Goal: Task Accomplishment & Management: Use online tool/utility

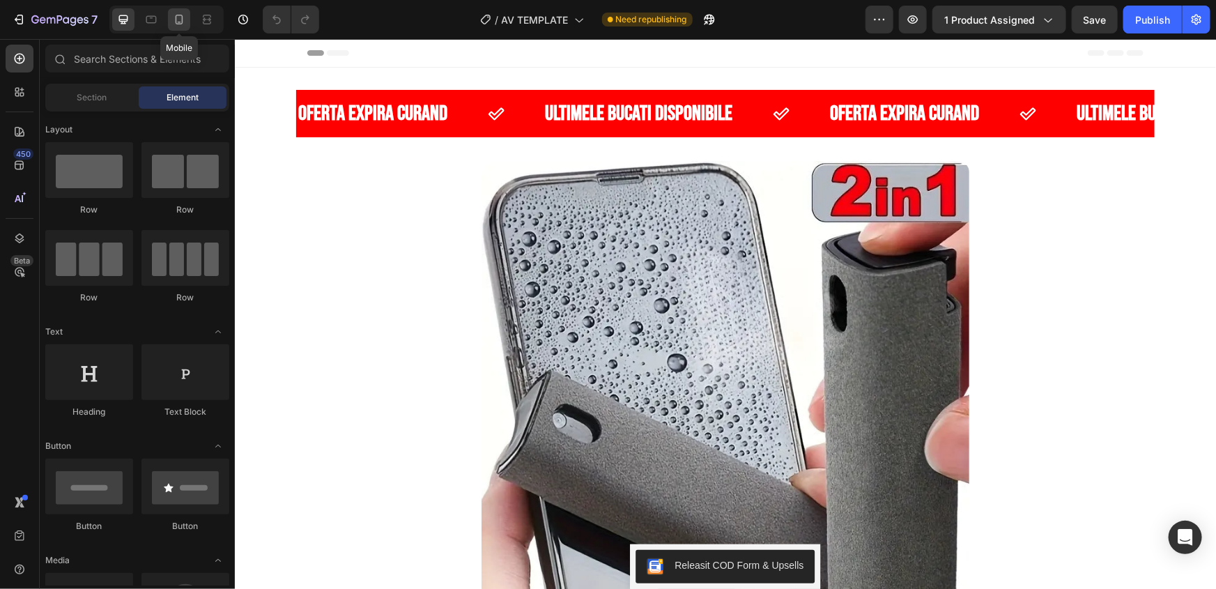
click at [173, 20] on icon at bounding box center [179, 20] width 14 height 14
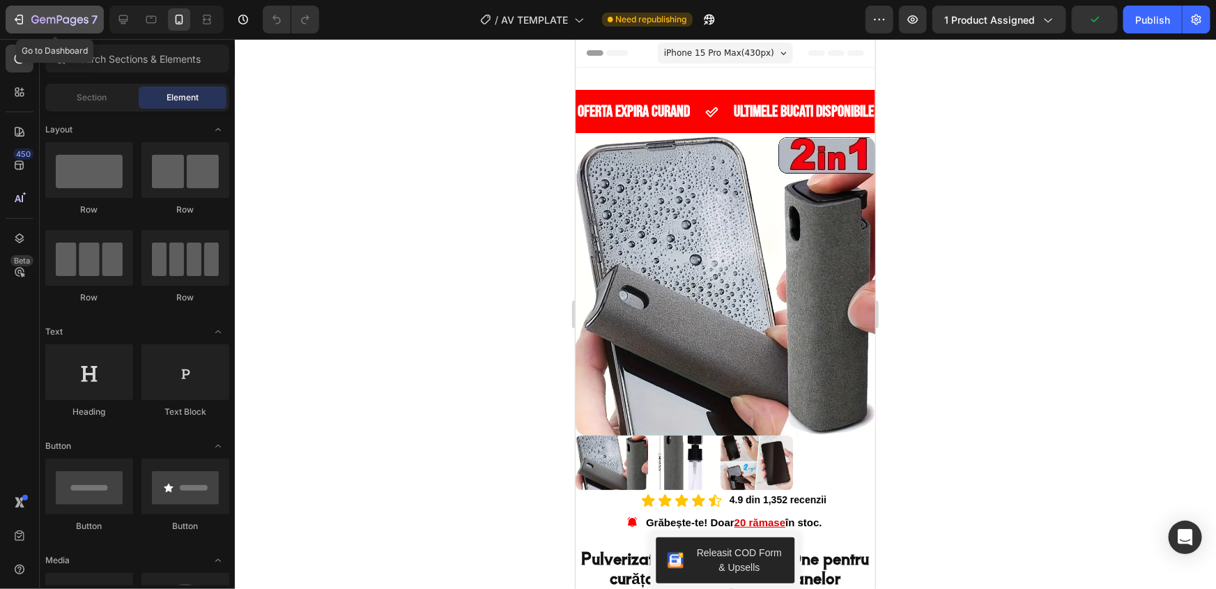
click at [39, 15] on icon "button" at bounding box center [59, 21] width 57 height 12
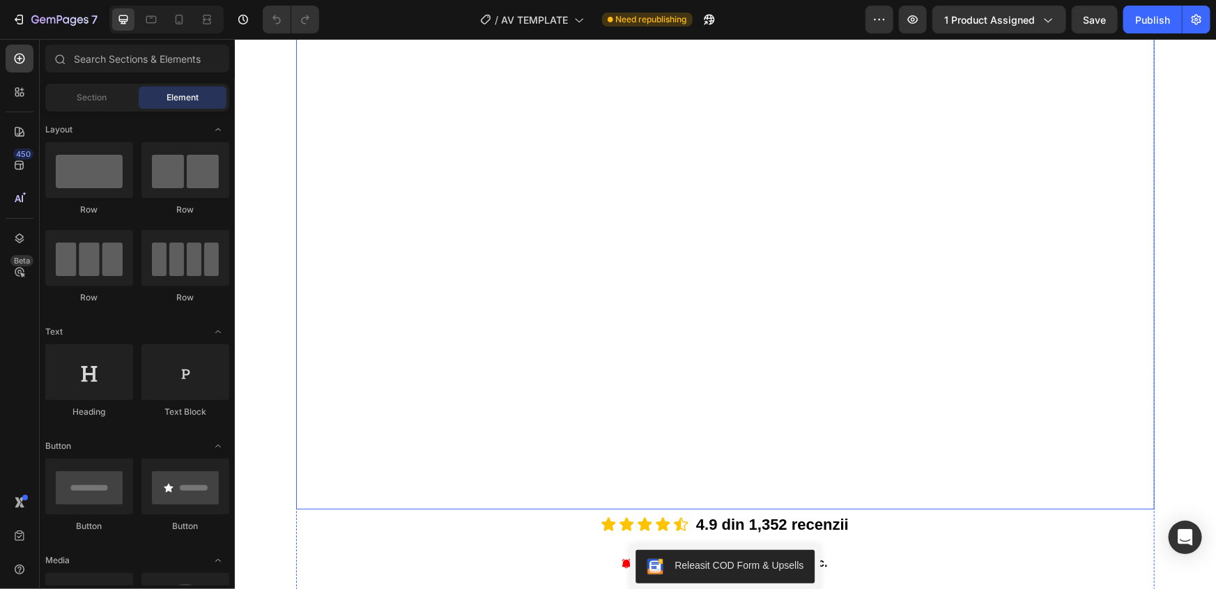
scroll to position [190, 0]
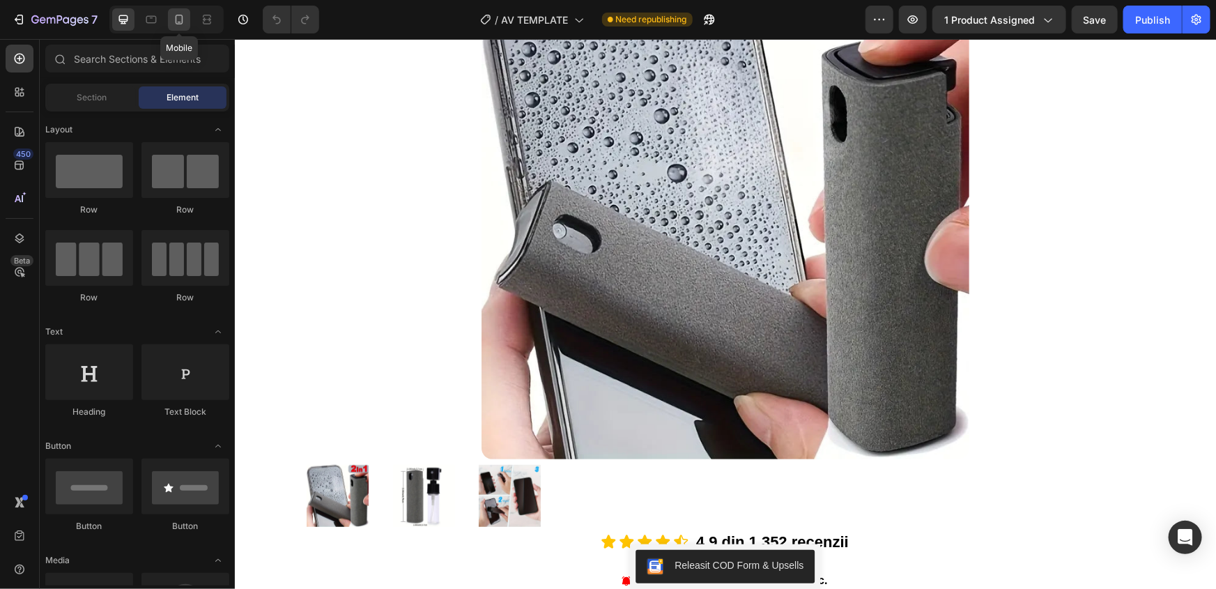
click at [182, 20] on icon at bounding box center [180, 20] width 8 height 10
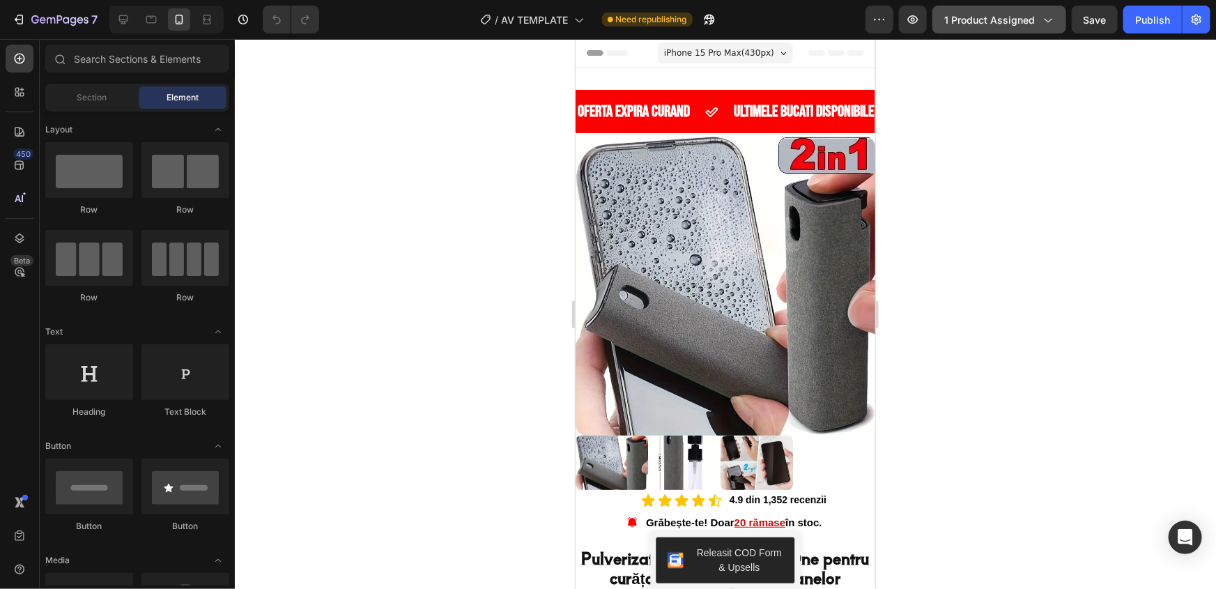
click at [1043, 18] on icon "button" at bounding box center [1048, 20] width 14 height 14
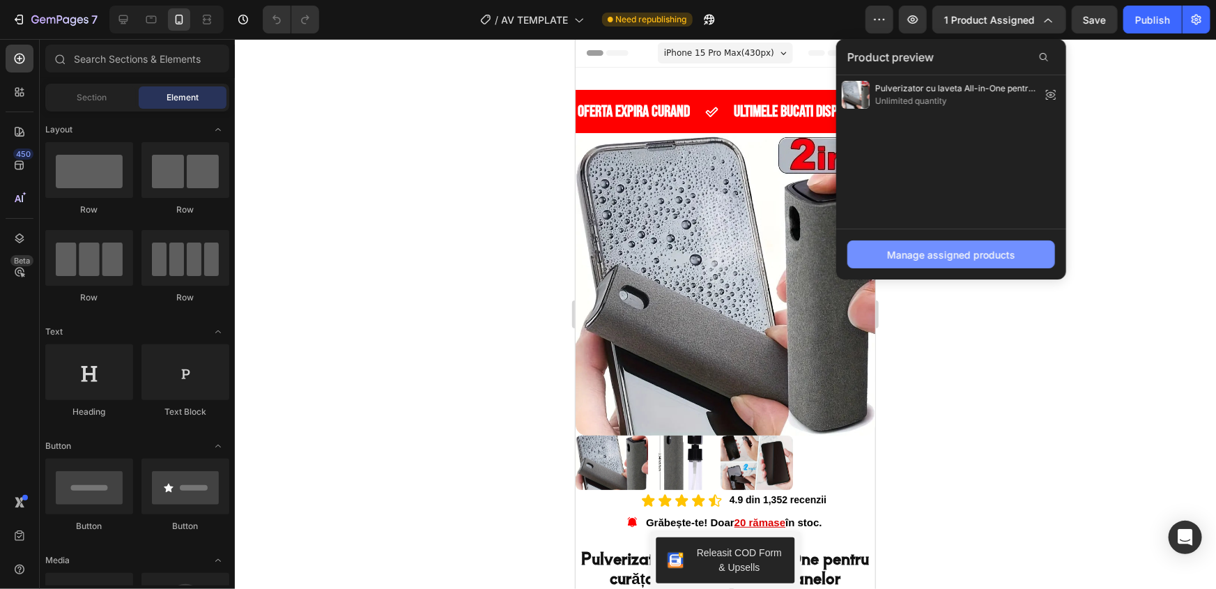
click at [960, 258] on div "Manage assigned products" at bounding box center [951, 254] width 128 height 15
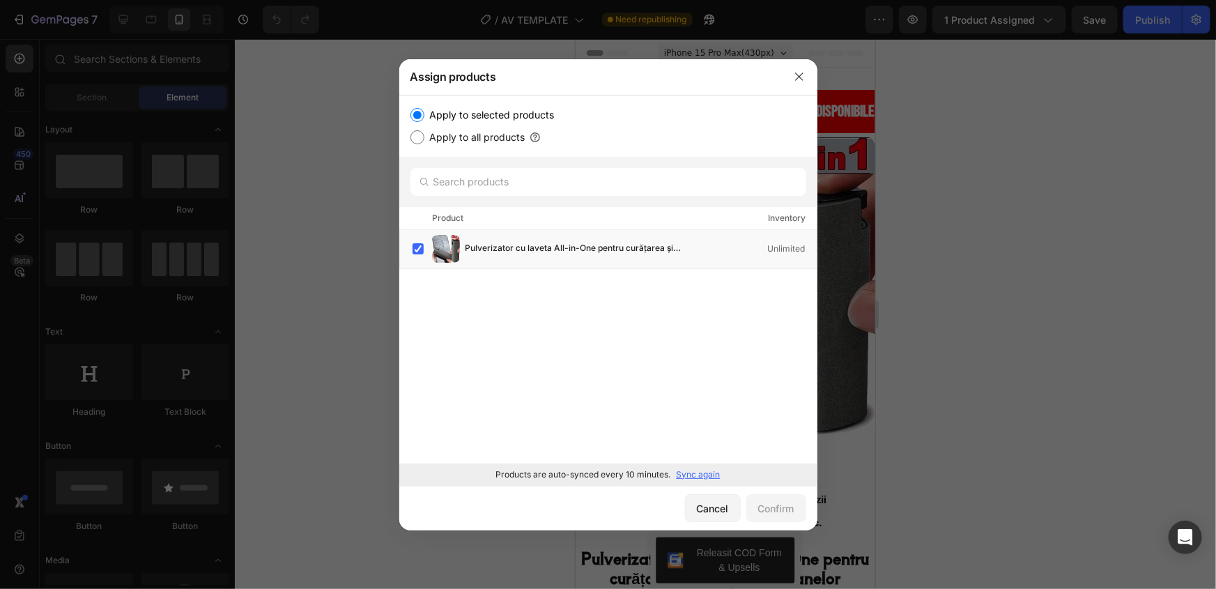
click at [689, 474] on p "Sync again" at bounding box center [699, 474] width 44 height 13
click at [602, 250] on span "Set Pulverizator cu lavetă pentru curățarea ecranelor – Primești 2 la preț de 1…" at bounding box center [587, 248] width 243 height 15
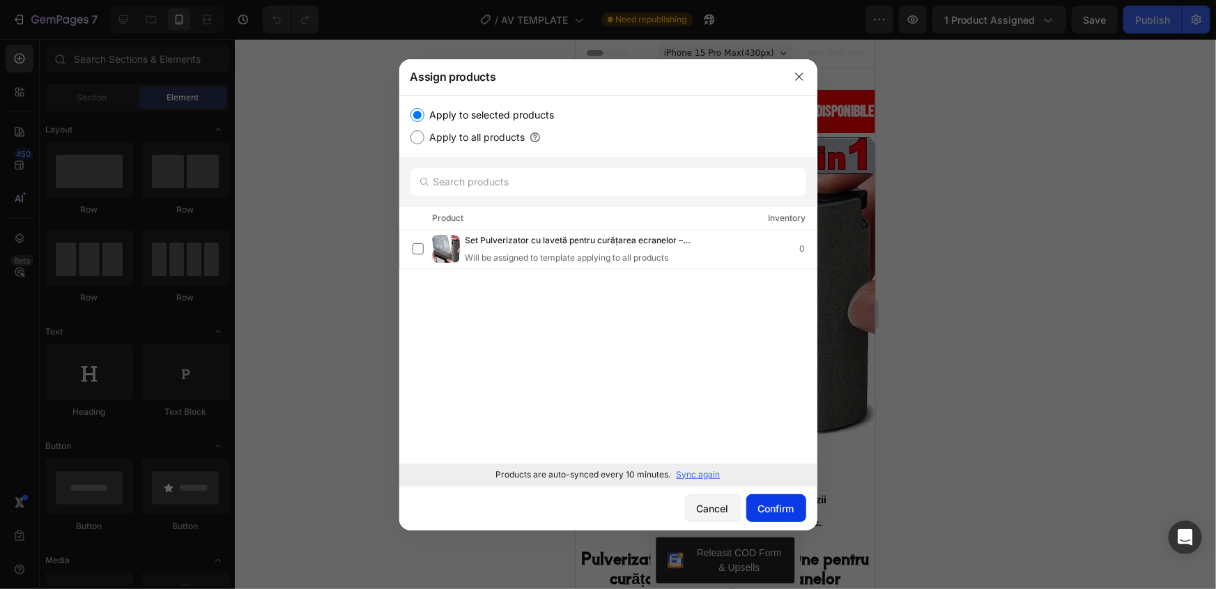
click at [770, 510] on div "Confirm" at bounding box center [776, 508] width 36 height 15
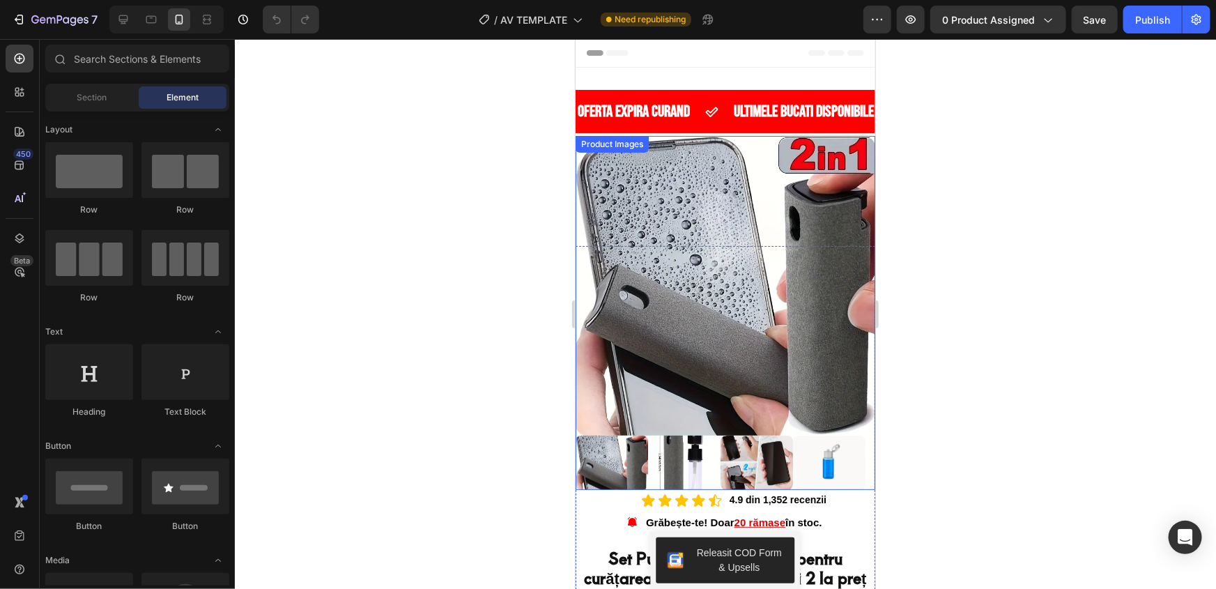
click at [680, 342] on img at bounding box center [725, 285] width 300 height 300
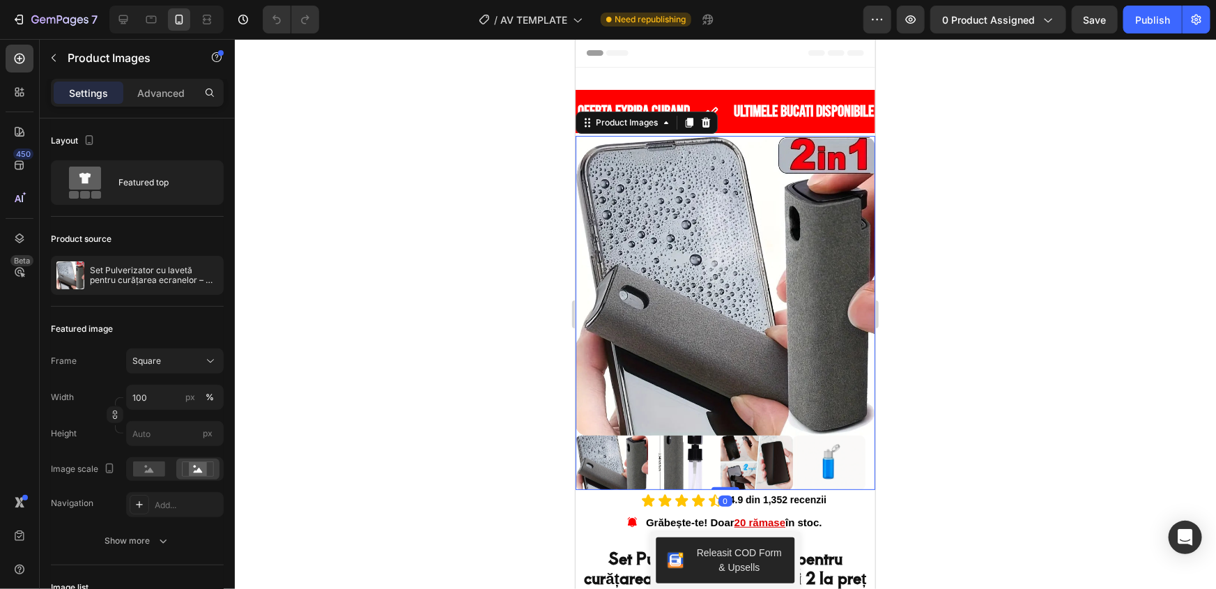
click at [611, 457] on img at bounding box center [611, 462] width 72 height 54
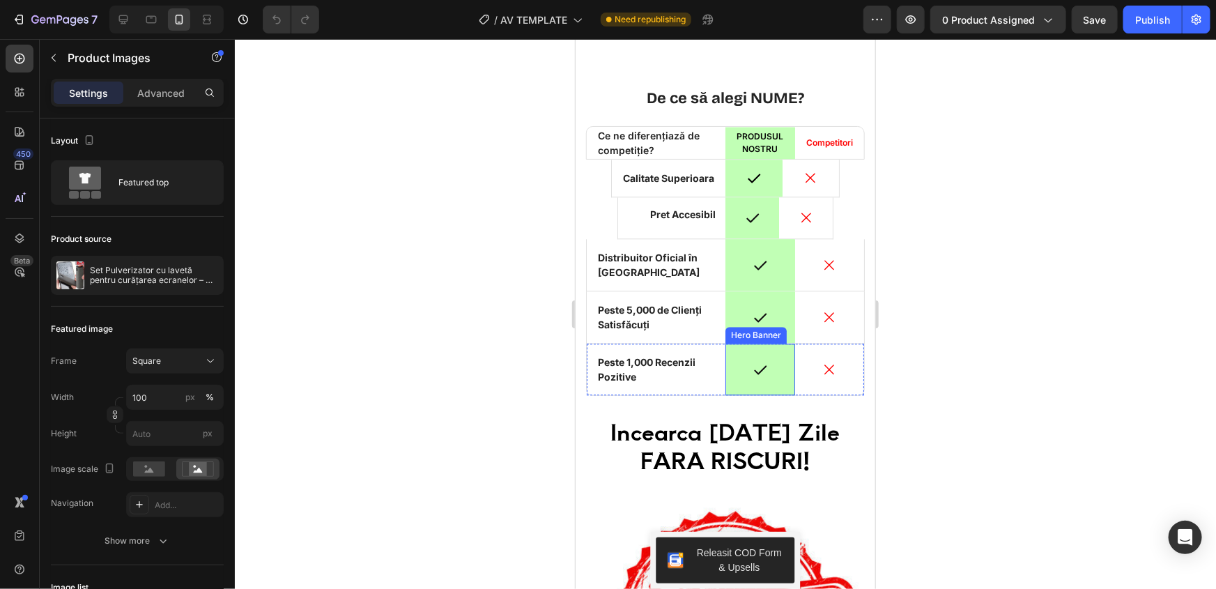
scroll to position [4119, 0]
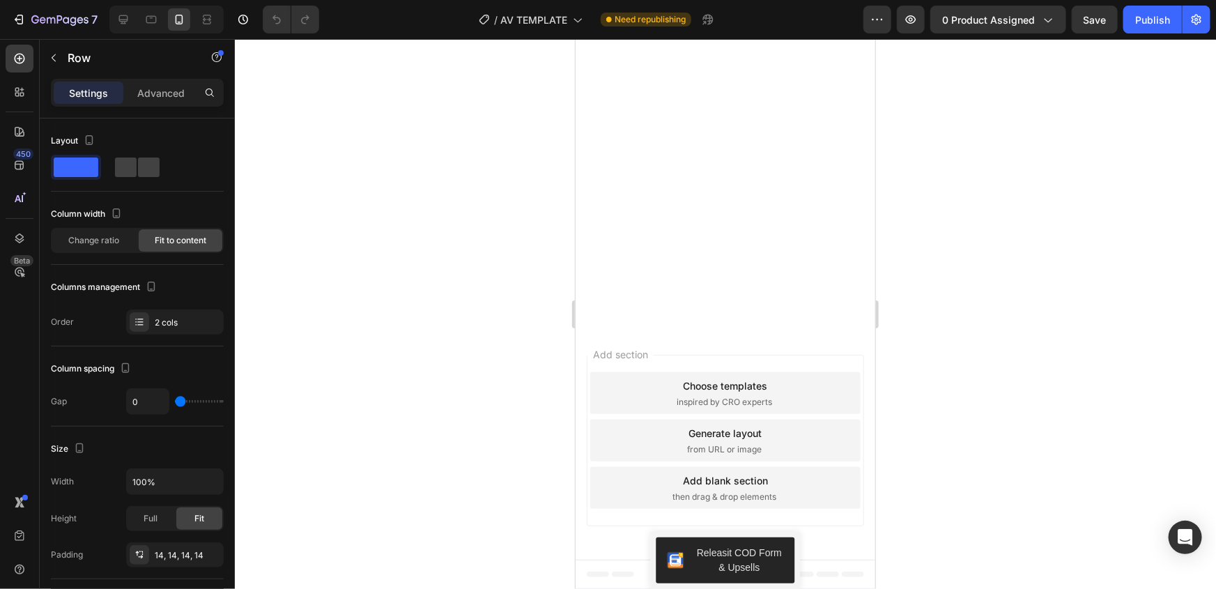
click at [497, 347] on div at bounding box center [725, 314] width 981 height 550
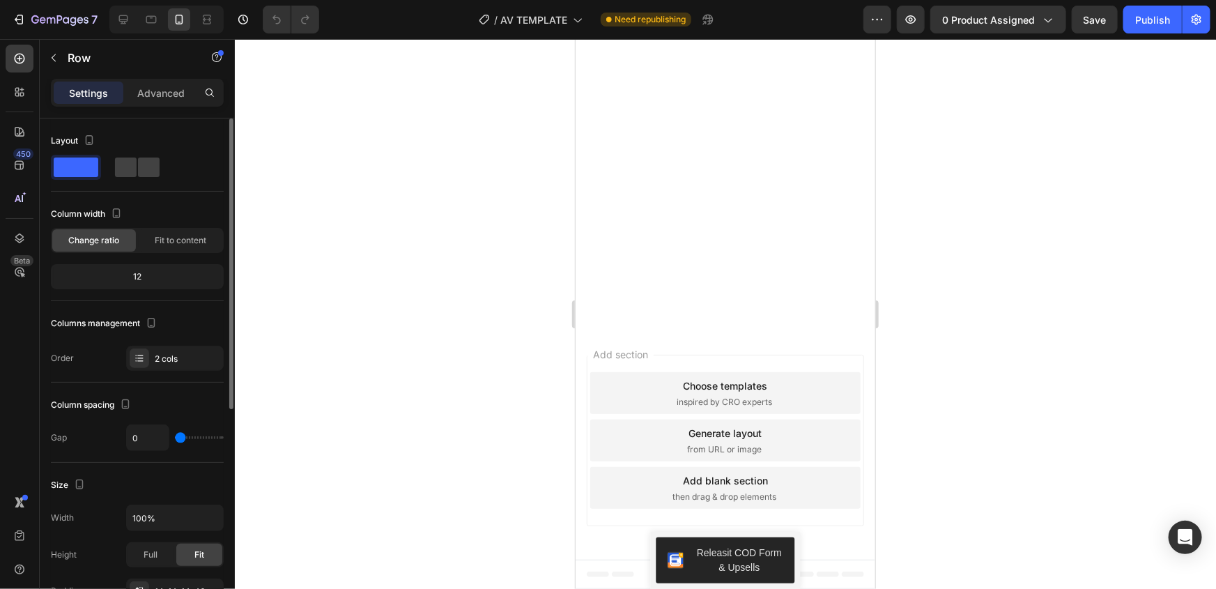
click at [148, 279] on div "12" at bounding box center [137, 277] width 167 height 20
click at [144, 274] on div "12" at bounding box center [137, 277] width 167 height 20
click at [151, 244] on div "Fit to content" at bounding box center [181, 240] width 84 height 22
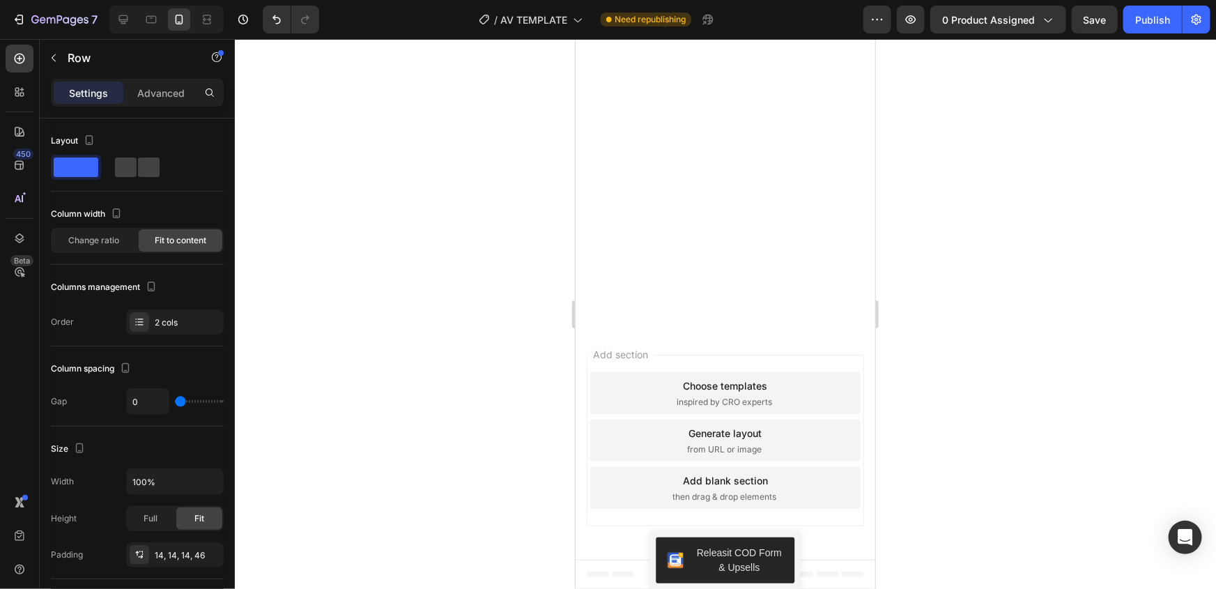
click at [429, 377] on div at bounding box center [725, 314] width 981 height 550
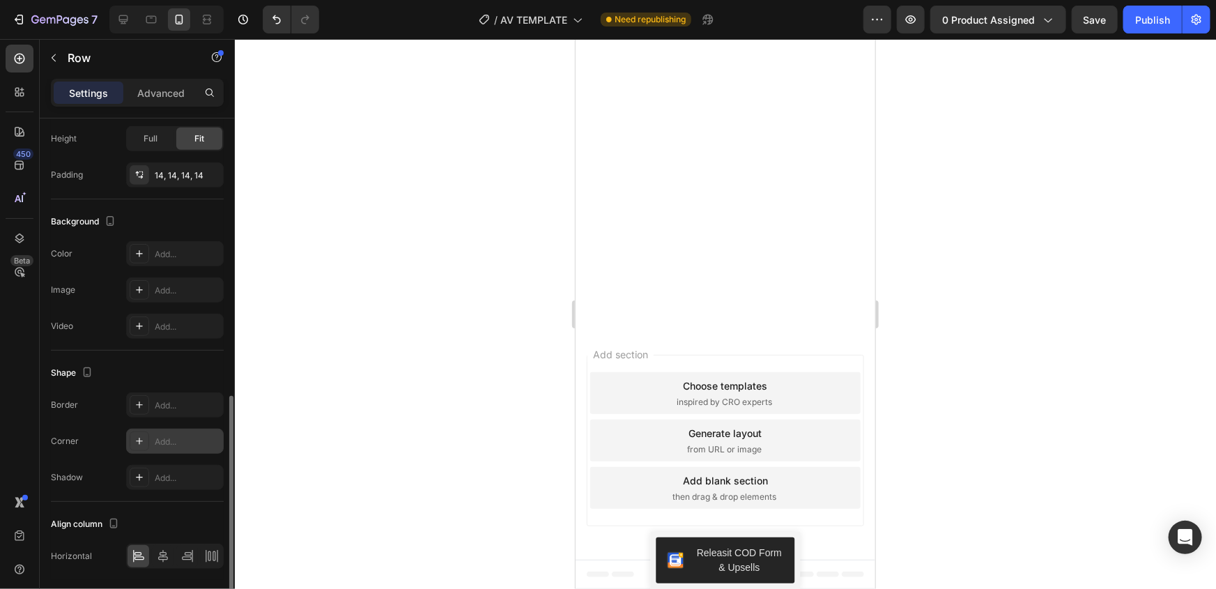
scroll to position [425, 0]
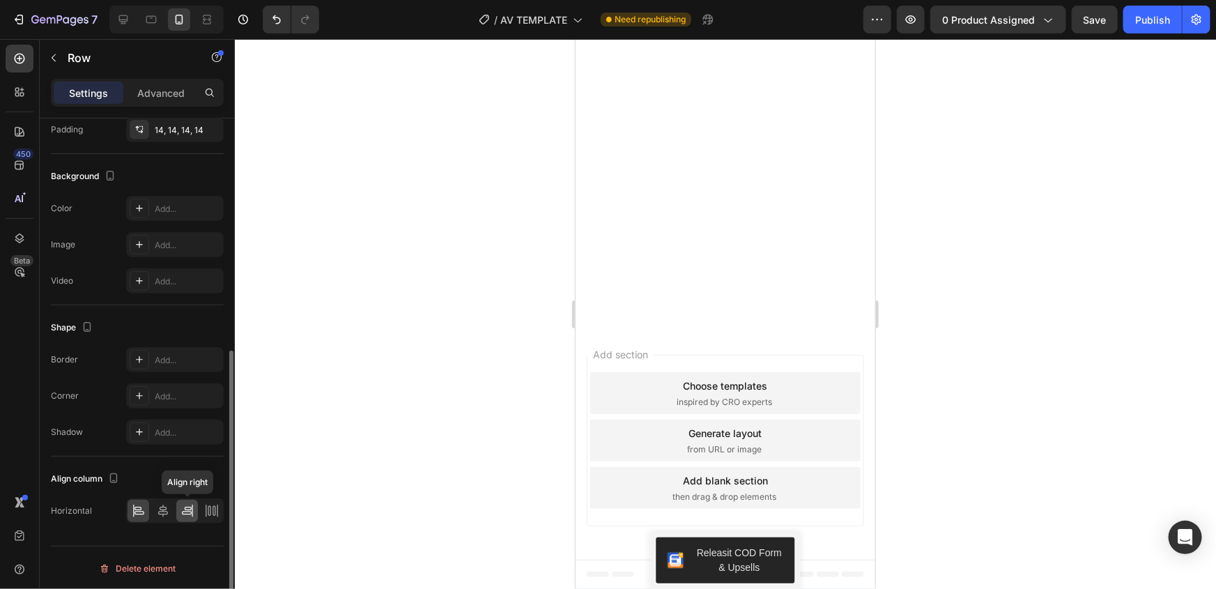
click at [188, 510] on icon at bounding box center [188, 511] width 14 height 14
click at [163, 510] on icon at bounding box center [163, 511] width 14 height 14
click at [358, 423] on div at bounding box center [725, 314] width 981 height 550
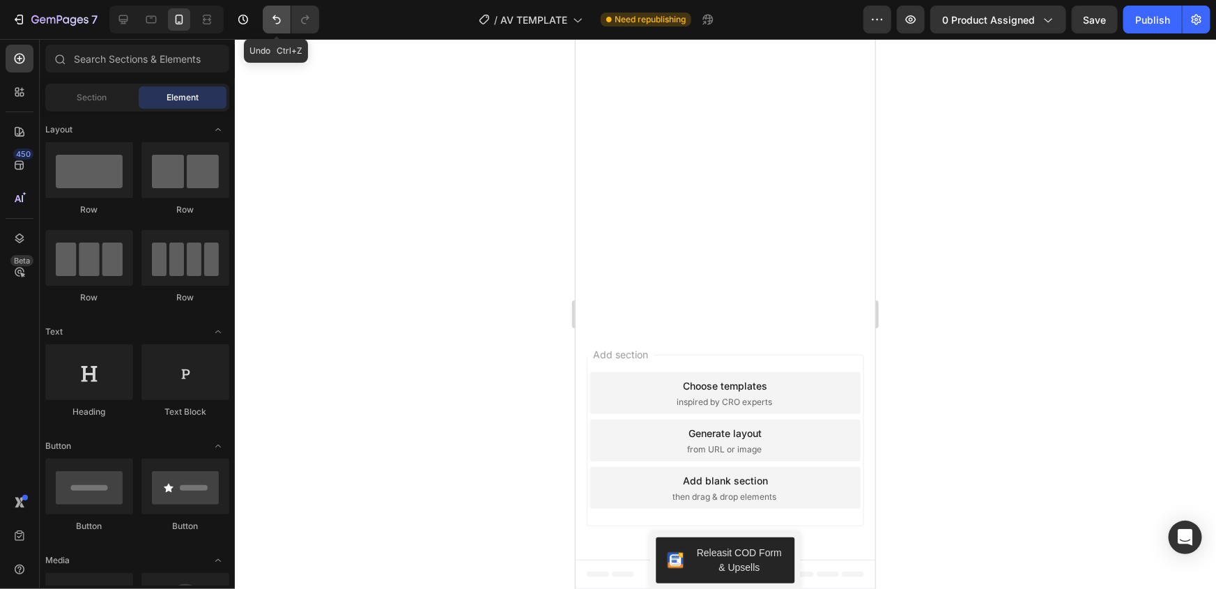
click at [273, 20] on icon "Undo/Redo" at bounding box center [277, 20] width 14 height 14
drag, startPoint x: 453, startPoint y: 289, endPoint x: 482, endPoint y: 300, distance: 31.3
click at [453, 289] on div at bounding box center [725, 314] width 981 height 550
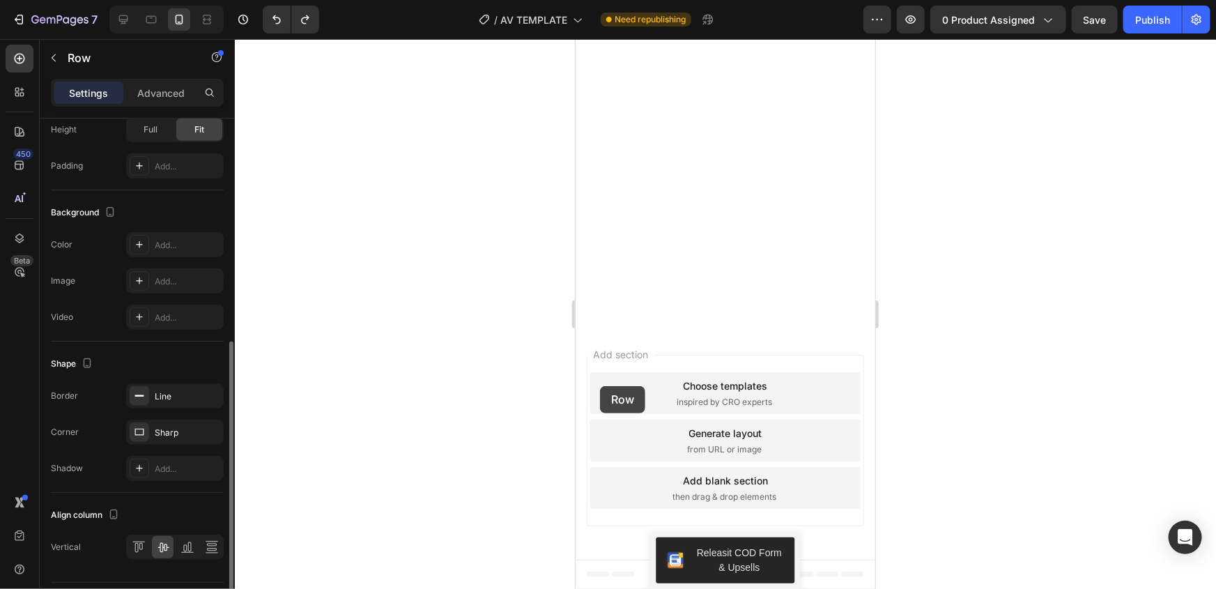
drag, startPoint x: 613, startPoint y: 385, endPoint x: 599, endPoint y: 385, distance: 13.3
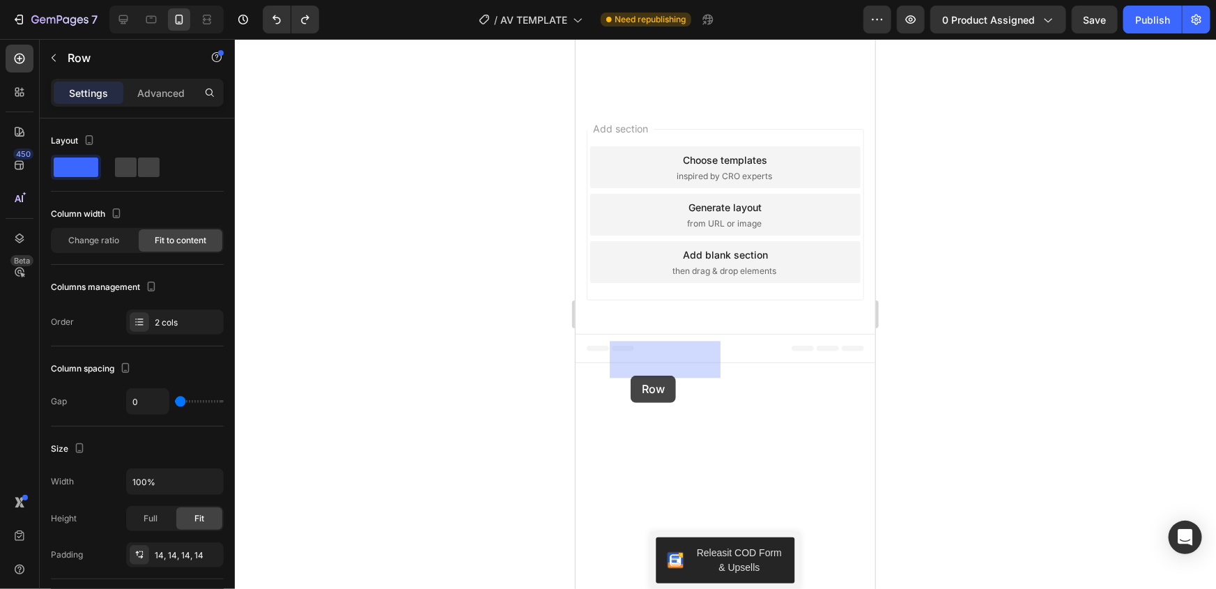
drag, startPoint x: 609, startPoint y: 376, endPoint x: 630, endPoint y: 375, distance: 20.9
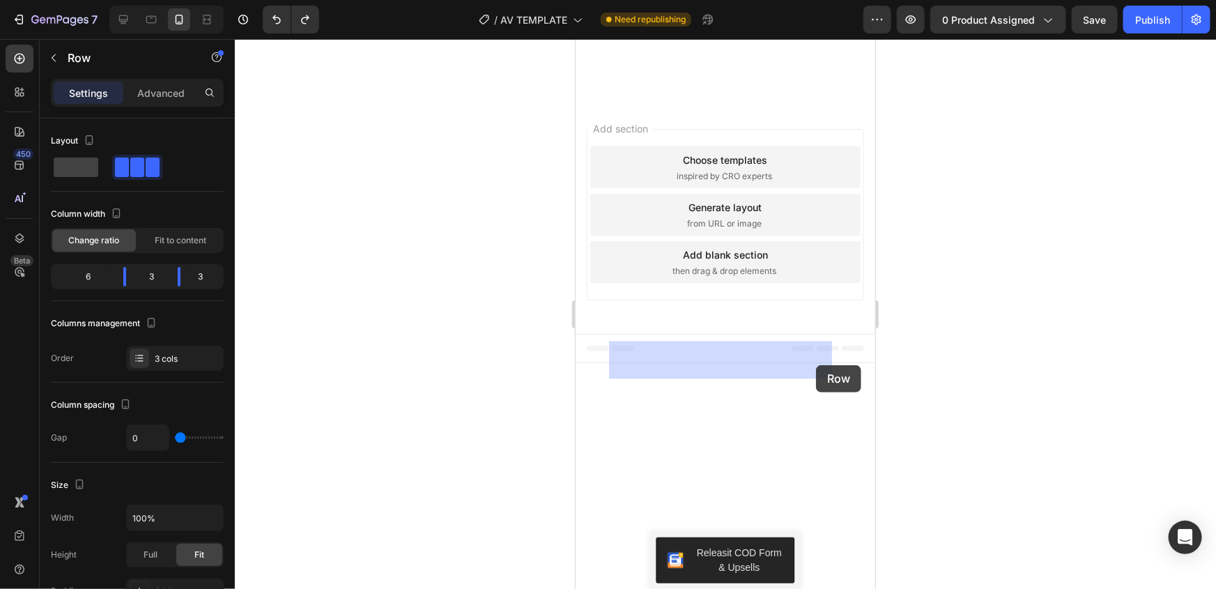
drag, startPoint x: 829, startPoint y: 367, endPoint x: 816, endPoint y: 365, distance: 14.2
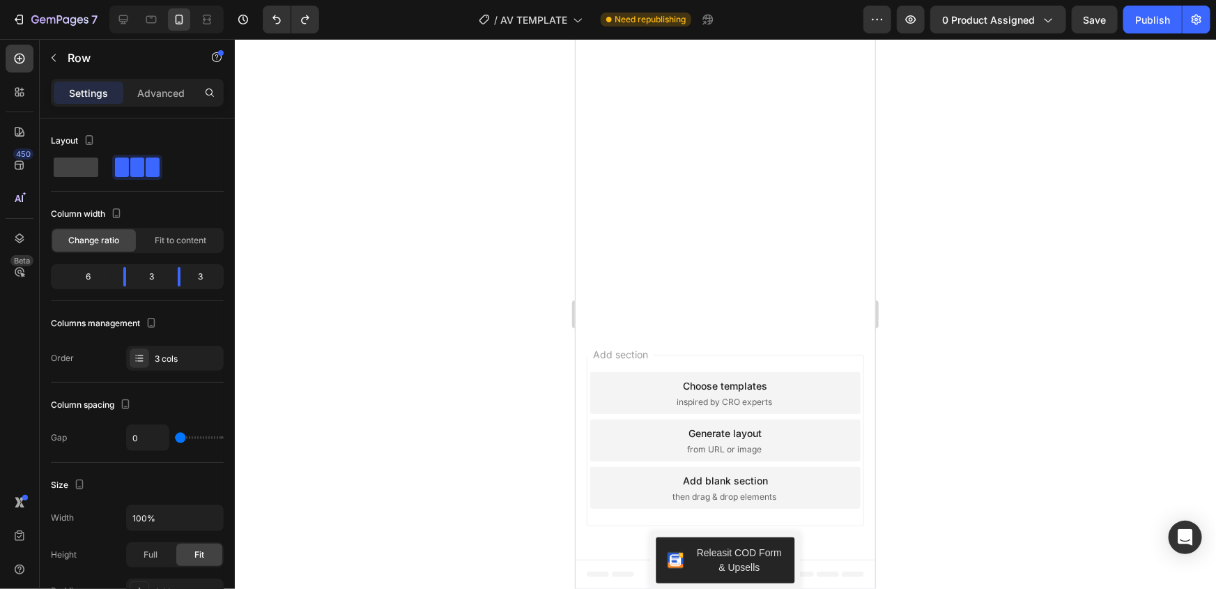
click at [993, 372] on div at bounding box center [725, 314] width 981 height 550
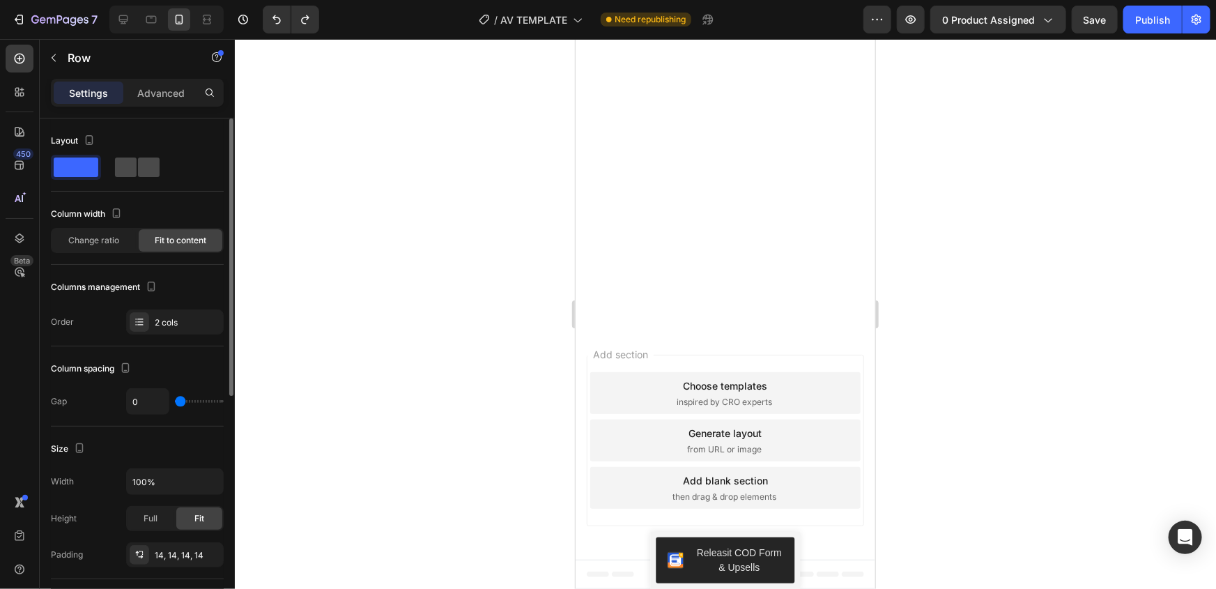
click at [128, 162] on span at bounding box center [126, 168] width 22 height 20
type input "8"
click at [72, 168] on span at bounding box center [76, 168] width 45 height 20
type input "0"
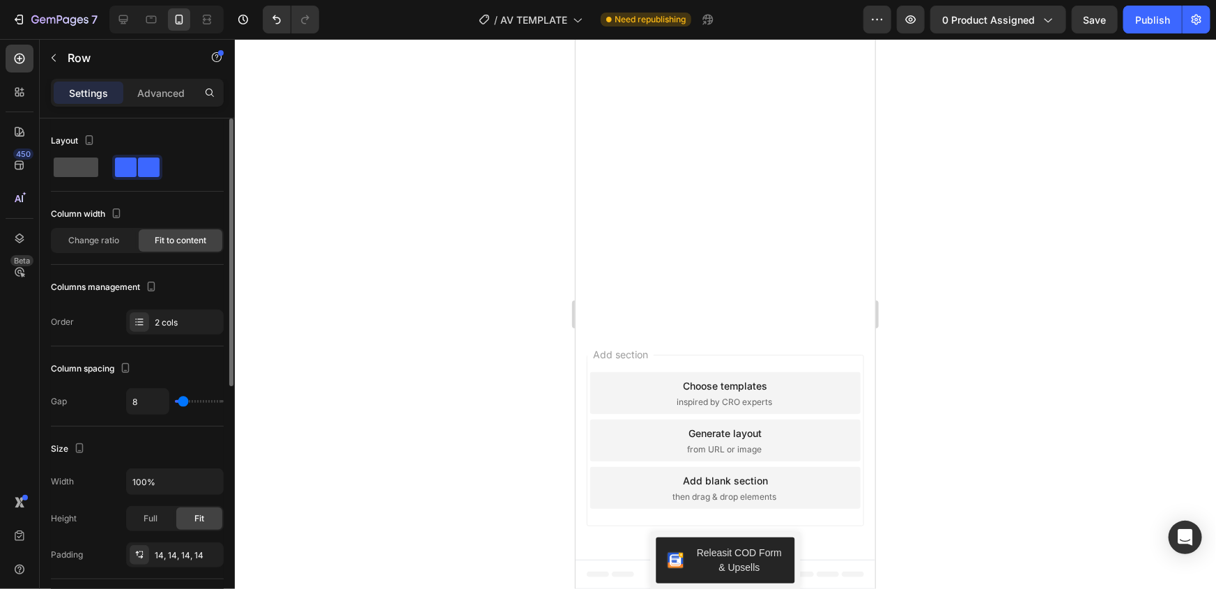
type input "0"
click at [105, 165] on div at bounding box center [137, 167] width 173 height 25
click at [136, 171] on span at bounding box center [126, 168] width 22 height 20
type input "8"
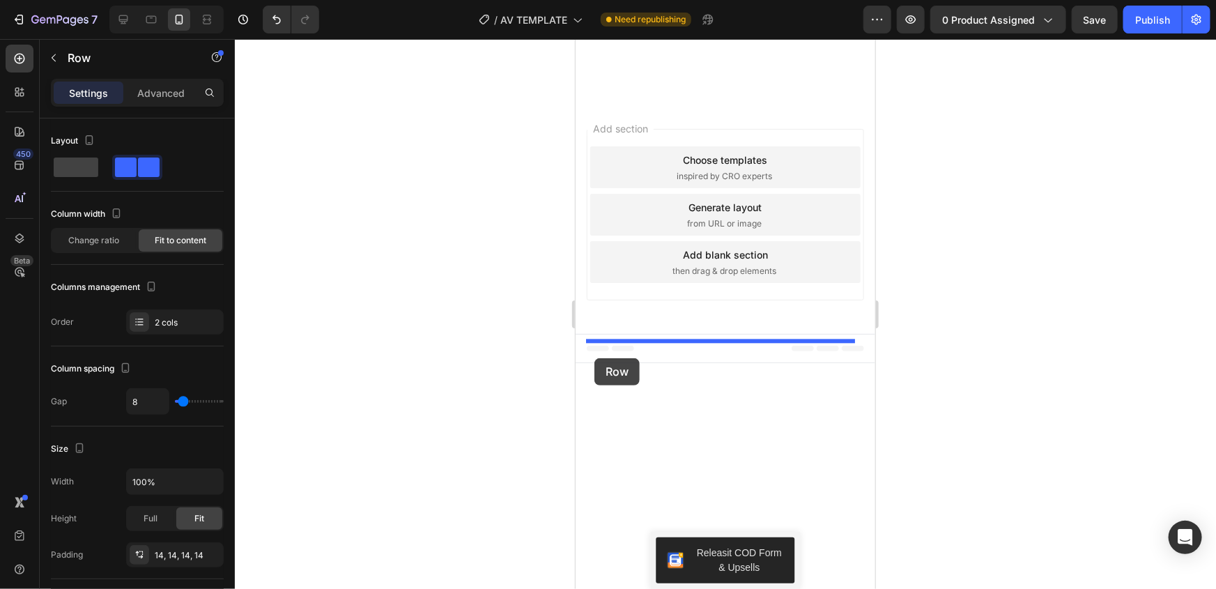
drag, startPoint x: 603, startPoint y: 360, endPoint x: 594, endPoint y: 357, distance: 9.5
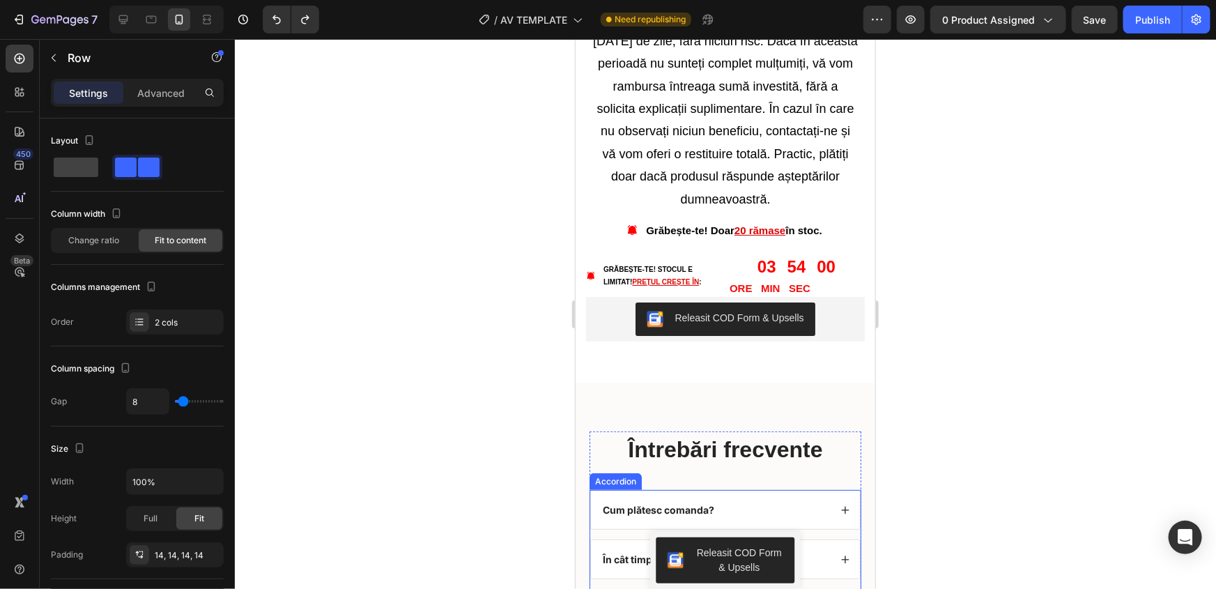
scroll to position [5266, 0]
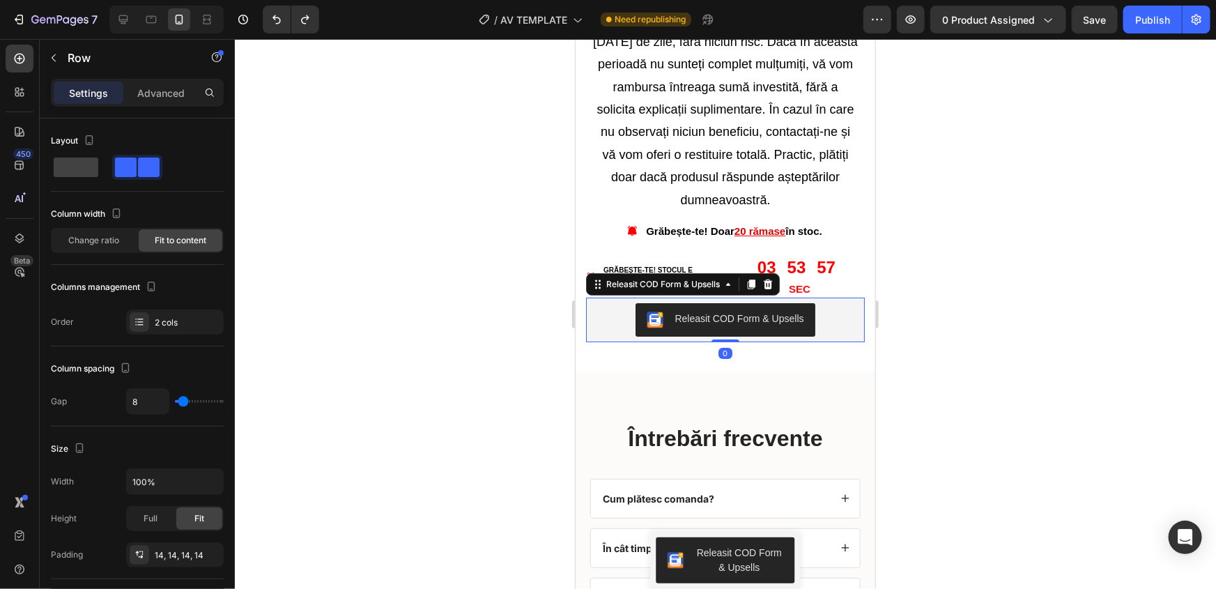
click at [734, 326] on div "Releasit COD Form & Upsells" at bounding box center [738, 318] width 129 height 15
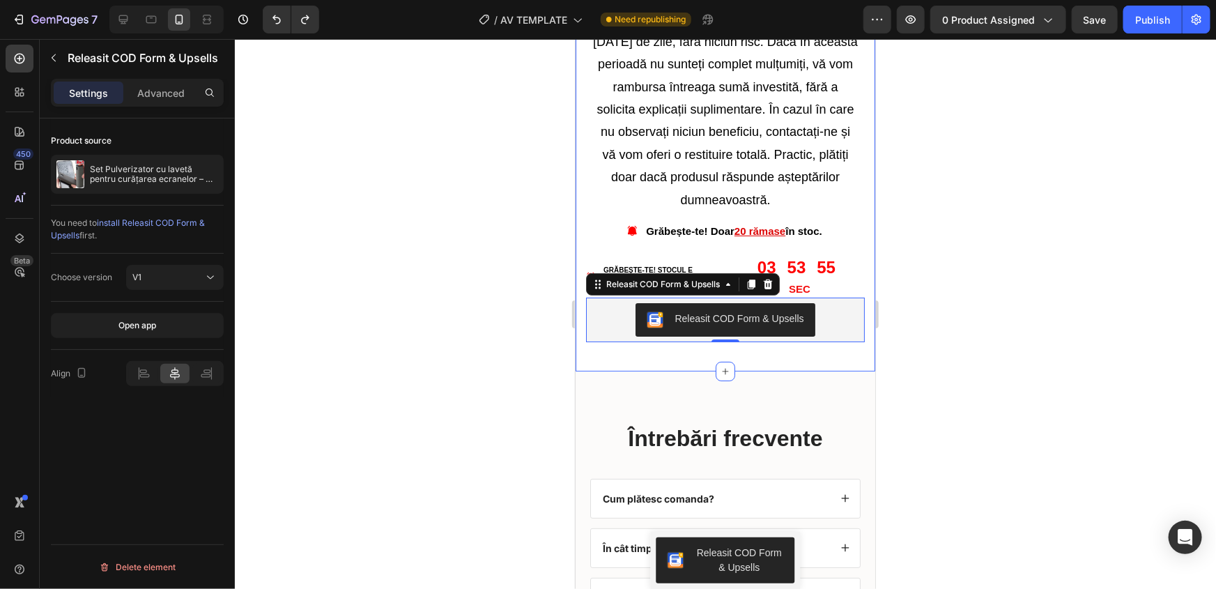
click at [517, 383] on div at bounding box center [725, 314] width 981 height 550
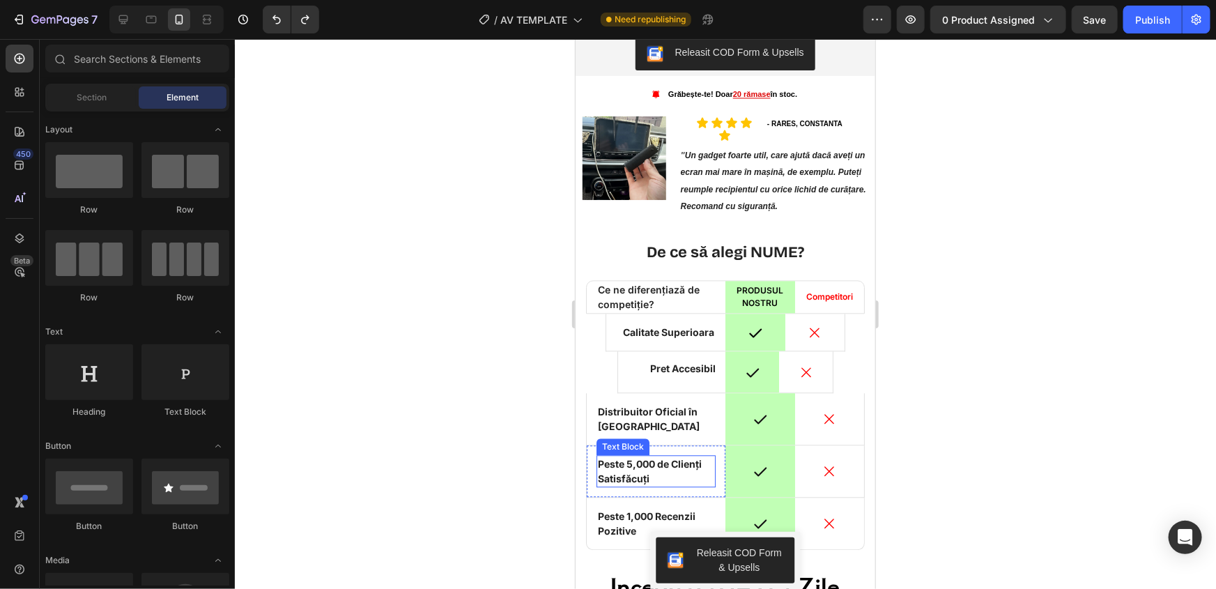
scroll to position [4189, 0]
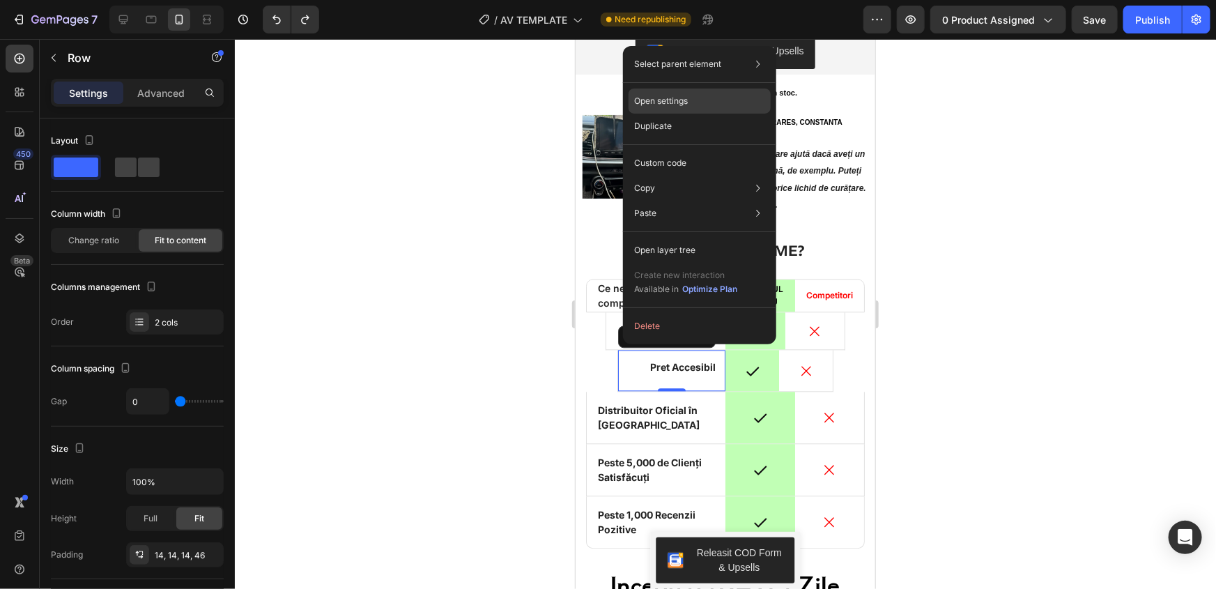
click at [675, 110] on div "Open settings" at bounding box center [700, 101] width 142 height 25
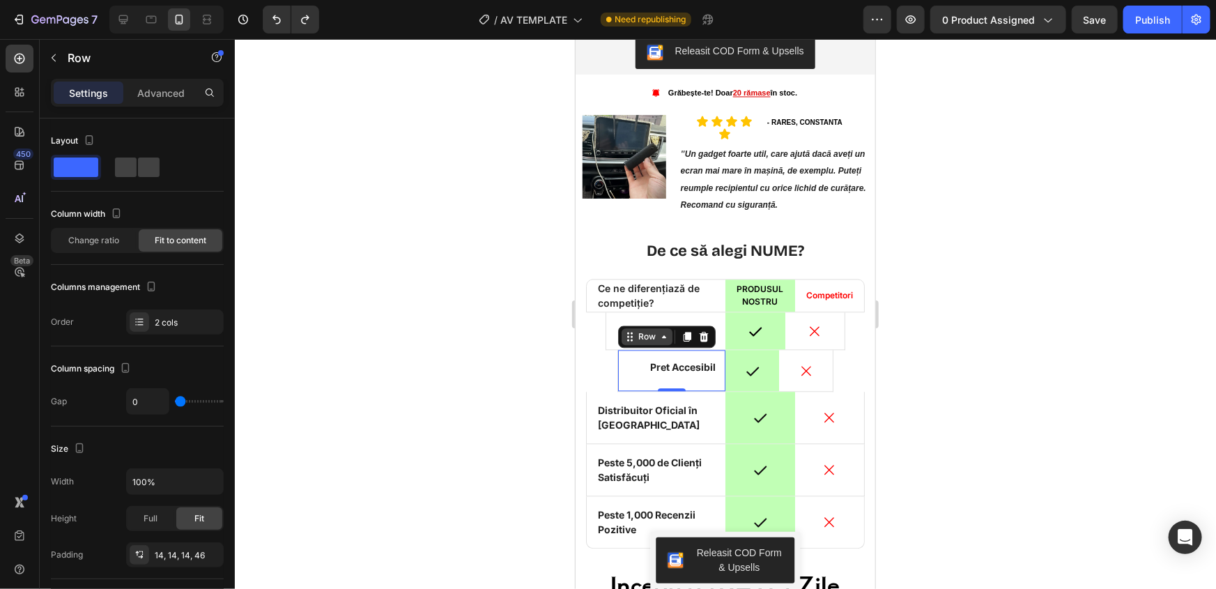
click at [664, 330] on icon at bounding box center [663, 335] width 11 height 11
click at [625, 330] on icon at bounding box center [629, 335] width 11 height 11
click at [626, 330] on icon at bounding box center [629, 335] width 11 height 11
click at [683, 332] on icon at bounding box center [687, 337] width 8 height 10
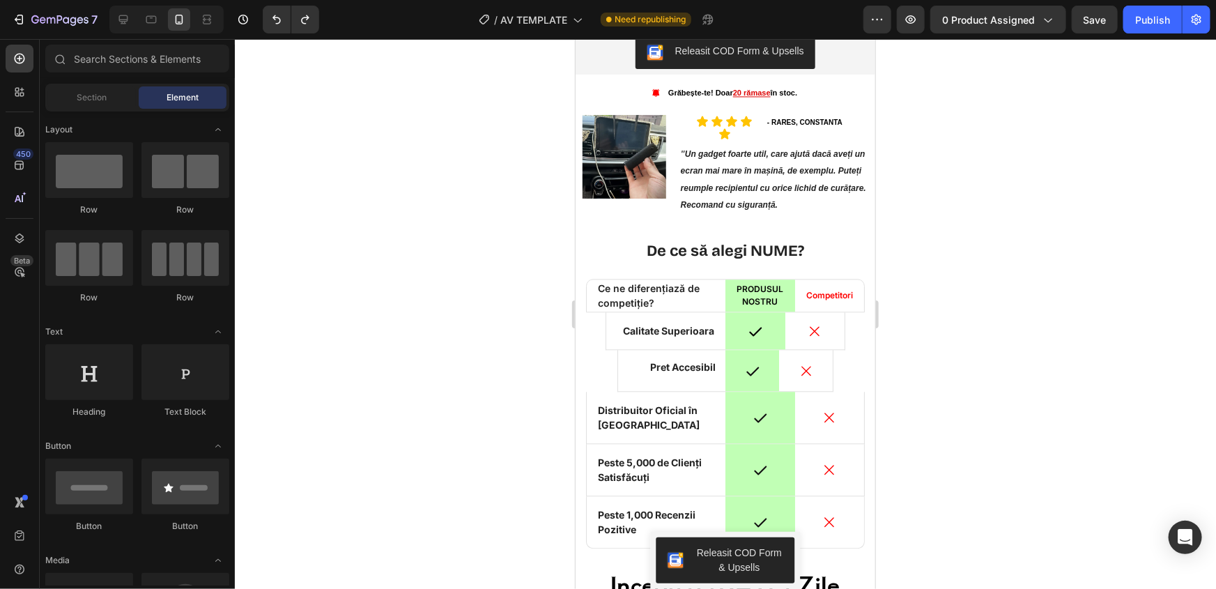
click at [482, 291] on div at bounding box center [725, 314] width 981 height 550
click at [45, 13] on div "7" at bounding box center [64, 19] width 66 height 17
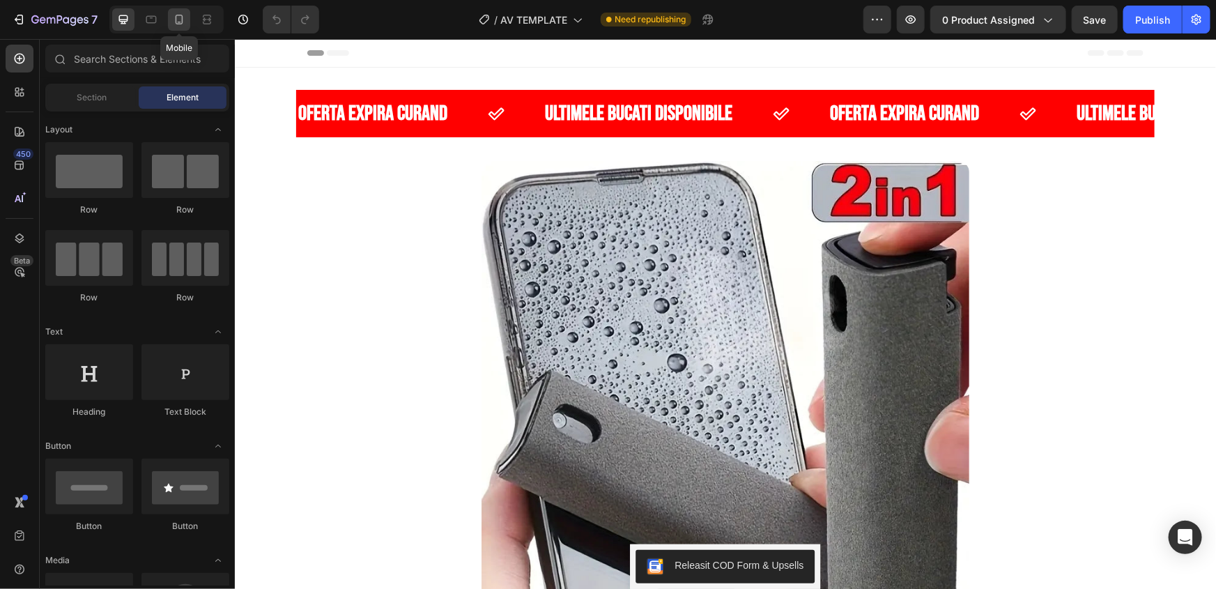
click at [172, 20] on icon at bounding box center [179, 20] width 14 height 14
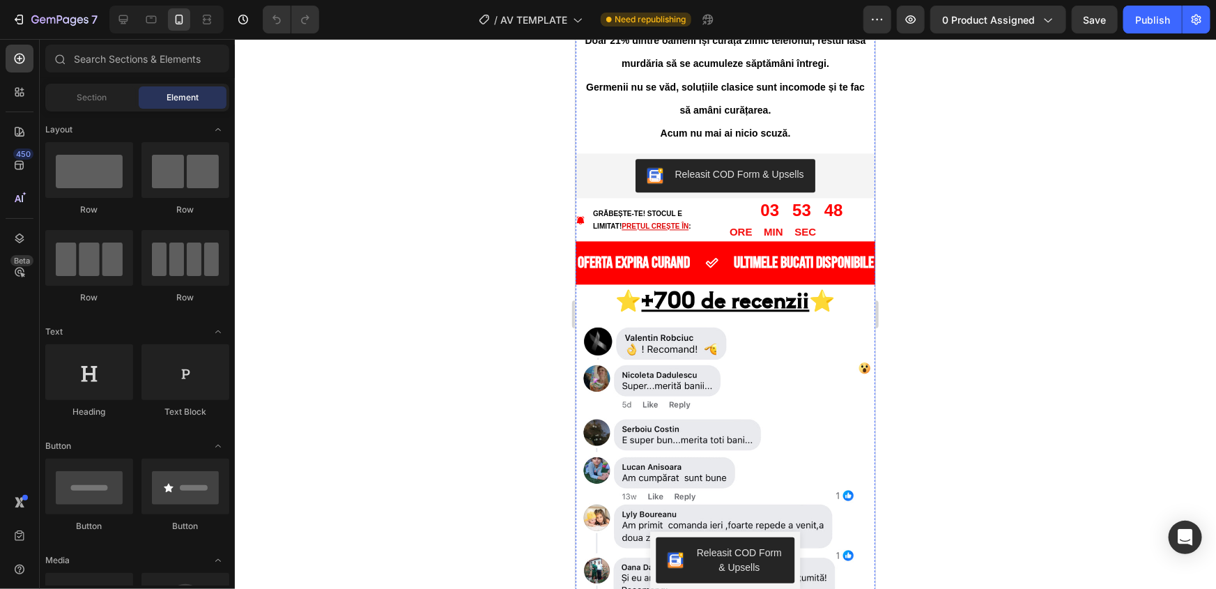
scroll to position [1529, 0]
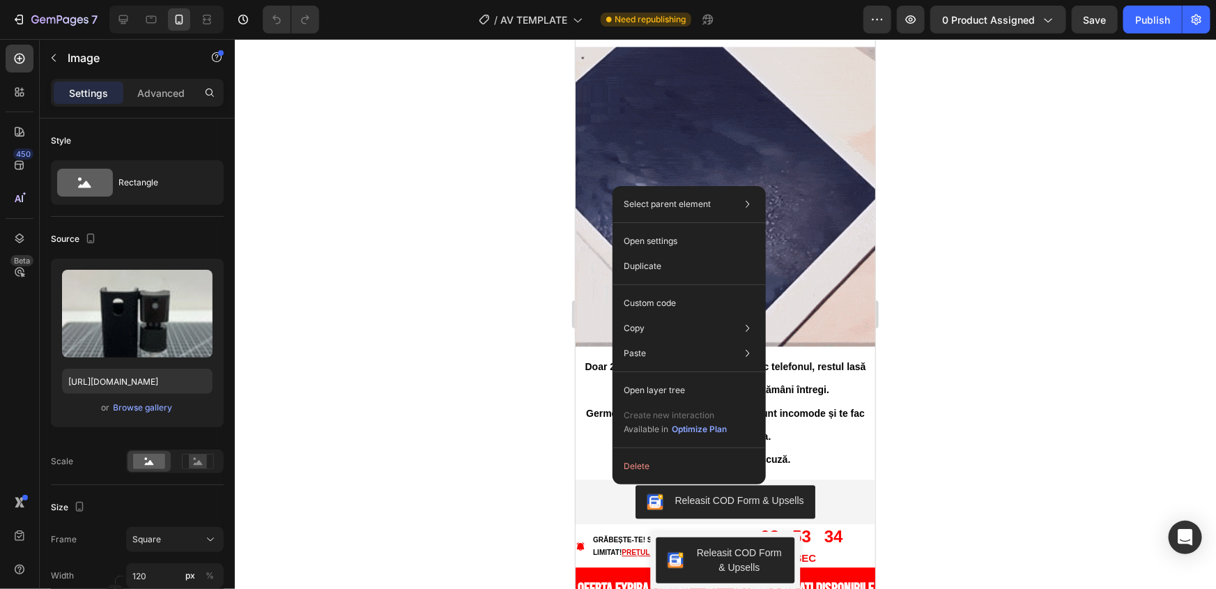
click at [431, 323] on div at bounding box center [725, 314] width 981 height 550
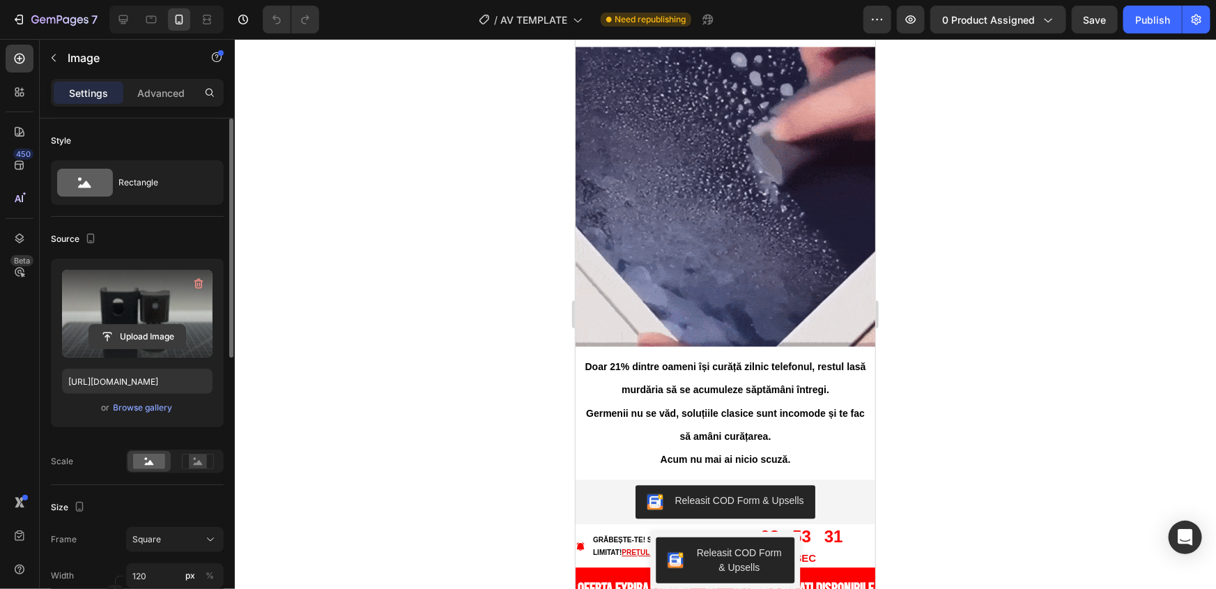
click at [123, 335] on input "file" at bounding box center [137, 337] width 96 height 24
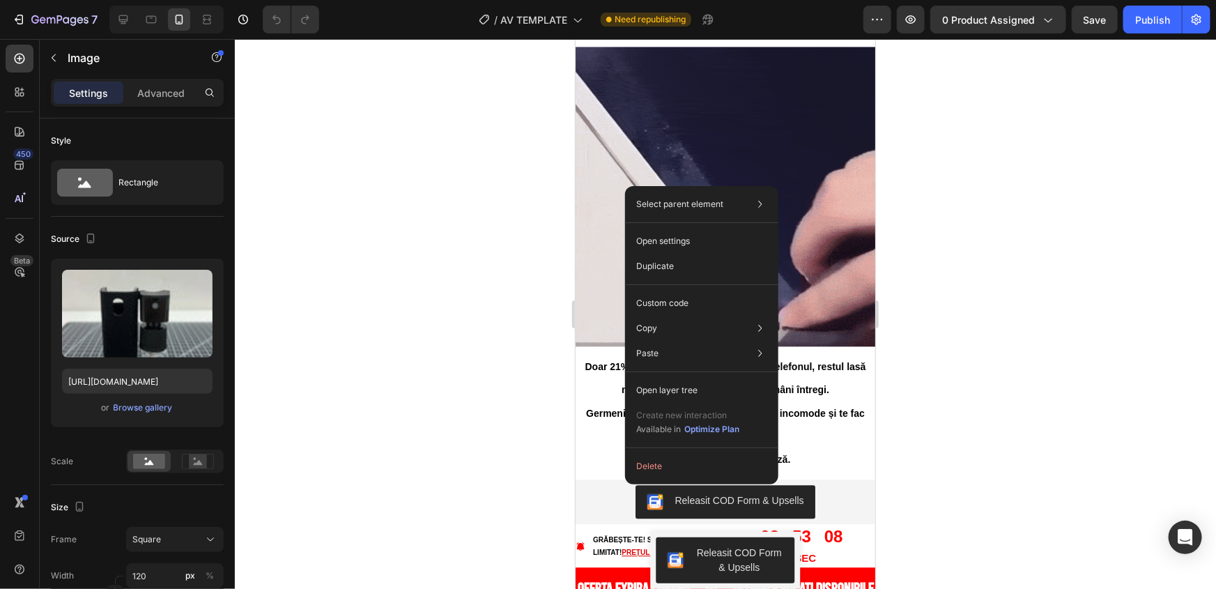
click at [376, 270] on div at bounding box center [725, 314] width 981 height 550
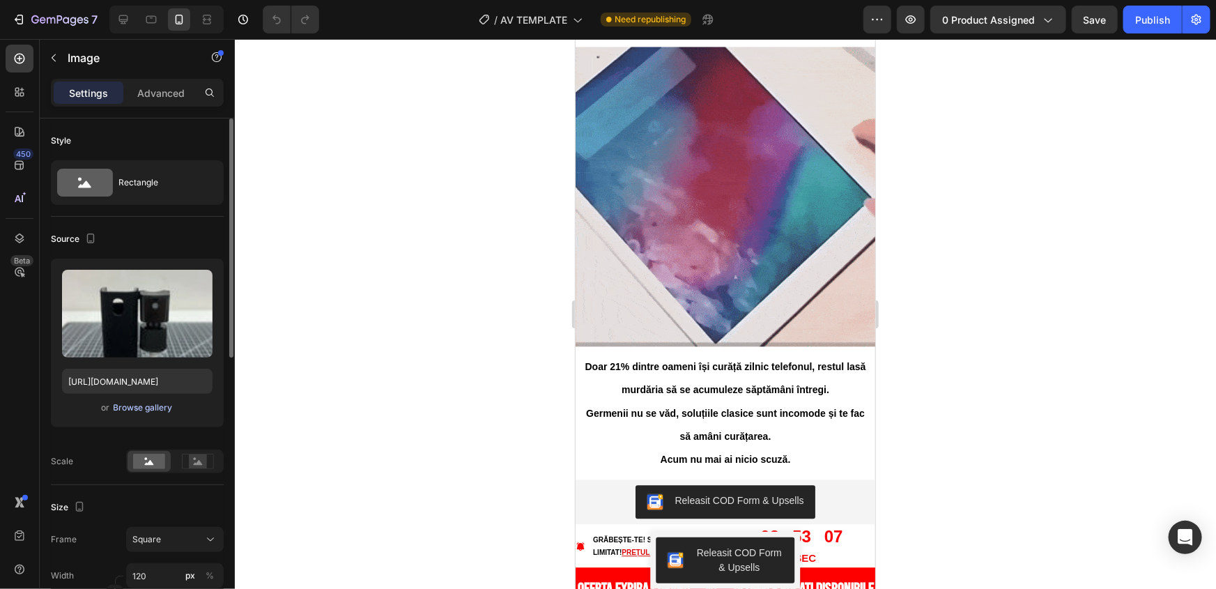
click at [150, 404] on div "Browse gallery" at bounding box center [143, 408] width 59 height 13
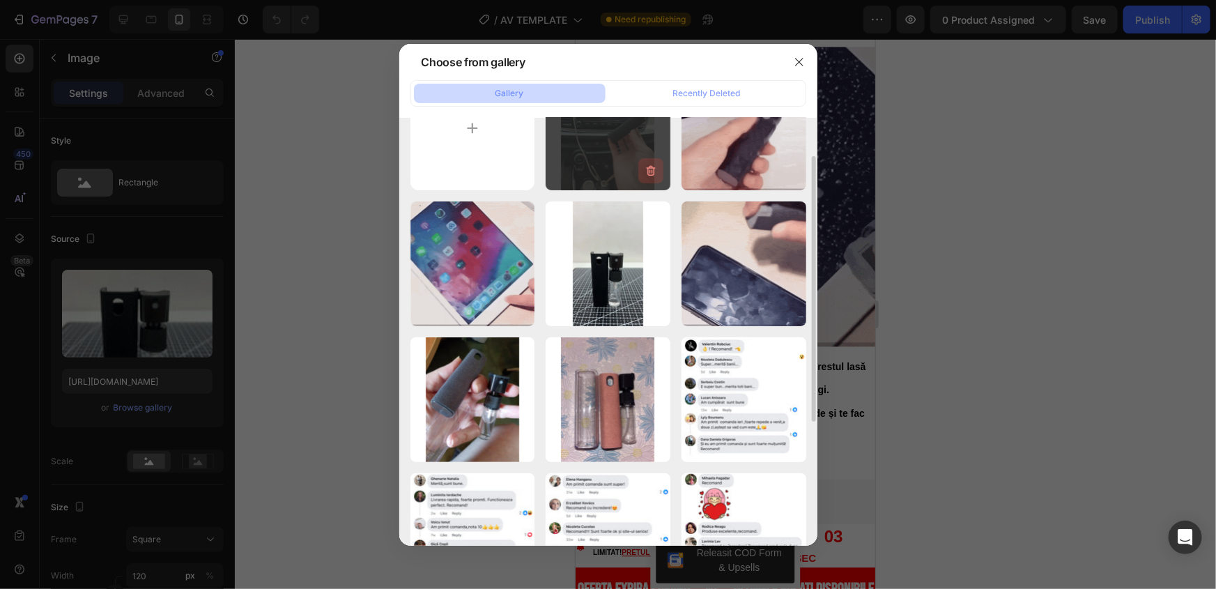
scroll to position [0, 0]
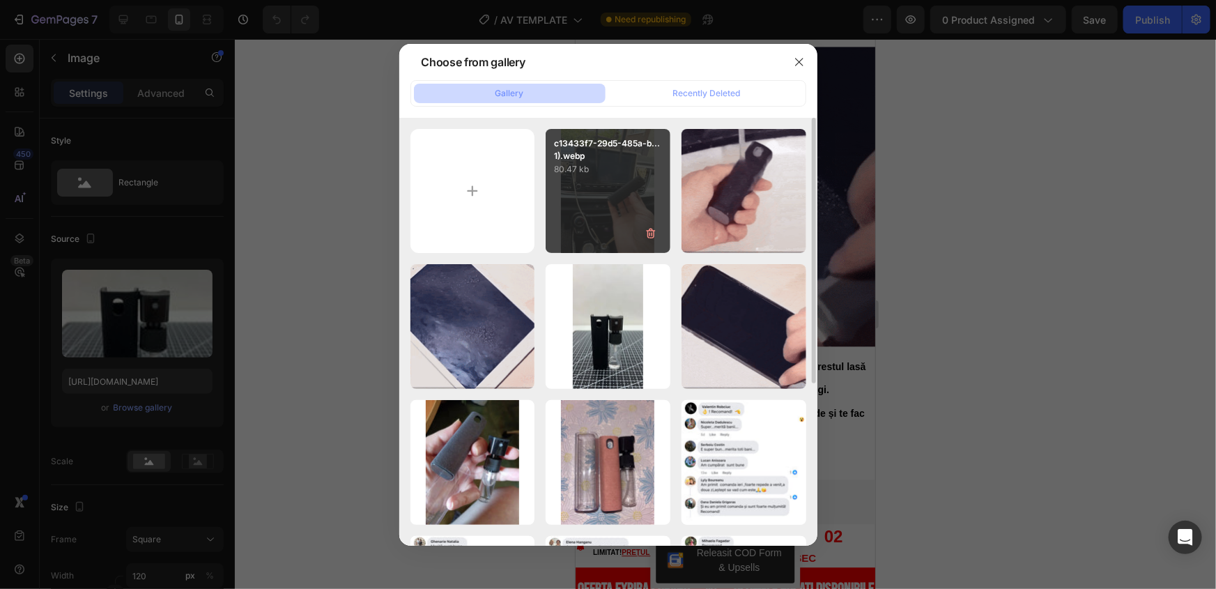
click at [619, 167] on p "80.47 kb" at bounding box center [608, 169] width 108 height 14
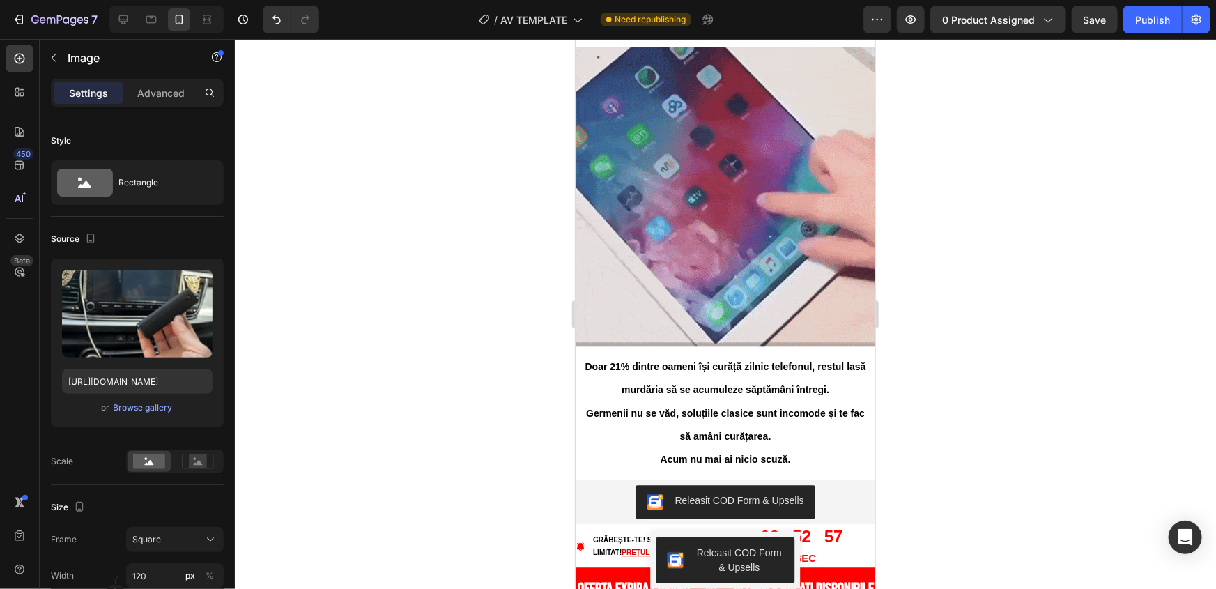
type input "https://cdn.shopify.com/s/files/1/0964/2324/8202/files/gempages_584135390558945…"
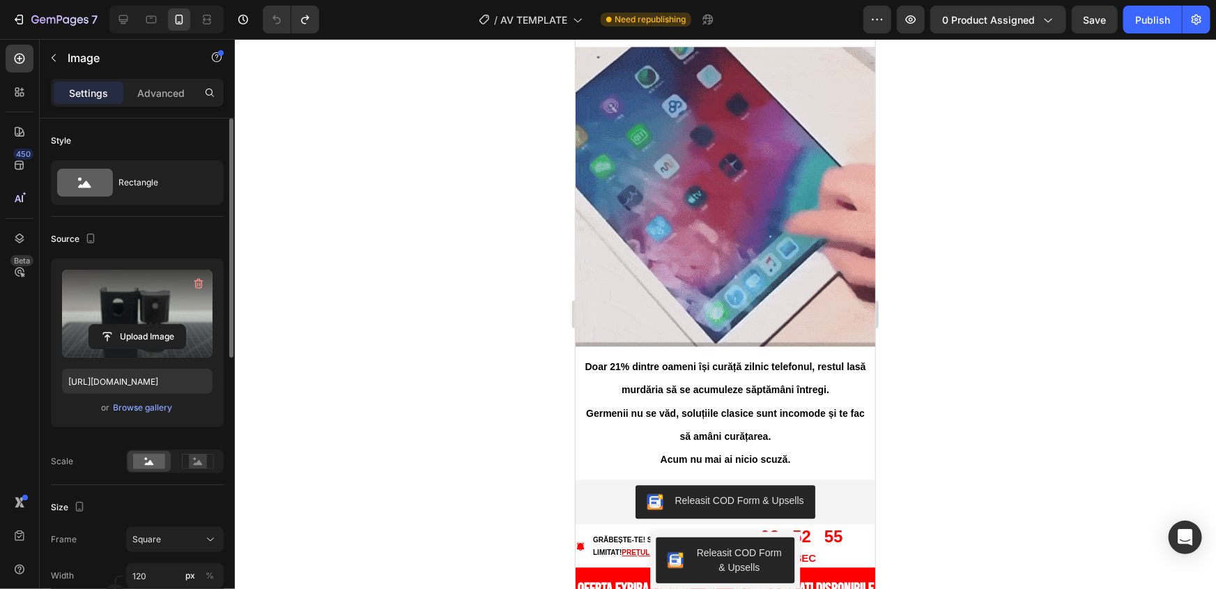
click at [123, 300] on label at bounding box center [137, 314] width 151 height 88
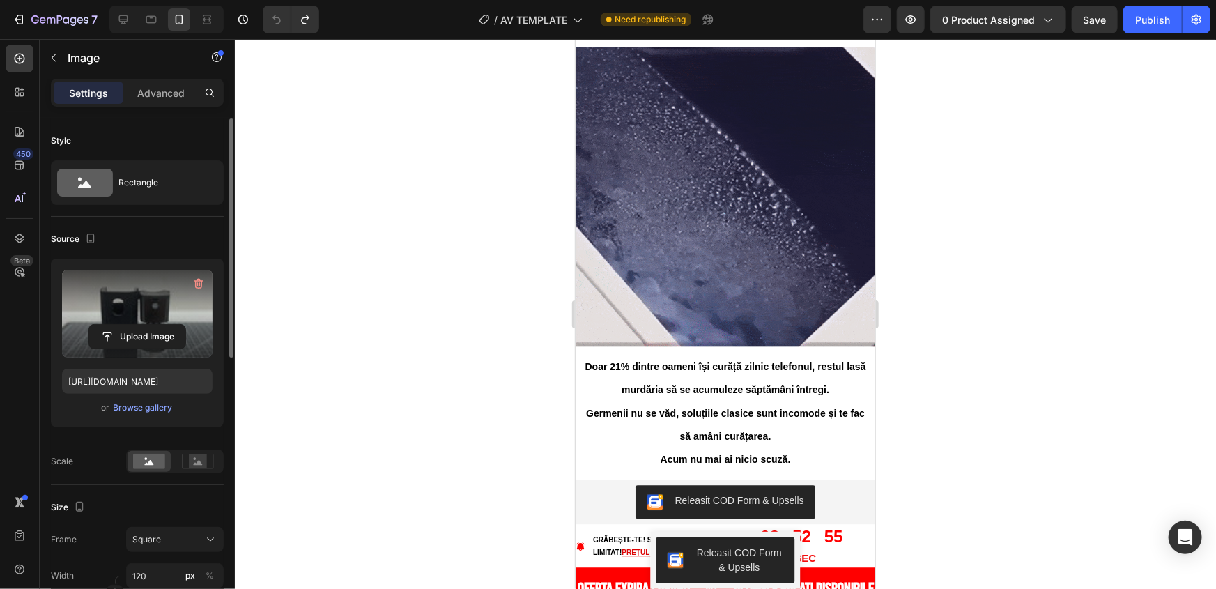
click at [123, 325] on input "file" at bounding box center [137, 337] width 96 height 24
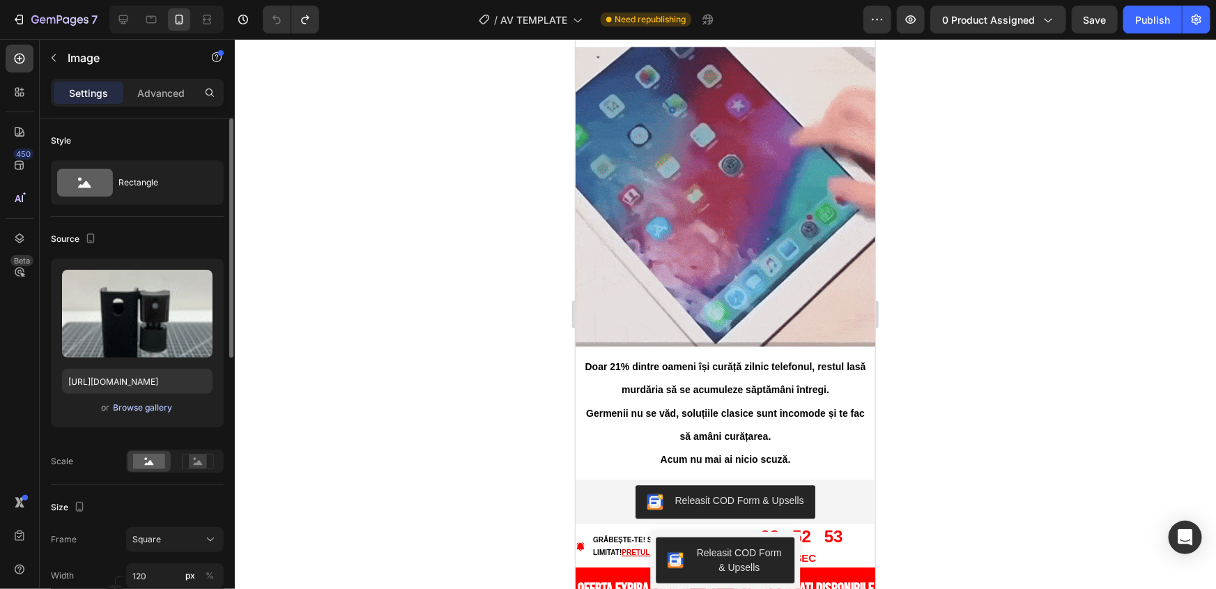
click at [137, 403] on div "Browse gallery" at bounding box center [143, 408] width 59 height 13
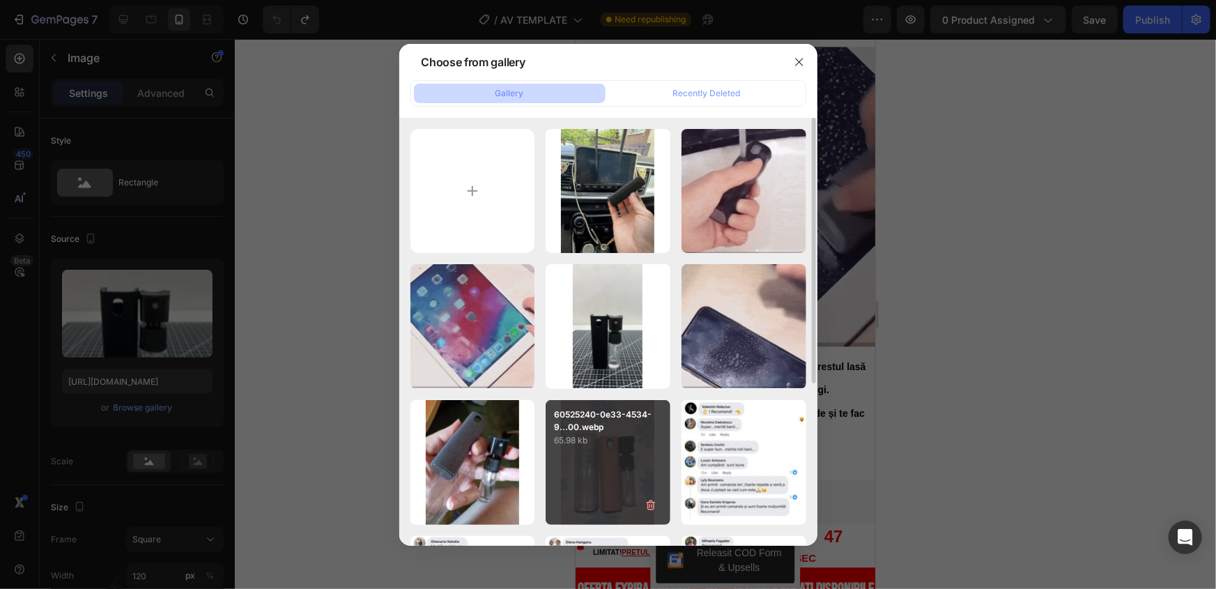
scroll to position [126, 0]
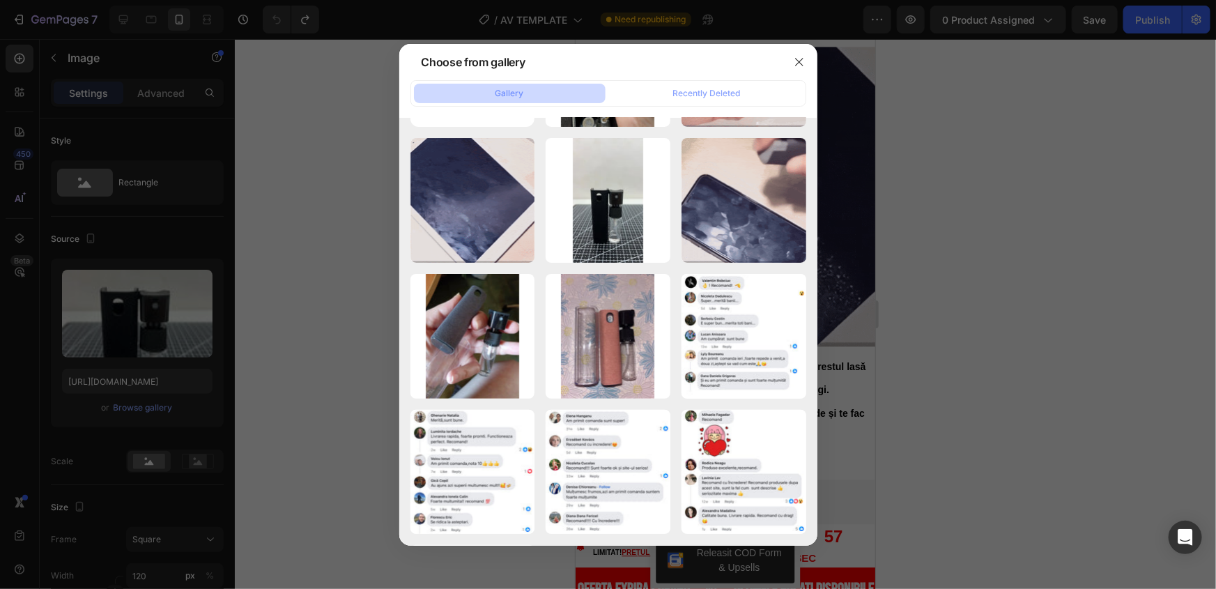
drag, startPoint x: 609, startPoint y: 319, endPoint x: 976, endPoint y: 251, distance: 372.8
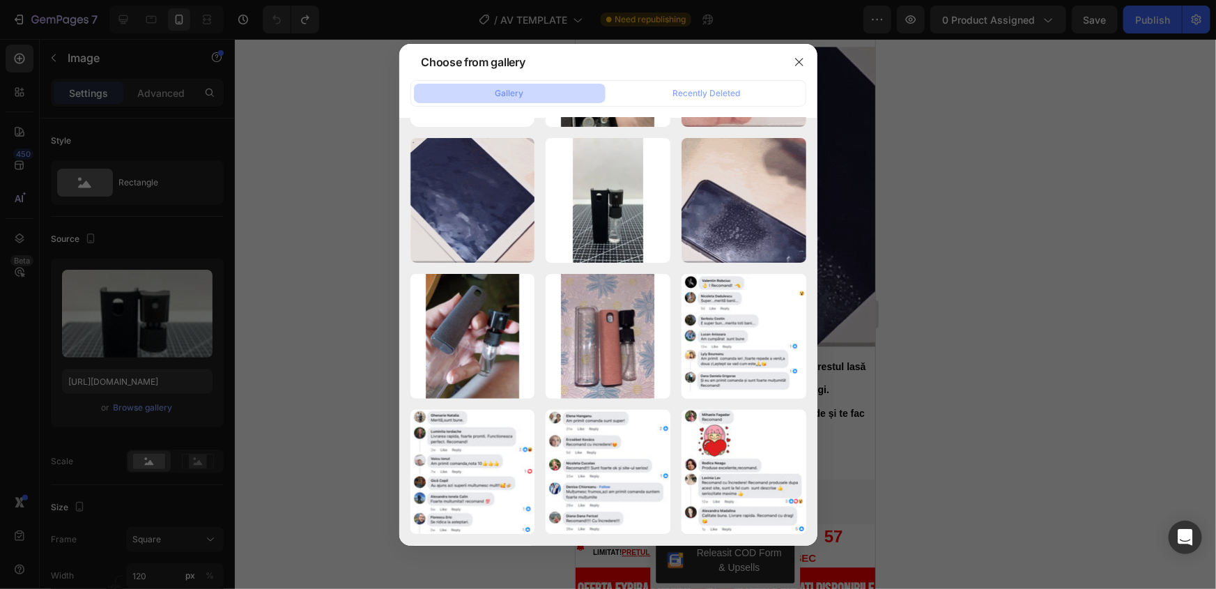
click at [976, 251] on div at bounding box center [608, 294] width 1216 height 589
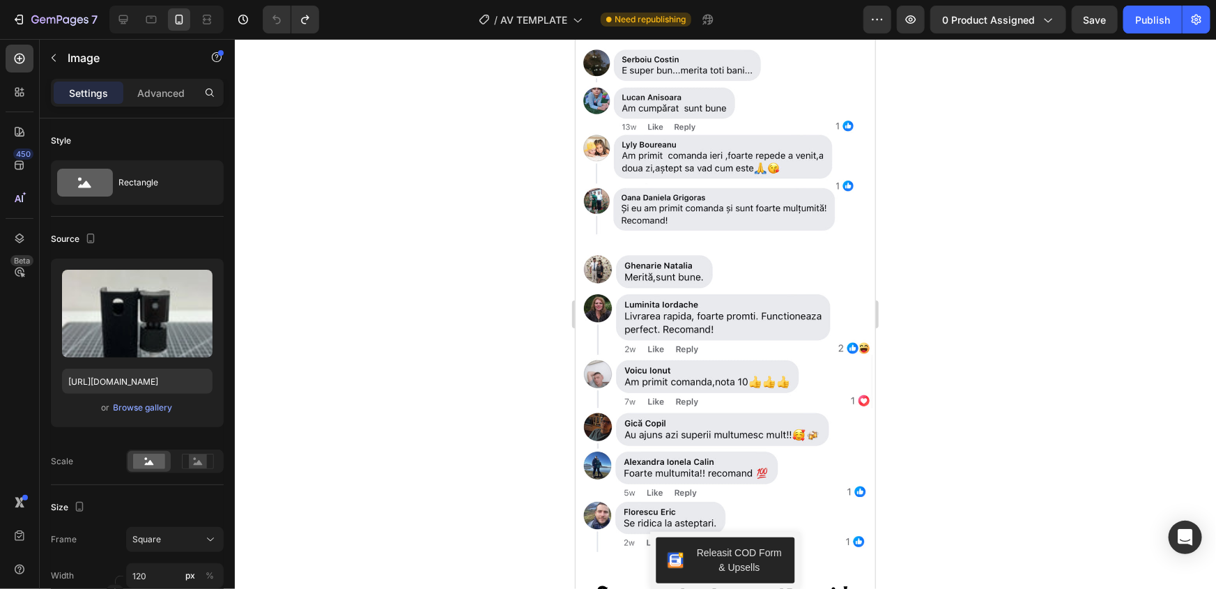
scroll to position [2226, 0]
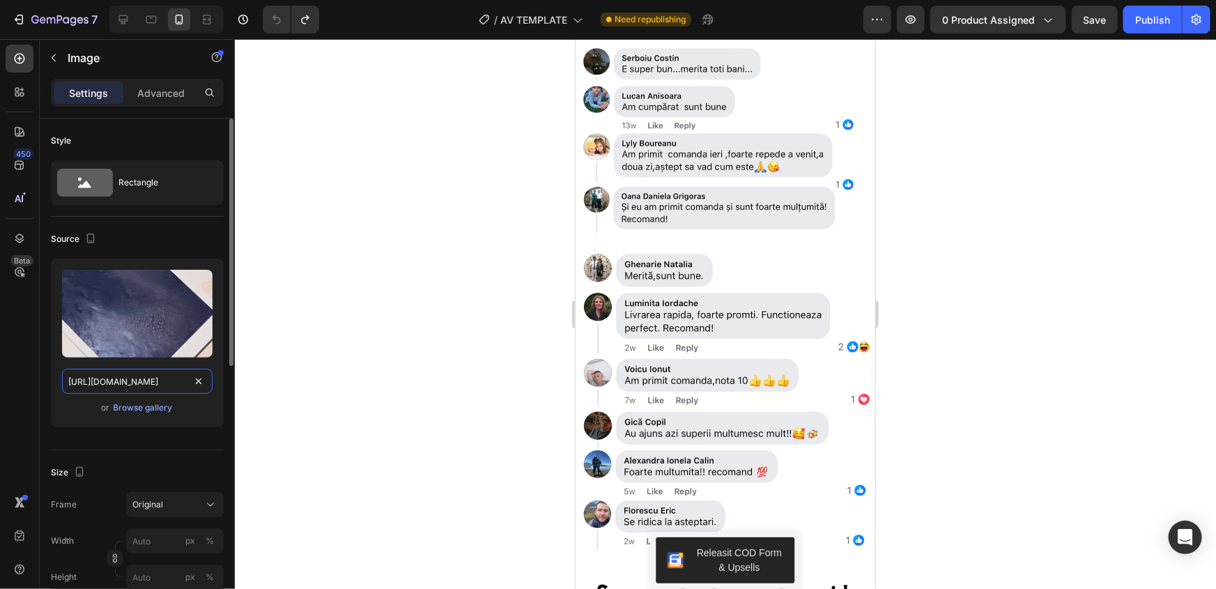
click at [146, 378] on input "https://cdn.shopify.com/s/files/1/0964/2324/8202/files/gempages_584135390558945…" at bounding box center [137, 381] width 151 height 25
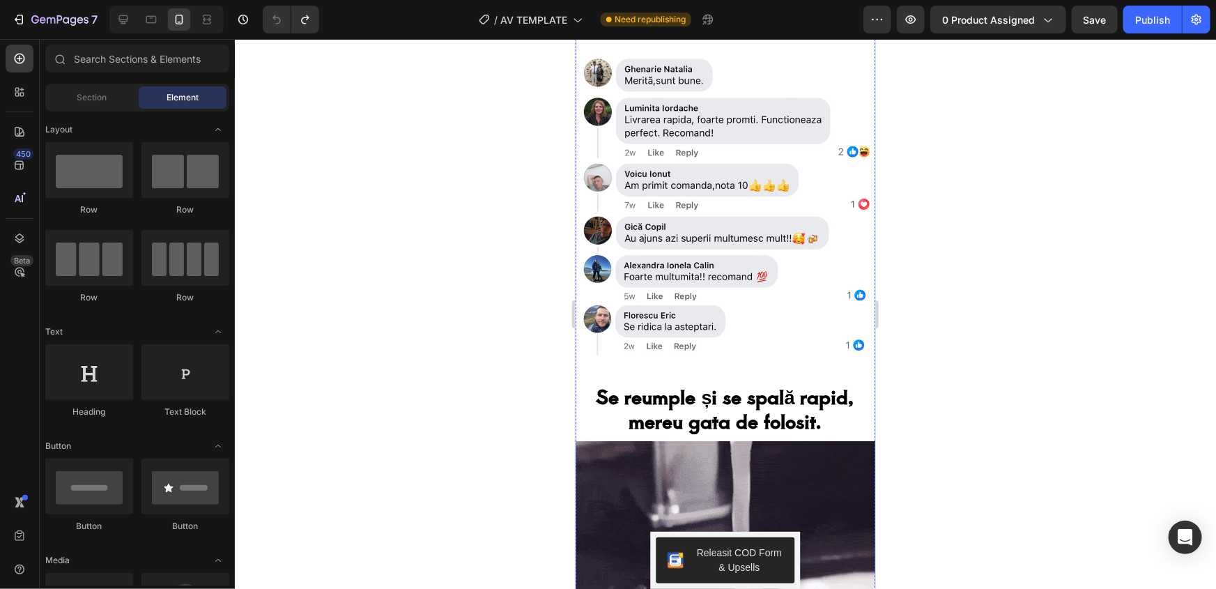
scroll to position [2410, 0]
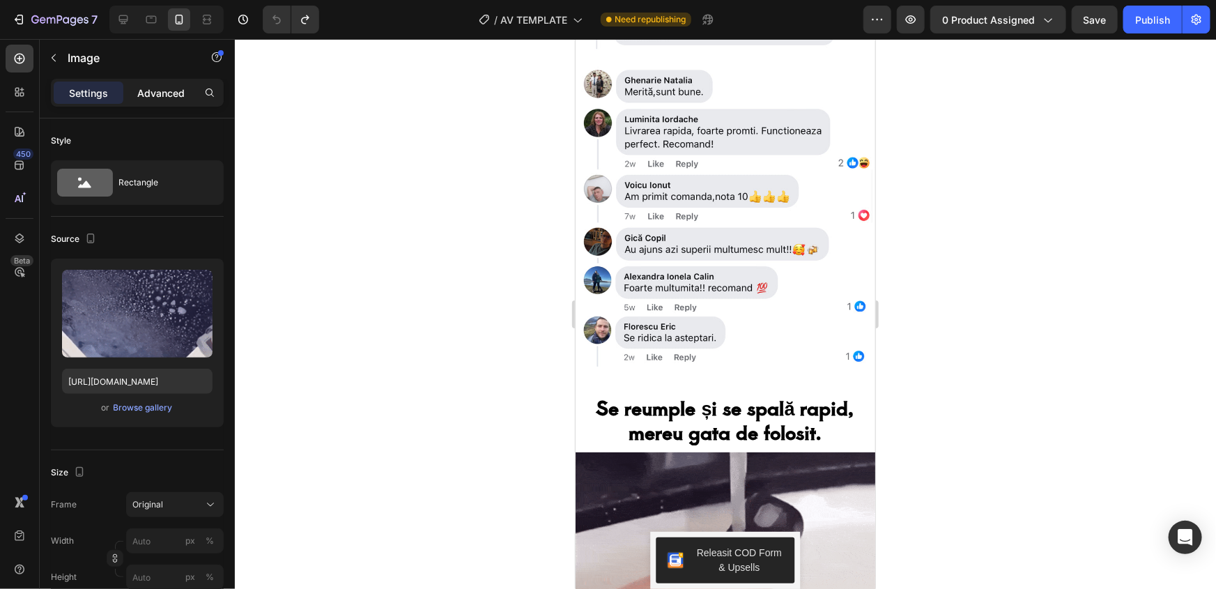
click at [173, 93] on p "Advanced" at bounding box center [160, 93] width 47 height 15
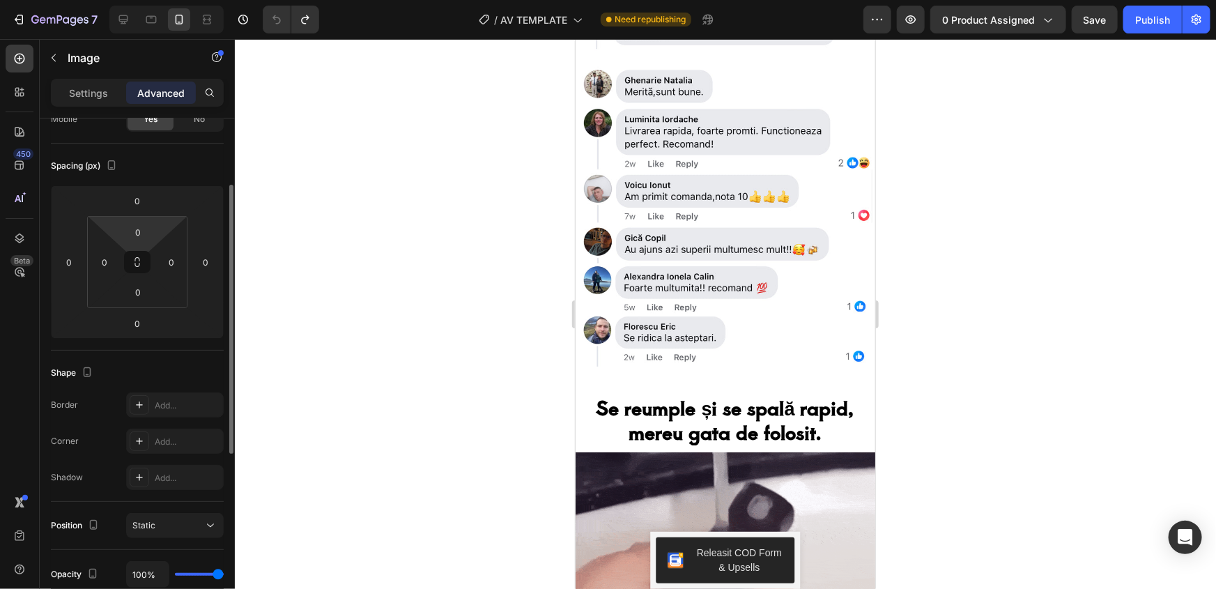
scroll to position [0, 0]
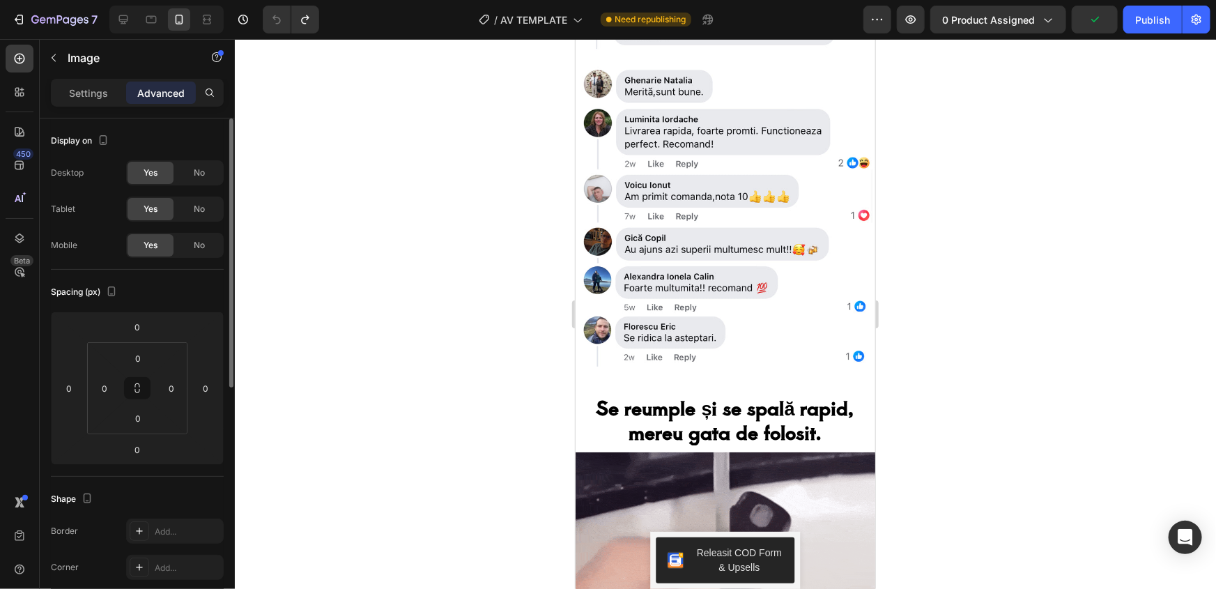
click at [98, 91] on p "Settings" at bounding box center [88, 93] width 39 height 15
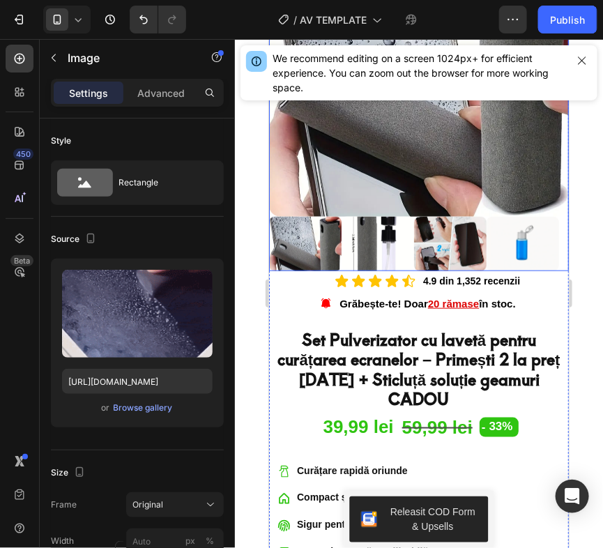
scroll to position [253, 0]
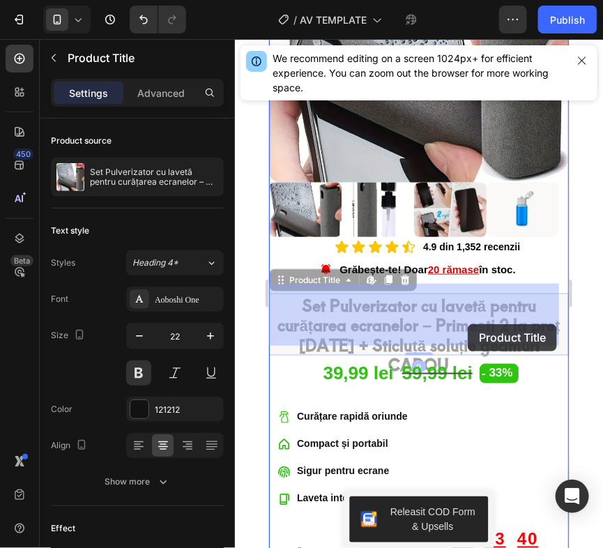
drag, startPoint x: 296, startPoint y: 293, endPoint x: 467, endPoint y: 323, distance: 173.5
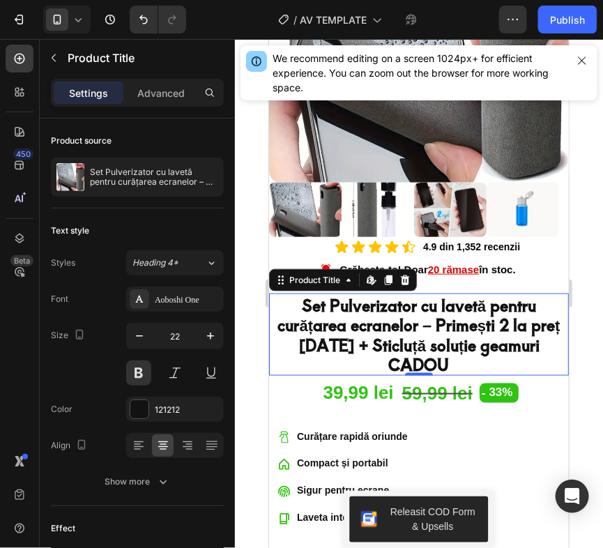
click at [584, 383] on div at bounding box center [419, 293] width 368 height 509
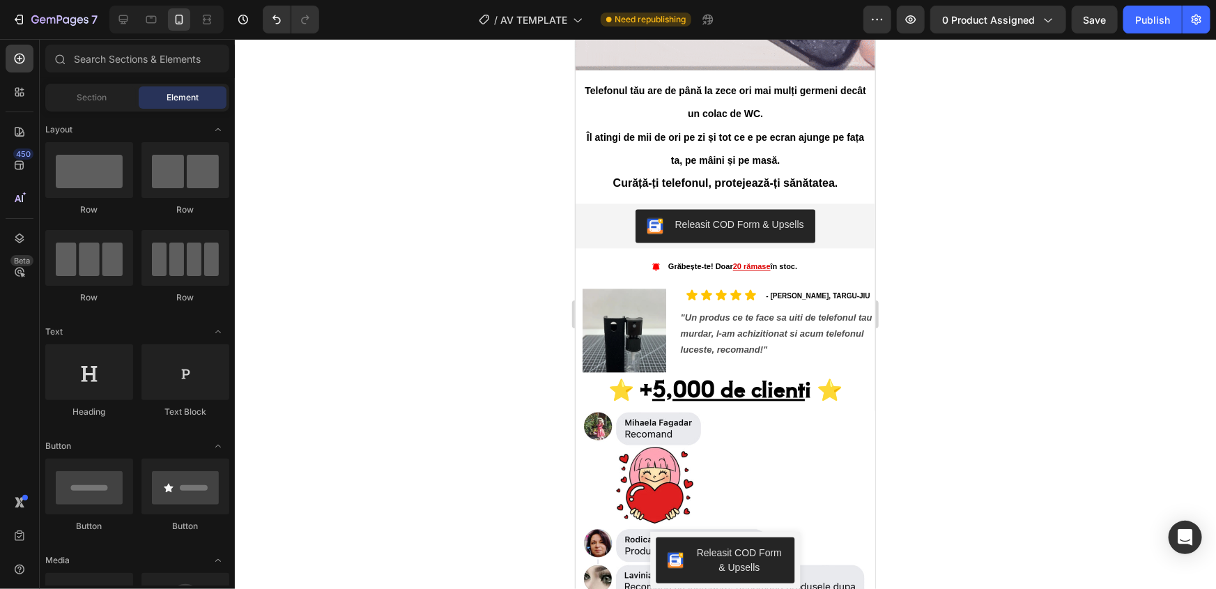
scroll to position [1431, 0]
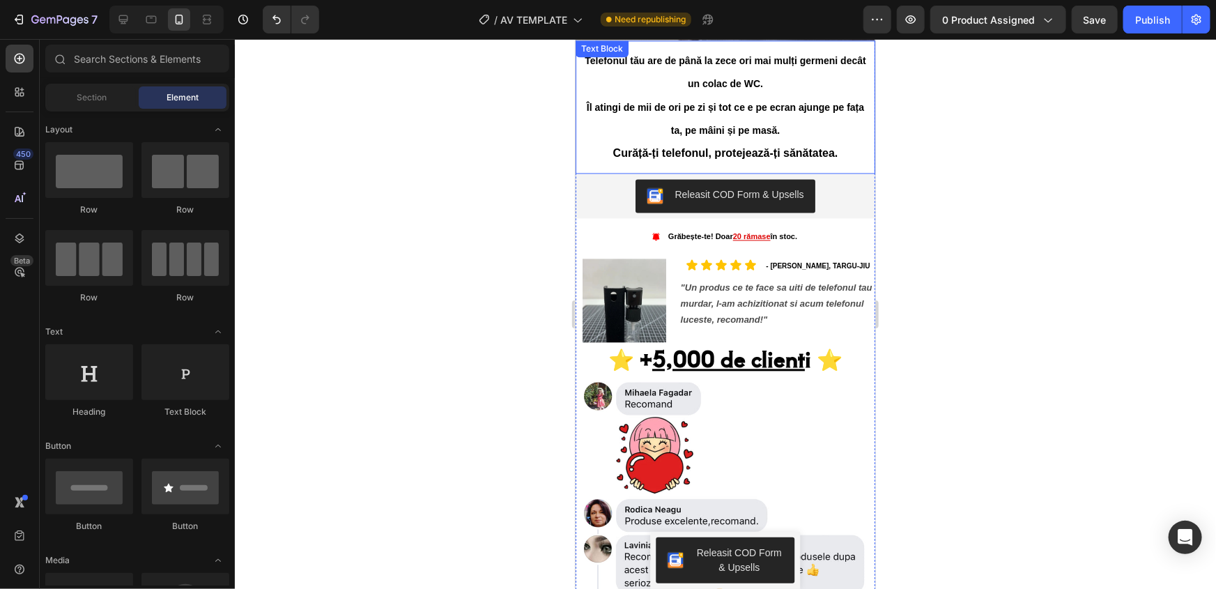
click at [498, 110] on div at bounding box center [725, 314] width 981 height 550
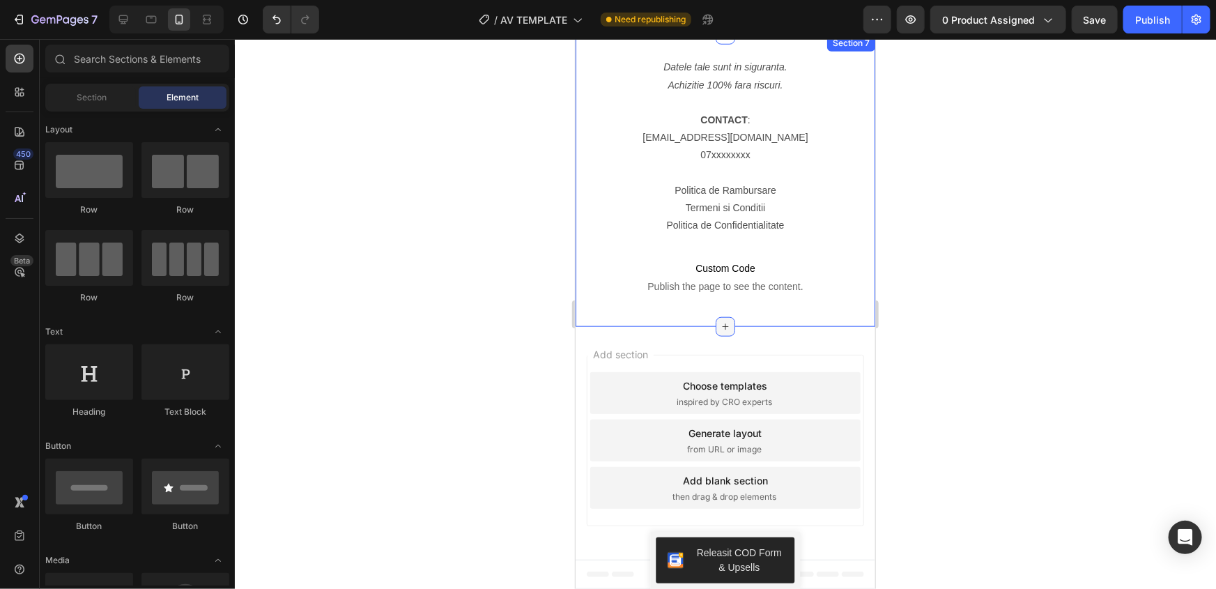
scroll to position [5963, 0]
click at [44, 20] on icon "button" at bounding box center [43, 20] width 6 height 6
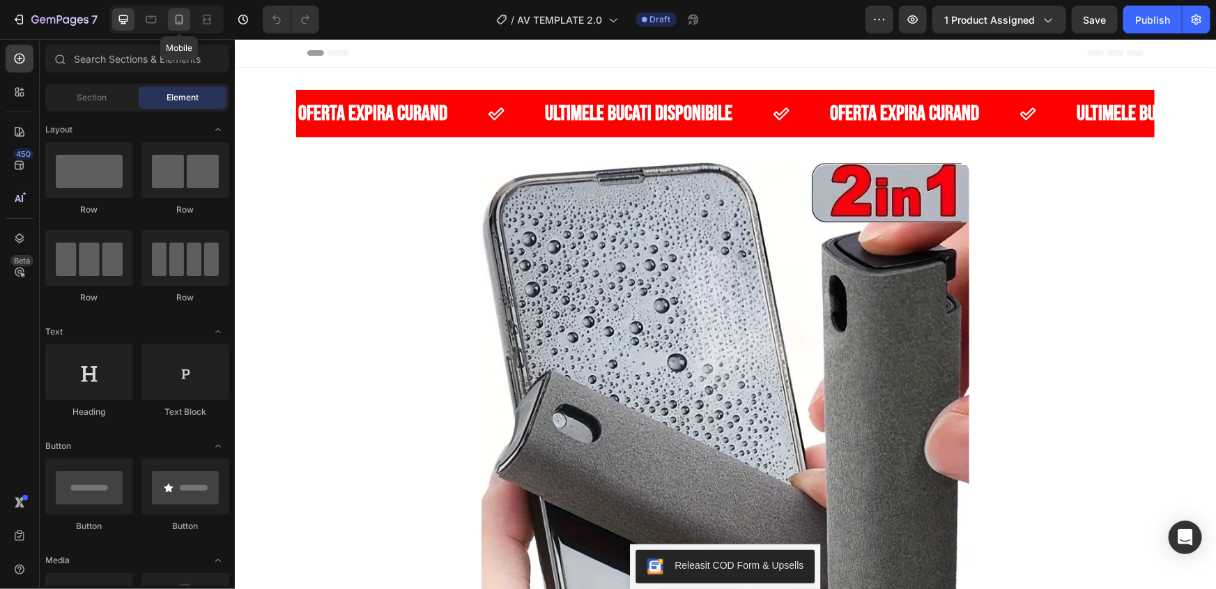
click at [174, 26] on div at bounding box center [179, 19] width 22 height 22
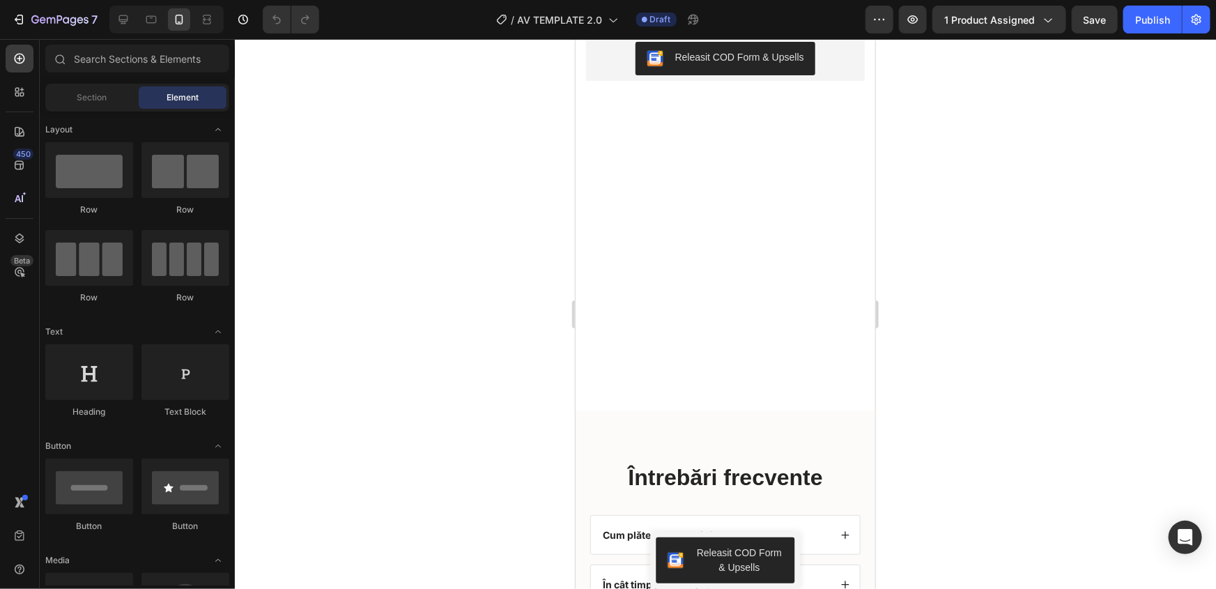
scroll to position [3031, 0]
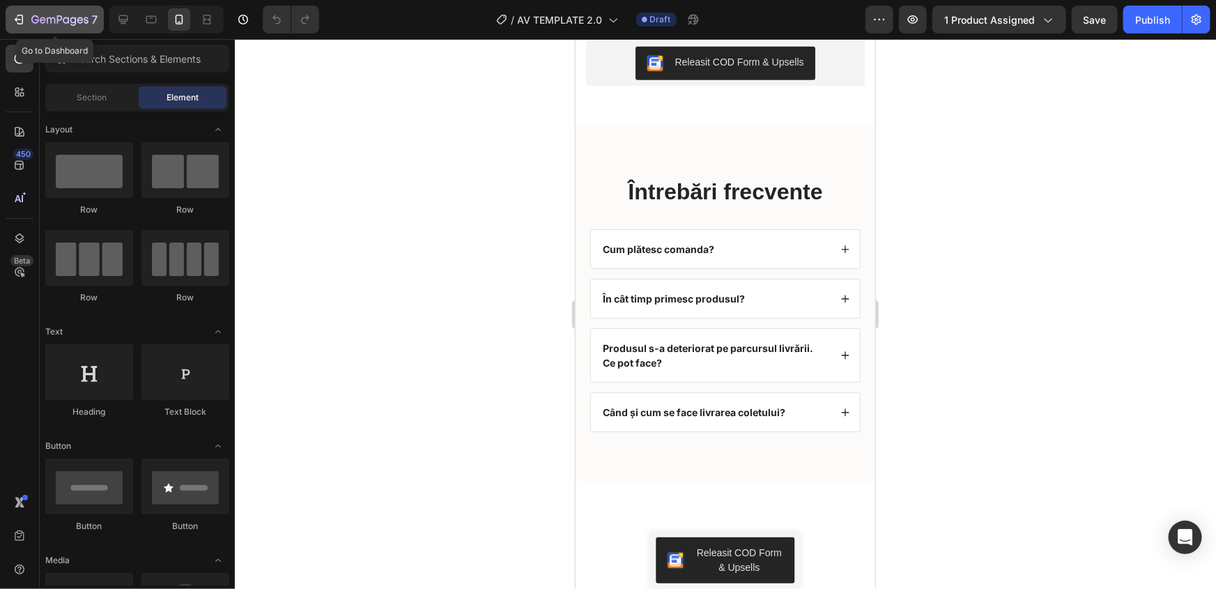
click at [52, 20] on icon "button" at bounding box center [59, 21] width 57 height 12
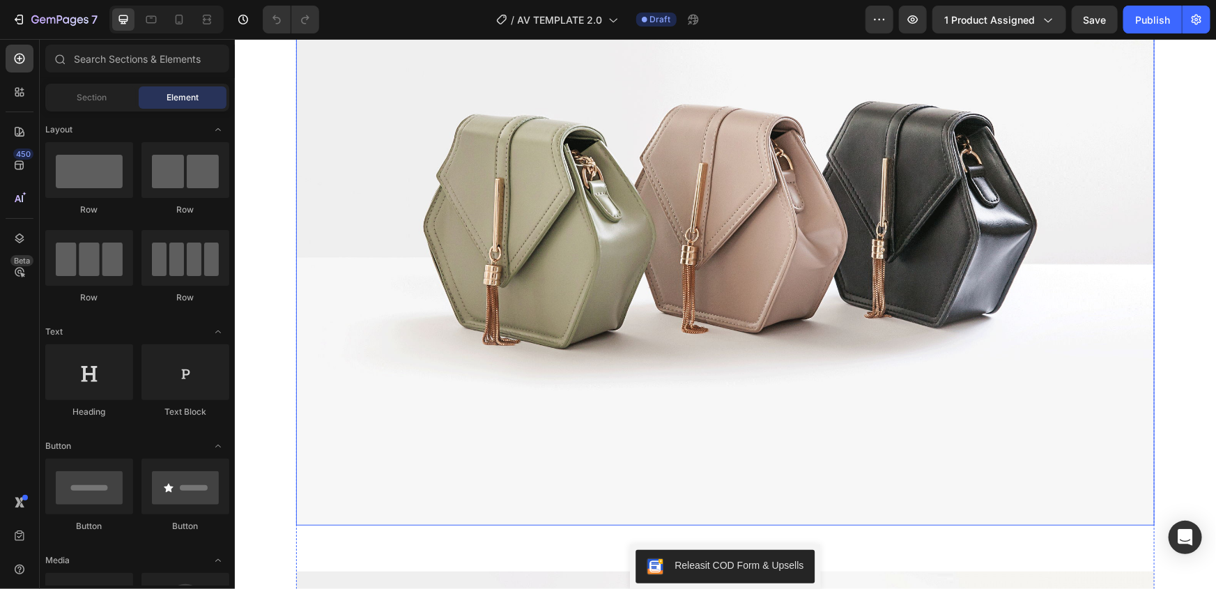
scroll to position [2978, 0]
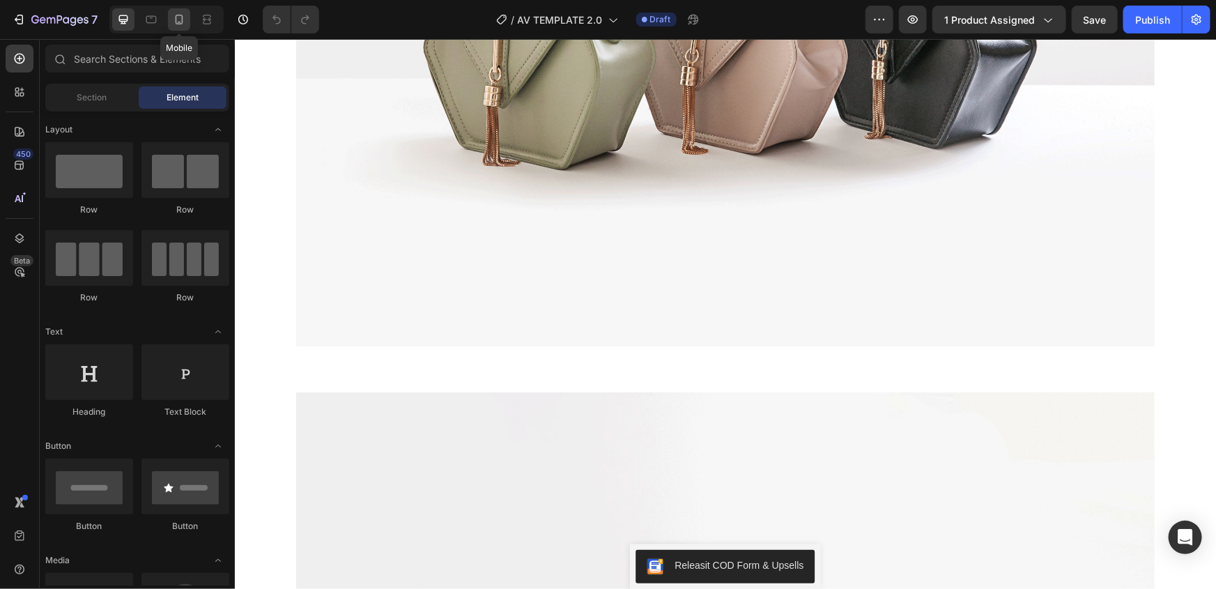
click at [175, 26] on icon at bounding box center [179, 20] width 14 height 14
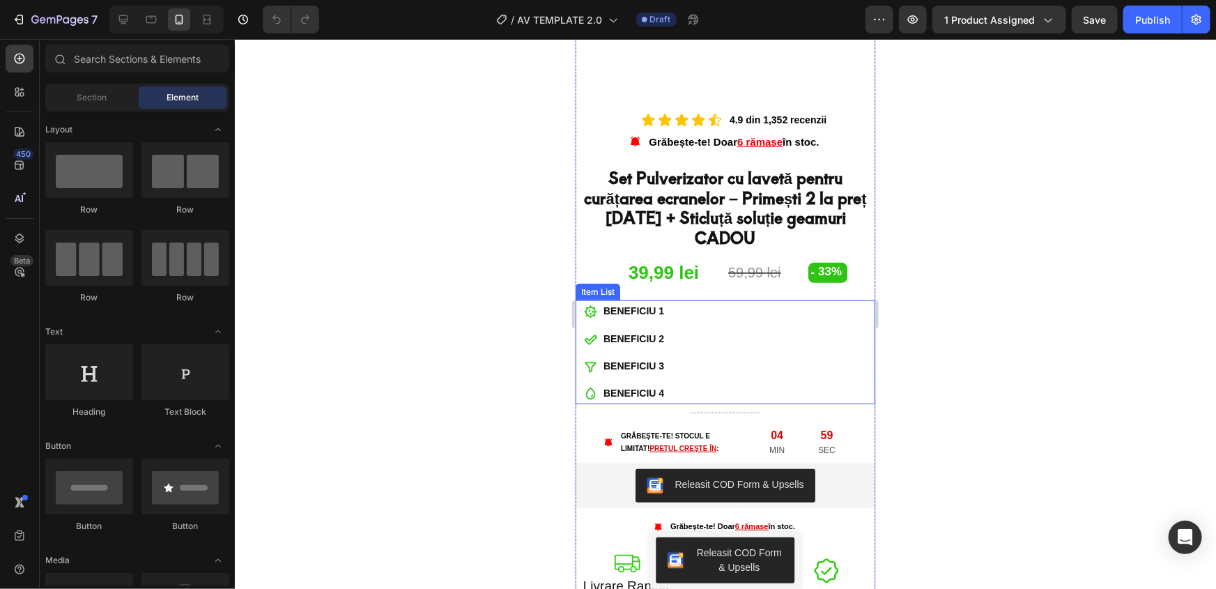
scroll to position [316, 0]
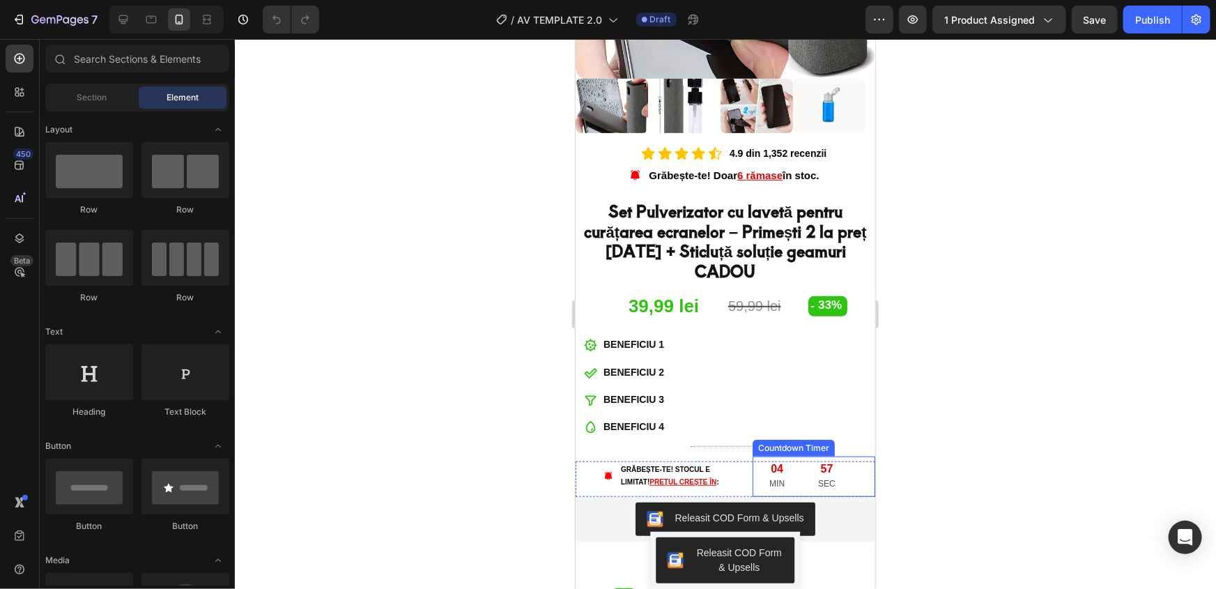
click at [779, 456] on div "04 MIN" at bounding box center [776, 476] width 49 height 40
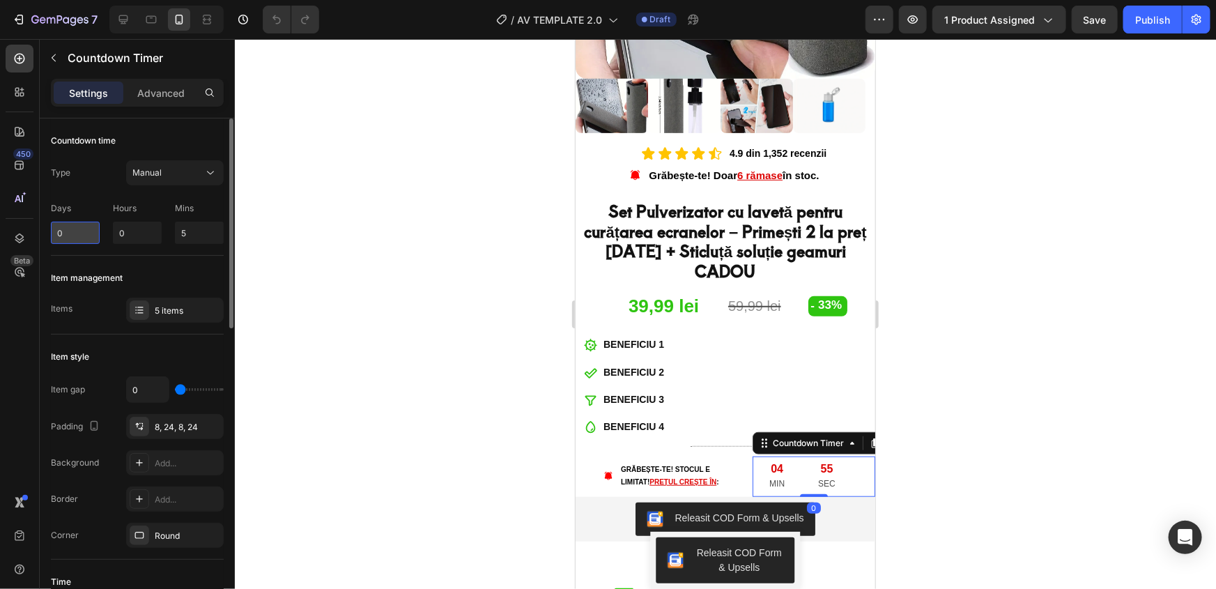
click at [90, 231] on input "0" at bounding box center [75, 233] width 49 height 22
click at [144, 229] on input "0" at bounding box center [137, 233] width 49 height 22
type input "5"
click at [202, 229] on input "5" at bounding box center [199, 233] width 49 height 22
type input "59"
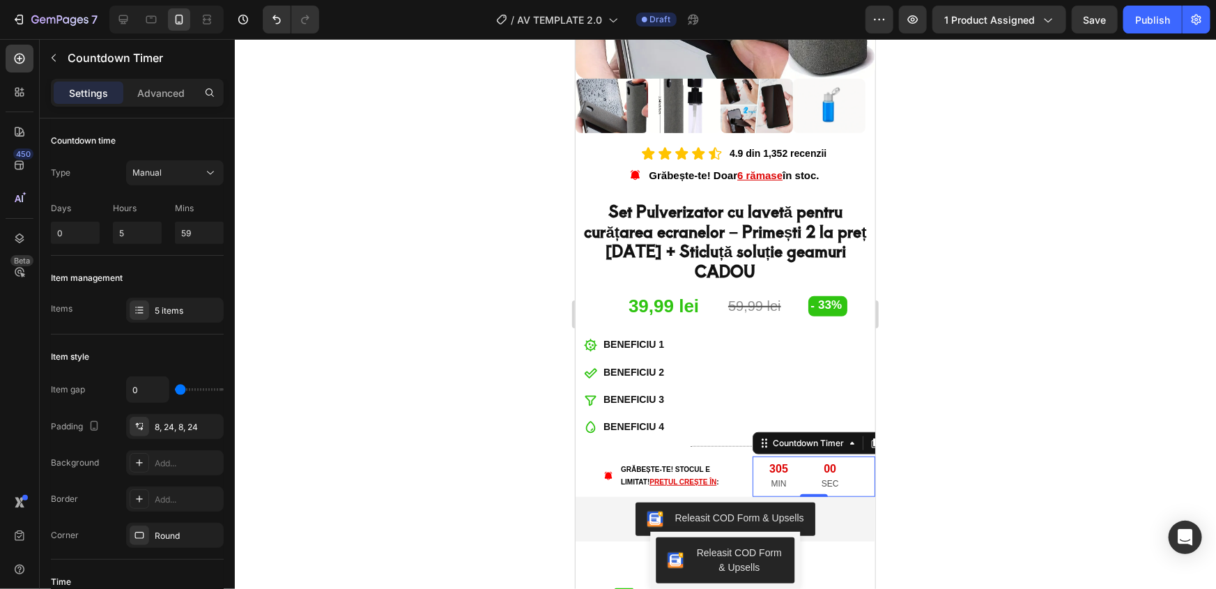
click at [374, 254] on div at bounding box center [725, 314] width 981 height 550
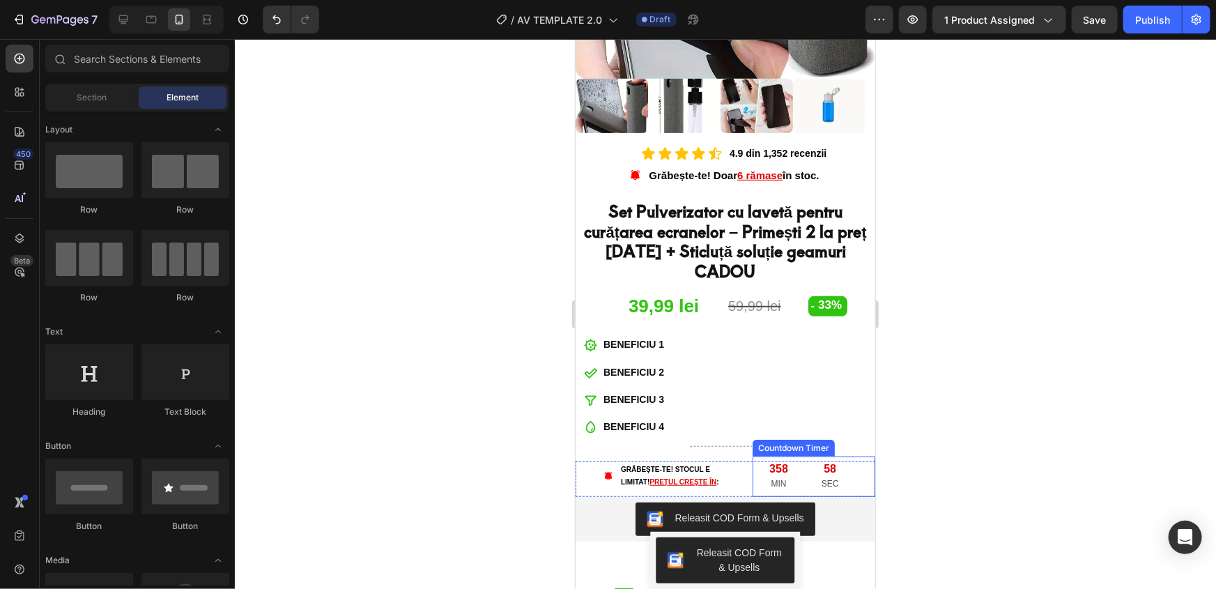
click at [804, 456] on div "58 SEC" at bounding box center [829, 476] width 51 height 40
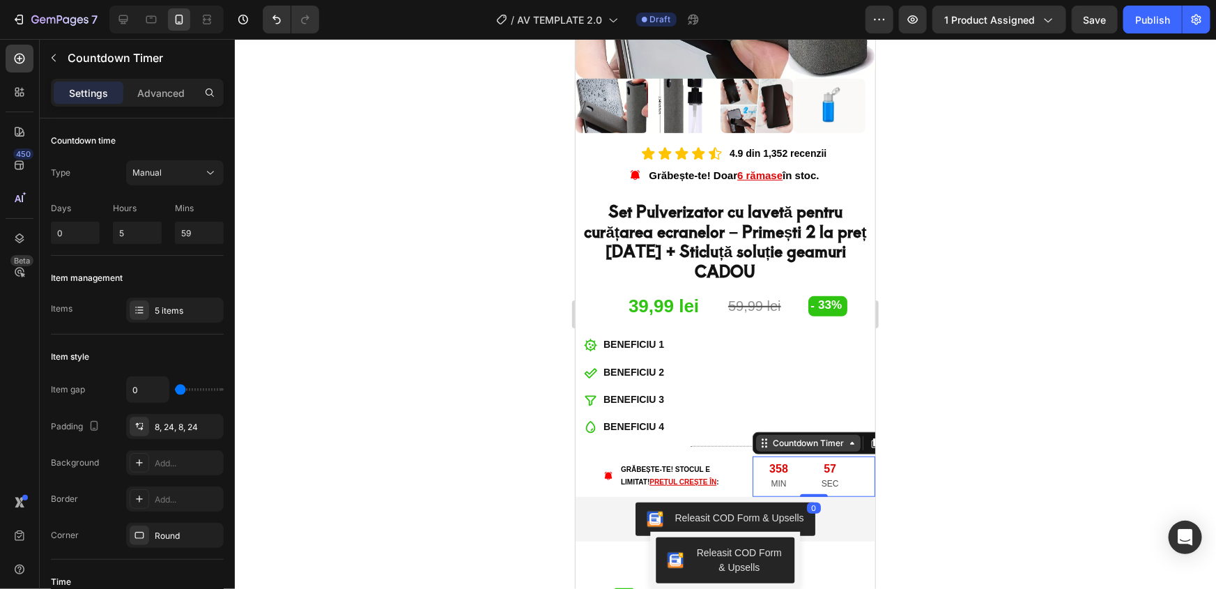
click at [845, 434] on div "Countdown Timer" at bounding box center [808, 442] width 105 height 17
click at [846, 437] on icon at bounding box center [851, 442] width 11 height 11
click at [140, 181] on button "Manual" at bounding box center [175, 172] width 98 height 25
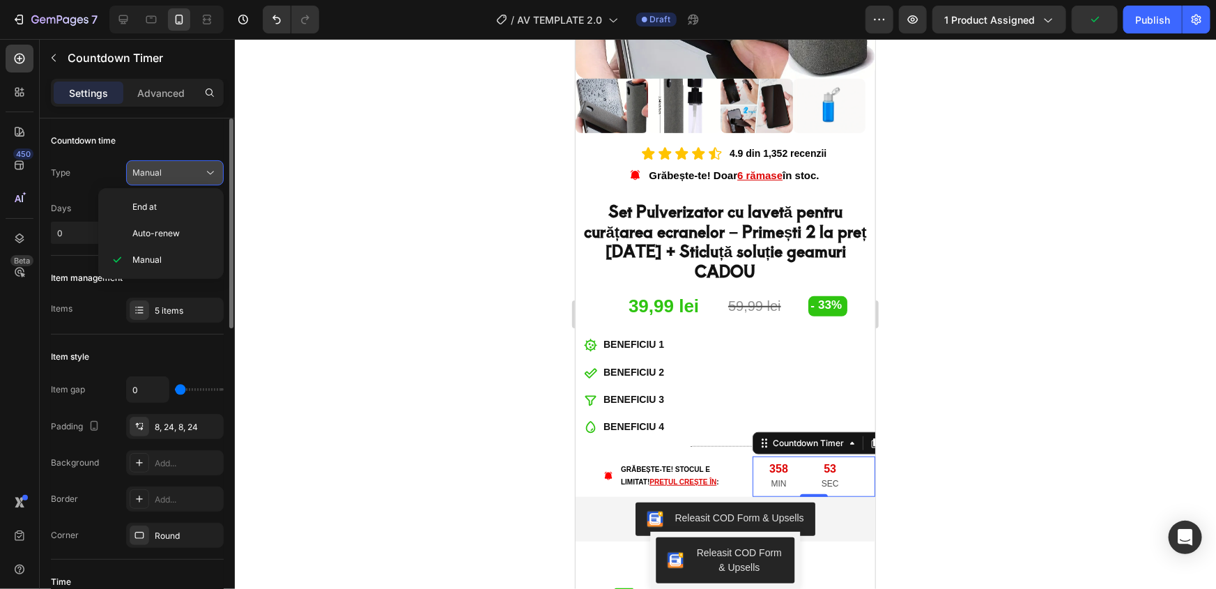
click at [153, 179] on div "Manual" at bounding box center [174, 173] width 85 height 14
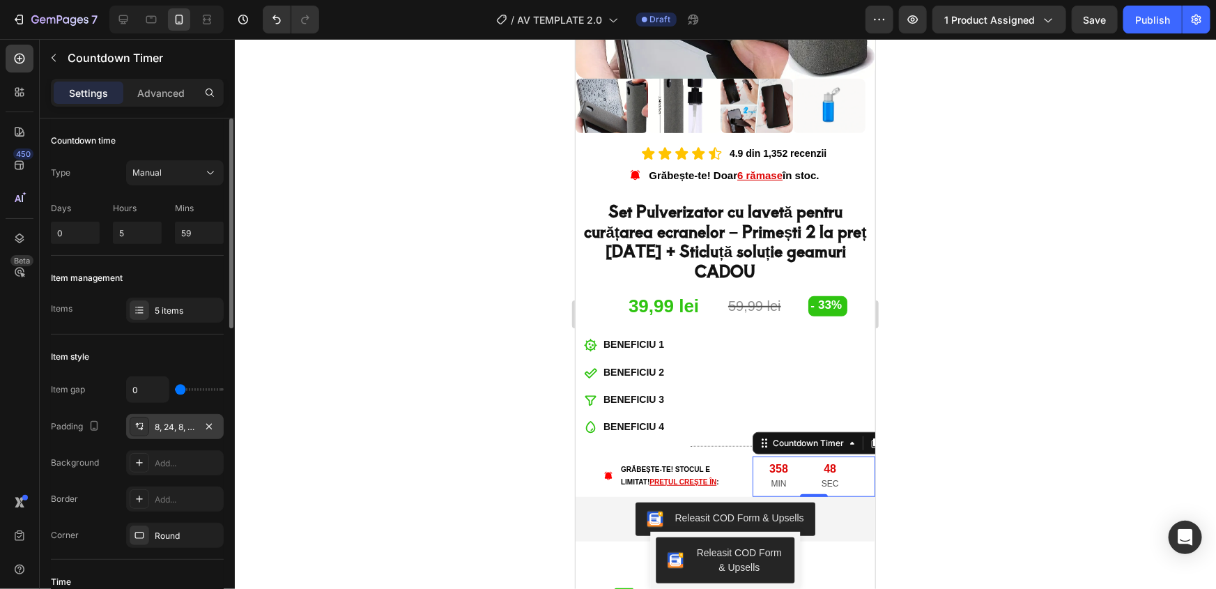
click at [173, 426] on div "8, 24, 8, 24" at bounding box center [175, 427] width 40 height 13
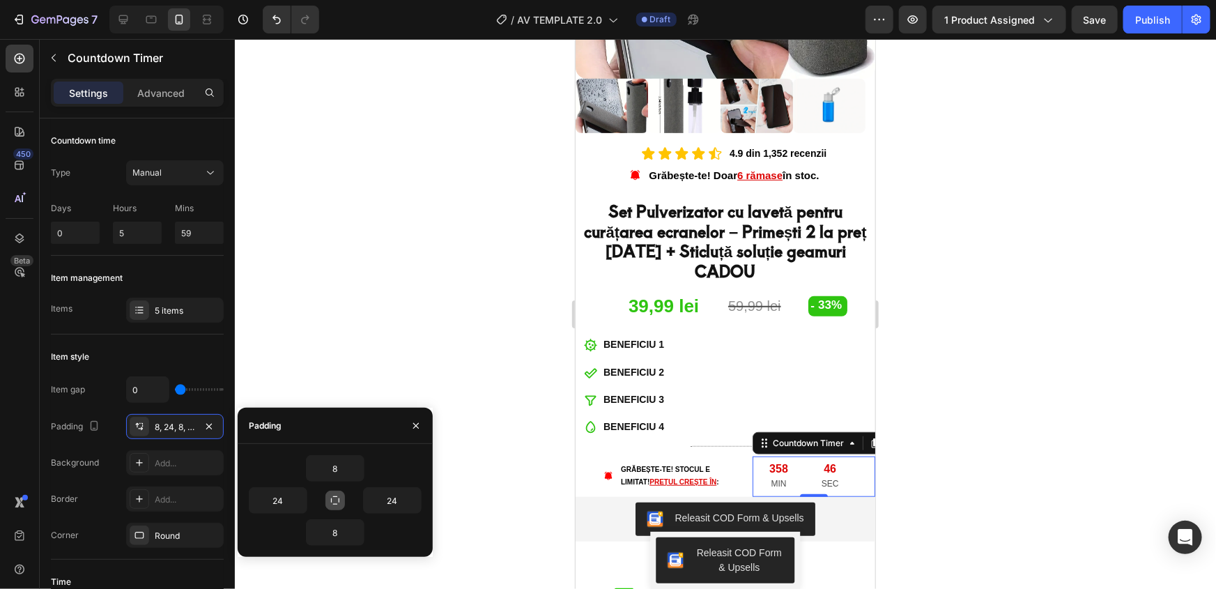
click at [332, 503] on icon "button" at bounding box center [335, 500] width 11 height 11
type input "8"
click at [332, 503] on icon "button" at bounding box center [335, 501] width 8 height 8
click at [332, 503] on icon "button" at bounding box center [335, 500] width 11 height 11
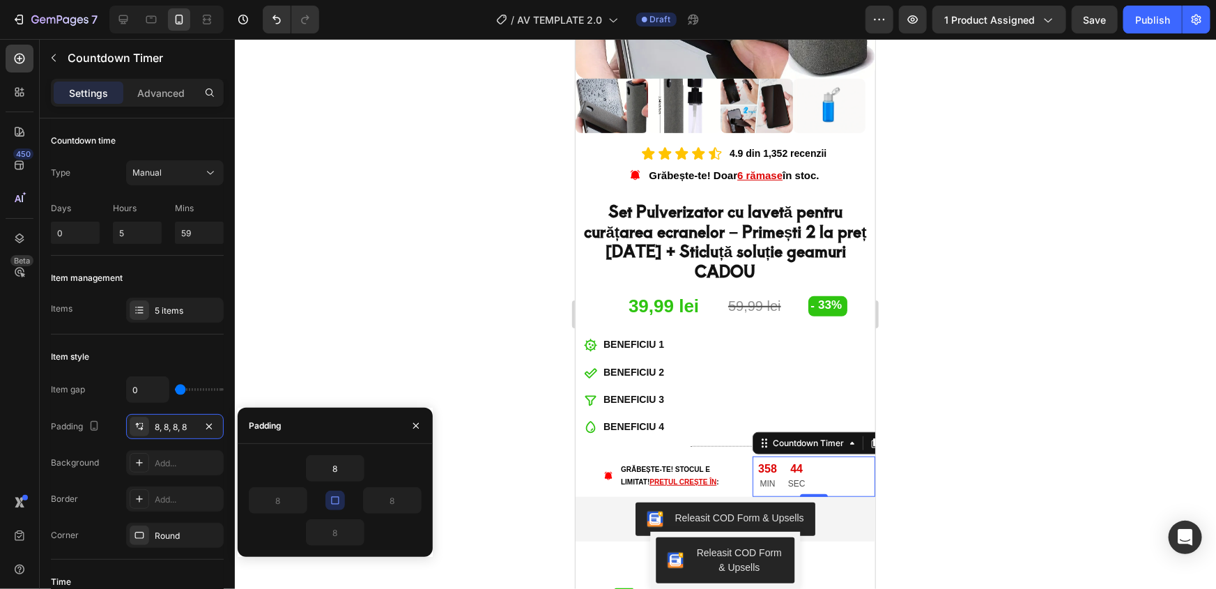
click at [332, 503] on icon "button" at bounding box center [335, 501] width 8 height 8
type input "24"
type input "5"
click at [418, 425] on icon "button" at bounding box center [416, 425] width 11 height 11
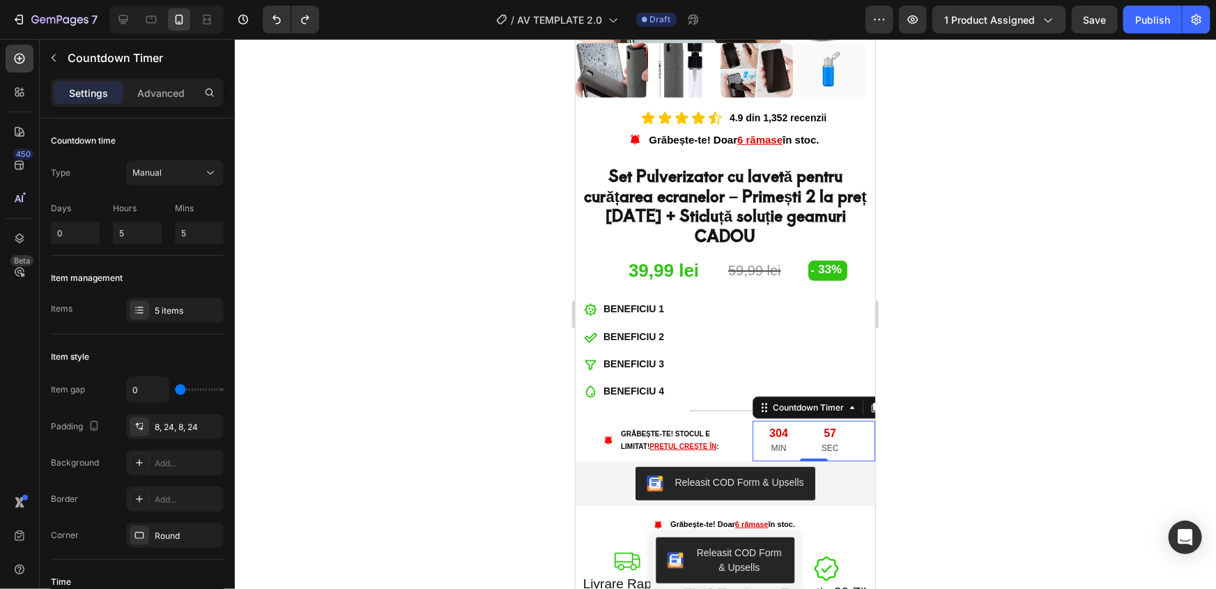
scroll to position [380, 0]
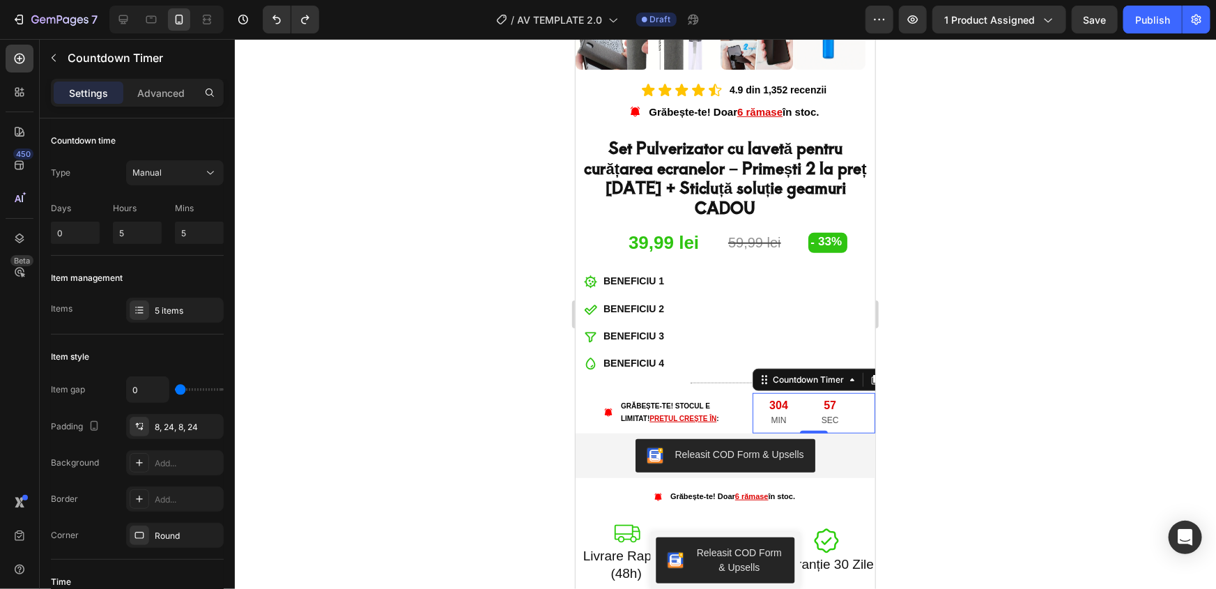
click at [420, 384] on div at bounding box center [725, 314] width 981 height 550
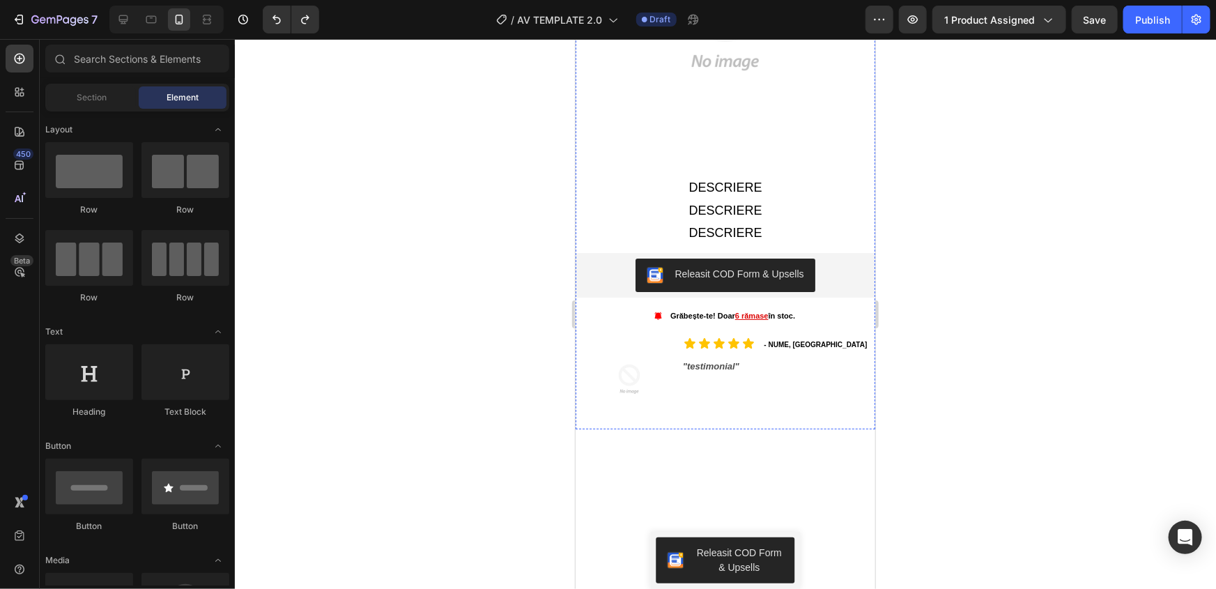
scroll to position [2534, 0]
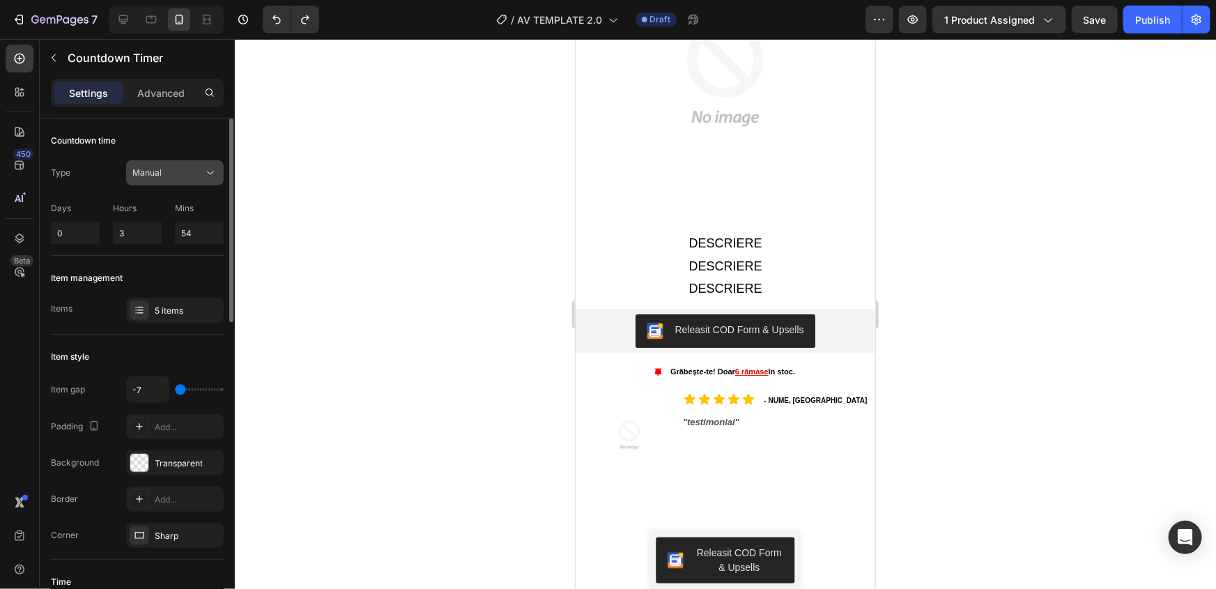
click at [178, 176] on div "Manual" at bounding box center [167, 173] width 71 height 13
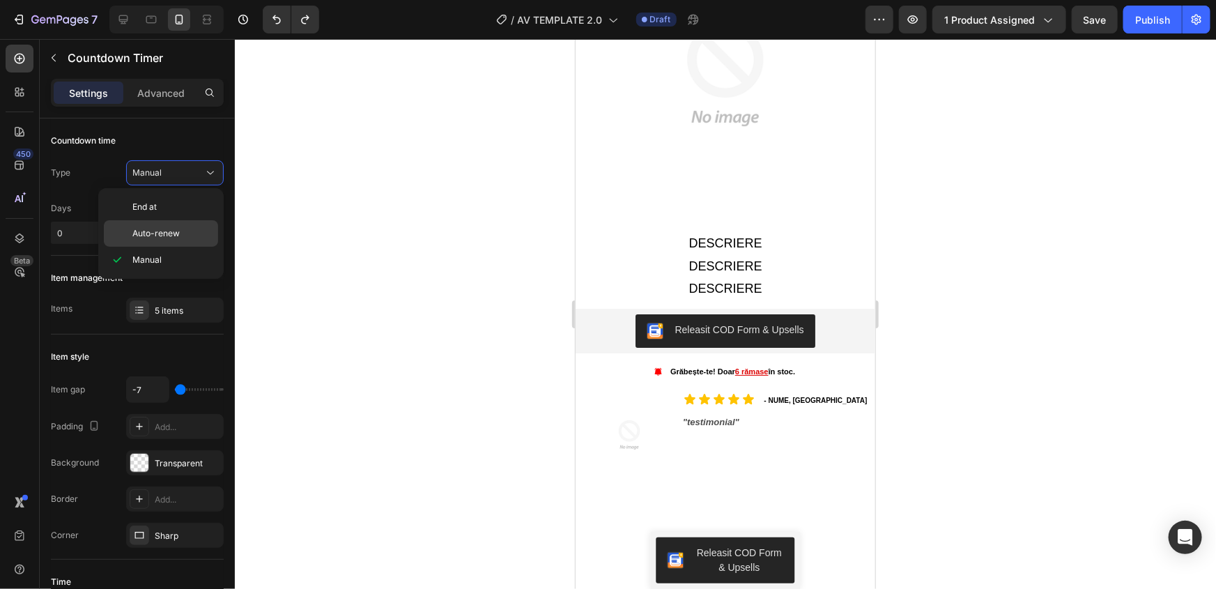
click at [176, 228] on span "Auto-renew" at bounding box center [155, 233] width 47 height 13
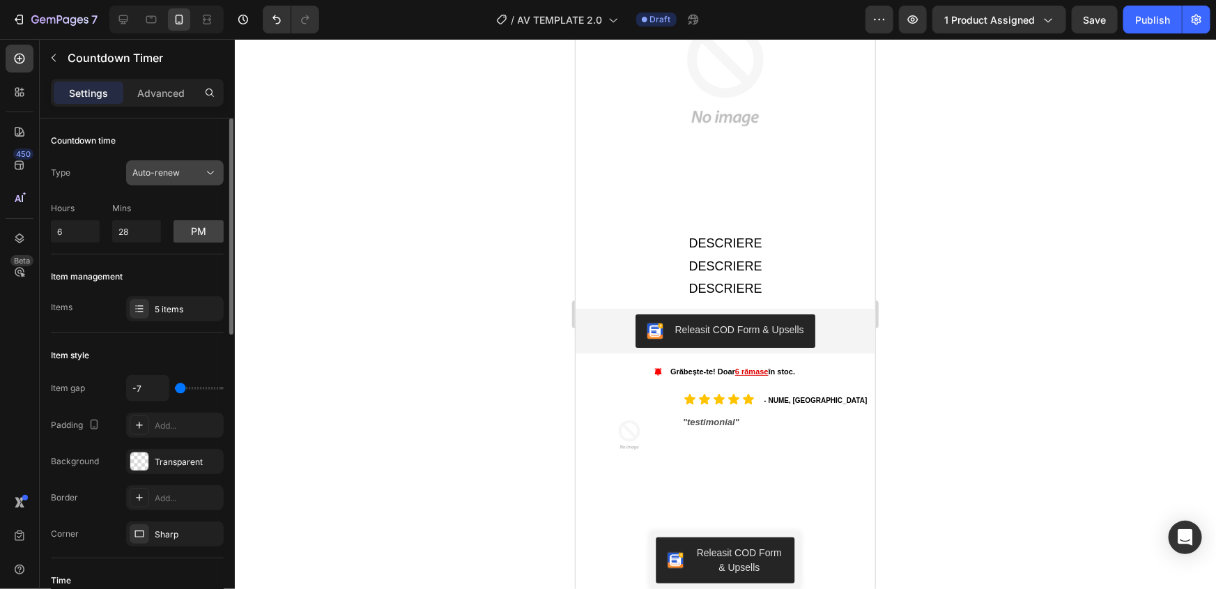
click at [171, 174] on span "Auto-renew" at bounding box center [155, 172] width 47 height 10
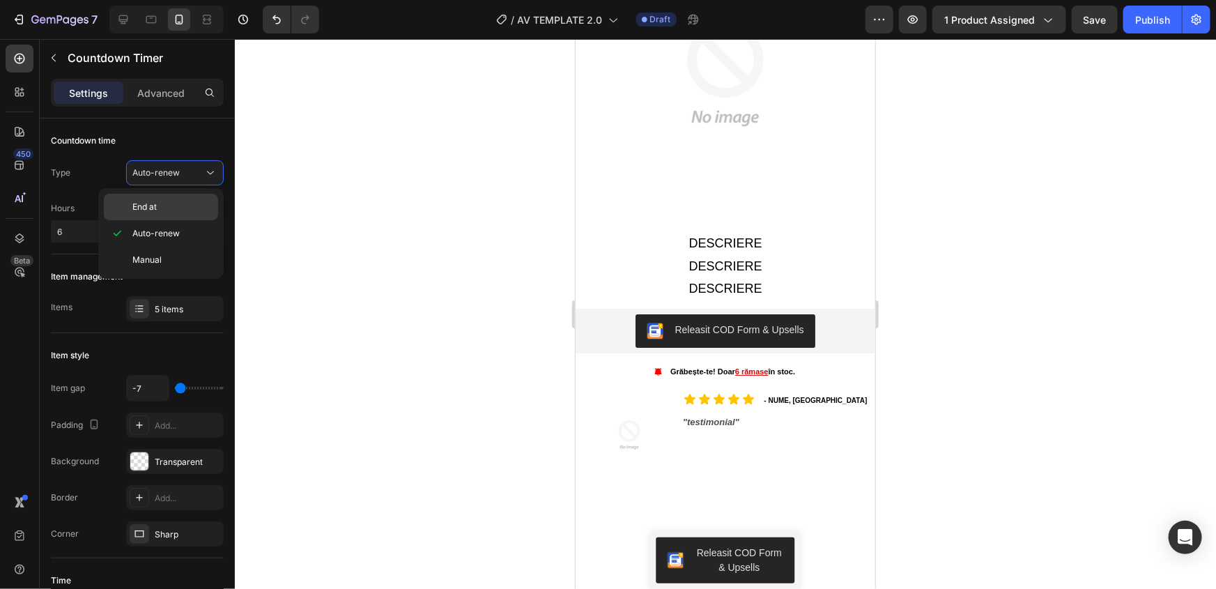
click at [176, 199] on div "End at" at bounding box center [161, 207] width 114 height 26
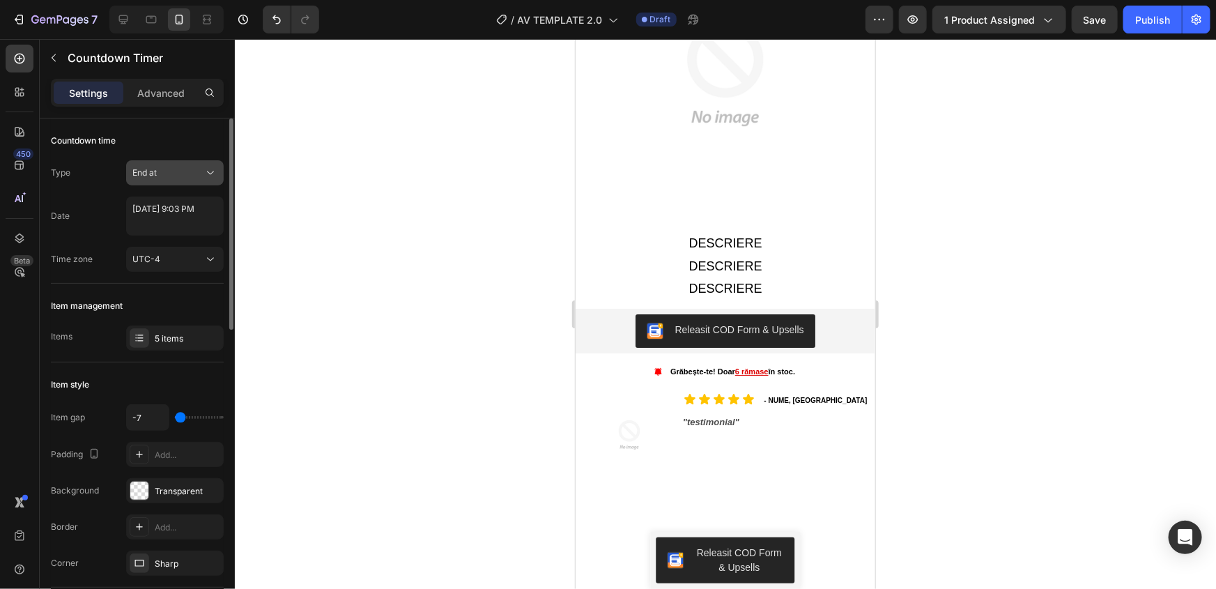
click at [183, 169] on div "End at" at bounding box center [167, 173] width 71 height 13
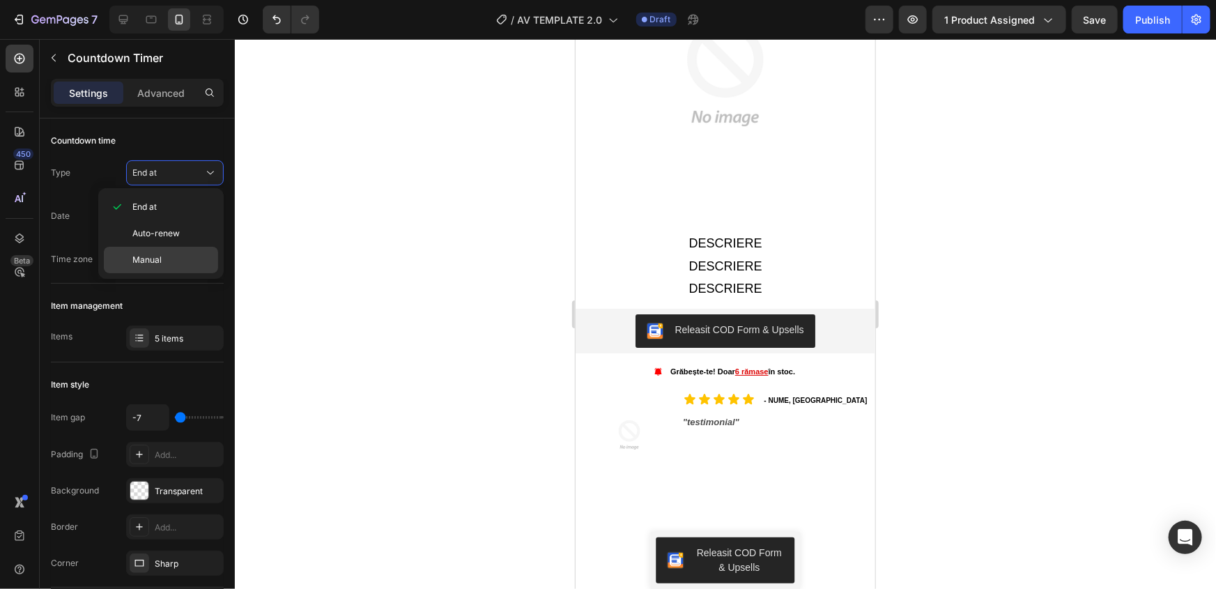
click at [174, 255] on p "Manual" at bounding box center [171, 260] width 79 height 13
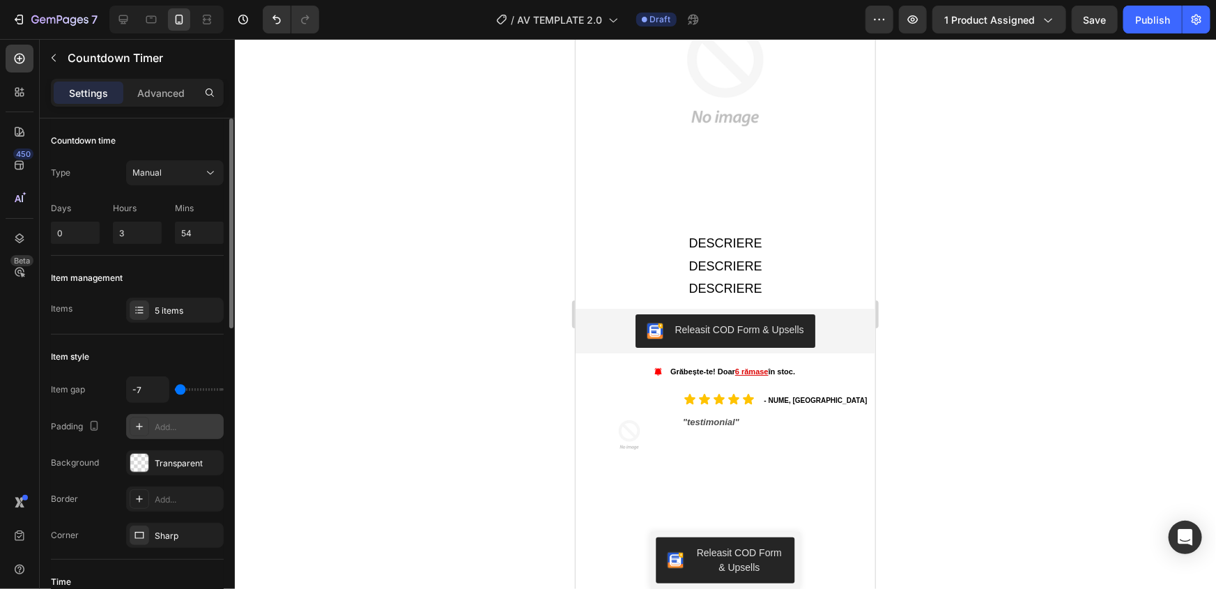
click at [171, 427] on div "Add..." at bounding box center [188, 427] width 66 height 13
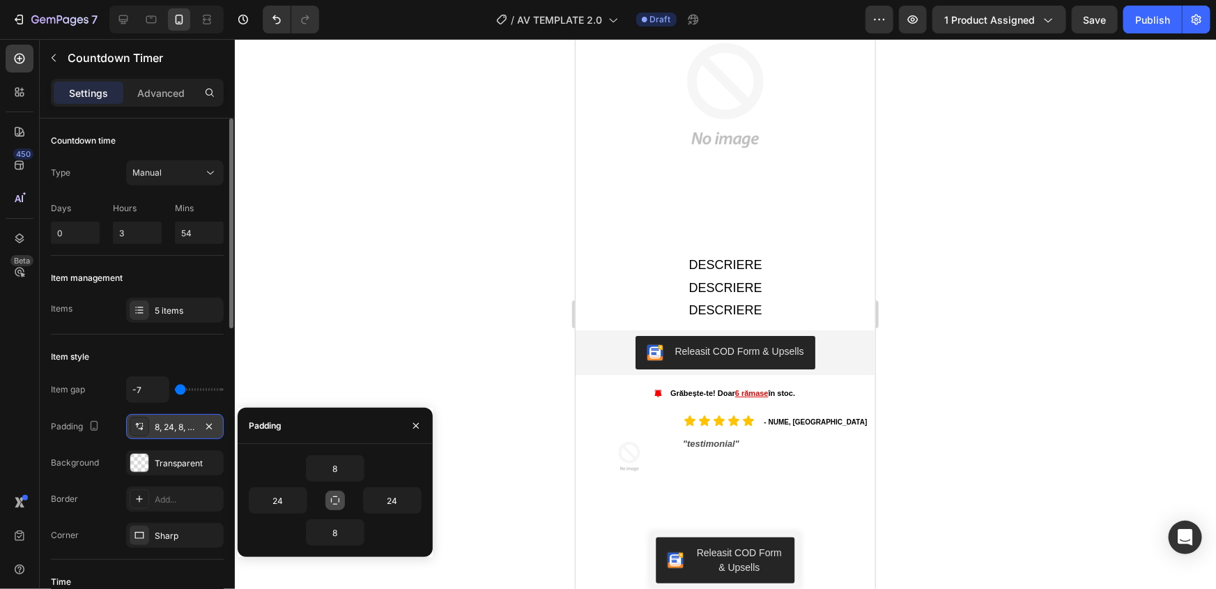
click at [336, 497] on icon "button" at bounding box center [335, 500] width 11 height 11
type input "8"
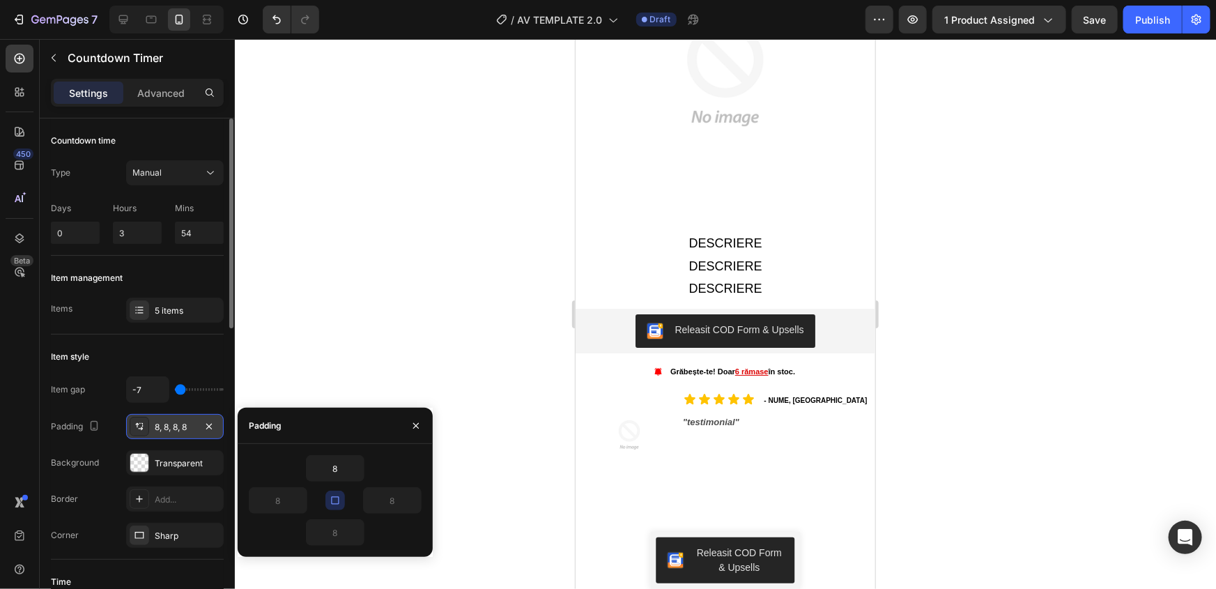
click at [346, 341] on div at bounding box center [725, 314] width 981 height 550
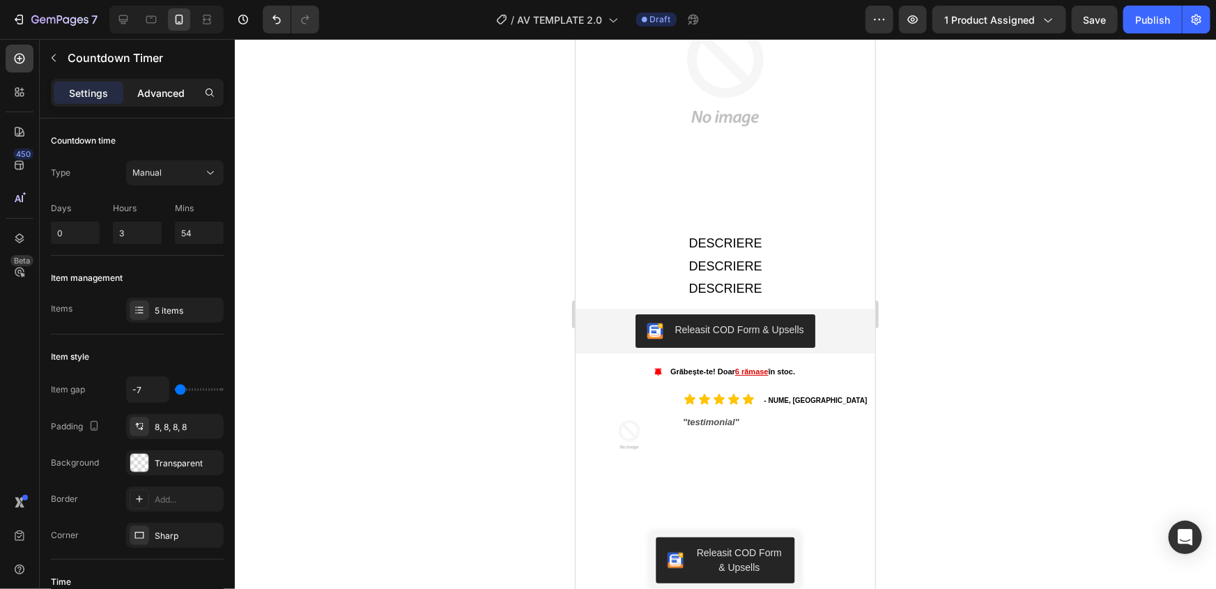
click at [145, 100] on div "Advanced" at bounding box center [161, 93] width 70 height 22
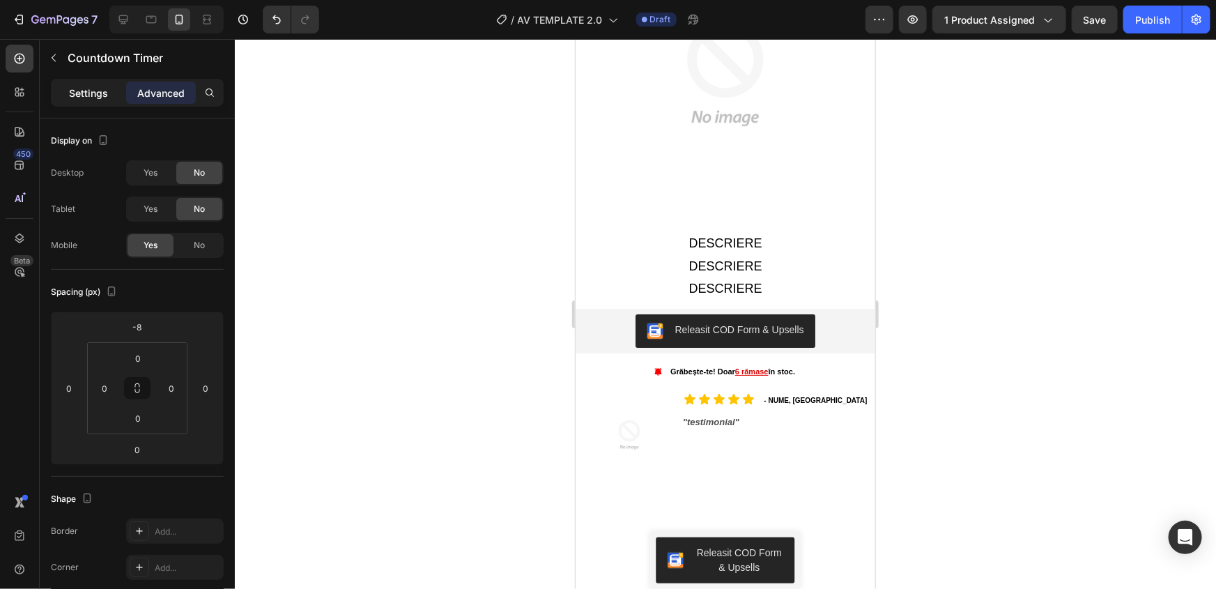
click at [77, 92] on p "Settings" at bounding box center [88, 93] width 39 height 15
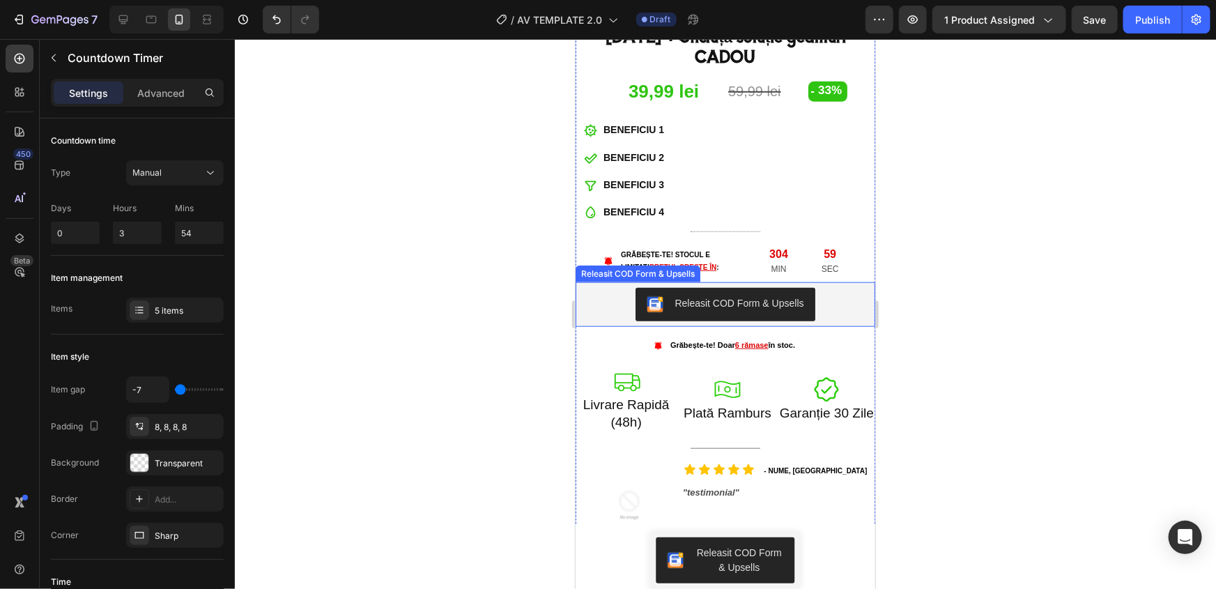
scroll to position [443, 0]
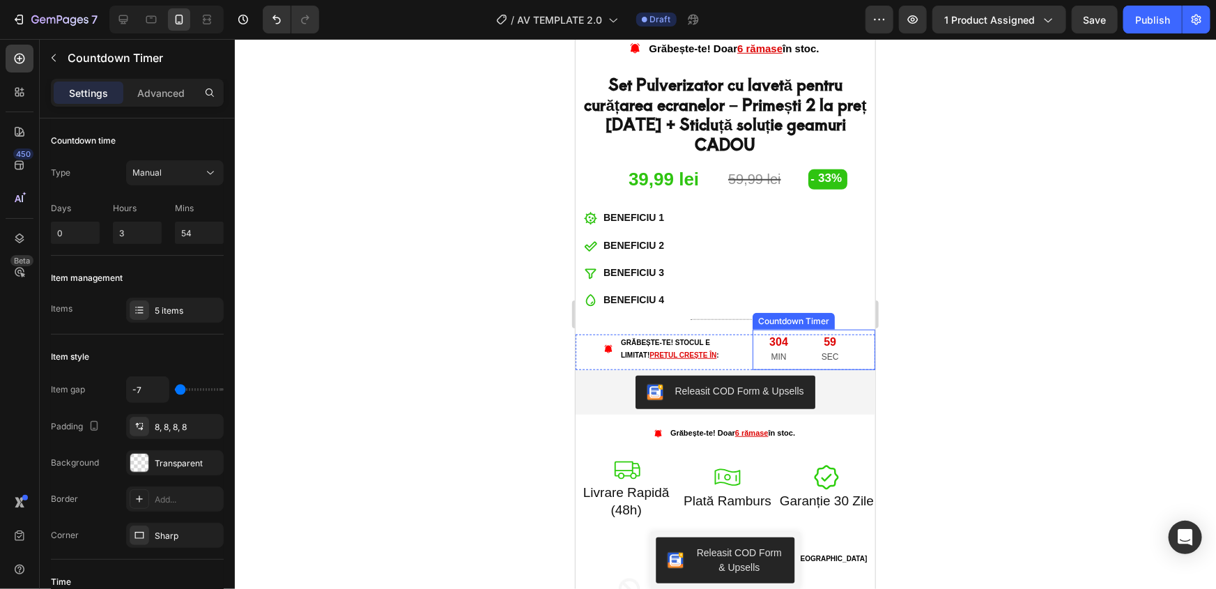
click at [778, 349] on p "MIN" at bounding box center [778, 356] width 19 height 15
click at [758, 310] on icon at bounding box center [763, 315] width 11 height 11
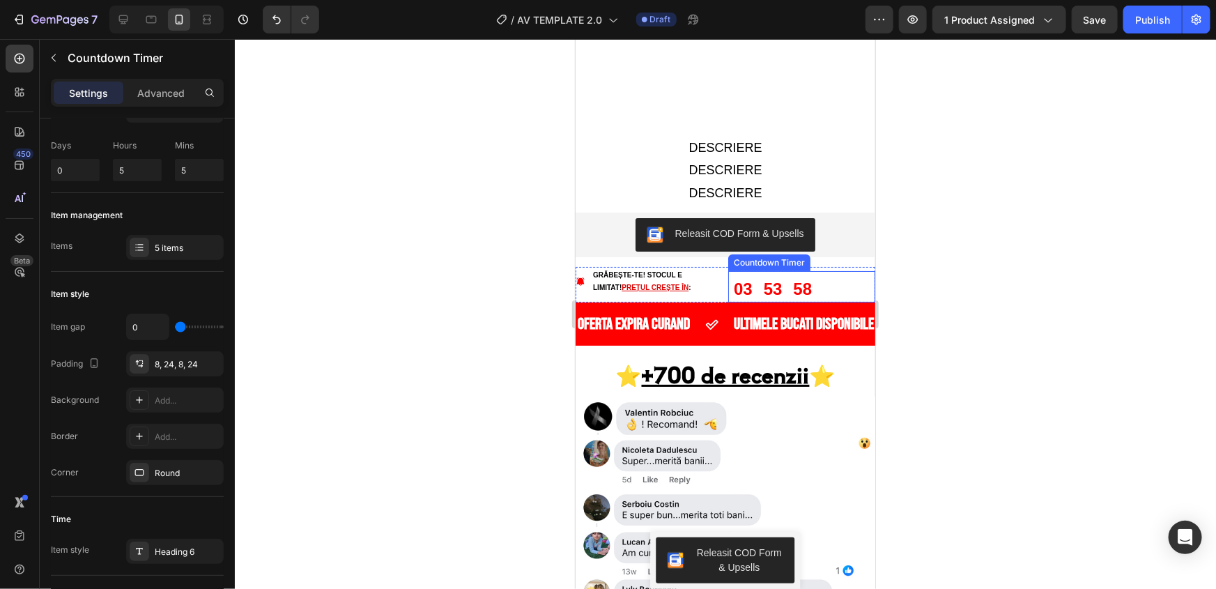
scroll to position [2598, 0]
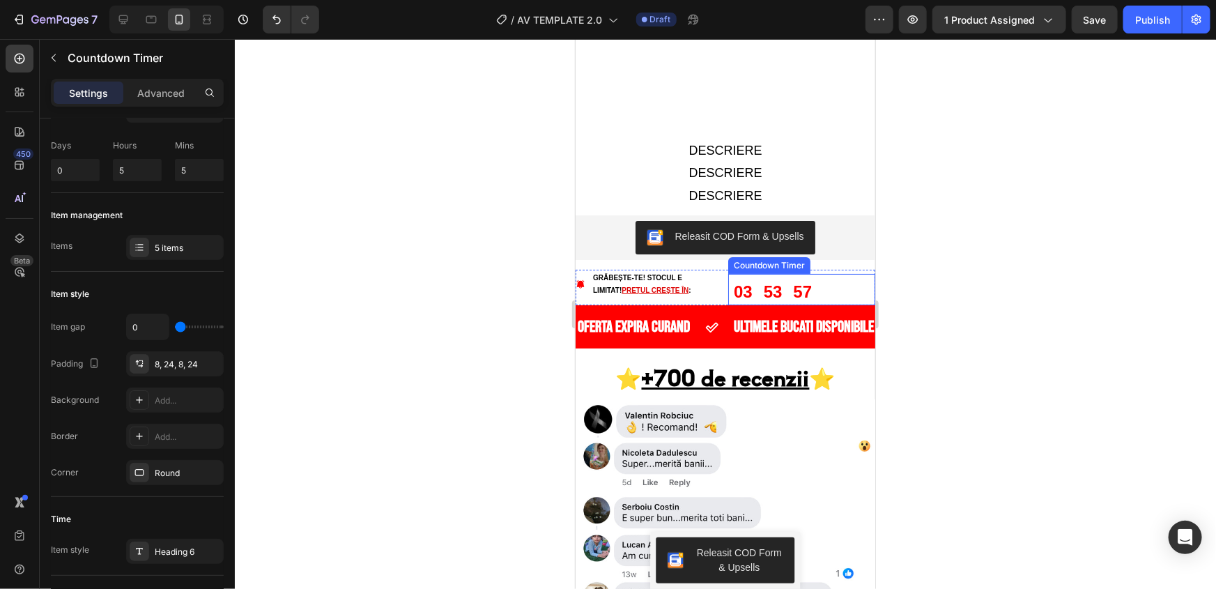
click at [748, 273] on div "03" at bounding box center [743, 288] width 30 height 31
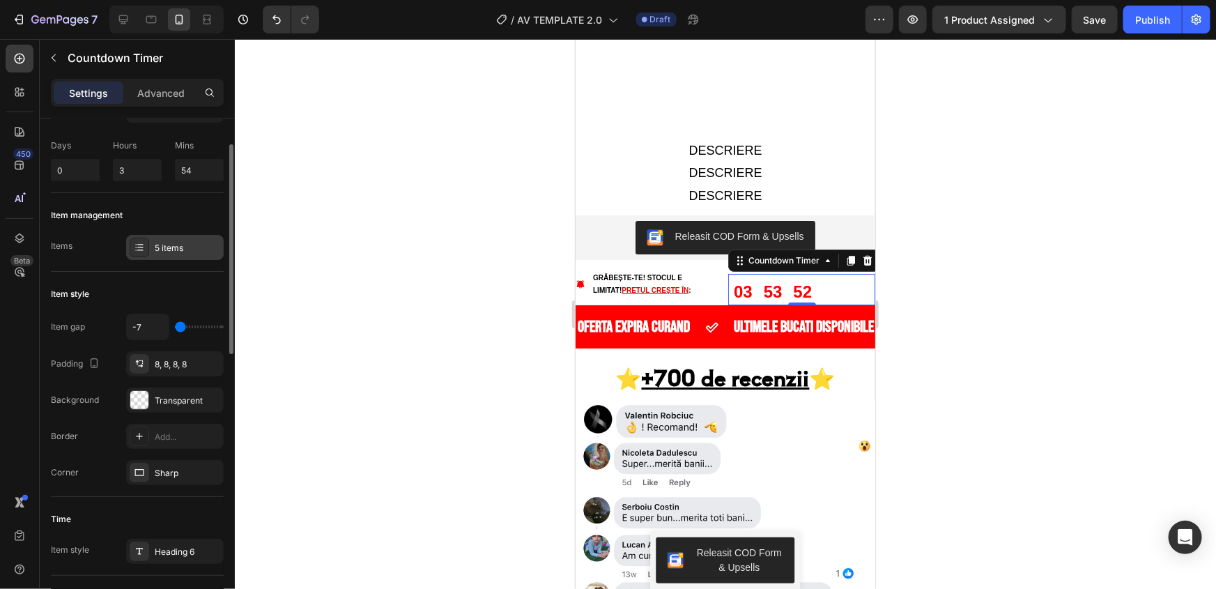
click at [168, 242] on div "5 items" at bounding box center [188, 248] width 66 height 13
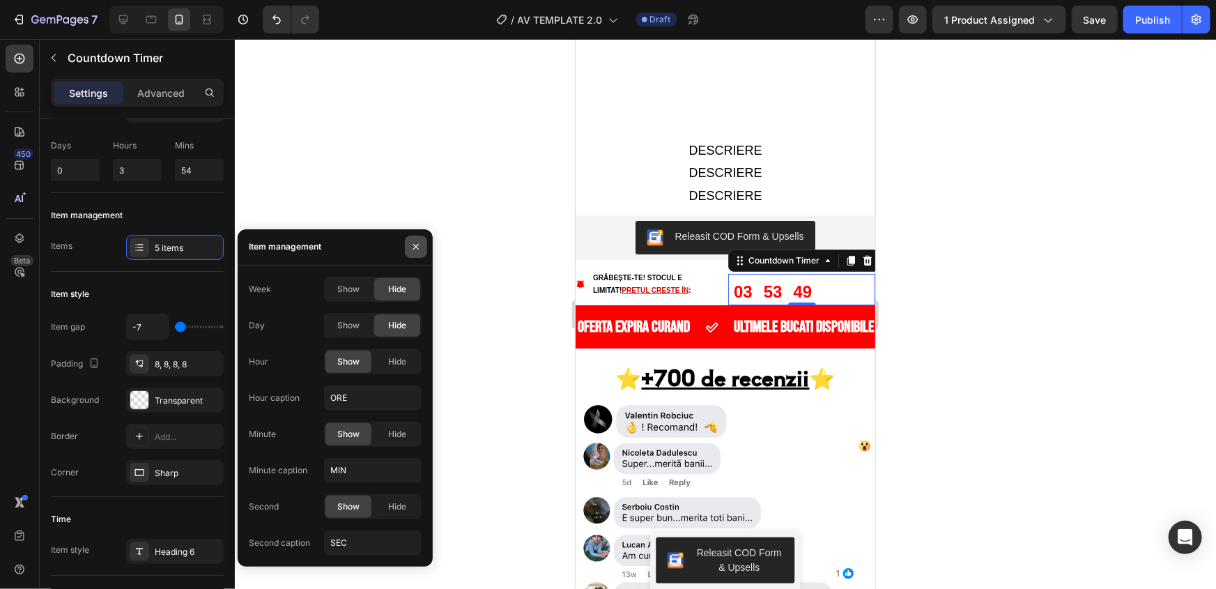
click at [413, 252] on icon "button" at bounding box center [416, 246] width 11 height 11
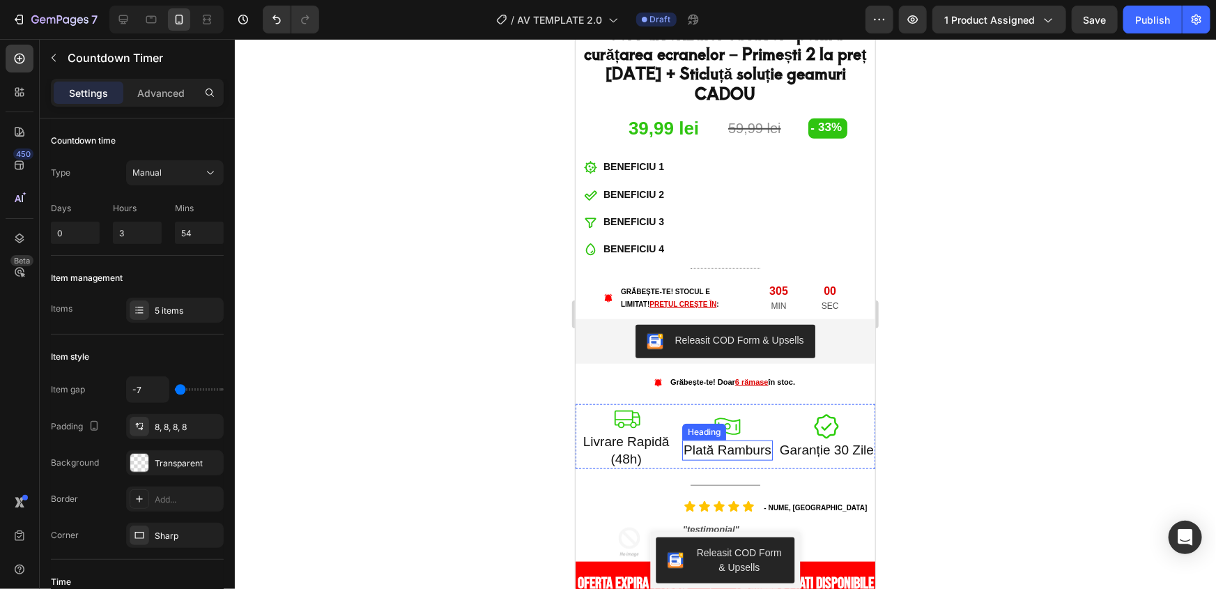
scroll to position [316, 0]
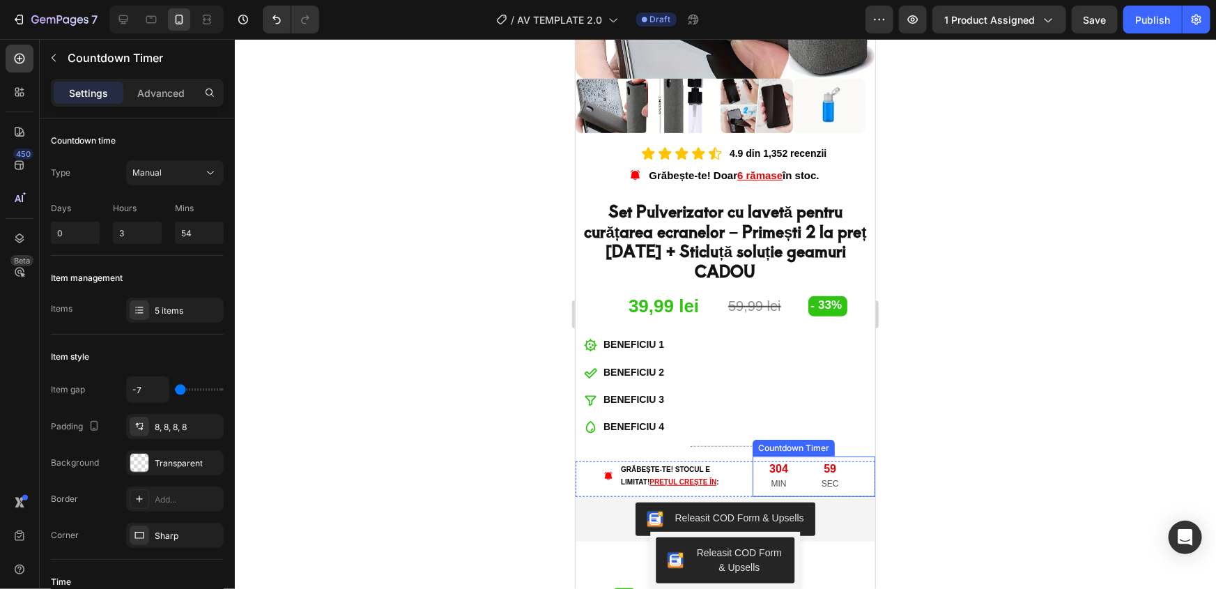
click at [771, 461] on div "304" at bounding box center [778, 468] width 19 height 15
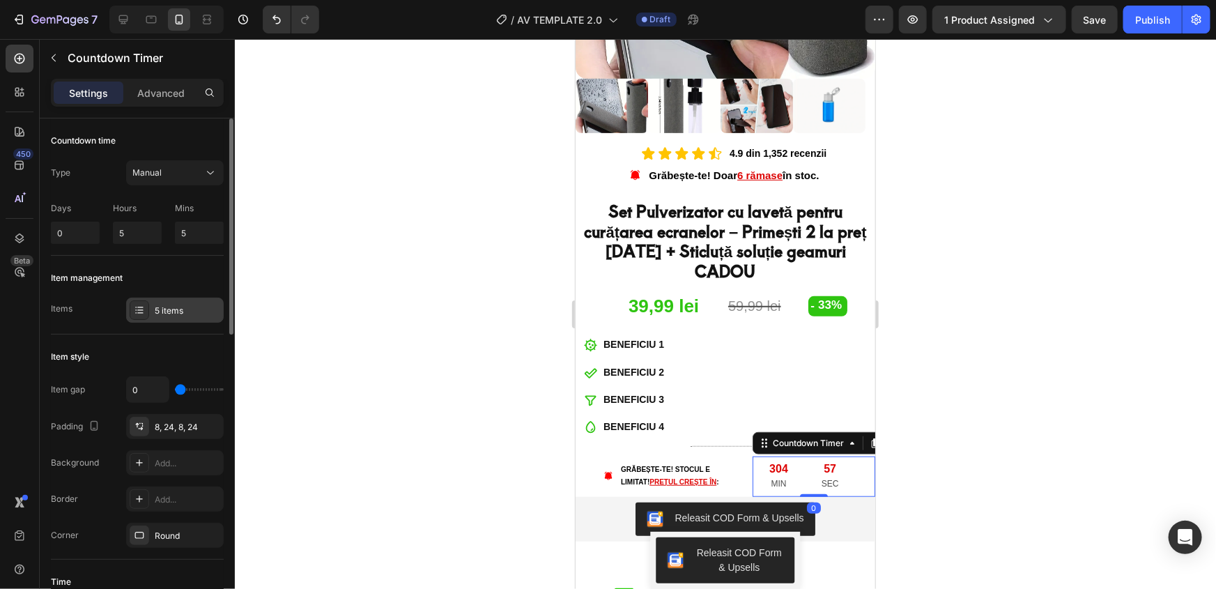
click at [153, 313] on div "5 items" at bounding box center [175, 310] width 98 height 25
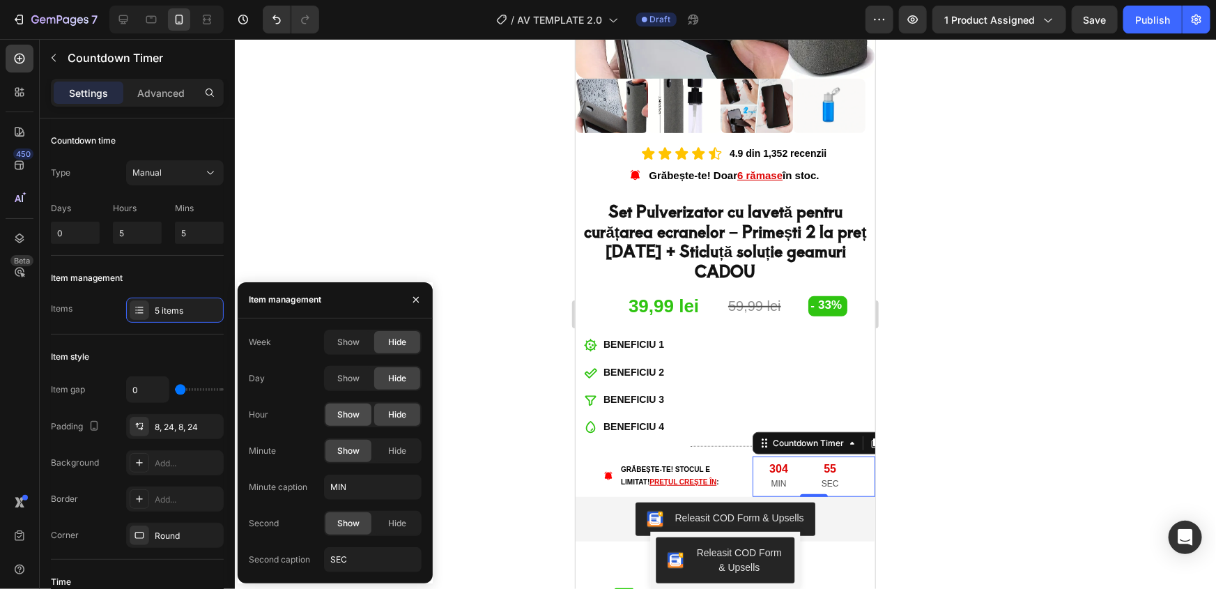
click at [341, 414] on span "Show" at bounding box center [348, 414] width 22 height 13
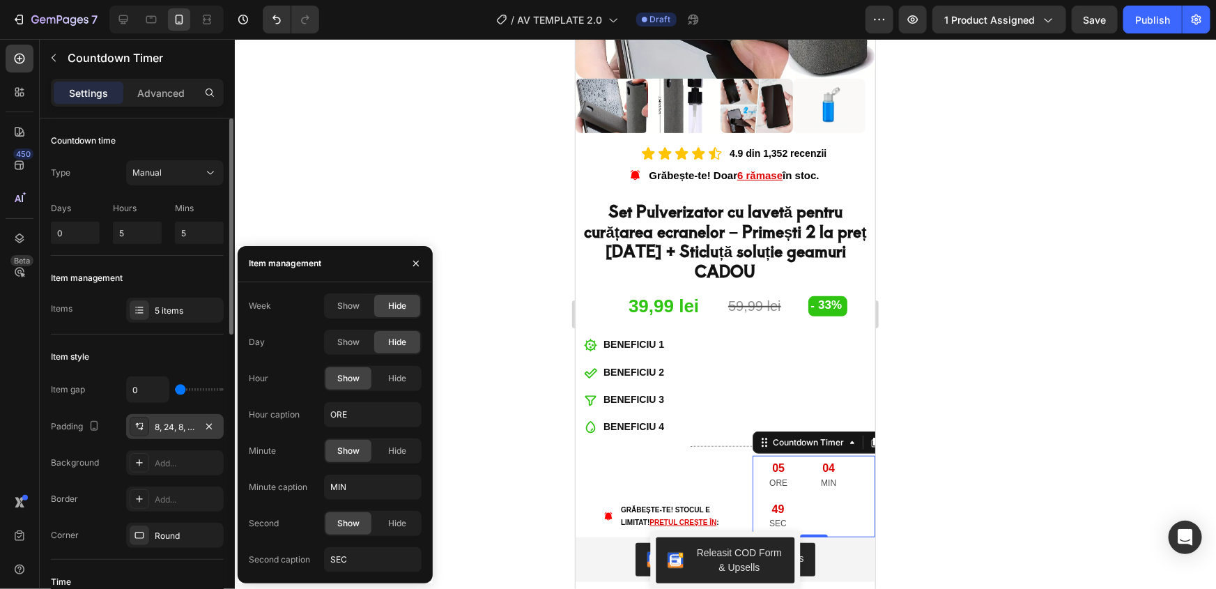
click at [182, 421] on div "8, 24, 8, 24" at bounding box center [175, 427] width 40 height 13
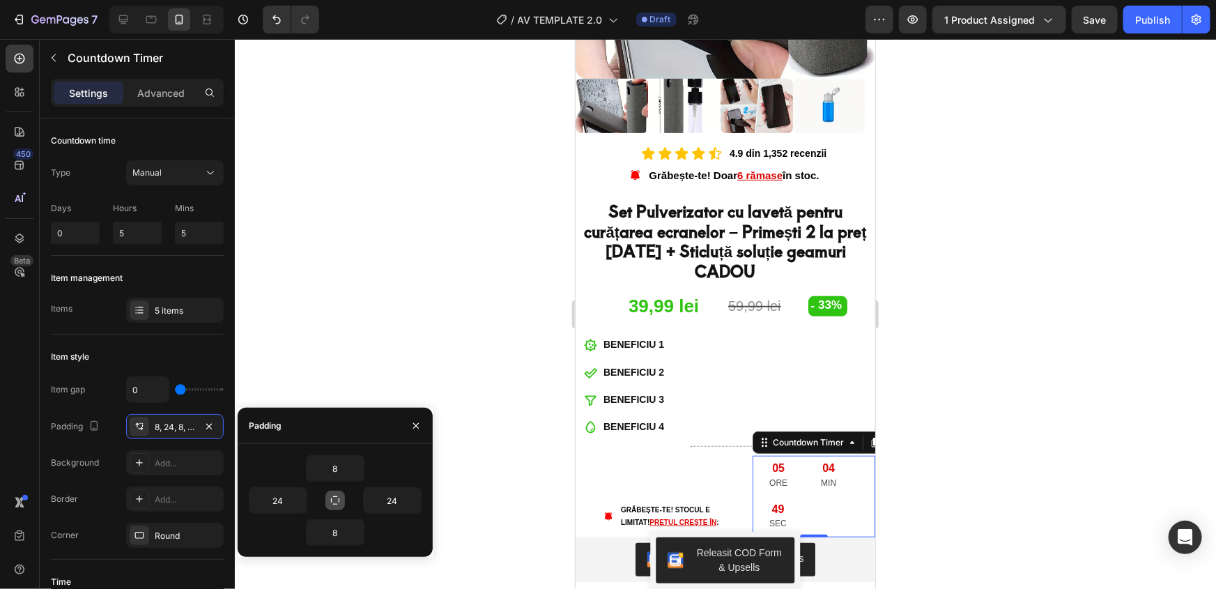
click at [334, 500] on icon "button" at bounding box center [335, 500] width 11 height 11
type input "8"
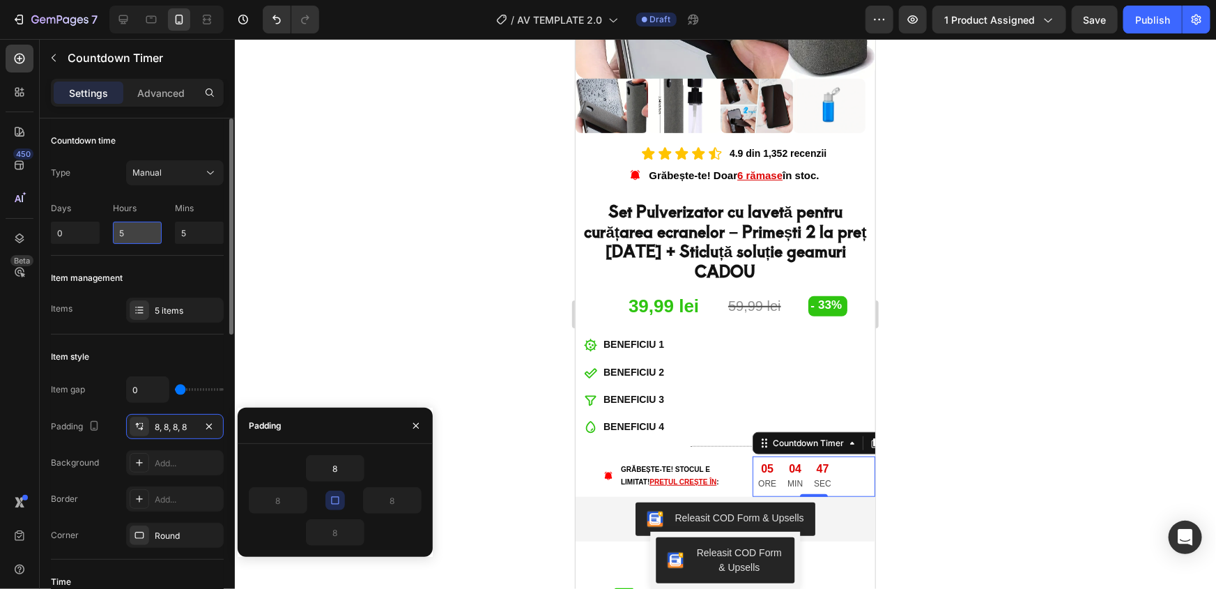
click at [151, 230] on input "5" at bounding box center [137, 233] width 49 height 22
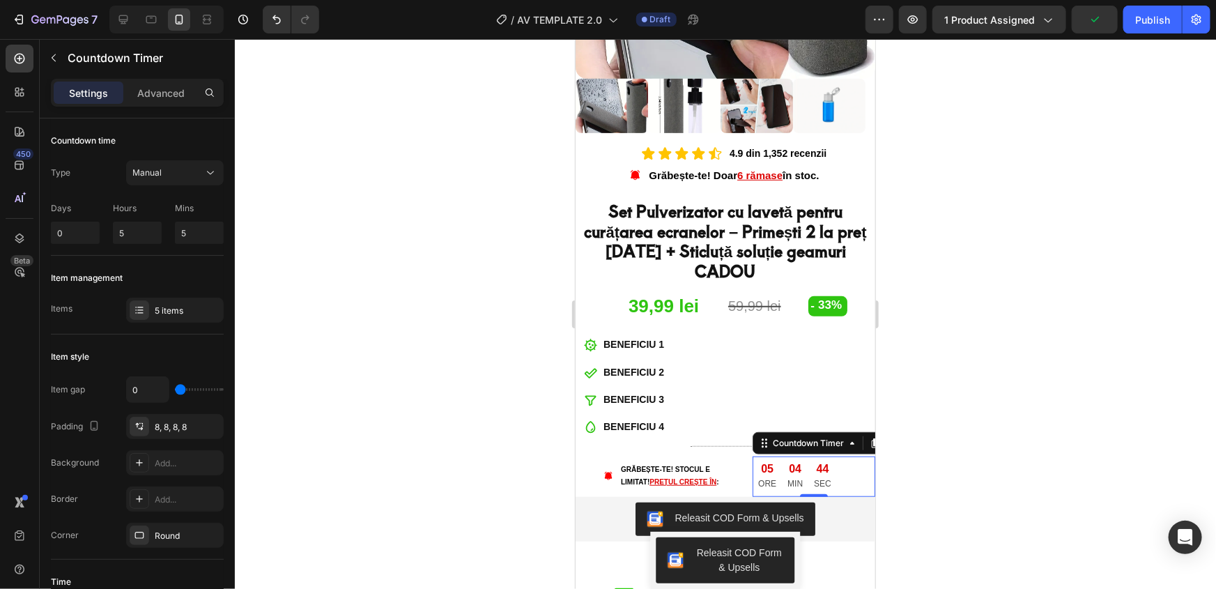
click at [525, 327] on div at bounding box center [725, 314] width 981 height 550
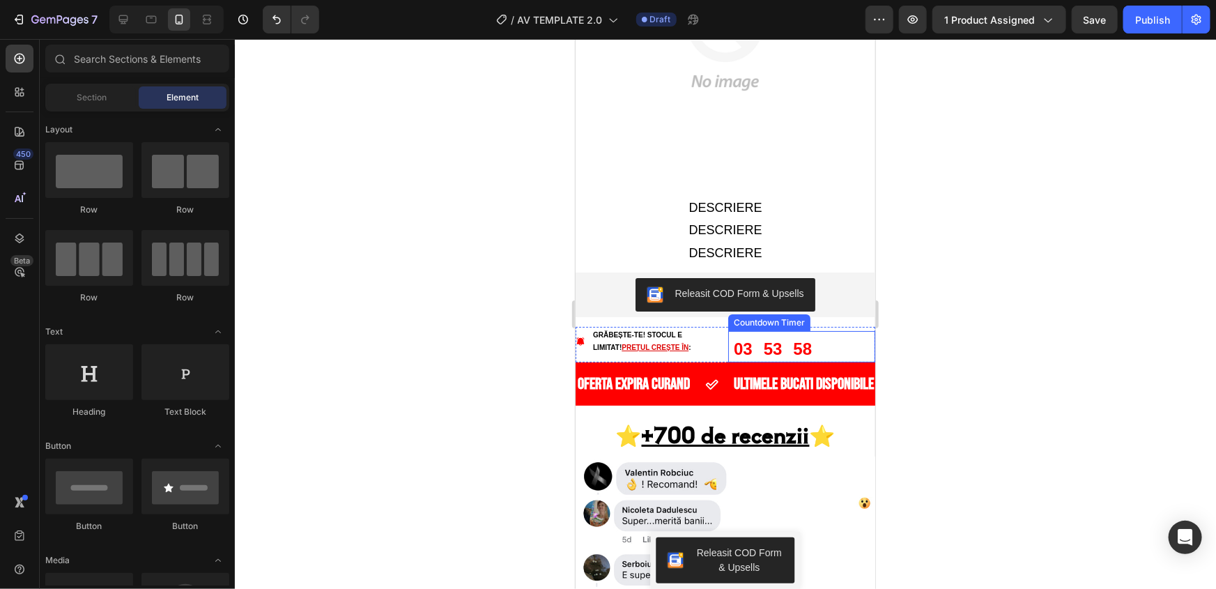
scroll to position [2534, 0]
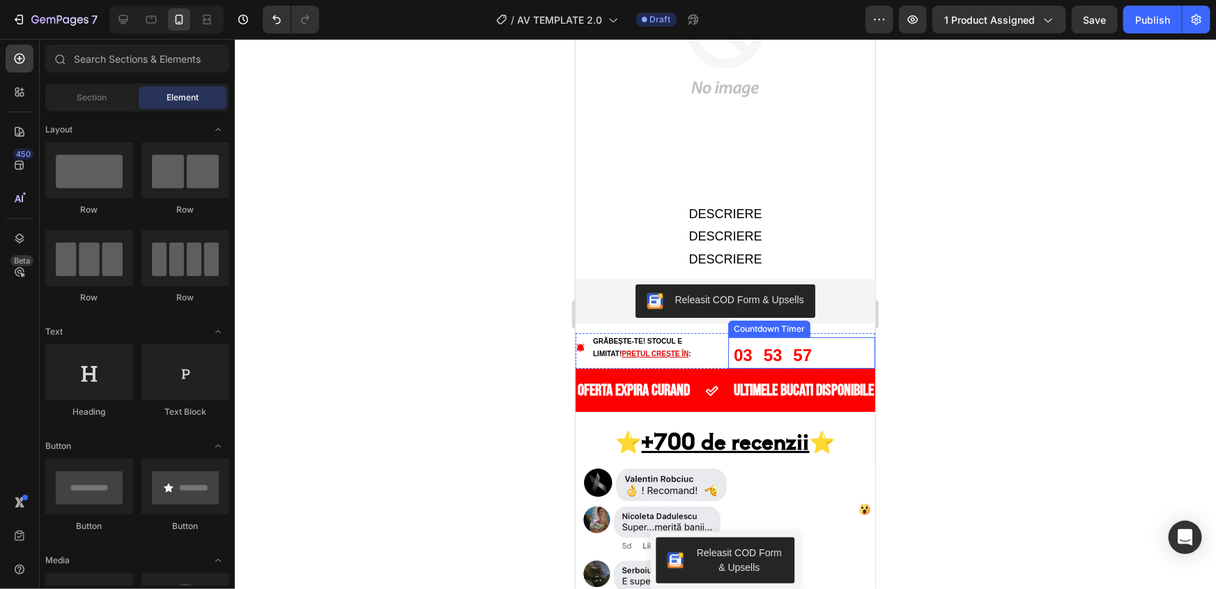
click at [763, 342] on div "53" at bounding box center [772, 354] width 19 height 25
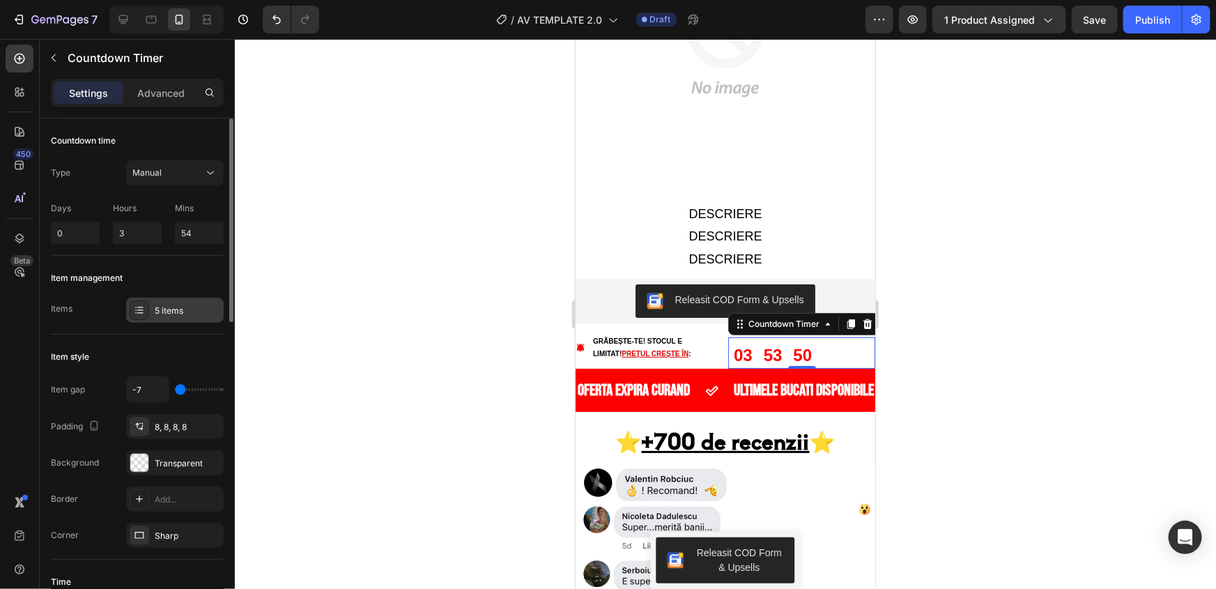
click at [165, 309] on div "5 items" at bounding box center [188, 311] width 66 height 13
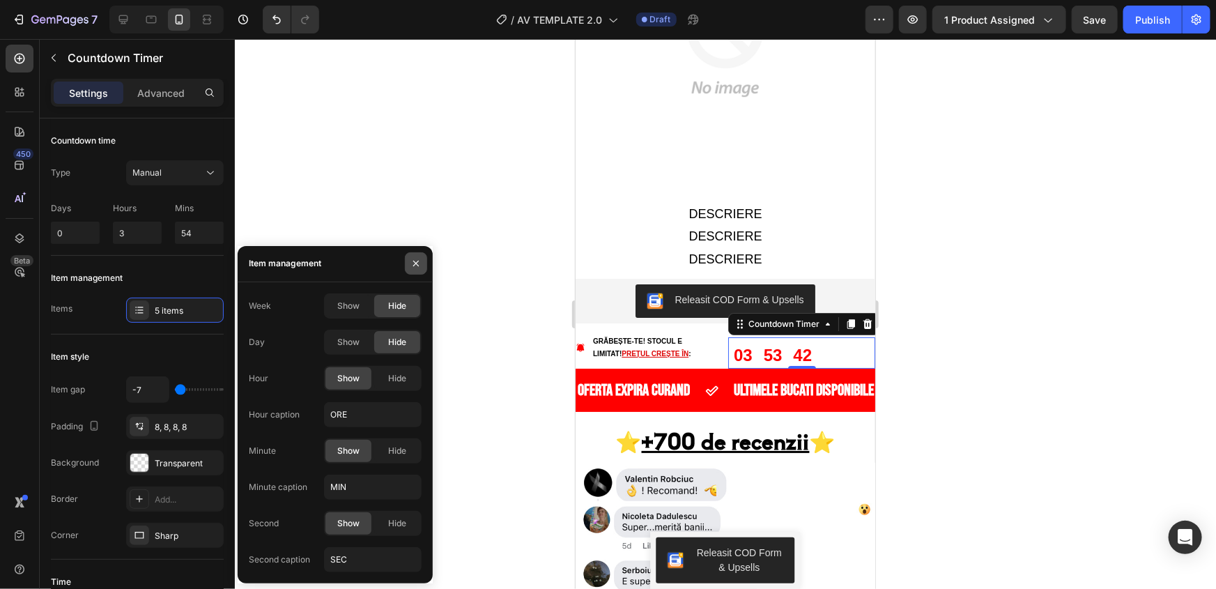
click at [414, 262] on icon "button" at bounding box center [416, 264] width 6 height 6
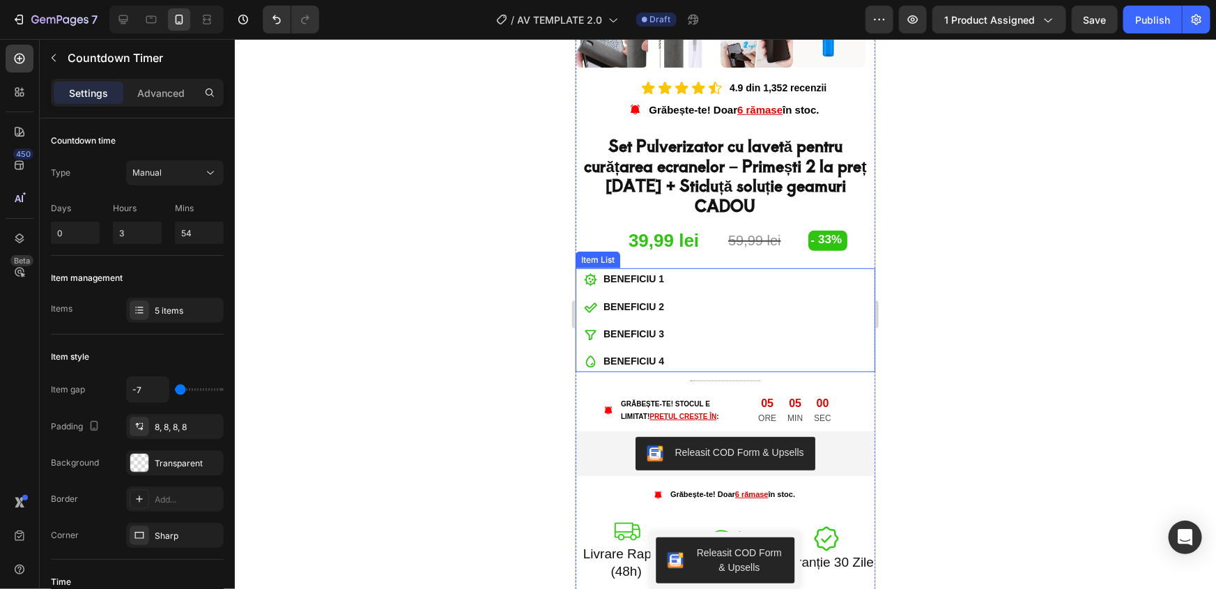
scroll to position [380, 0]
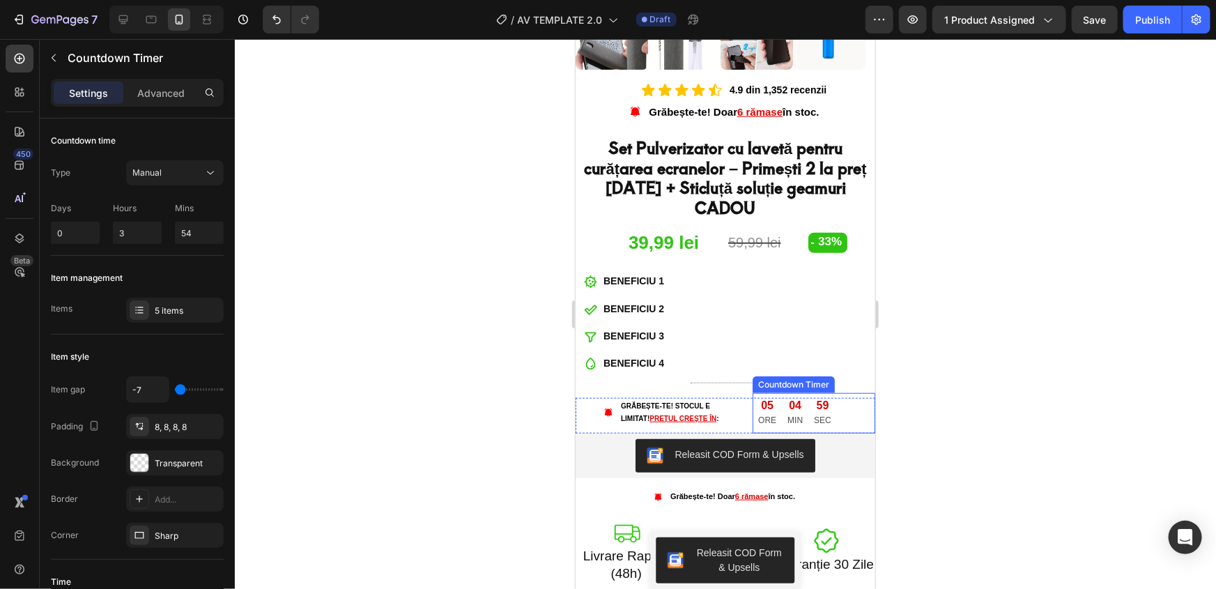
click at [781, 392] on div "04 MIN" at bounding box center [794, 412] width 26 height 40
click at [163, 464] on div "Add..." at bounding box center [188, 463] width 66 height 13
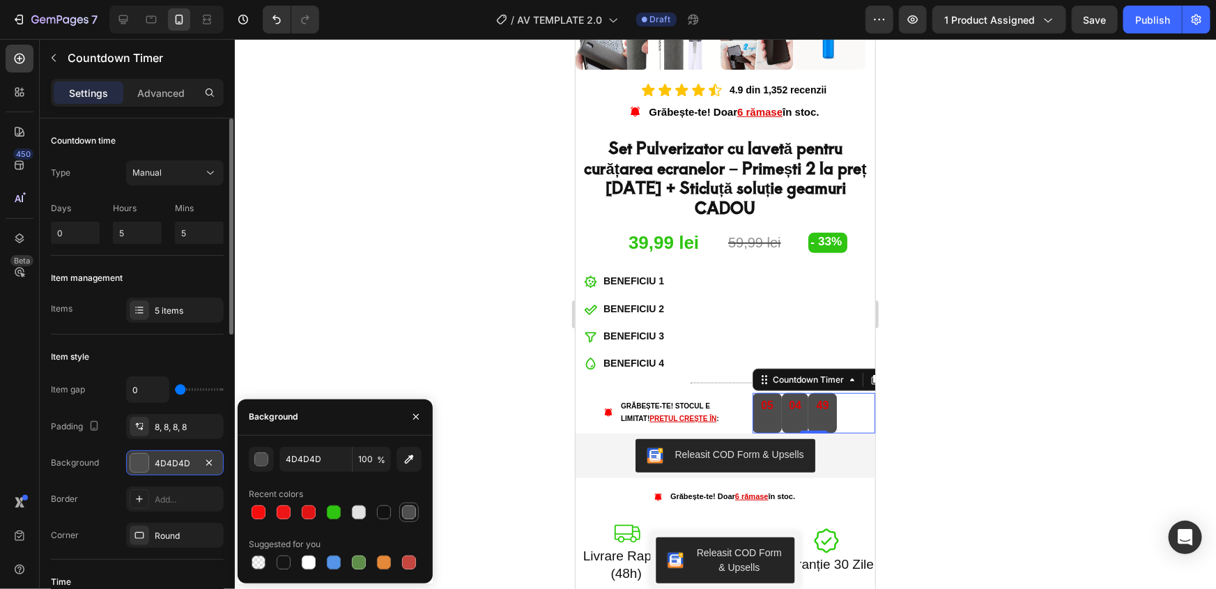
click at [413, 514] on div at bounding box center [409, 512] width 14 height 14
click at [376, 514] on div at bounding box center [384, 512] width 17 height 17
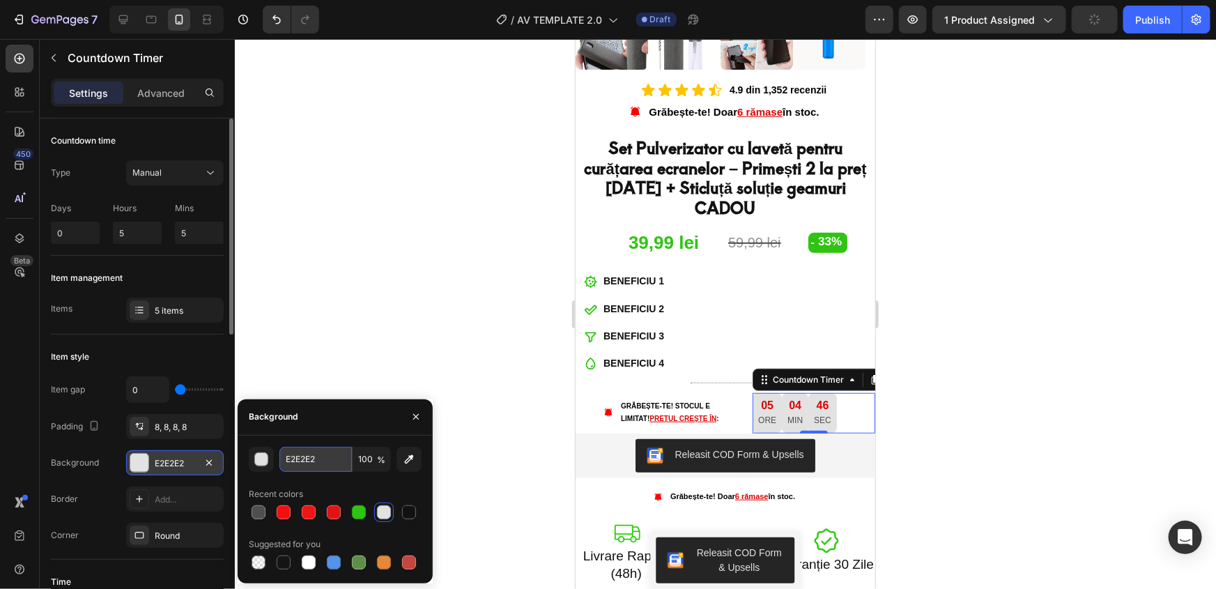
click at [310, 469] on input "E2E2E2" at bounding box center [316, 459] width 72 height 25
click at [258, 567] on div at bounding box center [259, 563] width 14 height 14
type input "000000"
type input "0"
click at [353, 321] on div at bounding box center [725, 314] width 981 height 550
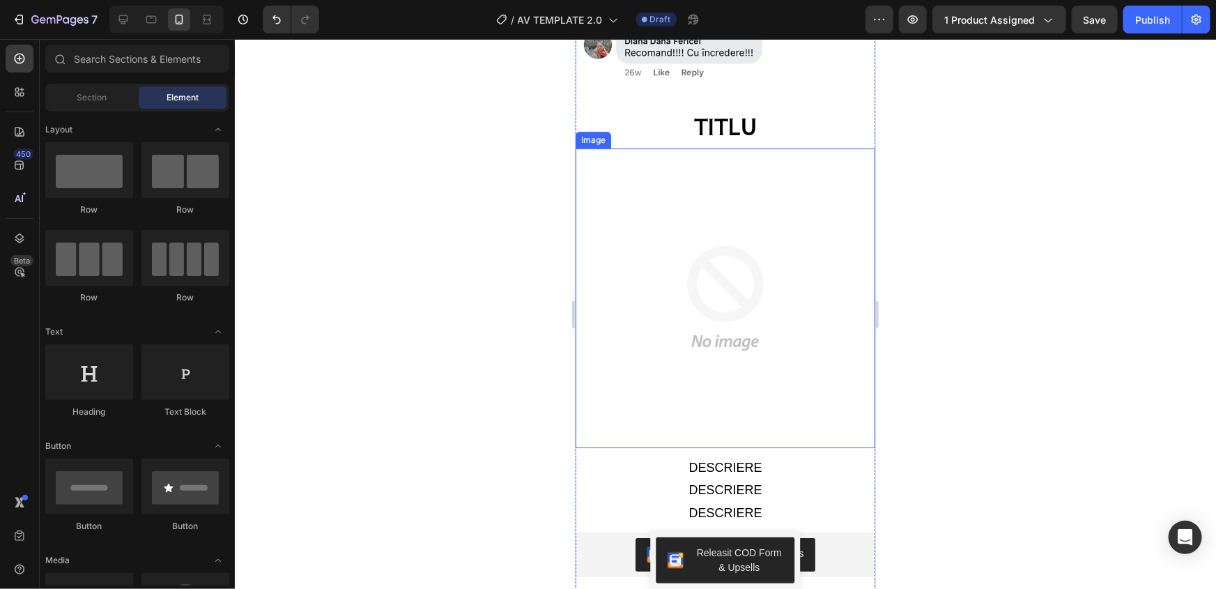
scroll to position [2534, 0]
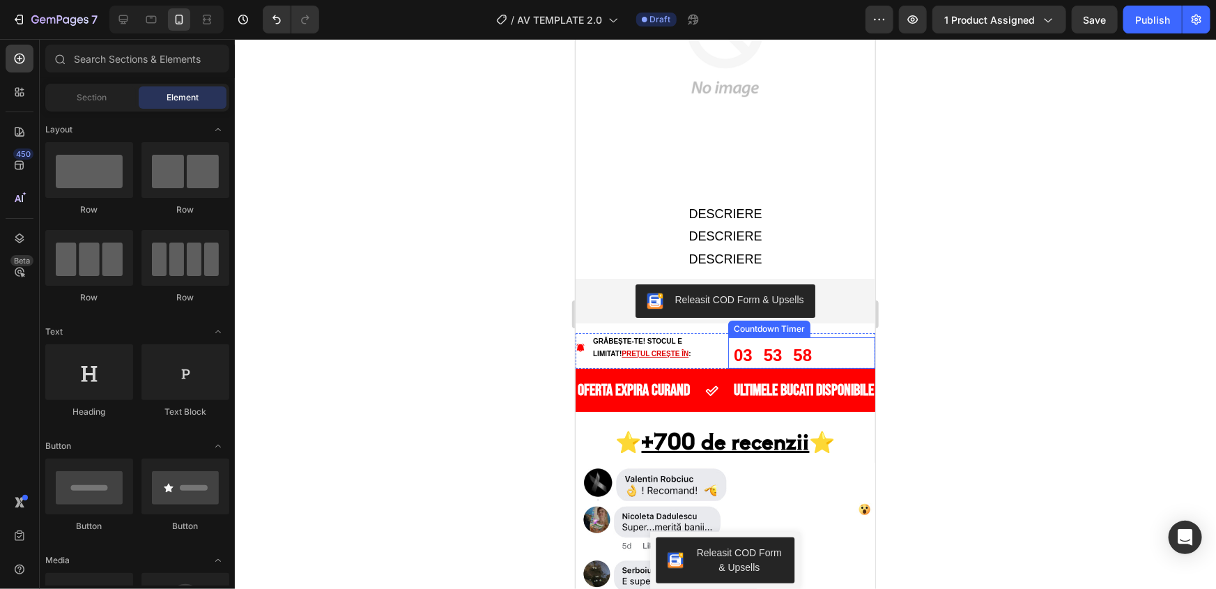
click at [787, 337] on div "58" at bounding box center [802, 352] width 30 height 31
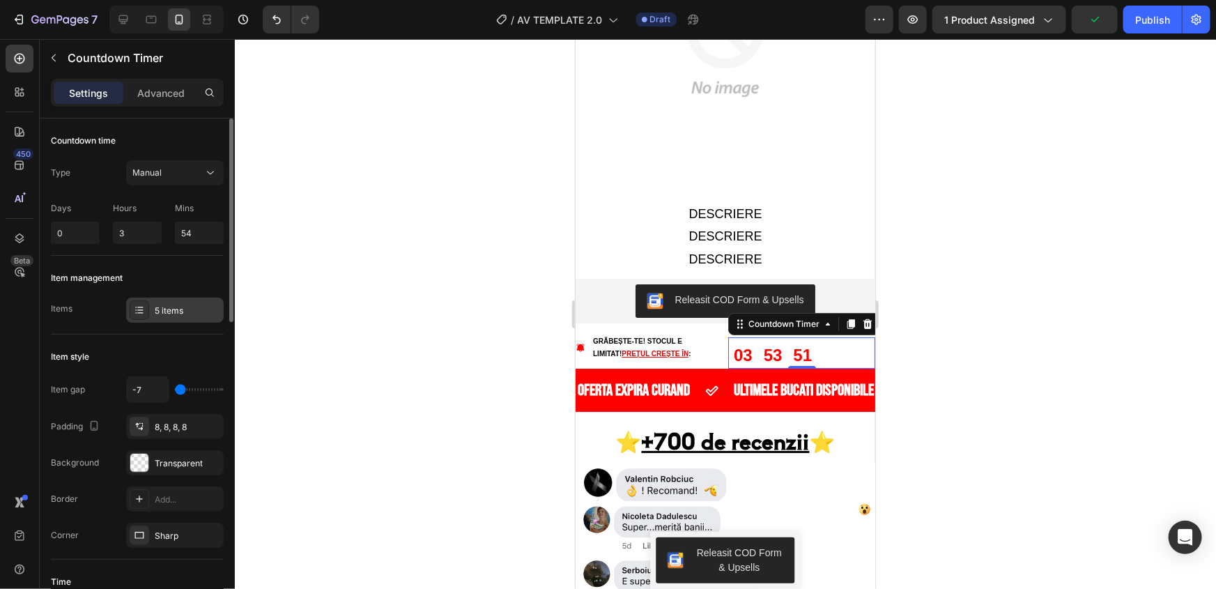
click at [179, 312] on div "5 items" at bounding box center [188, 311] width 66 height 13
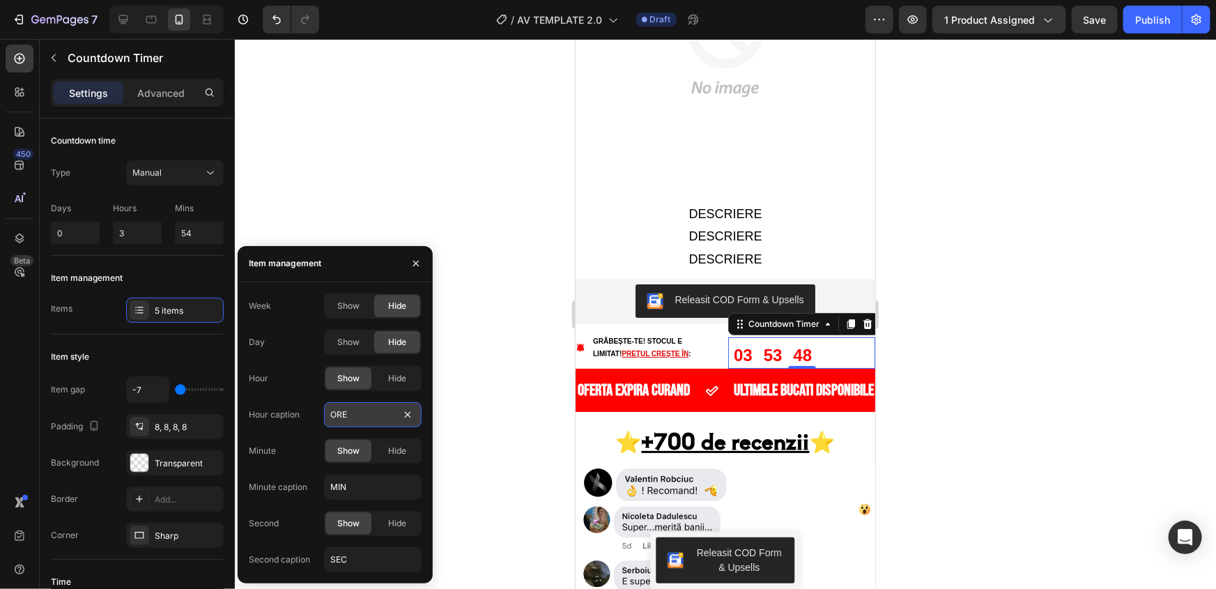
click at [353, 419] on input "ORE" at bounding box center [373, 414] width 98 height 25
click at [362, 416] on input "ORE" at bounding box center [373, 414] width 98 height 25
click at [394, 383] on span "Hide" at bounding box center [397, 378] width 18 height 13
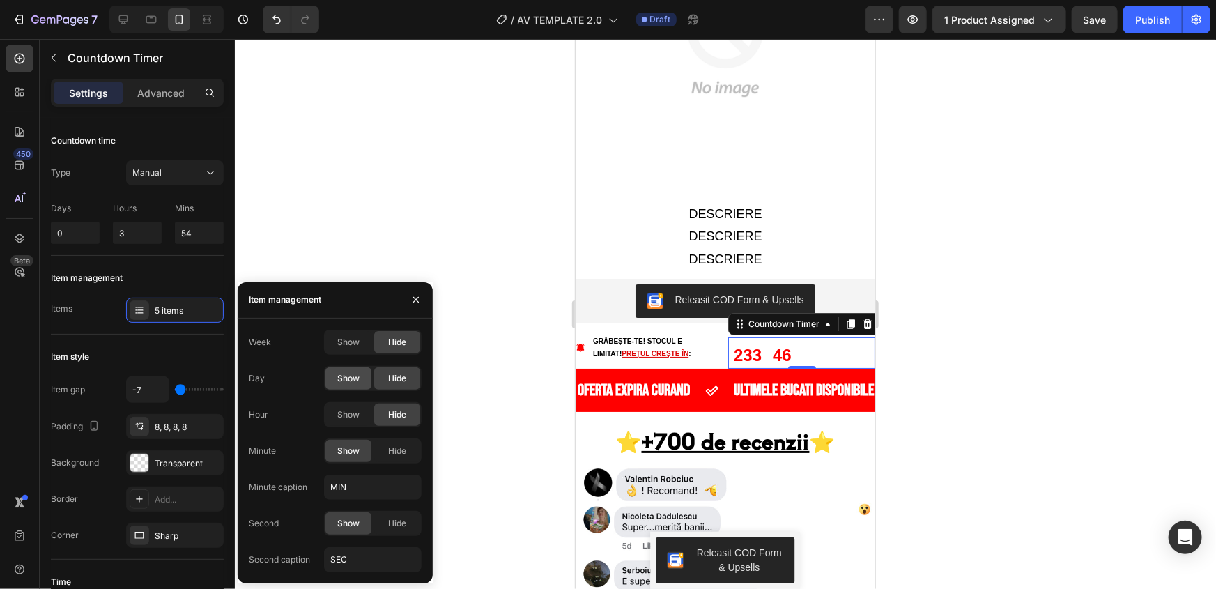
click at [358, 378] on span "Show" at bounding box center [348, 378] width 22 height 13
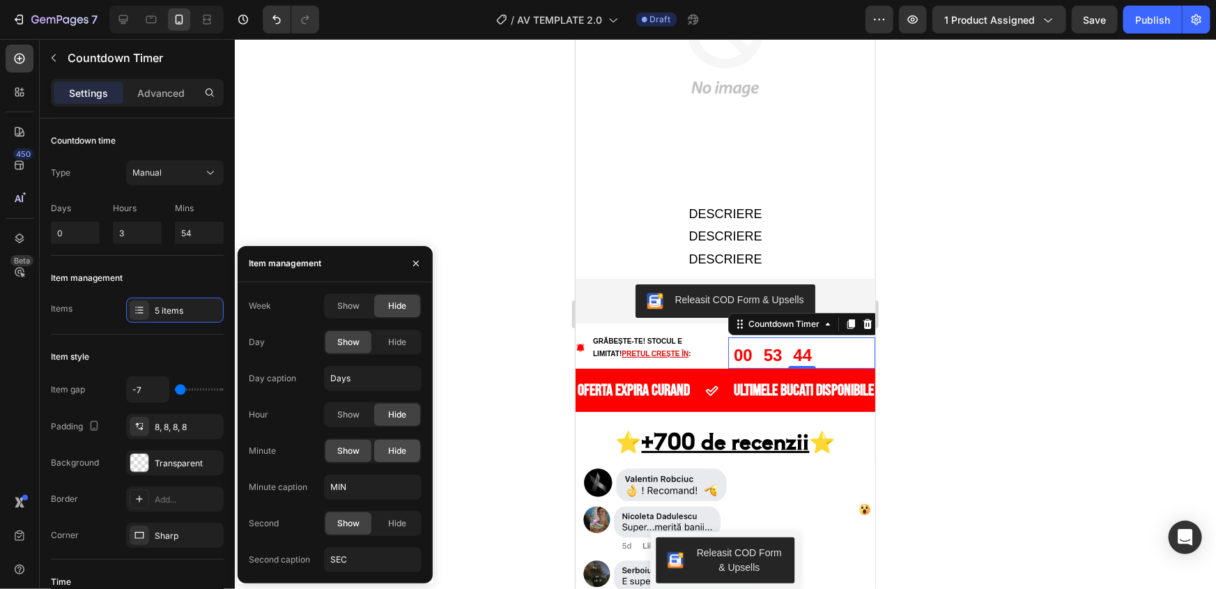
click at [388, 445] on span "Hide" at bounding box center [397, 451] width 18 height 13
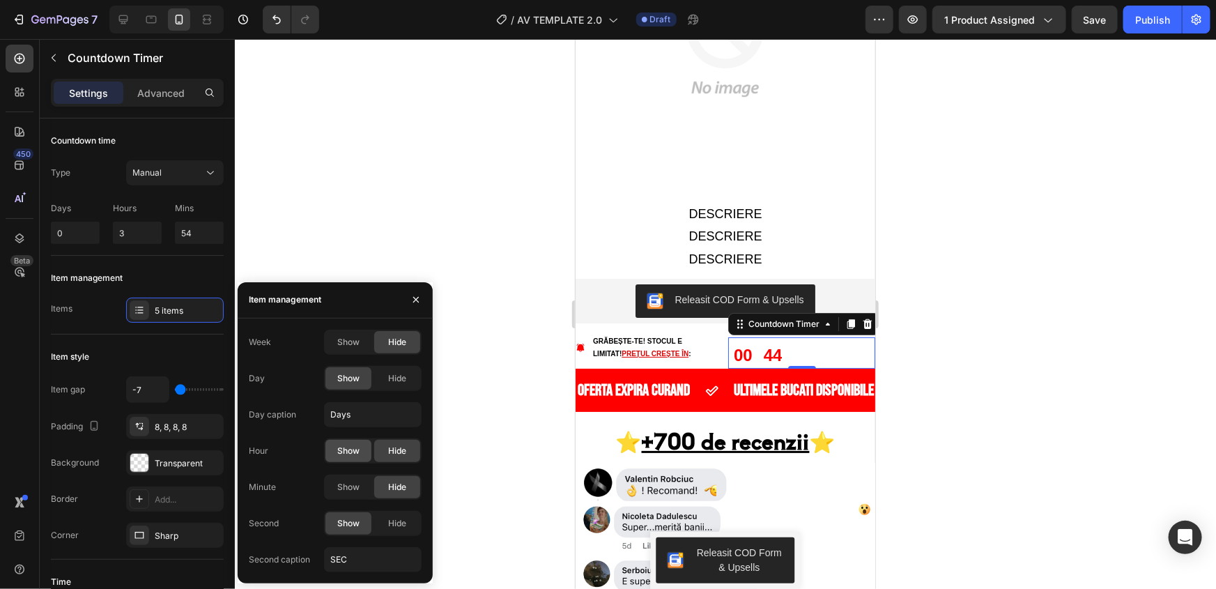
click at [349, 447] on span "Show" at bounding box center [348, 451] width 22 height 13
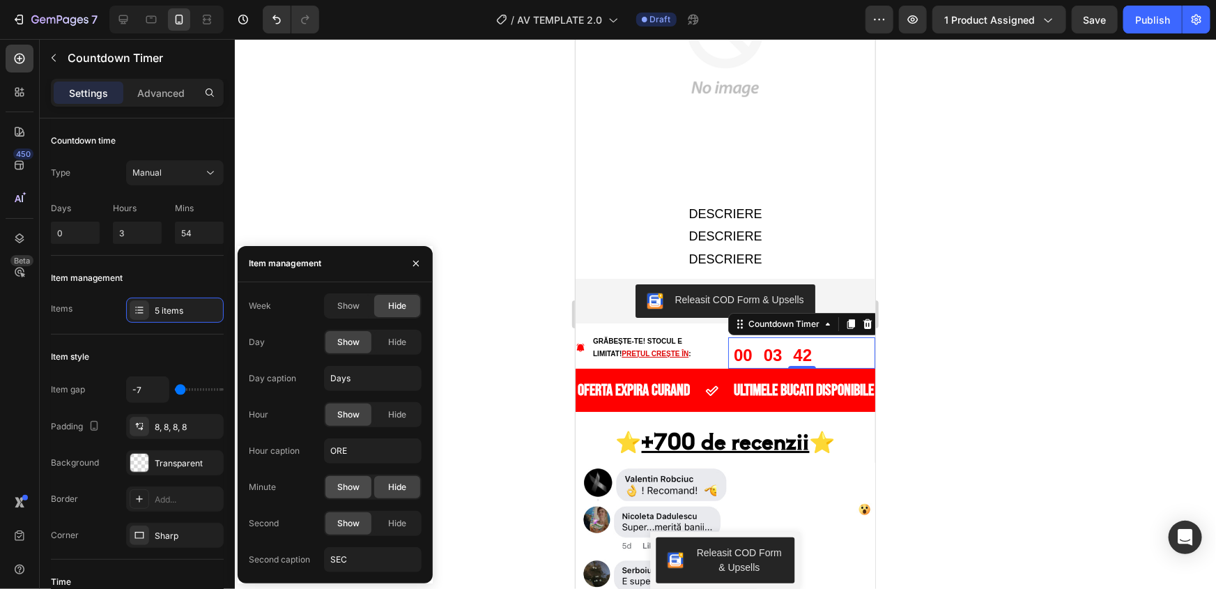
click at [351, 491] on span "Show" at bounding box center [348, 487] width 22 height 13
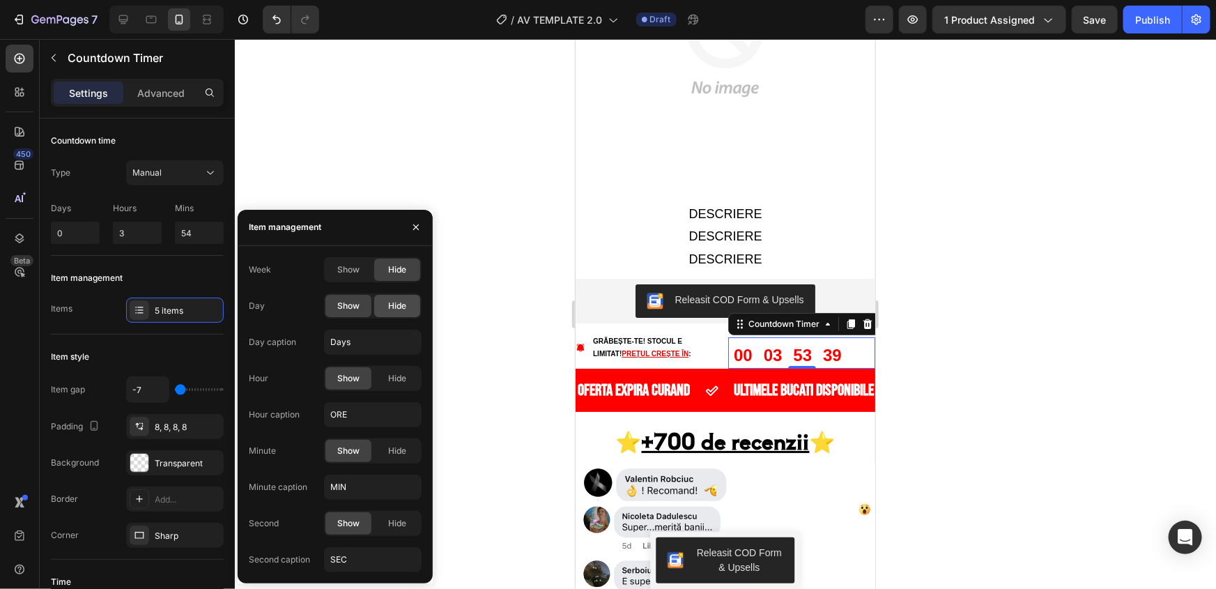
click at [392, 305] on span "Hide" at bounding box center [397, 306] width 18 height 13
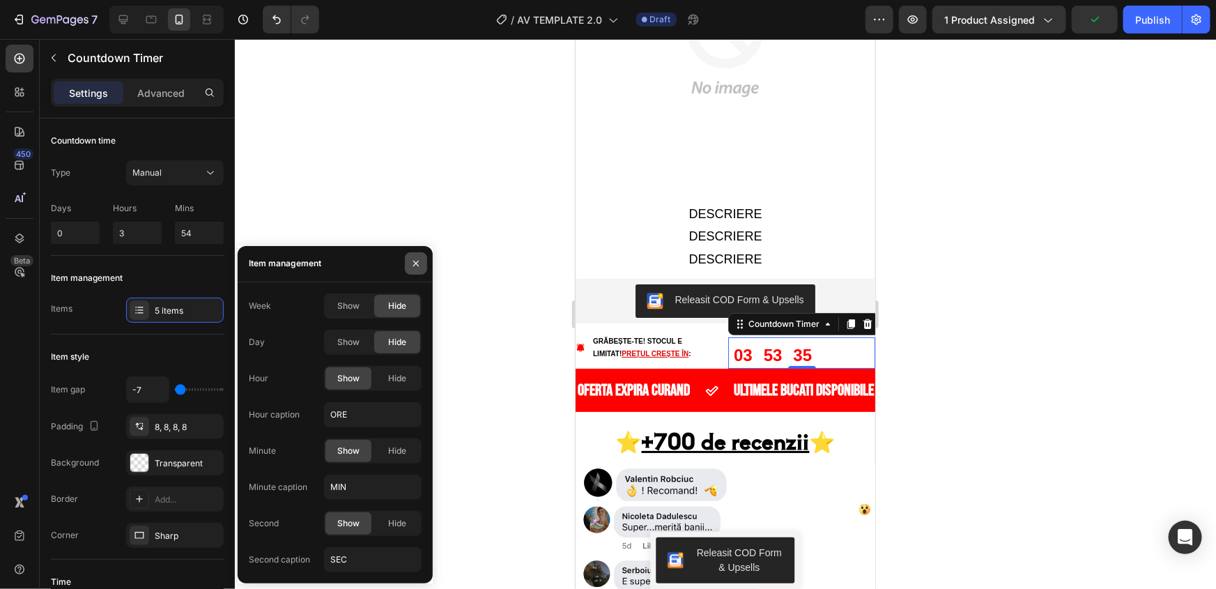
click at [417, 258] on icon "button" at bounding box center [416, 263] width 11 height 11
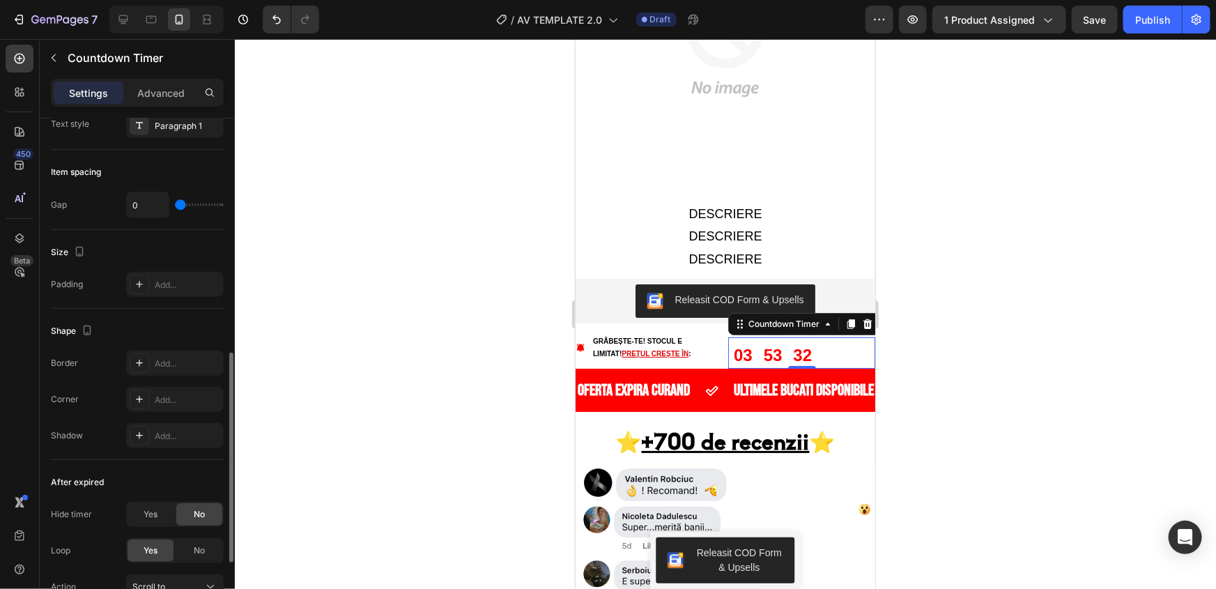
scroll to position [731, 0]
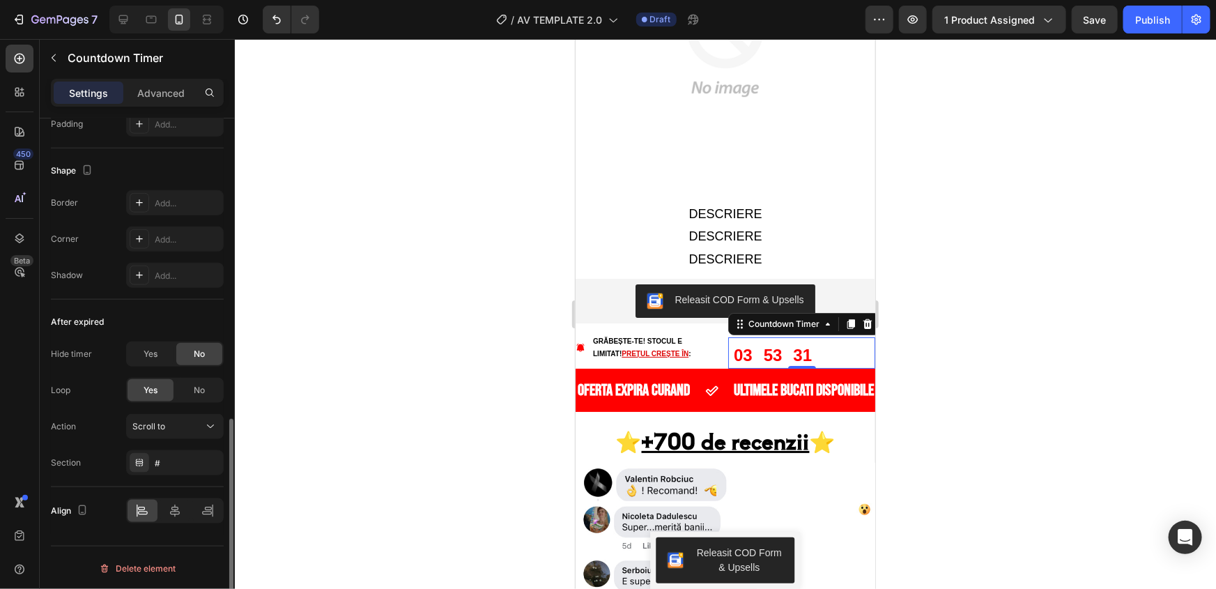
click at [324, 390] on div at bounding box center [725, 314] width 981 height 550
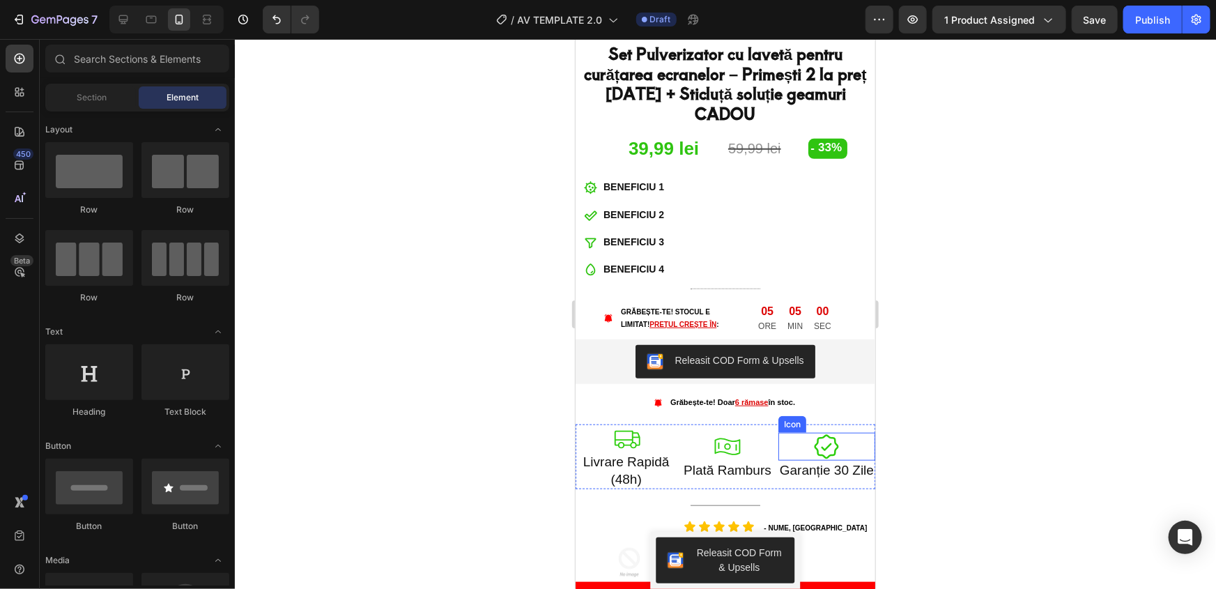
scroll to position [443, 0]
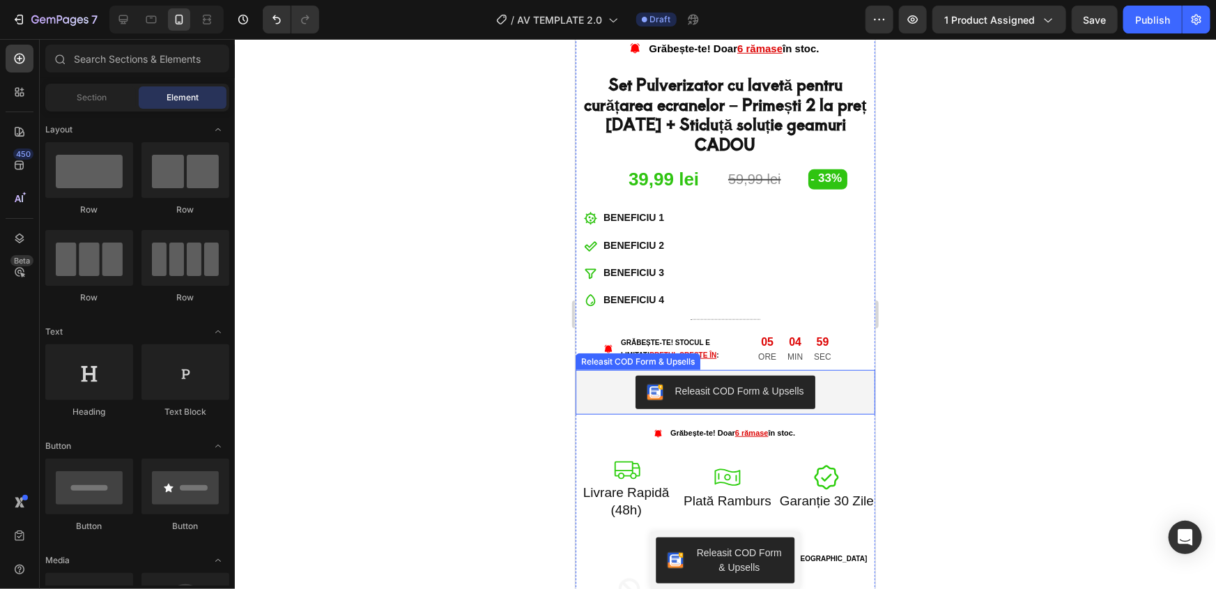
click at [781, 329] on div "04 MIN" at bounding box center [794, 349] width 26 height 40
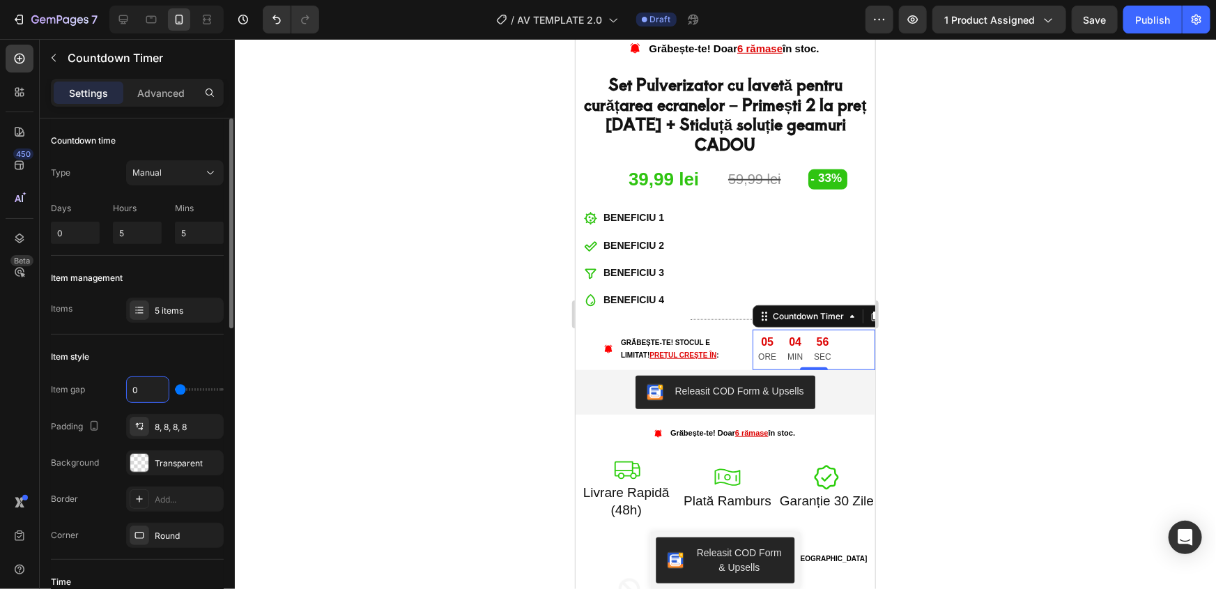
click at [149, 391] on input "0" at bounding box center [148, 389] width 42 height 25
type input "-7"
click at [320, 393] on div at bounding box center [725, 314] width 981 height 550
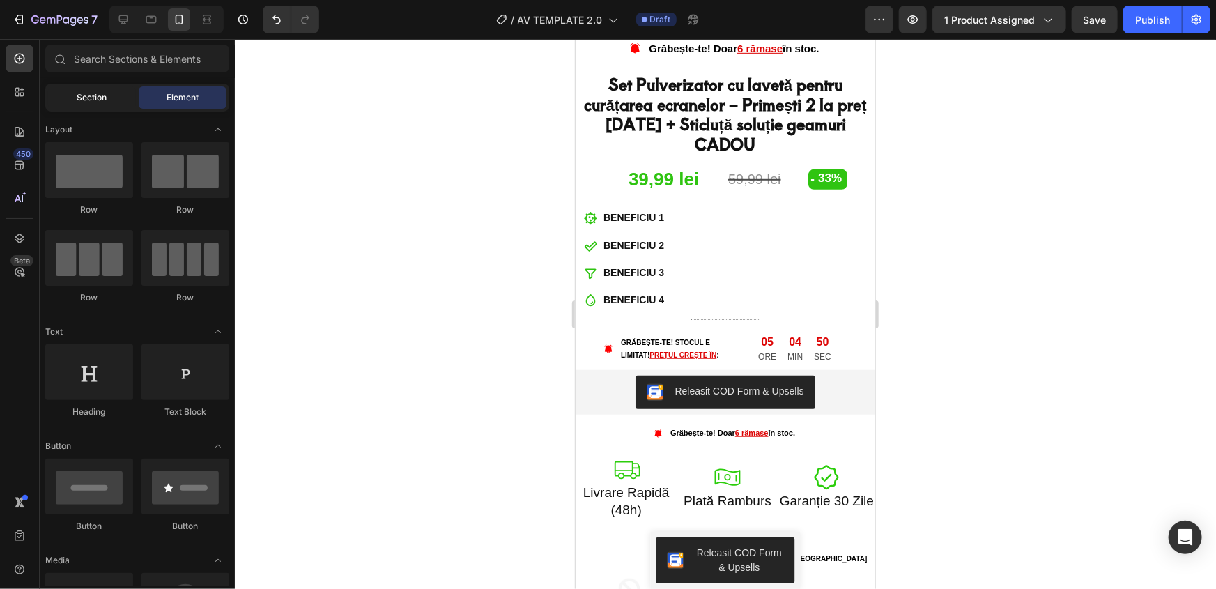
click at [96, 100] on span "Section" at bounding box center [92, 97] width 30 height 13
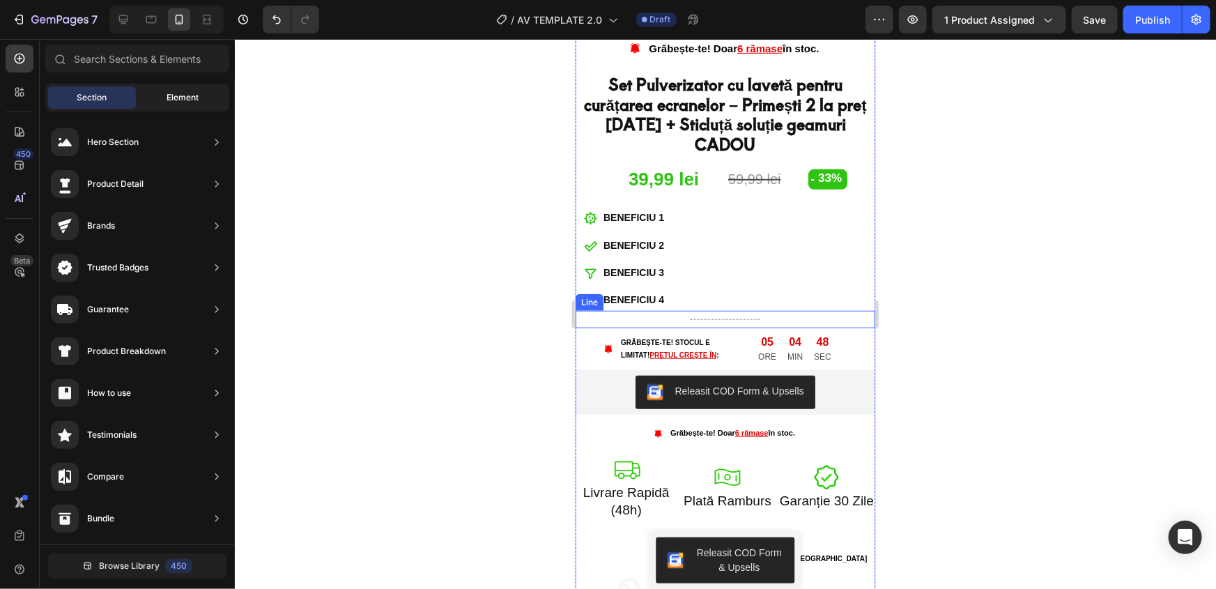
click at [192, 105] on div "Element" at bounding box center [183, 97] width 88 height 22
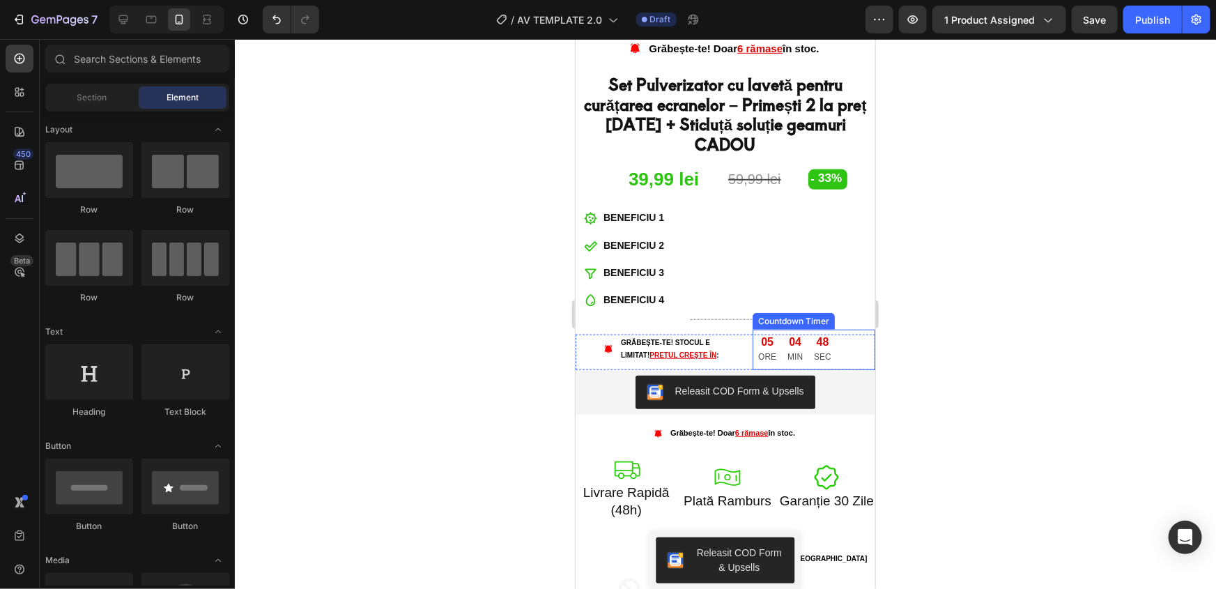
click at [772, 329] on div "05 ORE" at bounding box center [766, 349] width 29 height 40
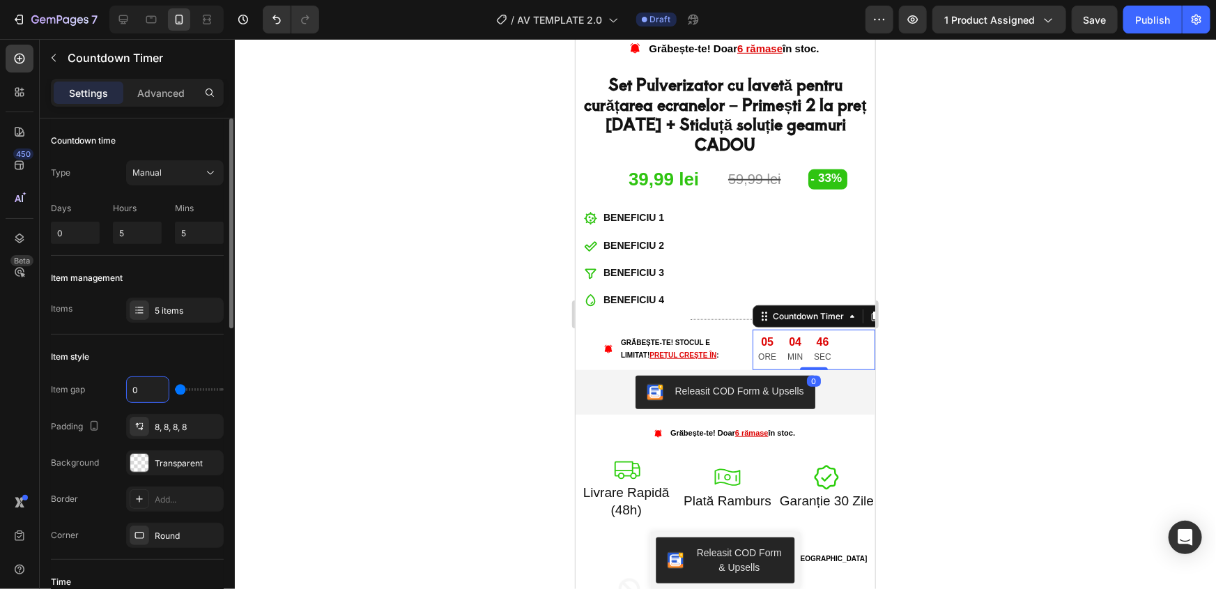
click at [148, 399] on input "0" at bounding box center [148, 389] width 42 height 25
type input "2"
type input "4"
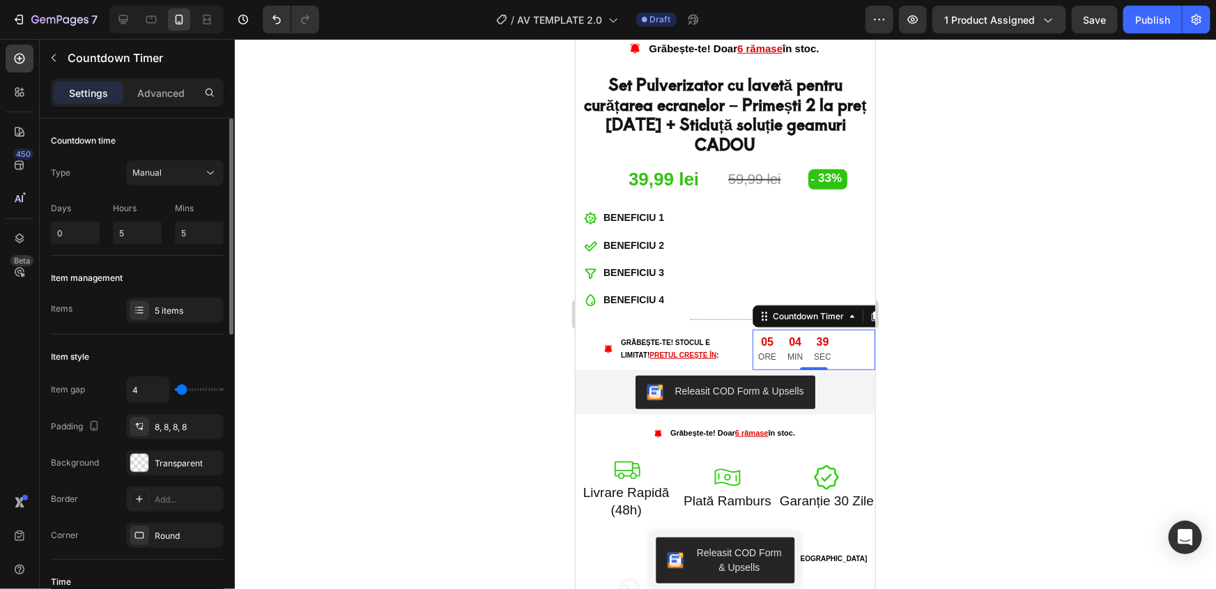
type input "6"
type input "8"
type input "10"
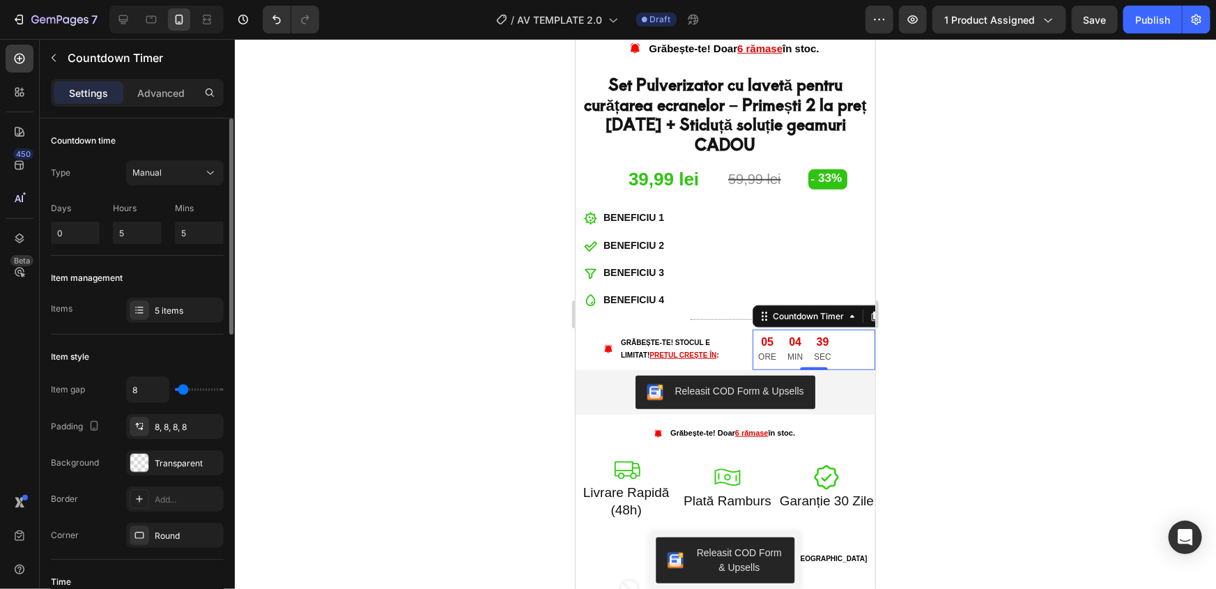
type input "10"
type input "12"
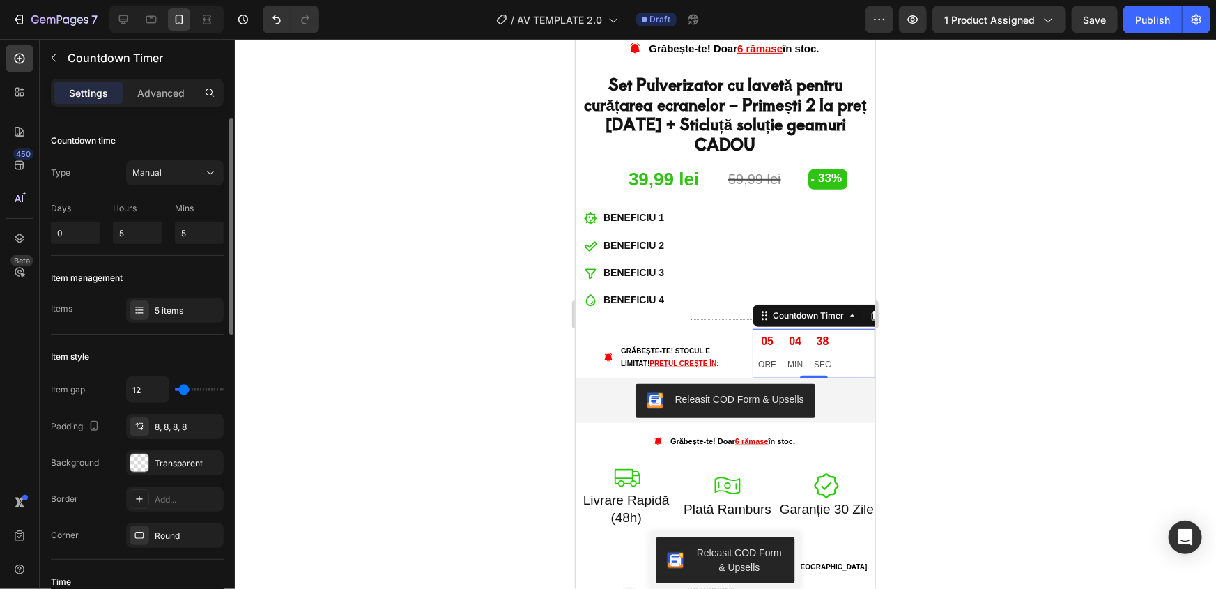
type input "14"
type input "12"
type input "10"
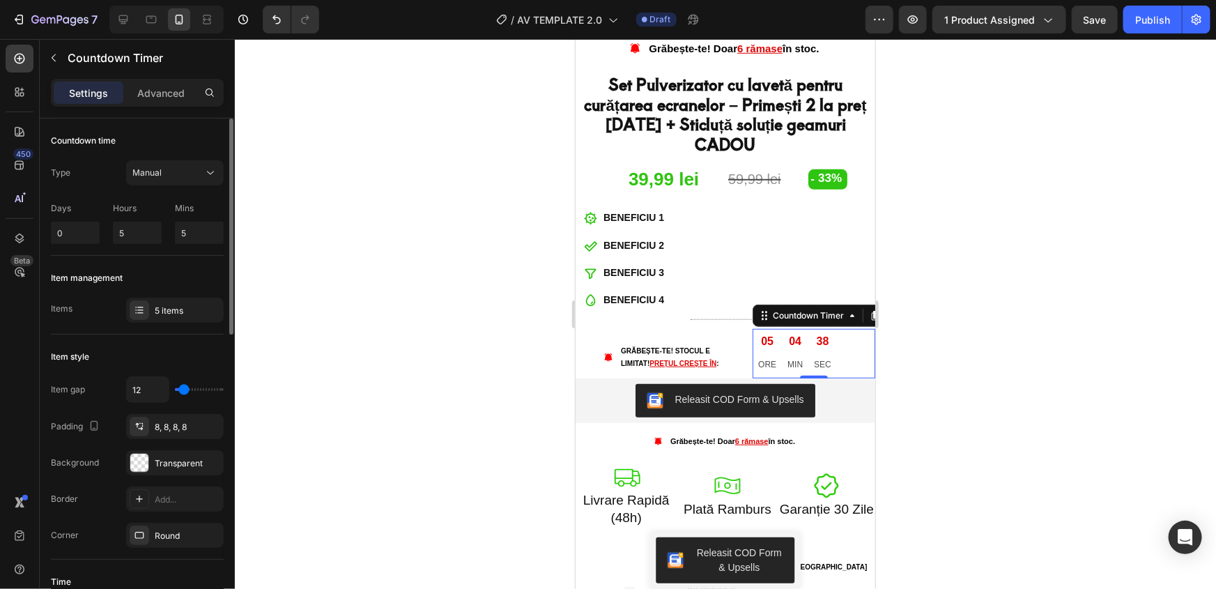
type input "10"
type input "8"
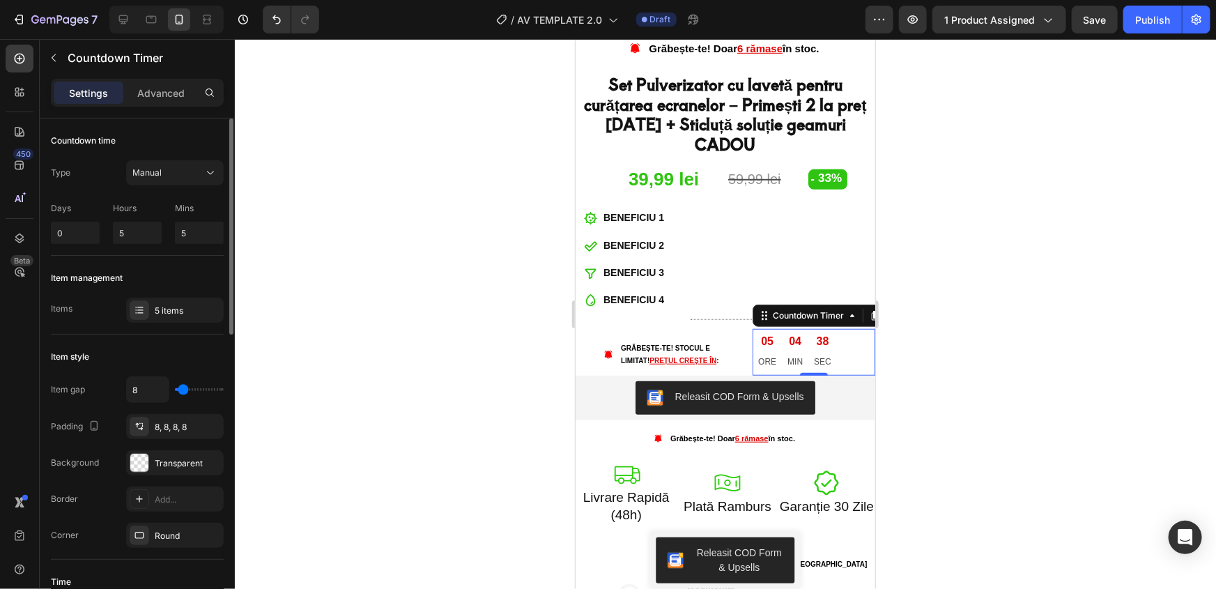
type input "6"
type input "4"
type input "2"
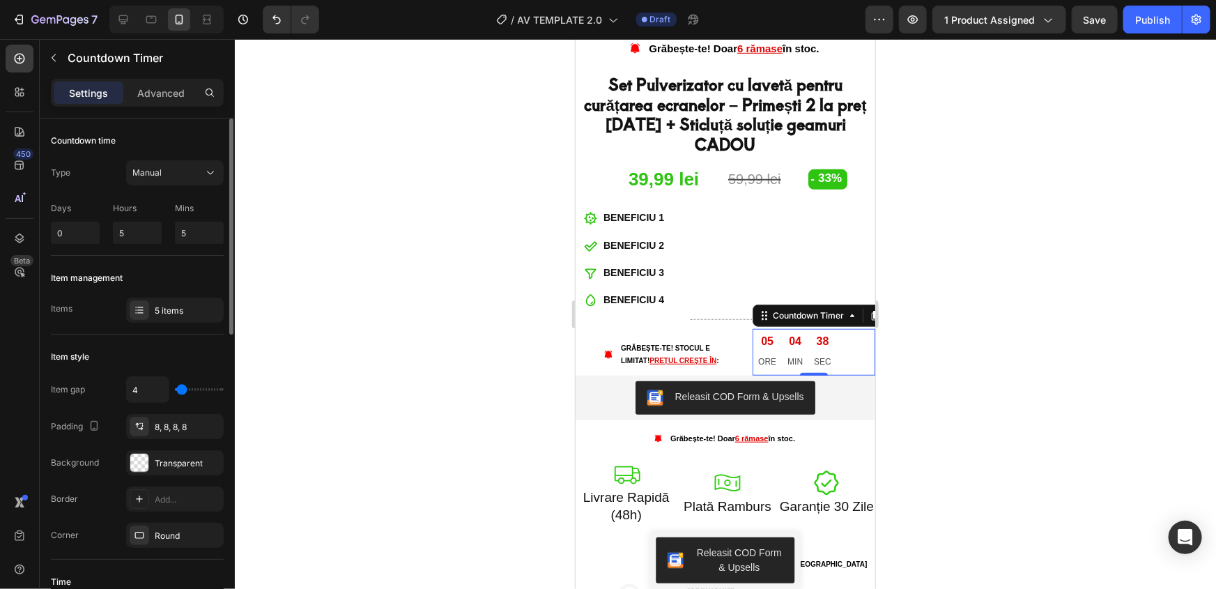
type input "2"
type input "0"
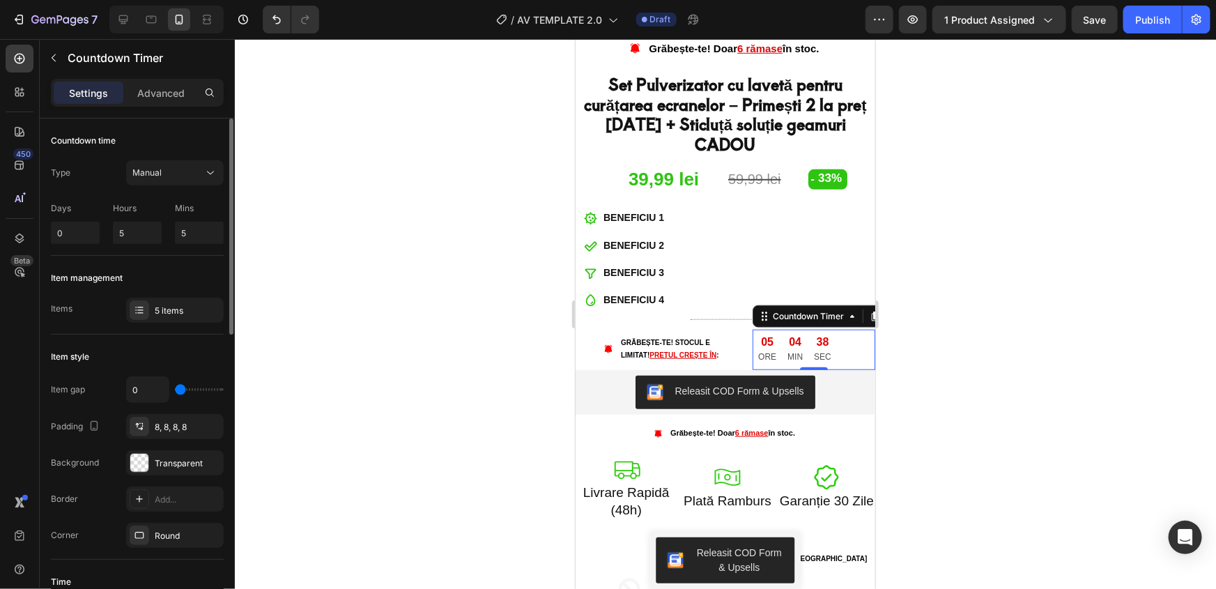
type input "2"
type input "14"
type input "25"
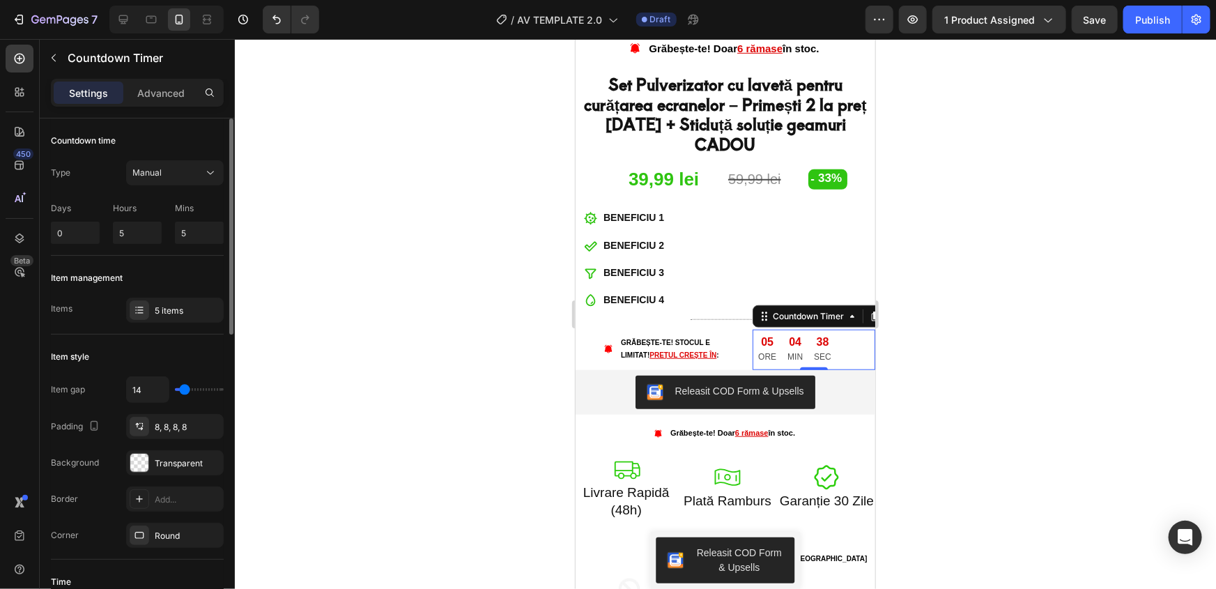
type input "25"
type input "33"
type input "43"
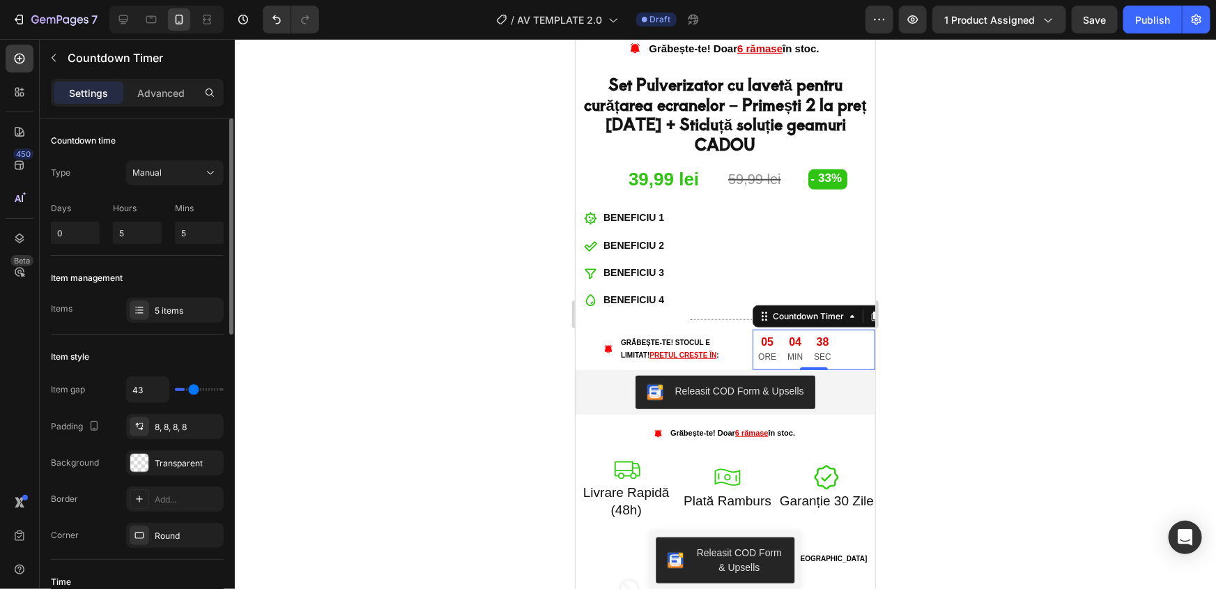
type input "55"
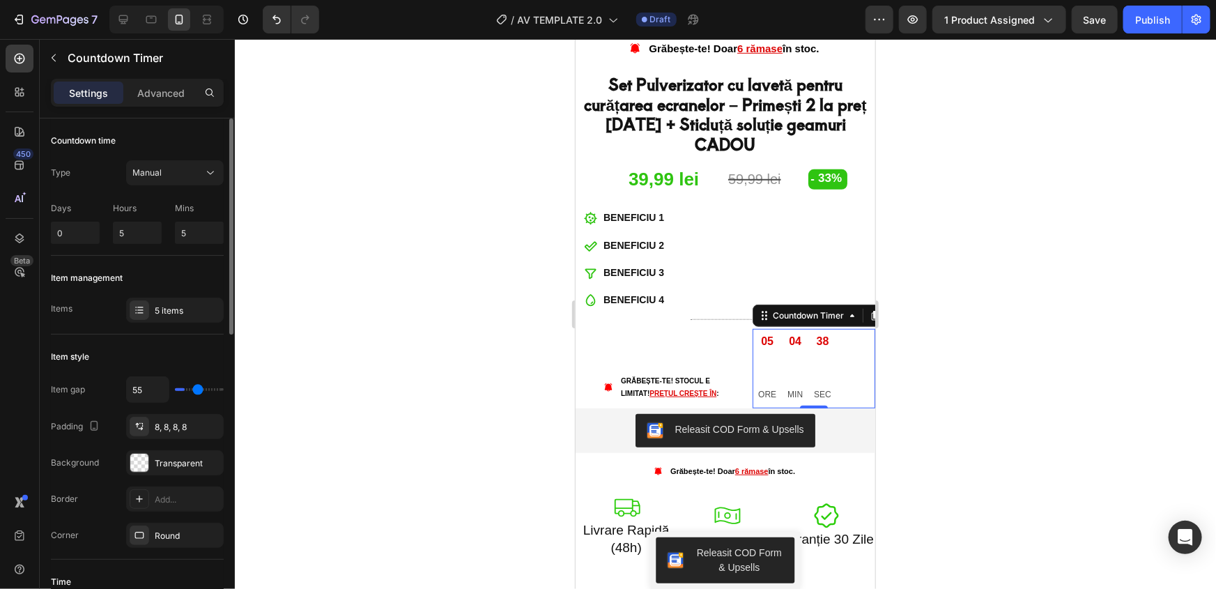
type input "59"
type input "61"
type input "63"
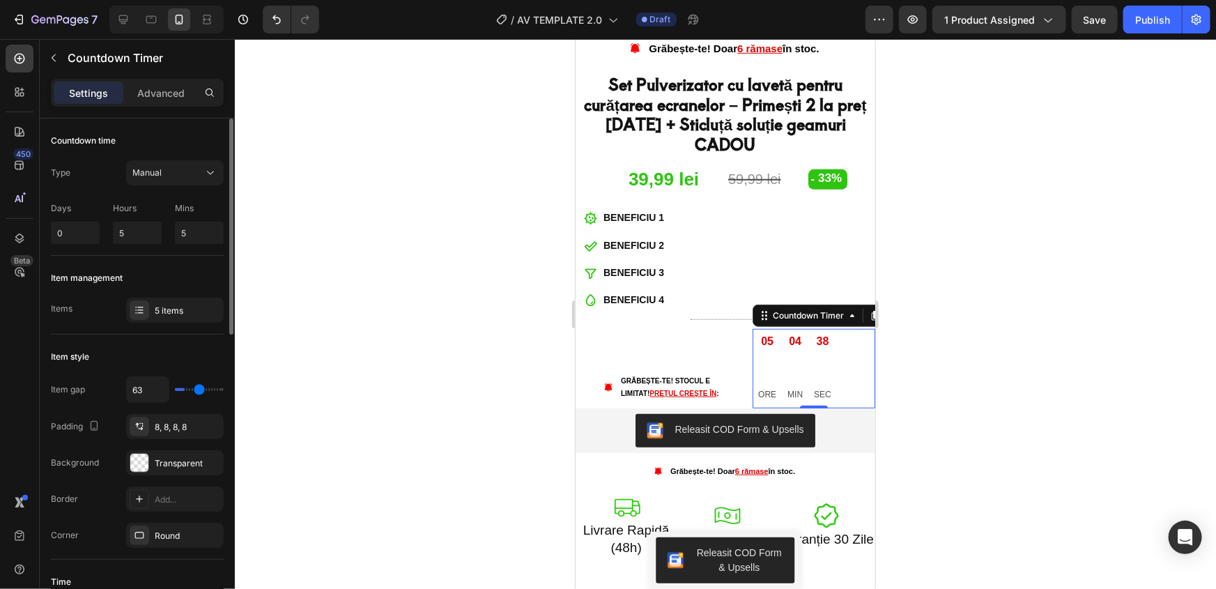
type input "63"
type input "65"
type input "69"
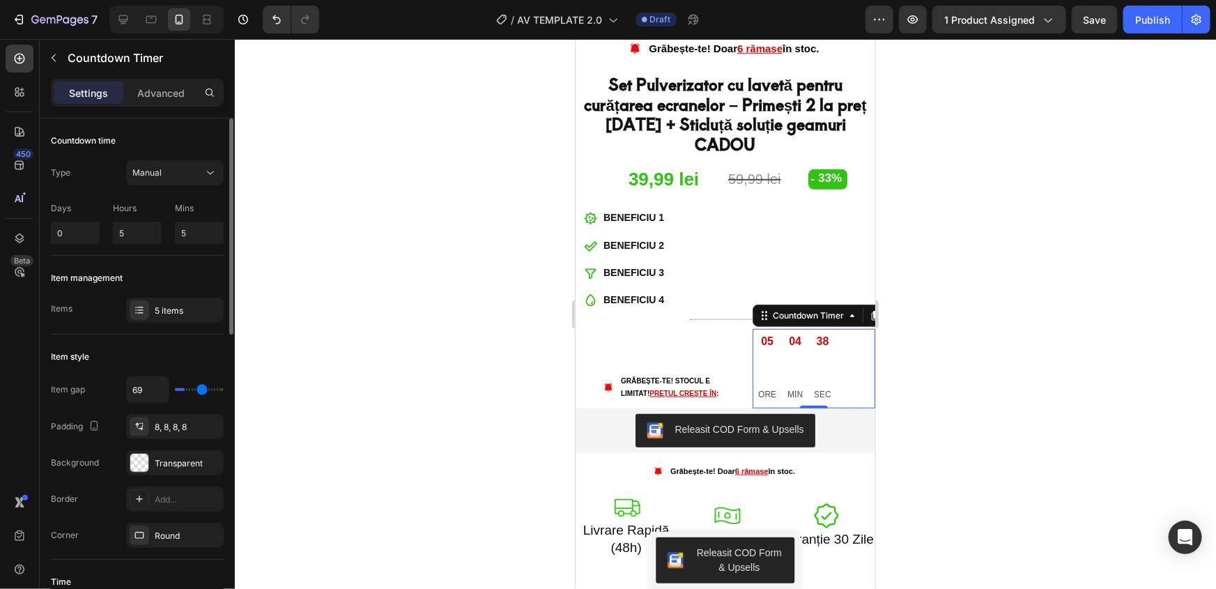
type input "73"
type input "75"
type input "79"
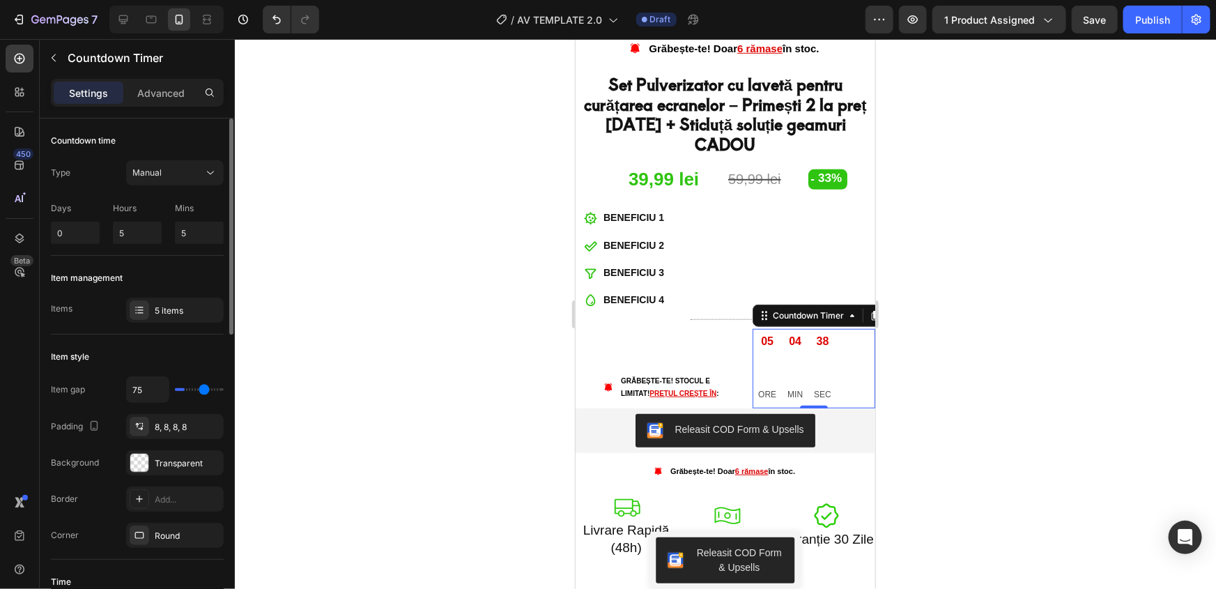
type input "79"
type input "85"
type input "91"
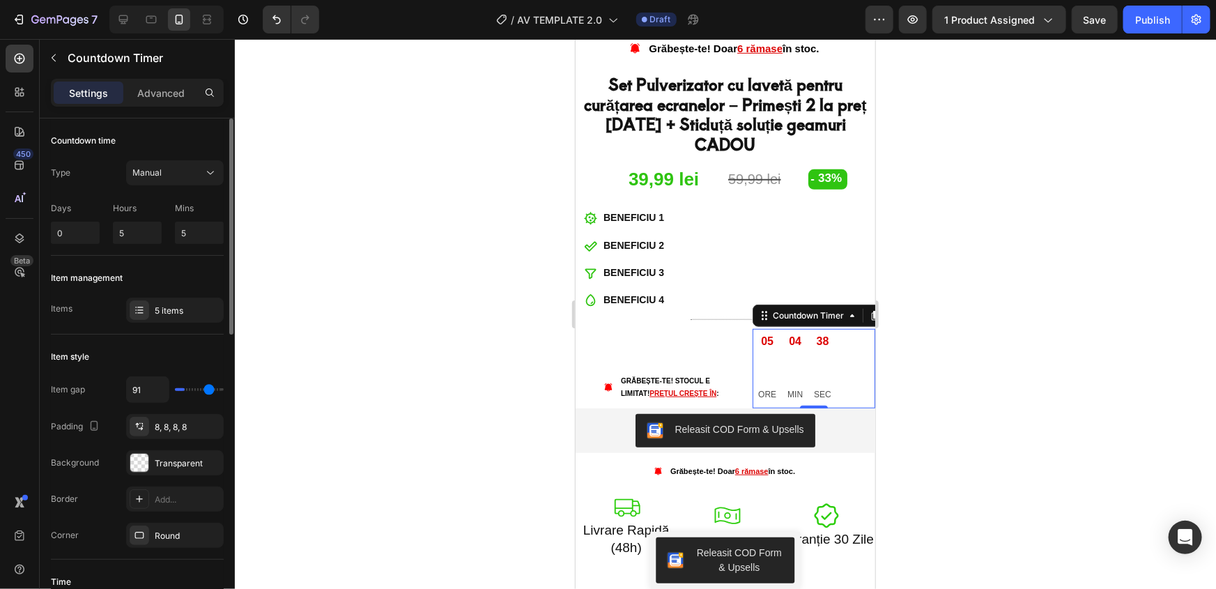
type input "97"
type input "101"
type input "105"
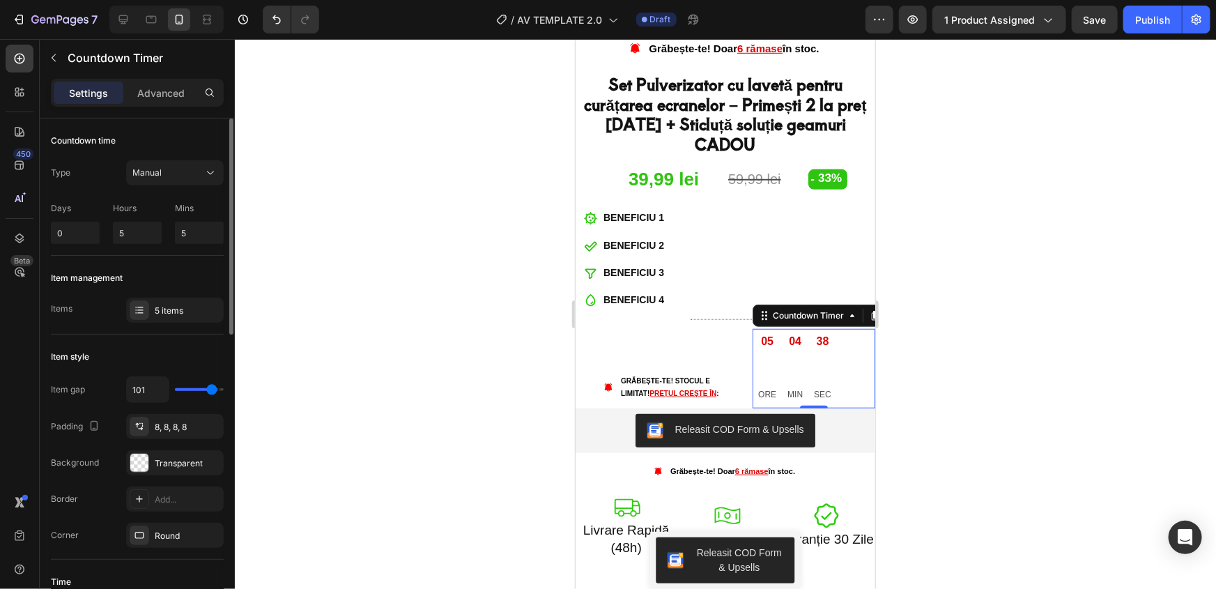
type input "105"
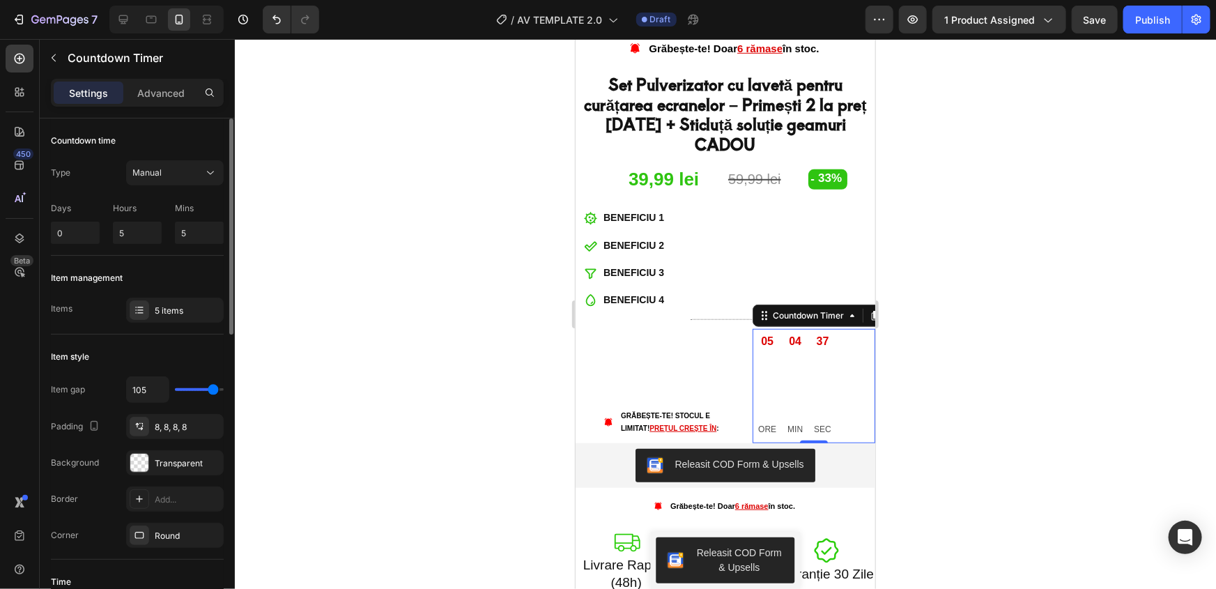
type input "99"
type input "65"
type input "33"
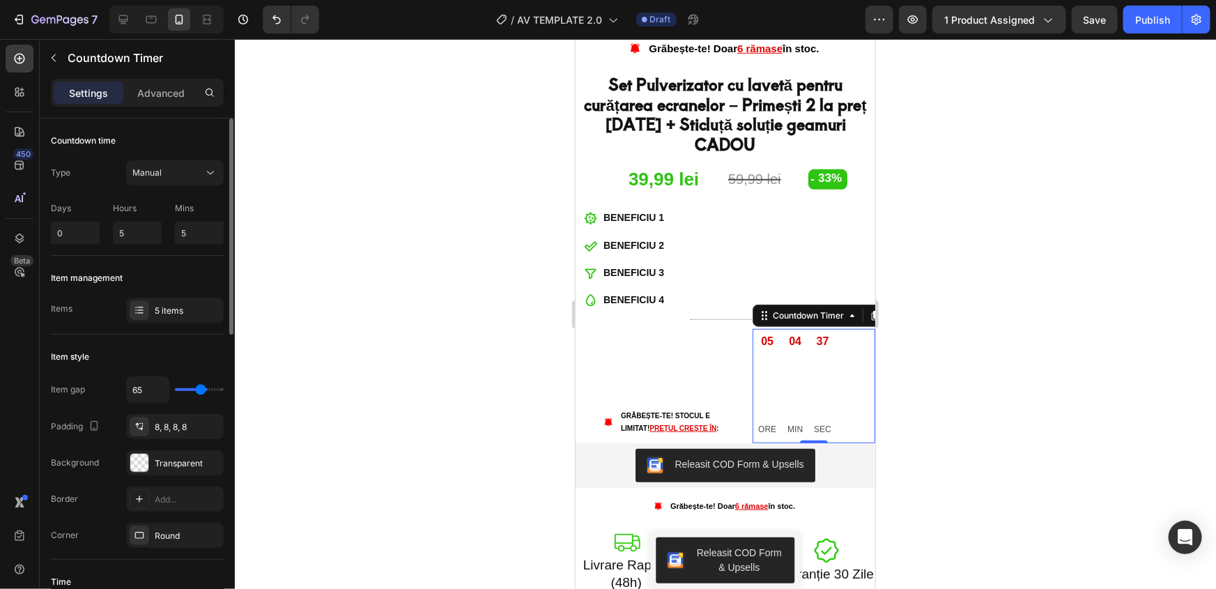
type input "33"
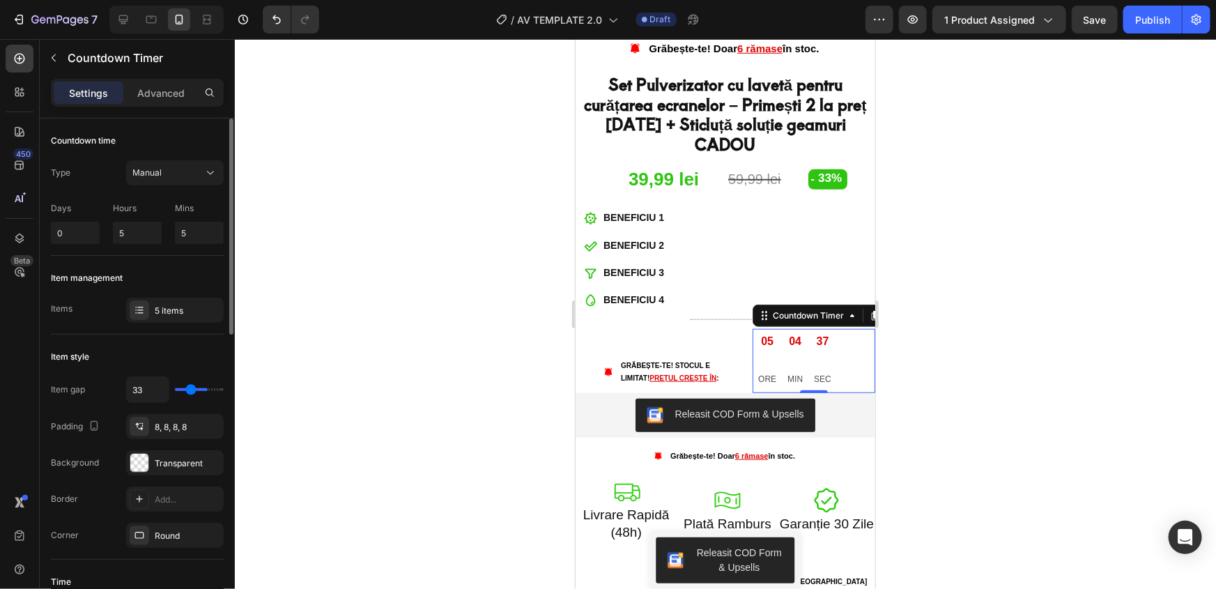
type input "14"
type input "4"
type input "0"
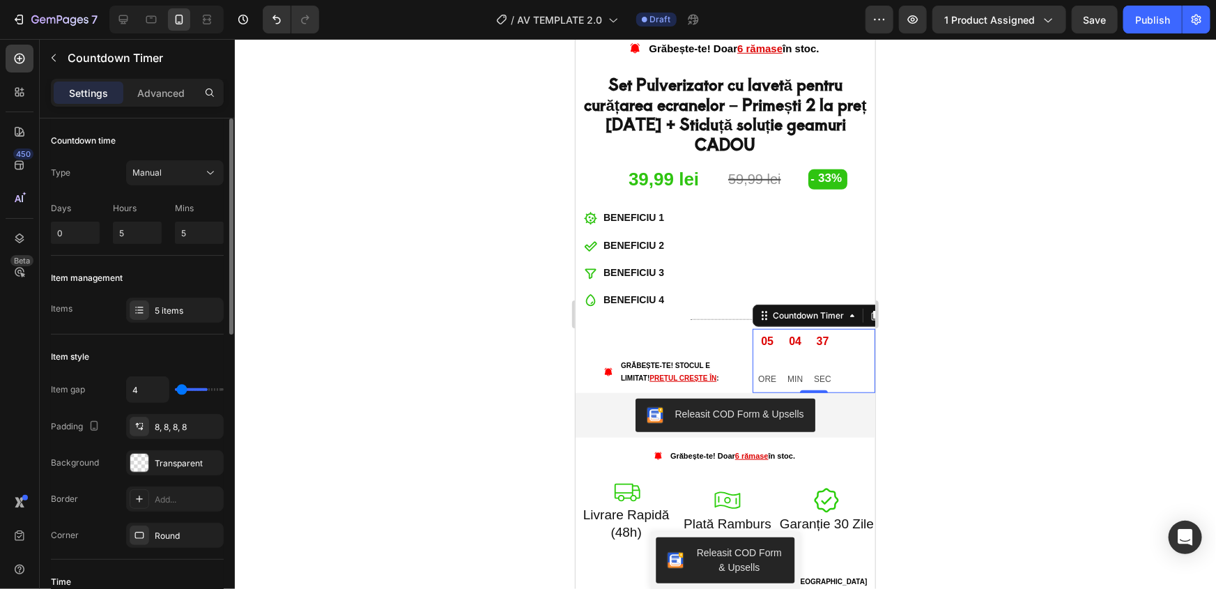
type input "0"
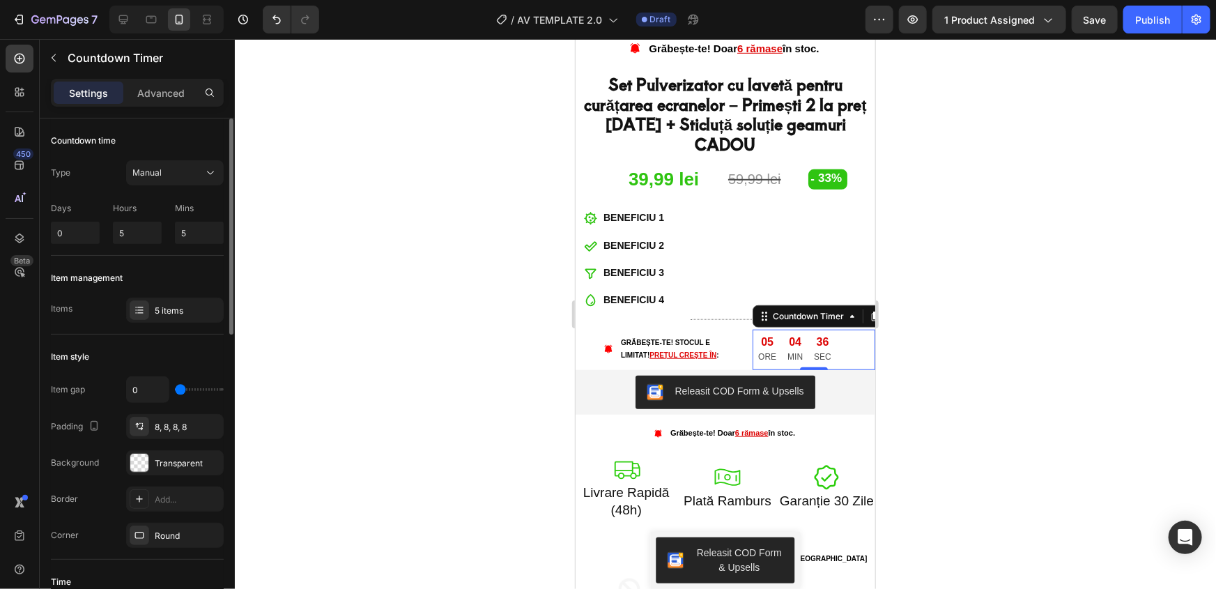
drag, startPoint x: 180, startPoint y: 387, endPoint x: 158, endPoint y: 393, distance: 23.2
click at [175, 391] on input "range" at bounding box center [199, 389] width 49 height 3
click at [457, 381] on div at bounding box center [725, 314] width 981 height 550
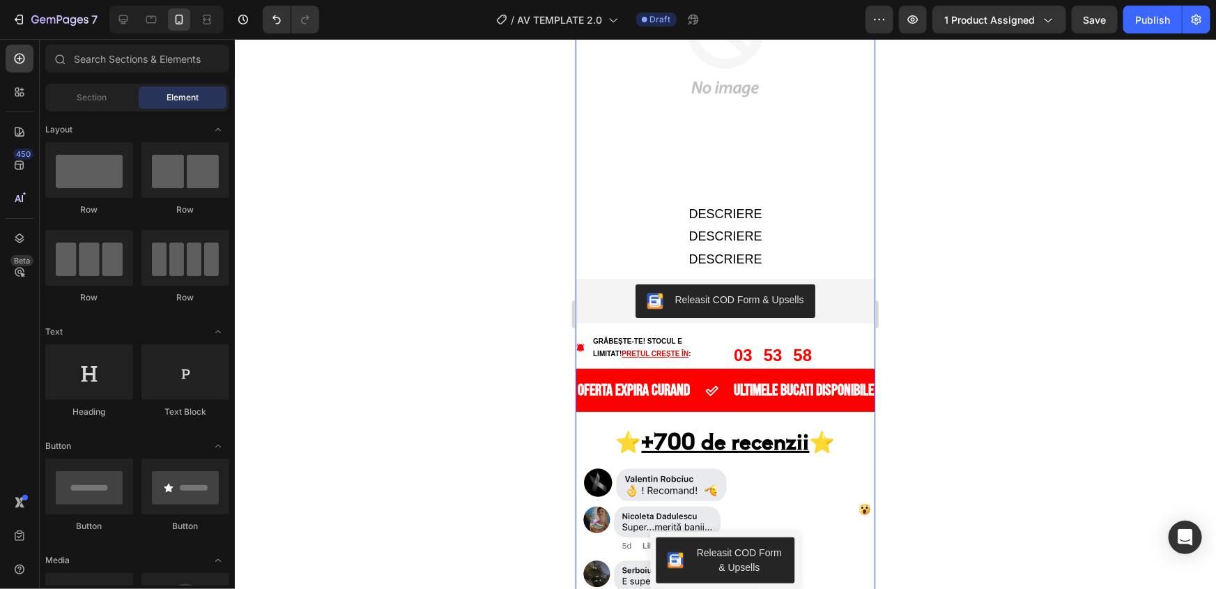
scroll to position [2598, 0]
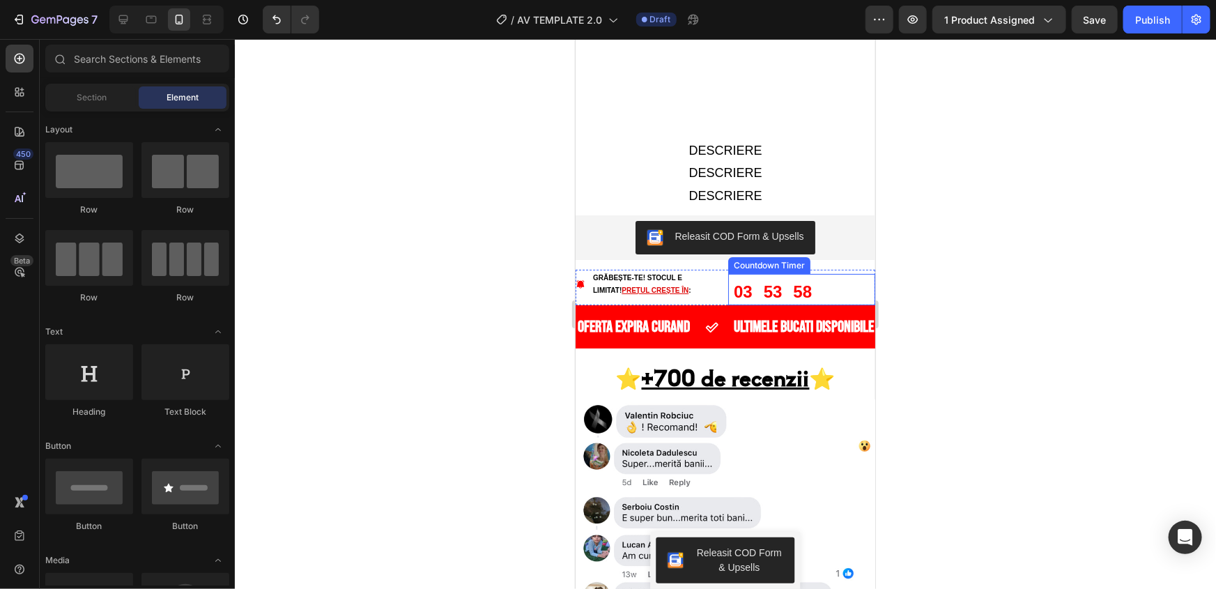
click at [771, 279] on div "53" at bounding box center [772, 291] width 19 height 25
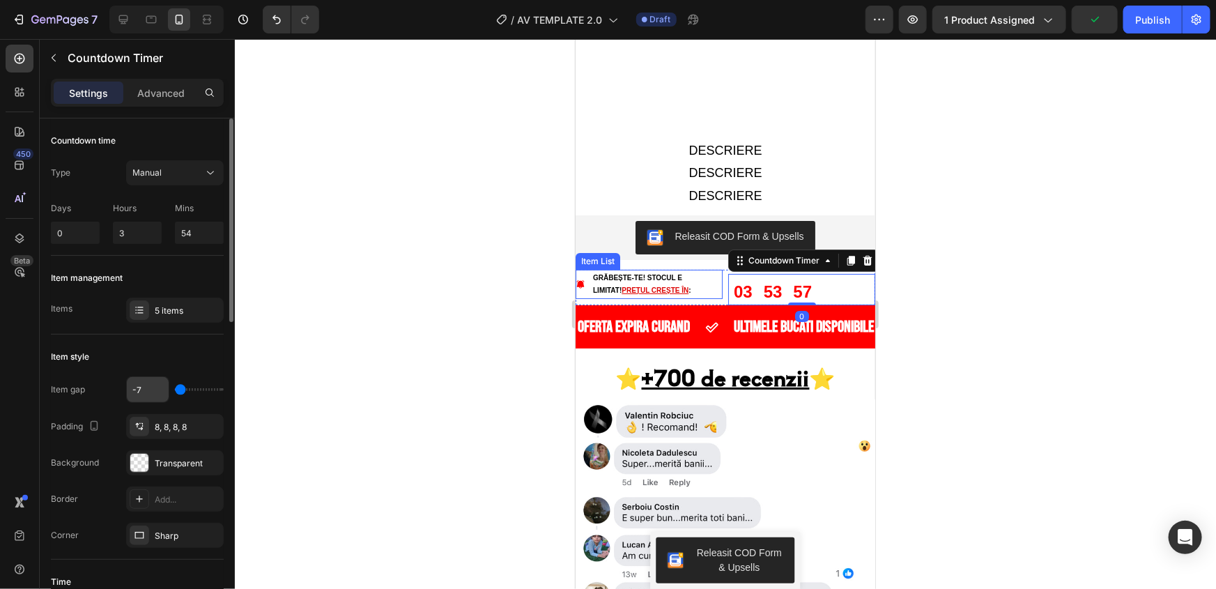
click at [160, 394] on input "-7" at bounding box center [148, 389] width 42 height 25
type input "2"
type input "4"
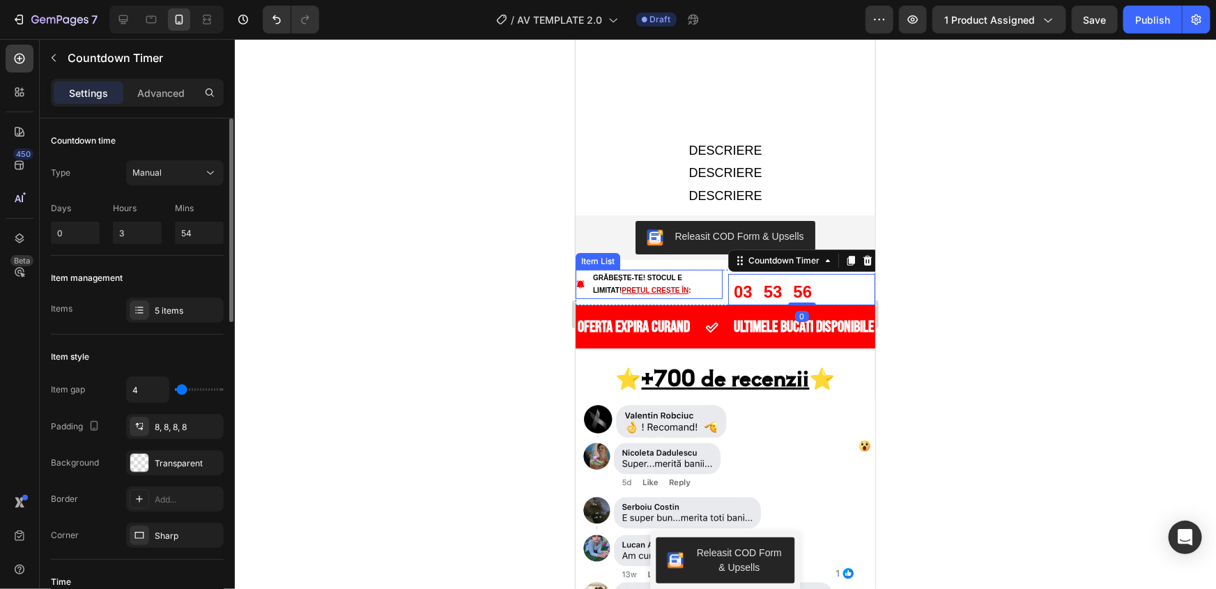
type input "6"
type input "8"
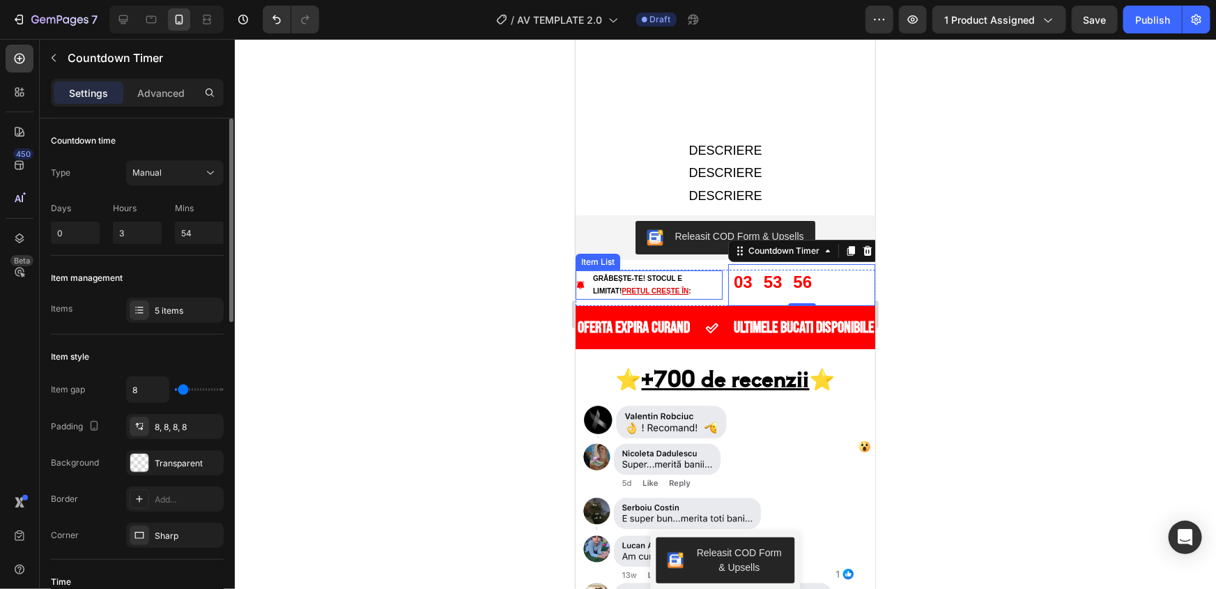
type input "12"
type input "14"
type input "18"
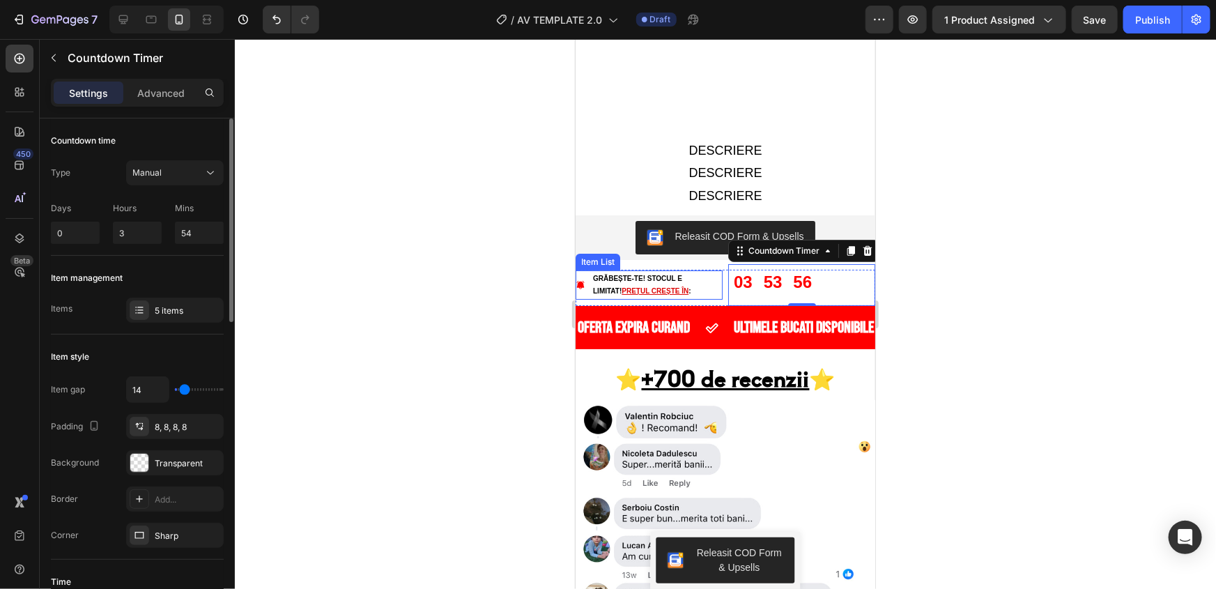
type input "18"
type input "22"
type input "25"
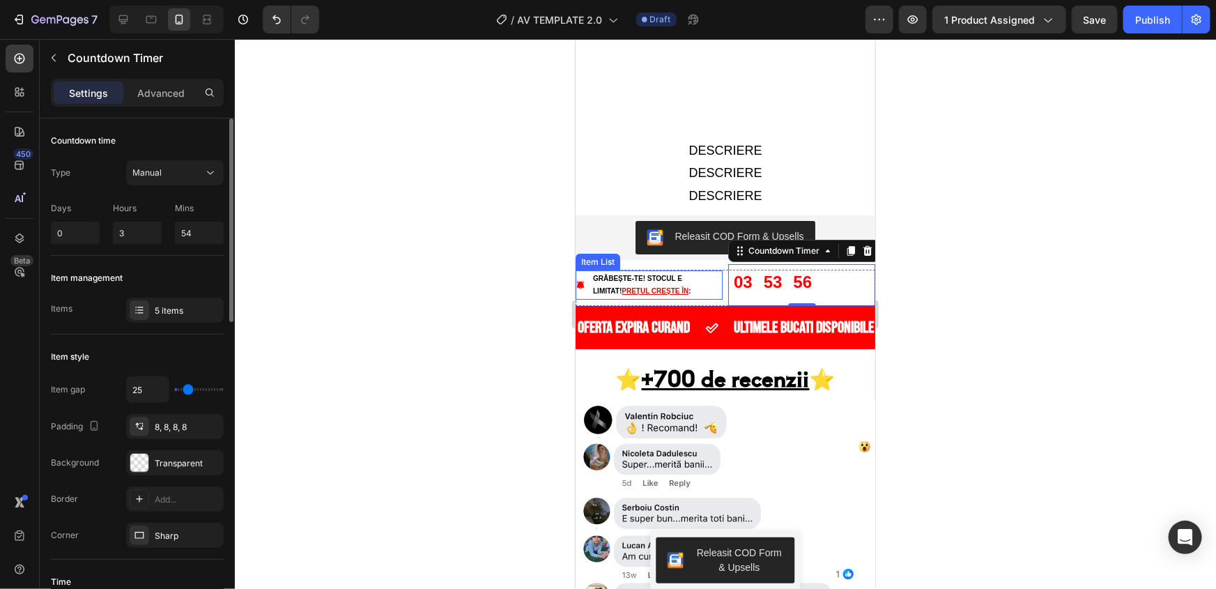
type input "22"
type input "20"
type input "18"
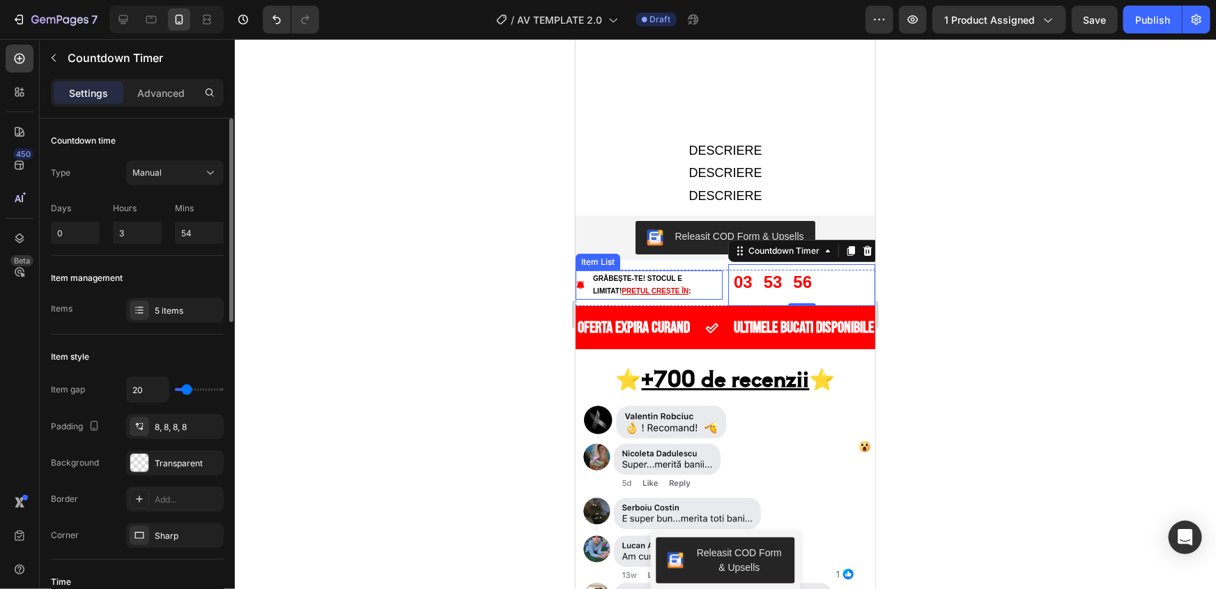
type input "18"
type input "16"
type input "12"
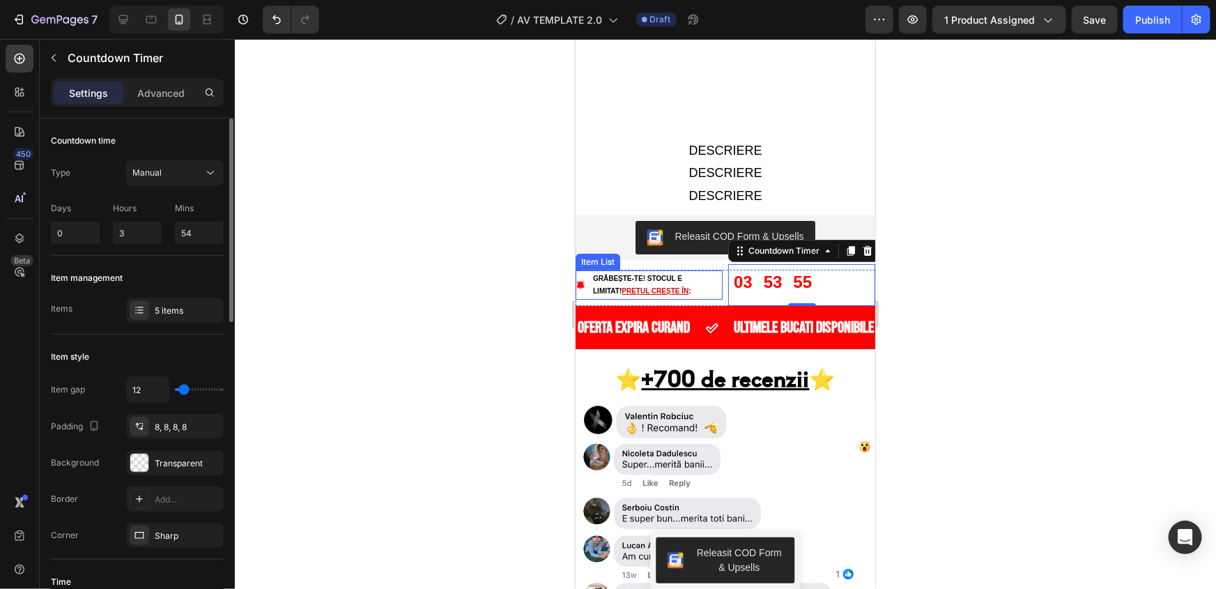
type input "8"
type input "4"
type input "0"
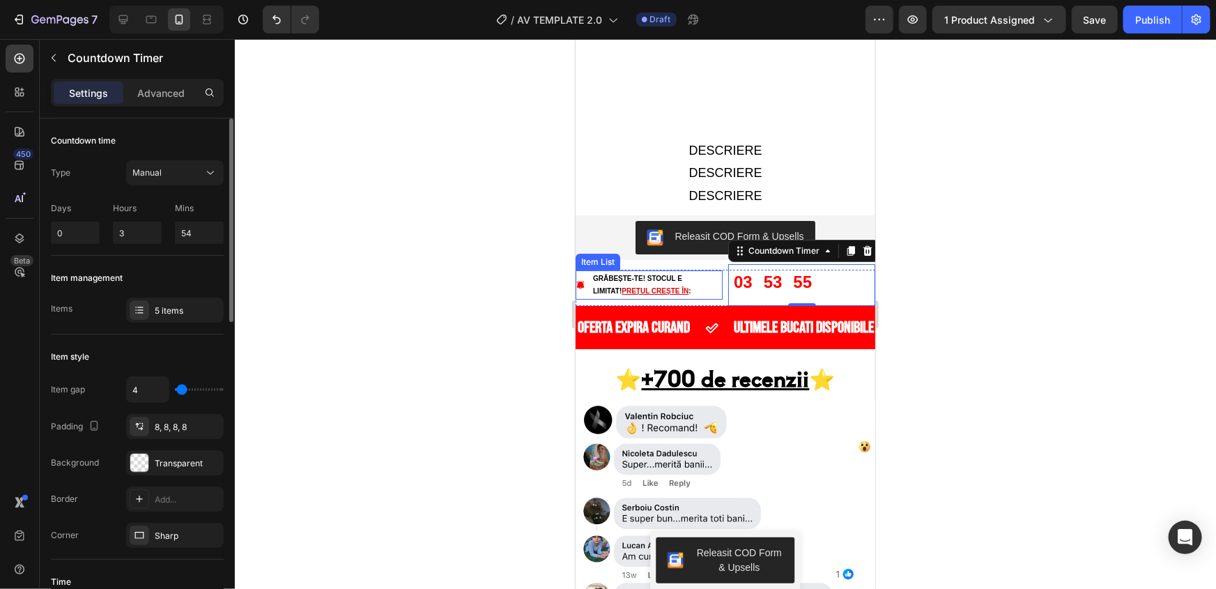
type input "0"
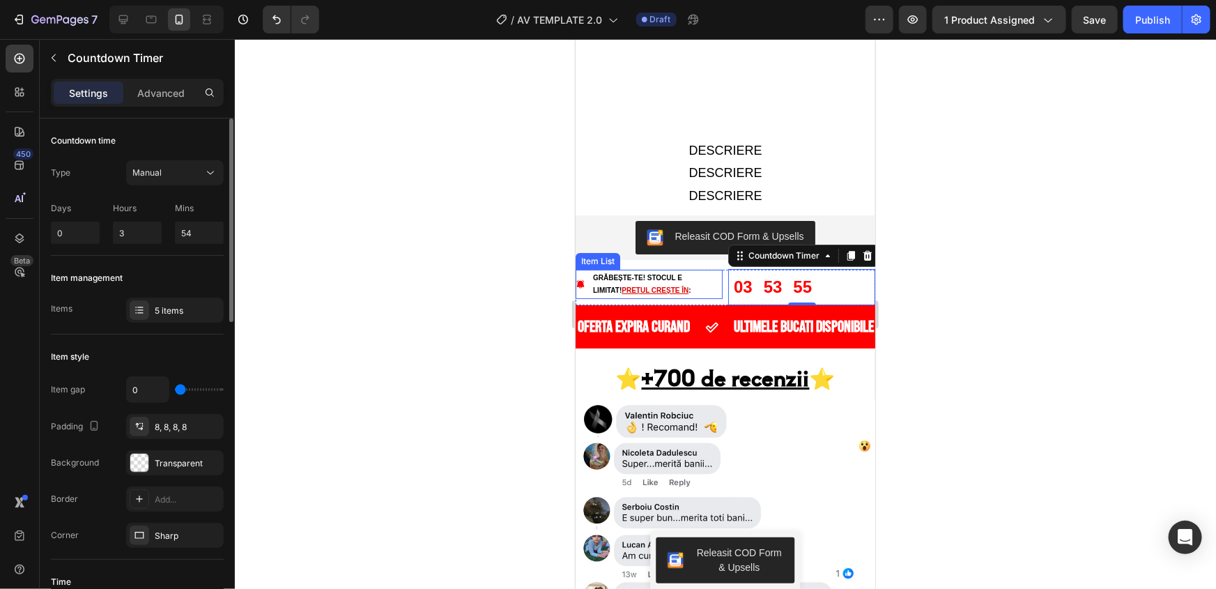
click at [175, 391] on input "range" at bounding box center [199, 389] width 49 height 3
click at [323, 356] on div at bounding box center [725, 314] width 981 height 550
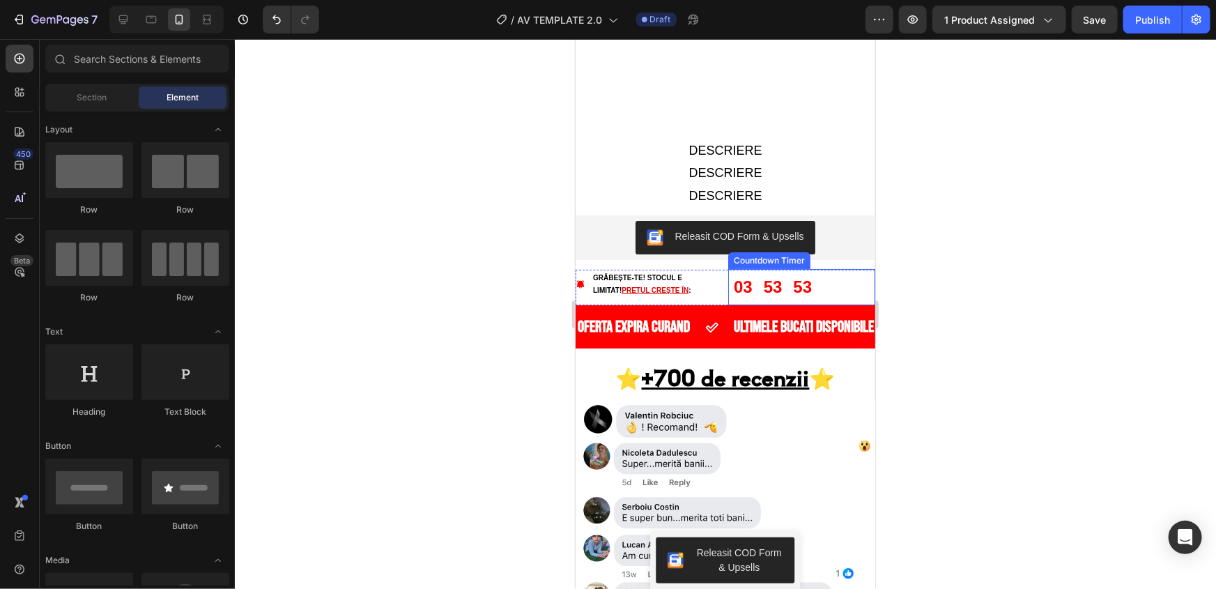
click at [749, 268] on div "03" at bounding box center [743, 286] width 30 height 36
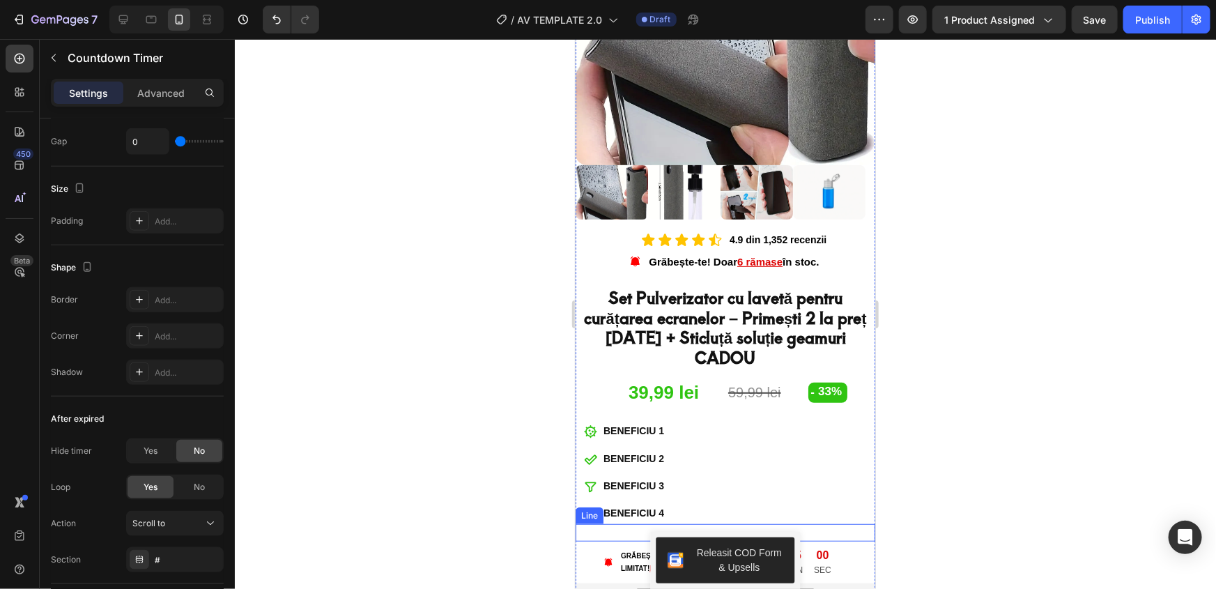
scroll to position [380, 0]
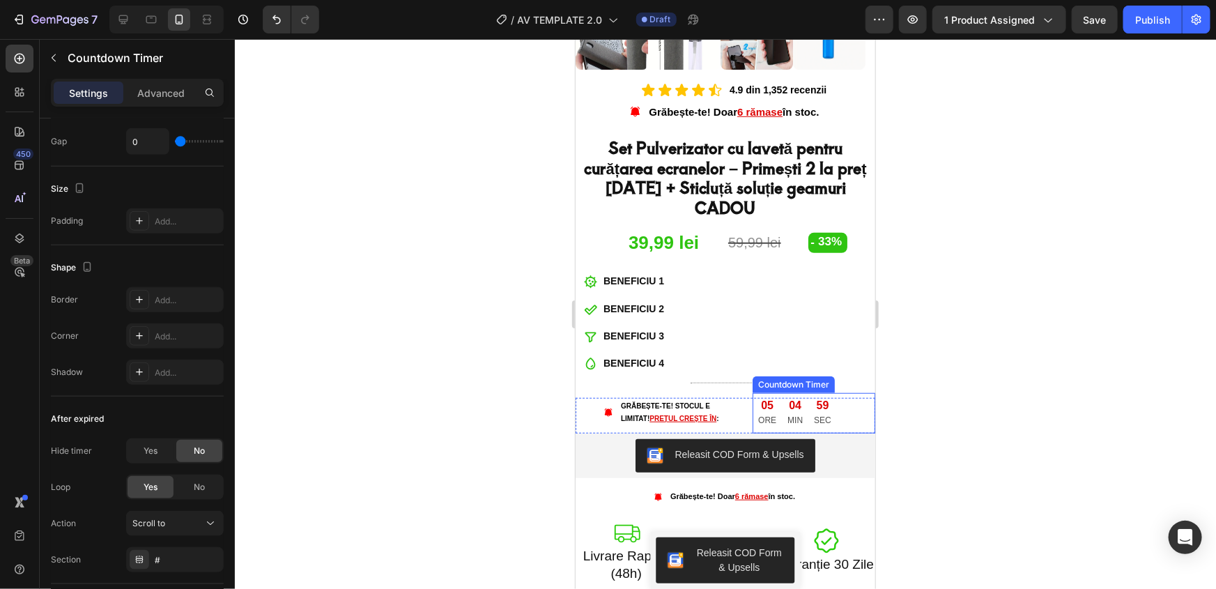
click at [781, 392] on div "04 MIN" at bounding box center [794, 412] width 26 height 40
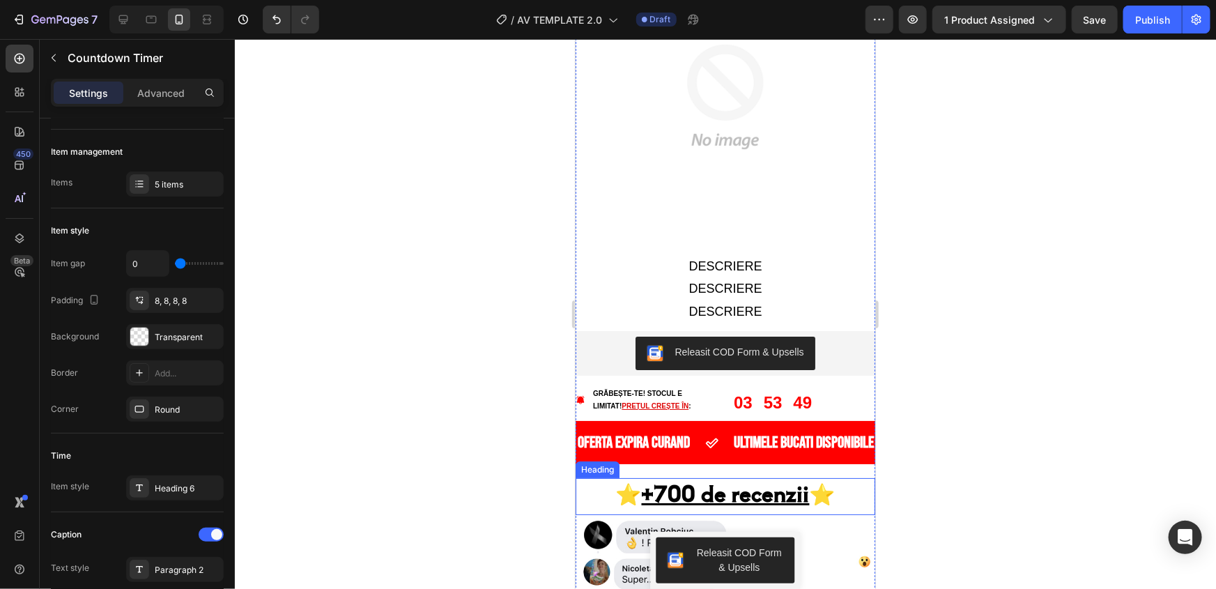
scroll to position [2471, 0]
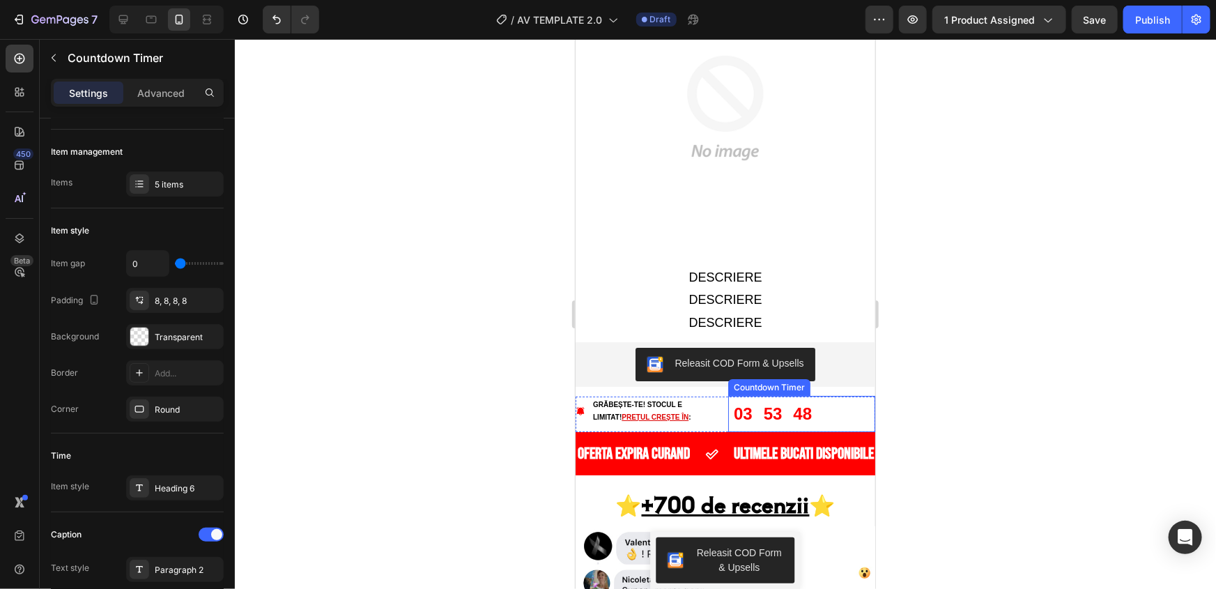
click at [787, 395] on div "48" at bounding box center [802, 413] width 30 height 36
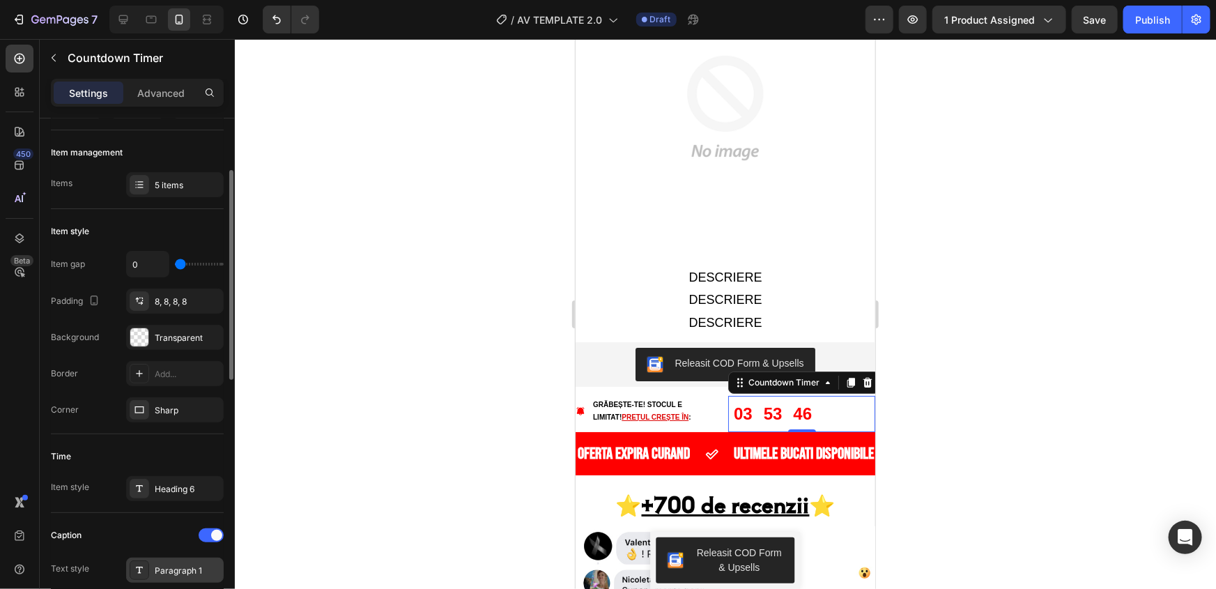
scroll to position [189, 0]
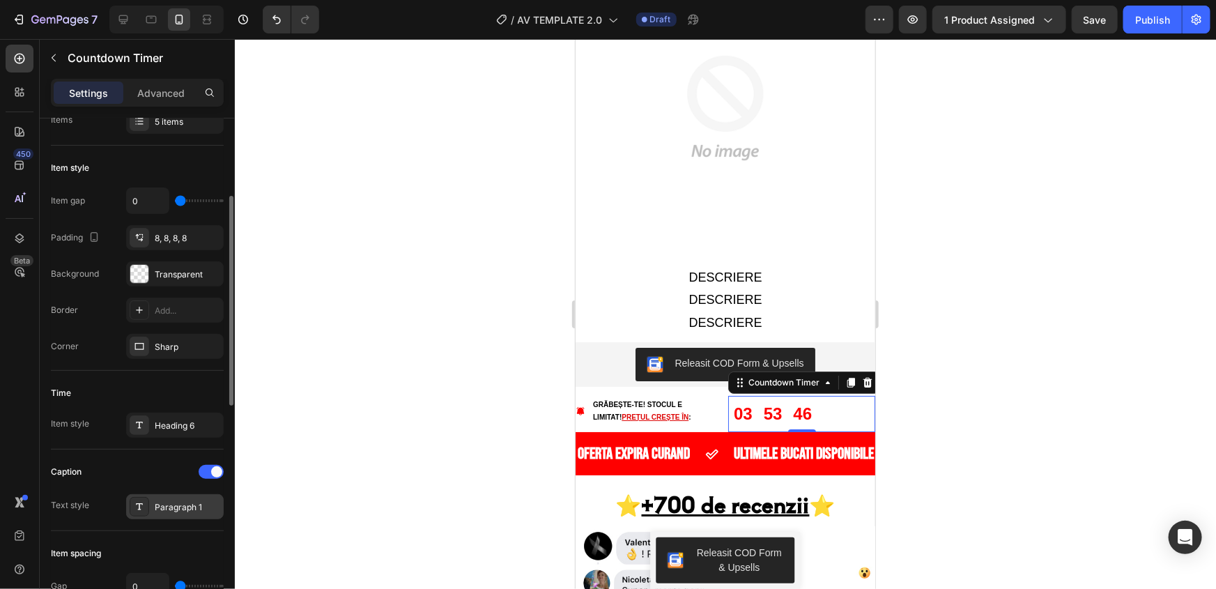
click at [186, 498] on div "Paragraph 1" at bounding box center [175, 506] width 98 height 25
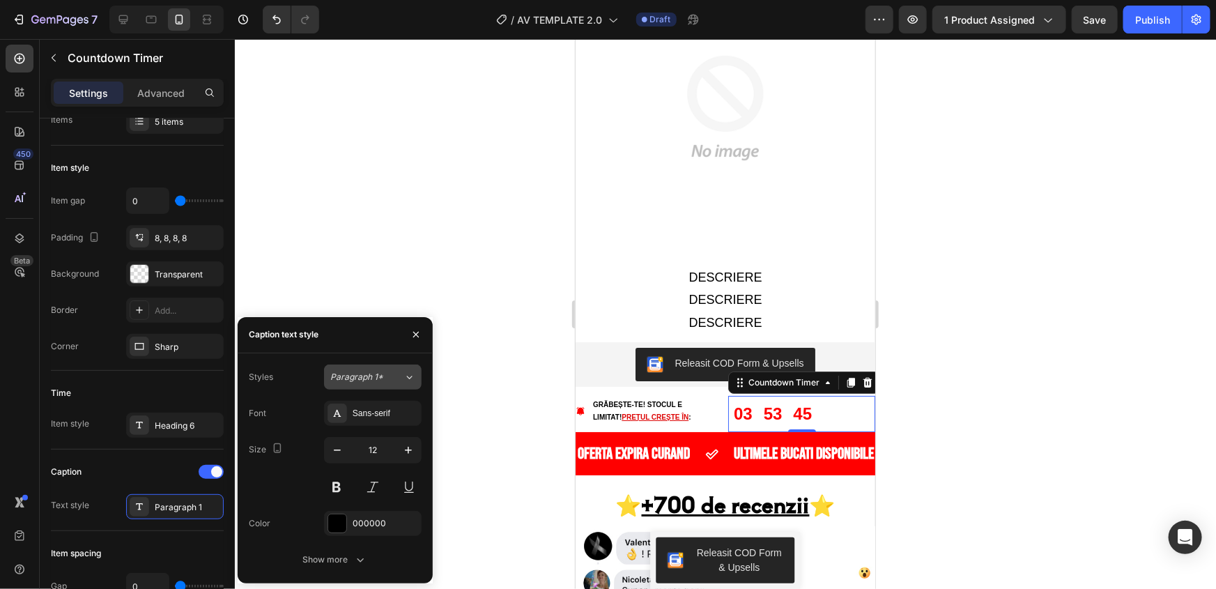
click at [413, 377] on icon at bounding box center [410, 377] width 12 height 14
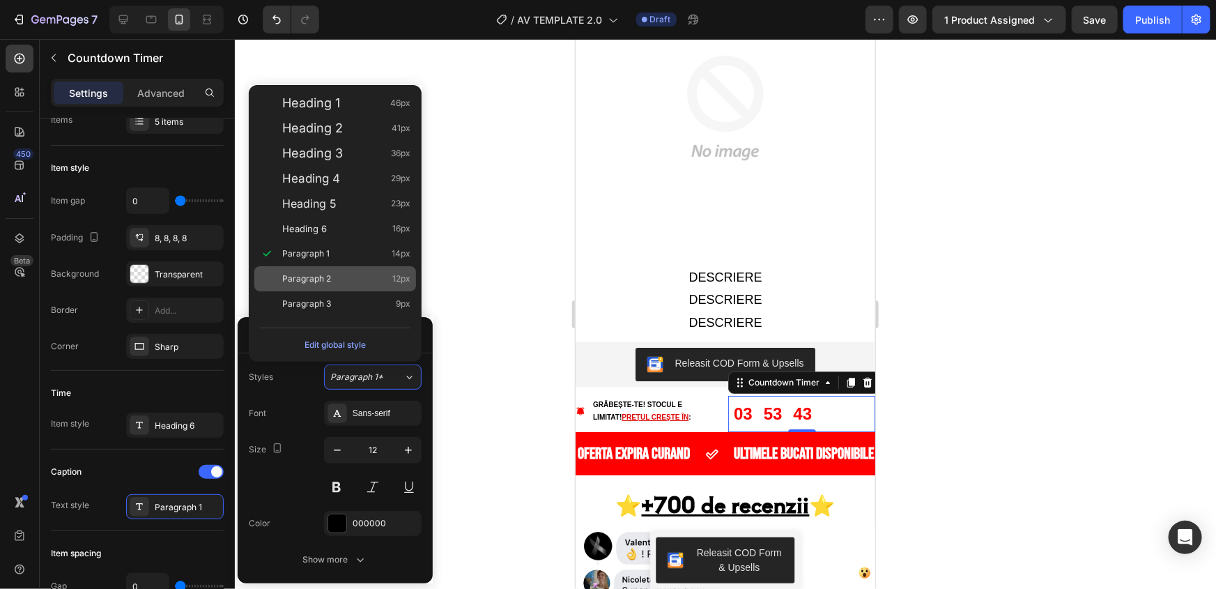
click at [337, 274] on div "Paragraph 2 12px" at bounding box center [346, 279] width 128 height 14
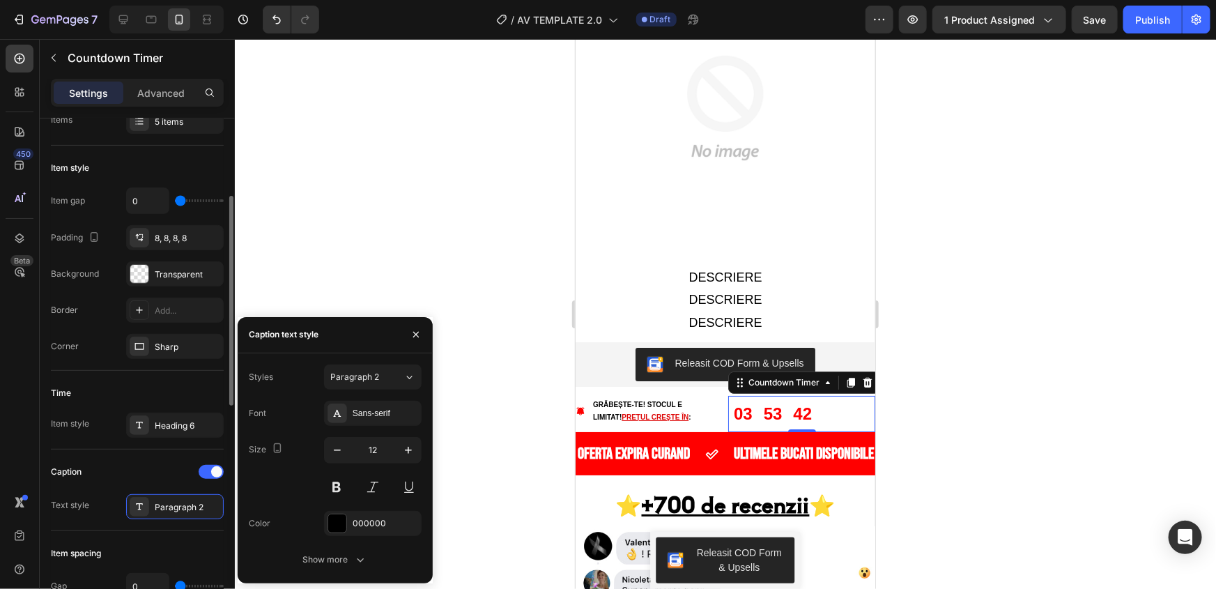
click at [138, 486] on div "Caption Text style Paragraph 2" at bounding box center [137, 490] width 173 height 59
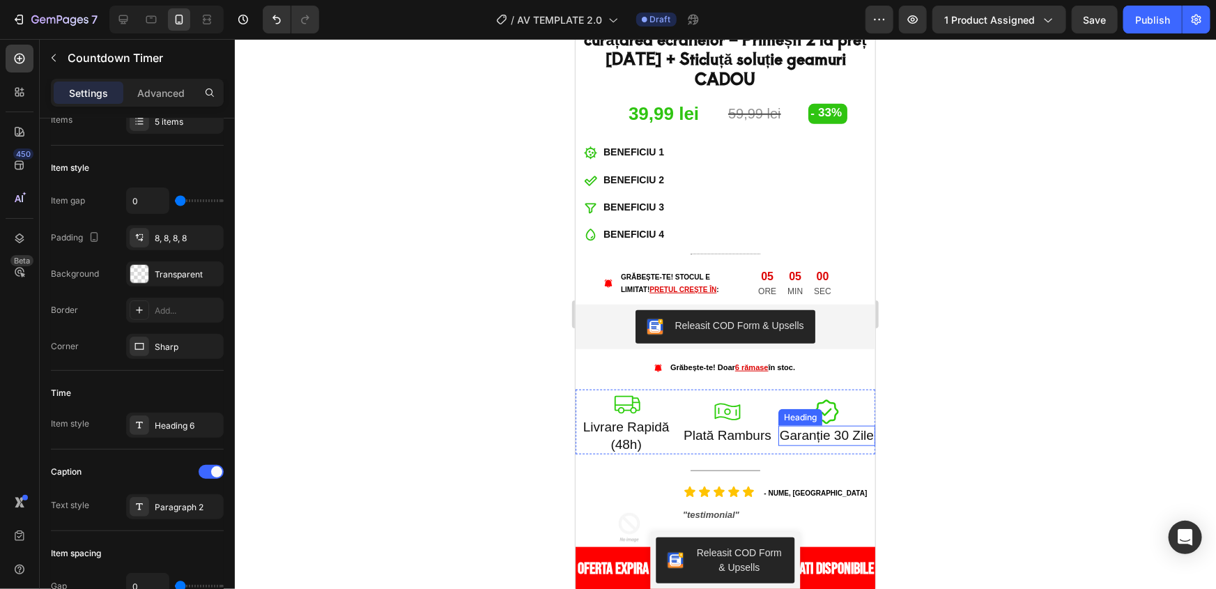
scroll to position [507, 0]
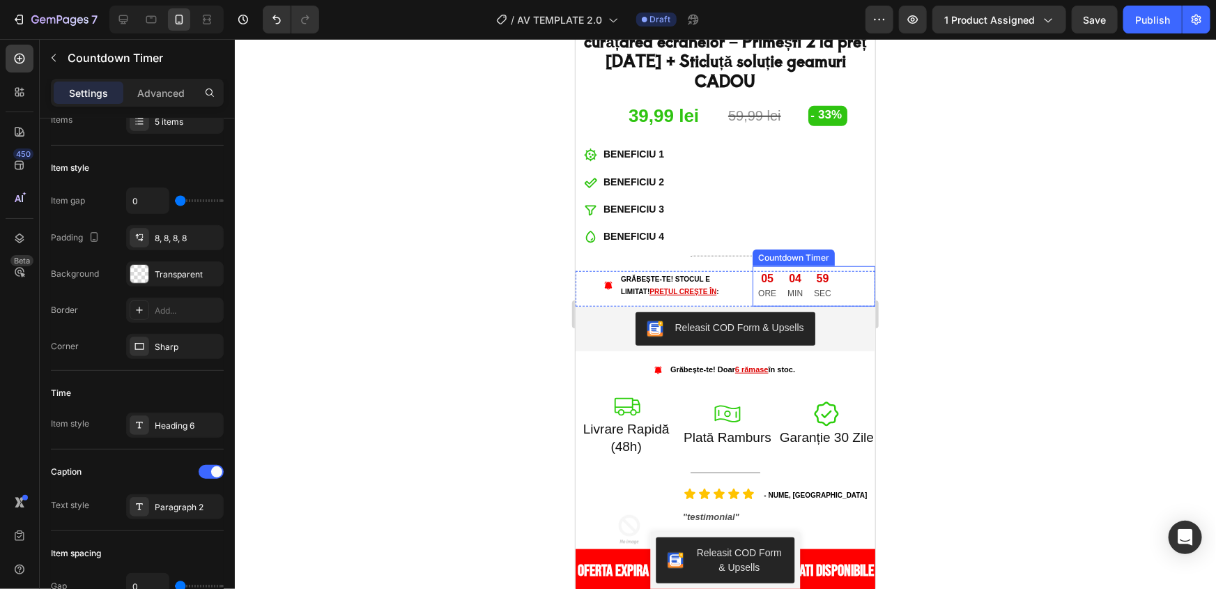
click at [761, 271] on div "05" at bounding box center [767, 278] width 18 height 15
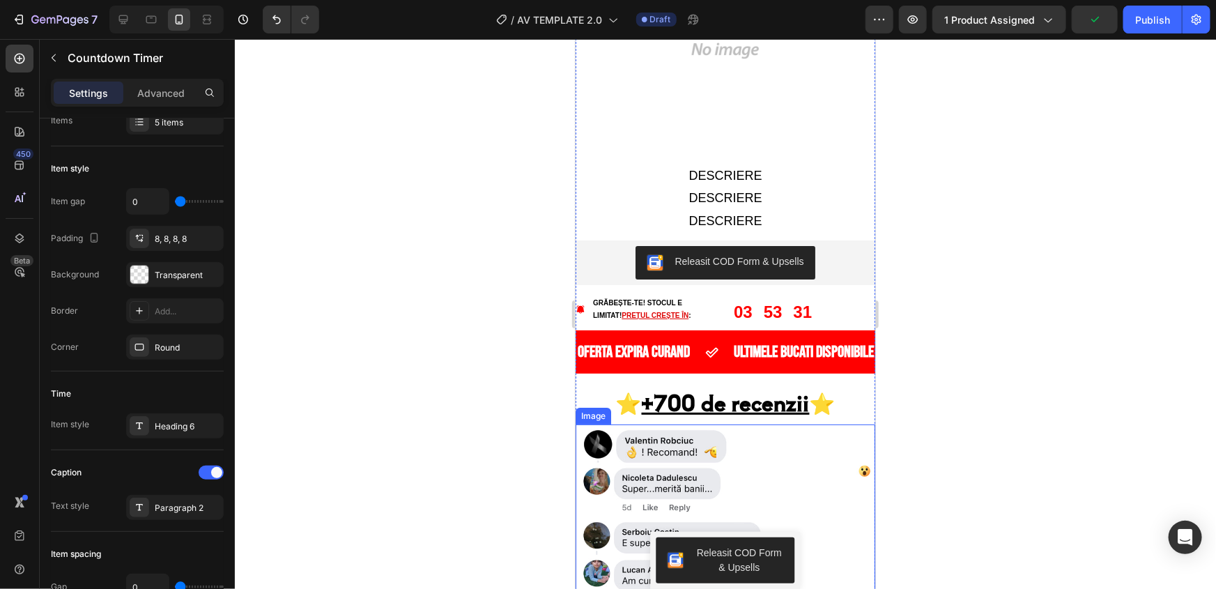
scroll to position [2598, 0]
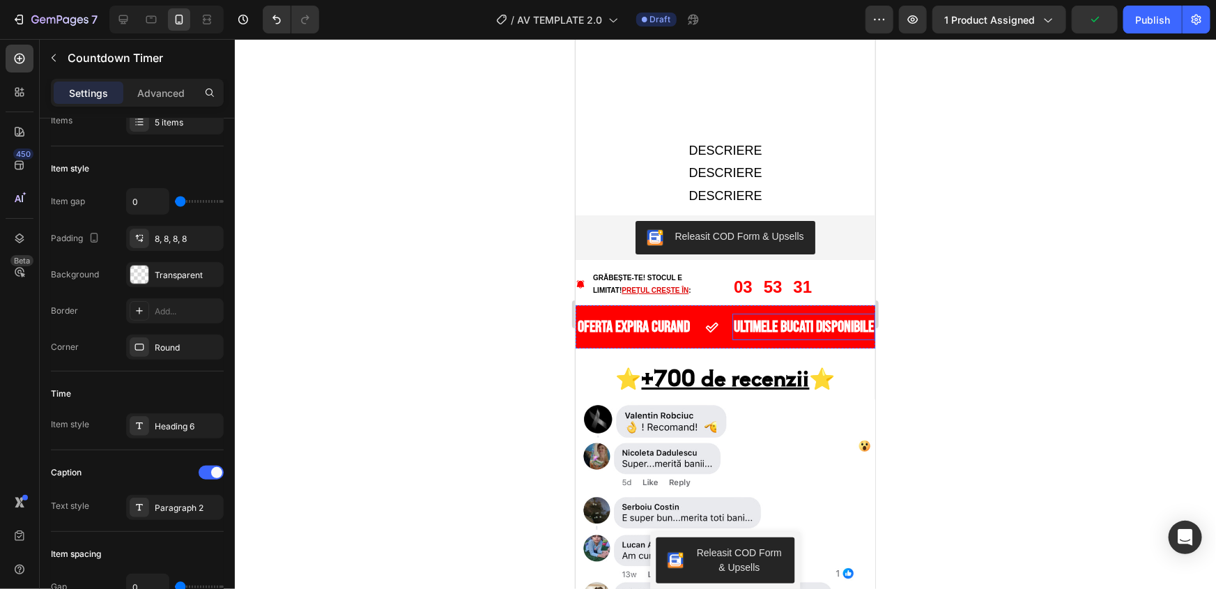
click at [787, 268] on div "31" at bounding box center [802, 286] width 30 height 36
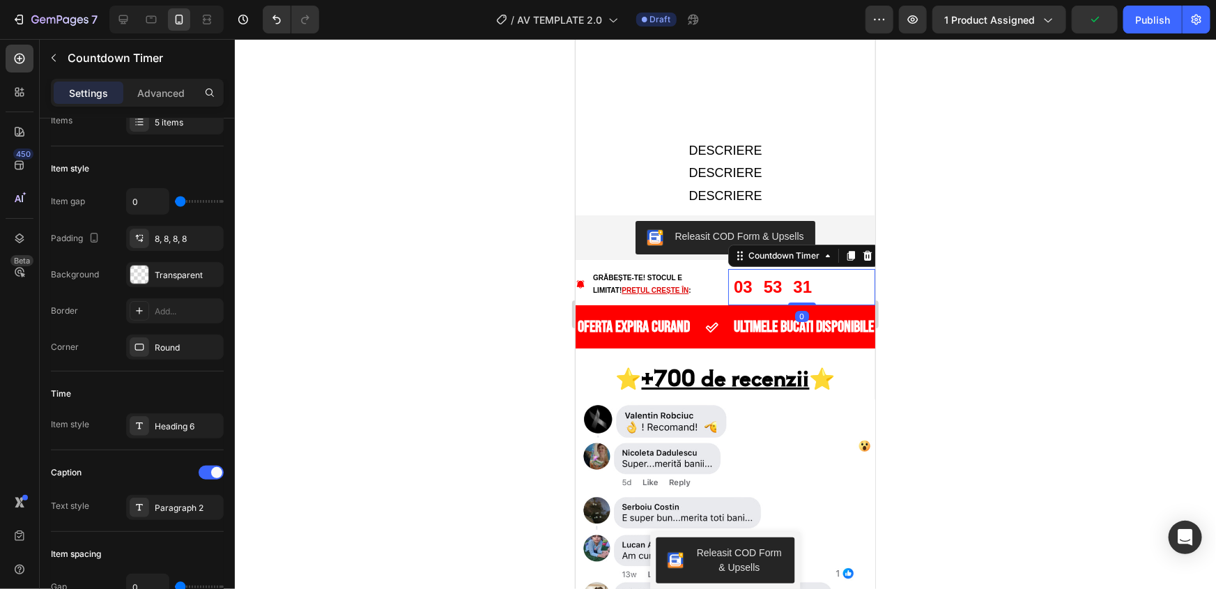
scroll to position [188, 0]
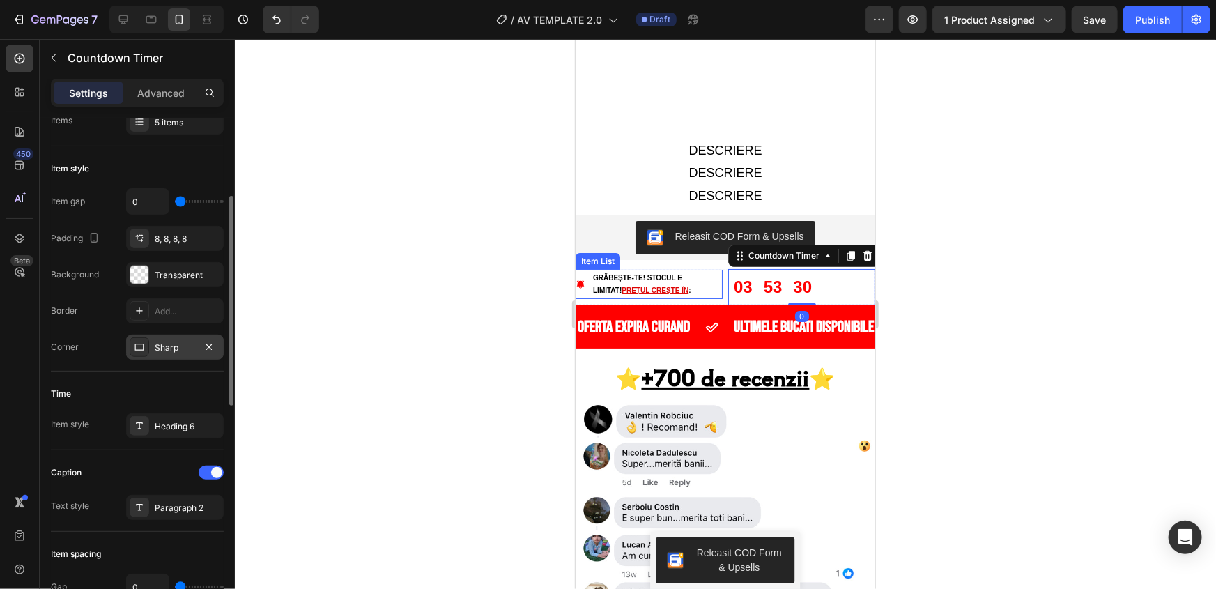
click at [171, 339] on div "Sharp" at bounding box center [175, 347] width 98 height 25
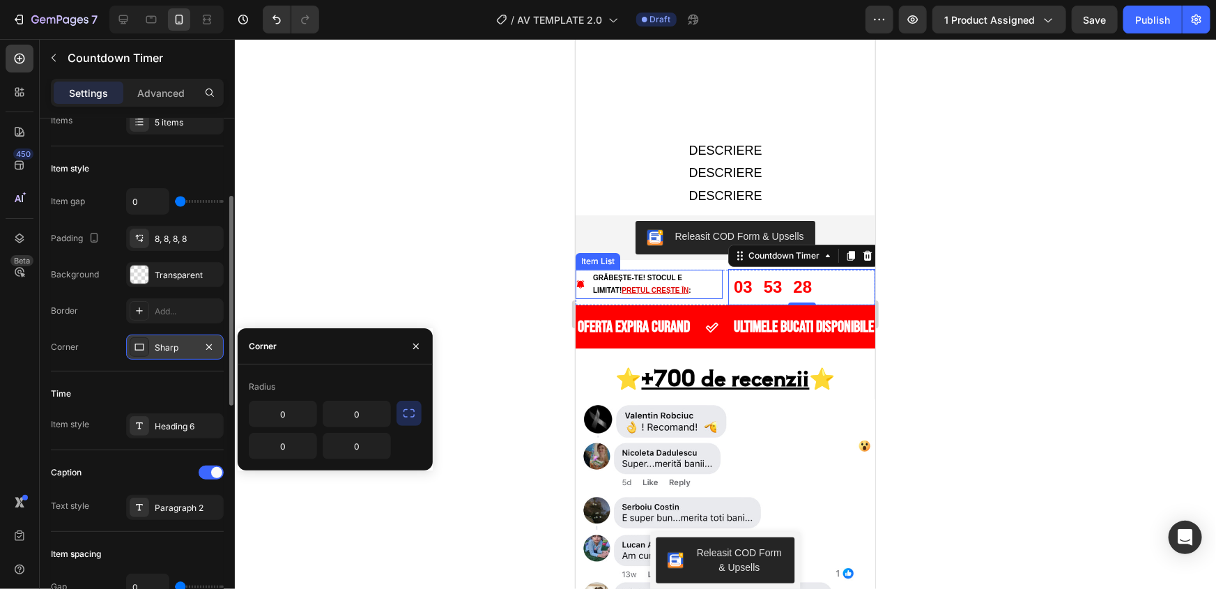
click at [145, 348] on div at bounding box center [140, 347] width 20 height 20
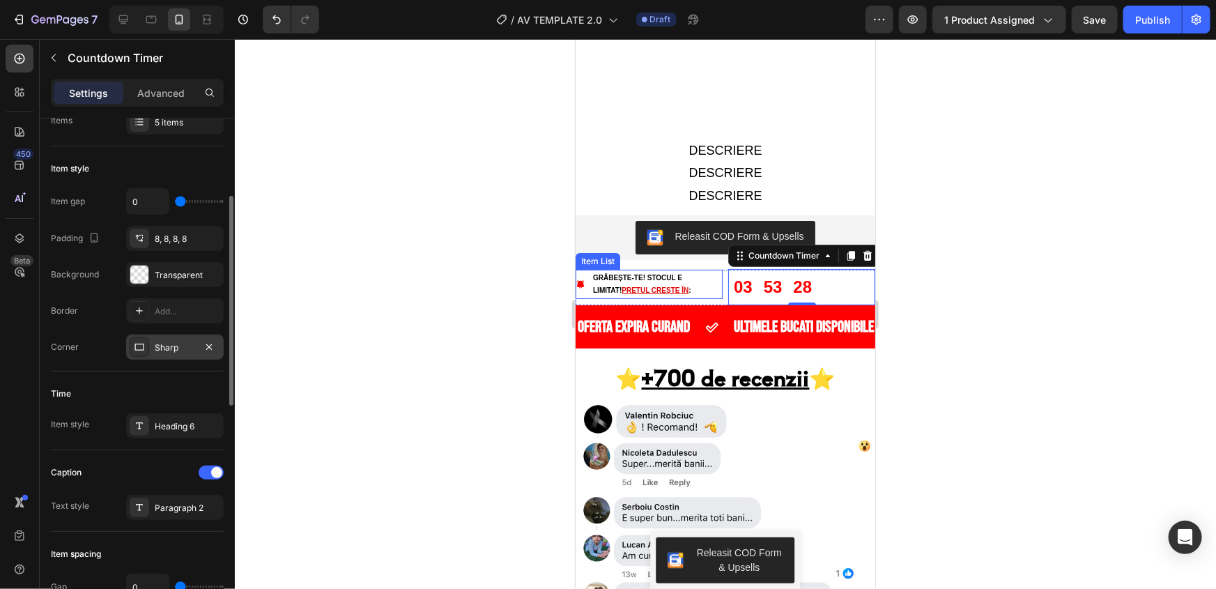
click at [160, 348] on div "Sharp" at bounding box center [175, 348] width 40 height 13
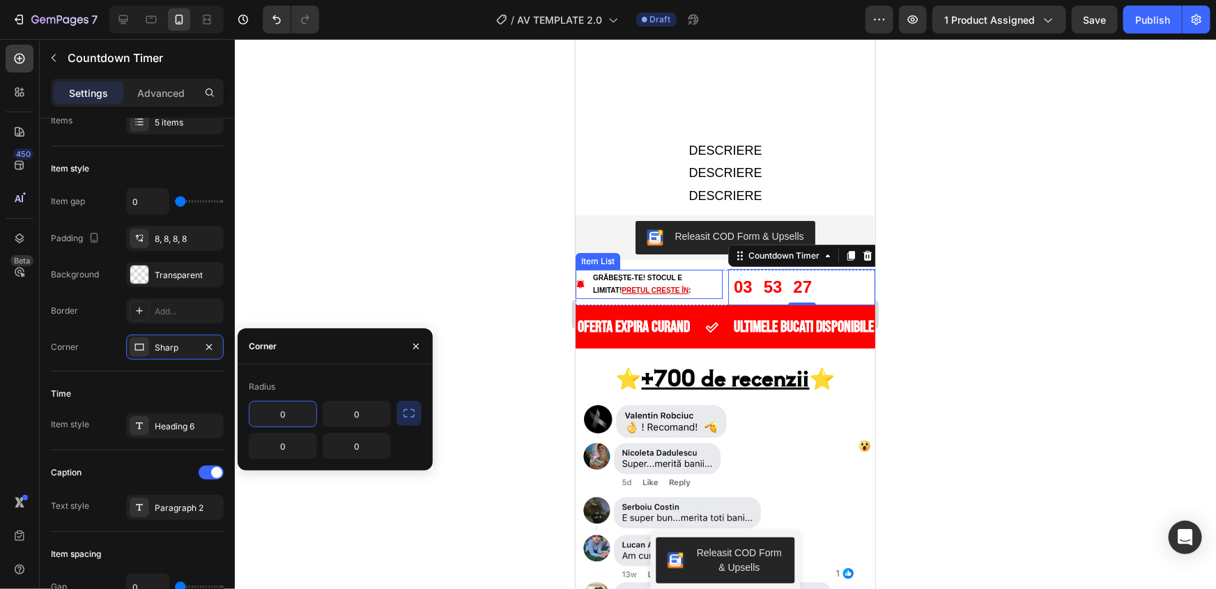
click at [314, 350] on div "Corner" at bounding box center [335, 346] width 195 height 36
click at [411, 413] on icon "button" at bounding box center [409, 413] width 14 height 14
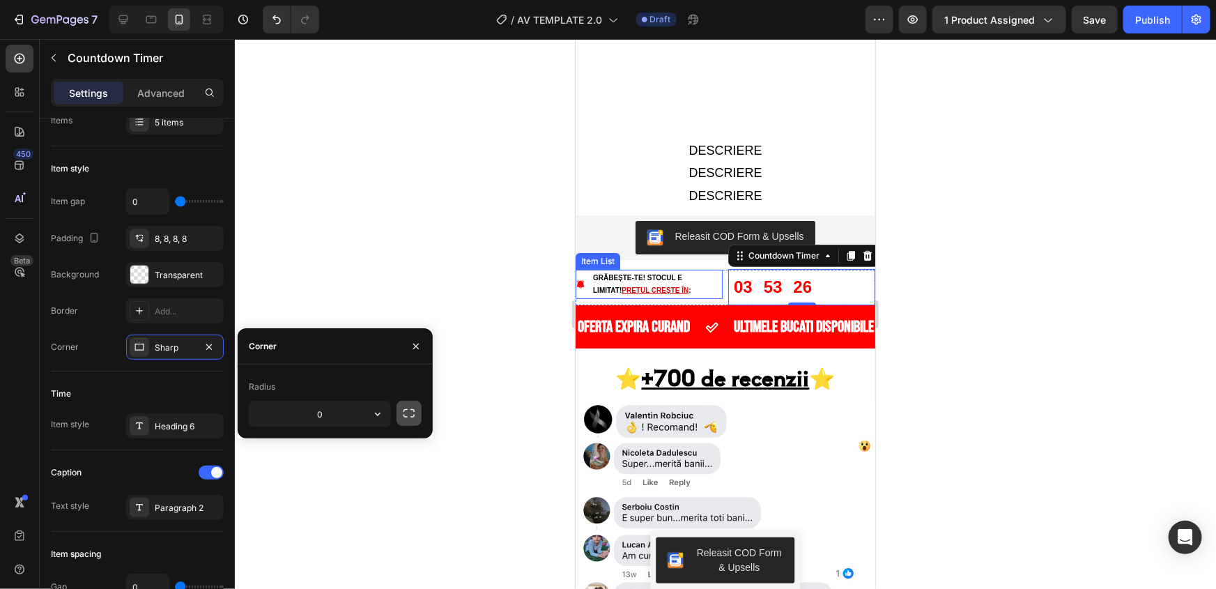
click at [411, 413] on icon "button" at bounding box center [409, 413] width 14 height 14
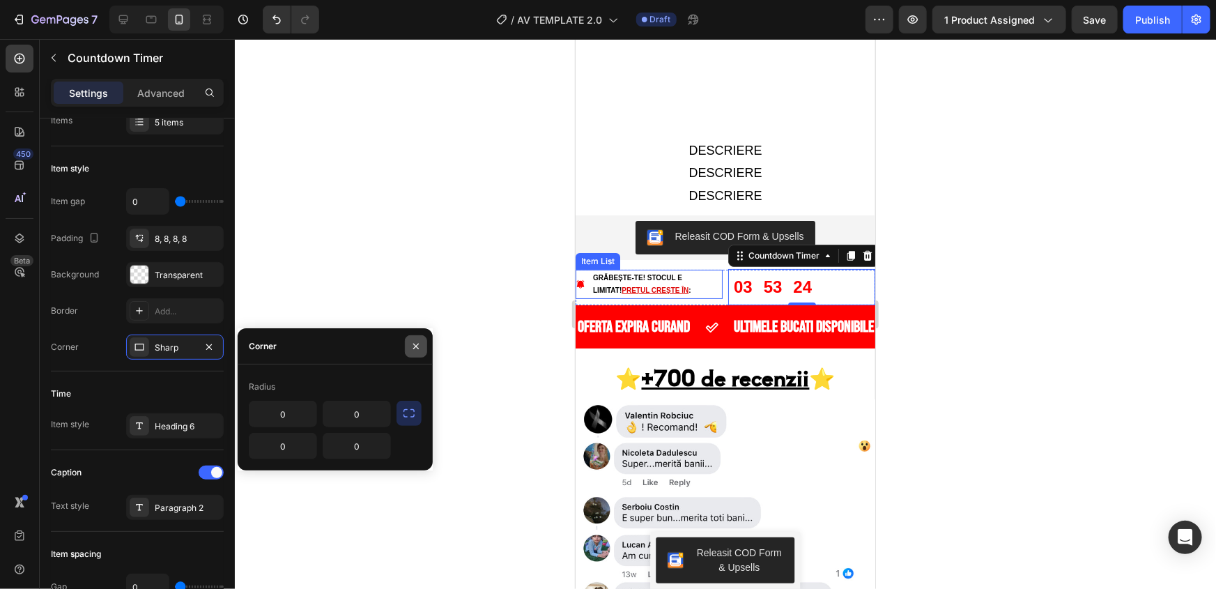
click at [418, 339] on button "button" at bounding box center [416, 346] width 22 height 22
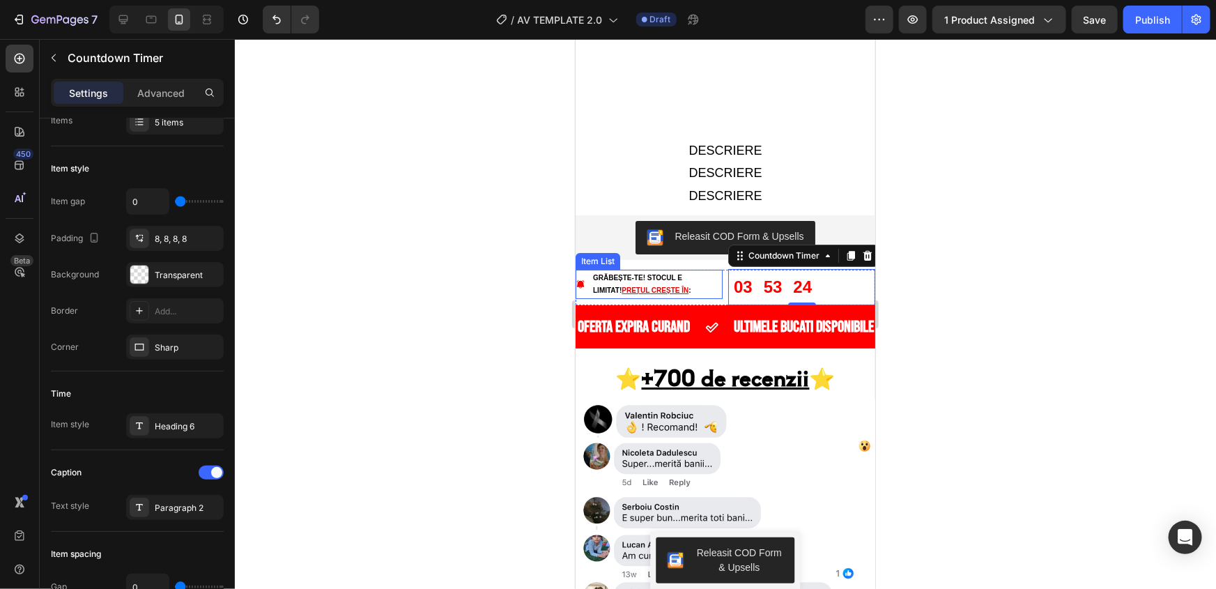
click at [418, 335] on div at bounding box center [725, 314] width 981 height 550
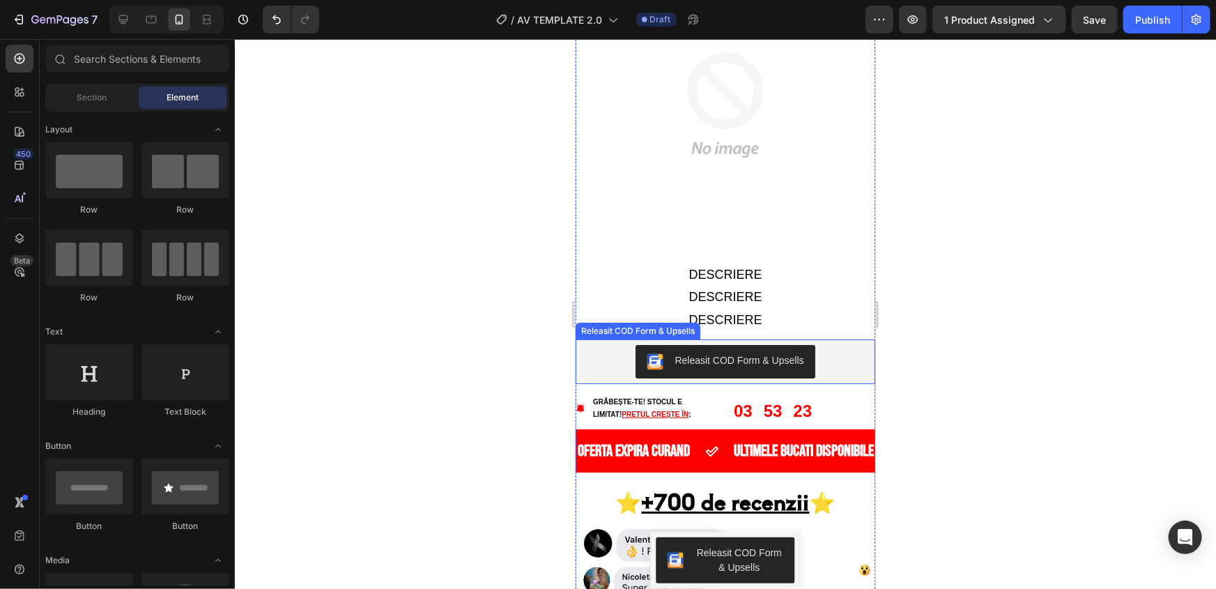
scroll to position [2471, 0]
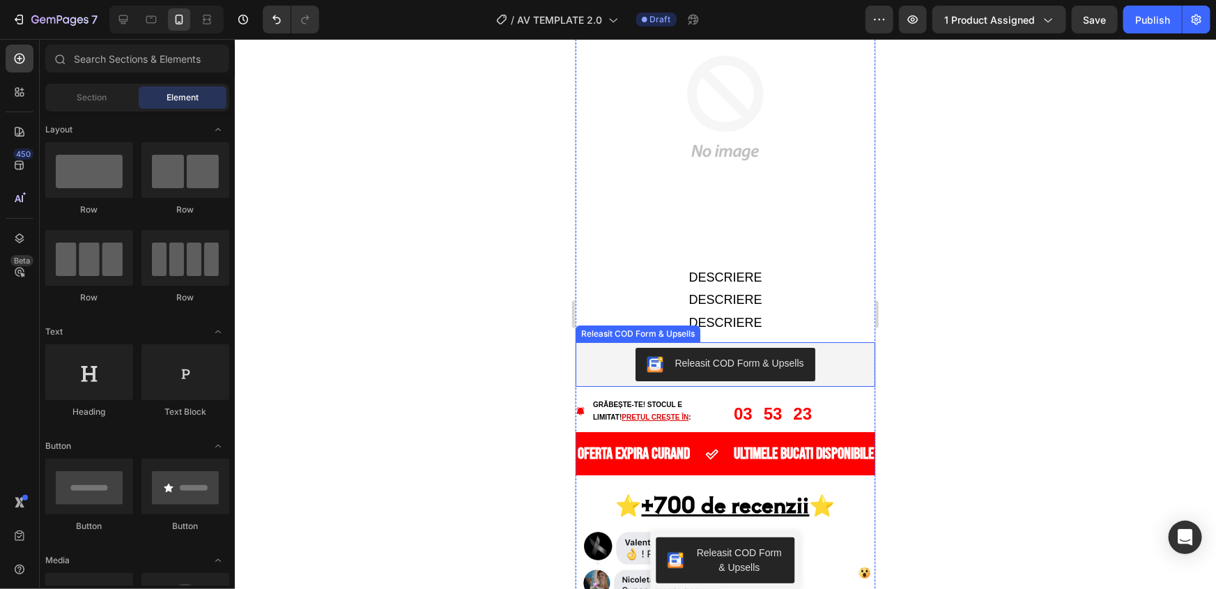
click at [779, 395] on div "53" at bounding box center [773, 413] width 30 height 36
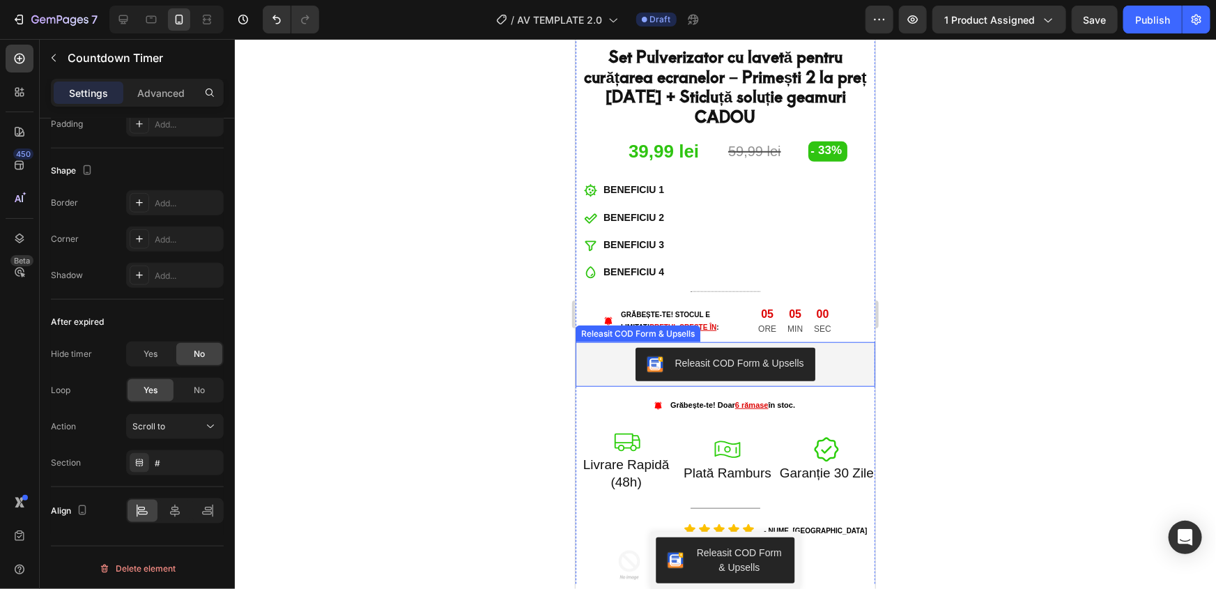
scroll to position [443, 0]
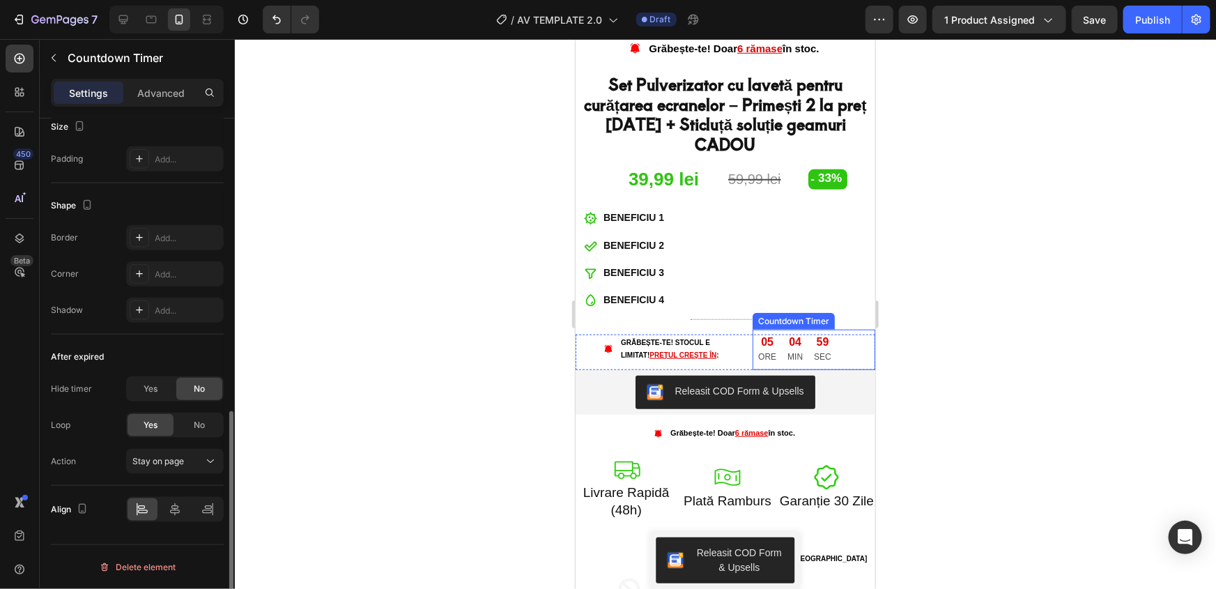
click at [787, 349] on p "MIN" at bounding box center [794, 356] width 15 height 15
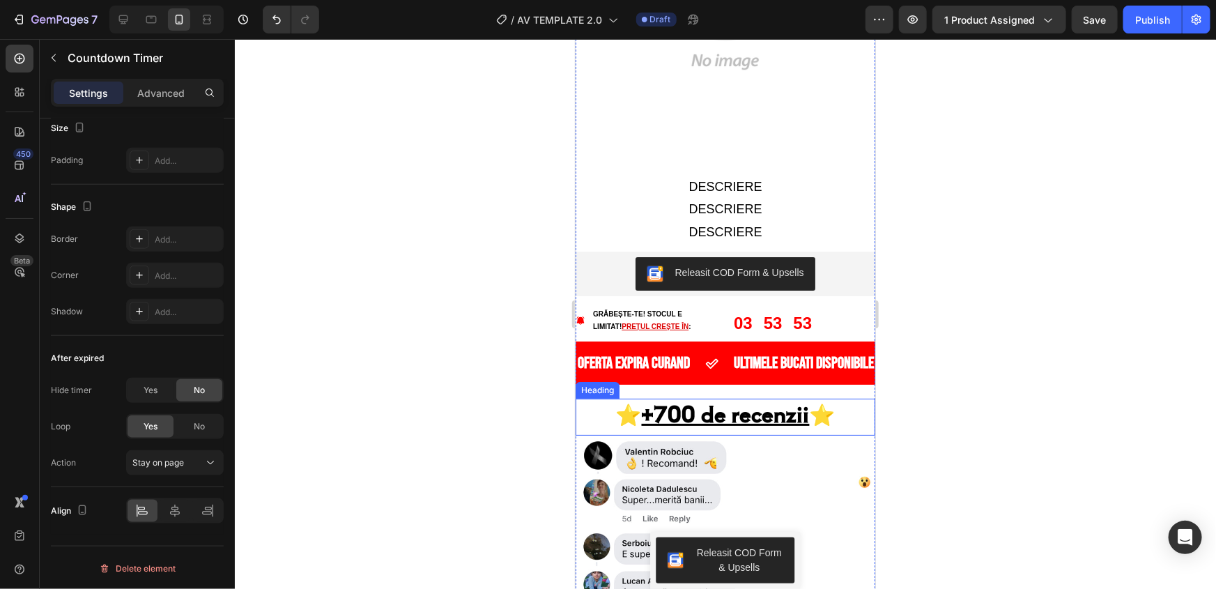
scroll to position [2725, 0]
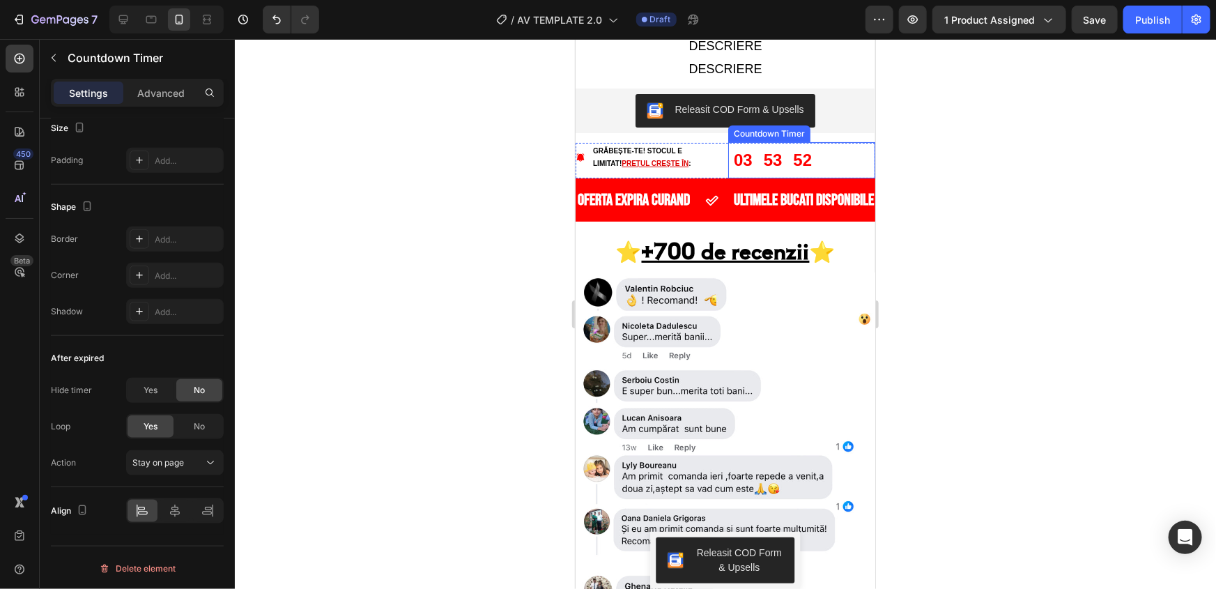
click at [763, 147] on div "53" at bounding box center [772, 159] width 19 height 25
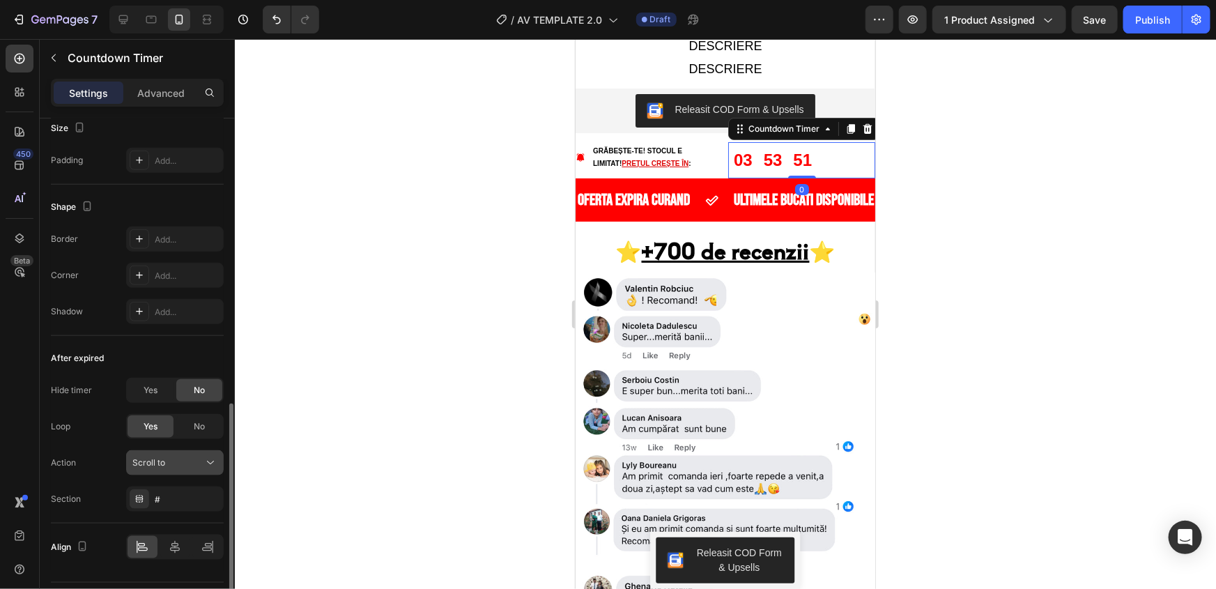
click at [190, 464] on div "Scroll to" at bounding box center [167, 463] width 71 height 13
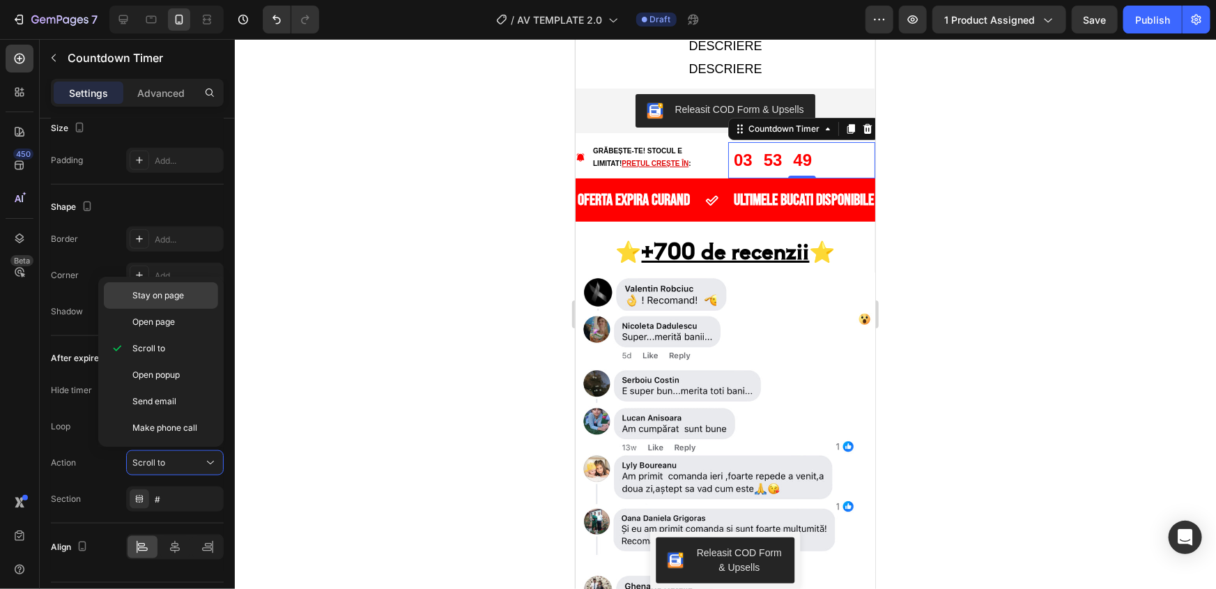
click at [165, 293] on span "Stay on page" at bounding box center [158, 295] width 52 height 13
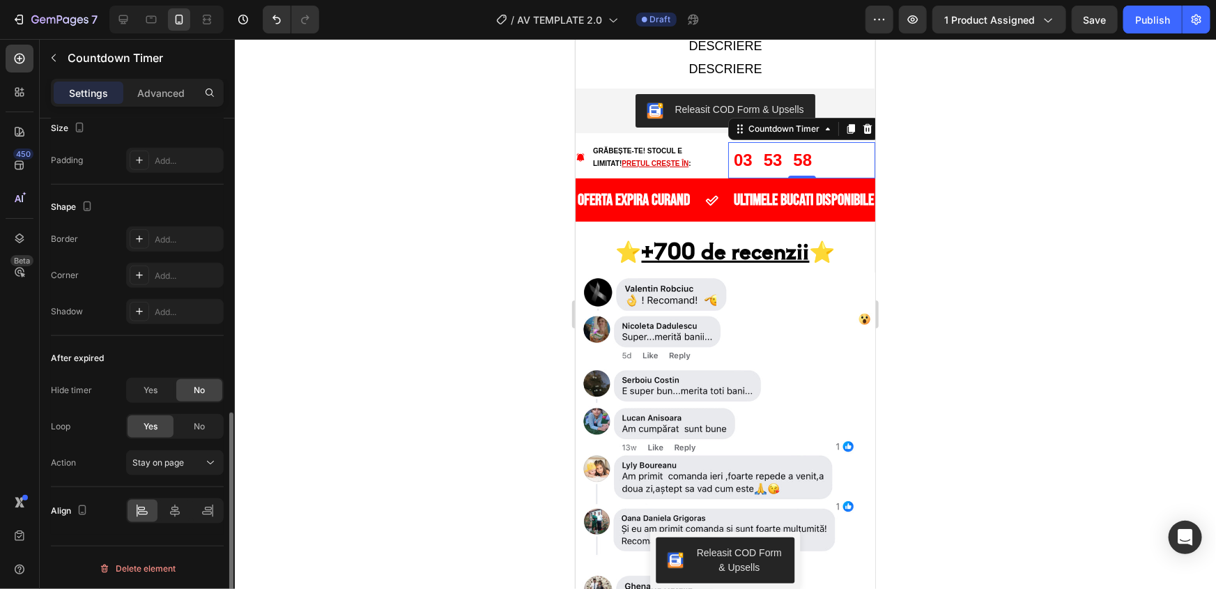
click at [92, 466] on div "Action Stay on page" at bounding box center [137, 462] width 173 height 25
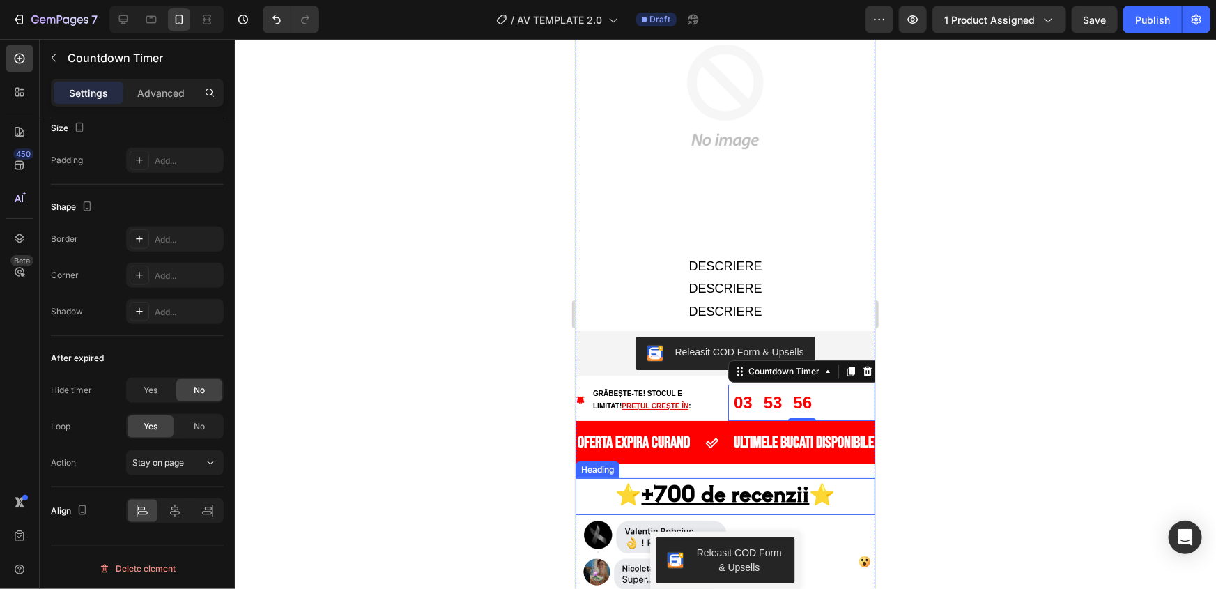
scroll to position [2471, 0]
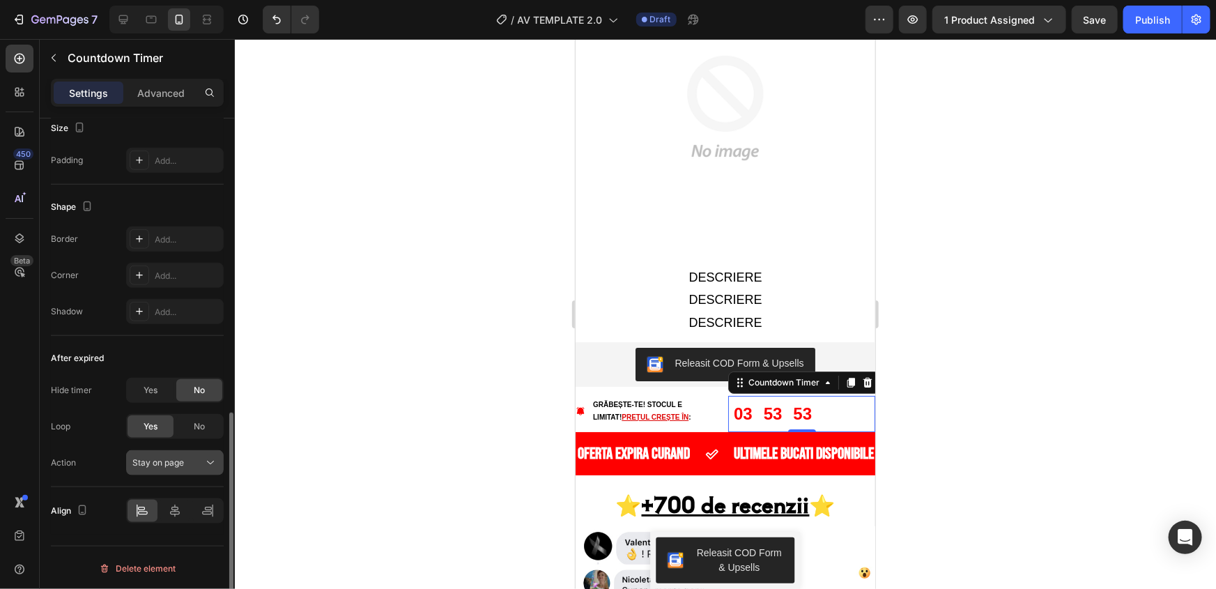
click at [165, 467] on div "Stay on page" at bounding box center [174, 463] width 85 height 14
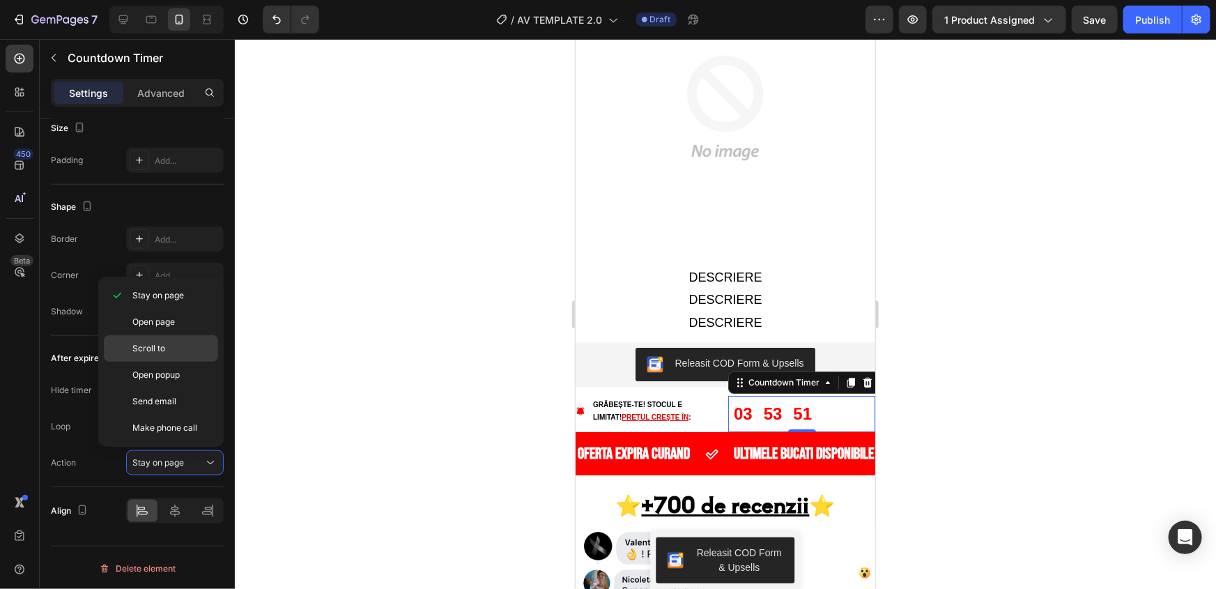
click at [174, 345] on p "Scroll to" at bounding box center [171, 348] width 79 height 13
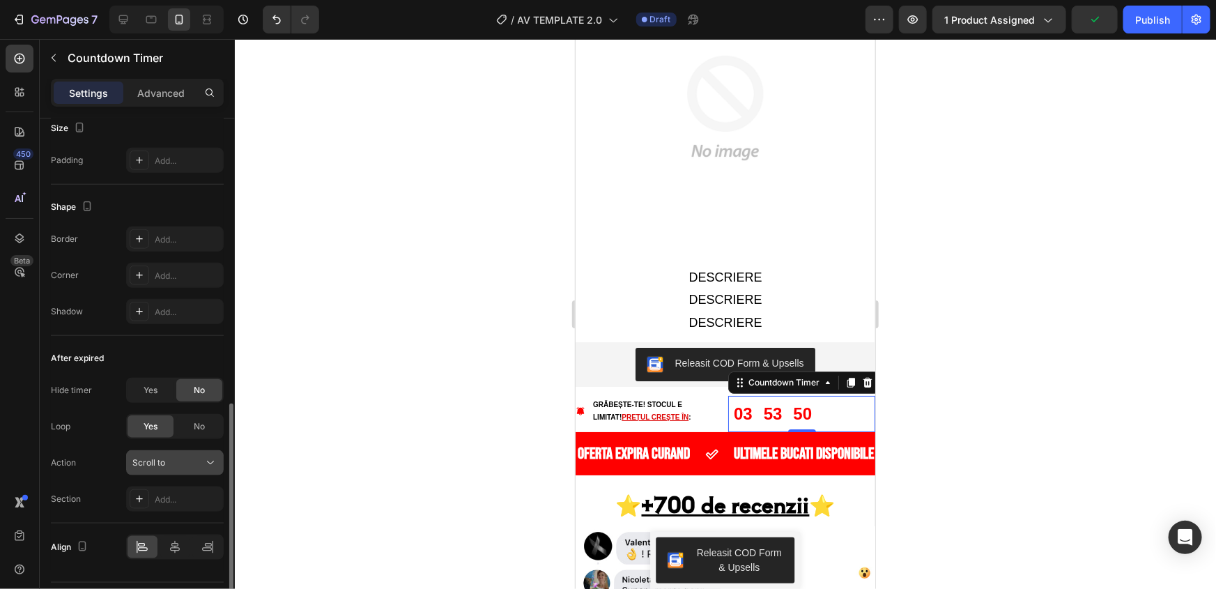
scroll to position [731, 0]
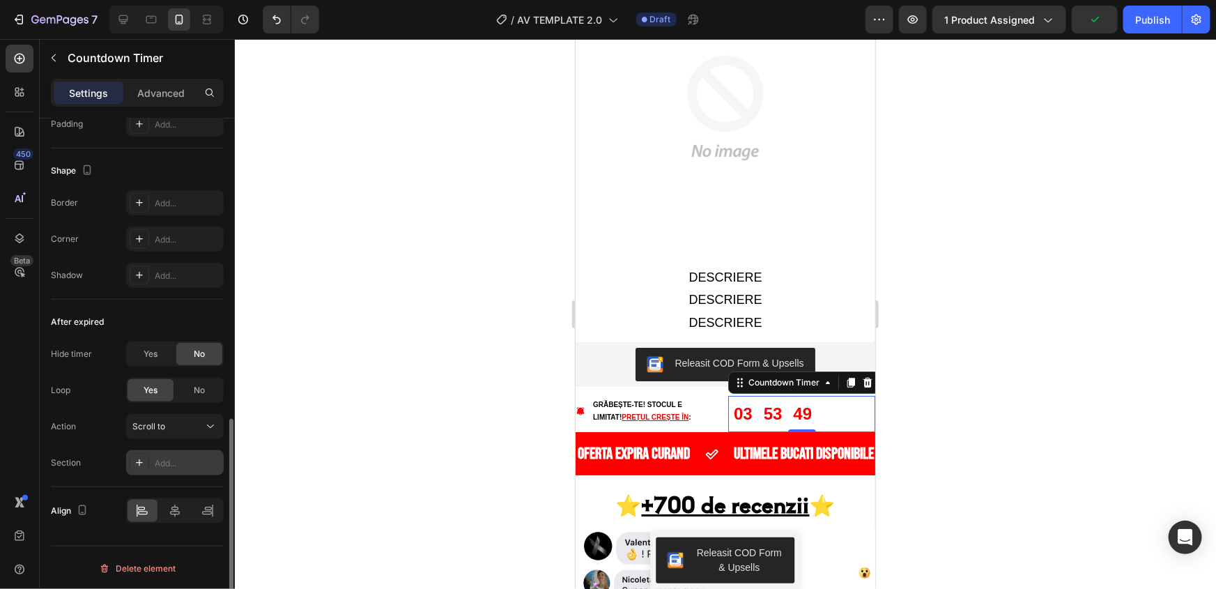
click at [170, 459] on div "Add..." at bounding box center [188, 463] width 66 height 13
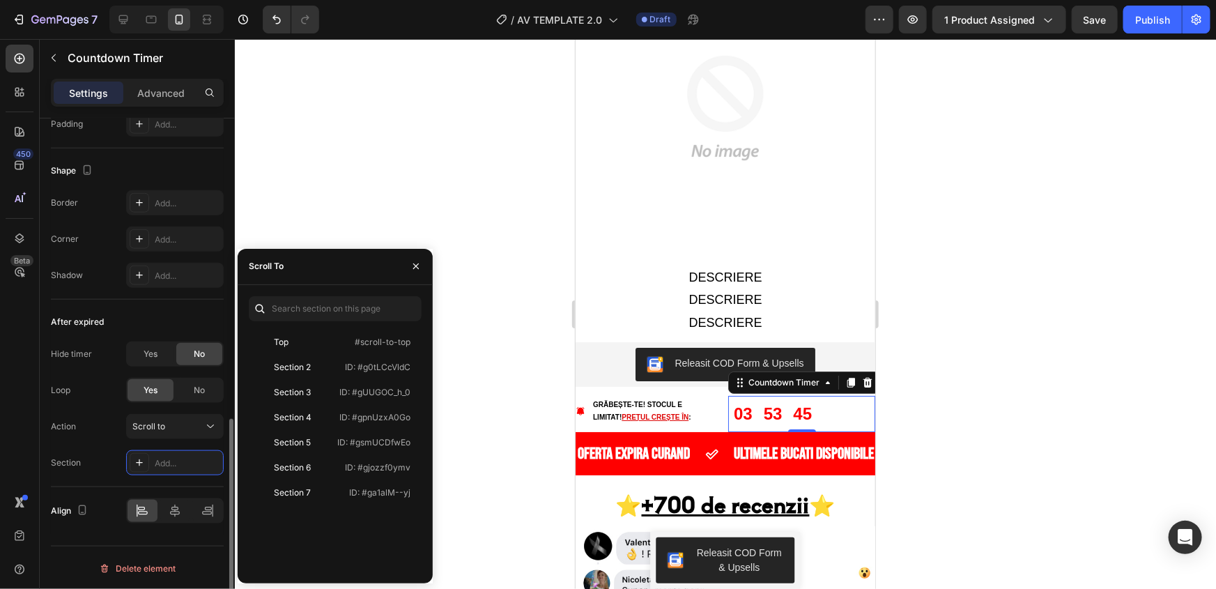
scroll to position [694, 0]
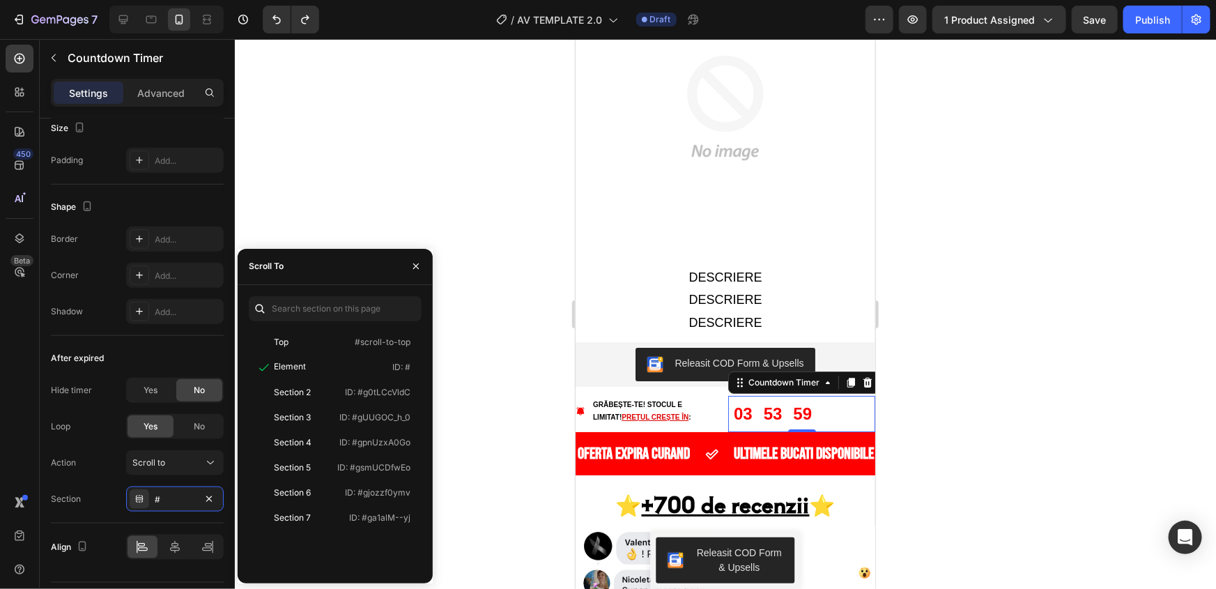
click at [466, 203] on div at bounding box center [725, 314] width 981 height 550
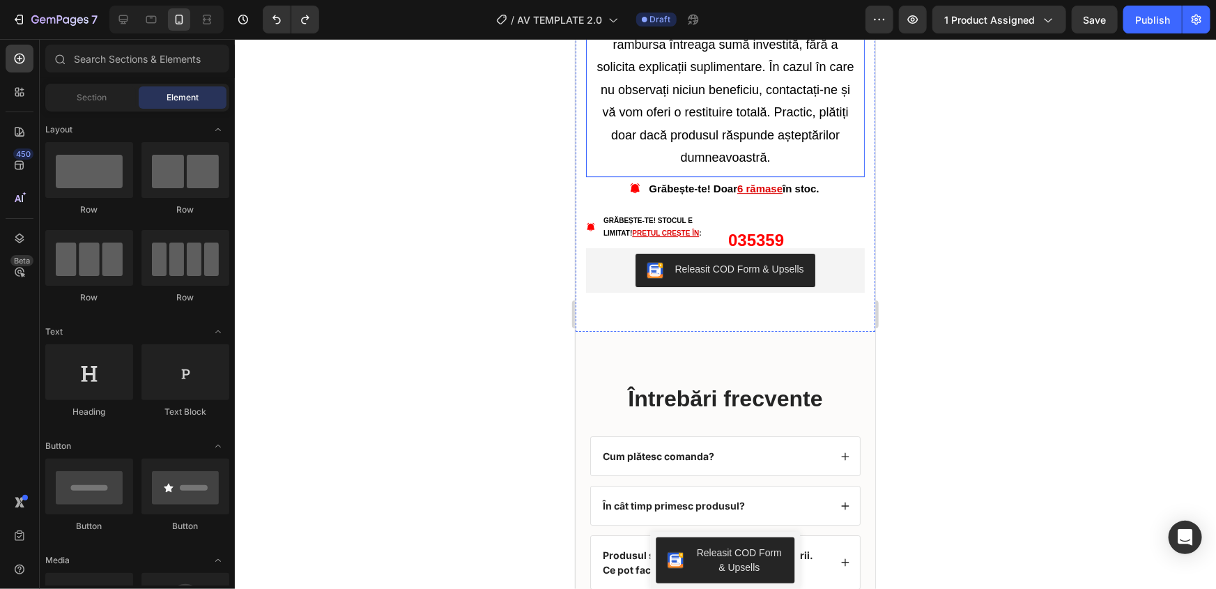
scroll to position [5132, 0]
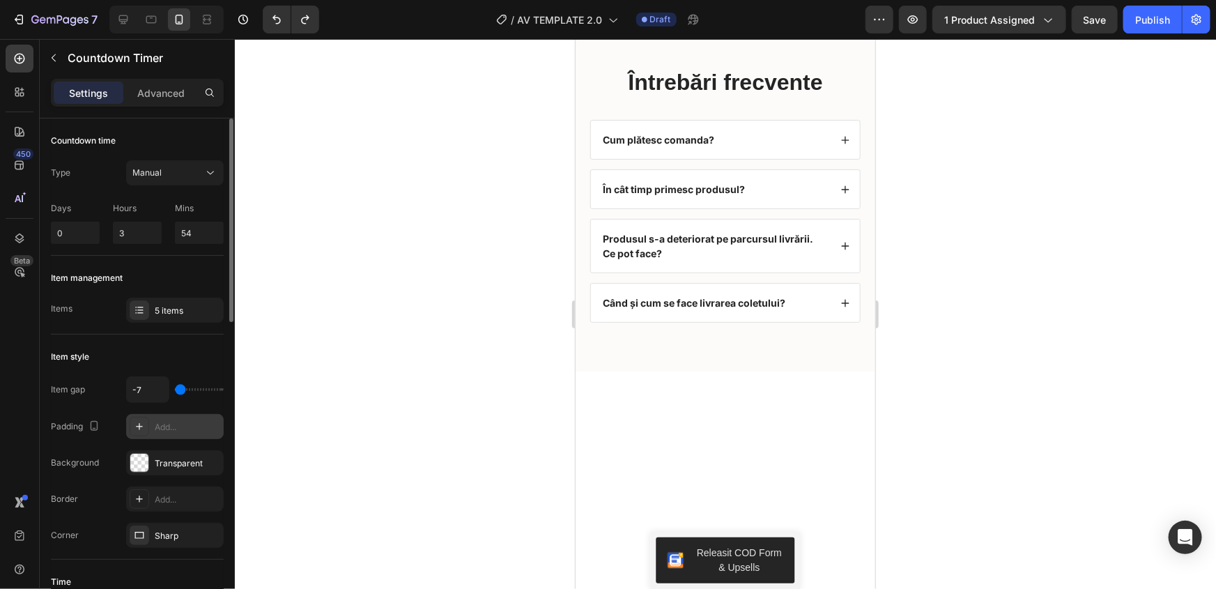
click at [152, 425] on div "Add..." at bounding box center [175, 426] width 98 height 25
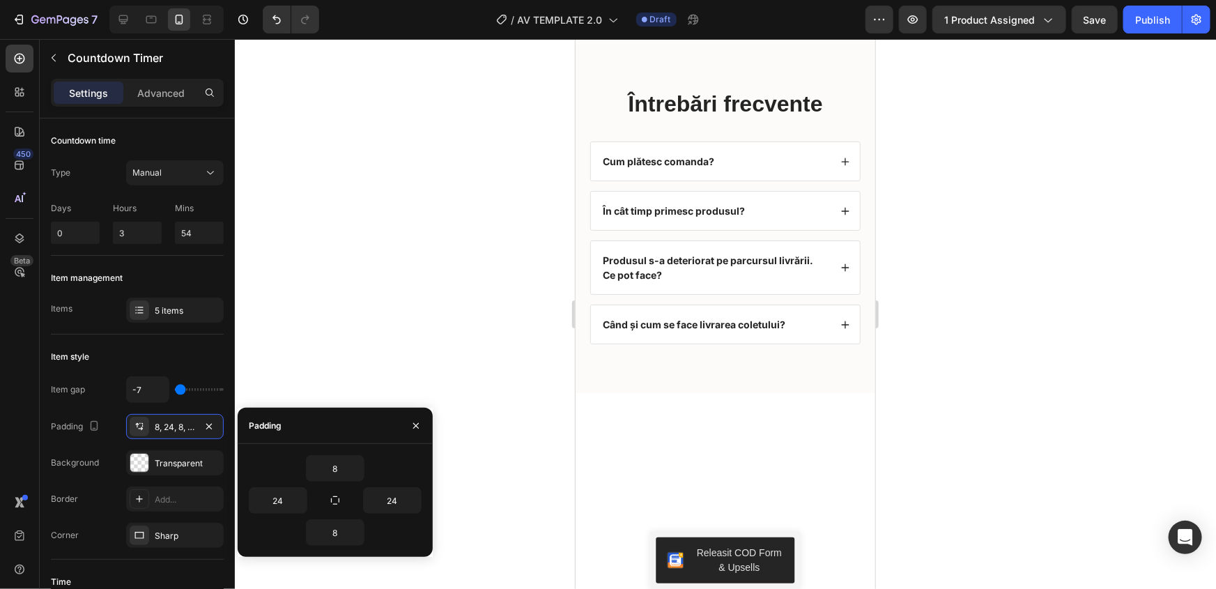
click at [345, 498] on div "24" at bounding box center [378, 500] width 86 height 26
click at [330, 502] on icon "button" at bounding box center [335, 500] width 11 height 11
type input "8"
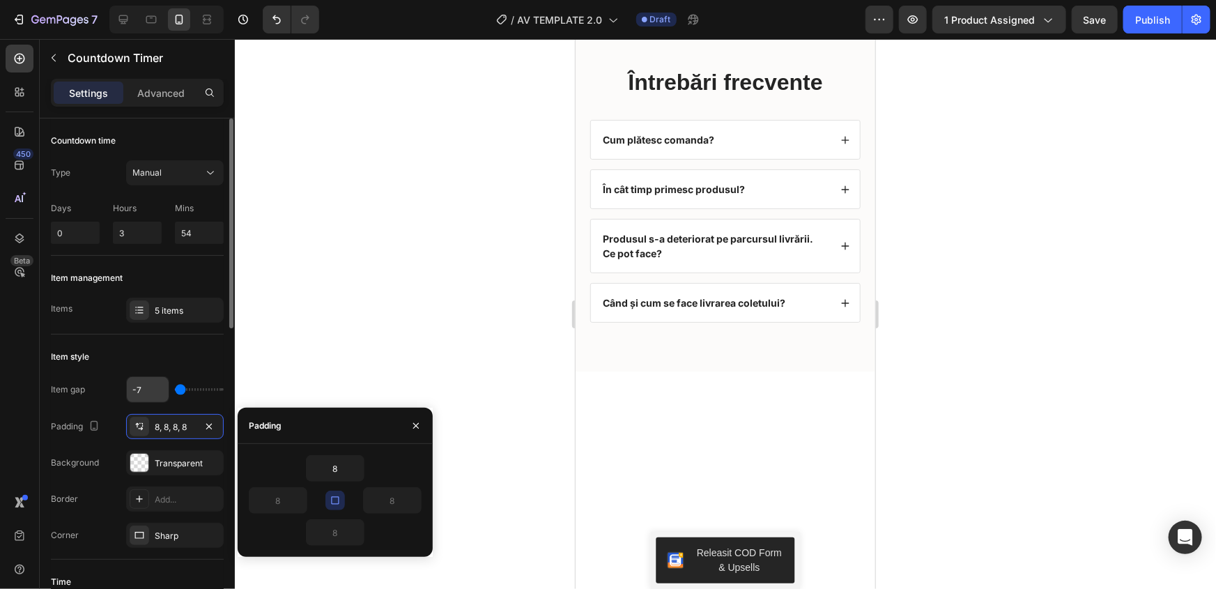
click at [135, 390] on input "-7" at bounding box center [148, 389] width 42 height 25
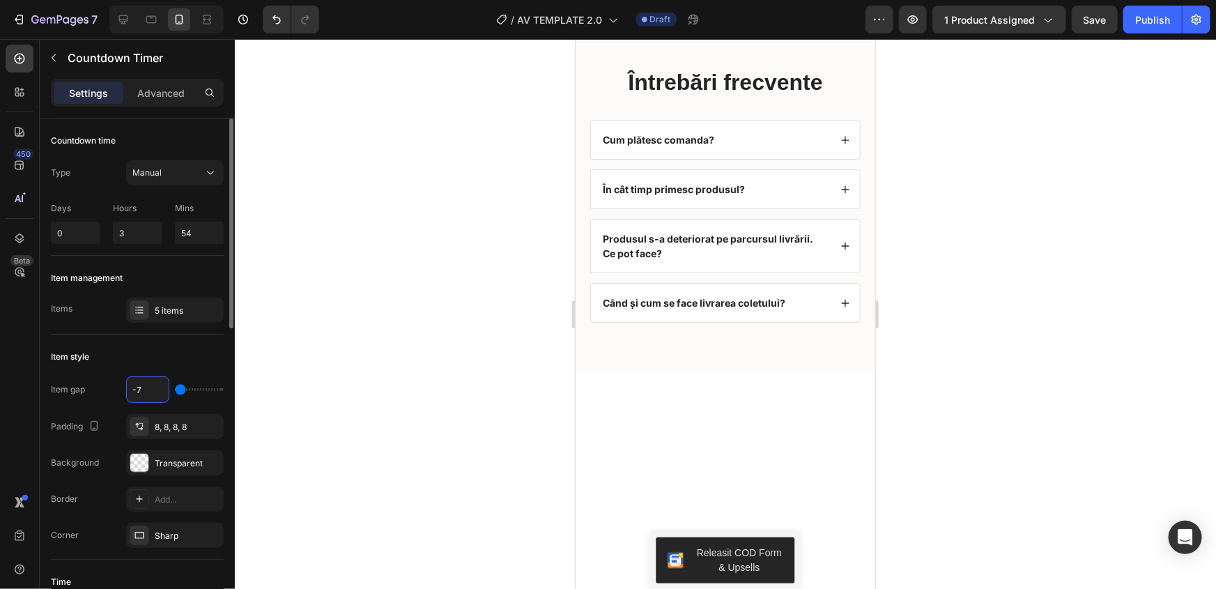
type input "18"
type input "20"
type input "22"
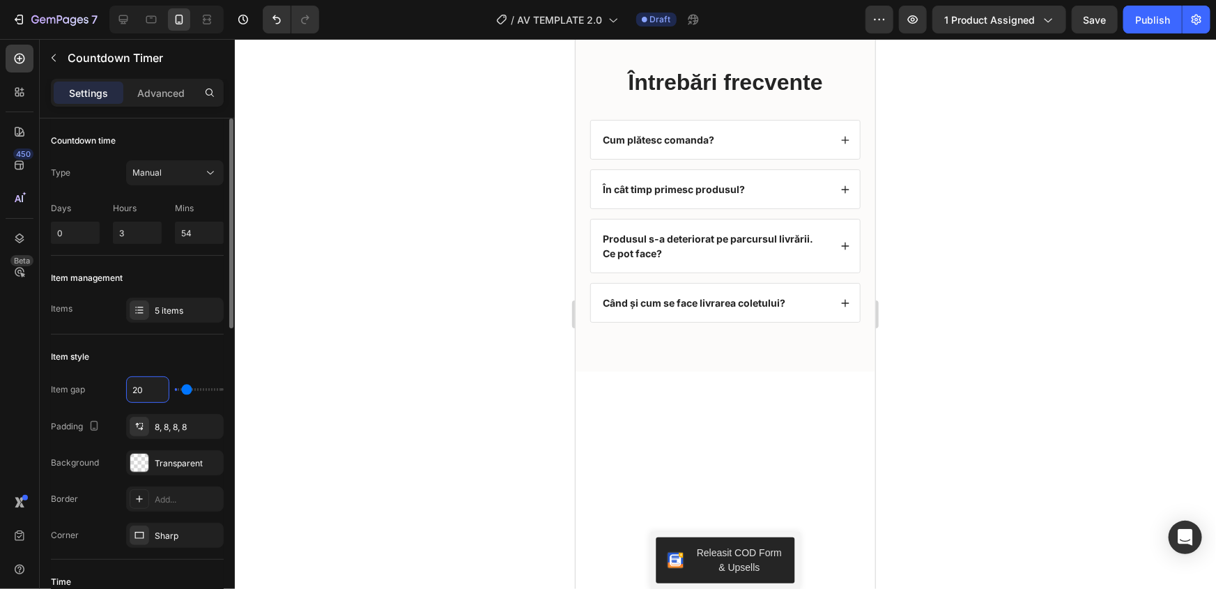
type input "22"
type input "25"
type input "29"
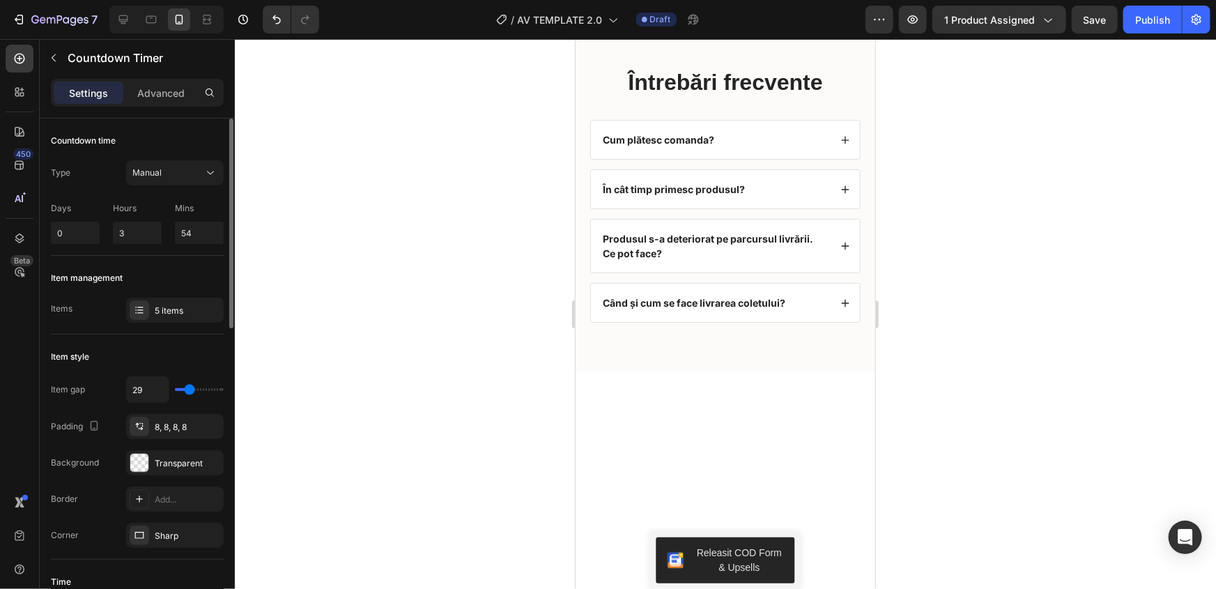
type input "31"
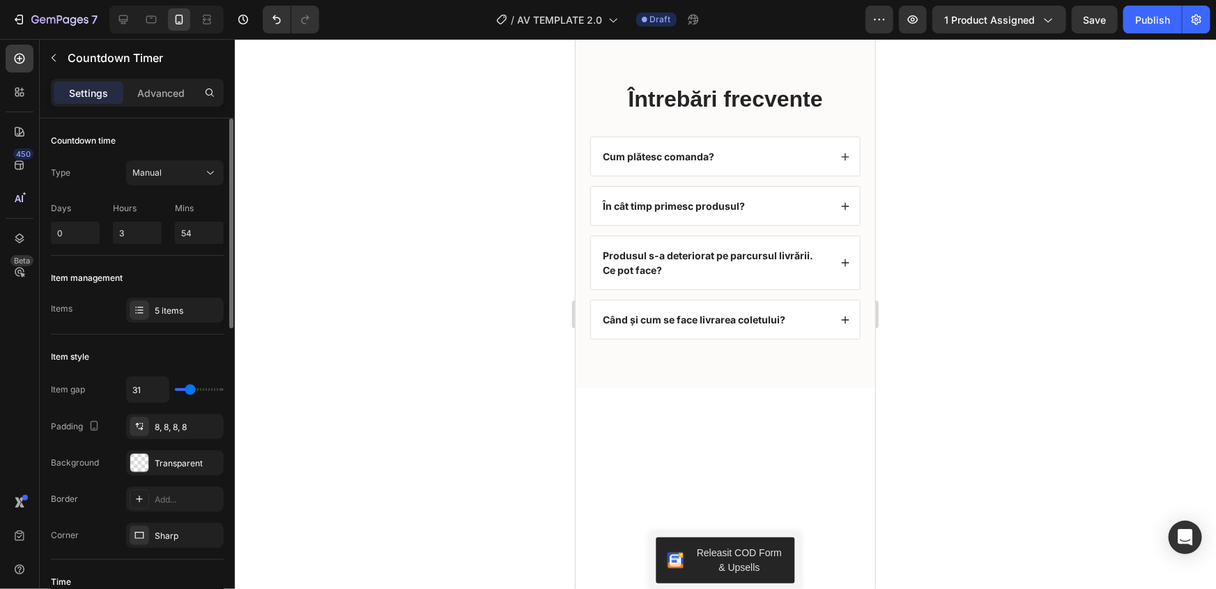
type input "25"
type input "14"
type input "0"
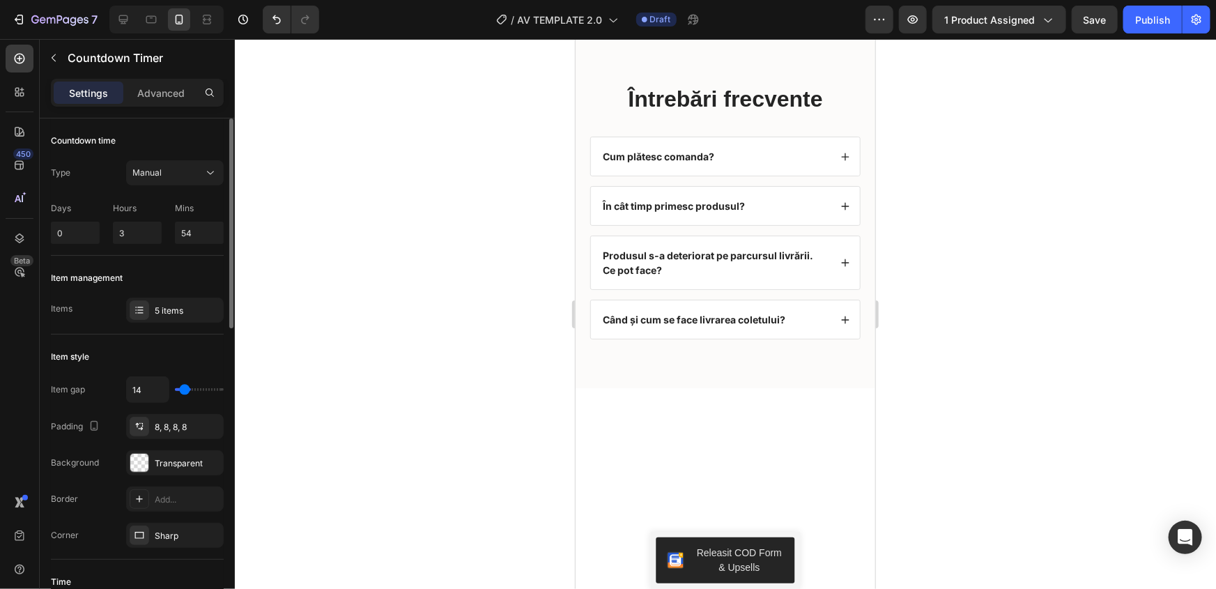
type input "0"
drag, startPoint x: 185, startPoint y: 390, endPoint x: 163, endPoint y: 391, distance: 22.3
click at [175, 391] on input "range" at bounding box center [199, 389] width 49 height 3
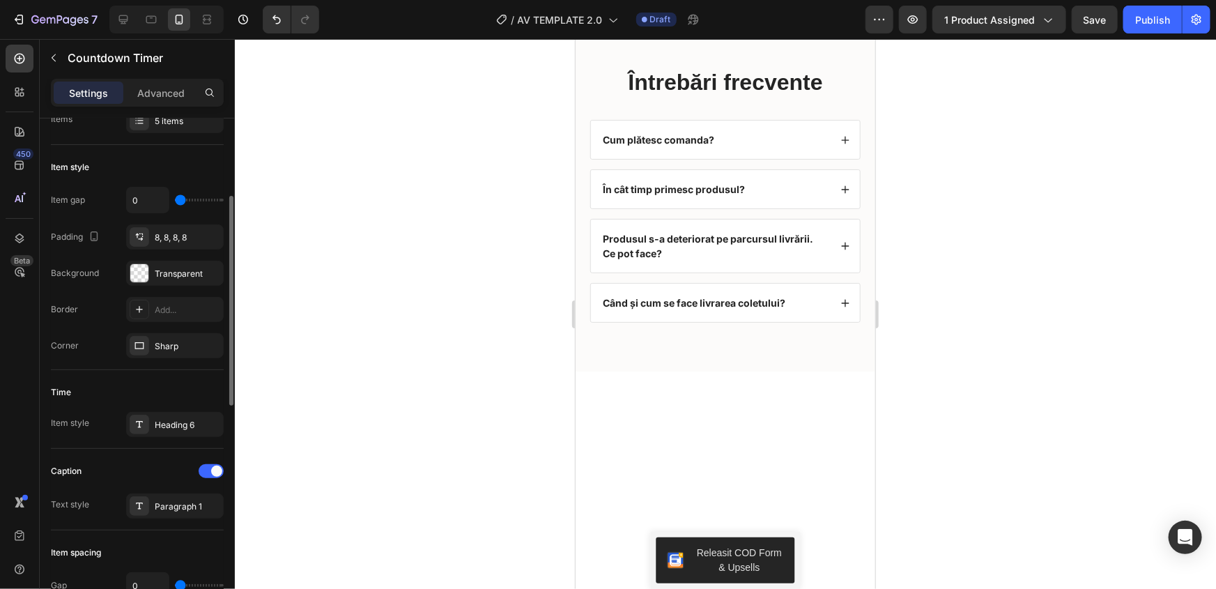
scroll to position [253, 0]
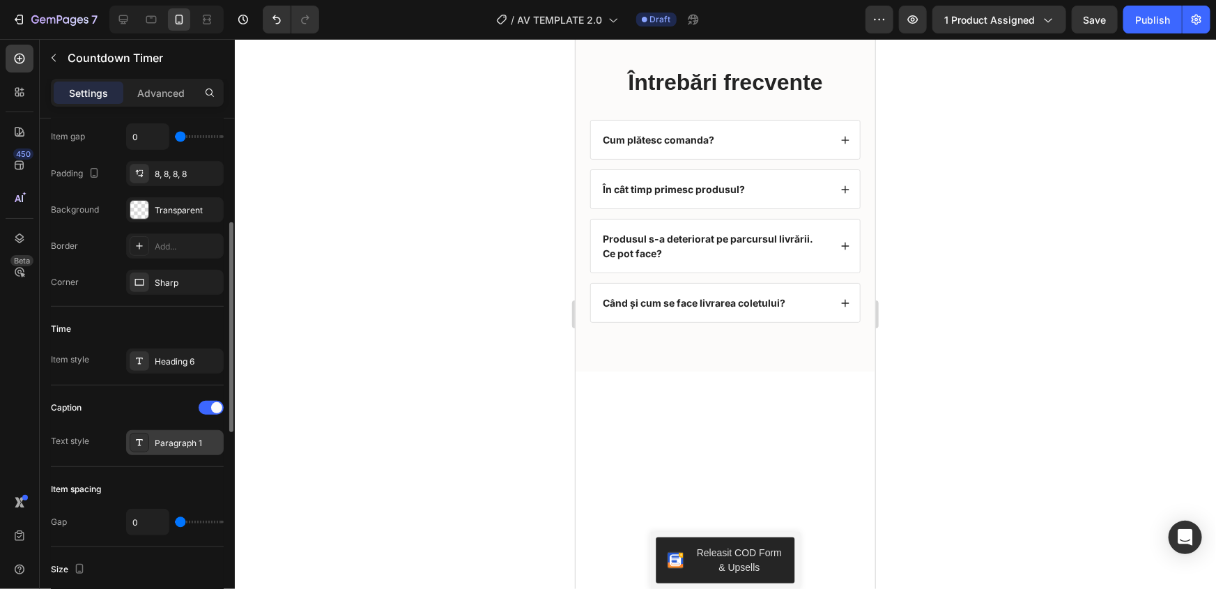
click at [167, 443] on div "Paragraph 1" at bounding box center [188, 443] width 66 height 13
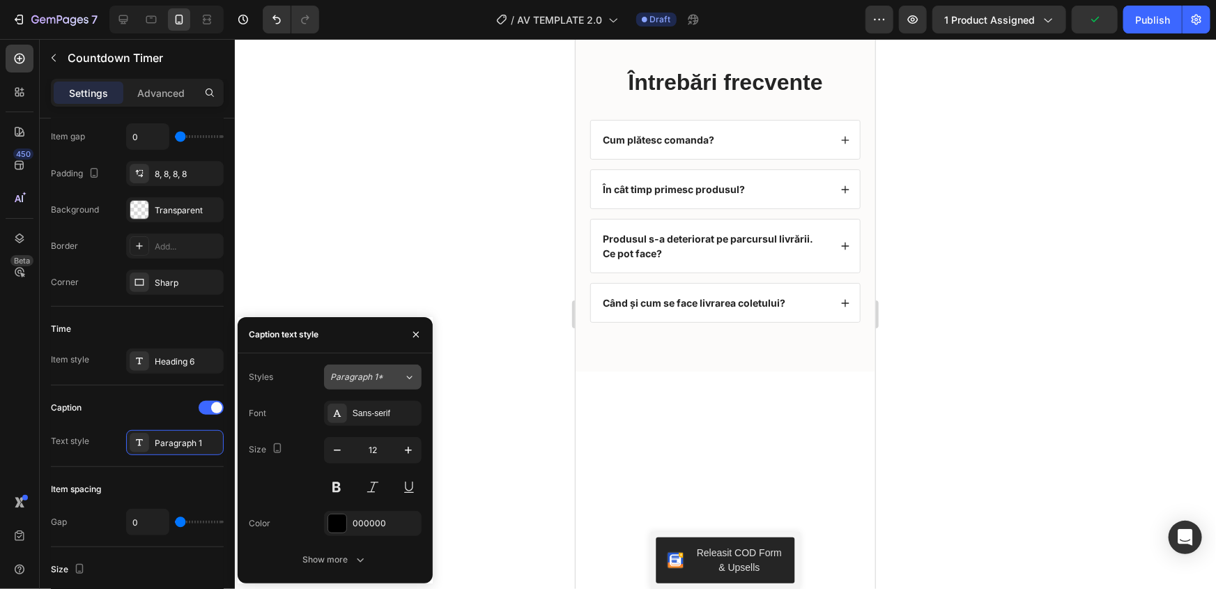
click at [344, 375] on span "Paragraph 1*" at bounding box center [356, 377] width 53 height 13
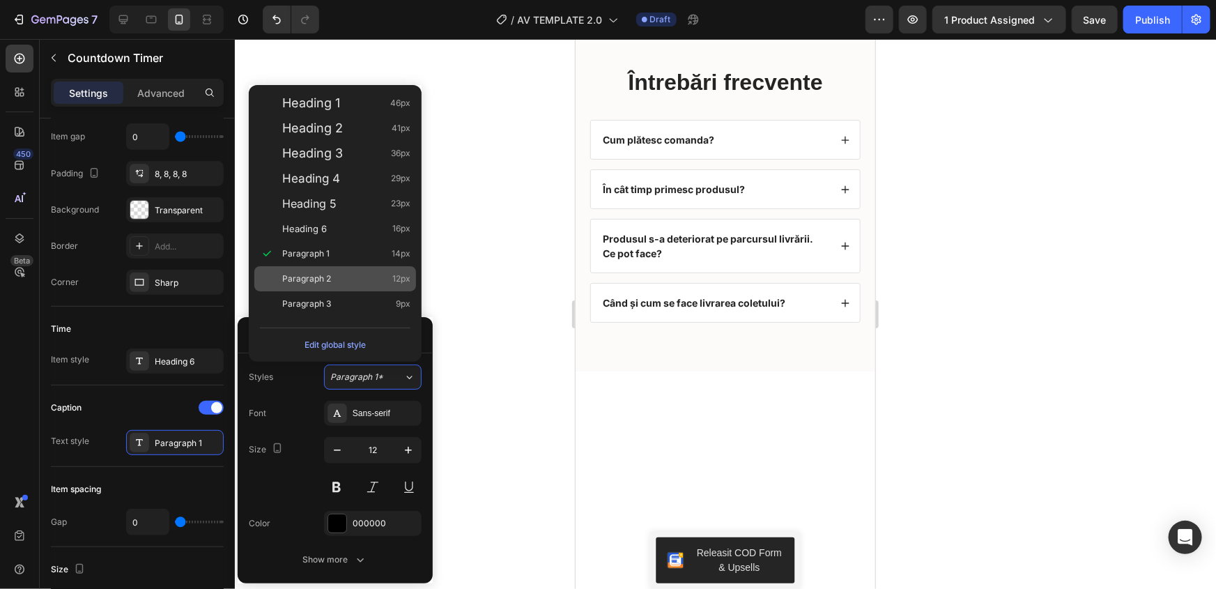
click at [317, 278] on span "Paragraph 2" at bounding box center [306, 279] width 49 height 14
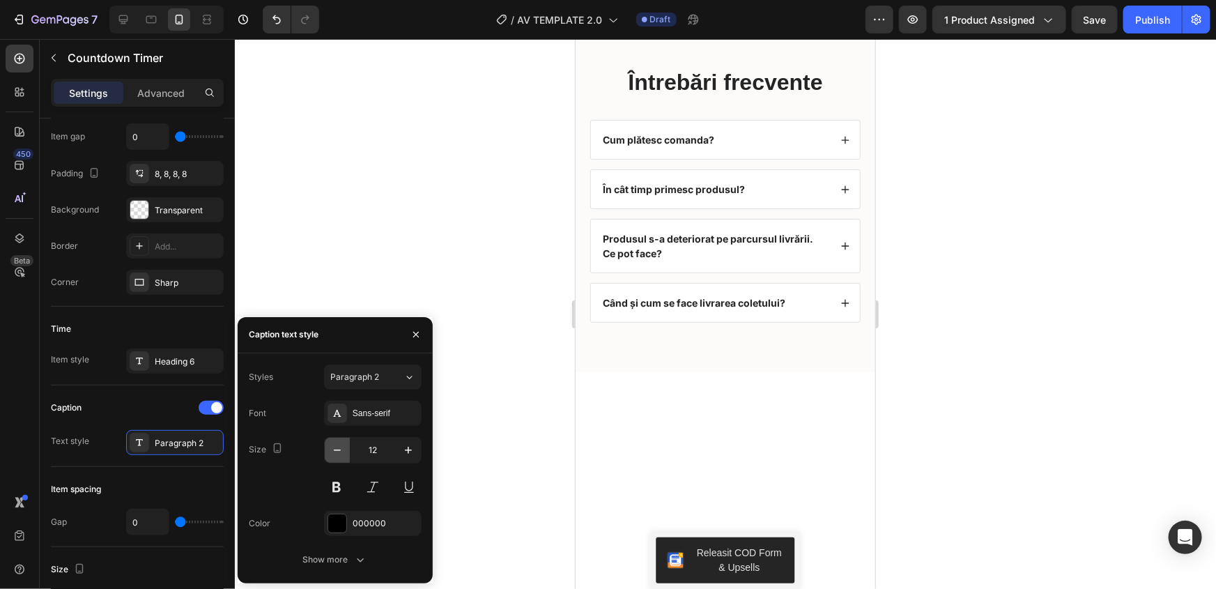
click at [331, 450] on icon "button" at bounding box center [337, 450] width 14 height 14
click at [332, 449] on icon "button" at bounding box center [337, 450] width 14 height 14
click at [404, 450] on icon "button" at bounding box center [409, 450] width 14 height 14
click at [332, 446] on icon "button" at bounding box center [337, 450] width 14 height 14
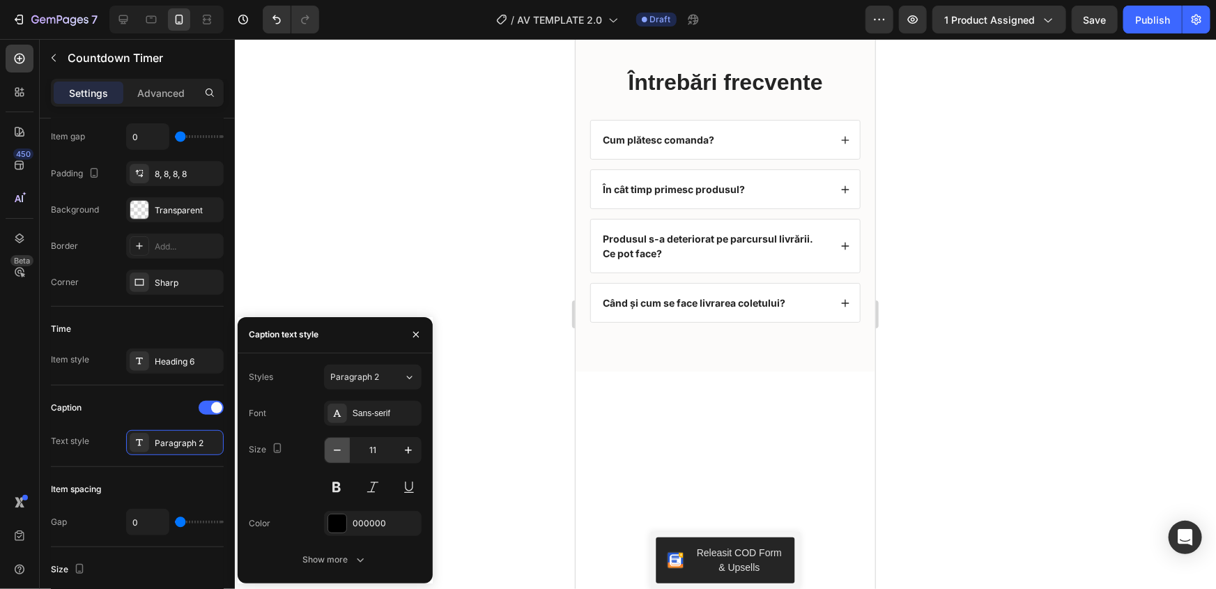
click at [332, 446] on icon "button" at bounding box center [337, 450] width 14 height 14
type input "10"
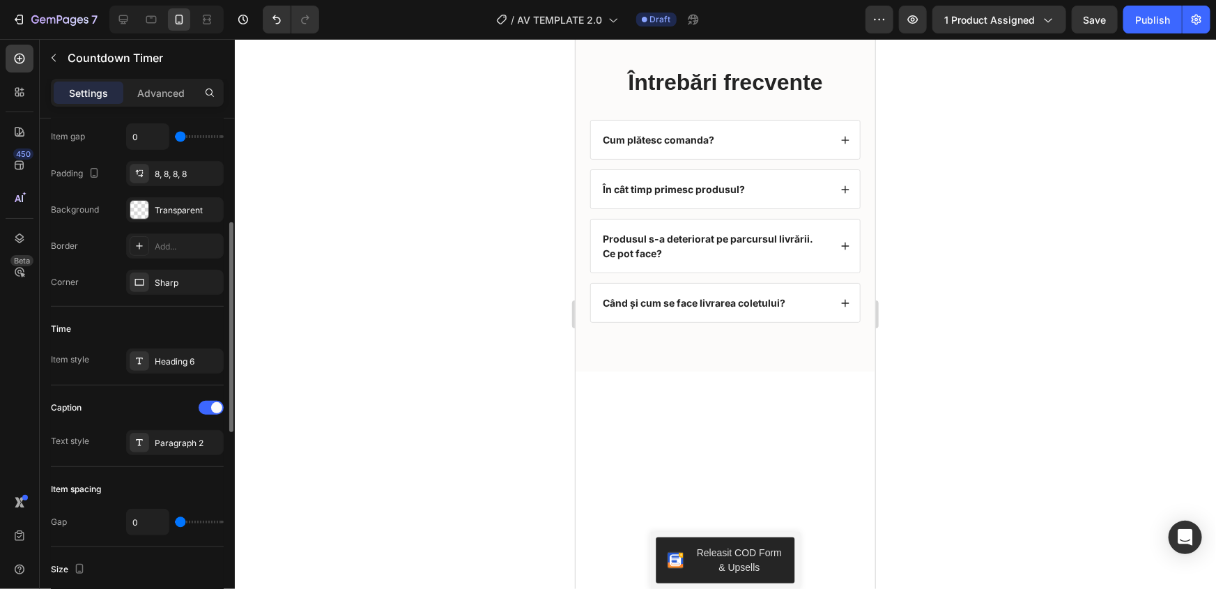
click at [119, 419] on div "Caption Text style Paragraph 2" at bounding box center [137, 426] width 173 height 59
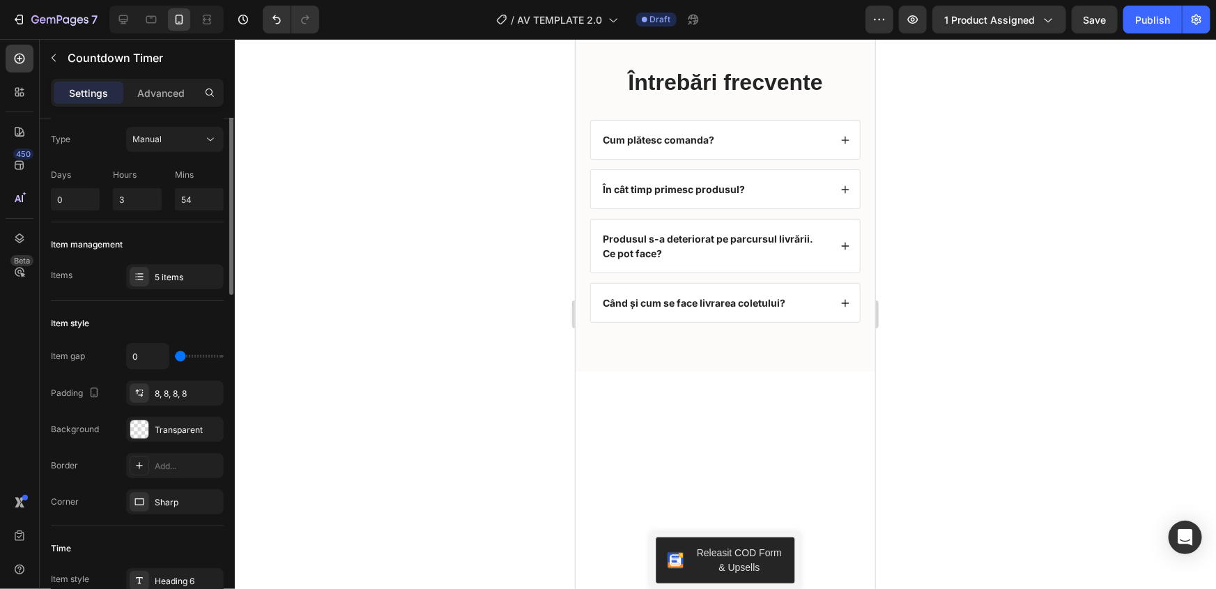
scroll to position [0, 0]
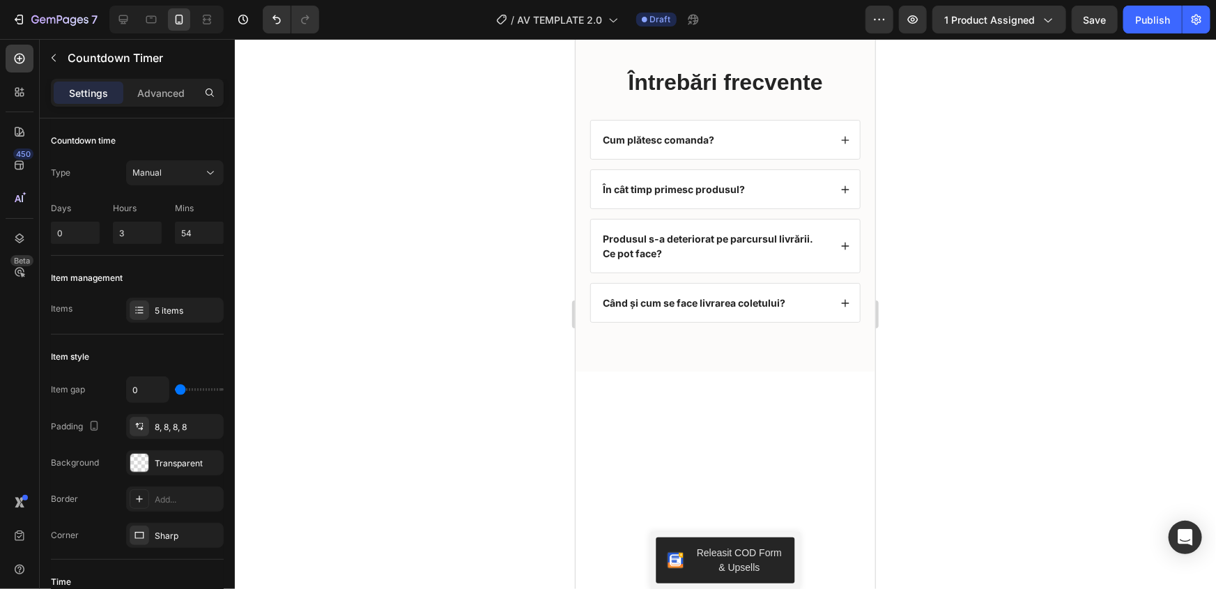
click at [432, 304] on div at bounding box center [725, 314] width 981 height 550
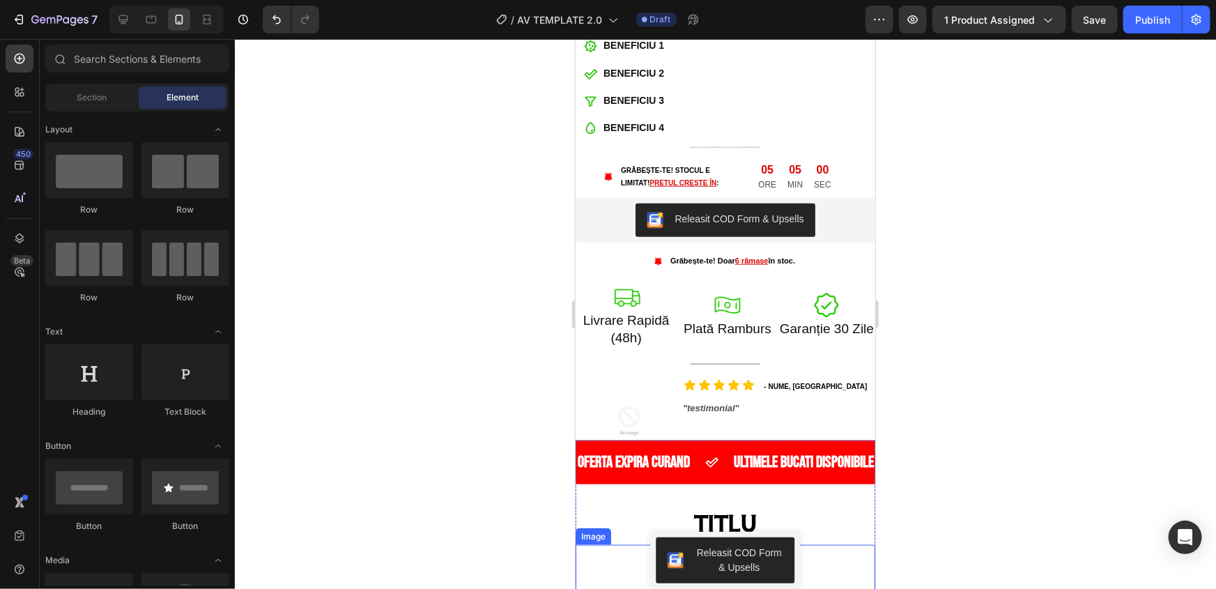
scroll to position [443, 0]
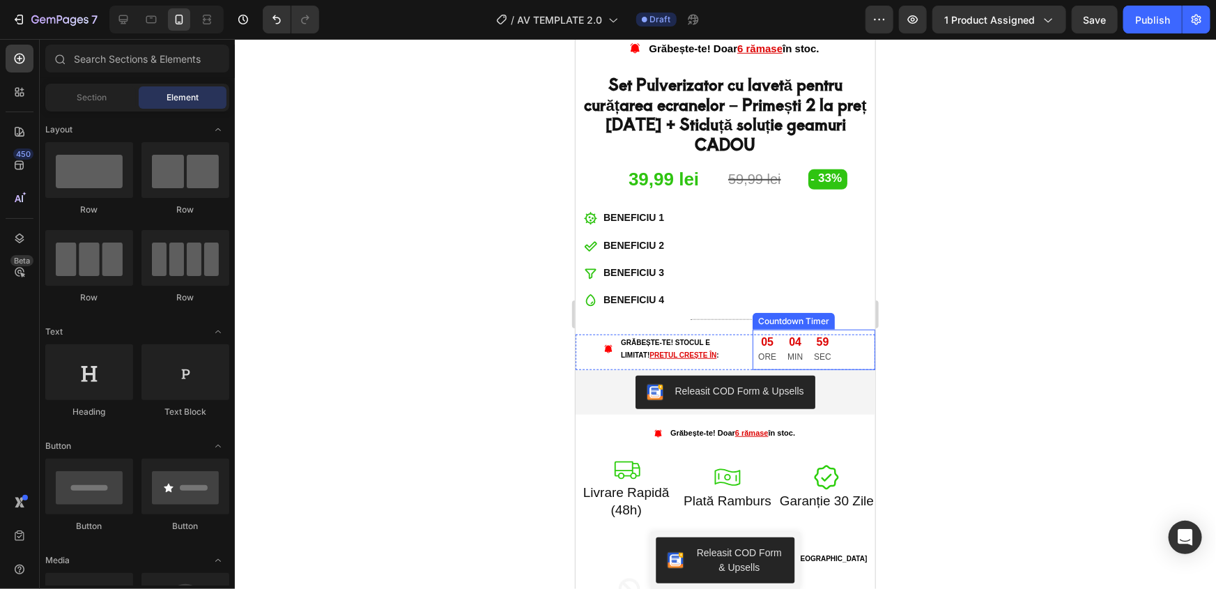
click at [787, 349] on p "MIN" at bounding box center [794, 356] width 15 height 15
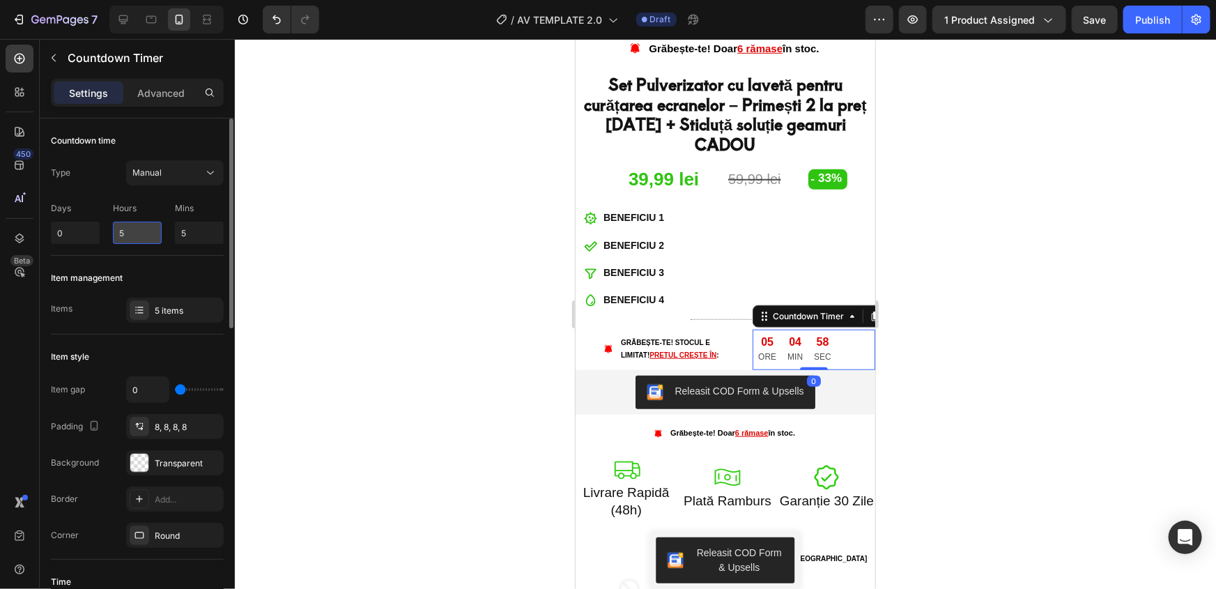
click at [140, 238] on input "5" at bounding box center [137, 233] width 49 height 22
type input "5"
click at [197, 228] on input "5" at bounding box center [199, 233] width 49 height 22
type input "54"
click at [142, 227] on input "5" at bounding box center [137, 233] width 49 height 22
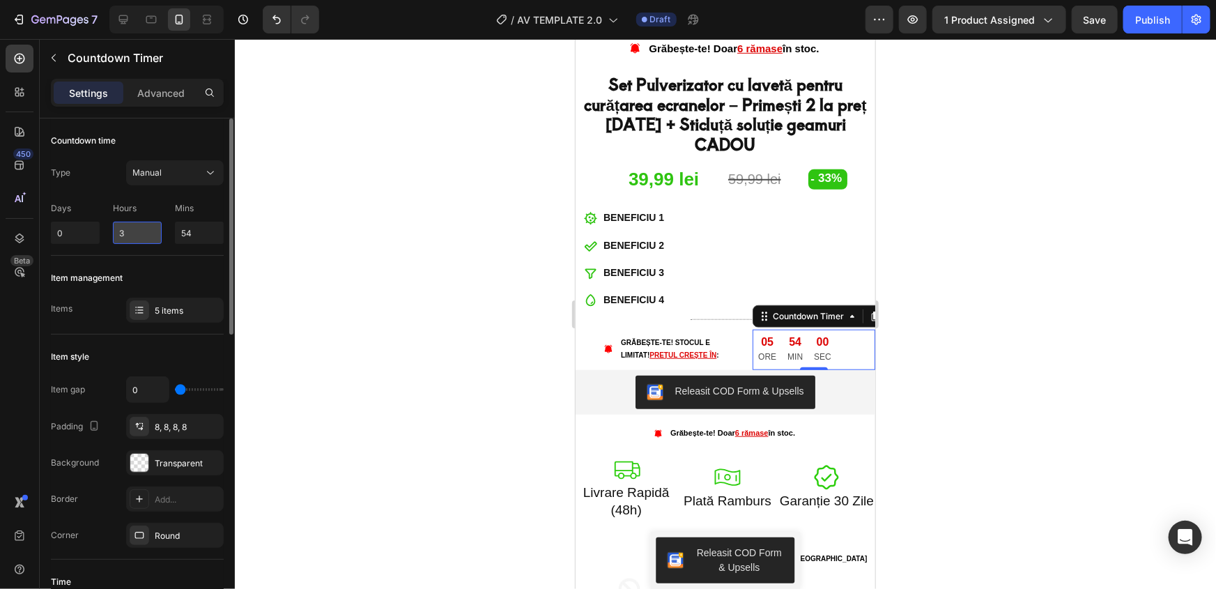
type input "3"
click at [392, 252] on div at bounding box center [725, 314] width 981 height 550
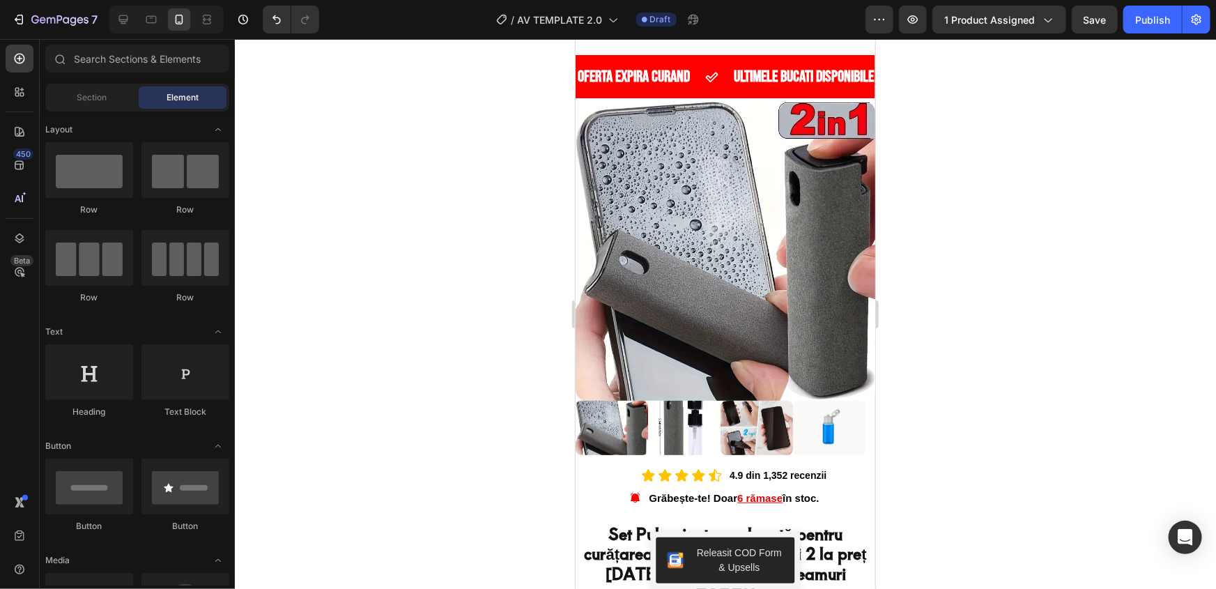
scroll to position [0, 0]
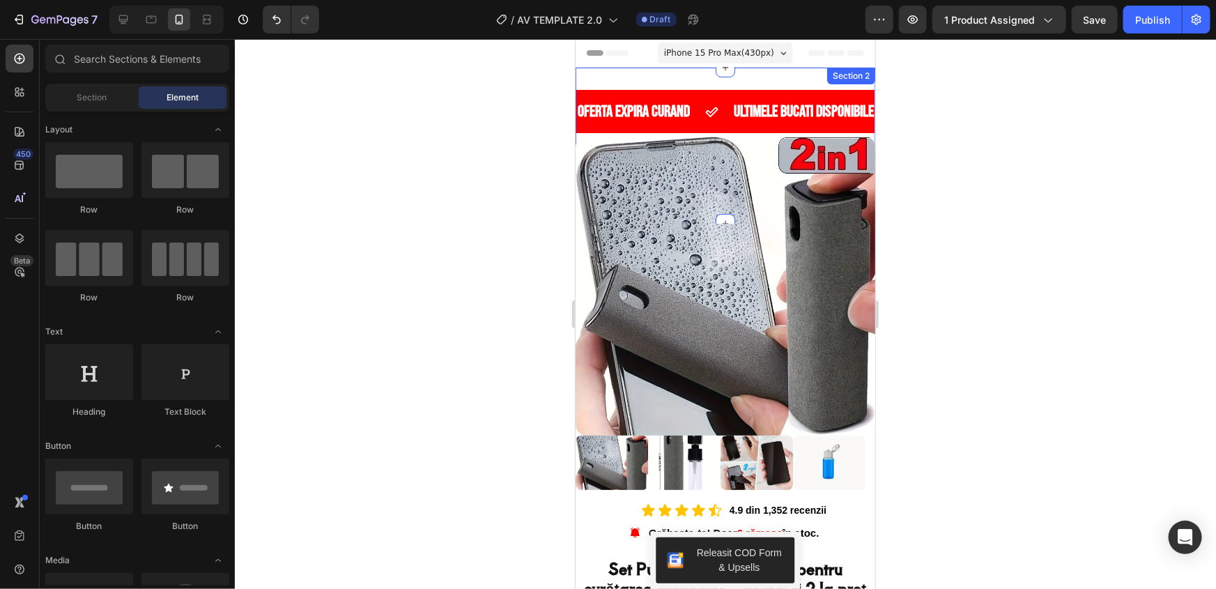
click at [783, 72] on div "OFERTA EXPIRA CURAND Text ULTIMELE BUCATI DISPONIBILE Text OFERTA EXPIRA CURAND…" at bounding box center [725, 145] width 300 height 156
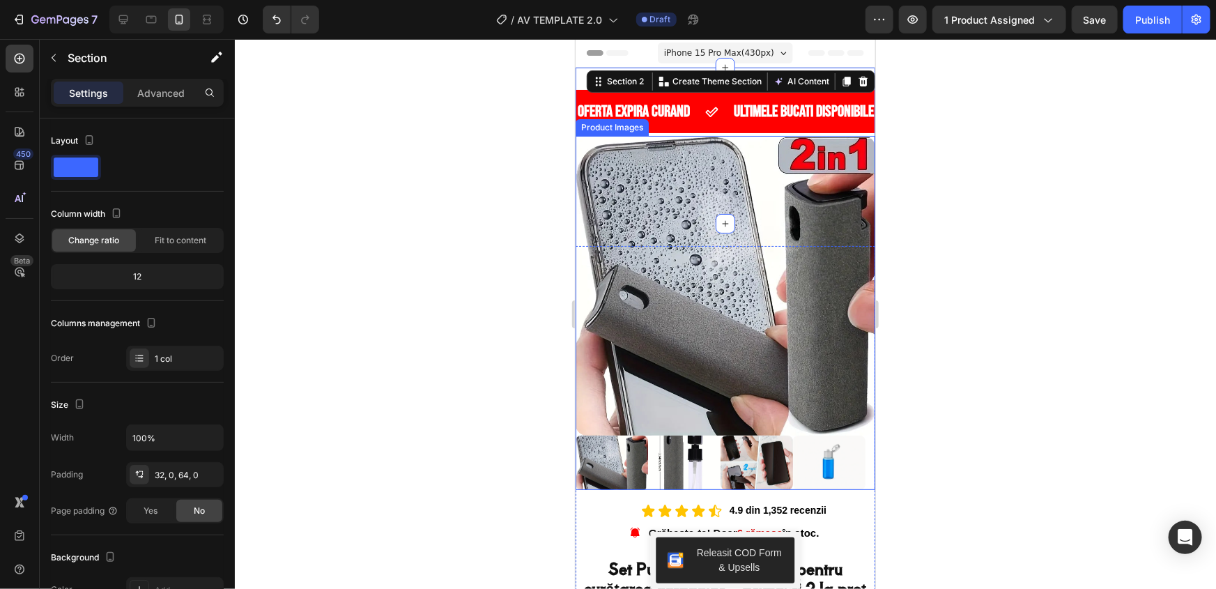
click at [601, 184] on img at bounding box center [725, 285] width 300 height 300
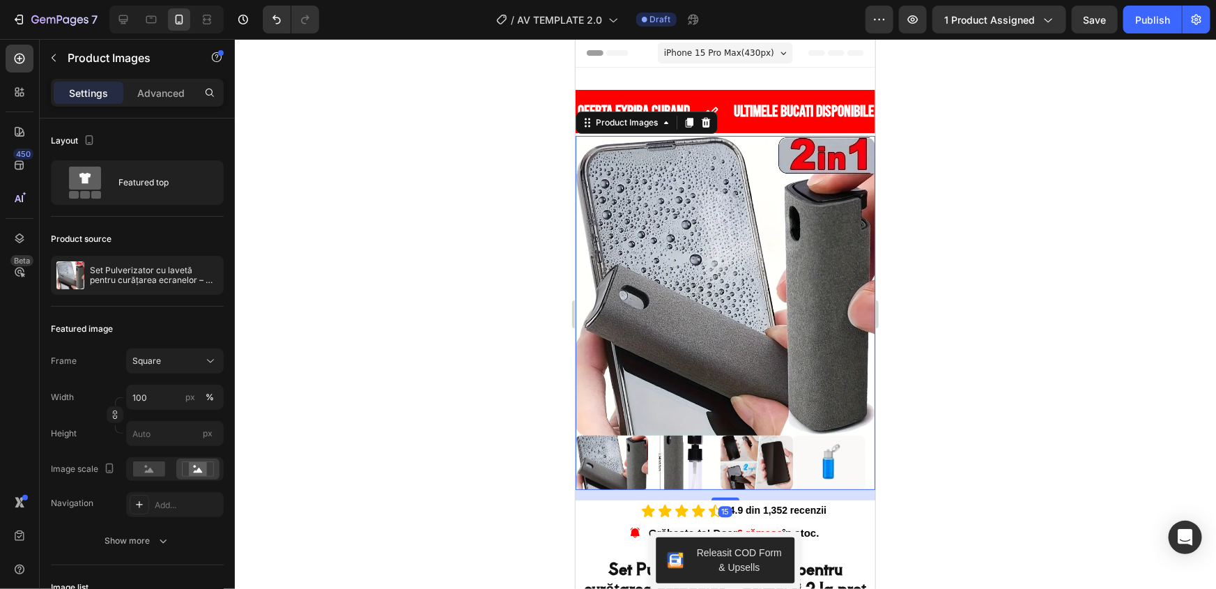
click at [766, 105] on p "ULTIMELE BUCATI DISPONIBILE" at bounding box center [803, 111] width 140 height 13
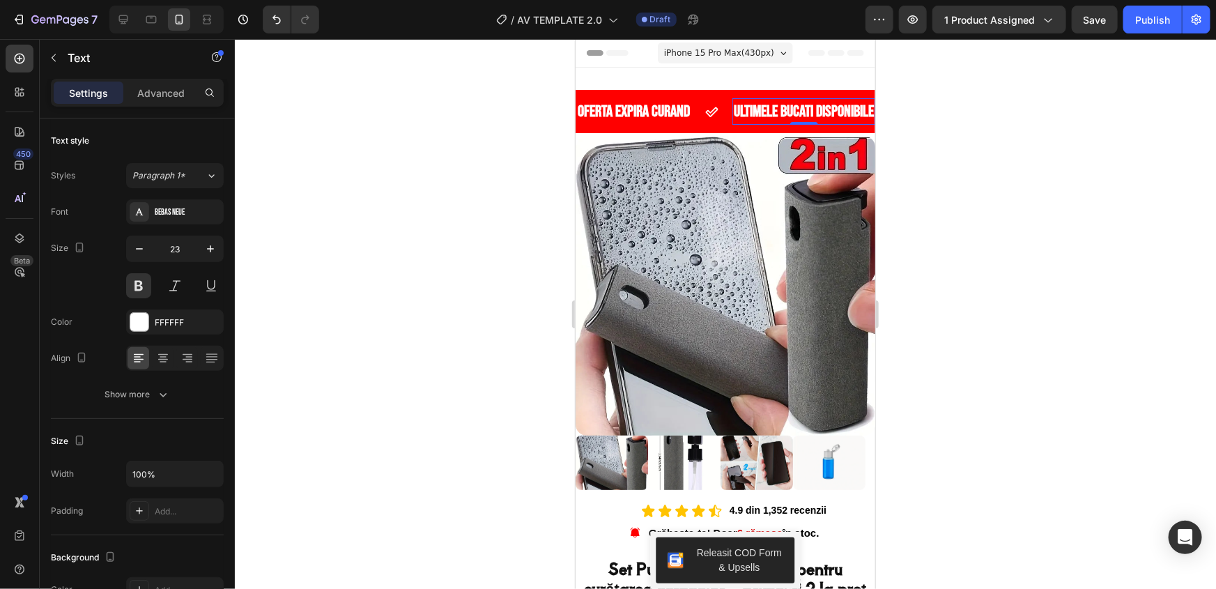
click at [723, 82] on div "OFERTA EXPIRA CURAND Text ULTIMELE BUCATI DISPONIBILE Text 0 OFERTA EXPIRA CURA…" at bounding box center [725, 145] width 300 height 156
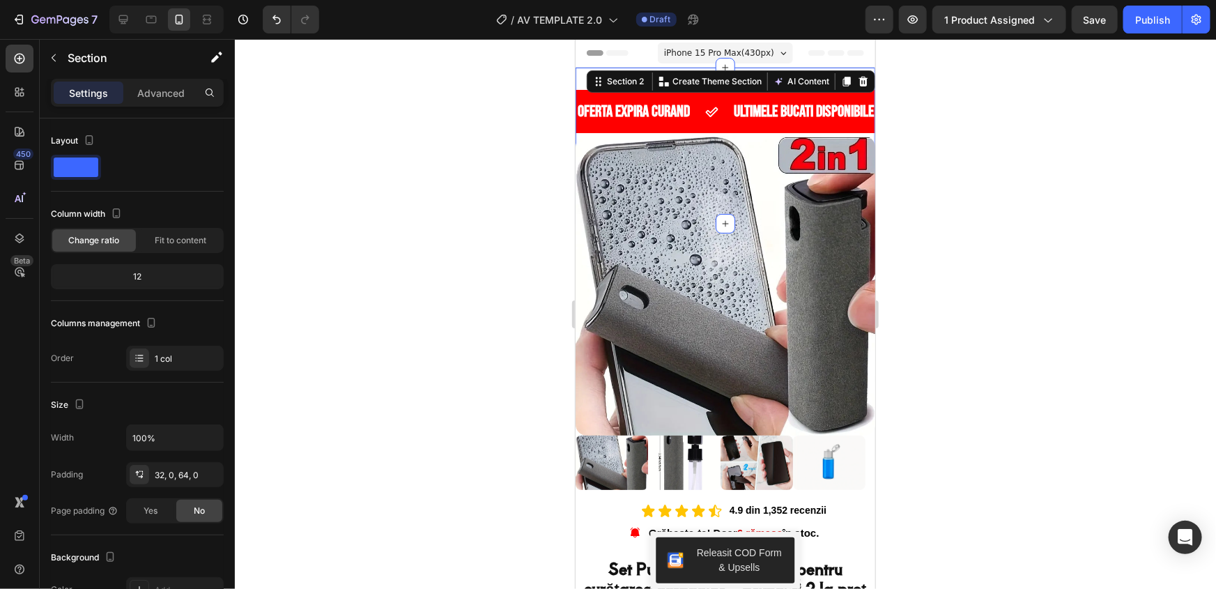
click at [983, 175] on div at bounding box center [725, 314] width 981 height 550
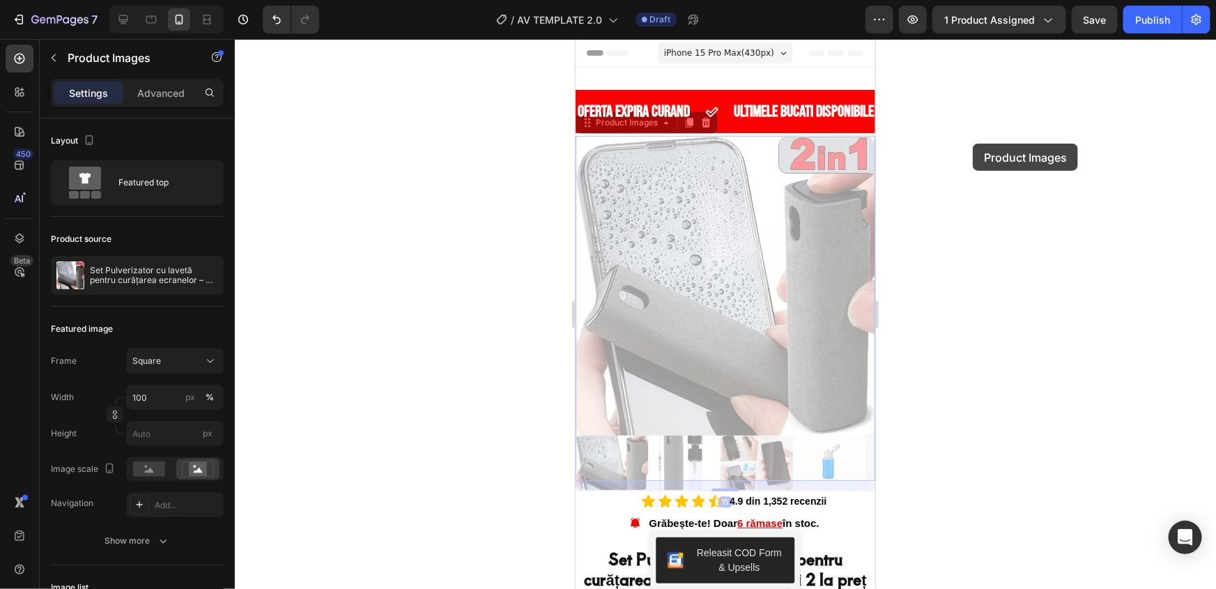
click at [973, 144] on div at bounding box center [725, 314] width 981 height 550
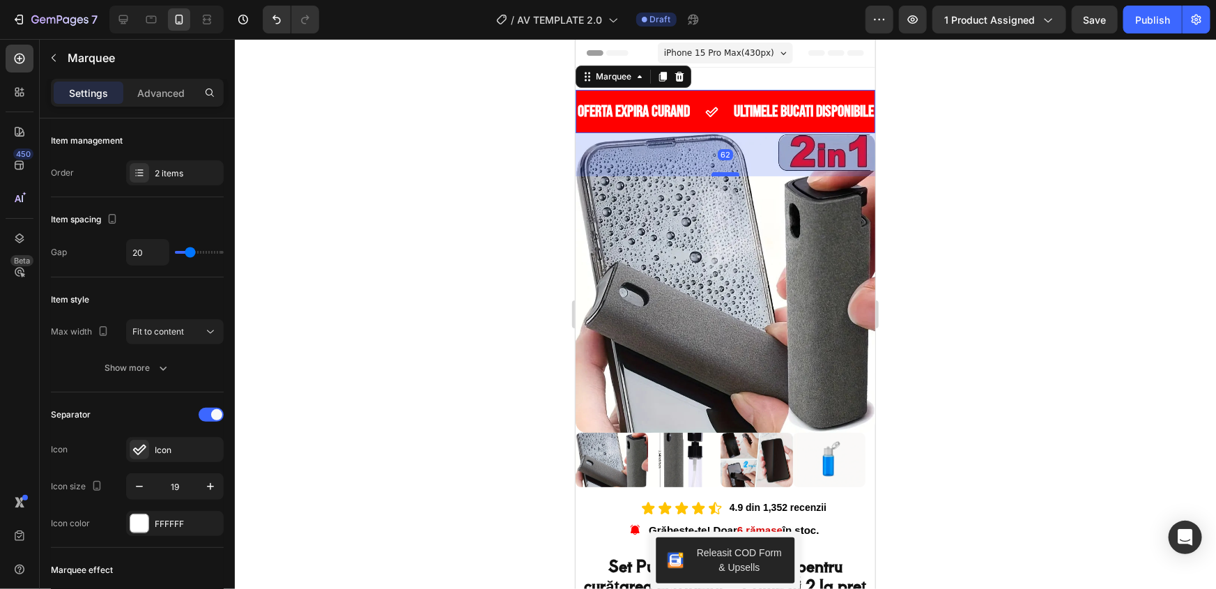
drag, startPoint x: 723, startPoint y: 176, endPoint x: 1550, endPoint y: 216, distance: 828.4
click at [723, 174] on div at bounding box center [725, 173] width 28 height 4
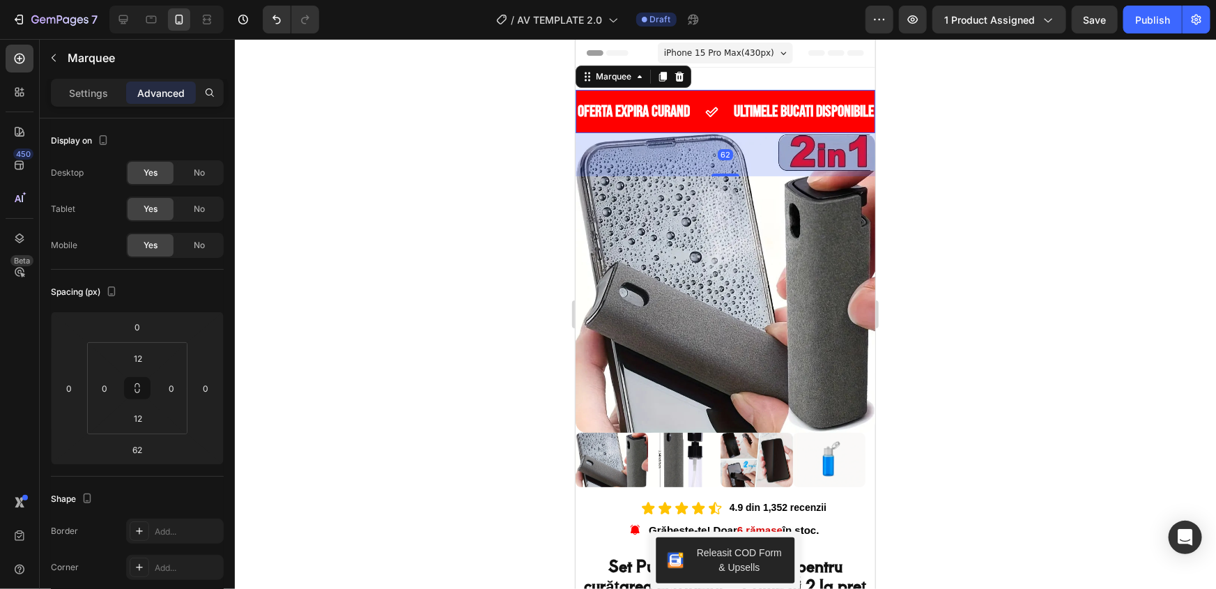
click at [985, 177] on div at bounding box center [725, 314] width 981 height 550
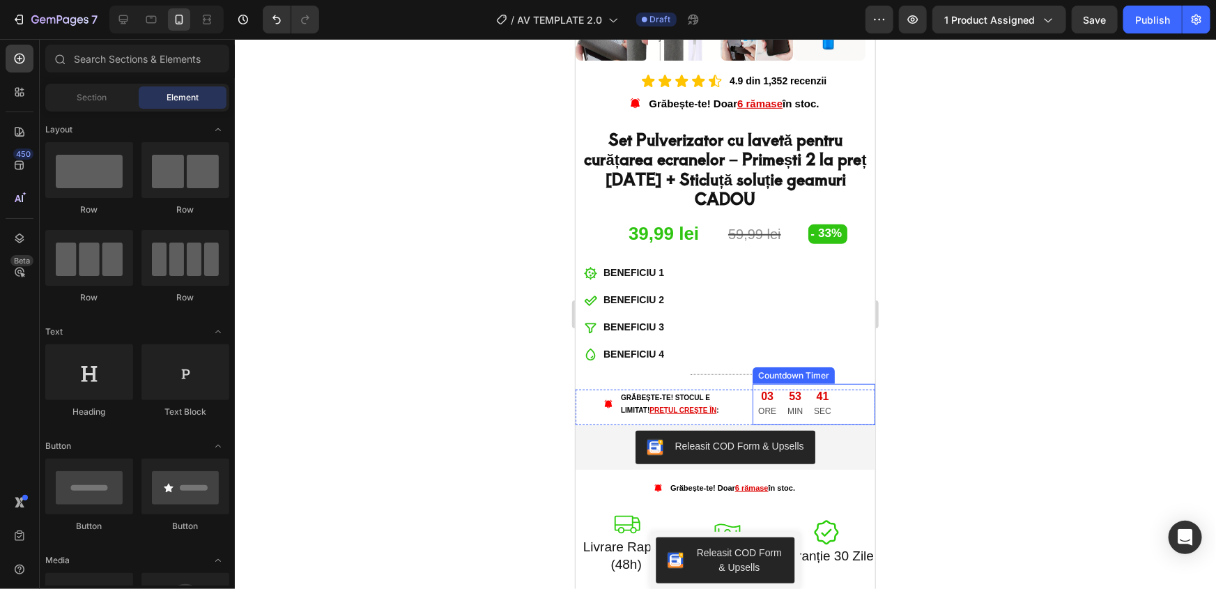
scroll to position [570, 0]
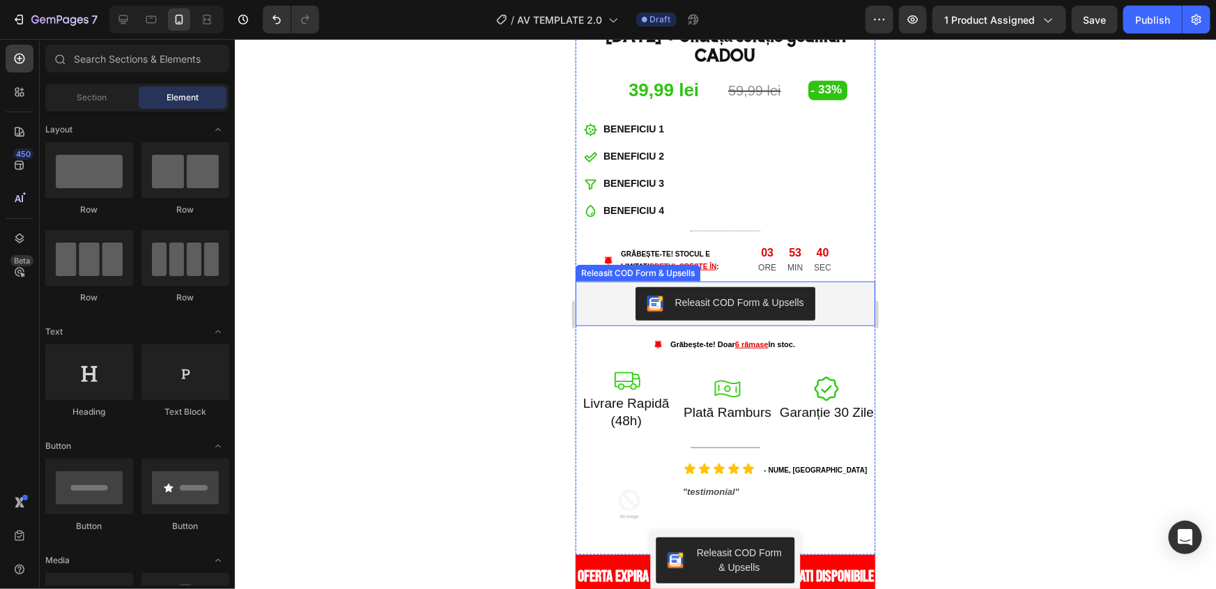
click at [852, 286] on div "Releasit COD Form & Upsells" at bounding box center [725, 302] width 289 height 33
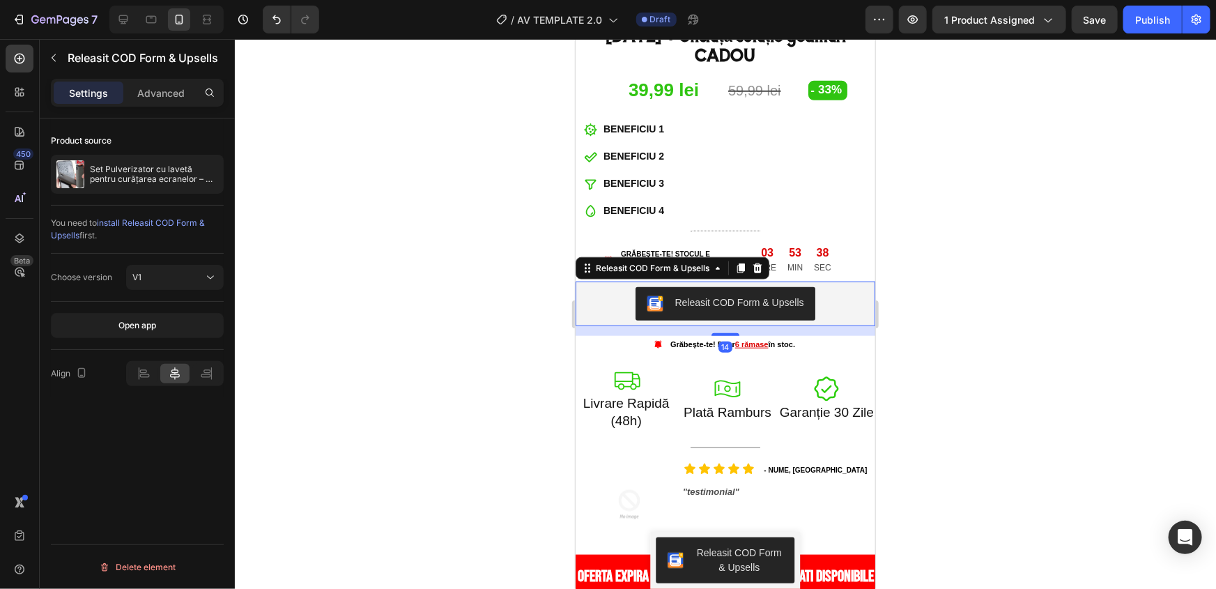
click at [725, 326] on div "14" at bounding box center [725, 331] width 300 height 10
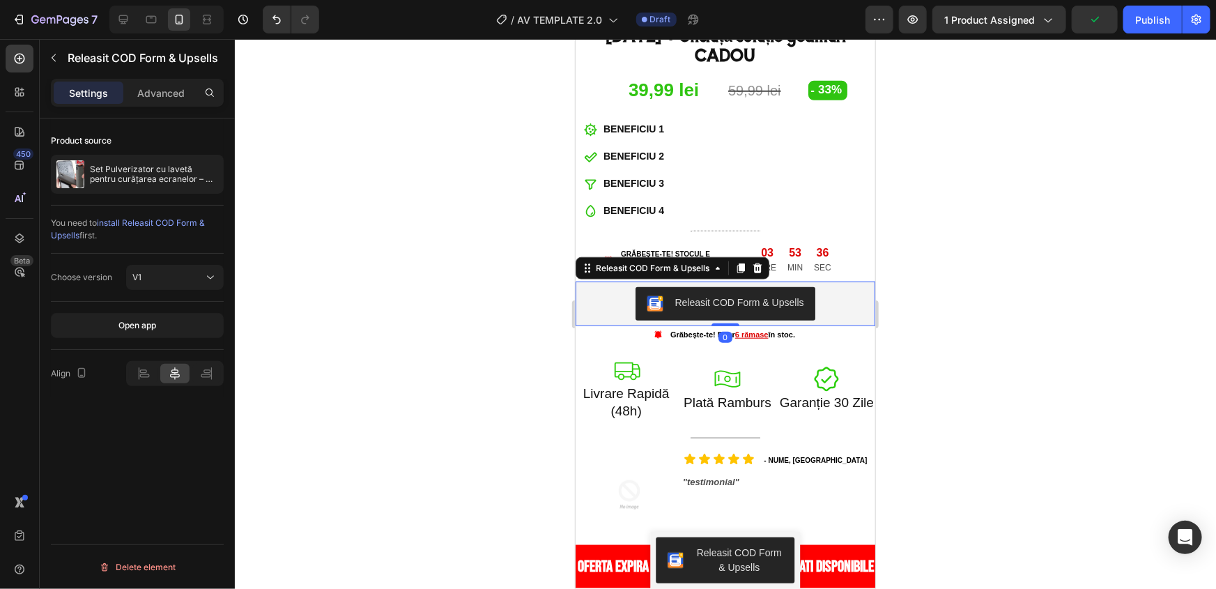
drag, startPoint x: 725, startPoint y: 300, endPoint x: 729, endPoint y: 287, distance: 13.9
click at [729, 287] on div "Releasit COD Form & Upsells Releasit COD Form & Upsells 0" at bounding box center [725, 303] width 300 height 45
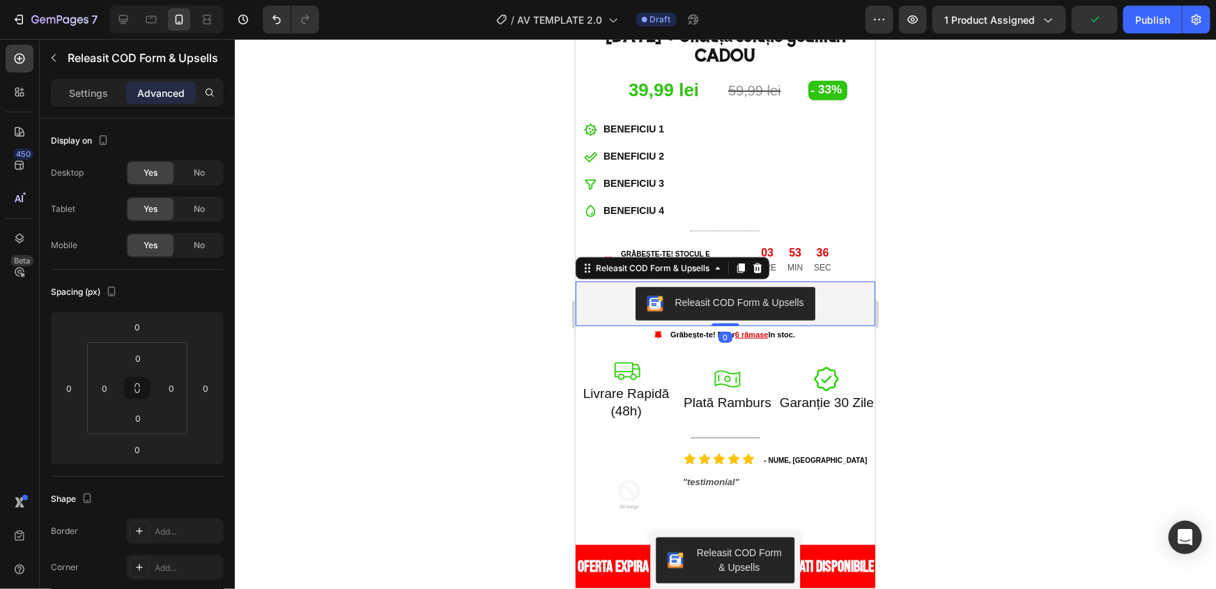
click at [1032, 272] on div at bounding box center [725, 314] width 981 height 550
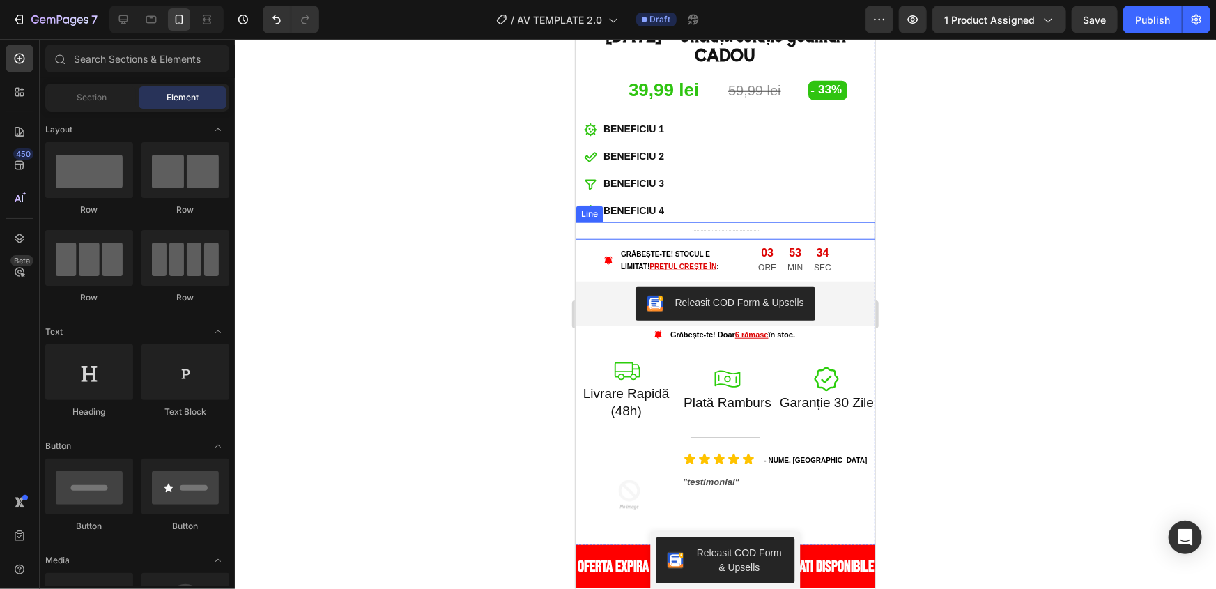
click at [787, 158] on div "BENEFICIU 1 BENEFICIU 2 BENEFICIU 3 BENEFICIU 4" at bounding box center [725, 170] width 300 height 104
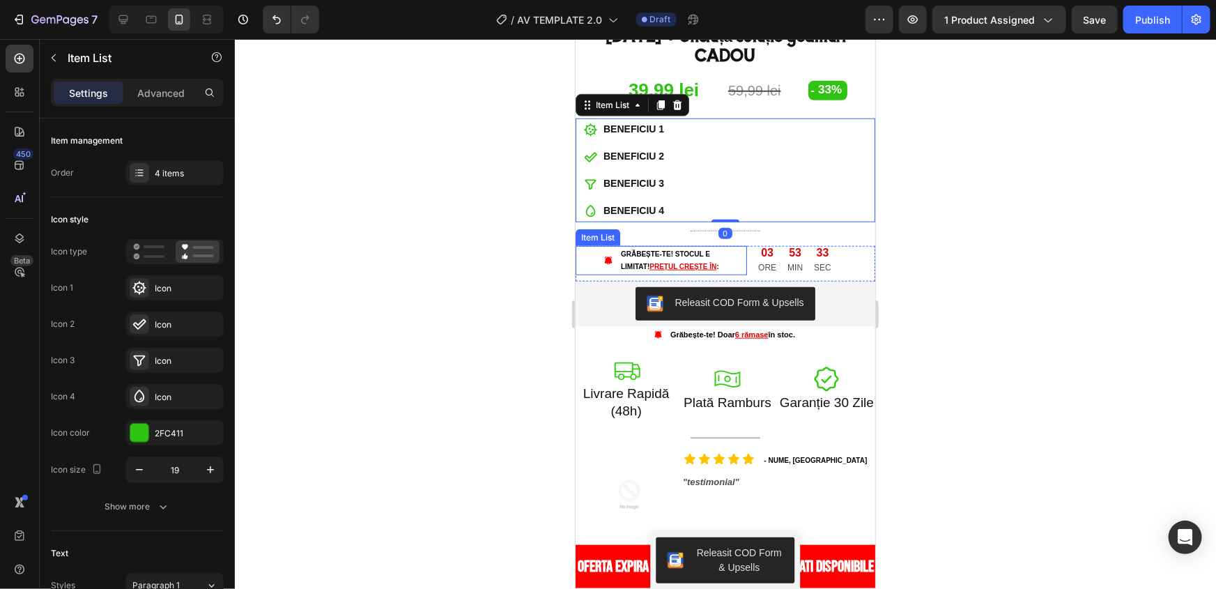
click at [736, 247] on p "Grăbește-te! STOCUL E LIMITAT! PREȚUL CREȘTE ÎN :" at bounding box center [682, 259] width 124 height 25
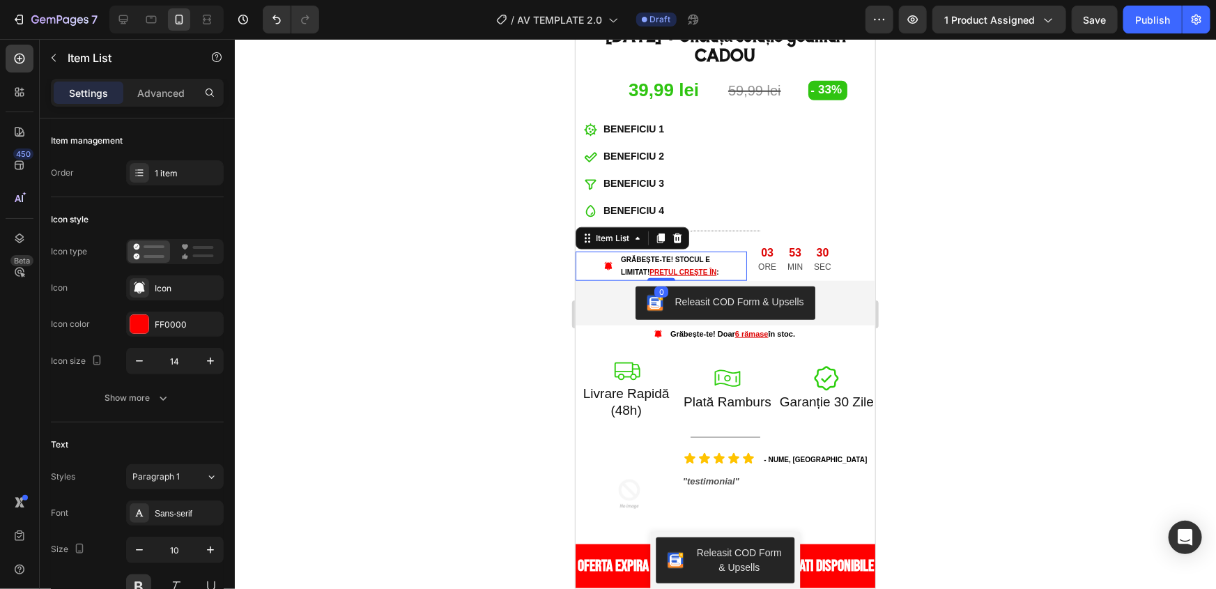
drag, startPoint x: 666, startPoint y: 248, endPoint x: 827, endPoint y: 206, distance: 165.7
click at [673, 251] on div "Grăbește-te! STOCUL E LIMITAT! PREȚUL CREȘTE ÎN : Item List 0" at bounding box center [660, 265] width 171 height 29
type input "100%"
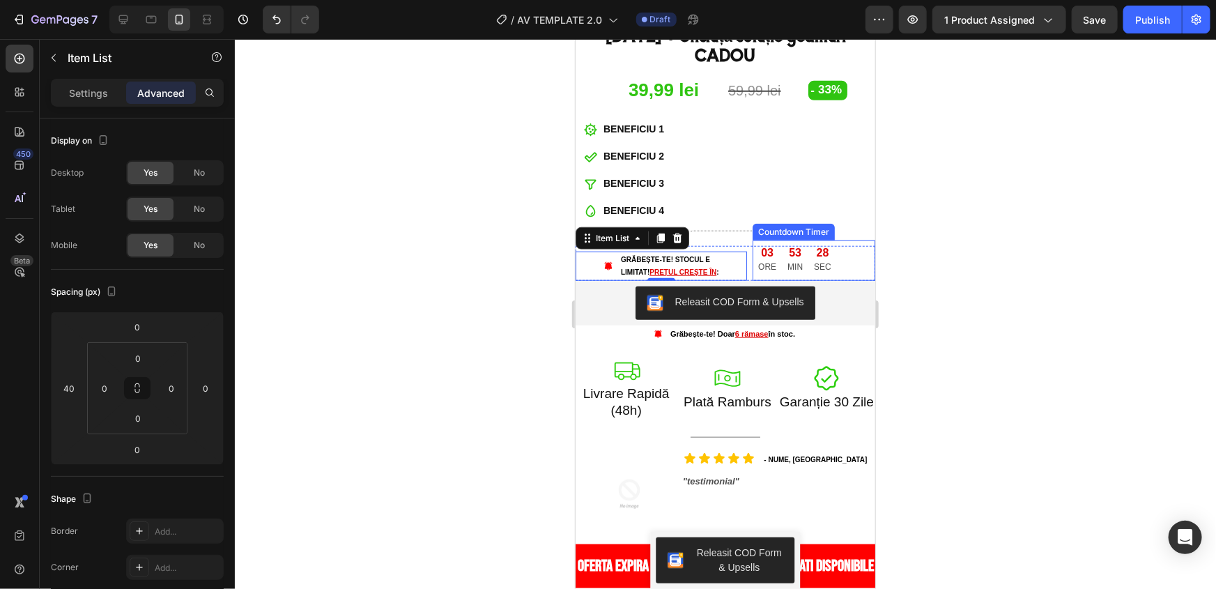
click at [848, 240] on div "03 ORE 53 MIN 28 SEC" at bounding box center [813, 260] width 123 height 40
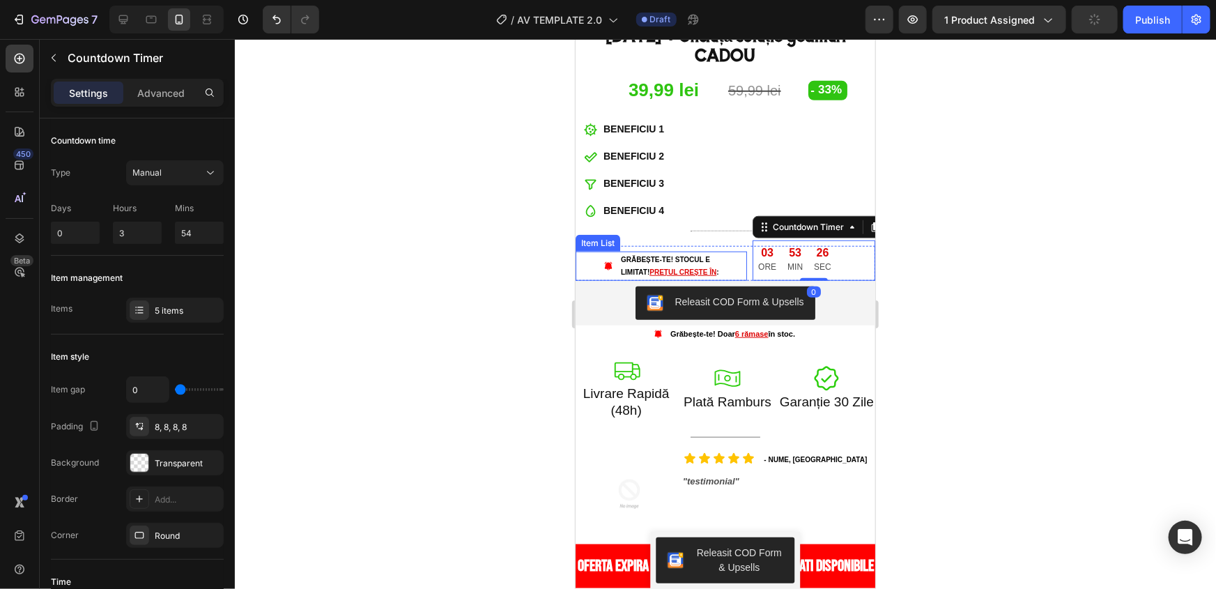
click at [731, 253] on p "Grăbește-te! STOCUL E LIMITAT! PREȚUL CREȘTE ÎN :" at bounding box center [682, 265] width 124 height 25
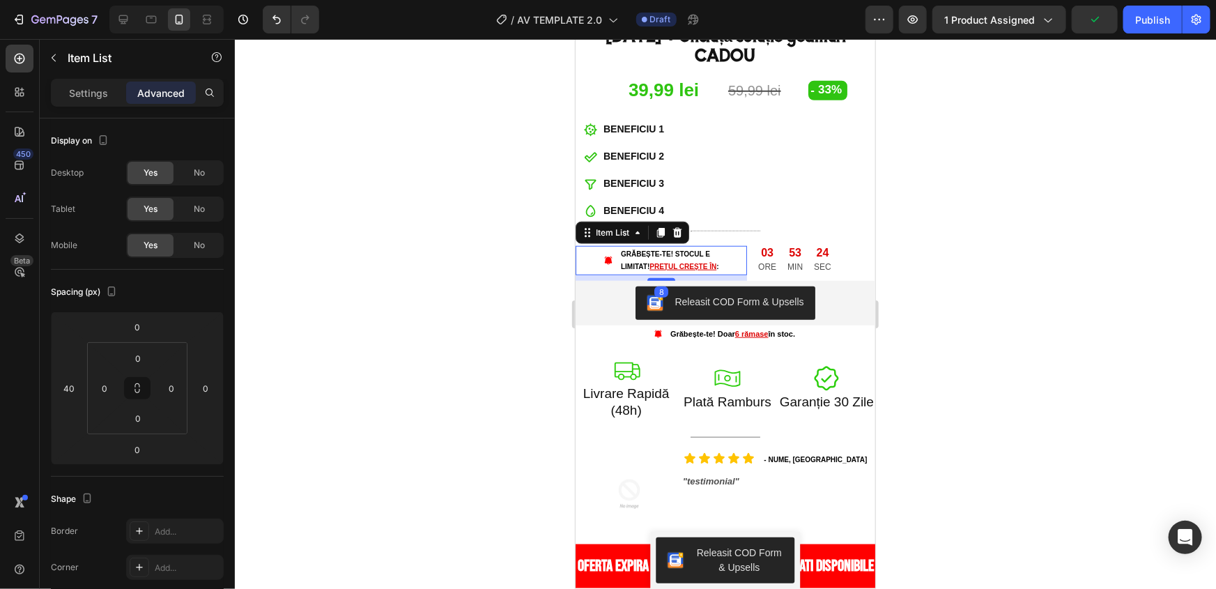
click at [664, 252] on div "Icon Icon Icon Icon Icon Icon List 4.9 din 1,352 recenzii Text Block Row Grăbeș…" at bounding box center [725, 235] width 300 height 617
type input "8"
click at [1006, 269] on div at bounding box center [725, 314] width 981 height 550
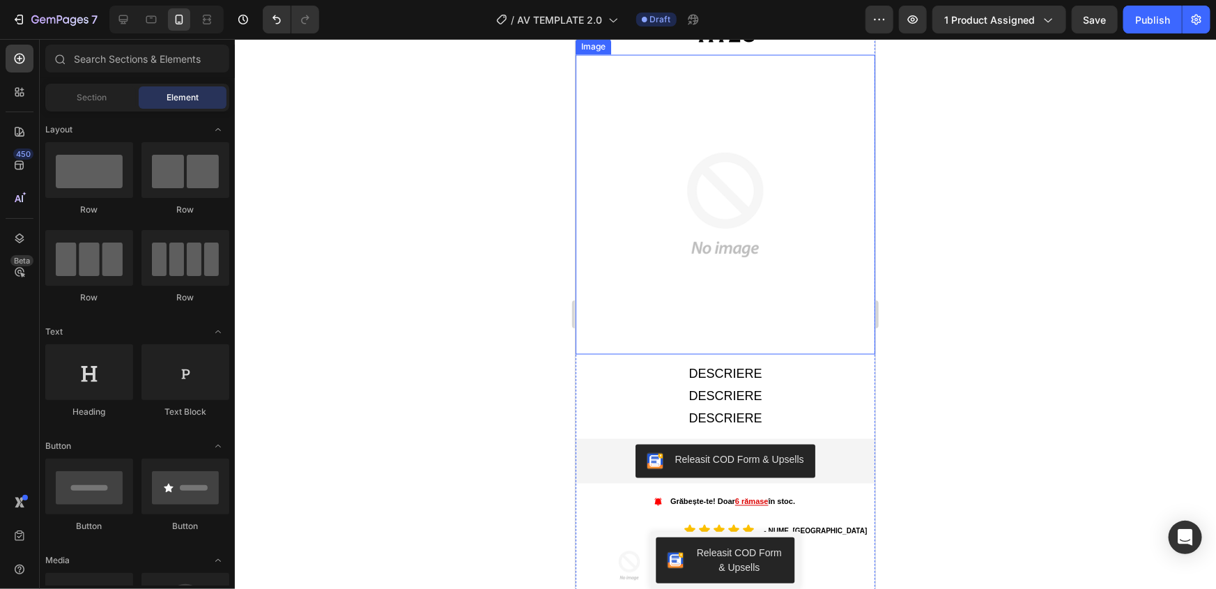
click at [818, 256] on img at bounding box center [725, 204] width 300 height 300
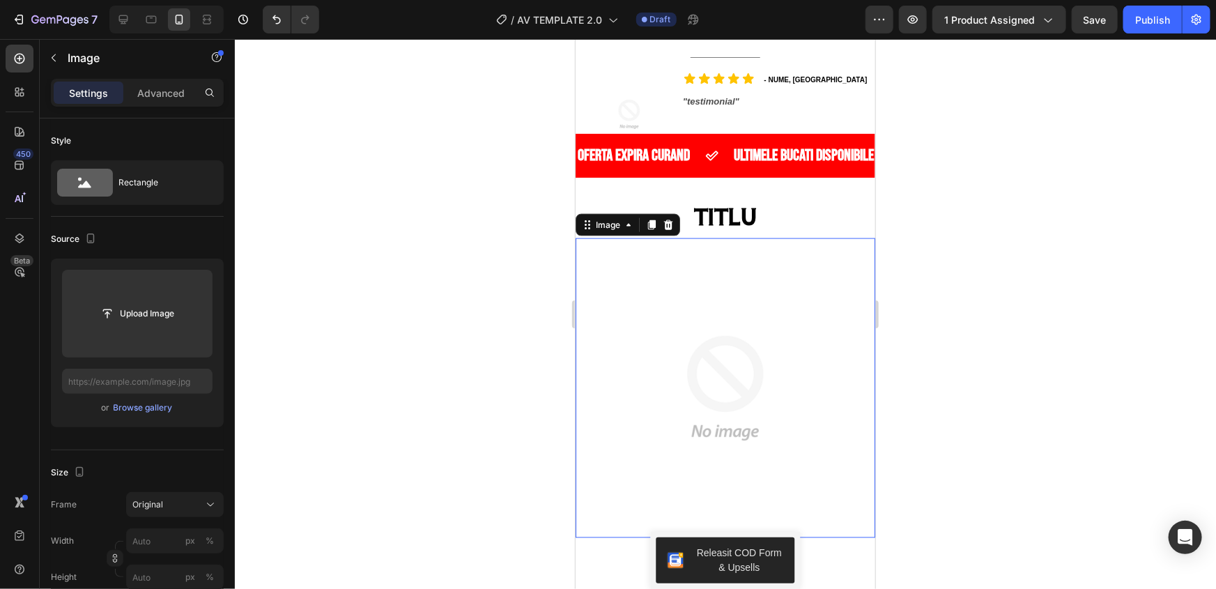
scroll to position [1077, 0]
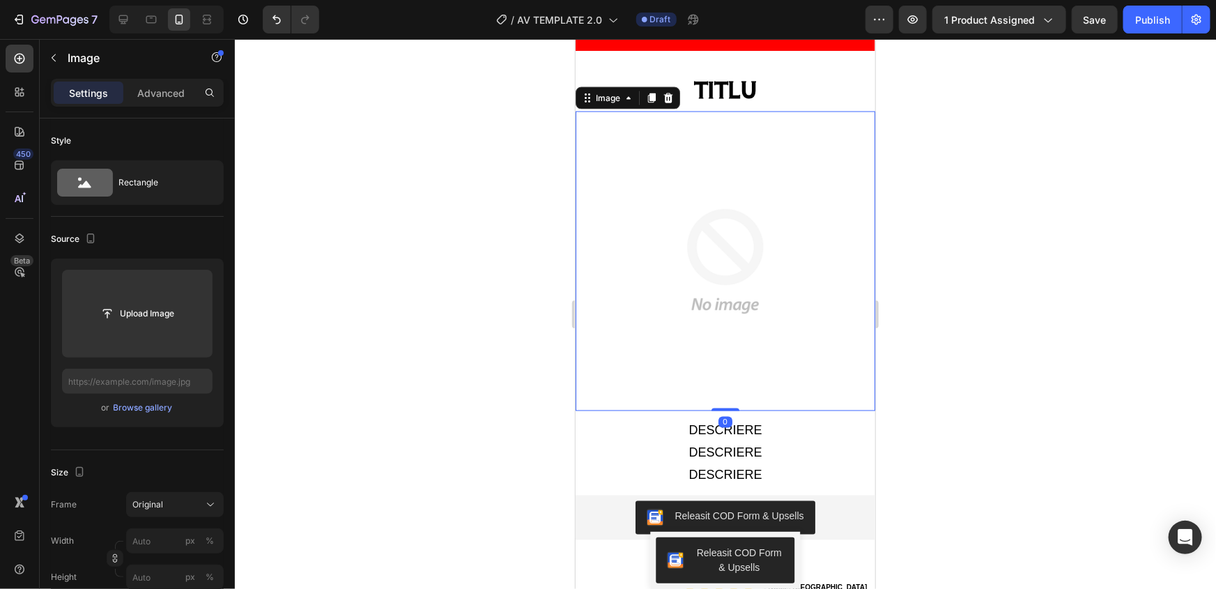
click at [843, 419] on p "DESCRIERE" at bounding box center [725, 430] width 286 height 22
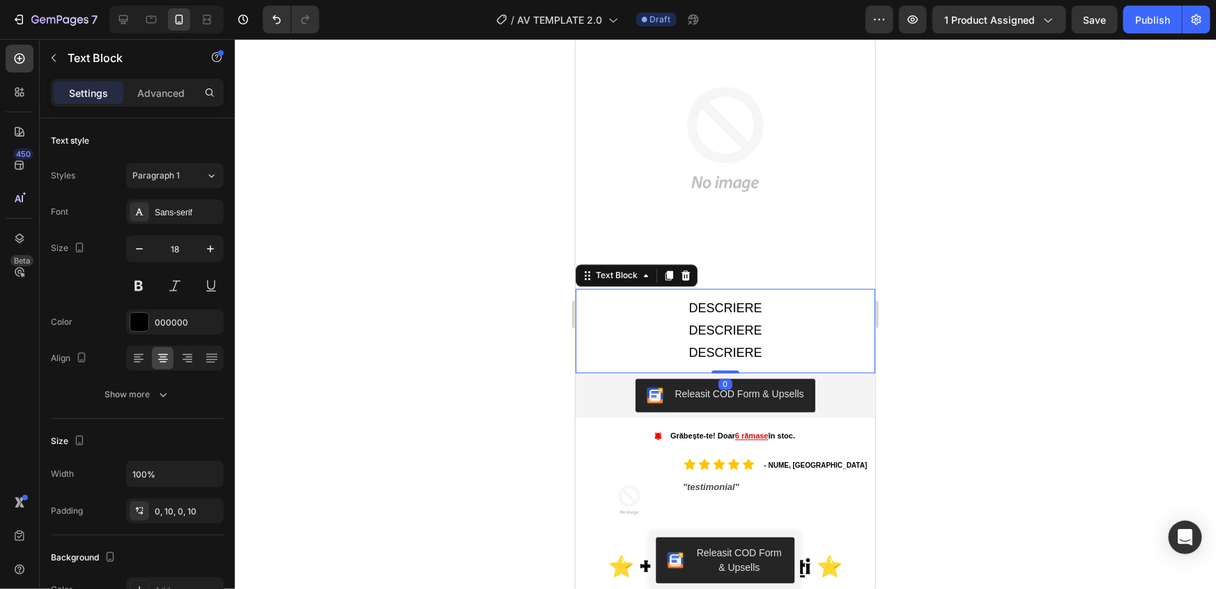
scroll to position [1204, 0]
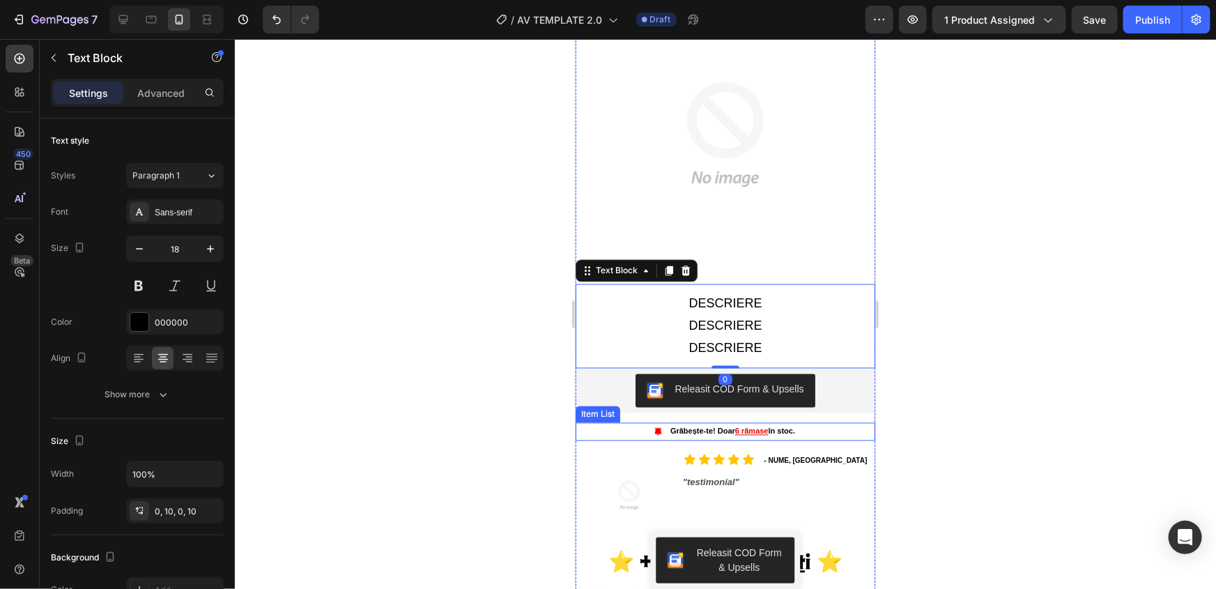
click at [831, 429] on div "Grăbește-te! Doar 6 rămase în stoc." at bounding box center [725, 431] width 300 height 18
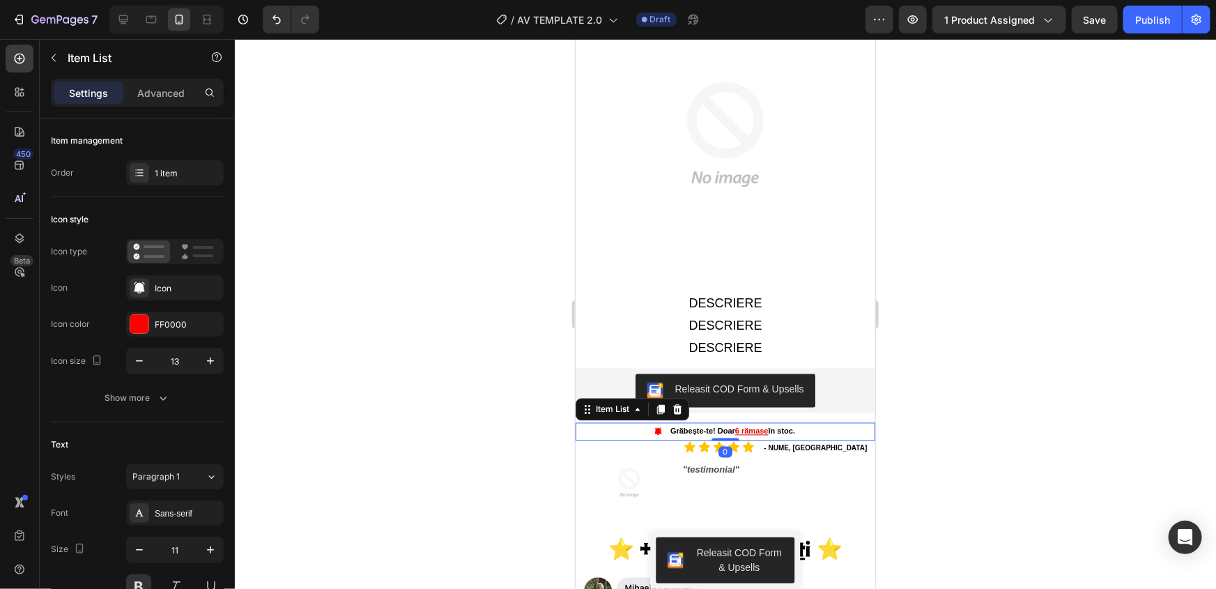
drag, startPoint x: 710, startPoint y: 440, endPoint x: 1461, endPoint y: 441, distance: 750.7
click at [717, 422] on div "Grăbește-te! Doar 6 rămase în stoc. Item List 0" at bounding box center [725, 431] width 300 height 18
type input "100%"
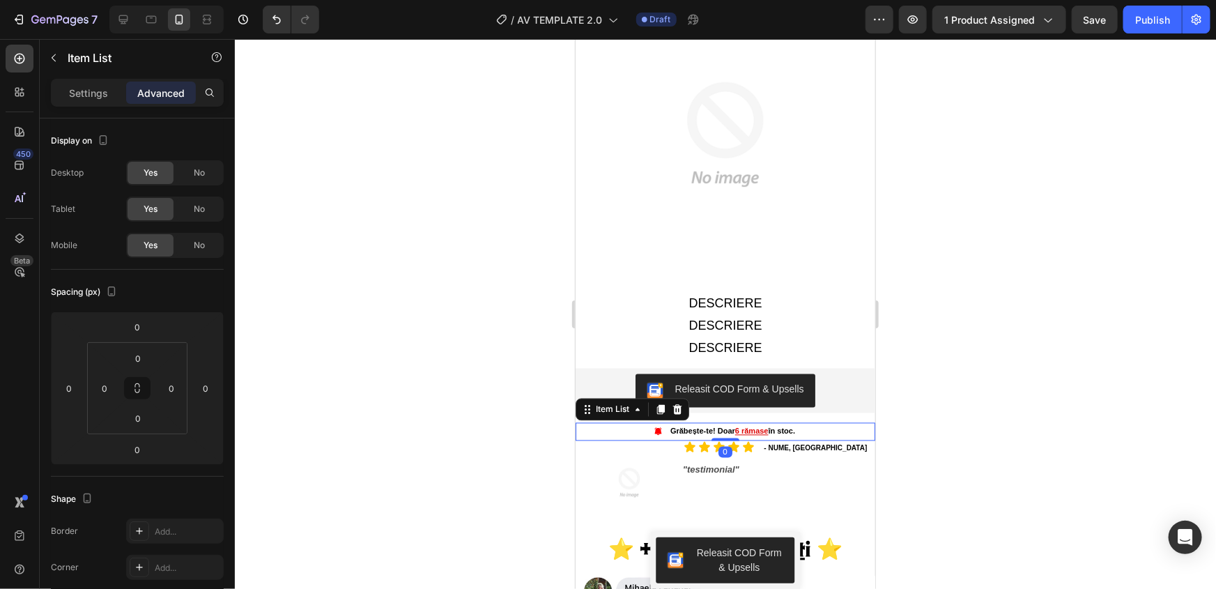
click at [1047, 390] on div at bounding box center [725, 314] width 981 height 550
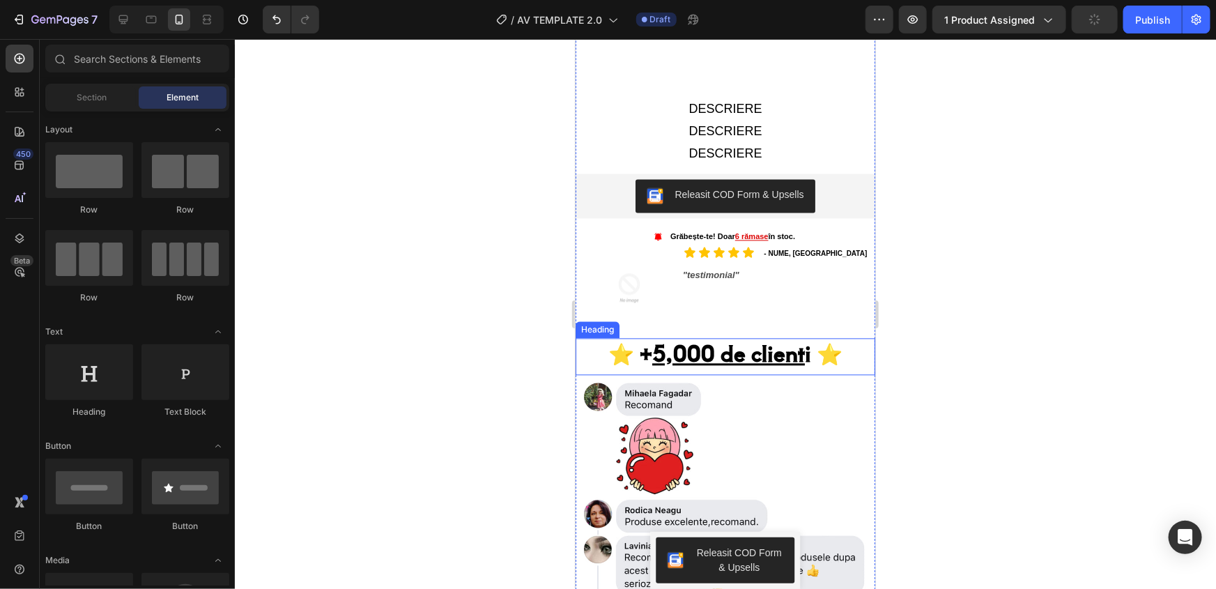
scroll to position [1520, 0]
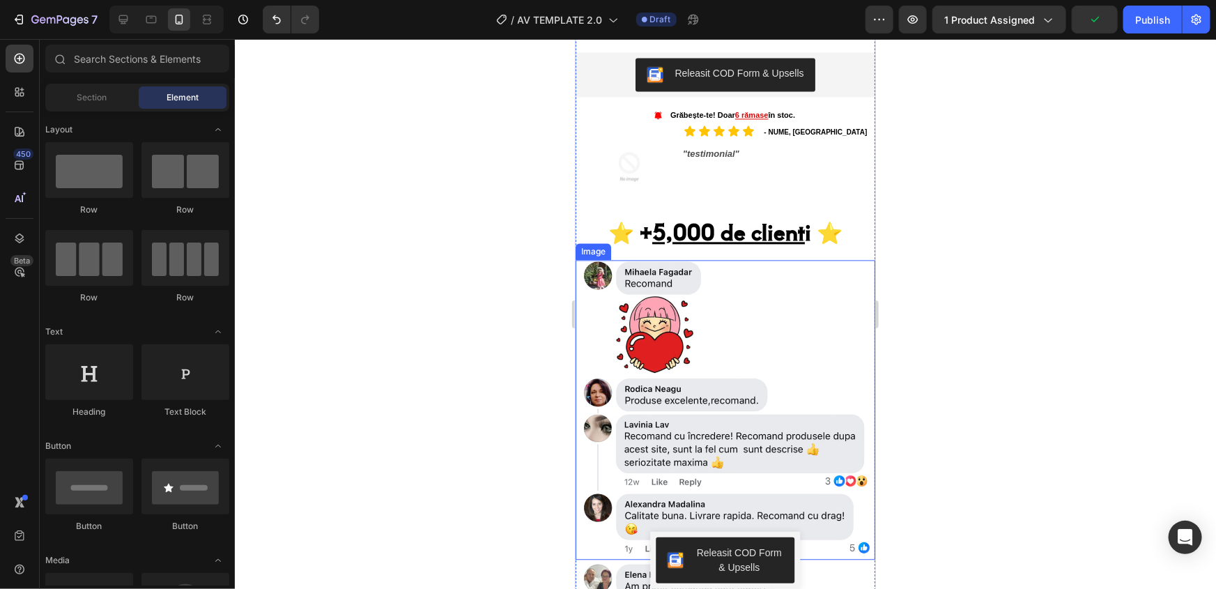
click at [750, 275] on img at bounding box center [725, 409] width 300 height 300
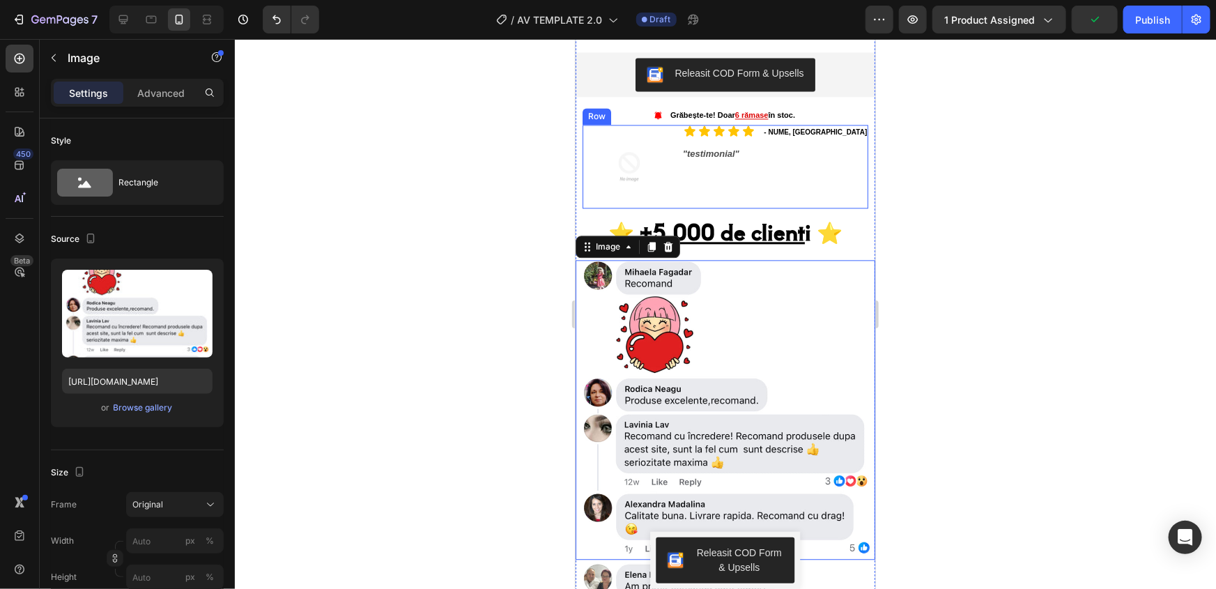
click at [761, 178] on div "Icon Icon Icon Icon Icon Icon List - NUME, București Text Block Row "testimonia…" at bounding box center [775, 166] width 188 height 84
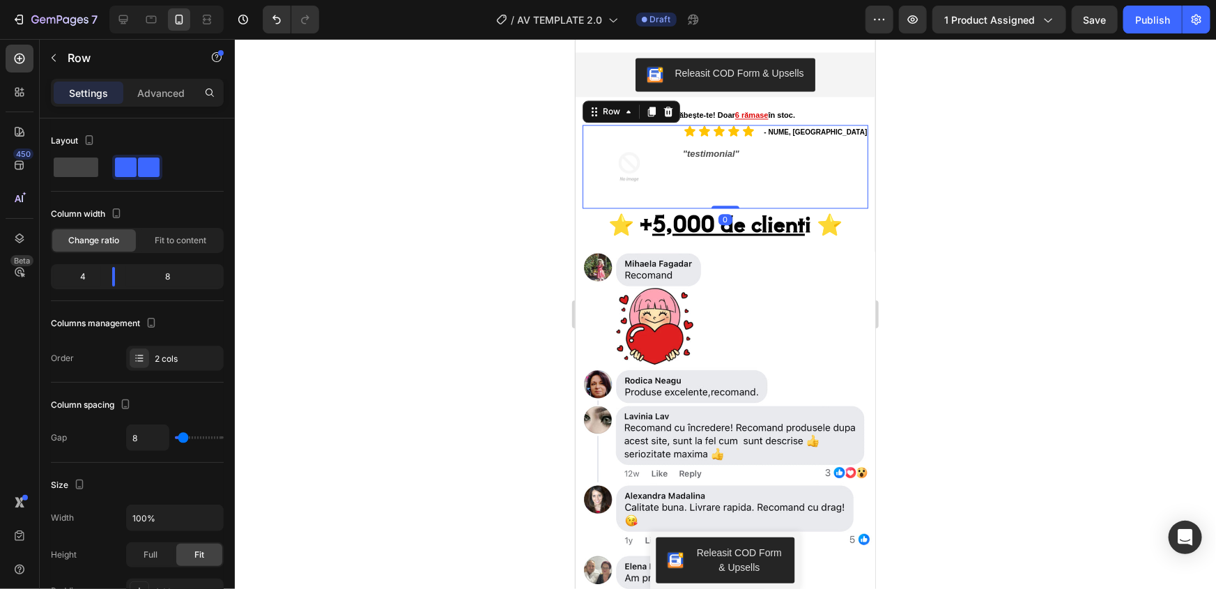
drag, startPoint x: 720, startPoint y: 202, endPoint x: 779, endPoint y: 158, distance: 73.7
click at [720, 181] on div "Image Icon Icon Icon Icon Icon Icon List - NUME, București Text Block Row "test…" at bounding box center [725, 166] width 286 height 84
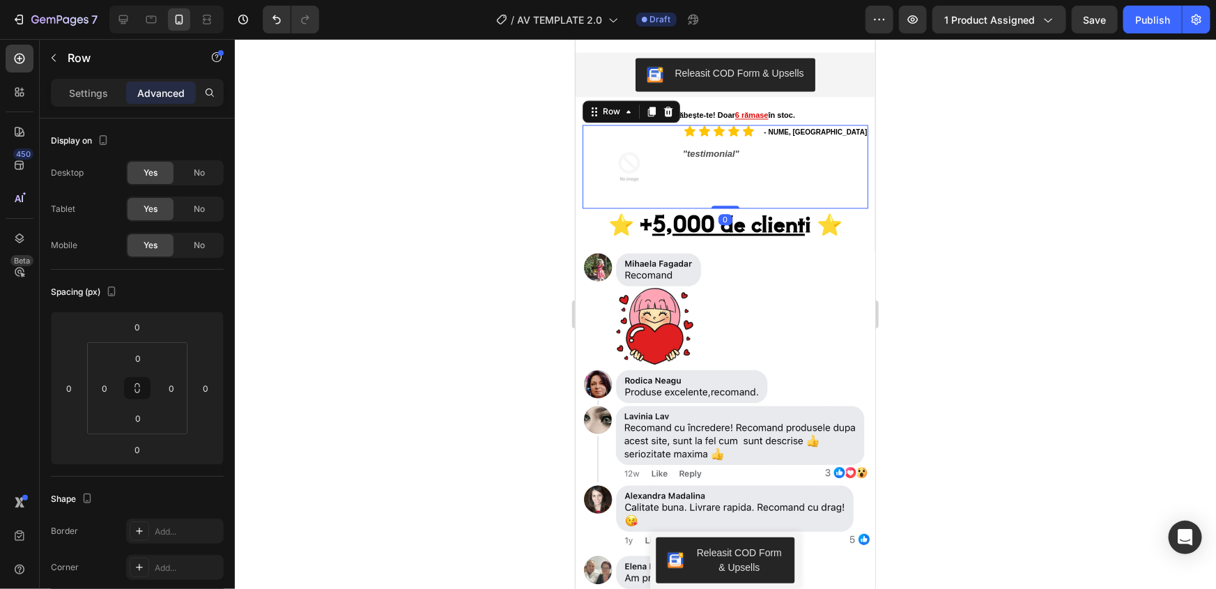
click at [1011, 181] on div at bounding box center [725, 314] width 981 height 550
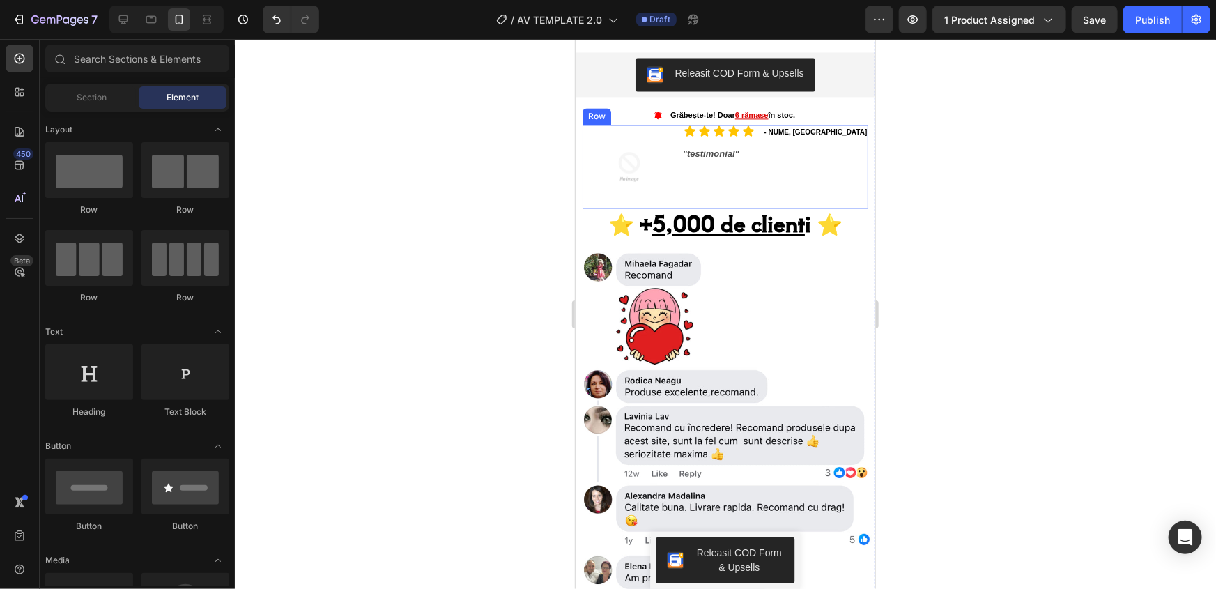
click at [735, 169] on div "Icon Icon Icon Icon Icon Icon List - NUME, București Text Block Row "testimonia…" at bounding box center [775, 166] width 188 height 84
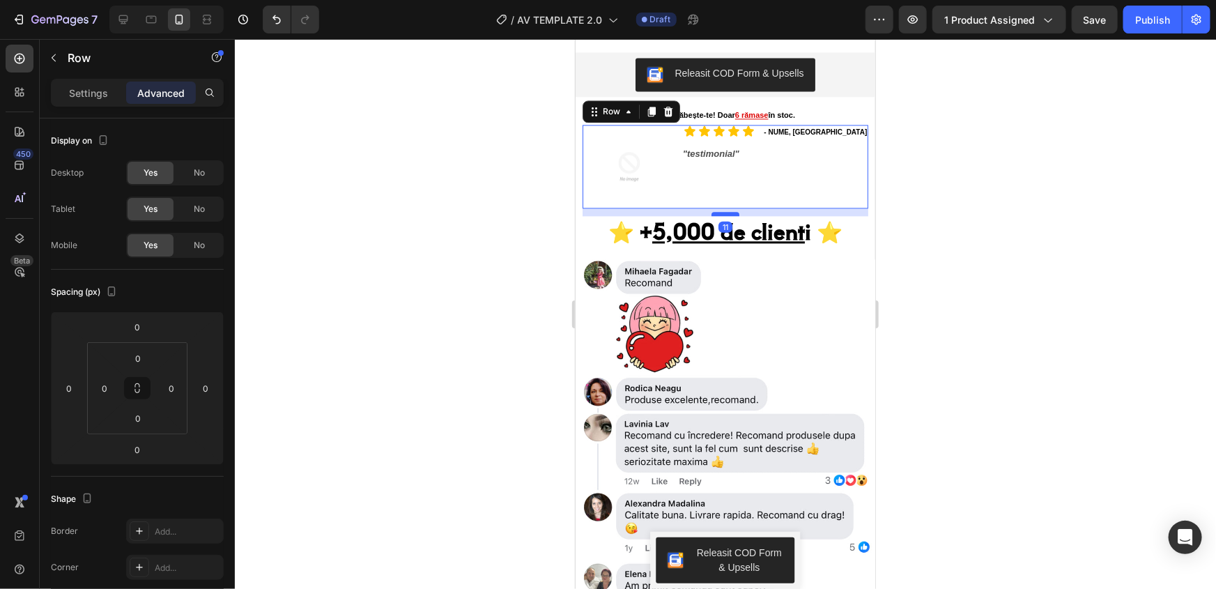
drag, startPoint x: 723, startPoint y: 195, endPoint x: 724, endPoint y: 203, distance: 7.8
click at [724, 211] on div at bounding box center [725, 213] width 28 height 4
type input "11"
click at [1031, 224] on div at bounding box center [725, 314] width 981 height 550
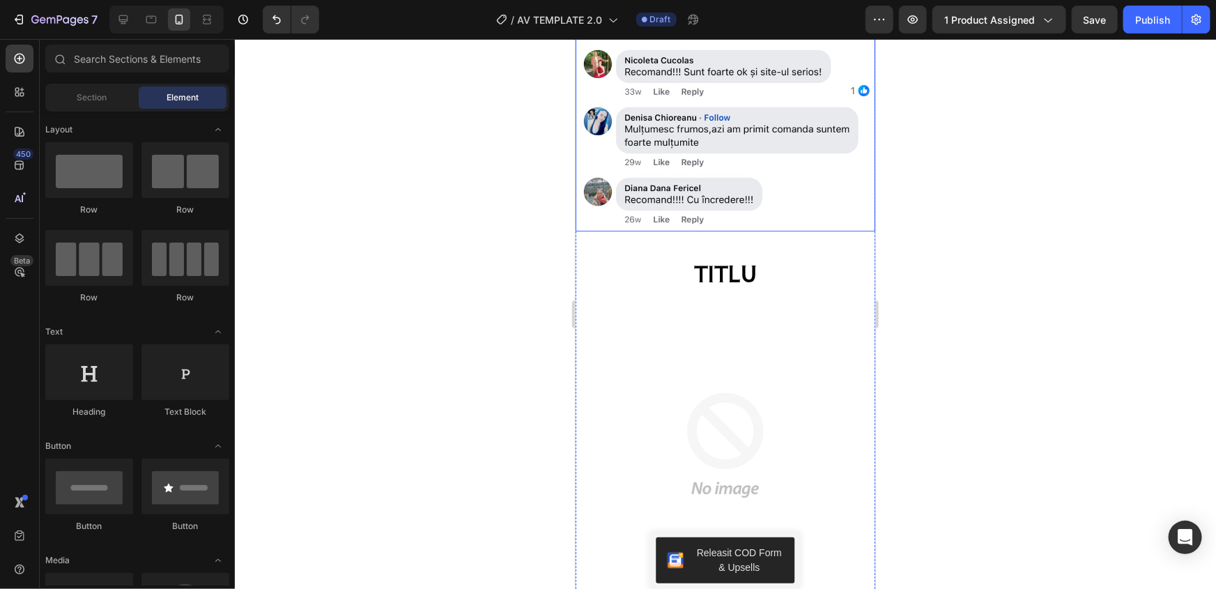
scroll to position [2281, 0]
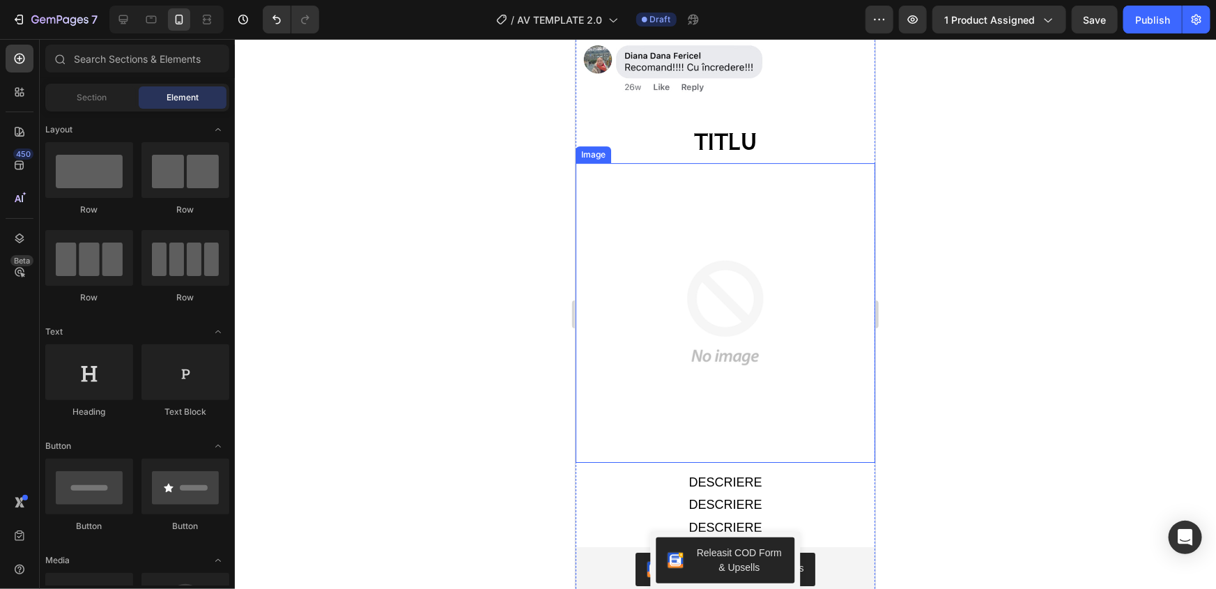
click at [796, 282] on img at bounding box center [725, 312] width 300 height 300
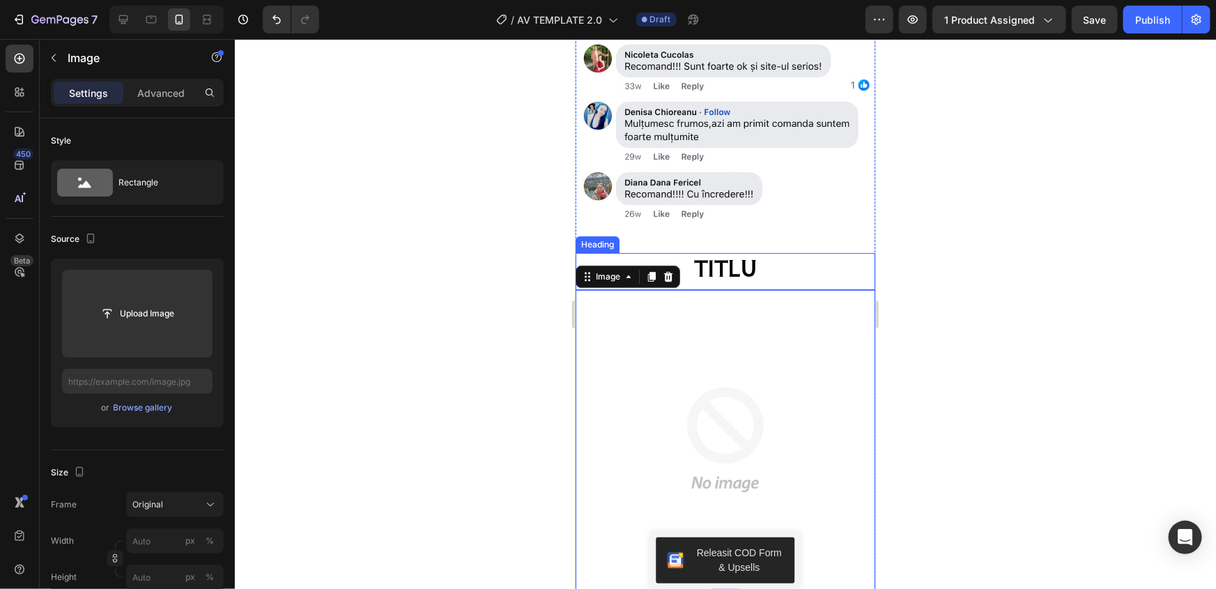
click at [827, 252] on h2 "TITLU" at bounding box center [725, 267] width 300 height 30
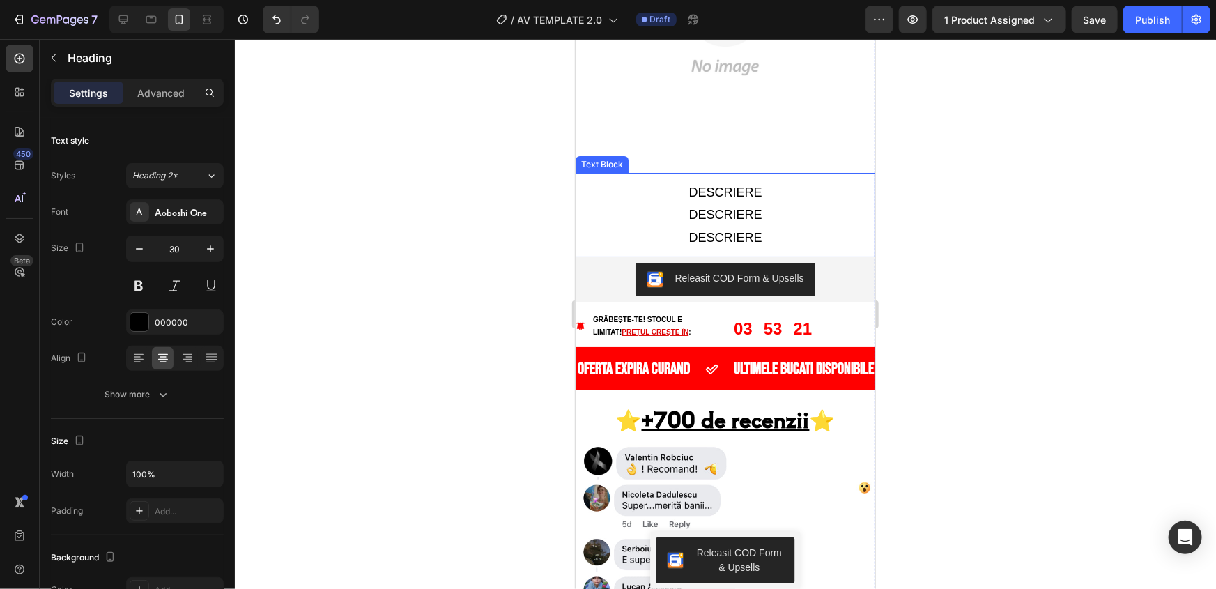
scroll to position [2661, 0]
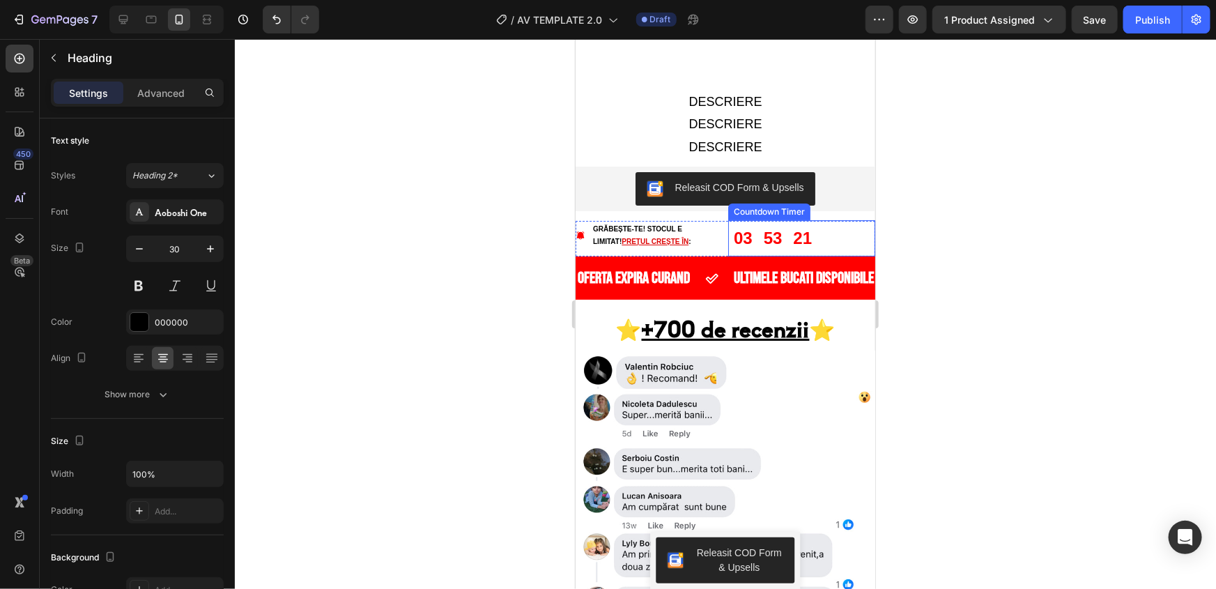
click at [848, 220] on div "03 53 21" at bounding box center [801, 238] width 147 height 36
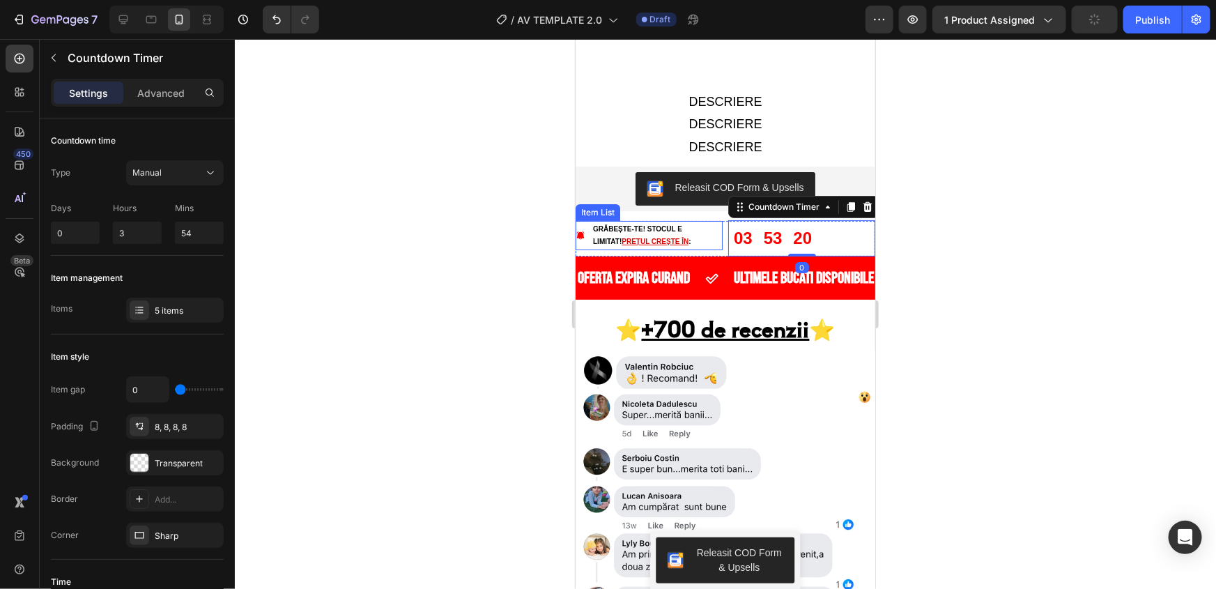
click at [706, 222] on p "Grăbește-te! STOCUL E LIMITAT! PREȚUL CREȘTE ÎN :" at bounding box center [656, 234] width 128 height 25
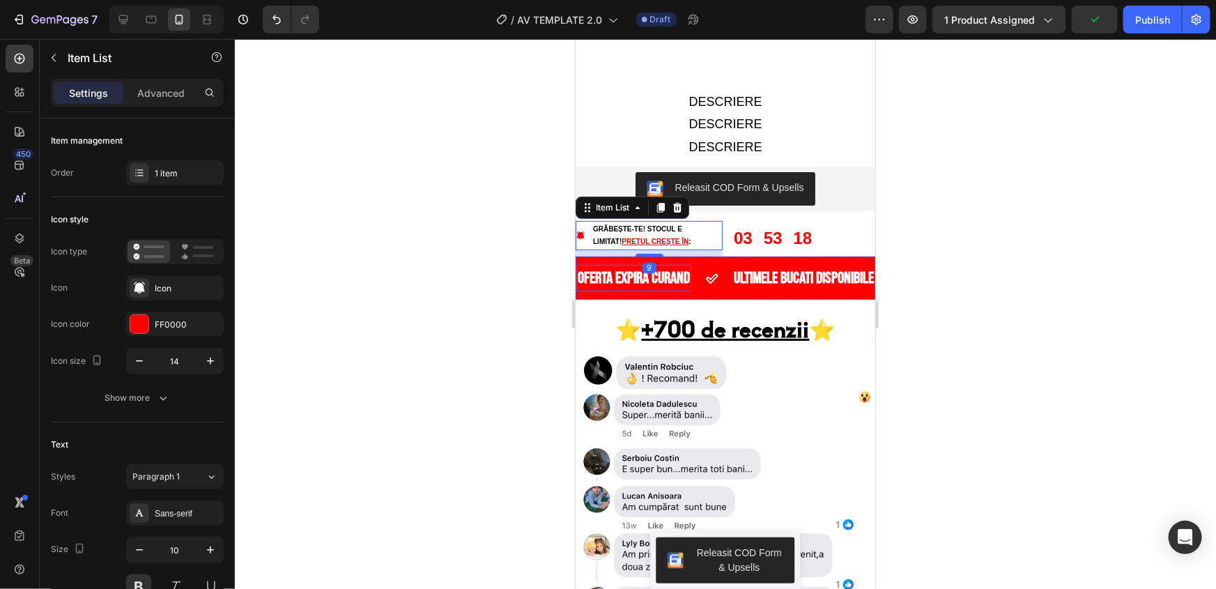
click at [534, 231] on div at bounding box center [725, 314] width 981 height 550
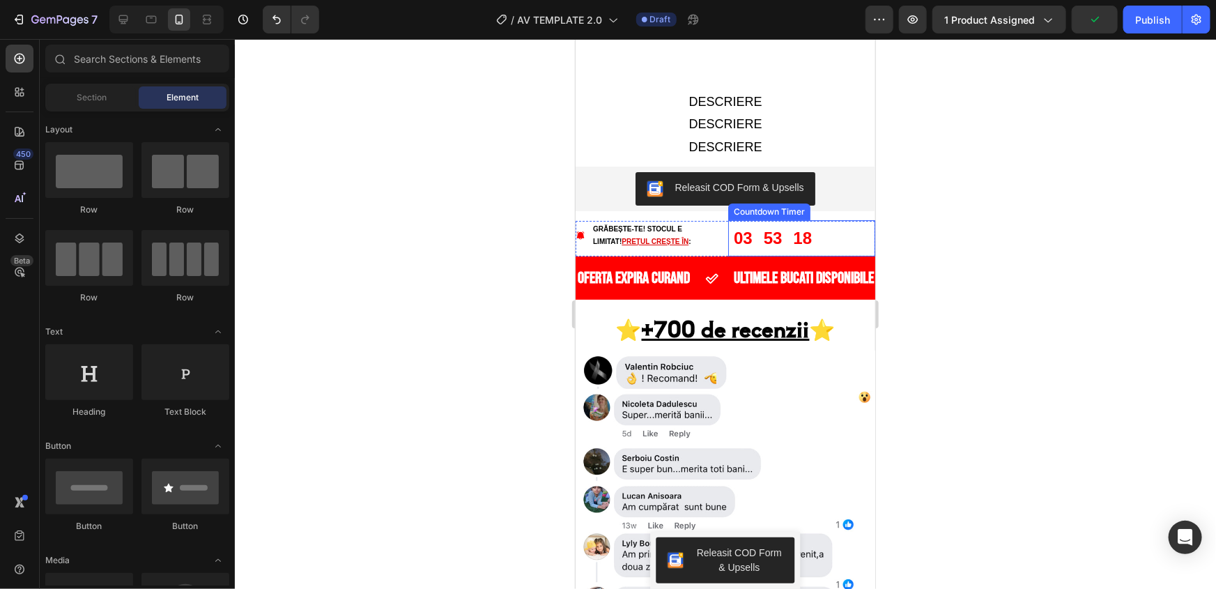
click at [771, 225] on div "53" at bounding box center [772, 237] width 19 height 25
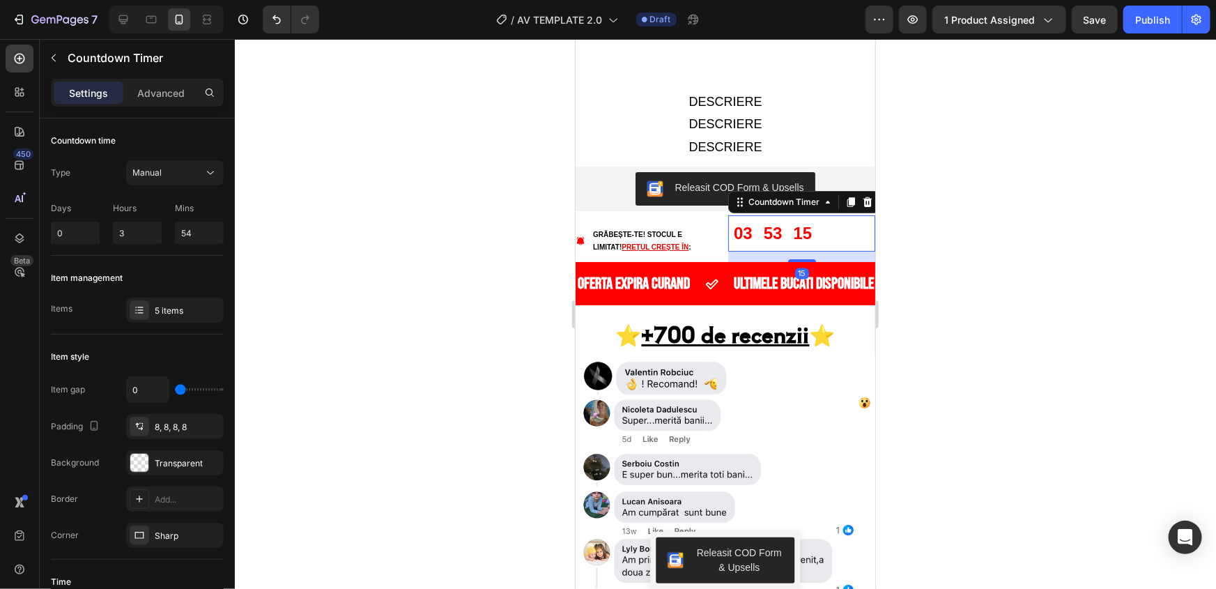
drag, startPoint x: 795, startPoint y: 214, endPoint x: 795, endPoint y: 224, distance: 10.5
click at [795, 224] on div "OFERTA EXPIRA CURAND Text ULTIMELE BUCATI DISPONIBILE Text OFERTA EXPIRA CURAND…" at bounding box center [725, 0] width 300 height 3156
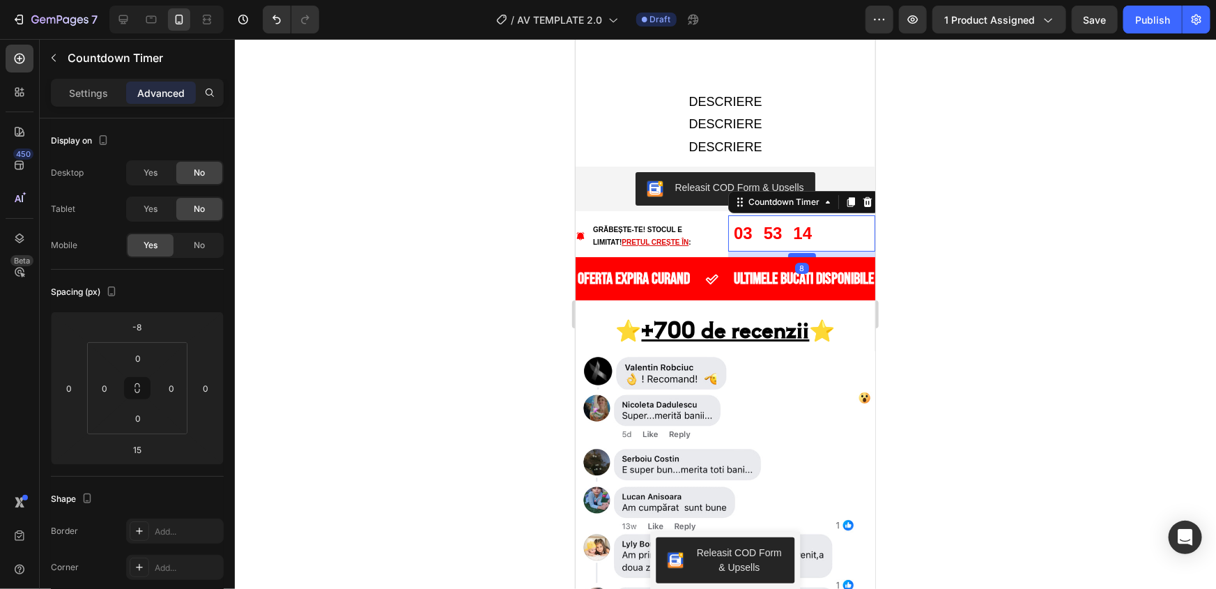
click at [796, 252] on div at bounding box center [802, 254] width 28 height 4
drag, startPoint x: 796, startPoint y: 215, endPoint x: 797, endPoint y: 198, distance: 16.8
click at [803, 215] on div "03 53 13 Countdown Timer 9" at bounding box center [801, 233] width 147 height 36
type input "0"
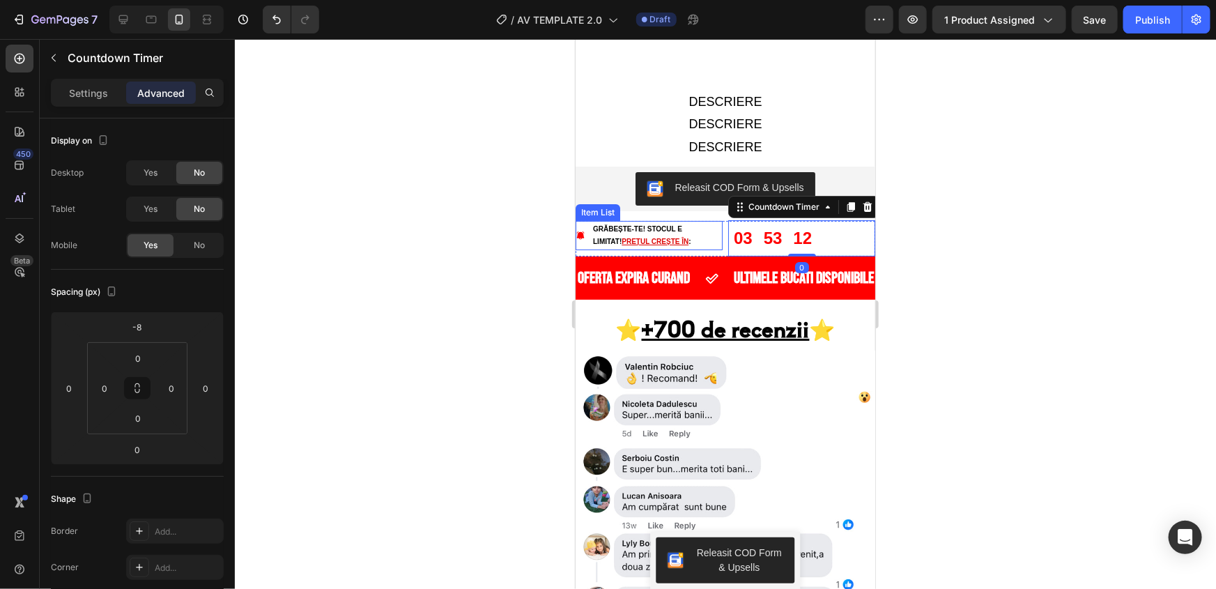
click at [716, 220] on div "Grăbește-te! STOCUL E LIMITAT! PREȚUL CREȘTE ÎN :" at bounding box center [656, 234] width 132 height 29
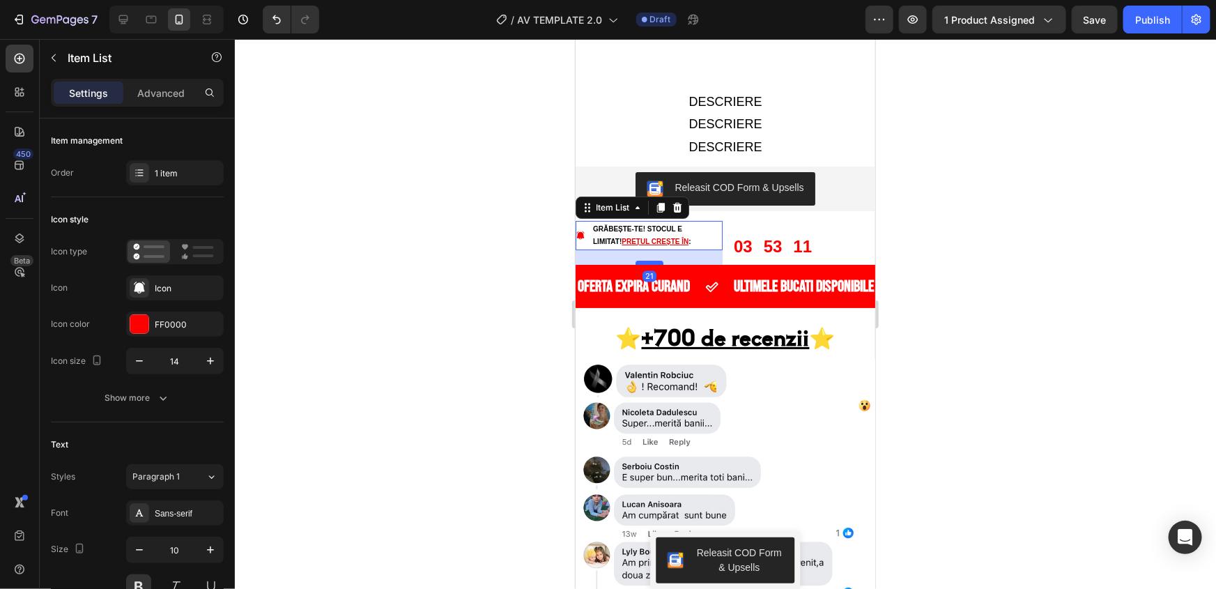
drag, startPoint x: 653, startPoint y: 215, endPoint x: 653, endPoint y: 224, distance: 8.4
click at [653, 260] on div at bounding box center [649, 262] width 28 height 4
type input "100%"
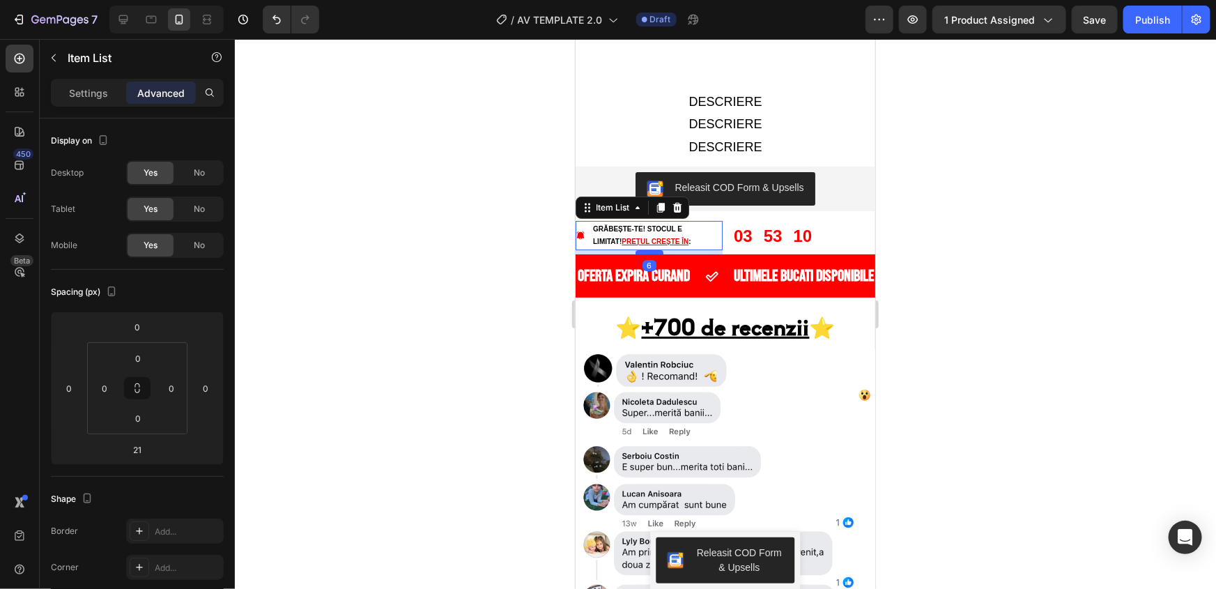
drag, startPoint x: 653, startPoint y: 222, endPoint x: 659, endPoint y: 212, distance: 11.8
click at [659, 250] on div at bounding box center [649, 252] width 28 height 4
type input "6"
click at [1002, 188] on div at bounding box center [725, 314] width 981 height 550
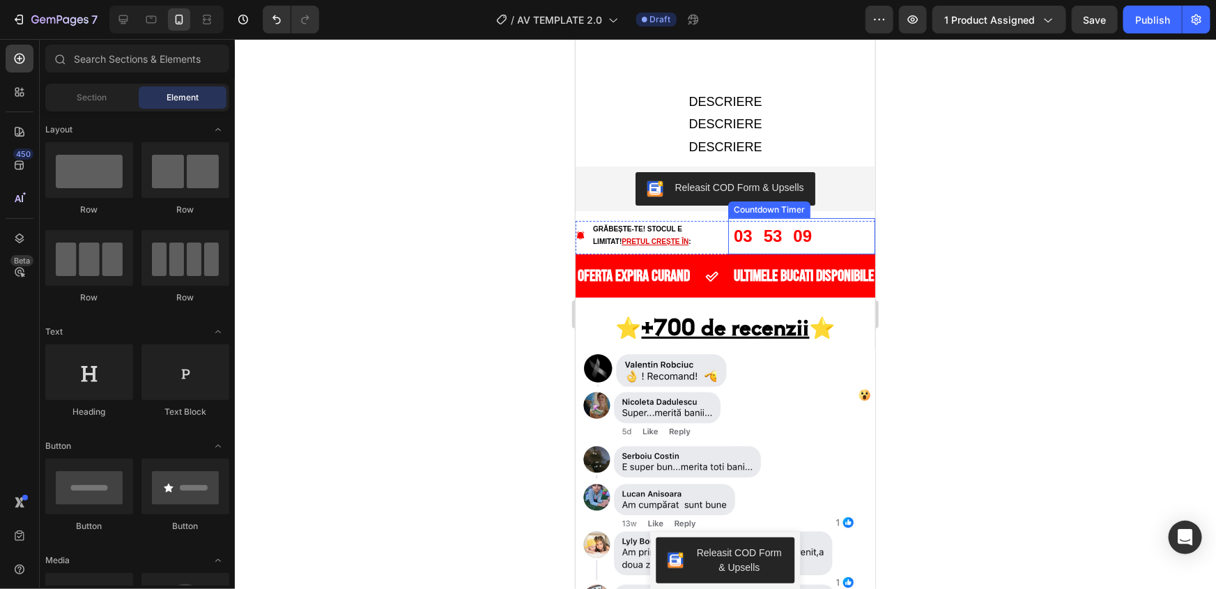
click at [833, 217] on div "03 53 09" at bounding box center [801, 235] width 147 height 36
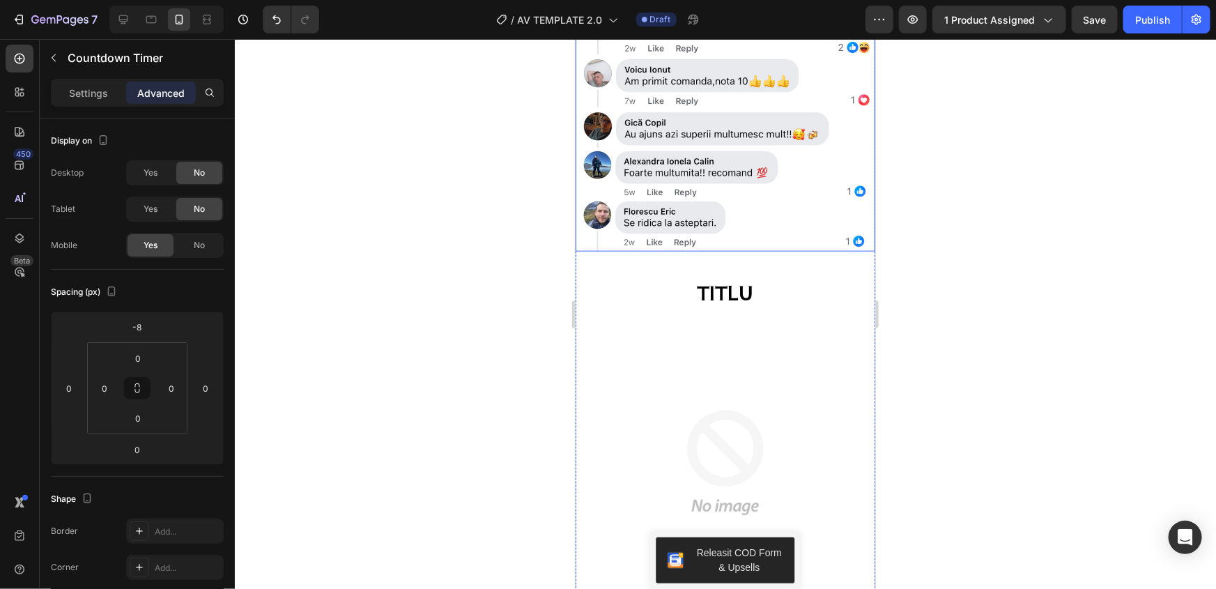
scroll to position [3485, 0]
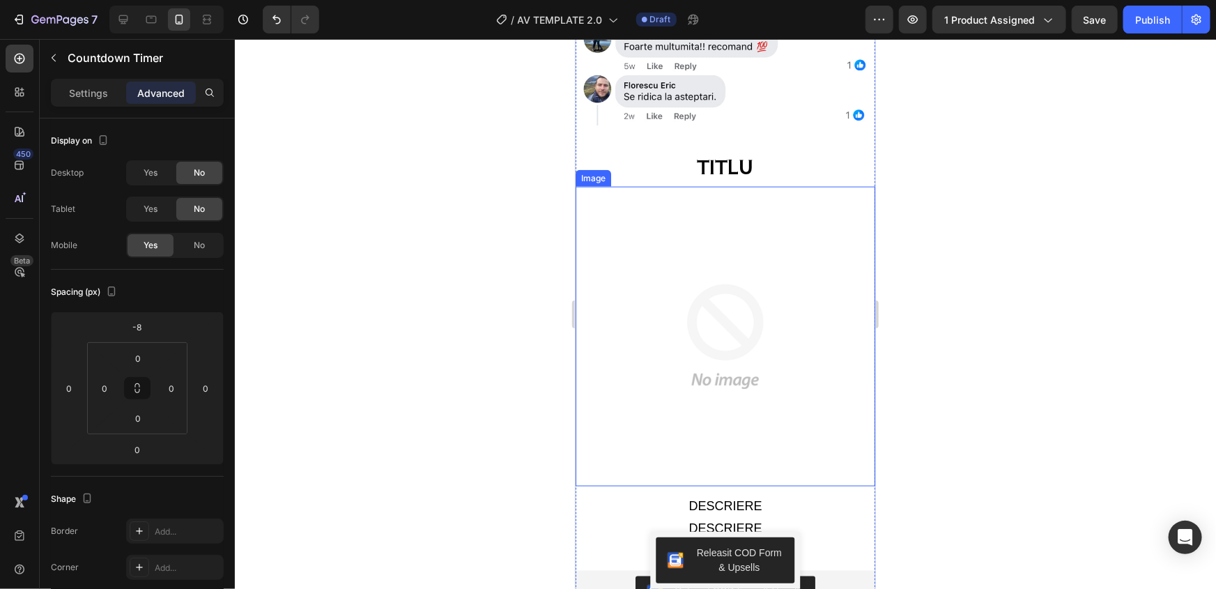
click at [768, 250] on img at bounding box center [725, 336] width 300 height 300
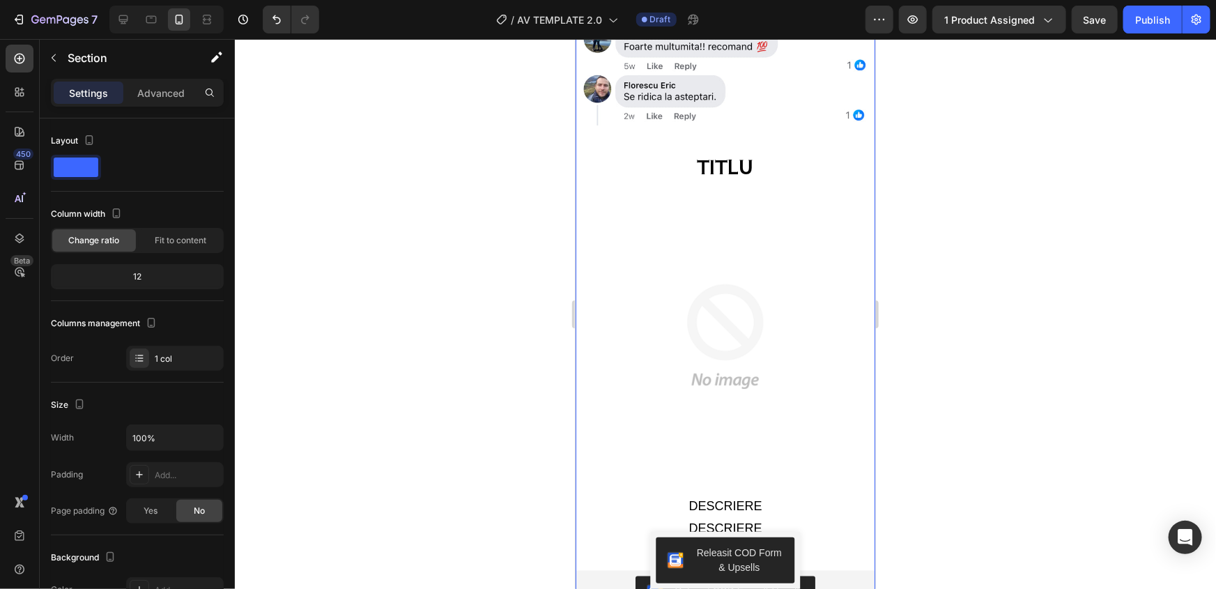
click at [771, 152] on h2 "TITLU" at bounding box center [725, 165] width 300 height 27
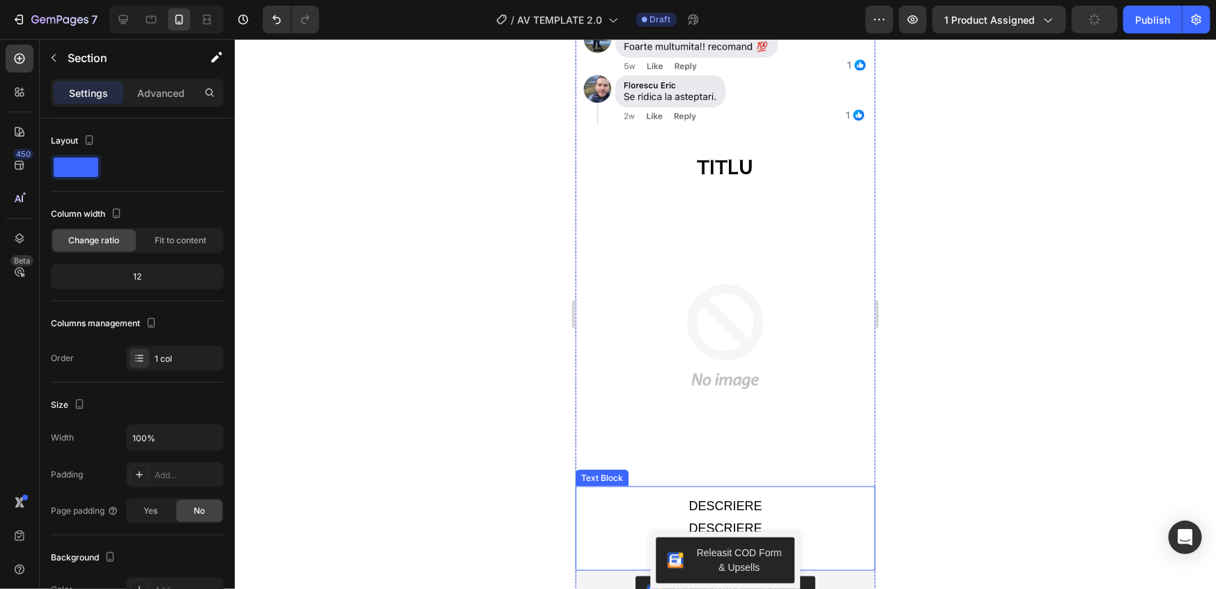
scroll to position [3802, 0]
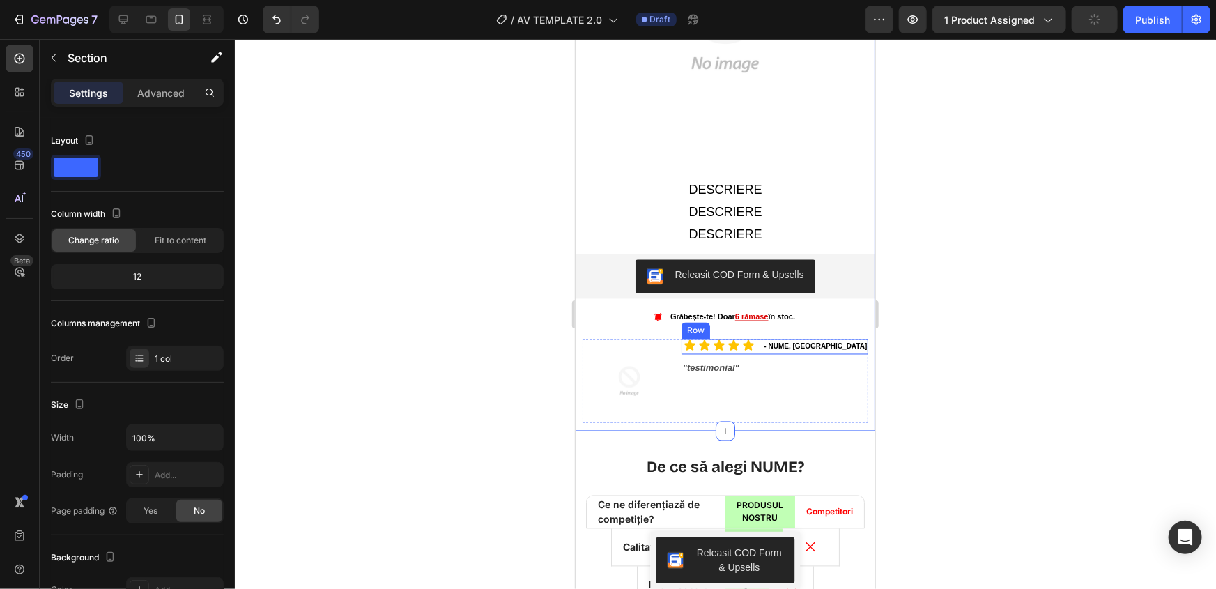
click at [847, 259] on div "Releasit COD Form & Upsells" at bounding box center [725, 275] width 289 height 33
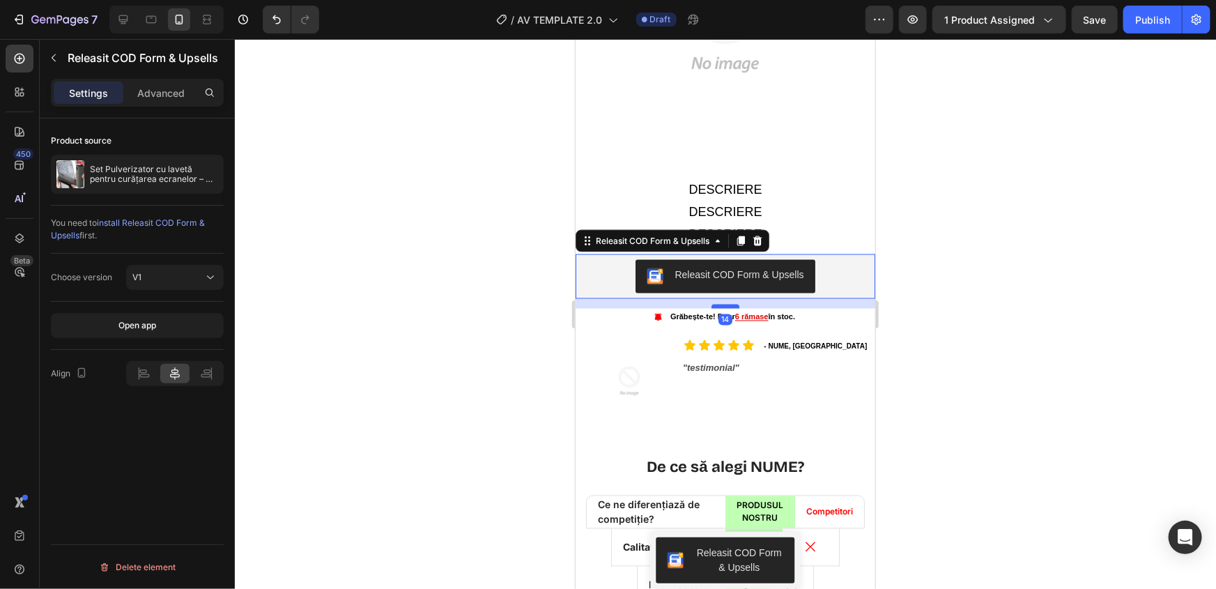
click at [726, 304] on div at bounding box center [725, 306] width 28 height 4
click at [1047, 250] on div at bounding box center [725, 314] width 981 height 550
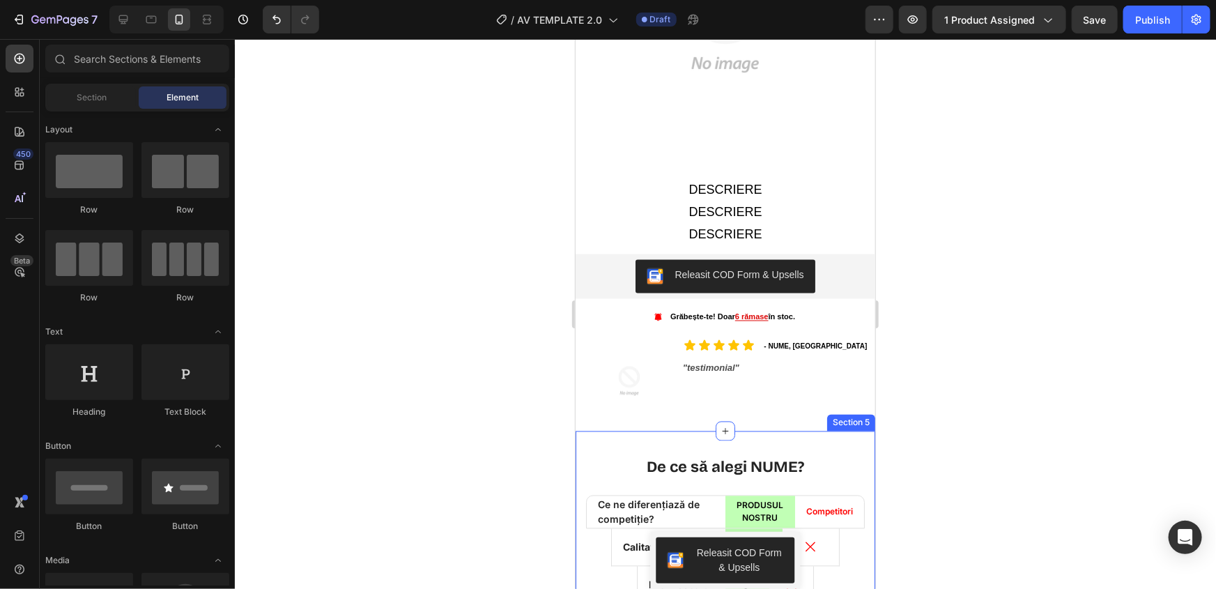
scroll to position [4055, 0]
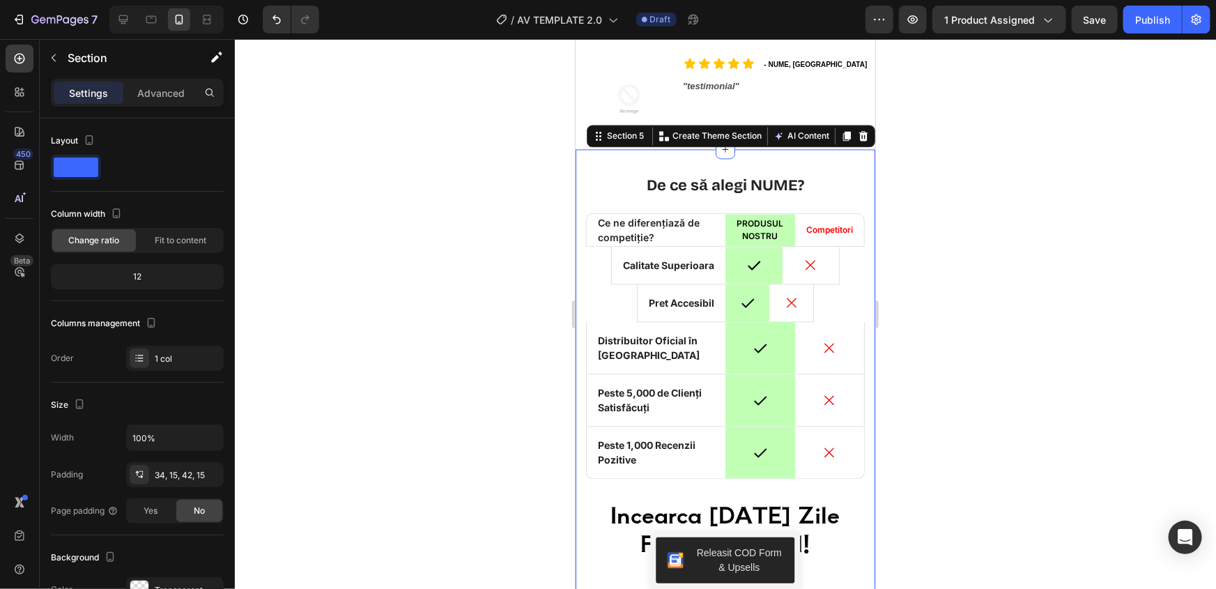
scroll to position [4119, 0]
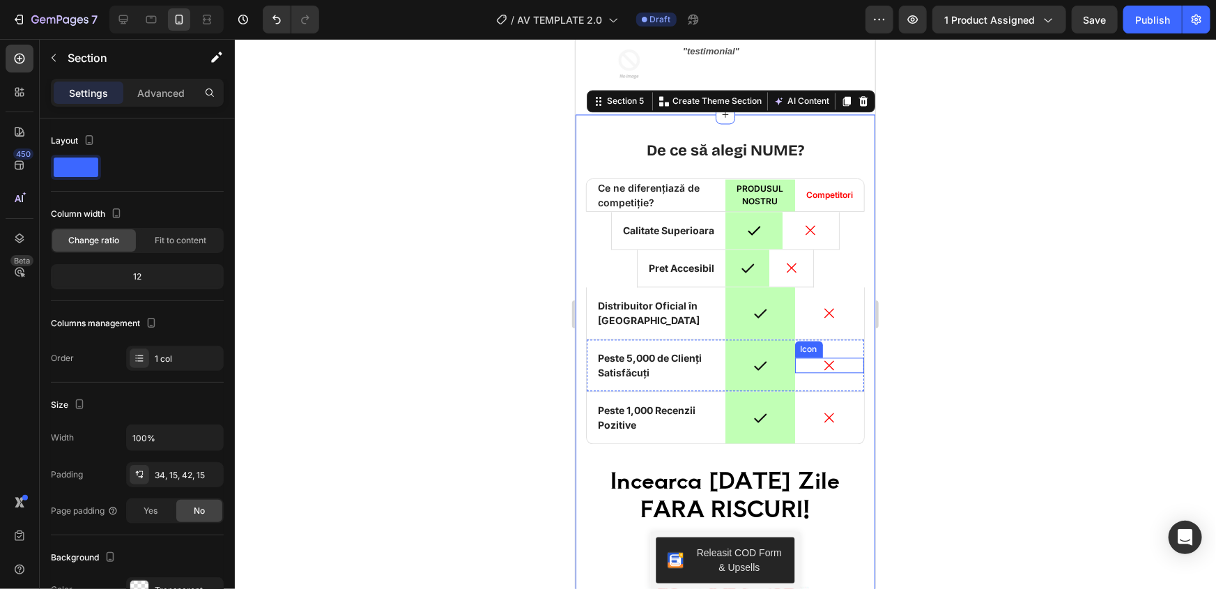
click at [829, 339] on div "Icon" at bounding box center [830, 365] width 70 height 52
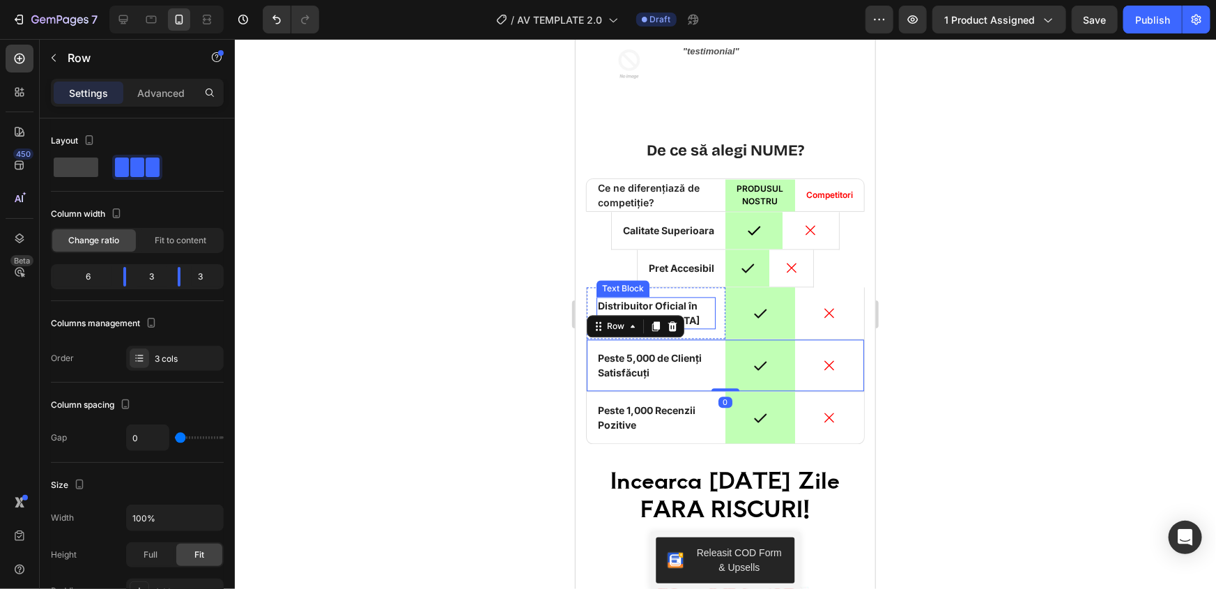
click at [695, 298] on p "Distribuitor Oficial în România" at bounding box center [655, 312] width 116 height 29
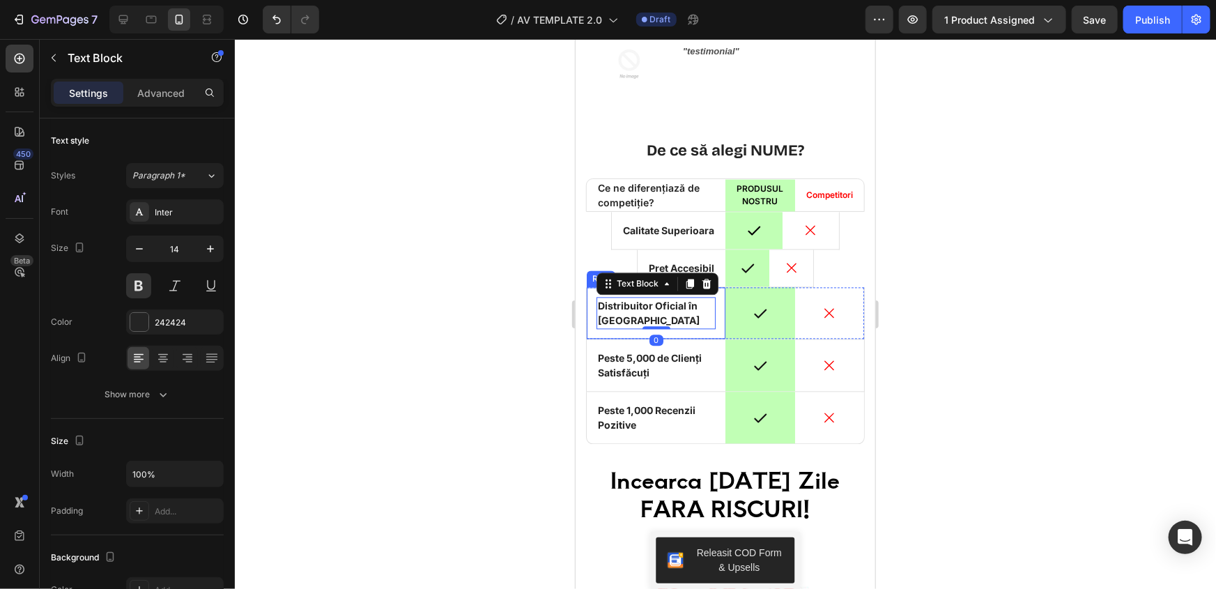
click at [715, 286] on div "Icon Distribuitor Oficial în România Text Block 0 Row" at bounding box center [655, 312] width 139 height 52
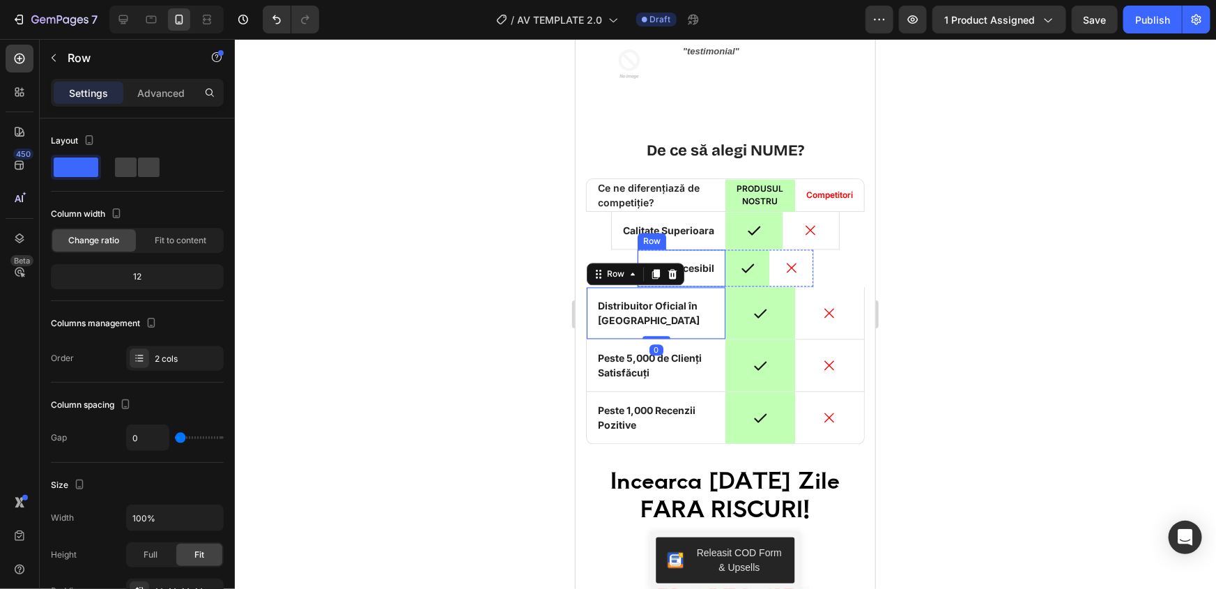
click at [717, 249] on div "Icon Pret Accesibil Text Block Row" at bounding box center [681, 267] width 88 height 37
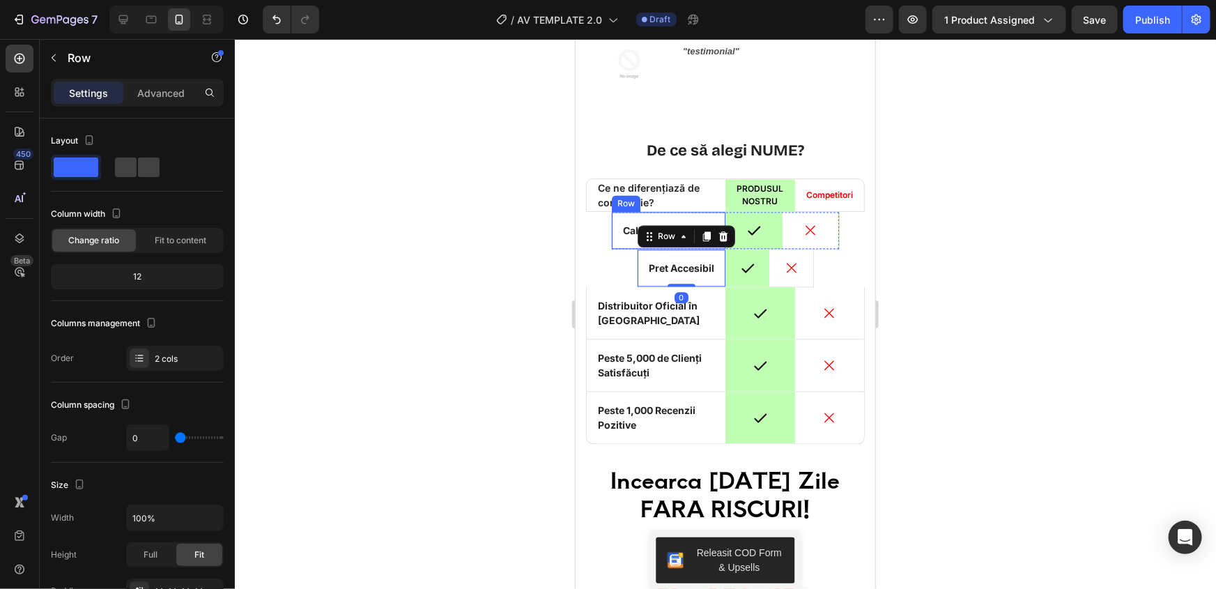
click at [675, 211] on div "Icon Calitate Superioara Text Block Row" at bounding box center [668, 229] width 114 height 37
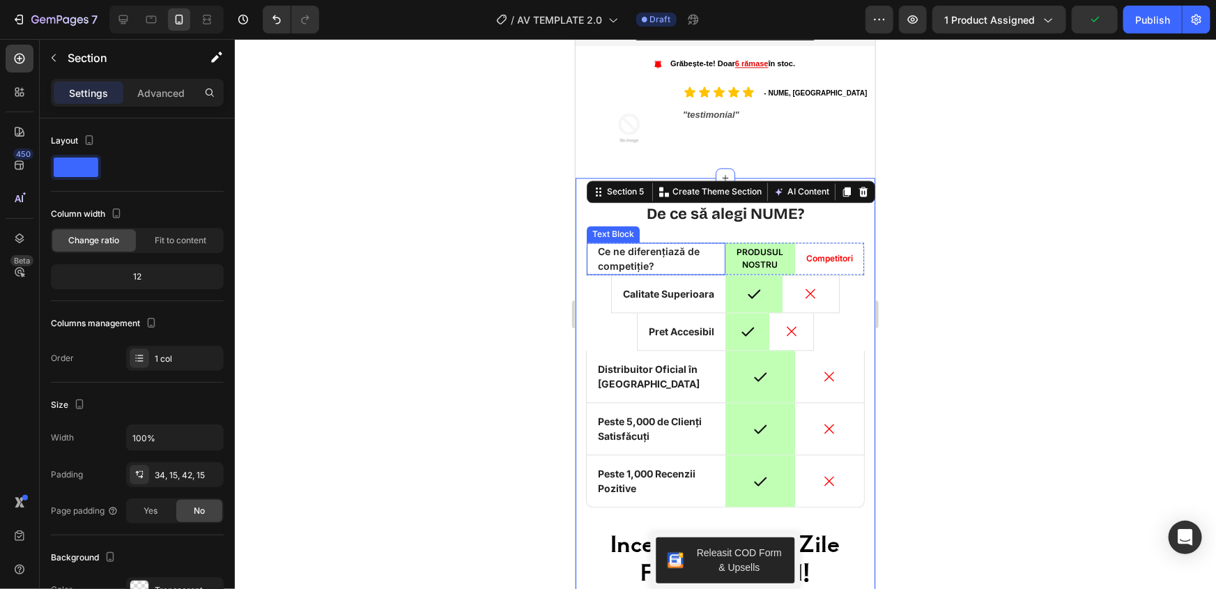
scroll to position [4055, 0]
click at [447, 237] on div at bounding box center [725, 314] width 981 height 550
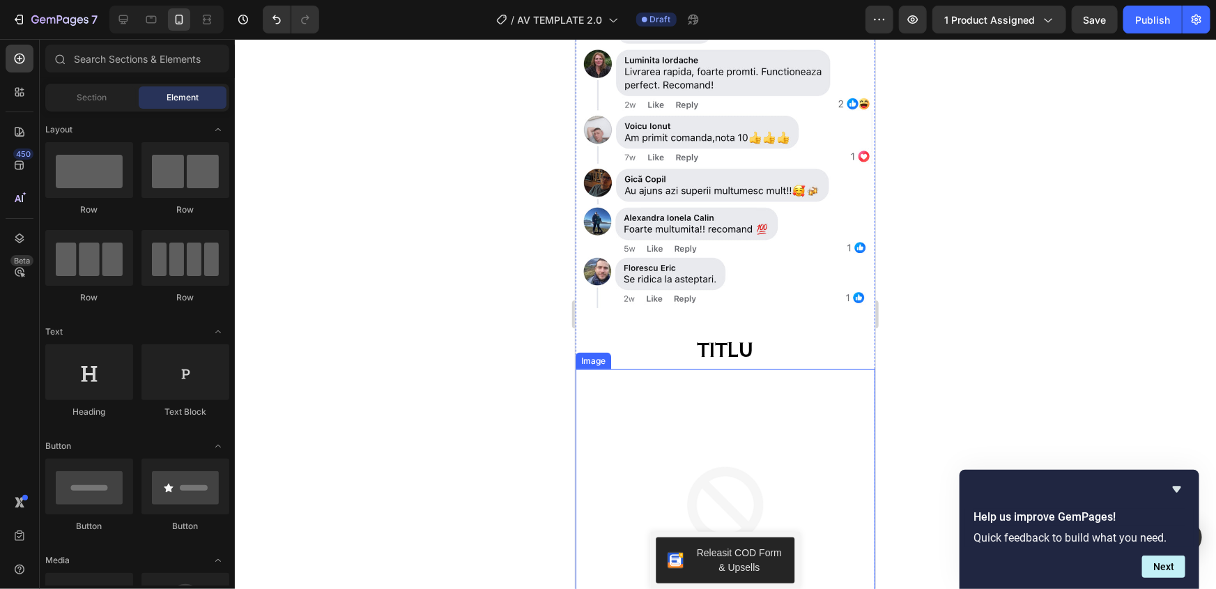
scroll to position [3168, 0]
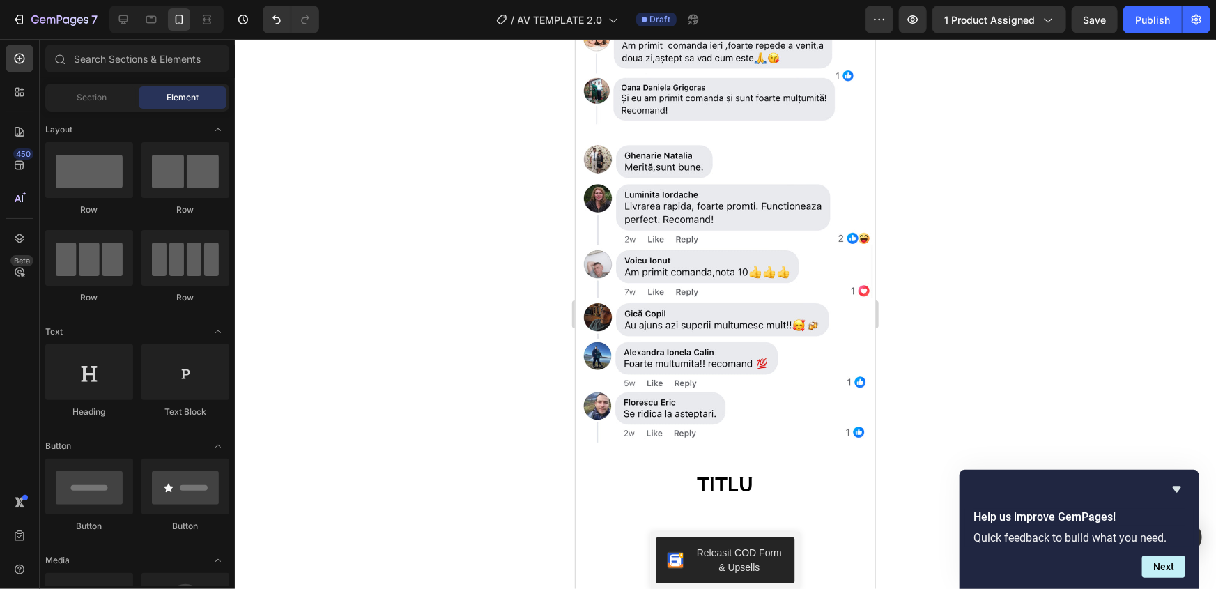
click at [1176, 484] on icon "Hide survey" at bounding box center [1177, 489] width 17 height 17
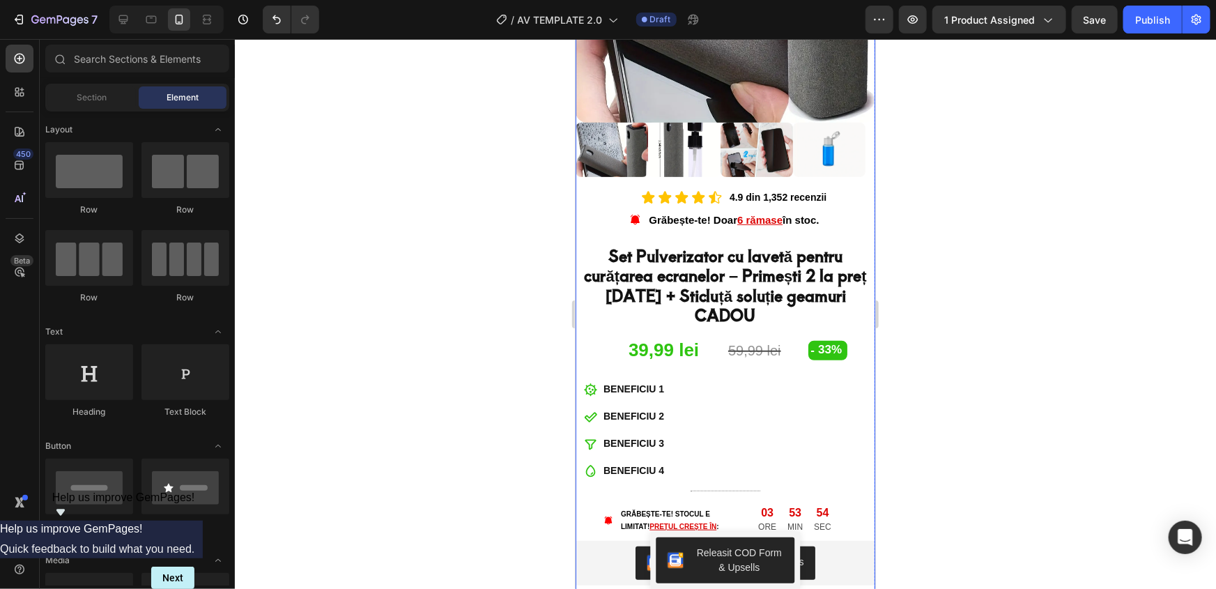
scroll to position [316, 0]
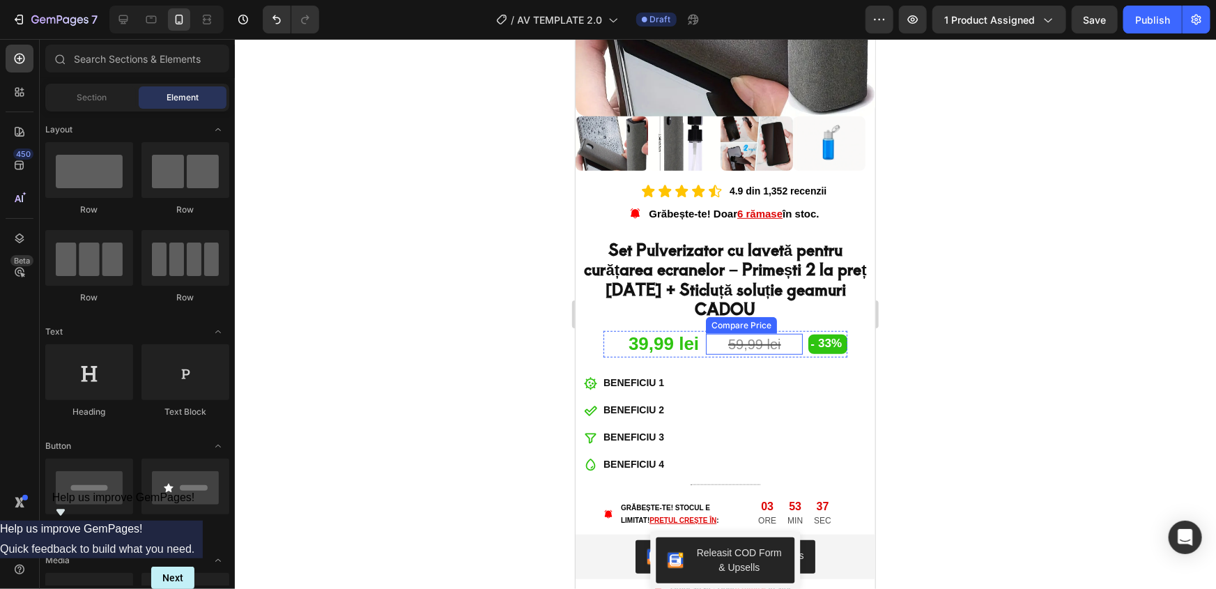
click at [750, 333] on div "59,99 lei" at bounding box center [753, 343] width 97 height 21
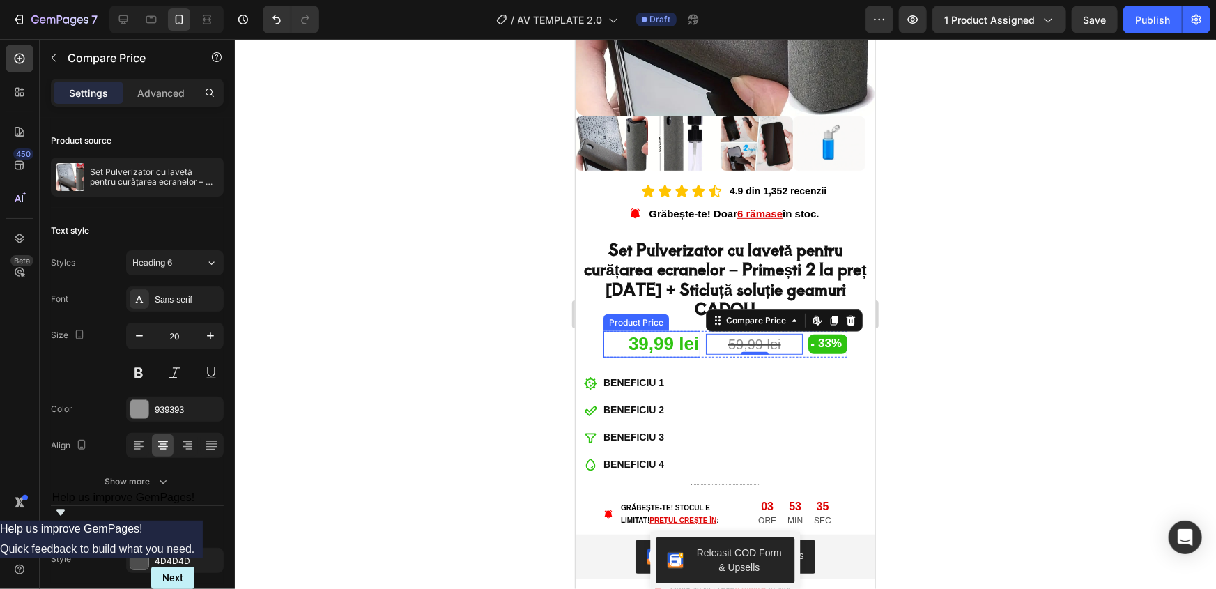
click at [638, 330] on div "39,99 lei" at bounding box center [651, 343] width 97 height 26
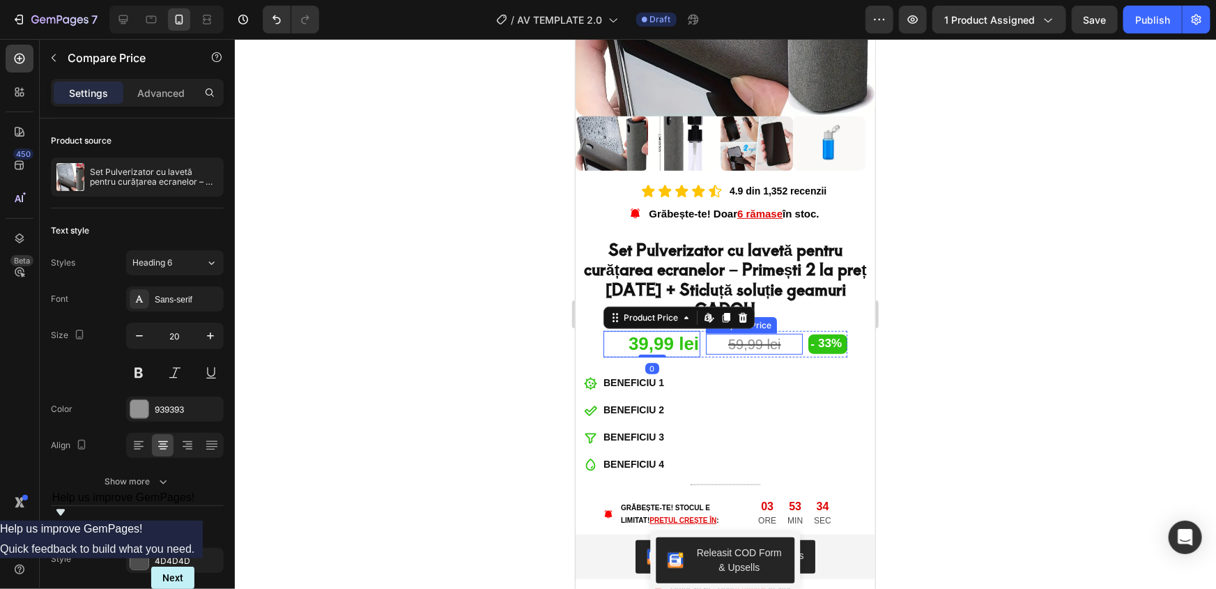
click at [742, 333] on div "59,99 lei" at bounding box center [753, 343] width 97 height 21
click at [675, 330] on div "39,99 lei" at bounding box center [651, 343] width 97 height 26
click at [756, 333] on div "59,99 lei" at bounding box center [753, 343] width 97 height 21
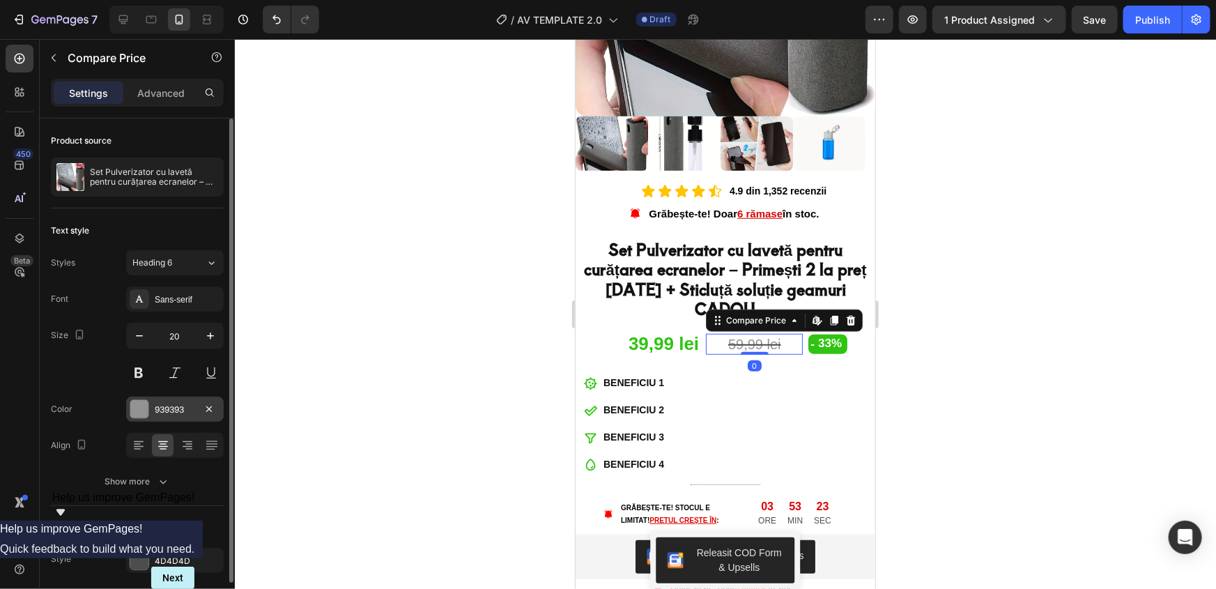
click at [170, 404] on div "939393" at bounding box center [175, 410] width 40 height 13
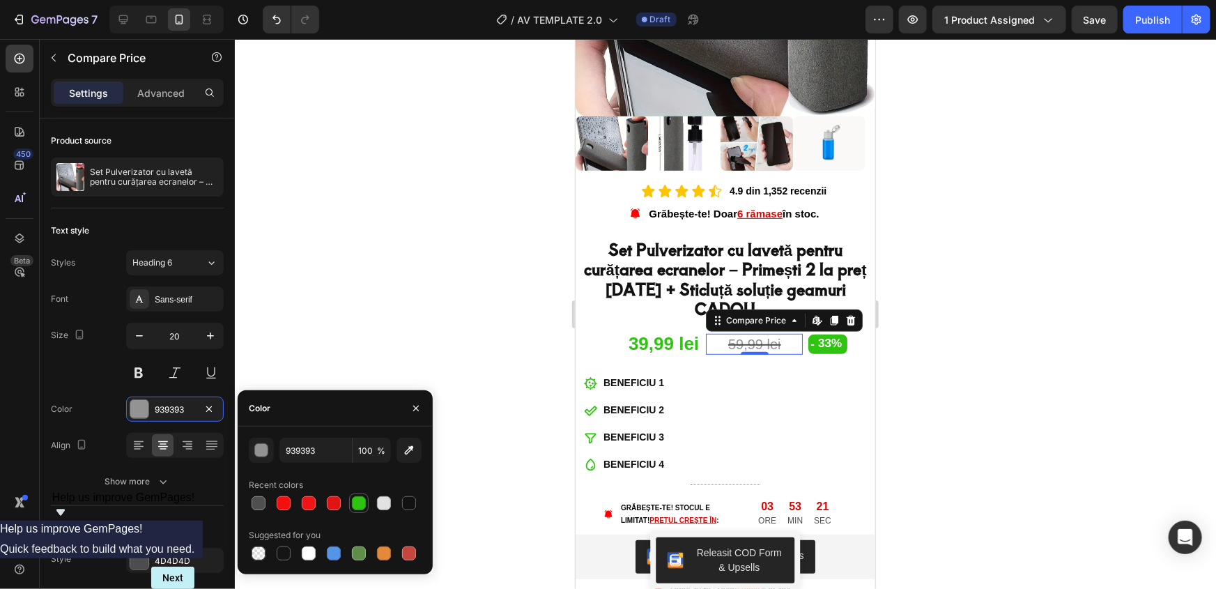
click at [355, 506] on div at bounding box center [359, 503] width 14 height 14
click at [402, 452] on icon "button" at bounding box center [409, 450] width 14 height 14
click at [376, 502] on div at bounding box center [384, 503] width 17 height 17
type input "2FC411"
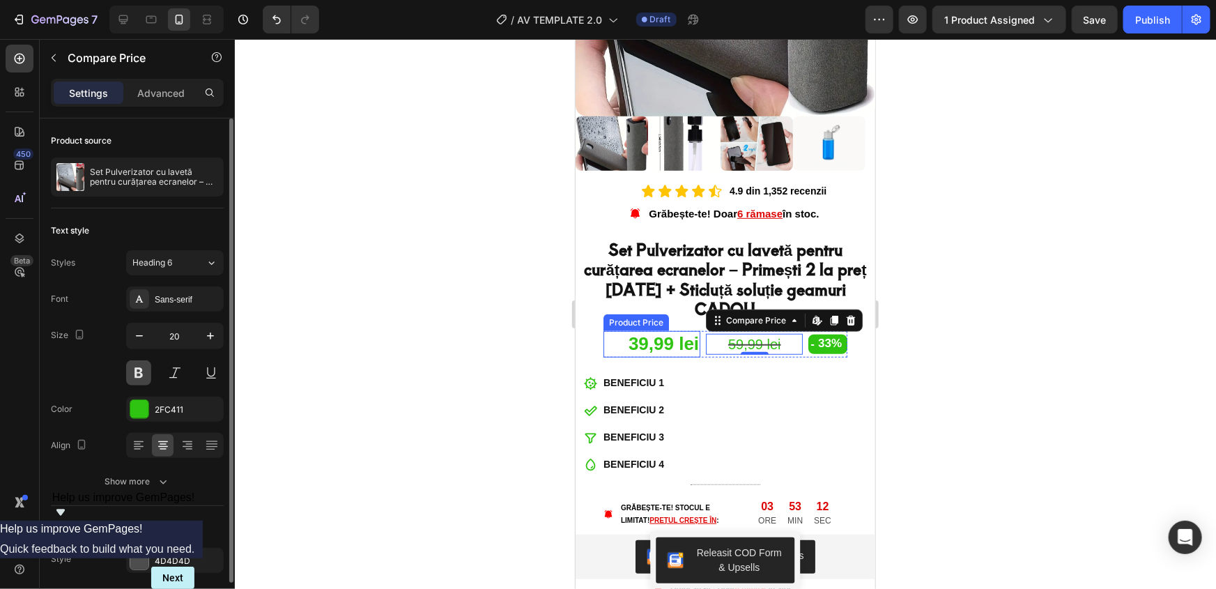
click at [130, 374] on button at bounding box center [138, 372] width 25 height 25
click at [418, 295] on div at bounding box center [725, 314] width 981 height 550
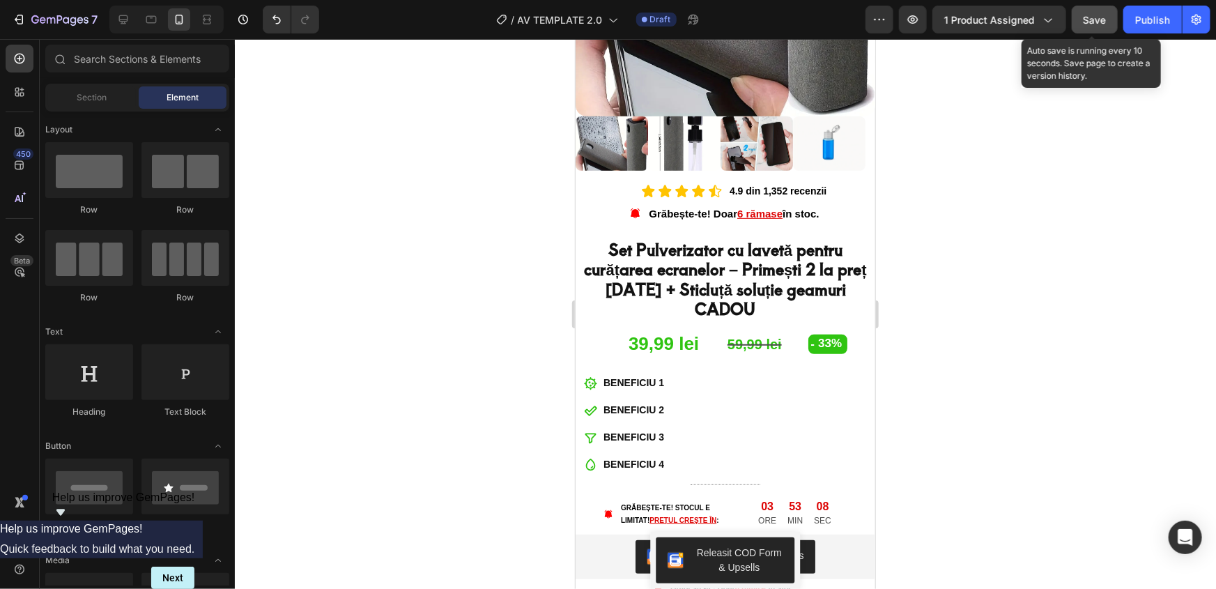
drag, startPoint x: 1094, startPoint y: 18, endPoint x: 1087, endPoint y: 20, distance: 7.3
click at [1094, 18] on span "Save" at bounding box center [1095, 20] width 23 height 12
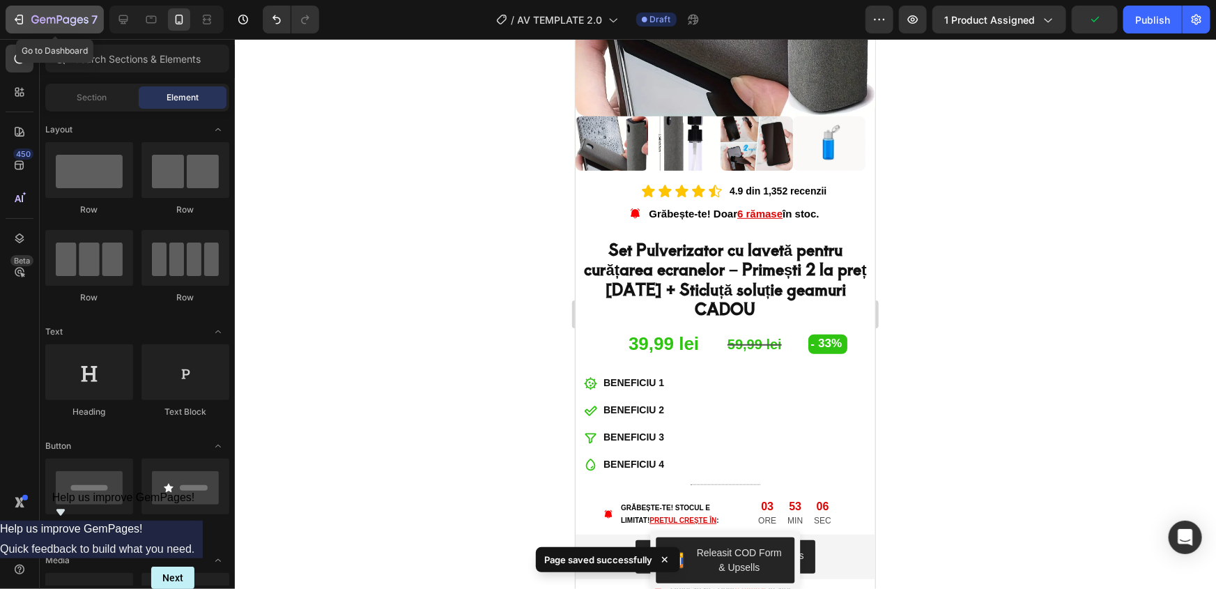
click at [45, 15] on icon "button" at bounding box center [59, 21] width 57 height 12
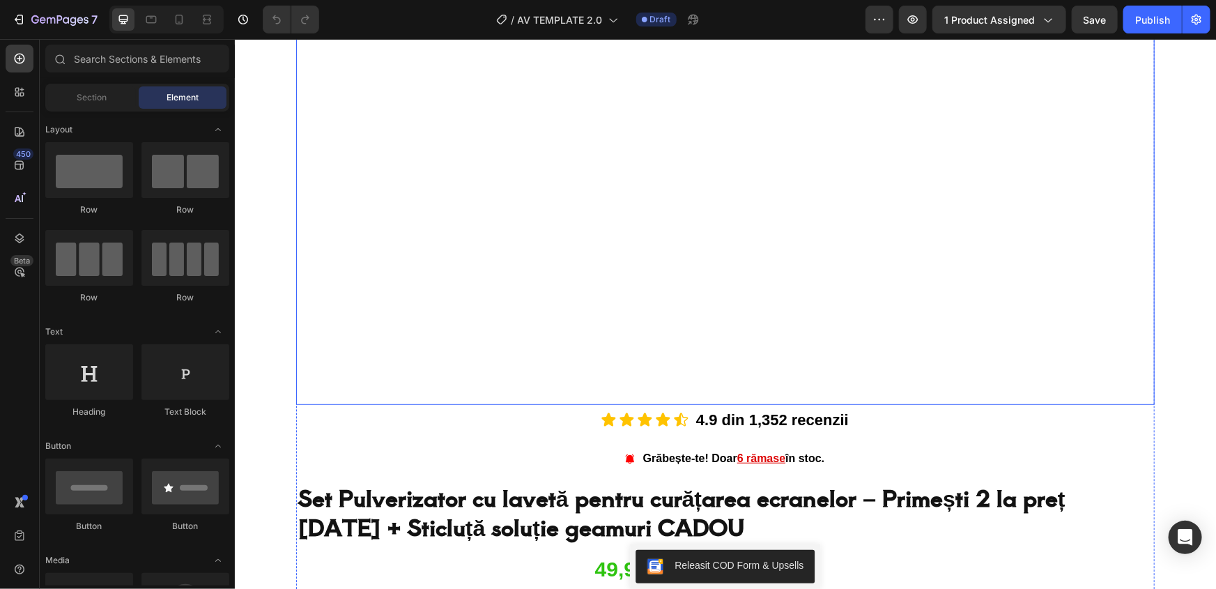
scroll to position [507, 0]
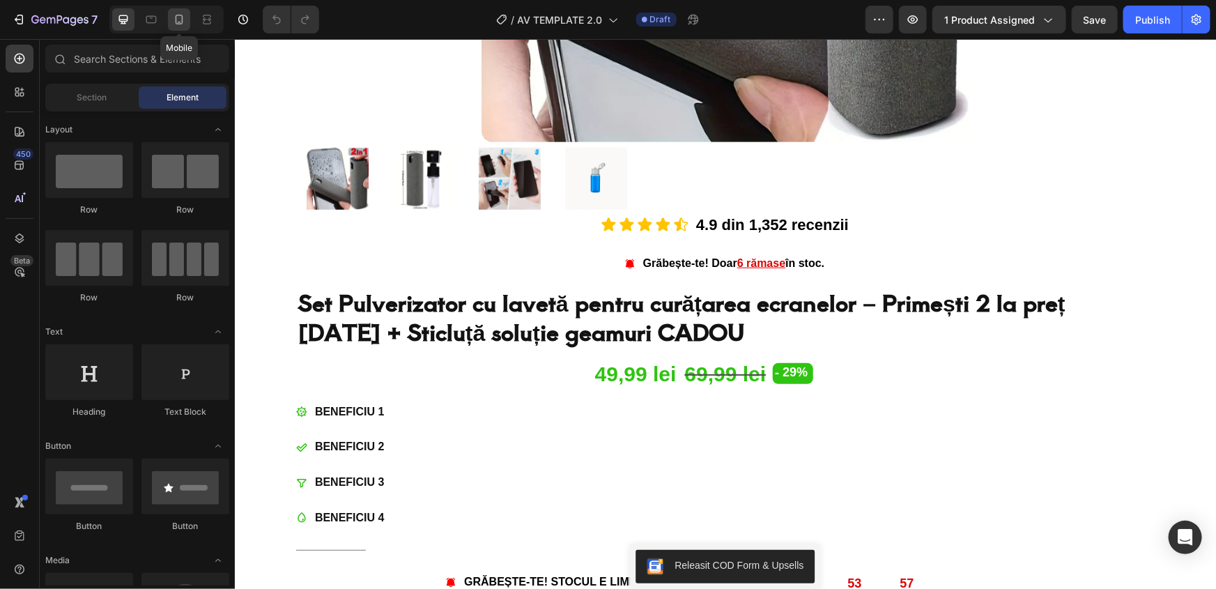
click at [176, 10] on div at bounding box center [179, 19] width 22 height 22
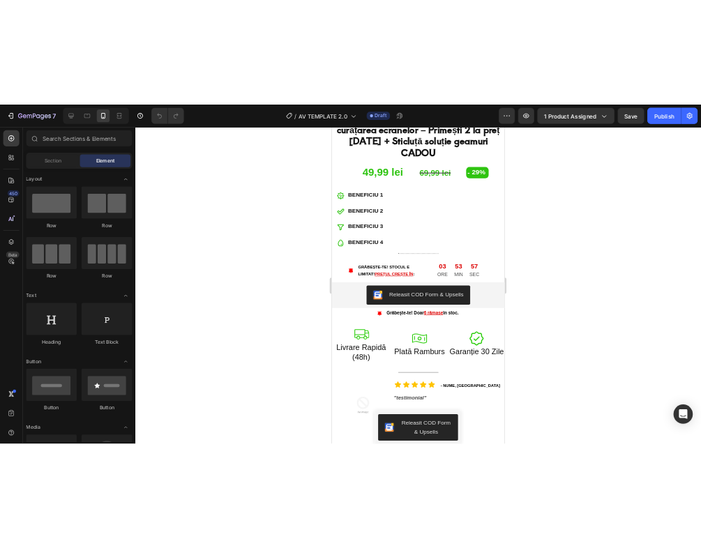
scroll to position [383, 0]
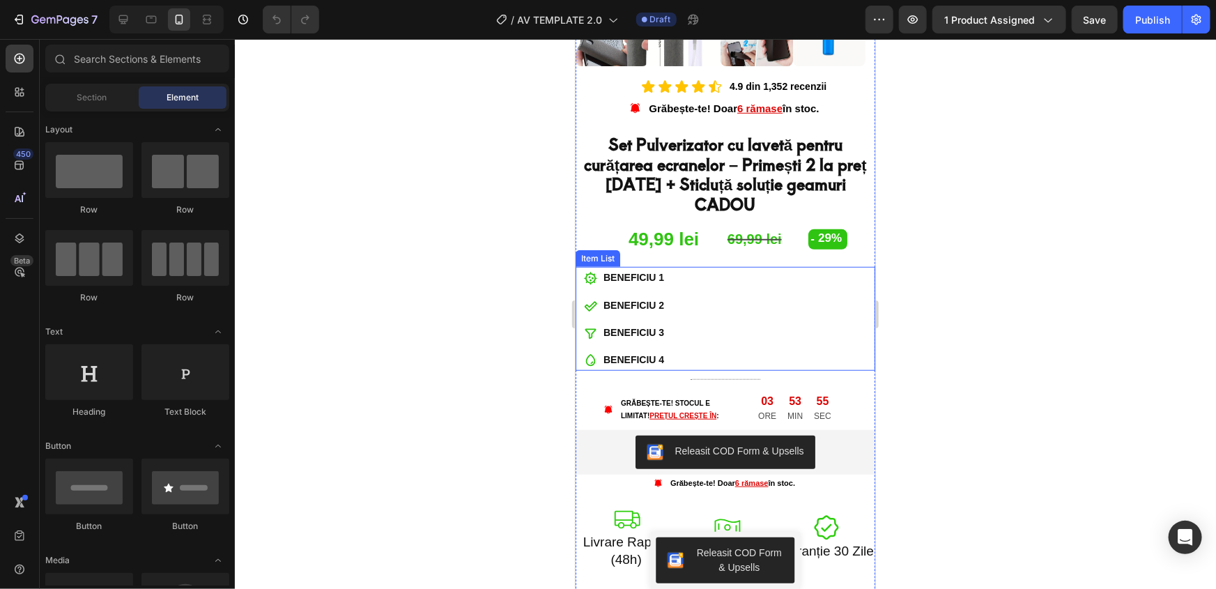
click at [649, 268] on p "BENEFICIU 1" at bounding box center [633, 276] width 61 height 17
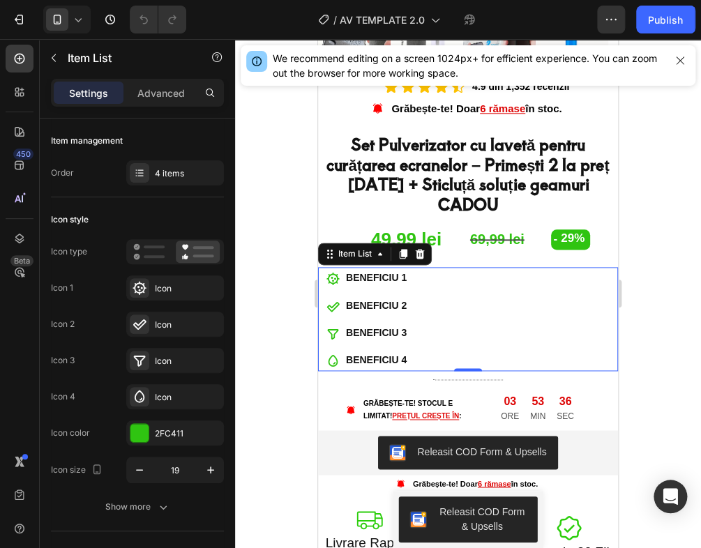
click at [381, 269] on p "BENEFICIU 1" at bounding box center [376, 277] width 61 height 17
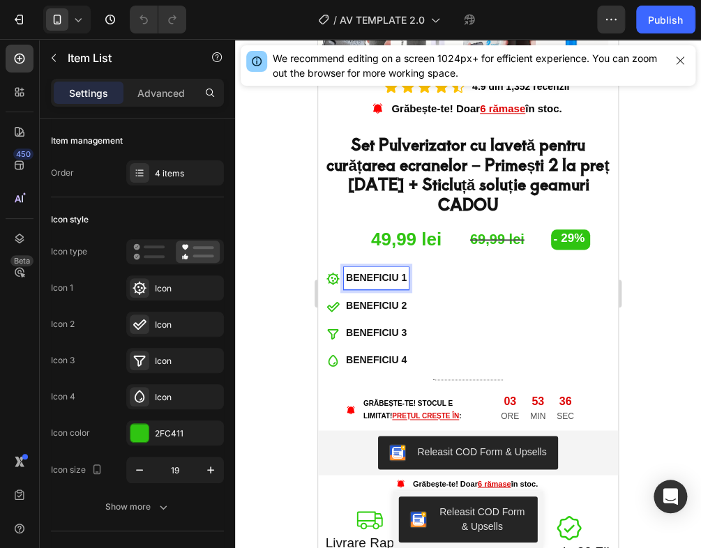
click at [383, 269] on p "BENEFICIU 1" at bounding box center [376, 277] width 61 height 17
click at [410, 267] on div "BENEFICIU 1 BENEFICIU 2 BENEFICIU 3 BENEFICIU 4" at bounding box center [468, 319] width 300 height 104
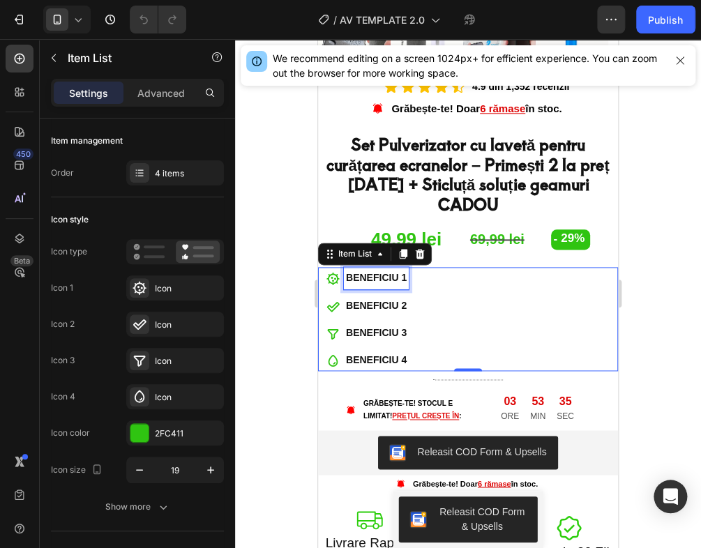
click at [397, 269] on p "BENEFICIU 1" at bounding box center [376, 277] width 61 height 17
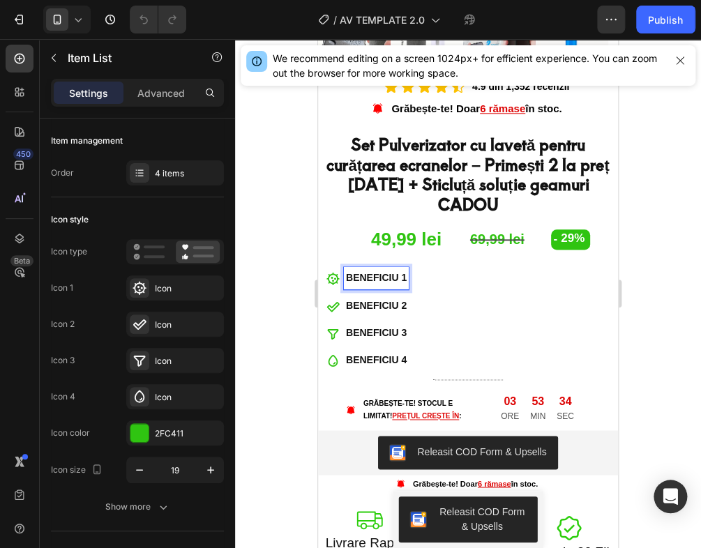
click at [404, 269] on p "BENEFICIU 1" at bounding box center [376, 277] width 61 height 17
click at [391, 297] on p "BENEFICIU 2" at bounding box center [401, 305] width 111 height 17
click at [408, 297] on p "BENEFICIU 2" at bounding box center [401, 305] width 111 height 17
click at [399, 324] on p "BENEFICIU 3" at bounding box center [401, 332] width 111 height 17
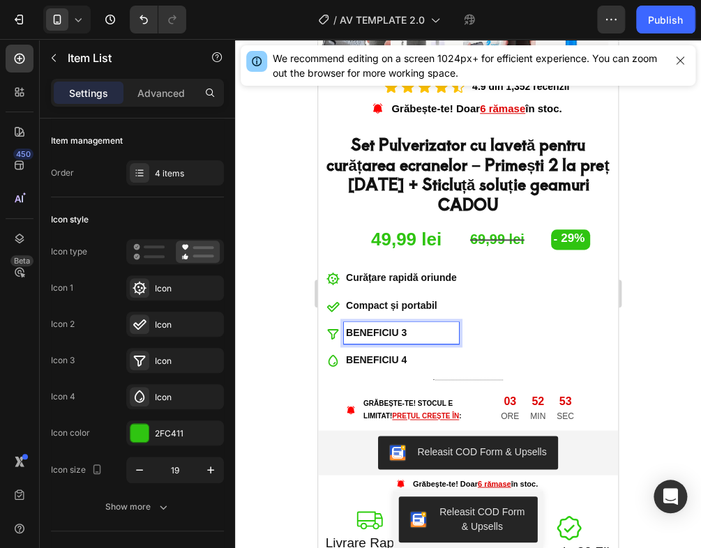
click at [405, 324] on p "BENEFICIU 3" at bounding box center [401, 332] width 111 height 17
click at [404, 351] on p "BENEFICIU 4" at bounding box center [401, 359] width 111 height 17
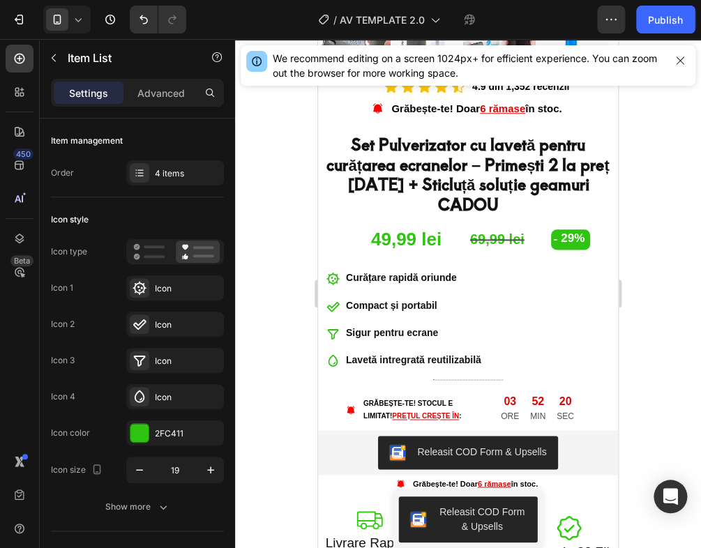
click at [536, 329] on div "Curățare rapidă oriunde Compact și portabil Sigur pentru ecrane Lavetă intregra…" at bounding box center [468, 319] width 300 height 104
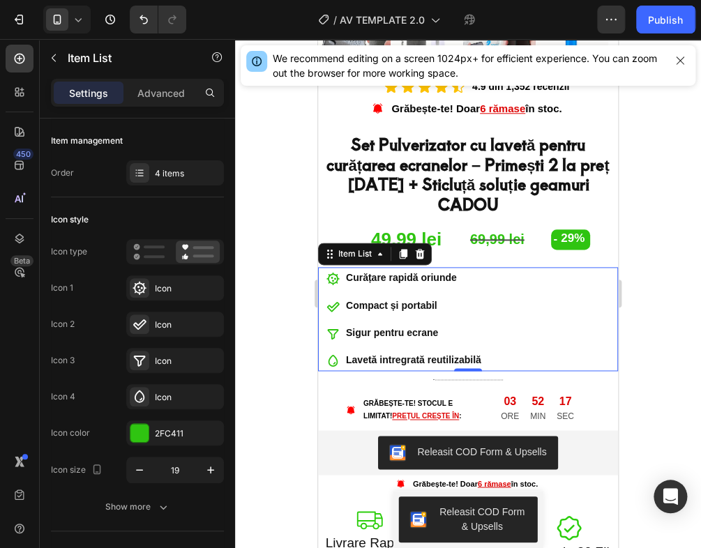
click at [331, 272] on icon at bounding box center [332, 278] width 13 height 13
click at [510, 267] on div "Curățare rapidă oriunde Compact și portabil Sigur pentru ecrane Lavetă intregra…" at bounding box center [468, 319] width 300 height 104
click at [332, 273] on icon at bounding box center [332, 279] width 13 height 13
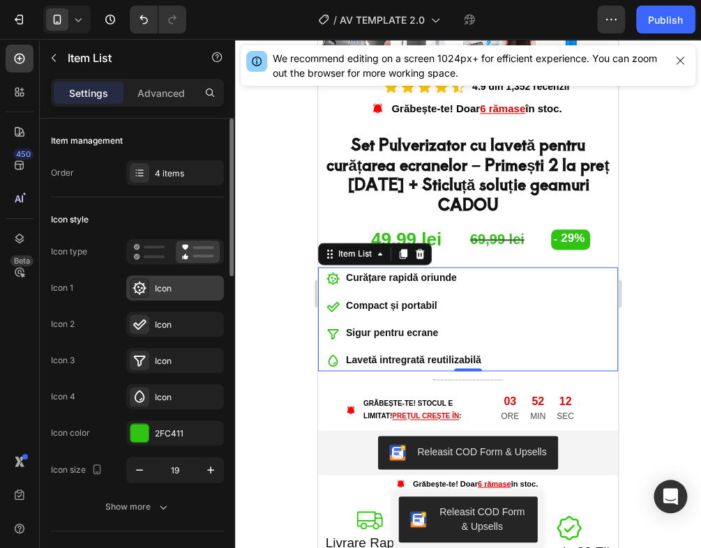
click at [145, 292] on icon at bounding box center [139, 288] width 14 height 14
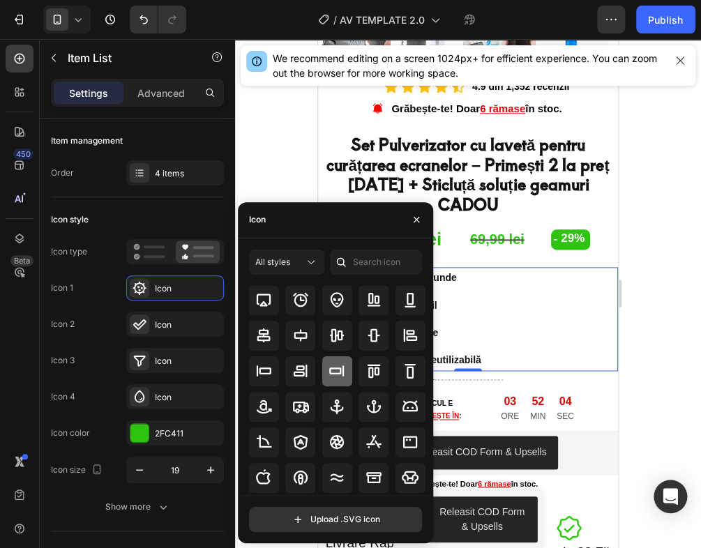
scroll to position [36, 0]
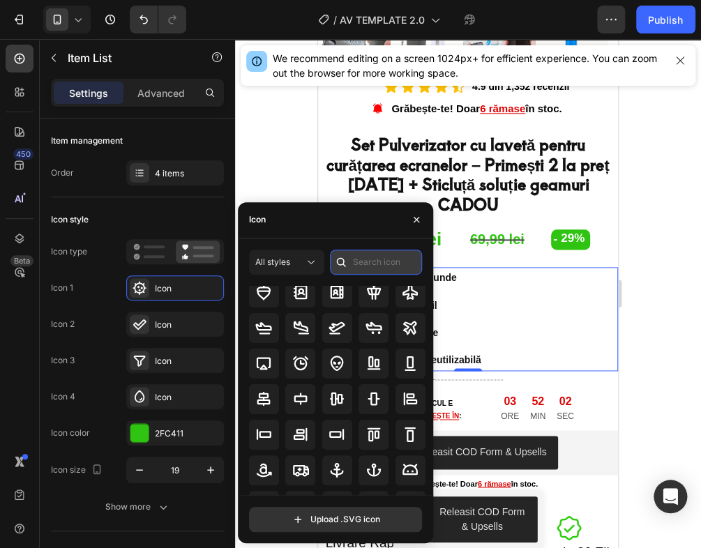
click at [360, 259] on input "text" at bounding box center [376, 262] width 92 height 25
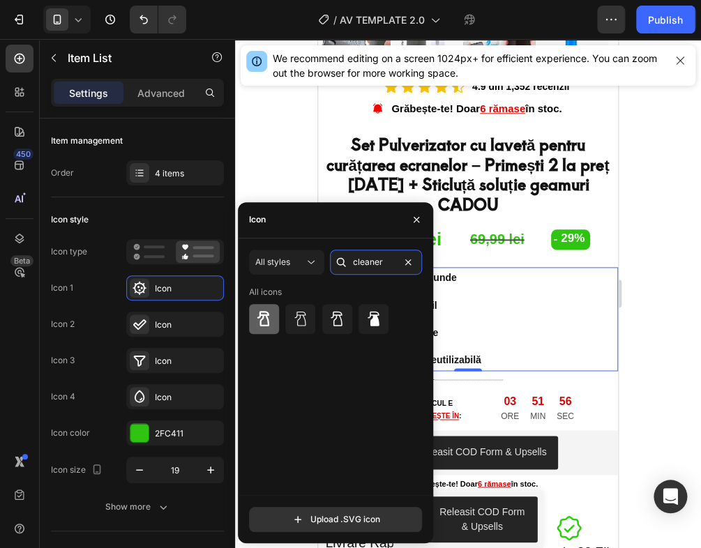
type input "cleaner"
click at [263, 328] on div at bounding box center [264, 319] width 30 height 30
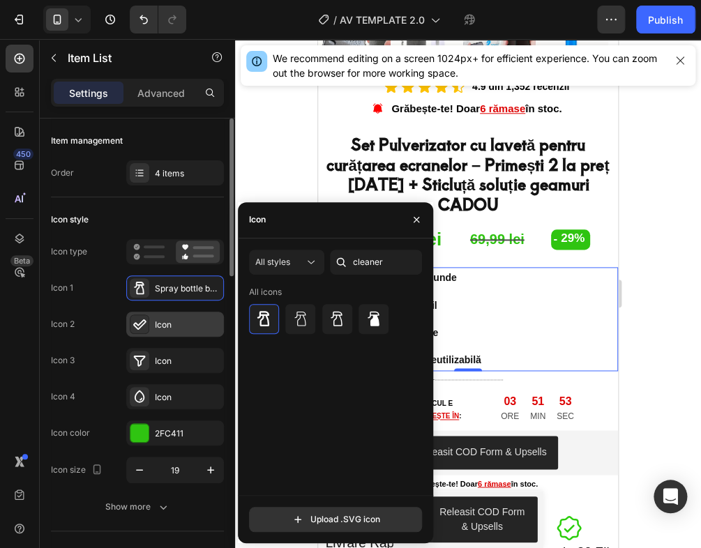
click at [174, 319] on div "Icon" at bounding box center [188, 325] width 66 height 13
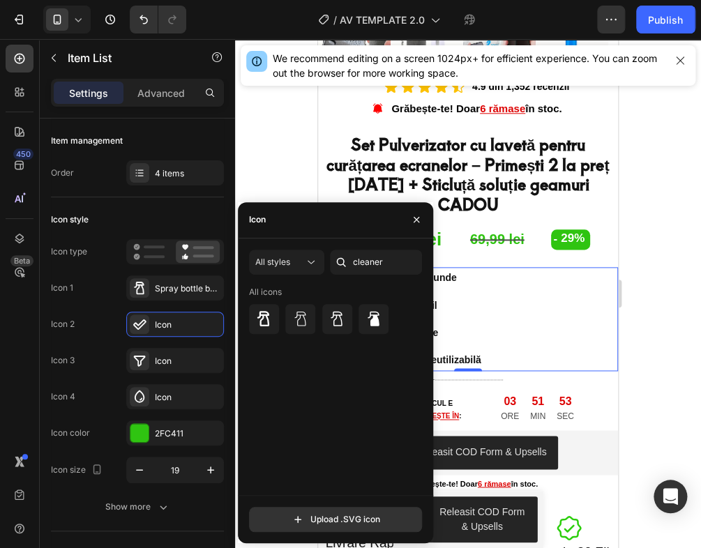
click at [524, 286] on div "Curățare rapidă oriunde Compact și portabil Sigur pentru ecrane Lavetă intregra…" at bounding box center [468, 319] width 300 height 104
click at [415, 220] on icon "button" at bounding box center [416, 220] width 6 height 6
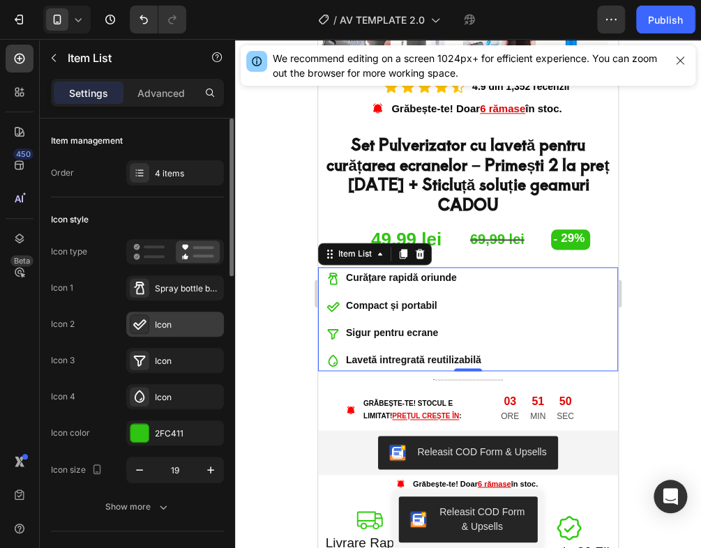
click at [137, 321] on icon at bounding box center [139, 324] width 14 height 14
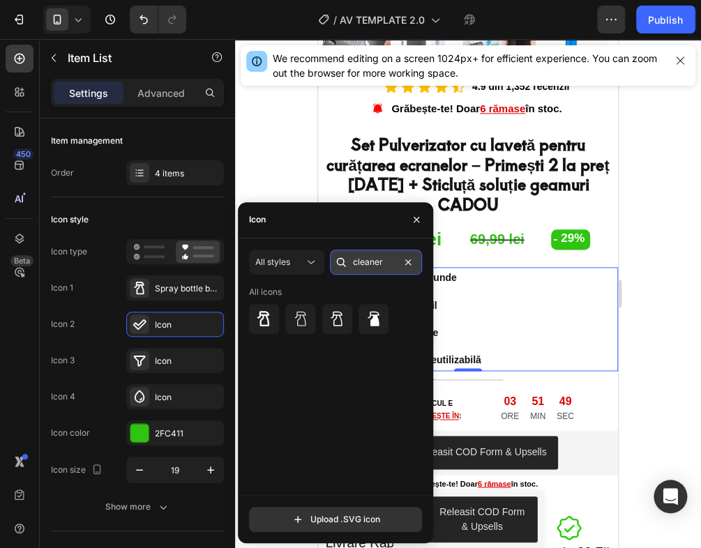
click at [389, 259] on input "cleaner" at bounding box center [376, 262] width 92 height 25
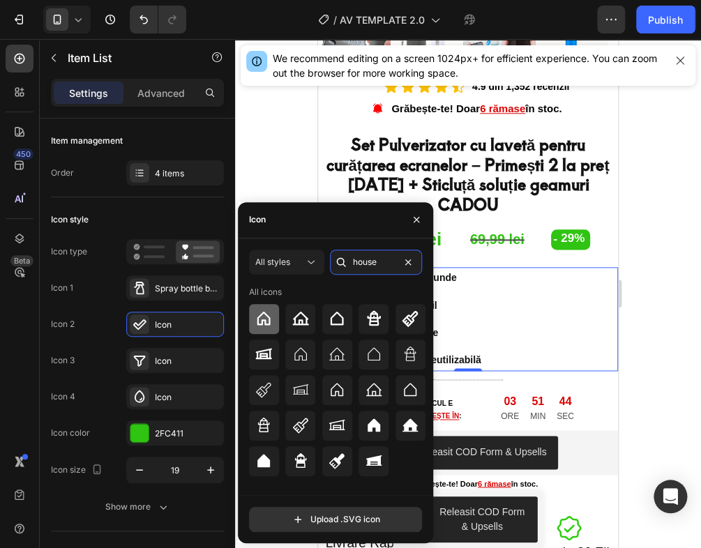
type input "house"
click at [270, 329] on div at bounding box center [264, 319] width 30 height 30
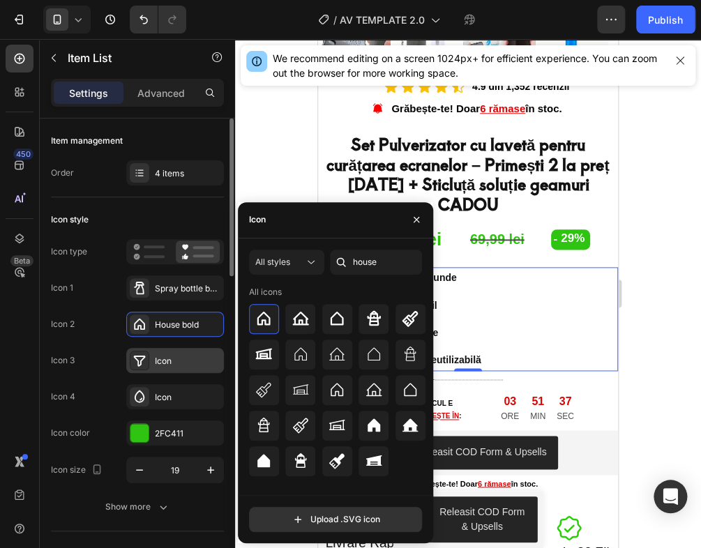
click at [172, 362] on div "Icon" at bounding box center [188, 361] width 66 height 13
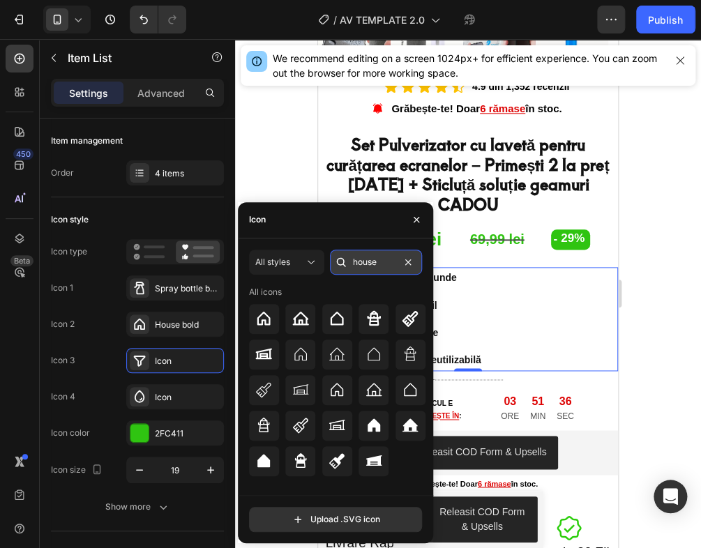
click at [374, 266] on input "house" at bounding box center [376, 262] width 92 height 25
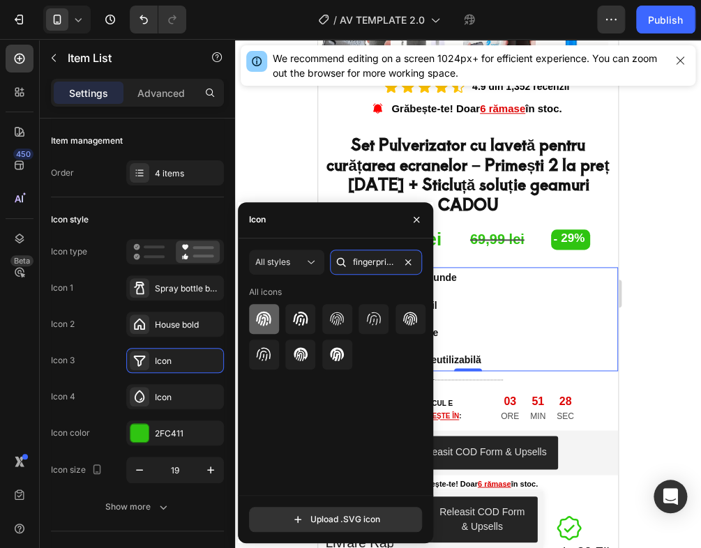
type input "fingerprint"
click at [273, 319] on div at bounding box center [264, 319] width 30 height 30
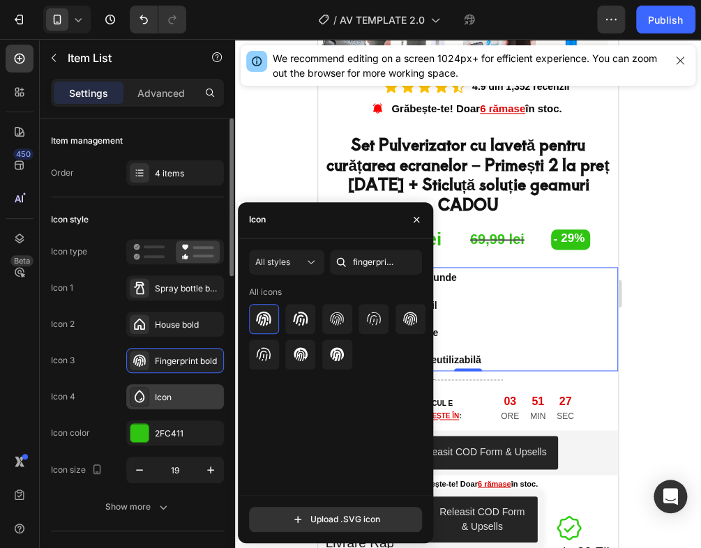
click at [194, 397] on div "Icon" at bounding box center [188, 397] width 66 height 13
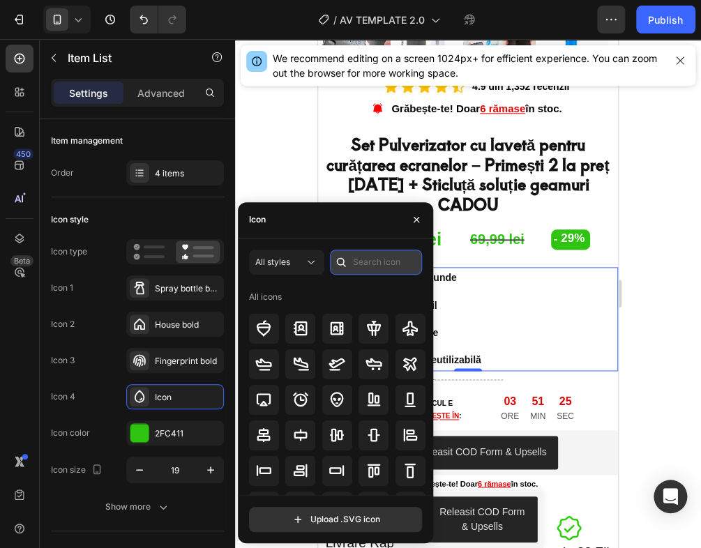
click at [377, 263] on input "text" at bounding box center [376, 262] width 92 height 25
type input "t"
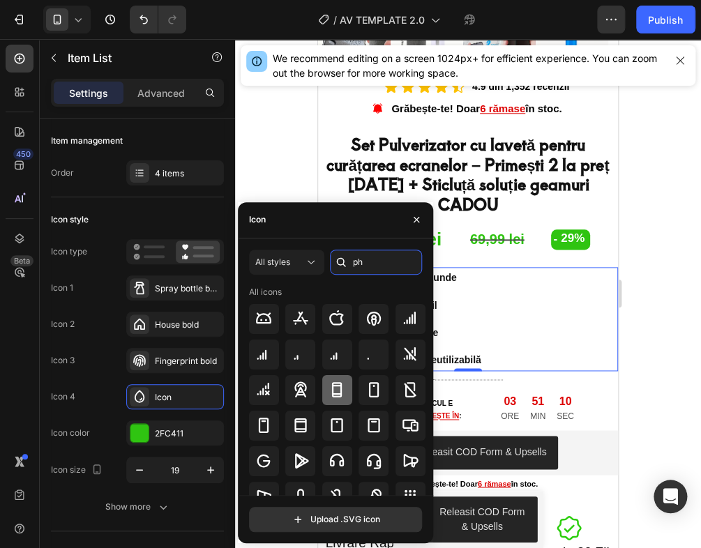
type input "p"
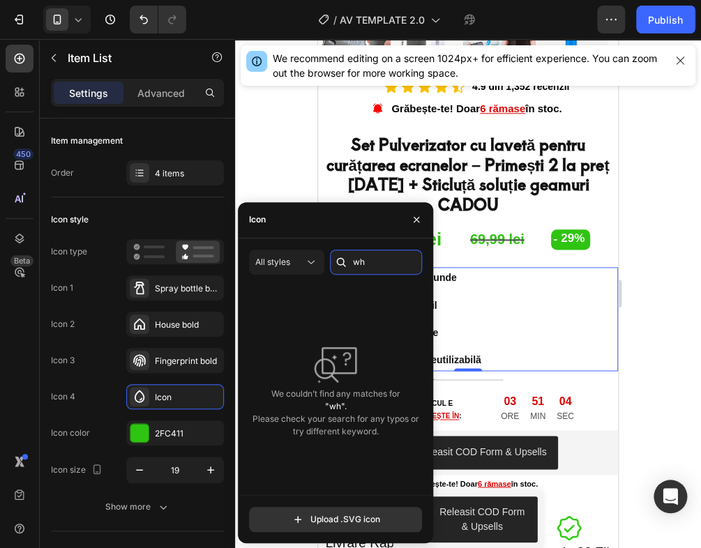
type input "w"
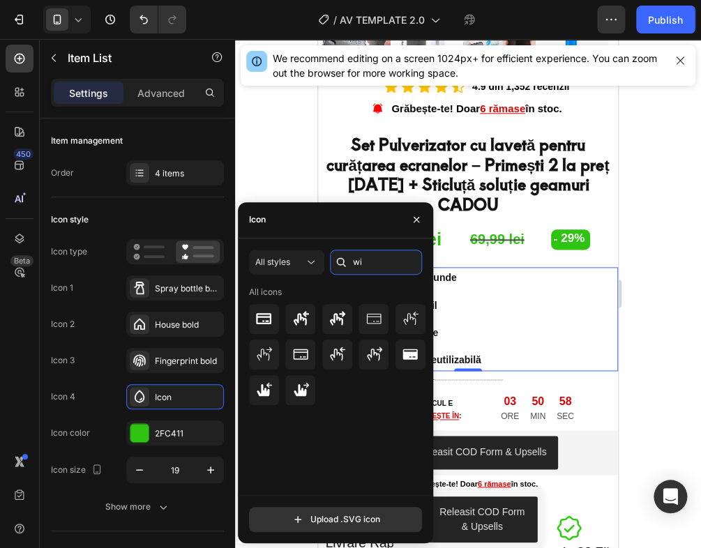
type input "w"
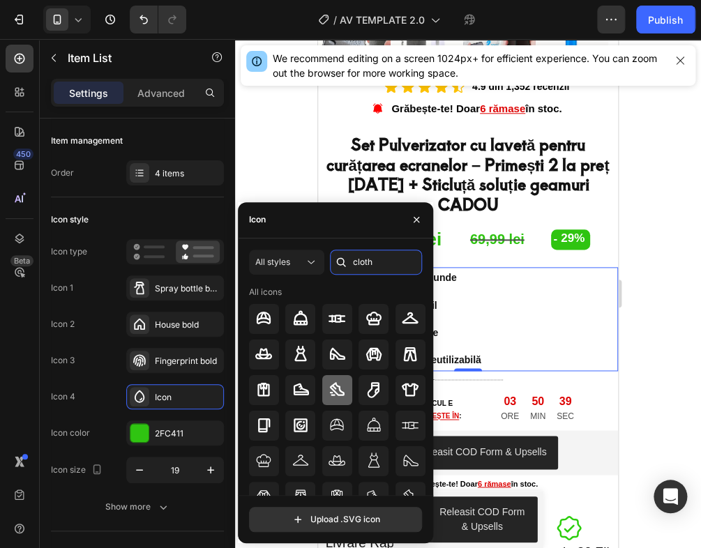
scroll to position [63, 0]
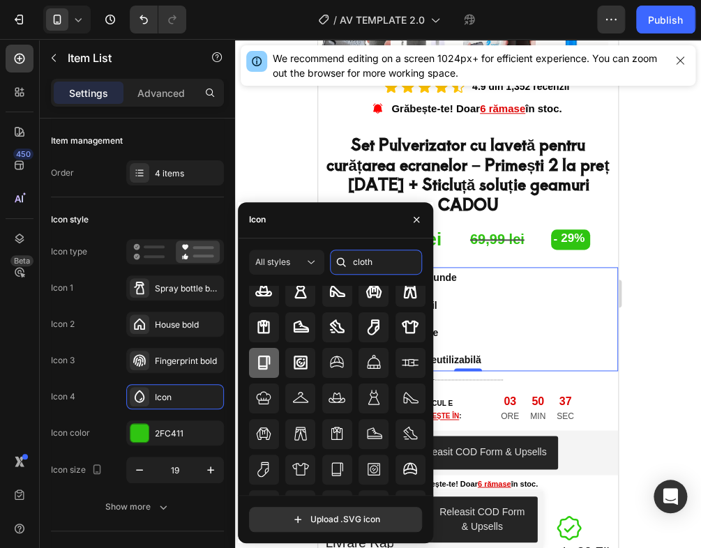
type input "cloth"
click at [270, 362] on icon at bounding box center [263, 362] width 17 height 17
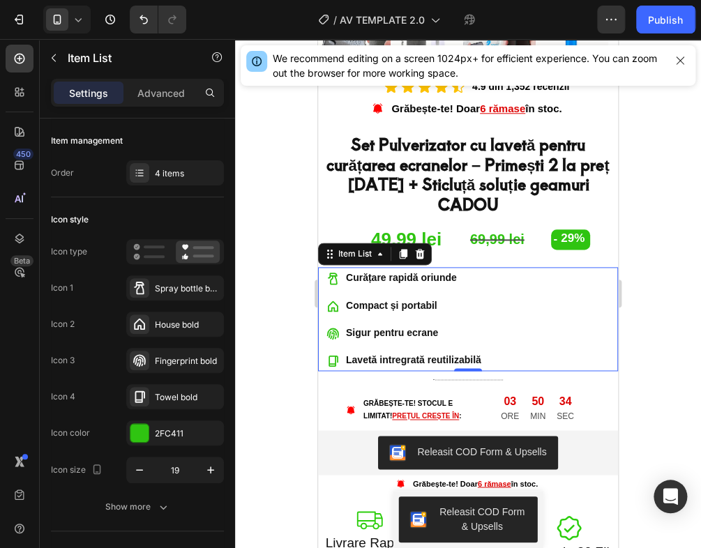
click at [636, 363] on div at bounding box center [468, 293] width 466 height 509
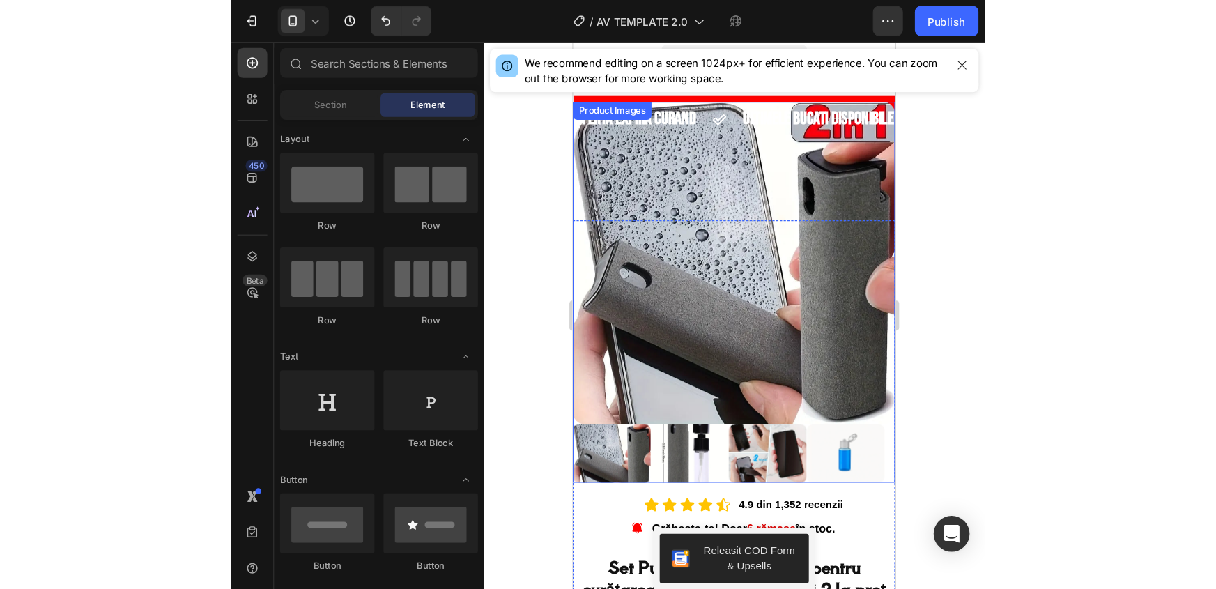
scroll to position [0, 0]
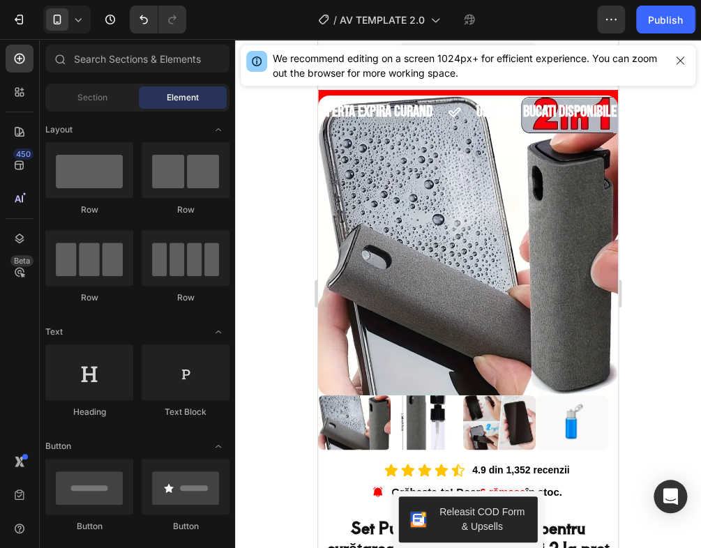
click at [677, 56] on icon "button" at bounding box center [679, 60] width 11 height 11
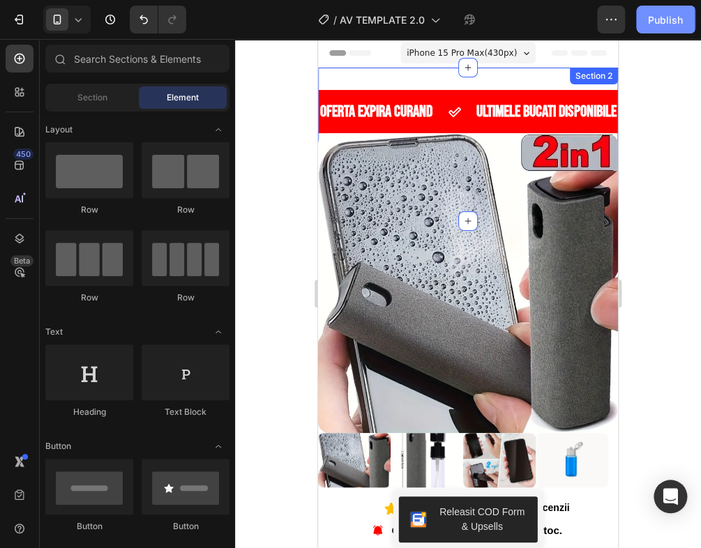
click at [675, 20] on div "Publish" at bounding box center [665, 20] width 35 height 15
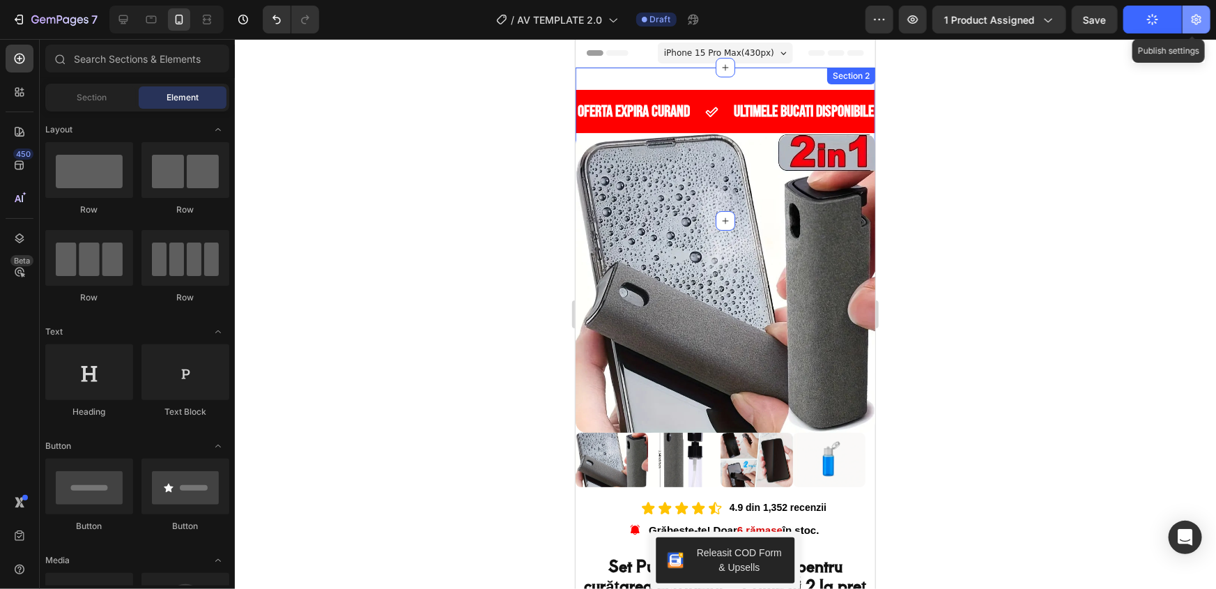
click at [1190, 20] on icon "button" at bounding box center [1197, 20] width 14 height 14
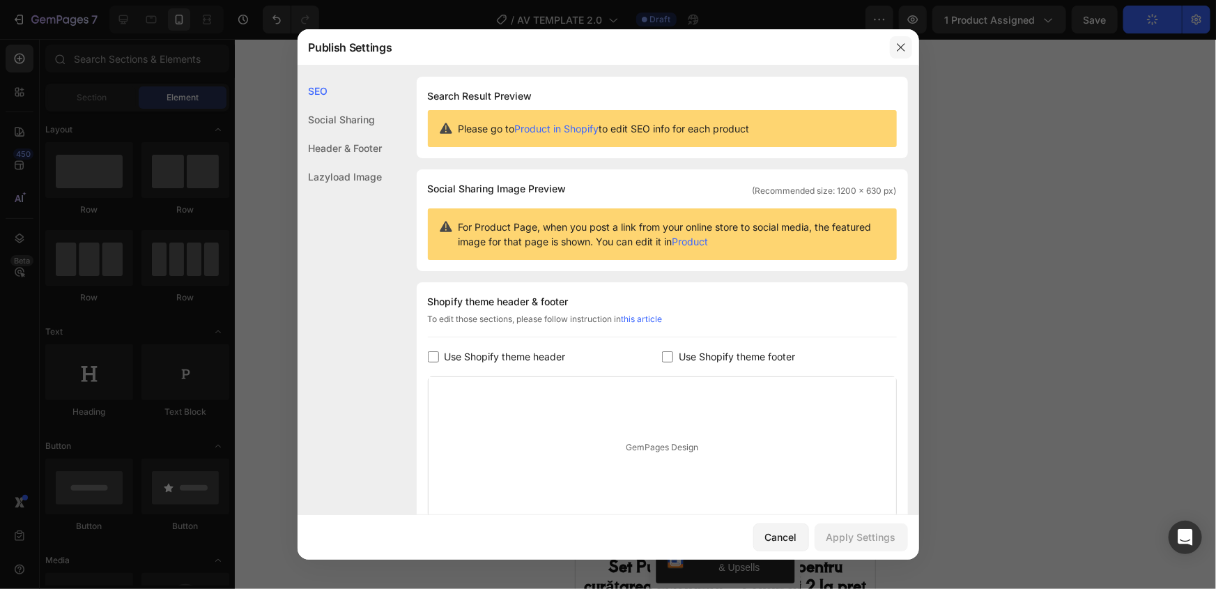
click at [900, 48] on icon "button" at bounding box center [901, 47] width 8 height 8
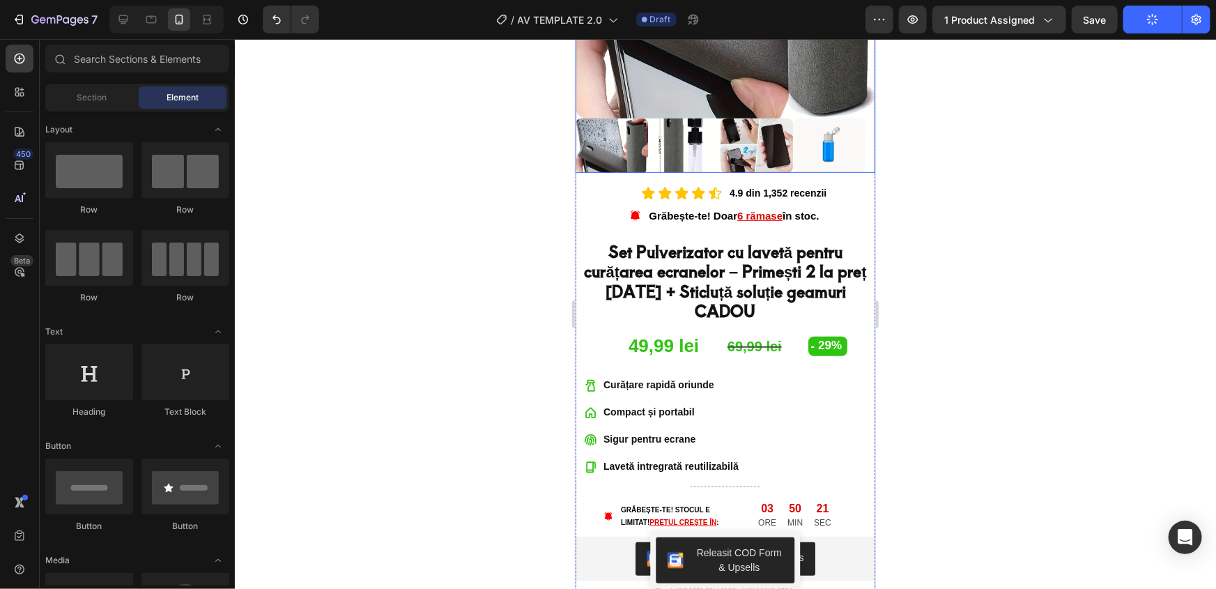
scroll to position [316, 0]
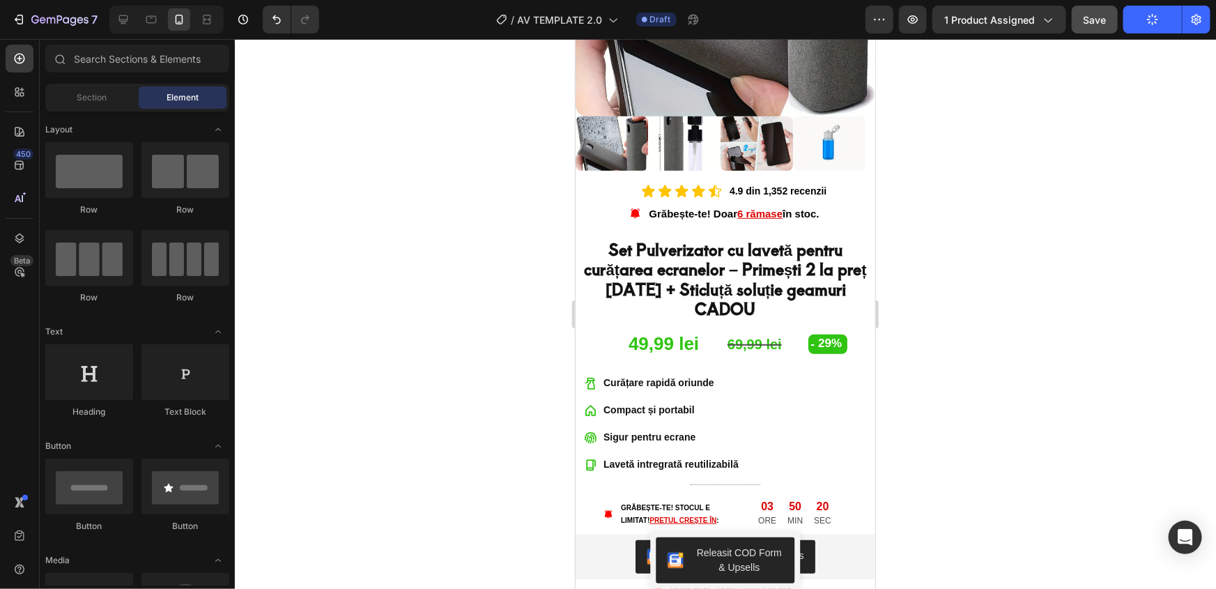
click at [1099, 26] on div "Save" at bounding box center [1095, 20] width 23 height 15
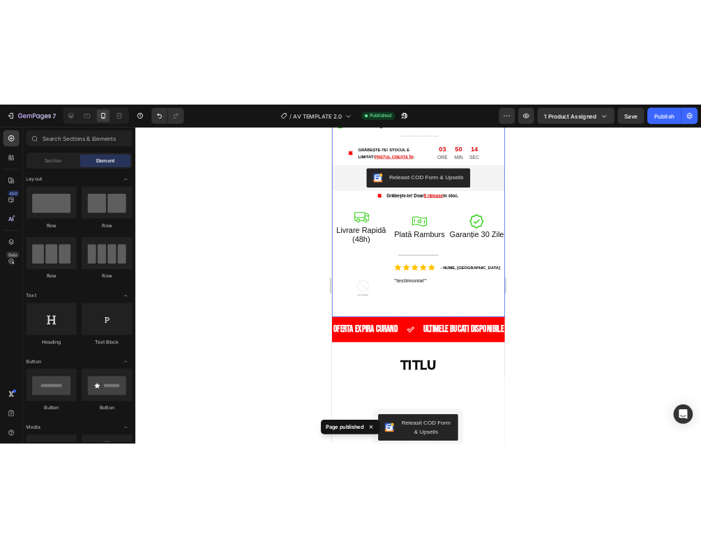
scroll to position [760, 0]
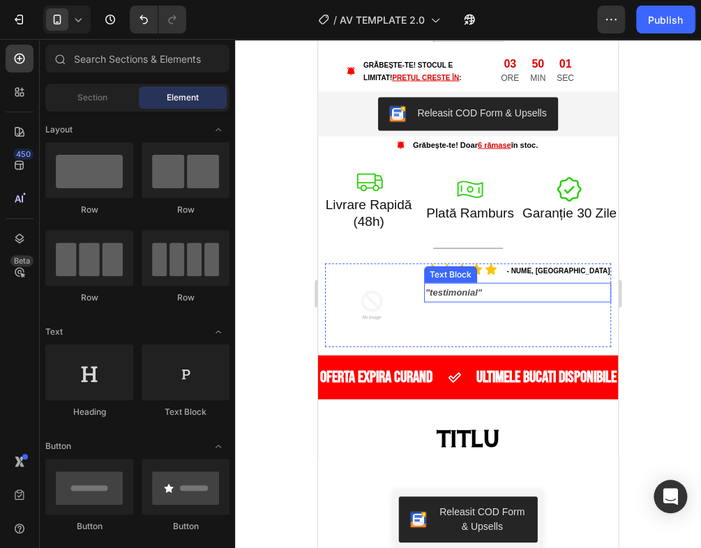
click at [457, 284] on p ""testimonial"" at bounding box center [517, 292] width 185 height 16
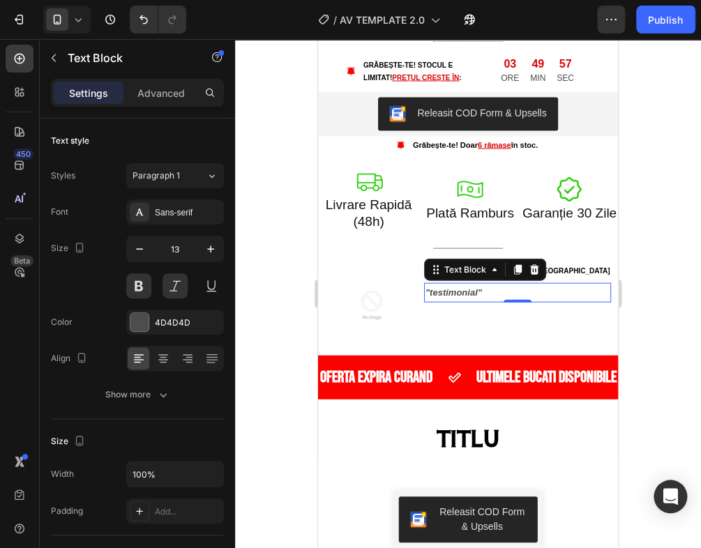
click at [466, 284] on p ""testimonial"" at bounding box center [517, 292] width 185 height 16
click at [470, 284] on p ""testimonial"" at bounding box center [517, 292] width 185 height 16
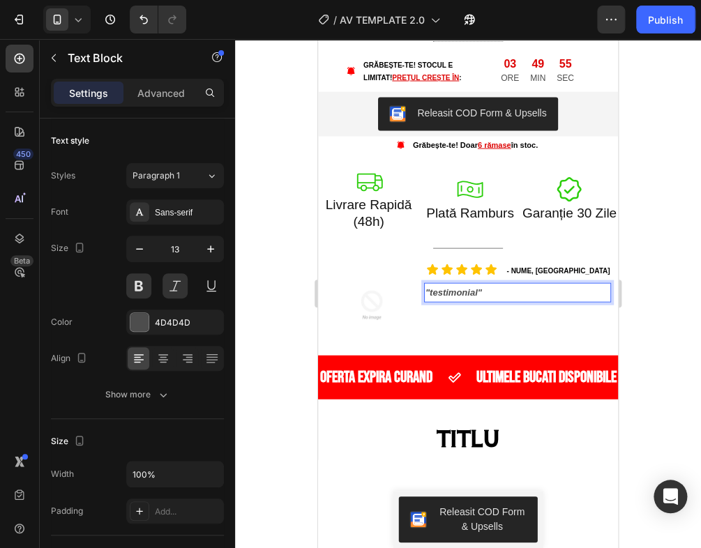
click at [473, 284] on p ""testimonial"" at bounding box center [517, 292] width 185 height 16
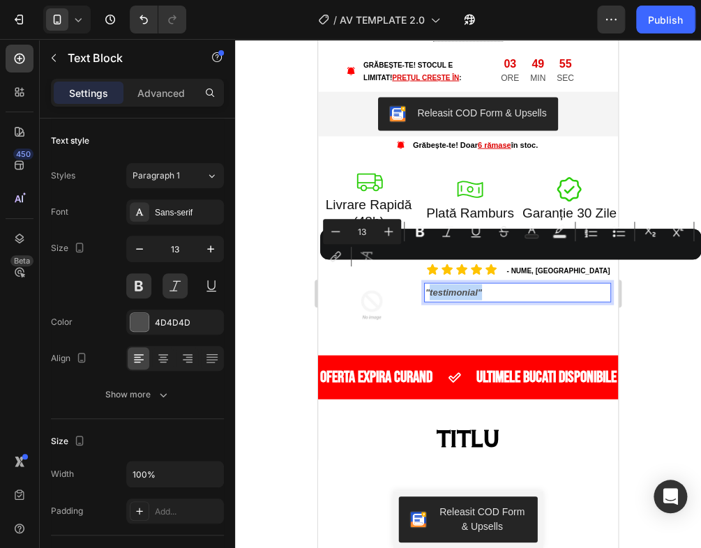
drag, startPoint x: 473, startPoint y: 269, endPoint x: 455, endPoint y: 272, distance: 18.3
click at [459, 284] on p ""testimonial"" at bounding box center [517, 292] width 185 height 16
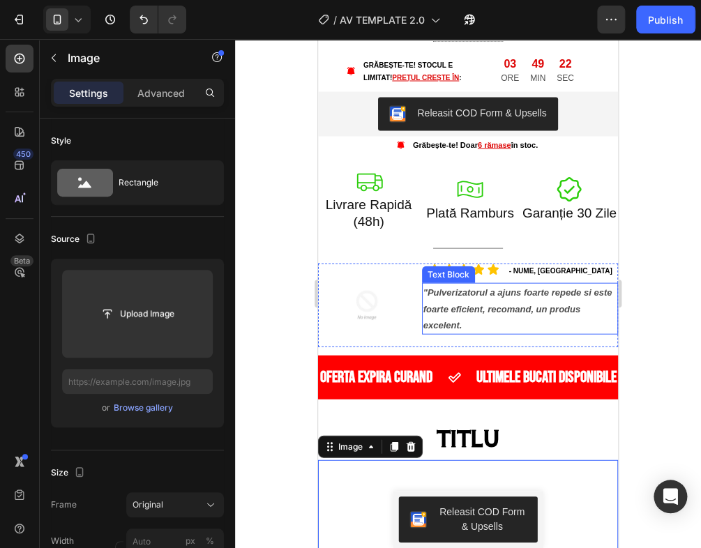
click at [460, 302] on p ""Pulverizatorul a ajuns foarte repede si este foarte eficient, recomand, un pro…" at bounding box center [519, 308] width 193 height 49
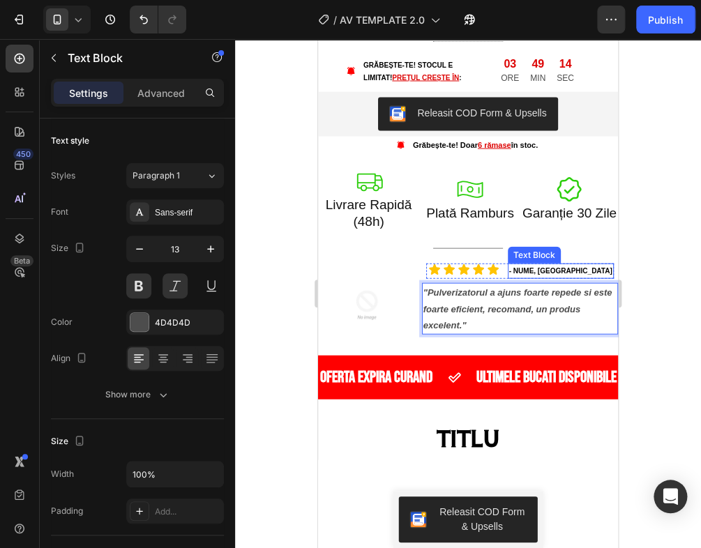
click at [520, 264] on p "- NUME, București" at bounding box center [560, 270] width 103 height 13
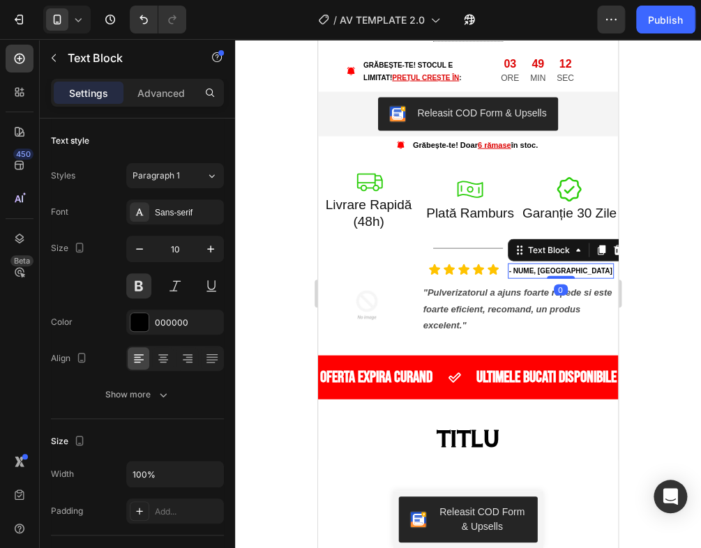
click at [527, 264] on p "- NUME, București" at bounding box center [560, 270] width 103 height 13
click at [525, 264] on p "- NUME, București" at bounding box center [560, 270] width 103 height 13
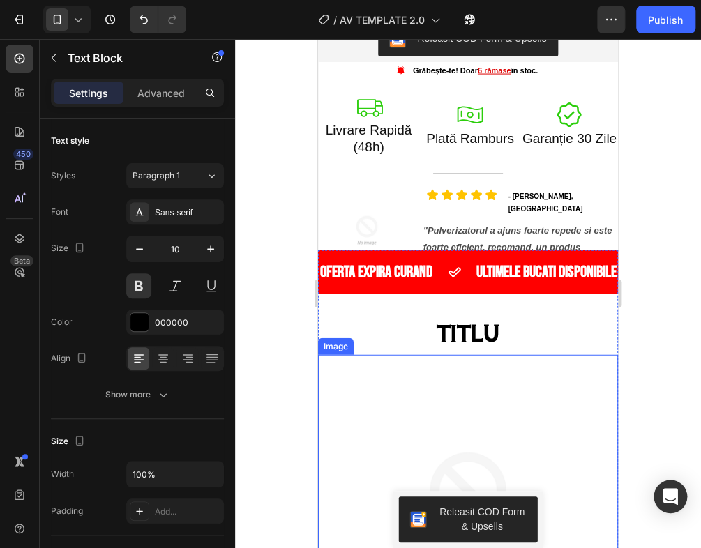
scroll to position [823, 0]
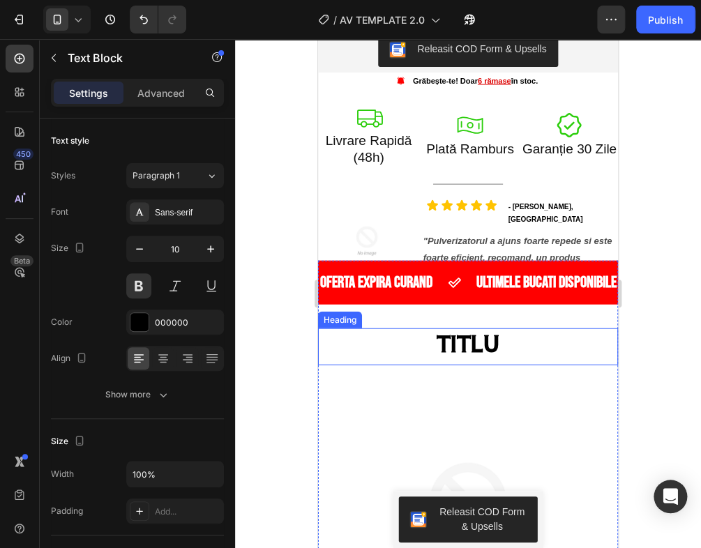
click at [462, 335] on h2 "TITLU" at bounding box center [468, 343] width 300 height 30
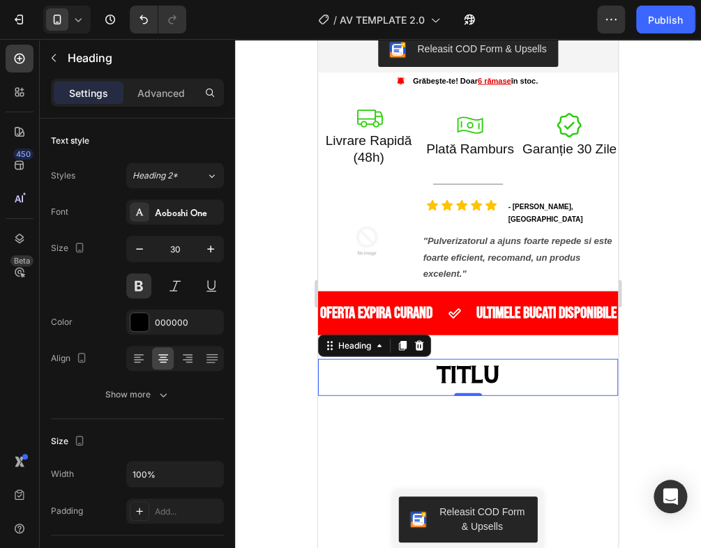
click at [479, 359] on h2 "TITLU" at bounding box center [468, 374] width 300 height 30
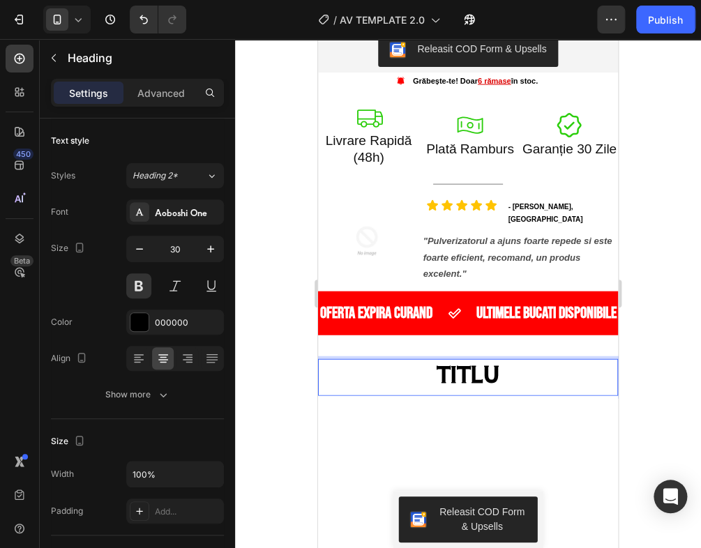
click at [500, 360] on p "TITLU" at bounding box center [467, 373] width 297 height 27
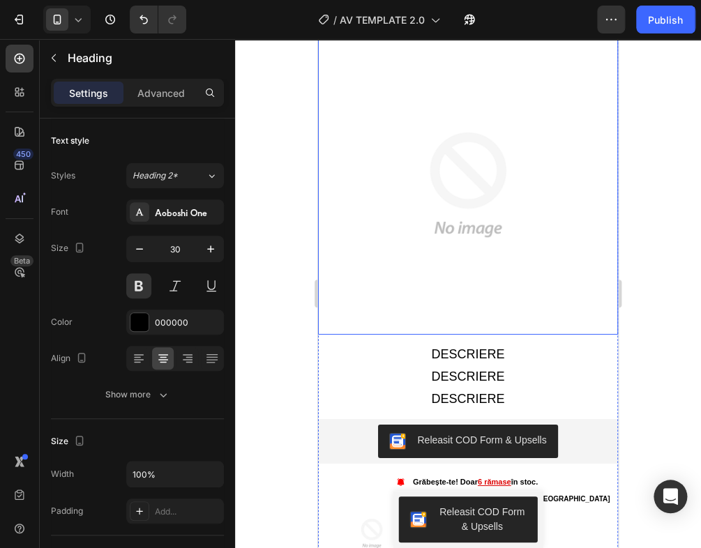
scroll to position [1204, 0]
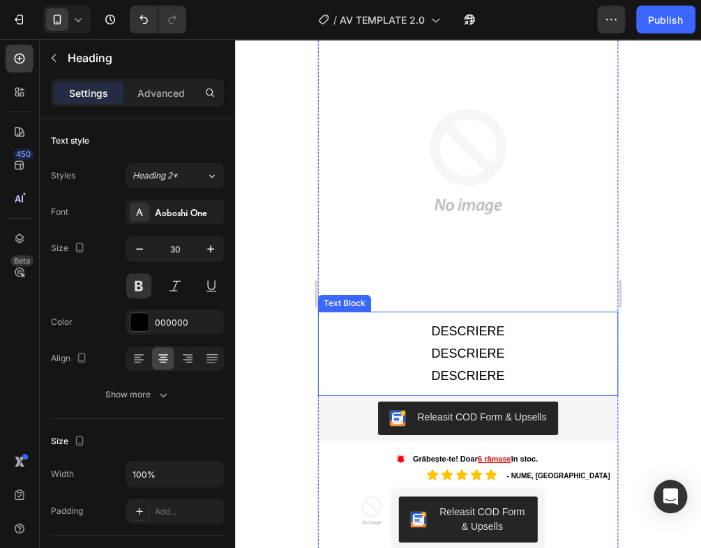
click at [446, 320] on p "DESCRIERE" at bounding box center [468, 331] width 286 height 22
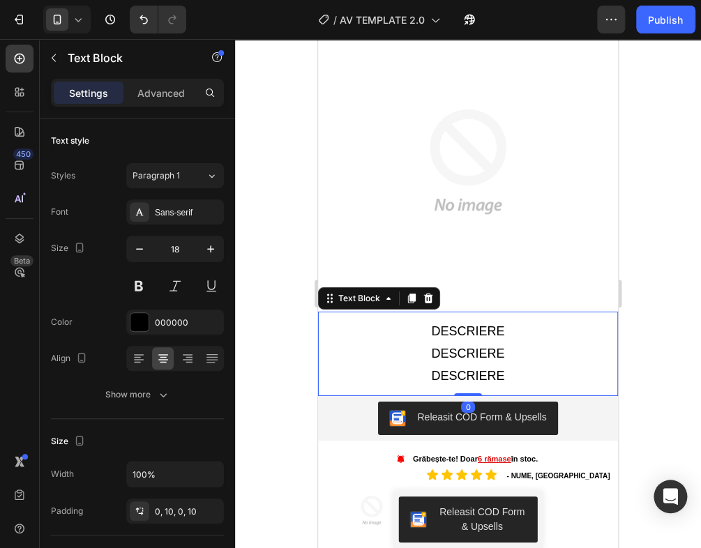
click at [508, 320] on p "DESCRIERE" at bounding box center [468, 331] width 286 height 22
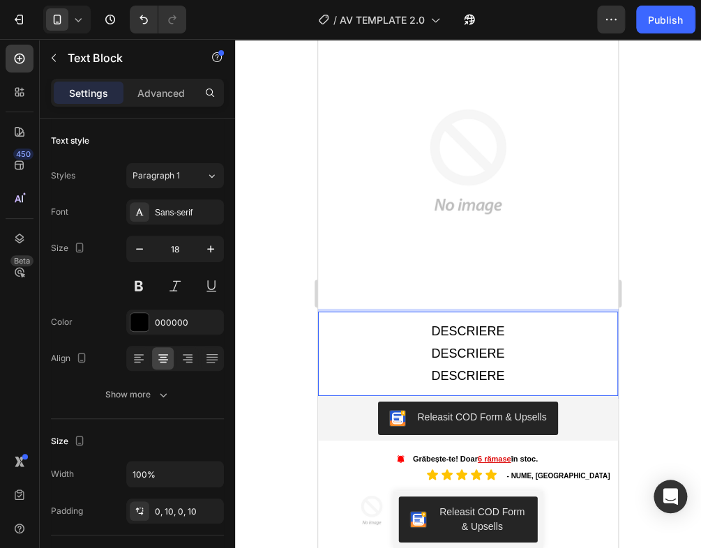
click at [508, 320] on p "DESCRIERE" at bounding box center [468, 331] width 286 height 22
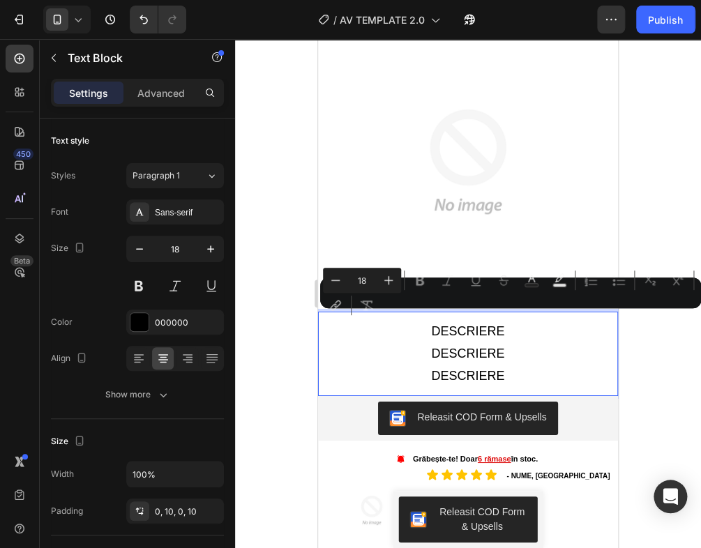
click at [514, 316] on div "Minus 18 Plus Bold Italic Underline Strikethrough Text Color Text Background Co…" at bounding box center [510, 293] width 375 height 50
click at [503, 349] on p "DESCRIERE" at bounding box center [468, 353] width 286 height 22
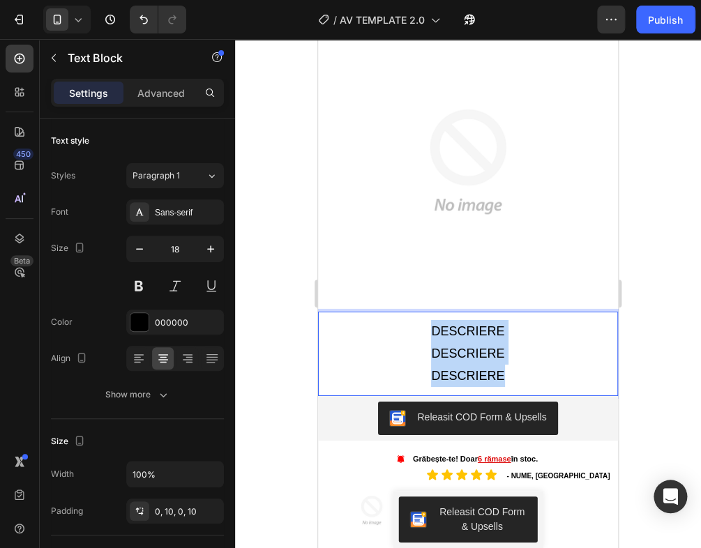
drag, startPoint x: 502, startPoint y: 369, endPoint x: 406, endPoint y: 320, distance: 108.2
click at [406, 320] on div "DESCRIERE DESCRIERE DESCRIERE" at bounding box center [468, 354] width 300 height 70
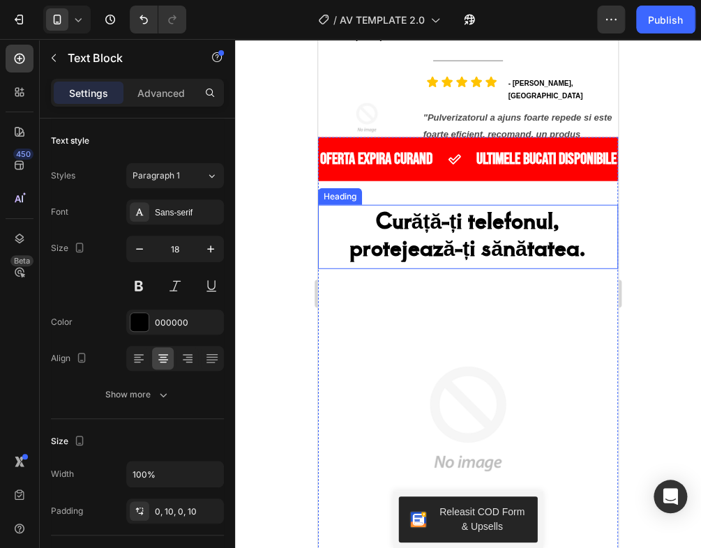
scroll to position [823, 0]
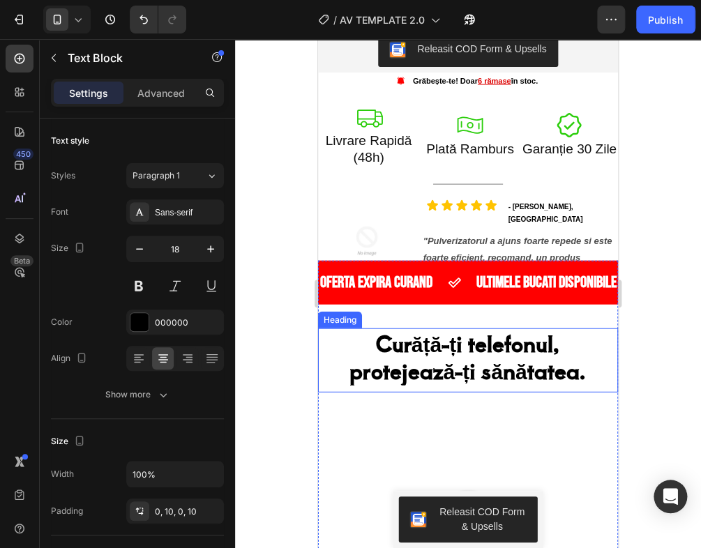
click at [560, 371] on p "Curăță-ți telefonul, protejează-ți sănătatea." at bounding box center [467, 357] width 297 height 54
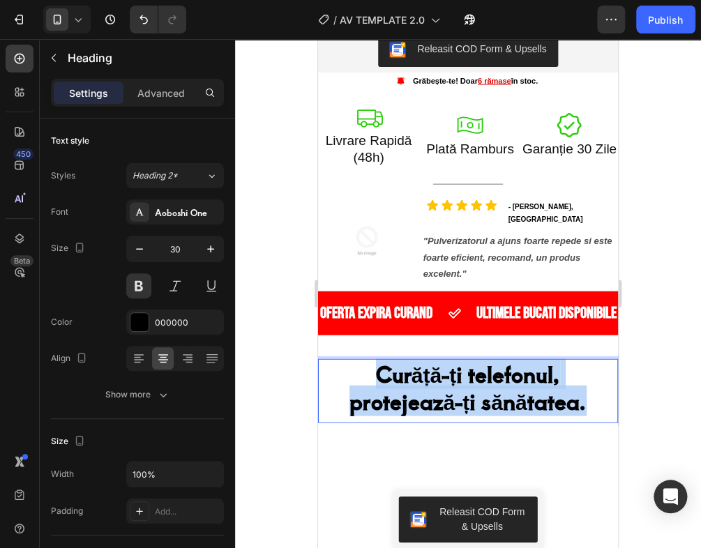
drag, startPoint x: 578, startPoint y: 374, endPoint x: 371, endPoint y: 347, distance: 208.8
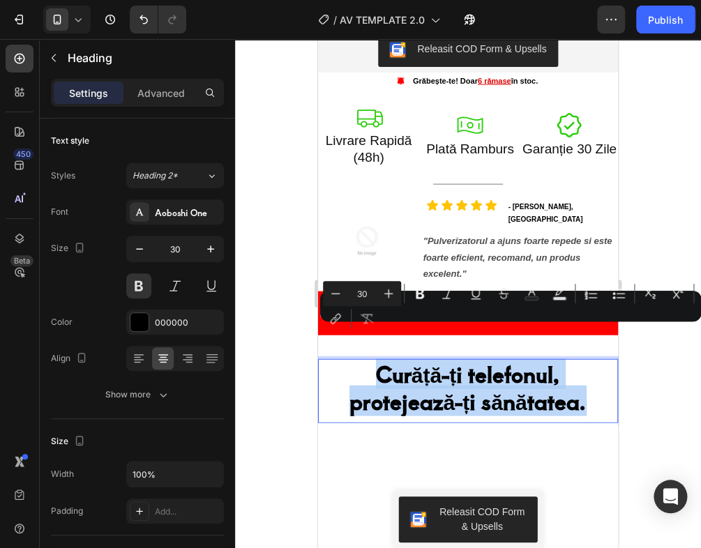
copy p "Curăță-ți telefonul, protejează-ți sănătatea."
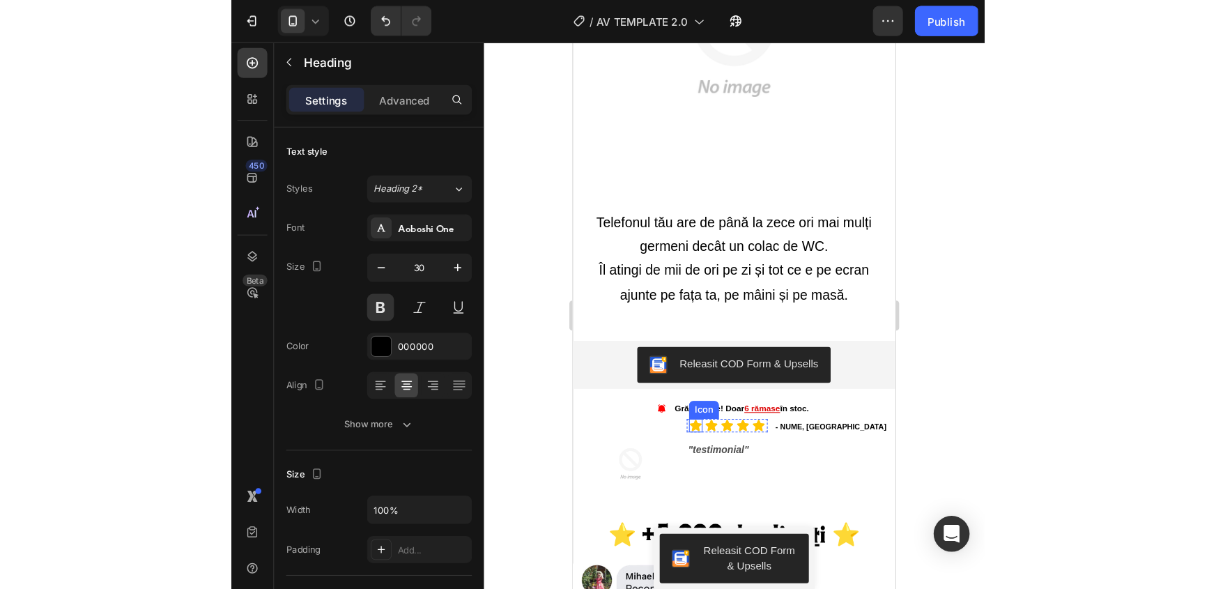
scroll to position [1331, 0]
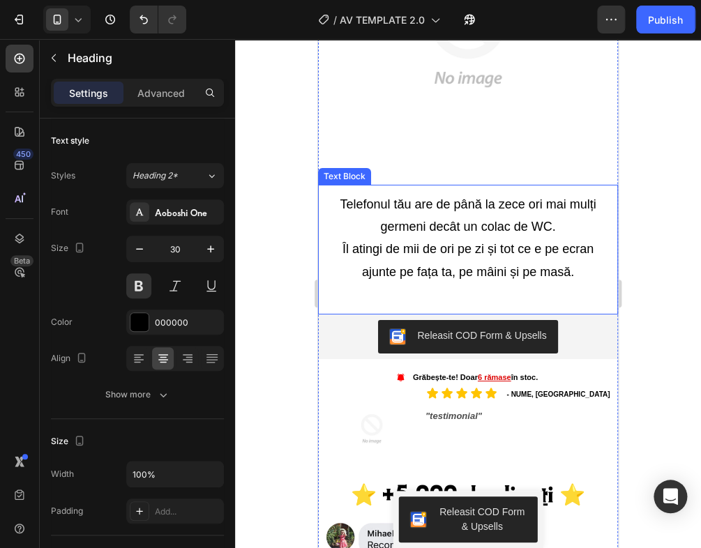
click at [574, 271] on p "Îl atingi de mii de ori pe zi și tot ce e pe ecran ajunte pe fața ta, pe mâini …" at bounding box center [468, 260] width 286 height 45
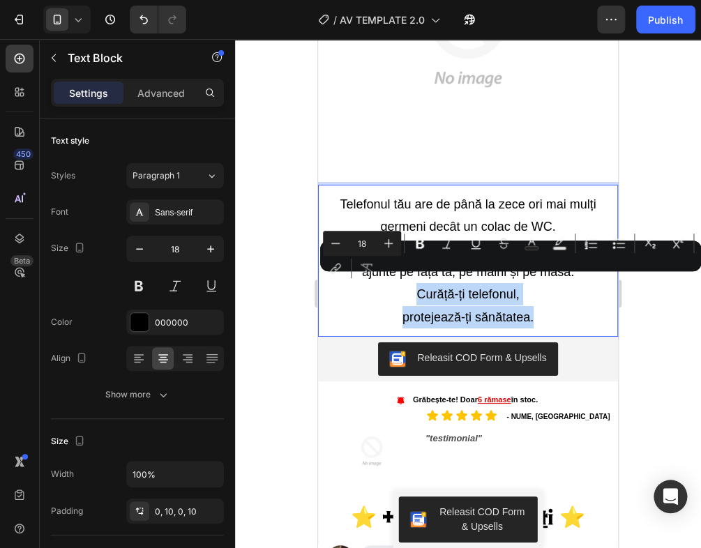
drag, startPoint x: 535, startPoint y: 307, endPoint x: 411, endPoint y: 289, distance: 124.7
click at [411, 287] on p "Curăță-ți telefonul, protejează-ți sănătatea." at bounding box center [468, 305] width 286 height 45
click at [535, 309] on p "Curăță-ți telefonul, protejează-ți sănătatea." at bounding box center [468, 305] width 286 height 45
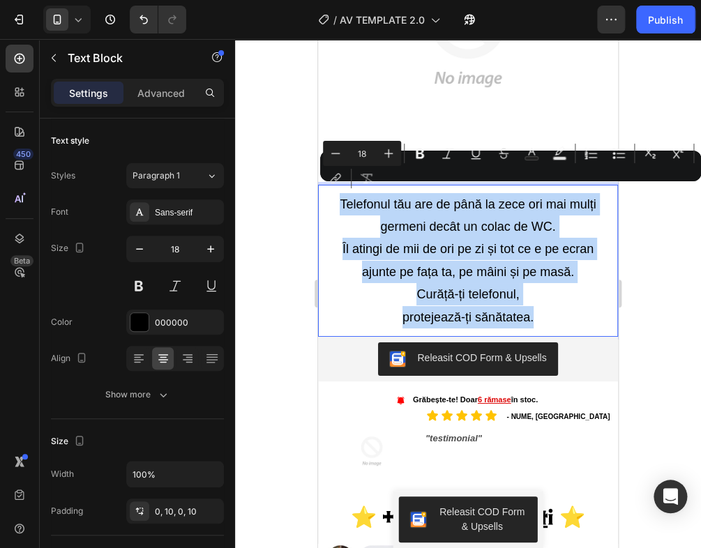
drag, startPoint x: 537, startPoint y: 307, endPoint x: 319, endPoint y: 185, distance: 249.4
click at [319, 192] on div "Telefonul tău are de până la zece ori mai mulți germeni decât un colac de WC. Î…" at bounding box center [468, 261] width 300 height 138
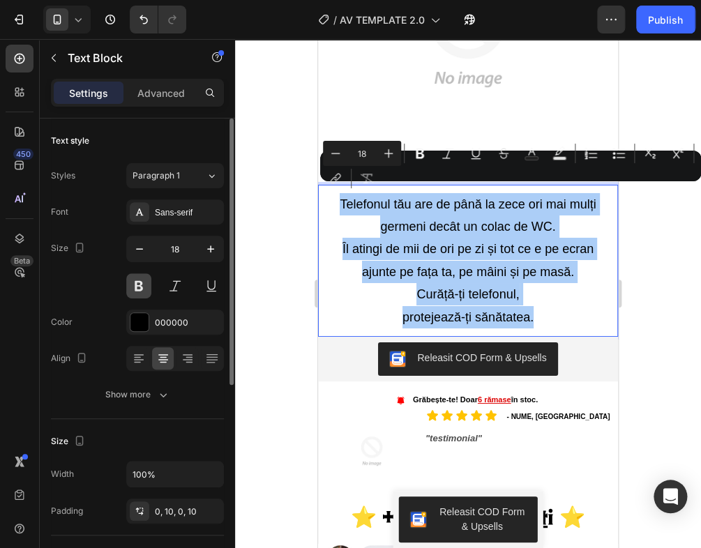
click at [144, 284] on button at bounding box center [138, 285] width 25 height 25
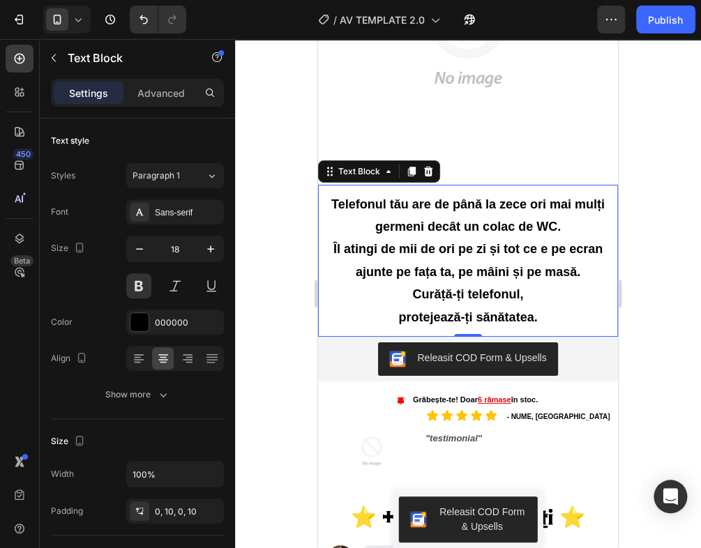
click at [575, 263] on p "Îl atingi de mii de ori pe zi și tot ce e pe ecran ajunte pe fața ta, pe mâini …" at bounding box center [468, 260] width 286 height 45
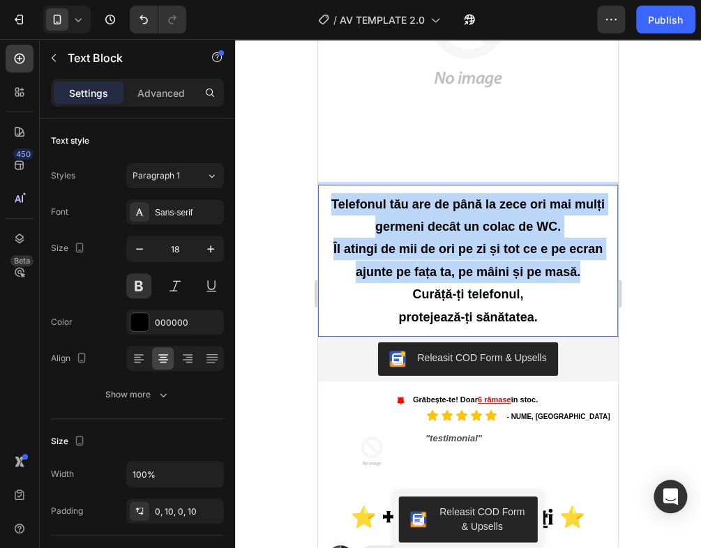
drag, startPoint x: 580, startPoint y: 261, endPoint x: 326, endPoint y: 192, distance: 262.9
click at [326, 192] on div "Telefonul tău are de până la zece ori mai mulți germeni decât un colac de WC. Î…" at bounding box center [468, 261] width 300 height 138
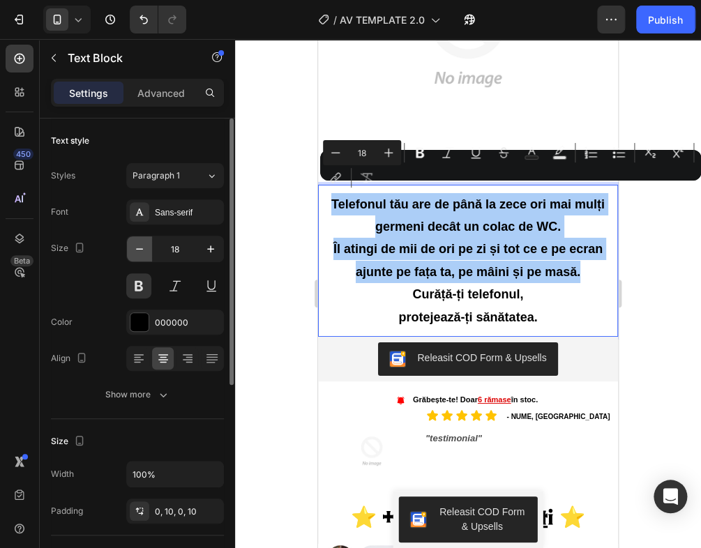
click at [139, 242] on icon "button" at bounding box center [139, 249] width 14 height 14
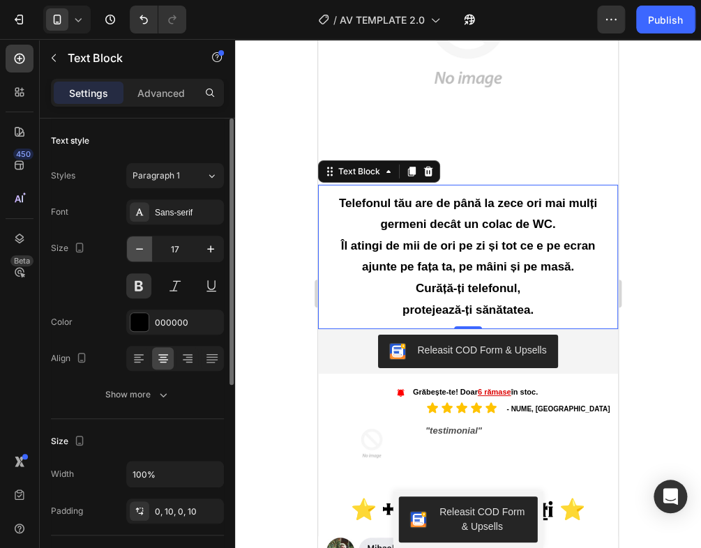
click at [139, 242] on icon "button" at bounding box center [139, 249] width 14 height 14
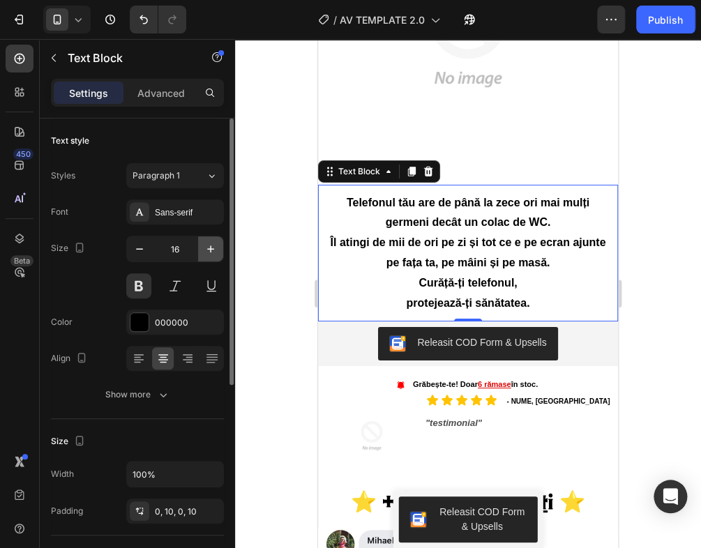
click at [215, 252] on icon "button" at bounding box center [211, 249] width 14 height 14
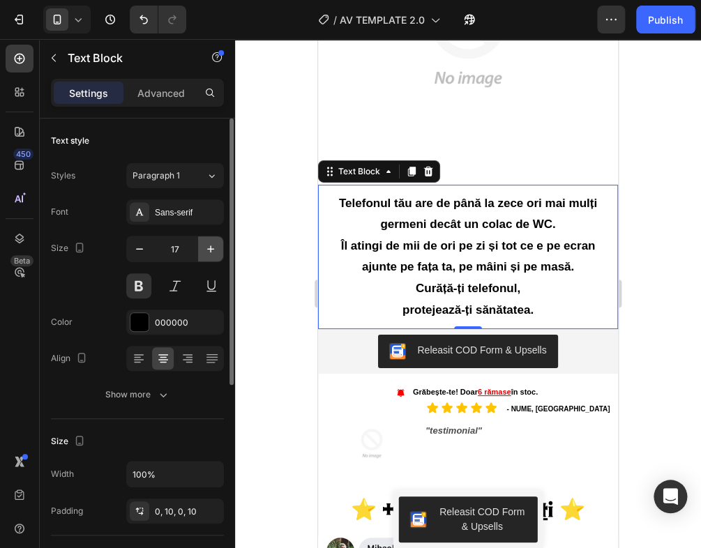
click at [215, 252] on icon "button" at bounding box center [211, 249] width 14 height 14
type input "18"
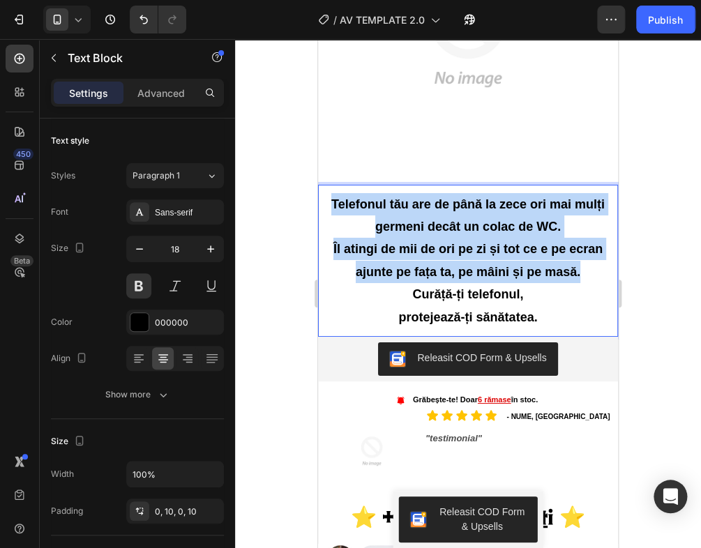
drag, startPoint x: 584, startPoint y: 266, endPoint x: 322, endPoint y: 196, distance: 271.4
click at [322, 196] on div "Telefonul tău are de până la zece ori mai mulți germeni decât un colac de WC. Î…" at bounding box center [468, 261] width 300 height 138
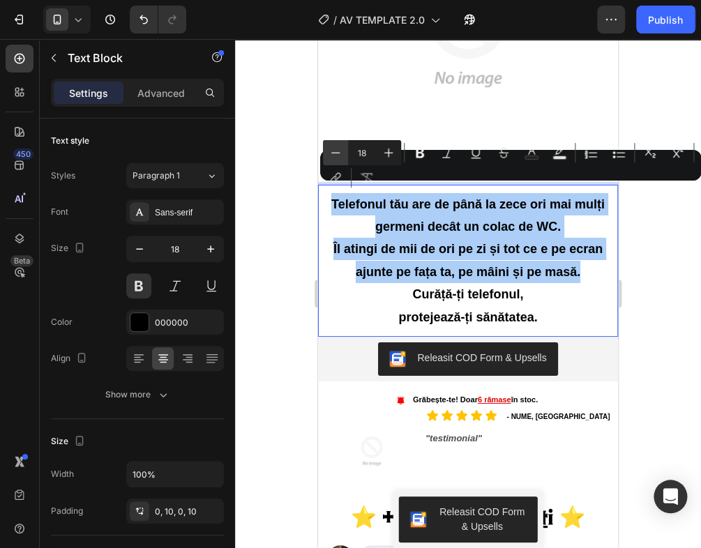
click at [341, 152] on icon "Editor contextual toolbar" at bounding box center [335, 153] width 14 height 14
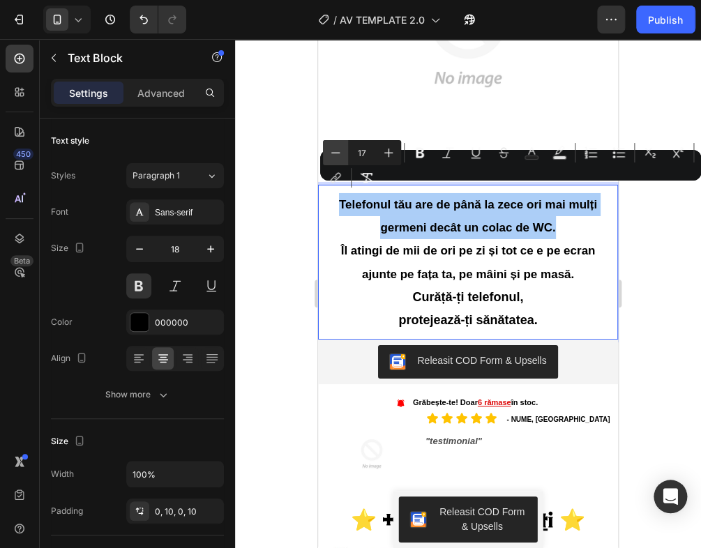
click at [341, 152] on icon "Editor contextual toolbar" at bounding box center [335, 153] width 14 height 14
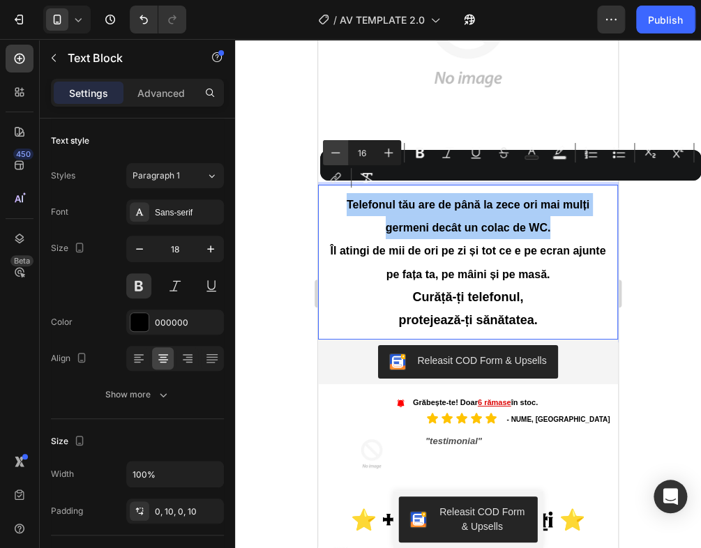
click at [341, 152] on icon "Editor contextual toolbar" at bounding box center [335, 153] width 14 height 14
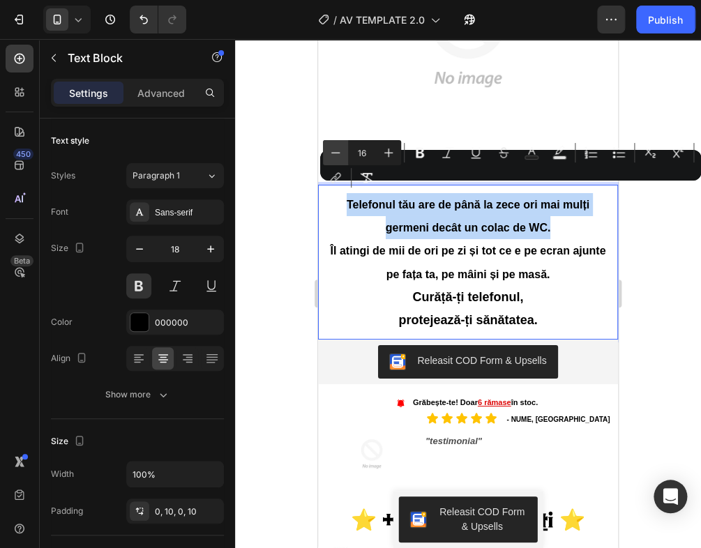
type input "15"
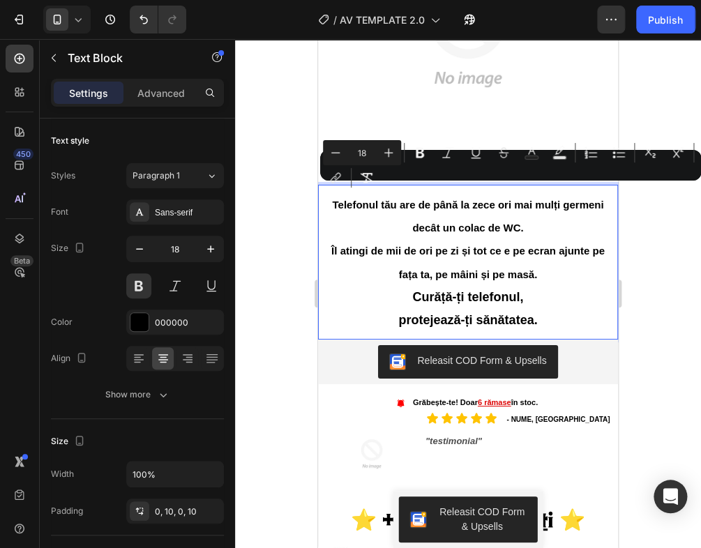
click at [571, 296] on p "Curăță-ți telefonul, protejează-ți sănătatea." at bounding box center [468, 308] width 286 height 45
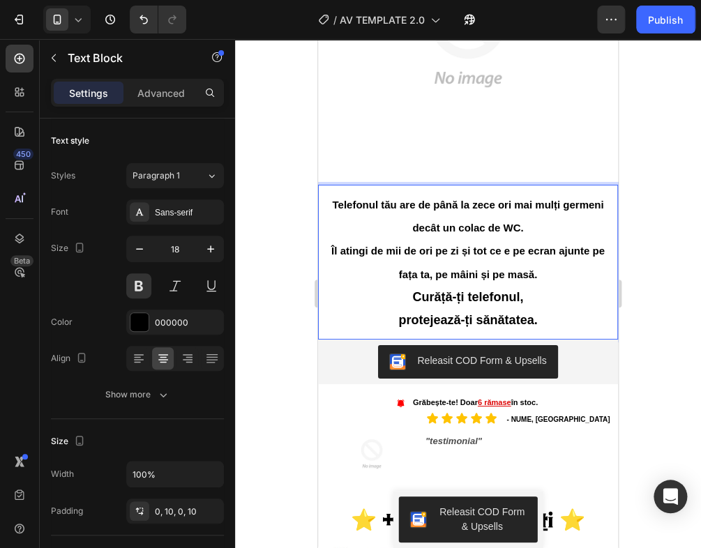
click at [557, 309] on p "Curăță-ți telefonul, protejează-ți sănătatea." at bounding box center [468, 308] width 286 height 45
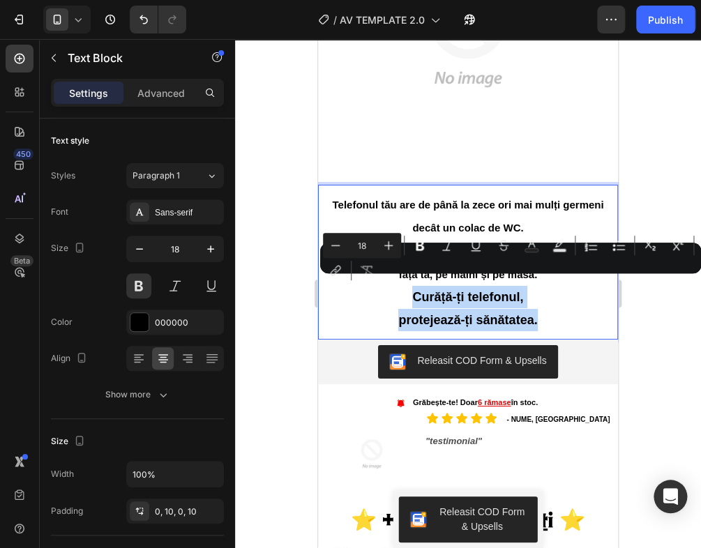
drag, startPoint x: 546, startPoint y: 309, endPoint x: 404, endPoint y: 285, distance: 143.6
click at [404, 286] on p "Curăță-ți telefonul, protejează-ți sănătatea." at bounding box center [468, 308] width 286 height 45
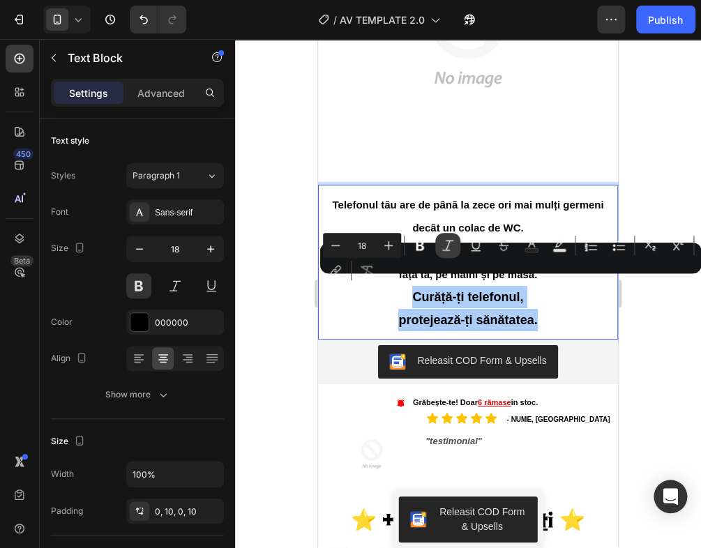
click at [441, 246] on icon "Editor contextual toolbar" at bounding box center [448, 245] width 14 height 14
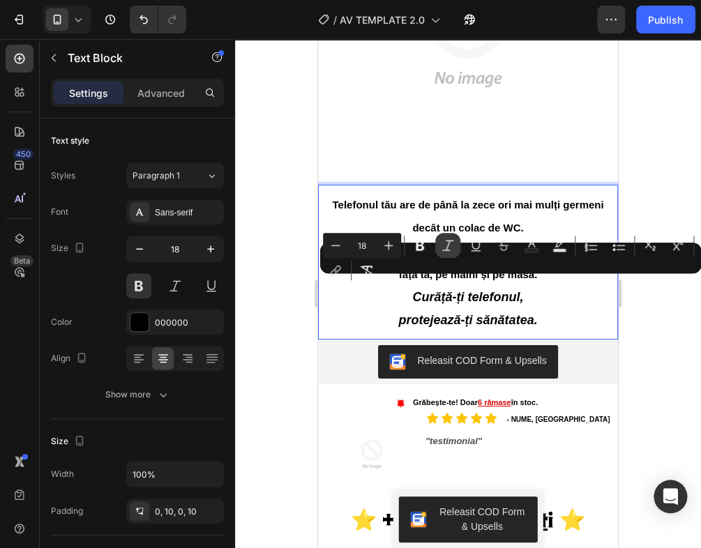
click at [441, 246] on icon "Editor contextual toolbar" at bounding box center [448, 245] width 14 height 14
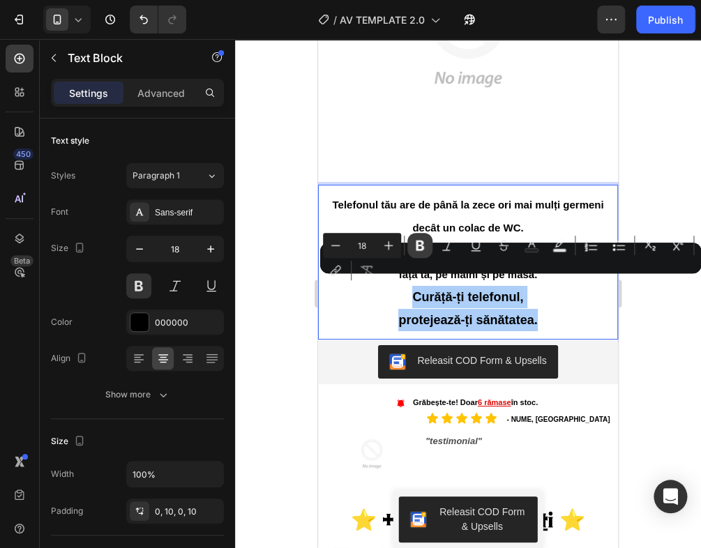
click at [422, 248] on icon "Editor contextual toolbar" at bounding box center [419, 245] width 8 height 10
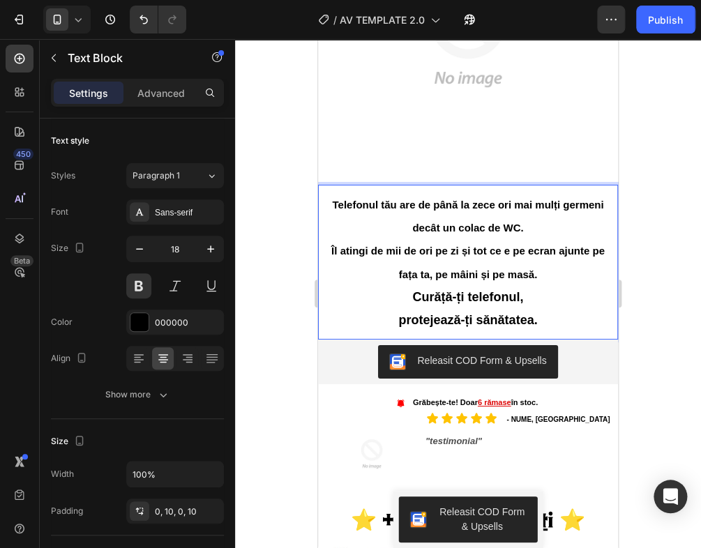
click at [422, 248] on p "Îl atingi de mii de ori pe zi și tot ce e pe ecran ajunte pe fața ta, pe mâini …" at bounding box center [468, 262] width 286 height 47
click at [555, 309] on p "Curăță-ți telefonul, protejează-ți sănătatea." at bounding box center [468, 308] width 286 height 45
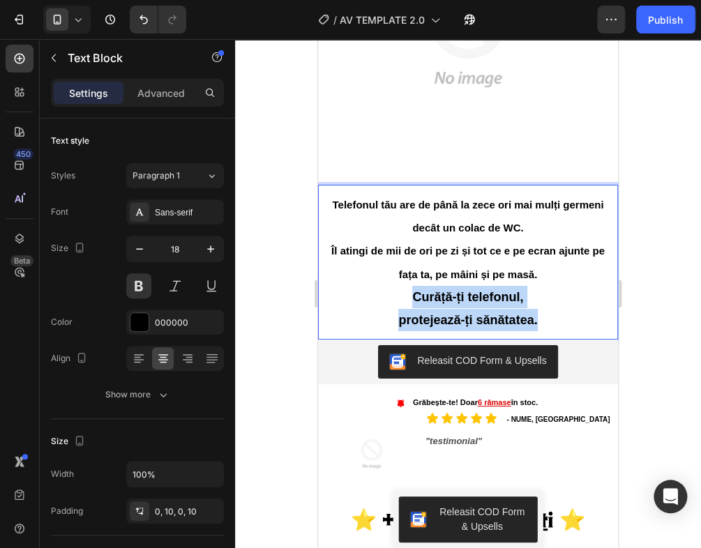
drag, startPoint x: 514, startPoint y: 306, endPoint x: 401, endPoint y: 283, distance: 115.2
click at [401, 286] on p "Curăță-ți telefonul, protejează-ți sănătatea." at bounding box center [468, 308] width 286 height 45
drag, startPoint x: 443, startPoint y: 289, endPoint x: 528, endPoint y: 303, distance: 86.9
click at [528, 313] on strong "protejează-ți sănătatea." at bounding box center [467, 320] width 139 height 14
drag, startPoint x: 544, startPoint y: 312, endPoint x: 404, endPoint y: 282, distance: 143.3
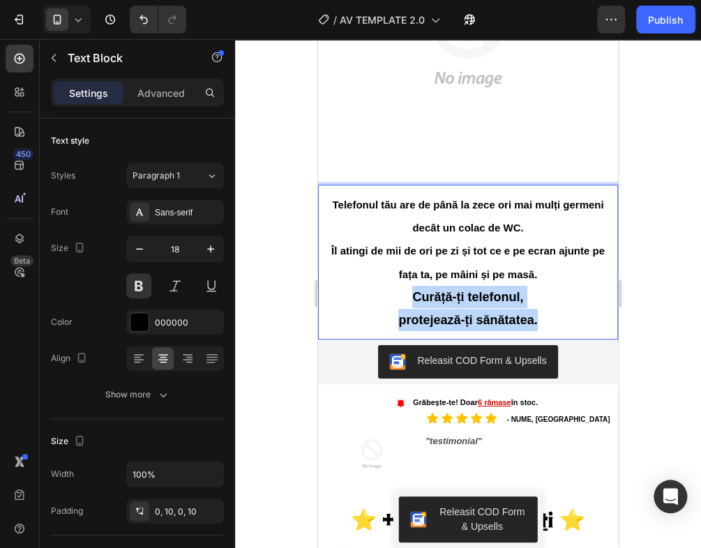
click at [404, 286] on p "Curăță-ți telefonul, protejează-ți sănătatea." at bounding box center [468, 308] width 286 height 45
click at [446, 293] on strong "Curăță-ți telefonul," at bounding box center [467, 297] width 111 height 14
drag, startPoint x: 546, startPoint y: 315, endPoint x: 404, endPoint y: 286, distance: 145.2
click at [404, 286] on p "Curăță-ți telefonul, protejează-ți sănătatea." at bounding box center [468, 308] width 286 height 45
click at [434, 290] on strong "Curăță-ți telefonul," at bounding box center [467, 297] width 111 height 14
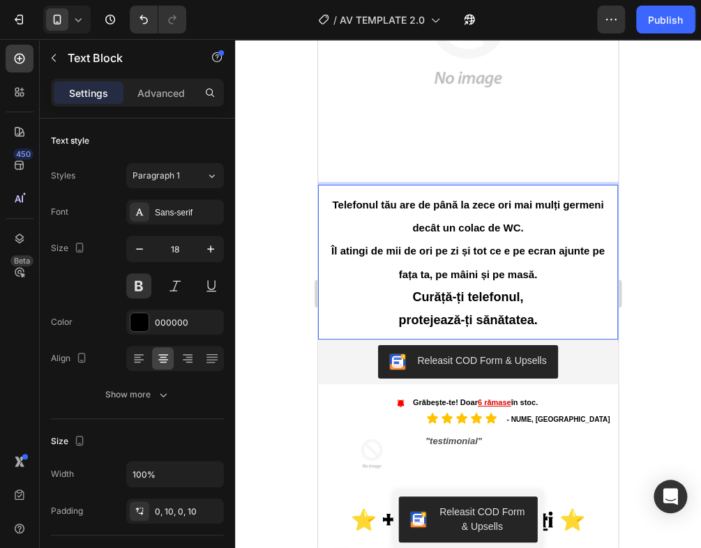
click at [529, 261] on span "Îl atingi de mii de ori pe zi și tot ce e pe ecran ajunte pe fața ta, pe mâini …" at bounding box center [467, 262] width 273 height 35
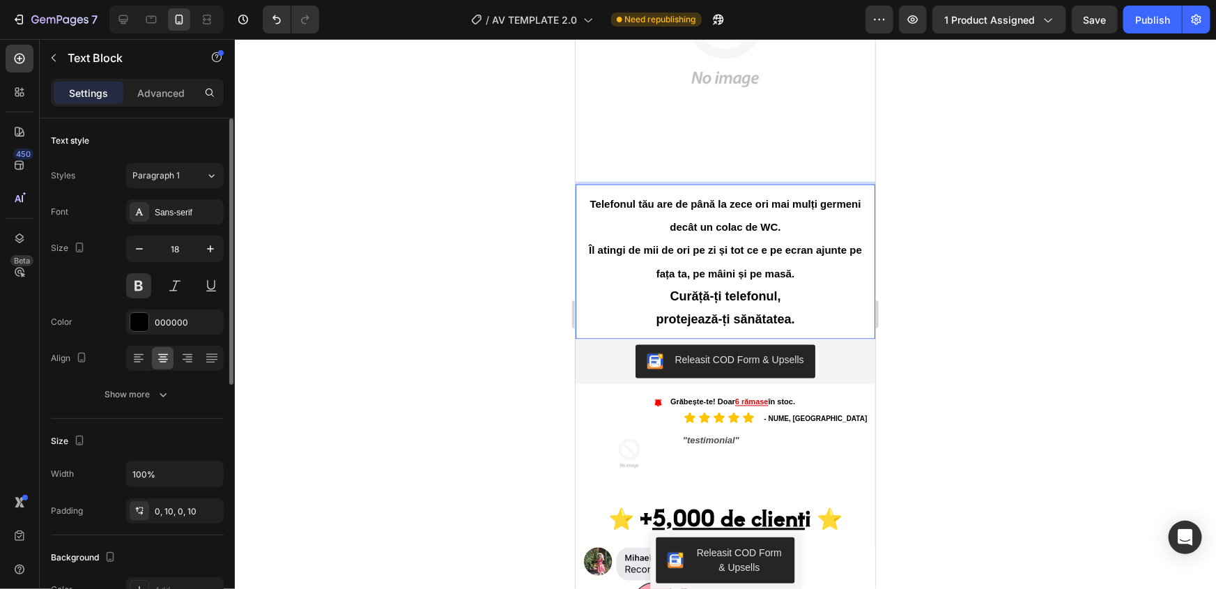
click at [152, 285] on div at bounding box center [175, 285] width 98 height 25
click at [152, 284] on div at bounding box center [175, 285] width 98 height 25
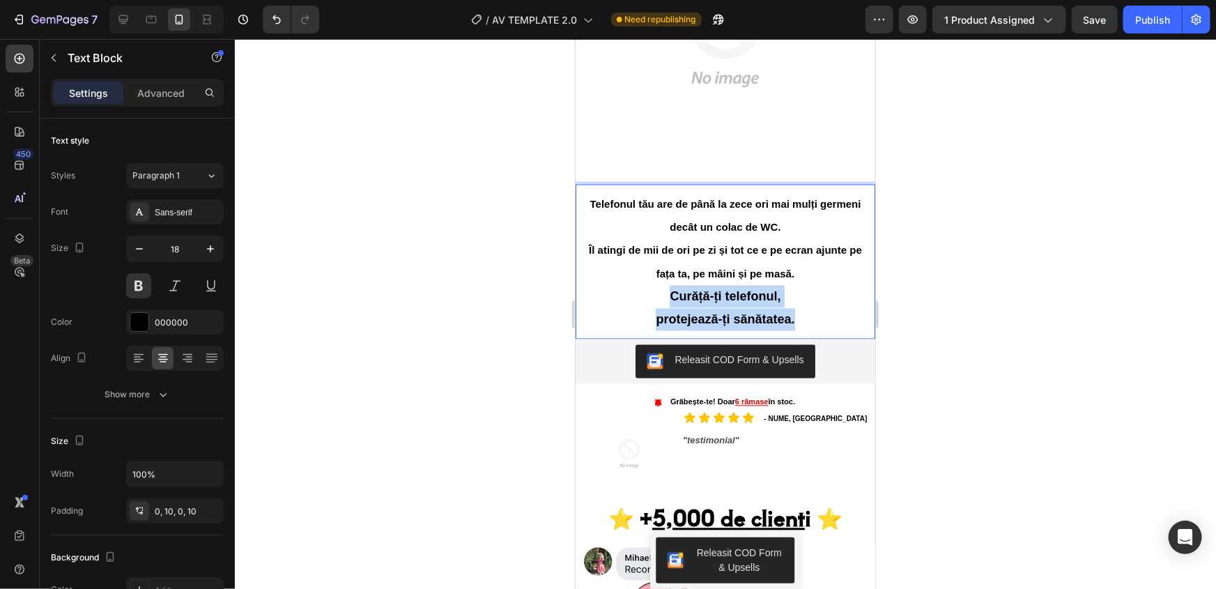
drag, startPoint x: 798, startPoint y: 307, endPoint x: 664, endPoint y: 281, distance: 137.0
click at [664, 285] on p "Curăță-ți telefonul, protejează-ți sănătatea." at bounding box center [725, 307] width 286 height 45
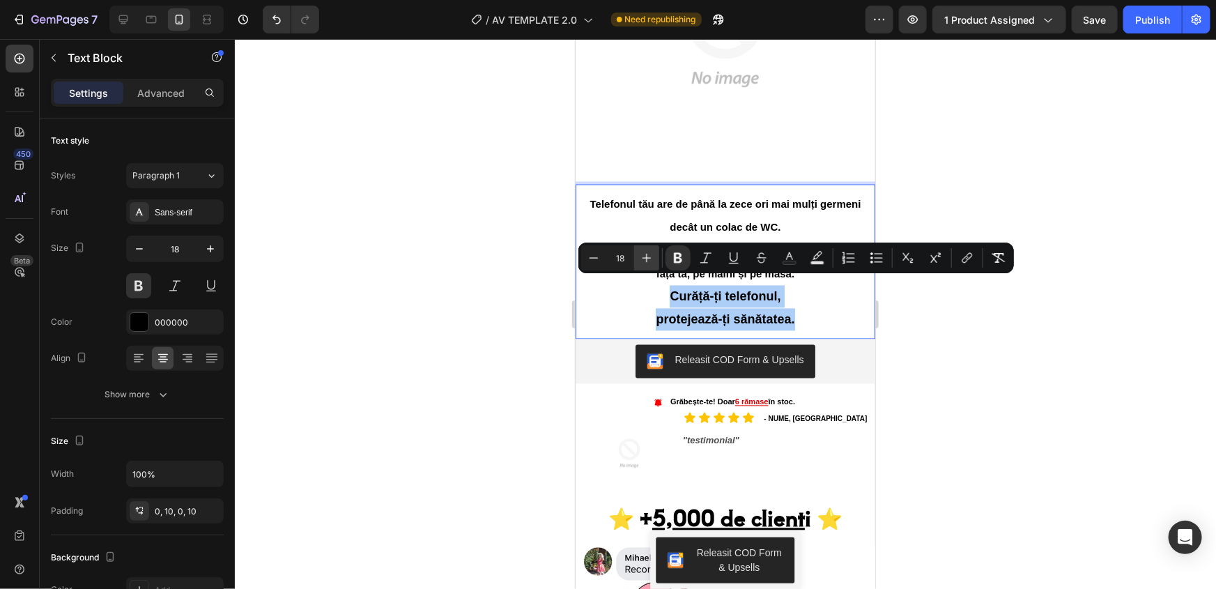
click at [635, 257] on button "Plus" at bounding box center [646, 257] width 25 height 25
type input "20"
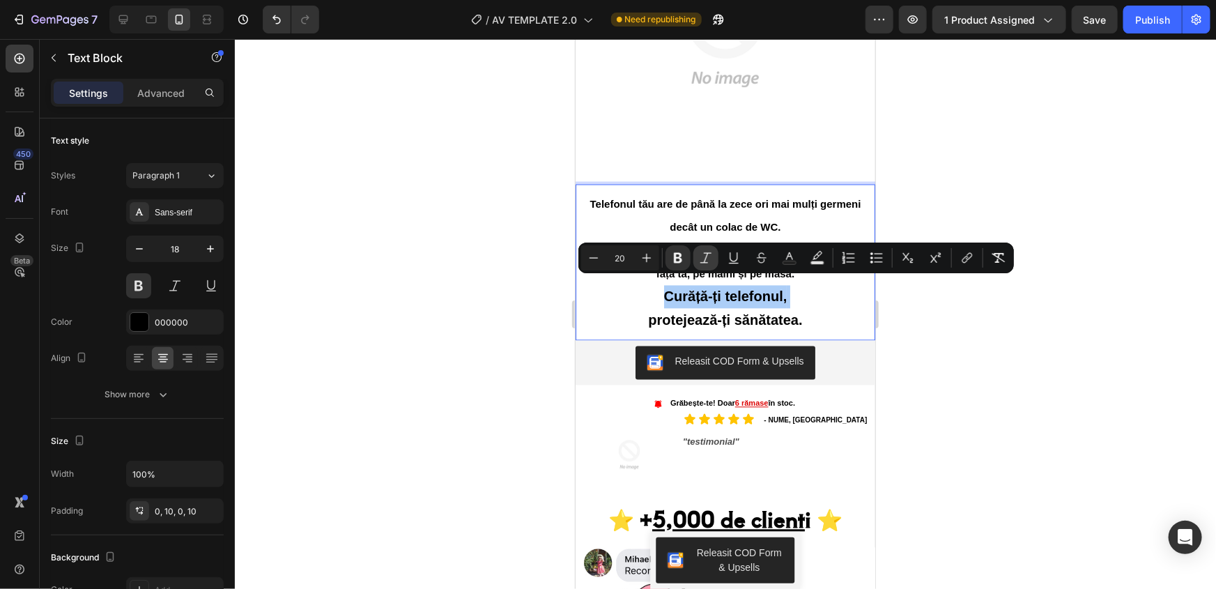
click at [714, 261] on button "Italic" at bounding box center [706, 257] width 25 height 25
click at [837, 313] on p "Curăță-ți telefonul, protejează-ți sănătatea." at bounding box center [725, 308] width 286 height 47
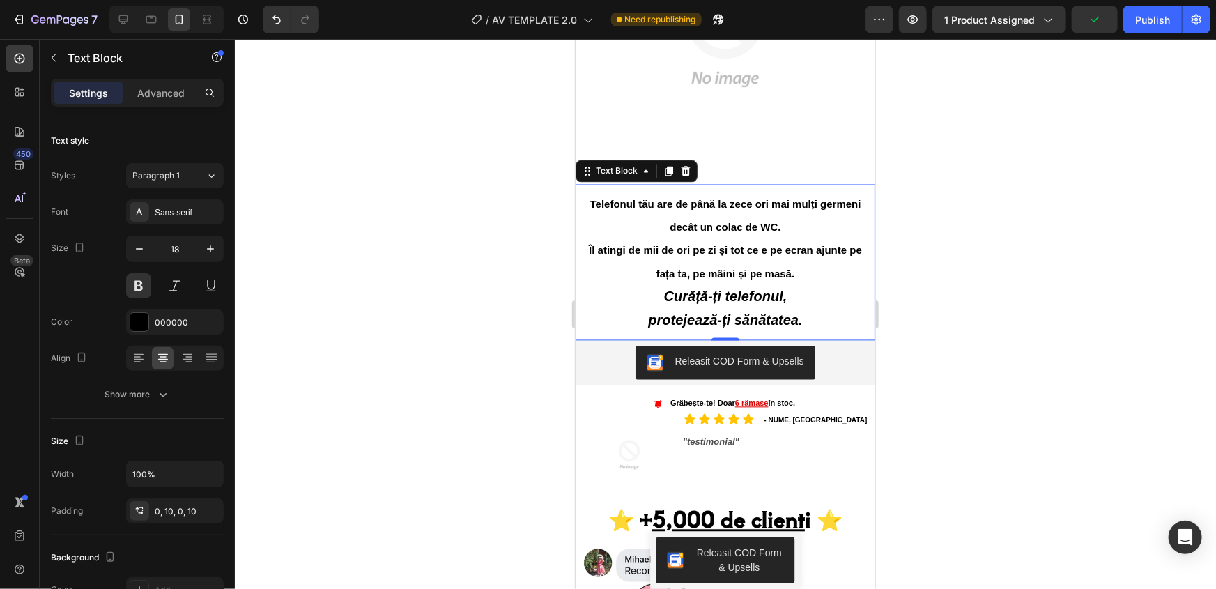
click at [804, 308] on p "Curăță-ți telefonul, protejează-ți sănătatea." at bounding box center [725, 308] width 286 height 47
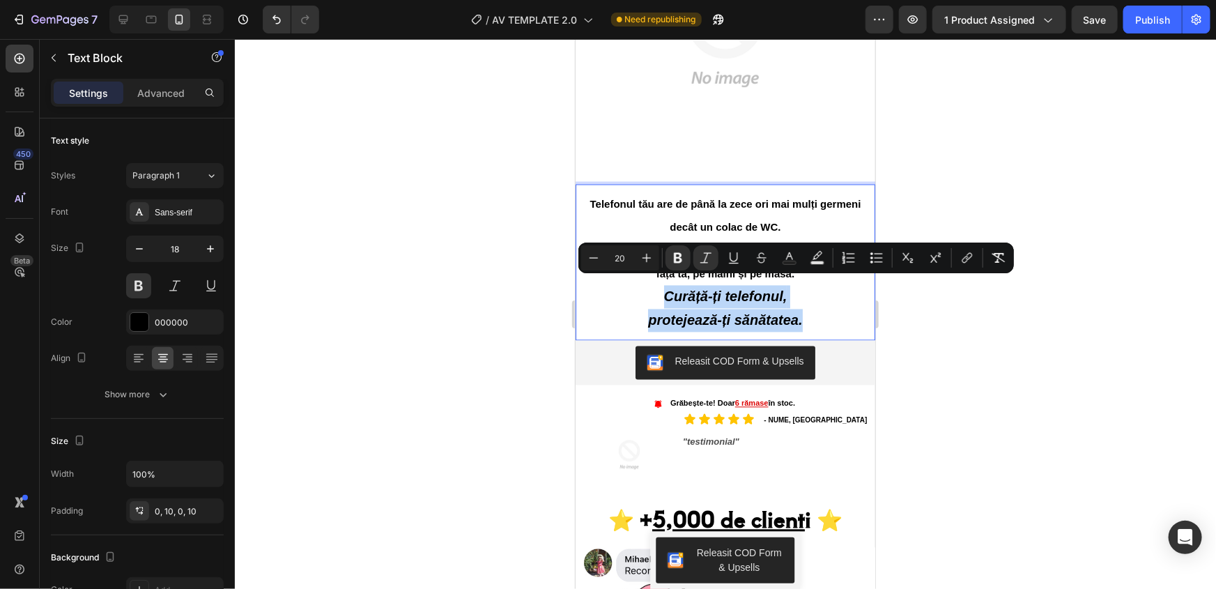
drag, startPoint x: 795, startPoint y: 314, endPoint x: 655, endPoint y: 291, distance: 142.1
click at [655, 291] on p "Curăță-ți telefonul, protejează-ți sănătatea." at bounding box center [725, 308] width 286 height 47
click at [590, 256] on icon "Editor contextual toolbar" at bounding box center [594, 258] width 14 height 14
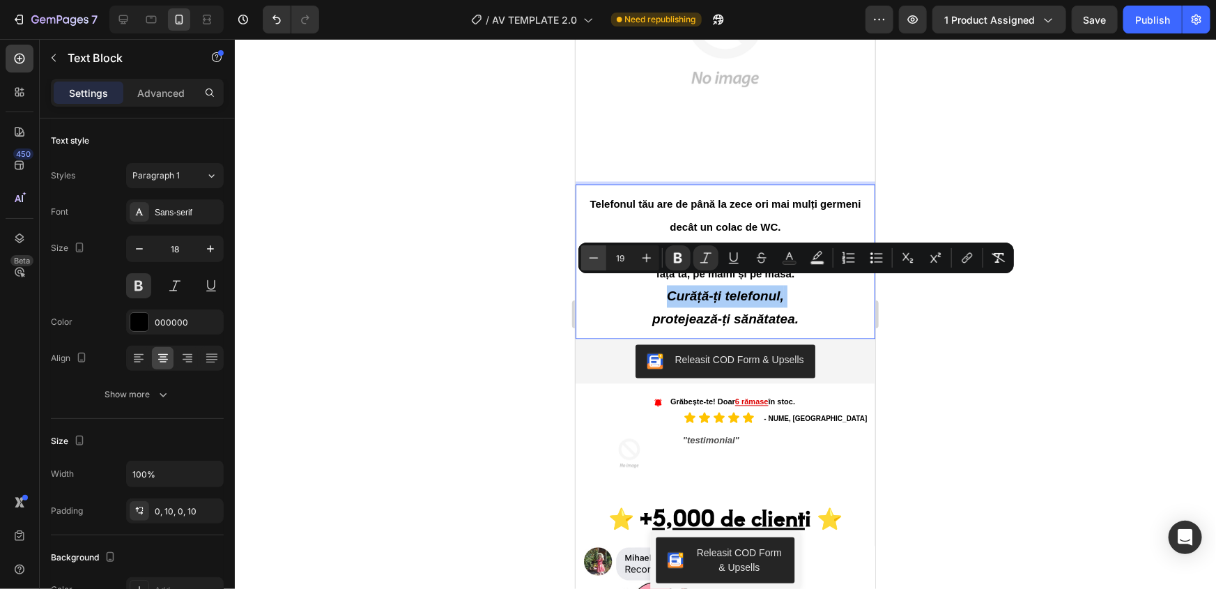
click at [590, 256] on icon "Editor contextual toolbar" at bounding box center [594, 258] width 14 height 14
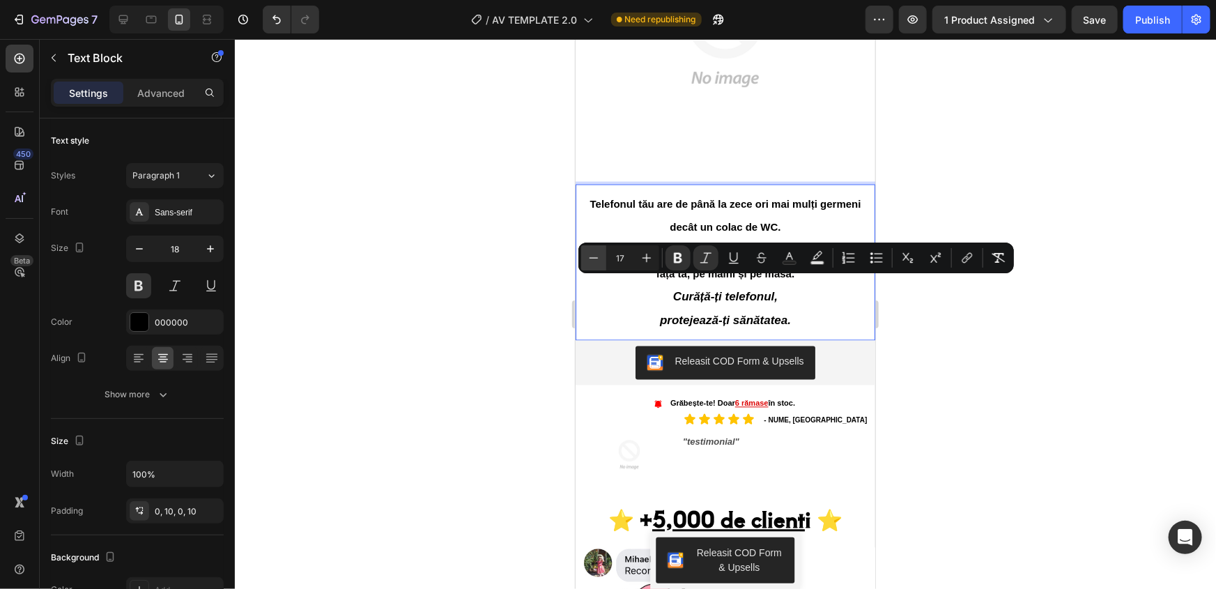
click at [590, 256] on icon "Editor contextual toolbar" at bounding box center [594, 258] width 14 height 14
click at [643, 256] on icon "Editor contextual toolbar" at bounding box center [647, 258] width 14 height 14
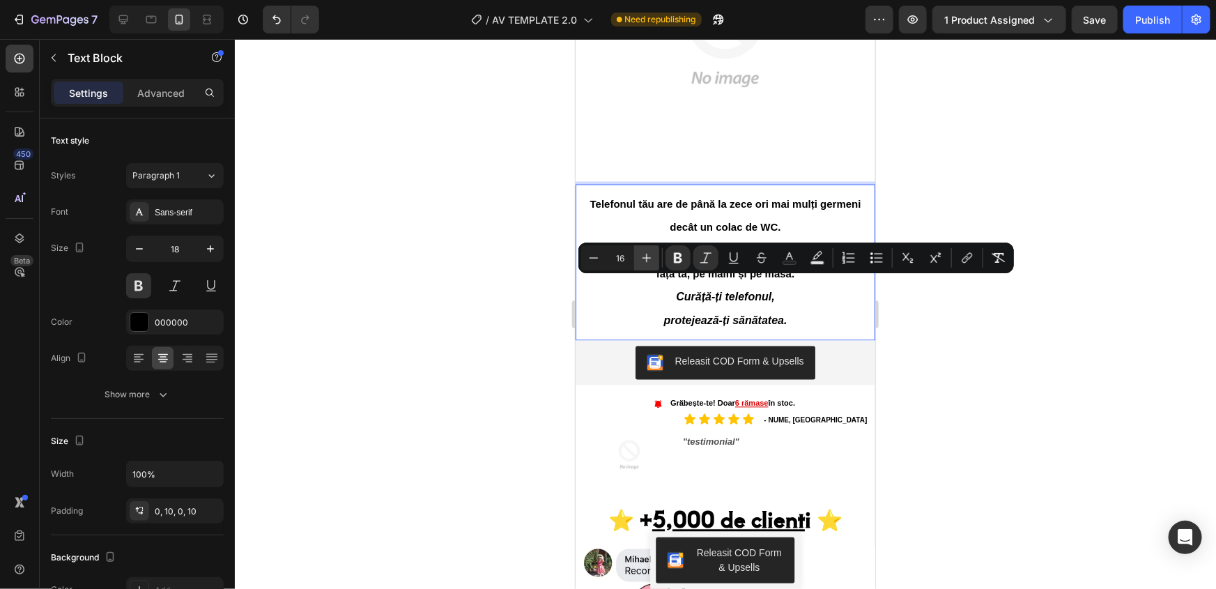
click at [643, 256] on icon "Editor contextual toolbar" at bounding box center [647, 258] width 14 height 14
type input "18"
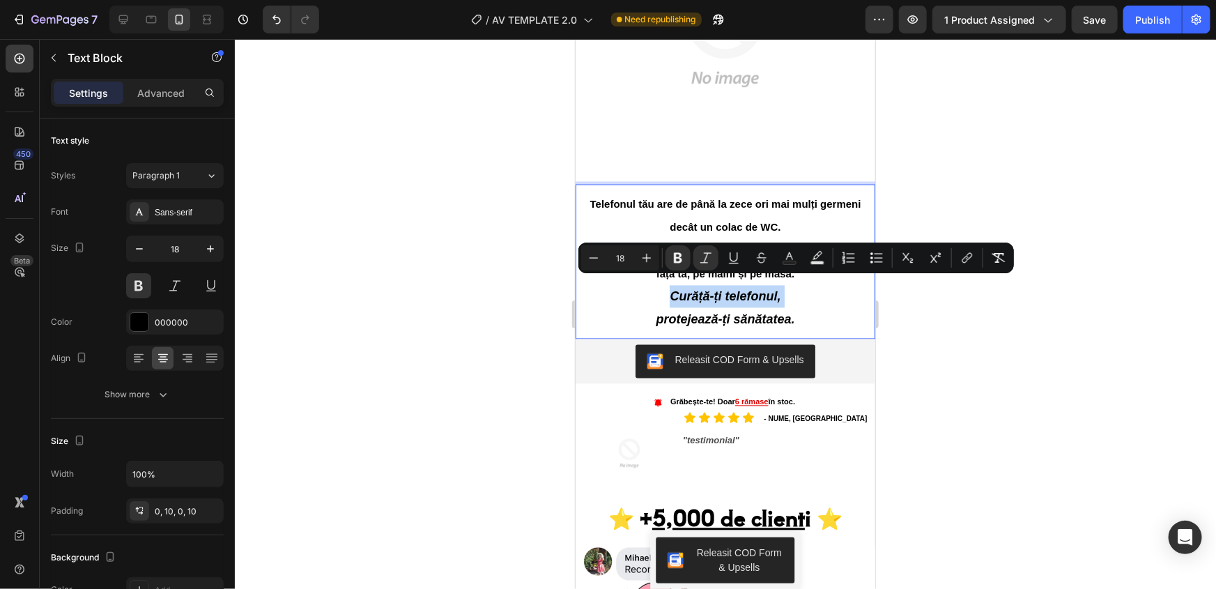
click at [810, 303] on p "Curăță-ți telefonul, protejează-ți sănătatea." at bounding box center [725, 307] width 286 height 45
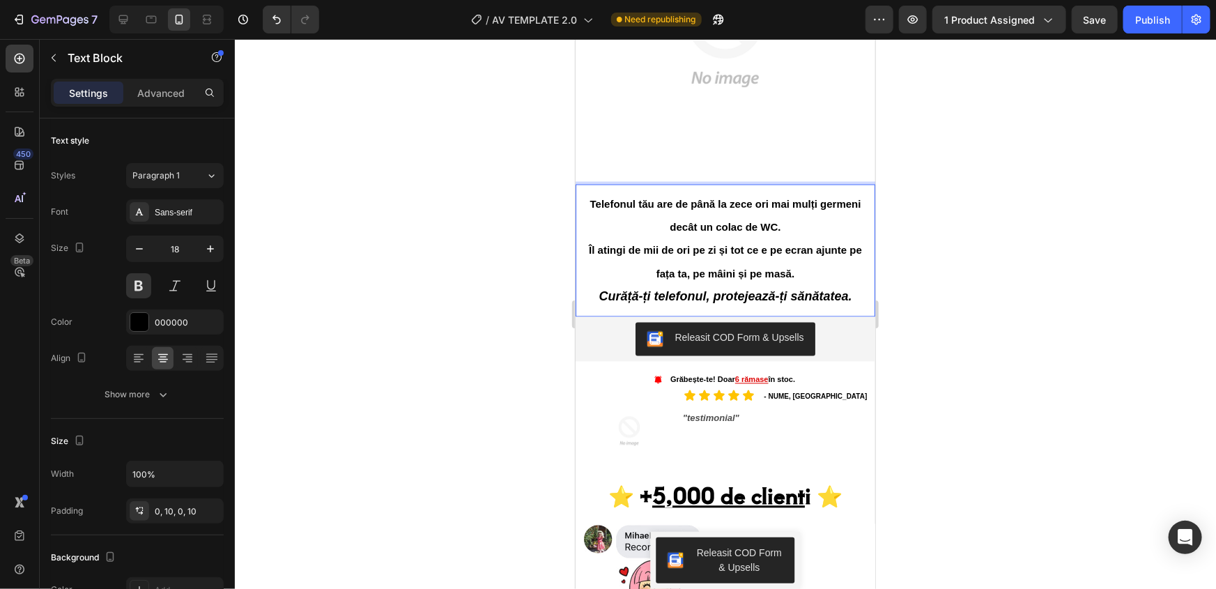
click at [857, 291] on p "Curăță-ți telefonul, protejează-ți sănătatea." at bounding box center [725, 296] width 286 height 22
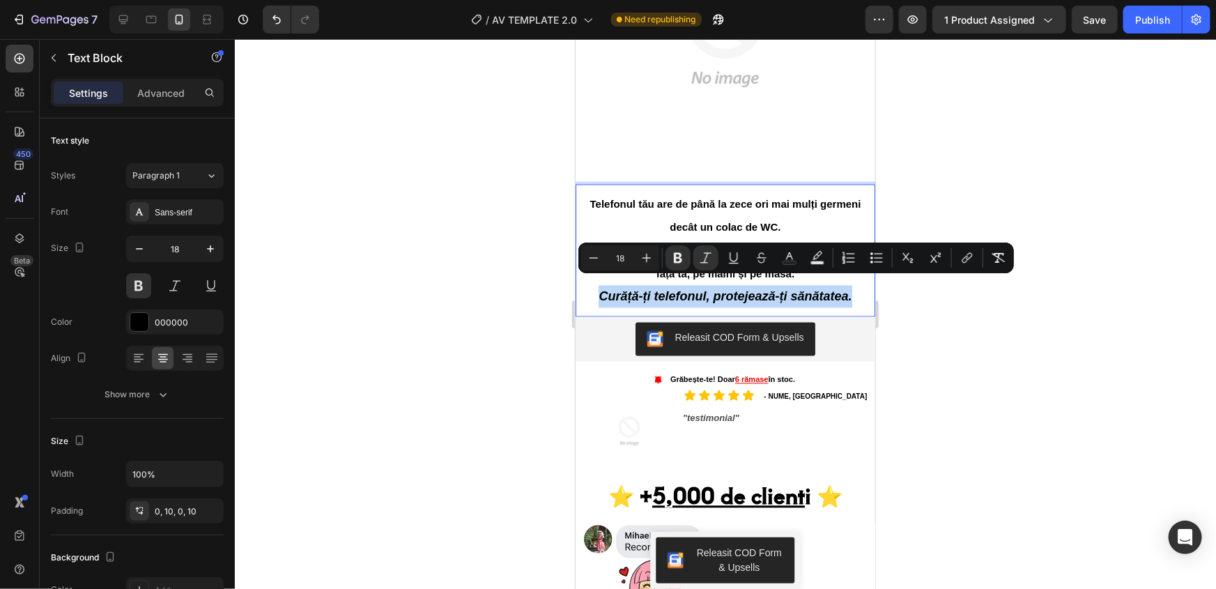
drag, startPoint x: 852, startPoint y: 288, endPoint x: 595, endPoint y: 279, distance: 258.1
click at [595, 285] on p "Curăță-ți telefonul, protejează-ți sănătatea." at bounding box center [725, 296] width 286 height 22
click at [639, 261] on button "Plus" at bounding box center [646, 257] width 25 height 25
type input "19"
click at [701, 259] on icon "Editor contextual toolbar" at bounding box center [706, 258] width 14 height 14
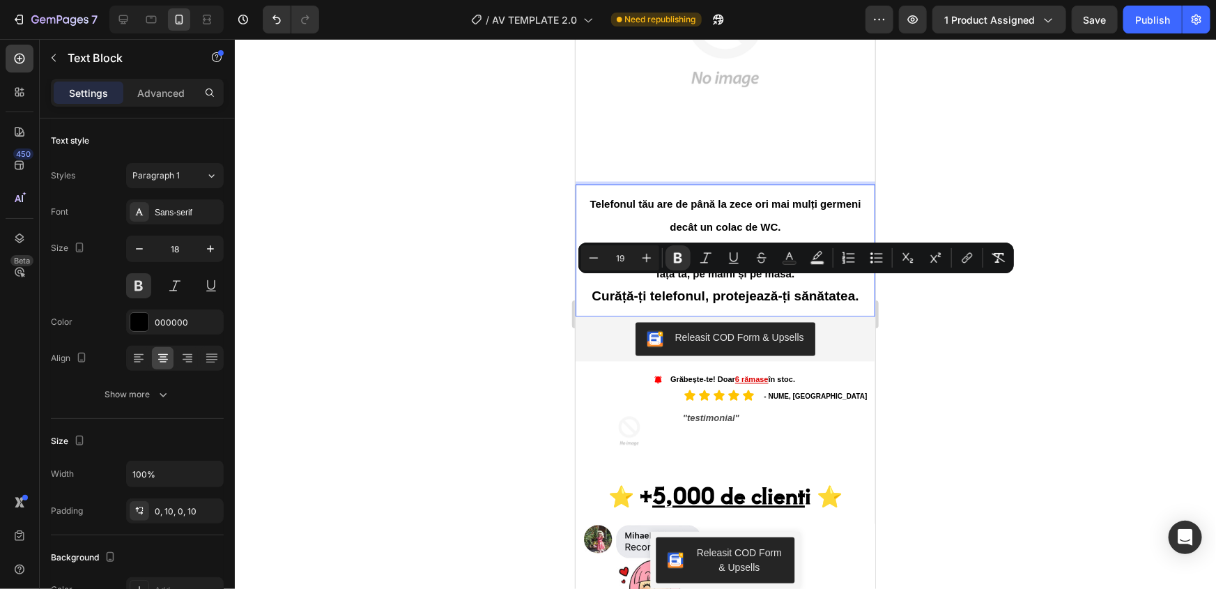
click at [945, 334] on div at bounding box center [725, 314] width 981 height 550
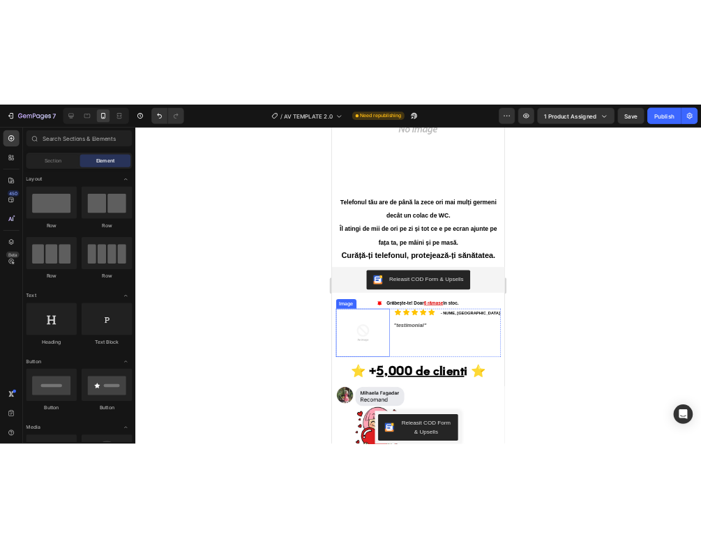
scroll to position [1394, 0]
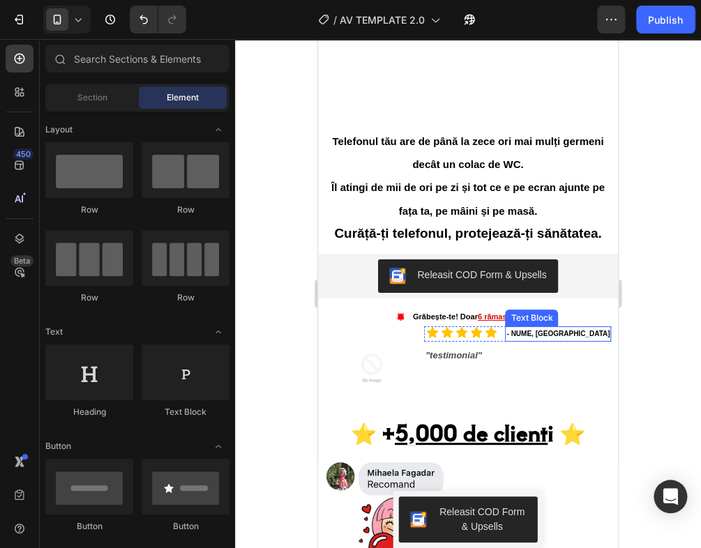
click at [518, 328] on p "- NUME, București" at bounding box center [557, 334] width 103 height 13
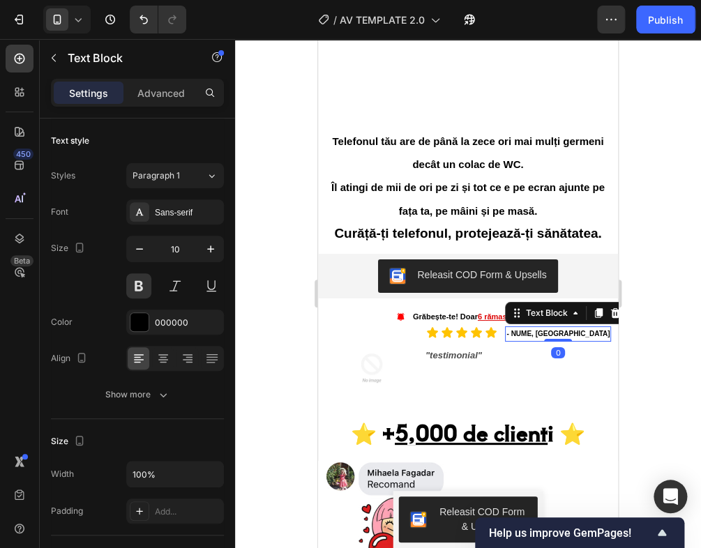
click at [521, 328] on p "- NUME, București" at bounding box center [557, 334] width 103 height 13
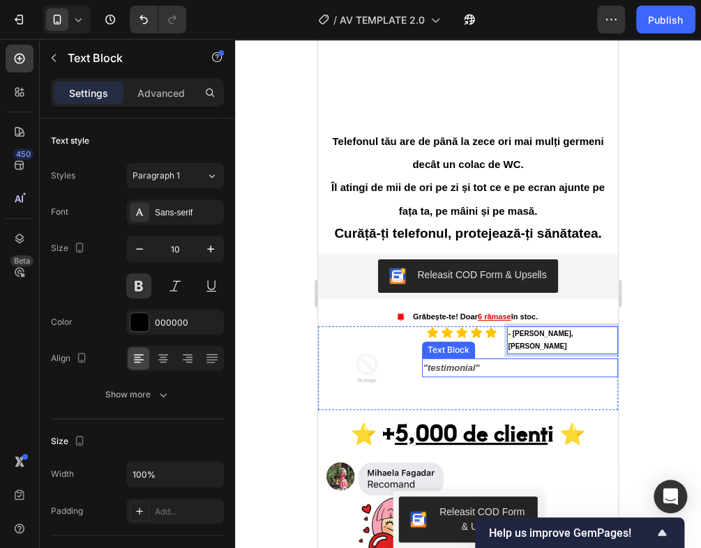
click at [450, 360] on p ""testimonial"" at bounding box center [519, 368] width 193 height 16
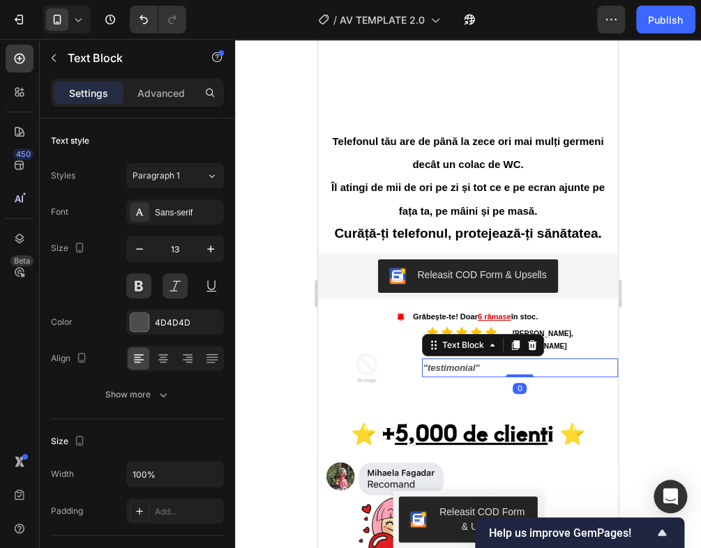
click at [476, 360] on p ""testimonial"" at bounding box center [519, 368] width 193 height 16
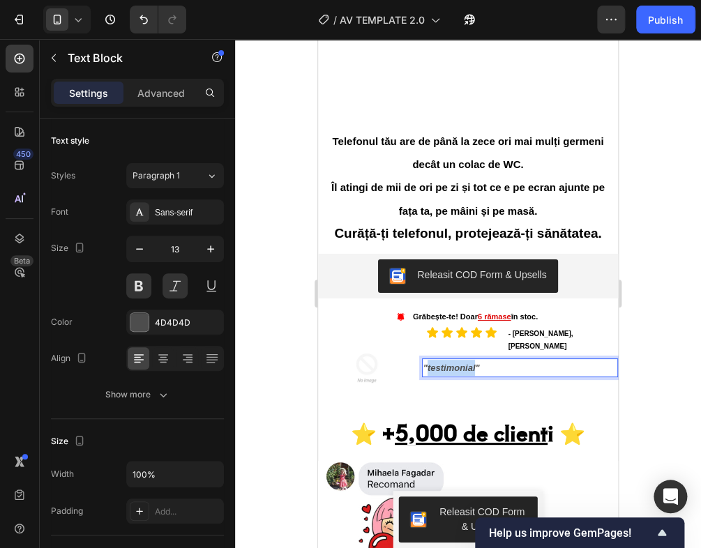
drag, startPoint x: 475, startPoint y: 351, endPoint x: 428, endPoint y: 359, distance: 47.3
click at [428, 360] on p ""testimonial"" at bounding box center [519, 368] width 193 height 16
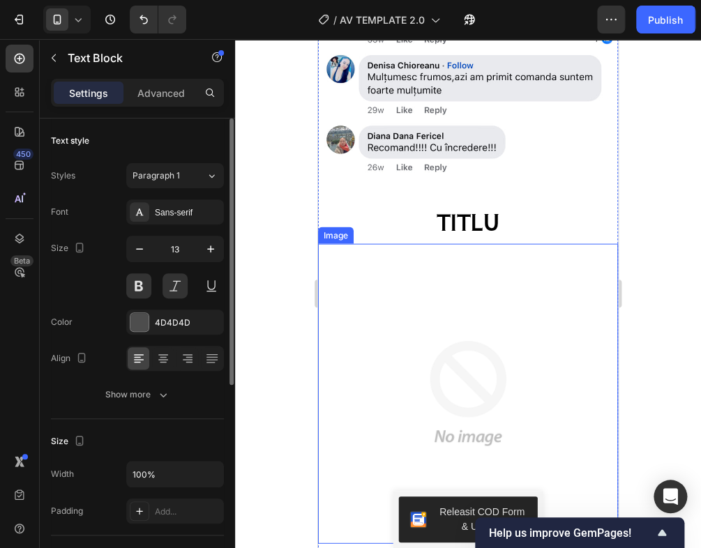
scroll to position [2281, 0]
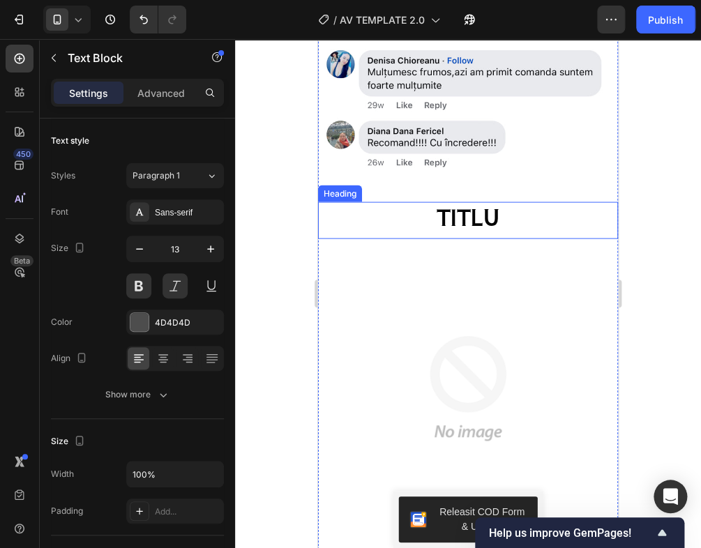
click at [475, 201] on h2 "TITLU" at bounding box center [468, 216] width 300 height 30
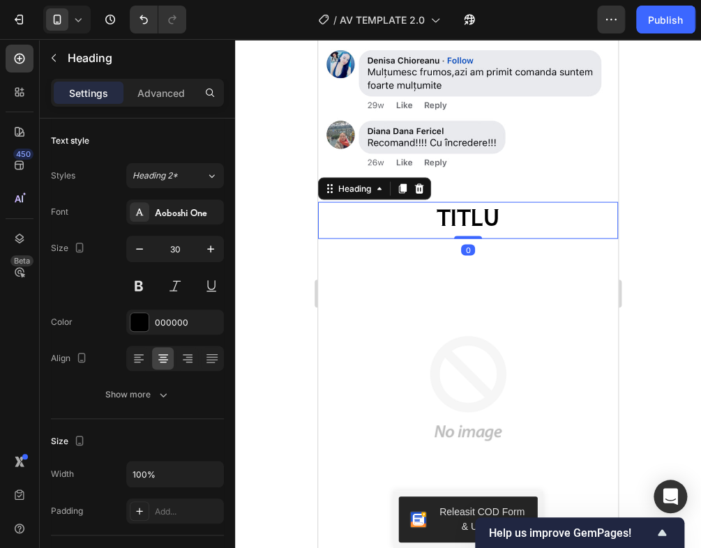
click at [475, 201] on h2 "TITLU" at bounding box center [468, 216] width 300 height 30
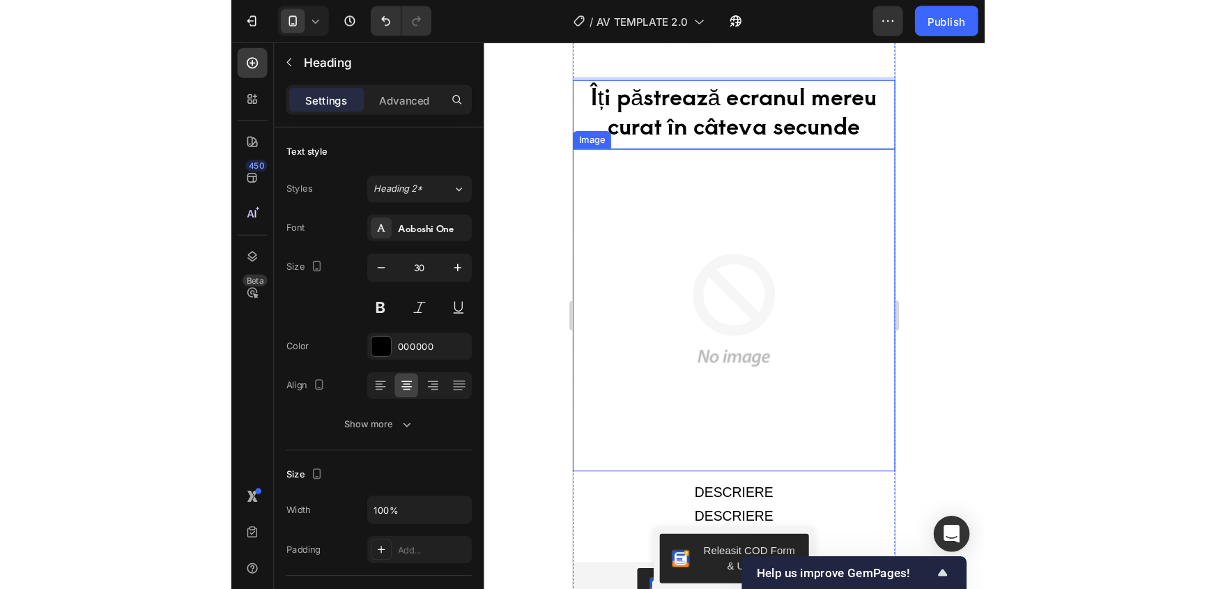
scroll to position [2661, 0]
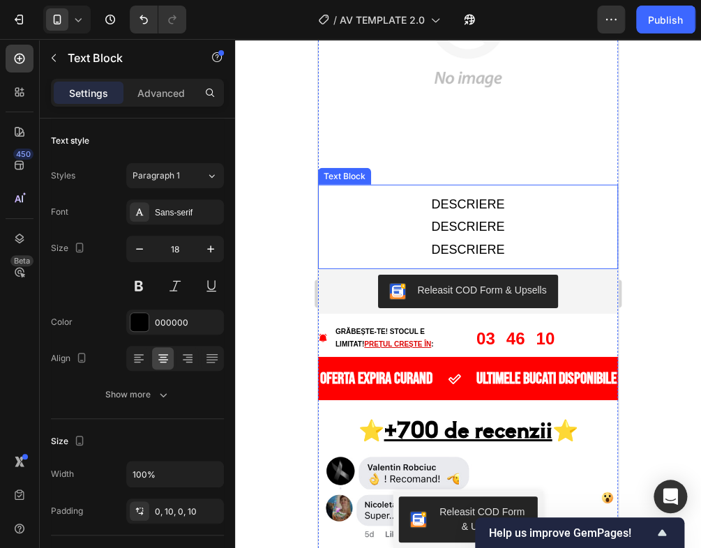
click at [499, 238] on p "DESCRIERE" at bounding box center [468, 249] width 286 height 22
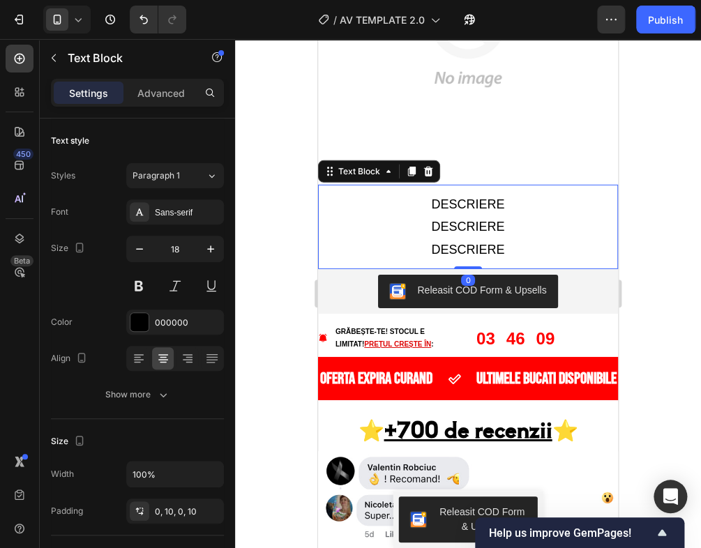
click at [496, 193] on p "DESCRIERE" at bounding box center [468, 204] width 286 height 22
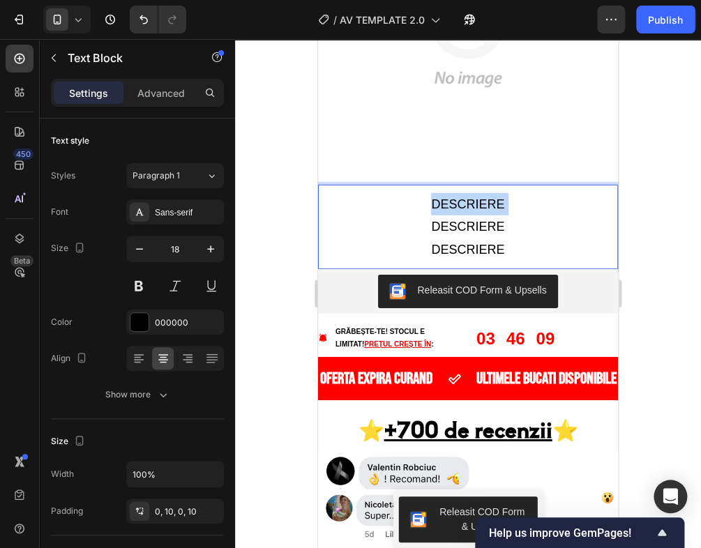
drag, startPoint x: 497, startPoint y: 164, endPoint x: 445, endPoint y: 167, distance: 52.4
click at [445, 193] on p "DESCRIERE" at bounding box center [468, 204] width 286 height 22
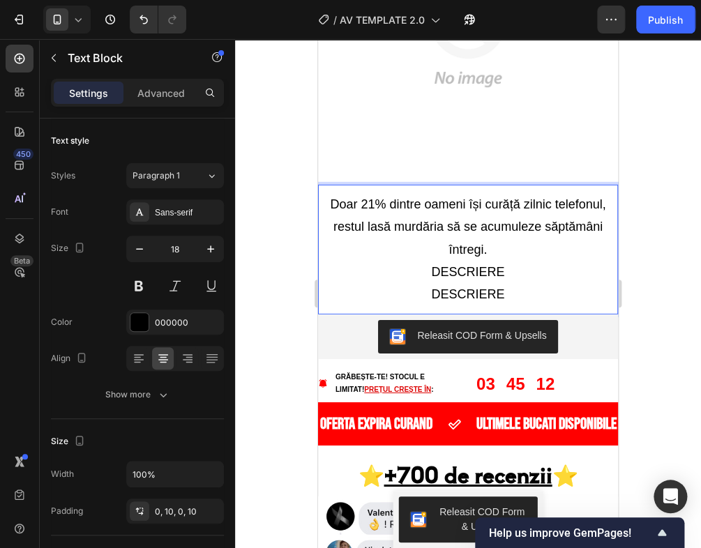
click at [498, 261] on p "DESCRIERE" at bounding box center [468, 272] width 286 height 22
click at [489, 261] on p "DESCRIERE" at bounding box center [468, 272] width 286 height 22
drag, startPoint x: 500, startPoint y: 231, endPoint x: 425, endPoint y: 240, distance: 75.8
click at [425, 261] on p "DESCRIERE" at bounding box center [468, 272] width 286 height 22
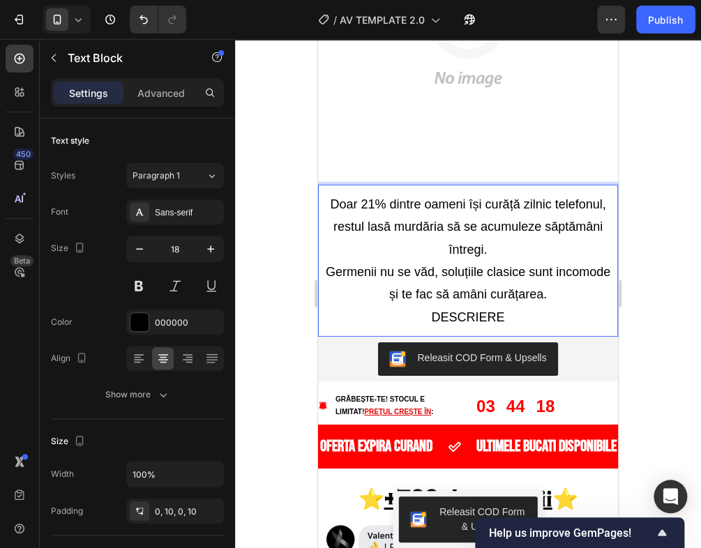
click at [498, 306] on p "DESCRIERE" at bounding box center [468, 317] width 286 height 22
drag, startPoint x: 499, startPoint y: 280, endPoint x: 427, endPoint y: 279, distance: 72.5
click at [427, 306] on p "DESCRIERE" at bounding box center [468, 317] width 286 height 22
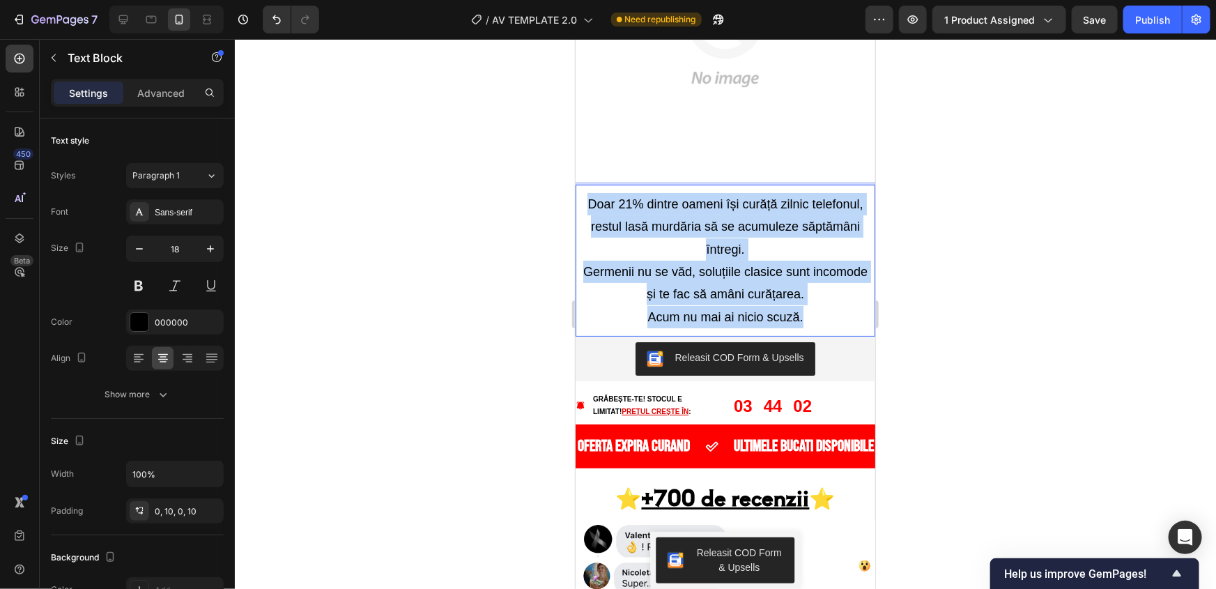
drag, startPoint x: 807, startPoint y: 282, endPoint x: 579, endPoint y: 158, distance: 259.5
click at [579, 191] on div "Doar 21% dintre oameni își curăță zilnic telefonul, restul lasă murdăria să se …" at bounding box center [725, 260] width 300 height 138
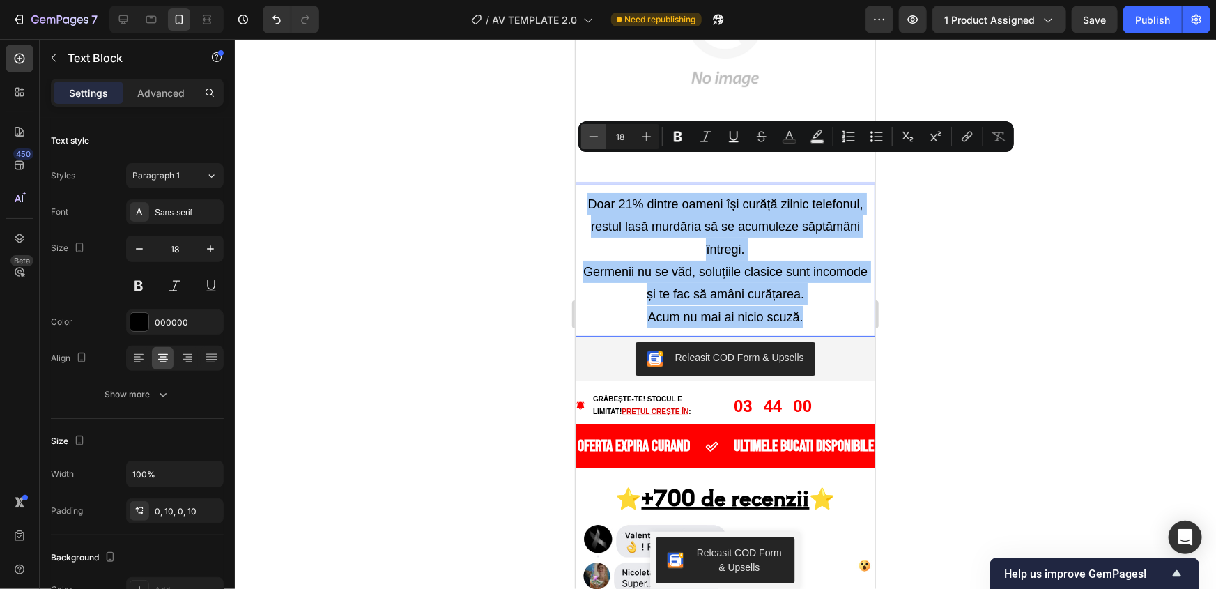
click at [595, 137] on icon "Editor contextual toolbar" at bounding box center [594, 136] width 9 height 1
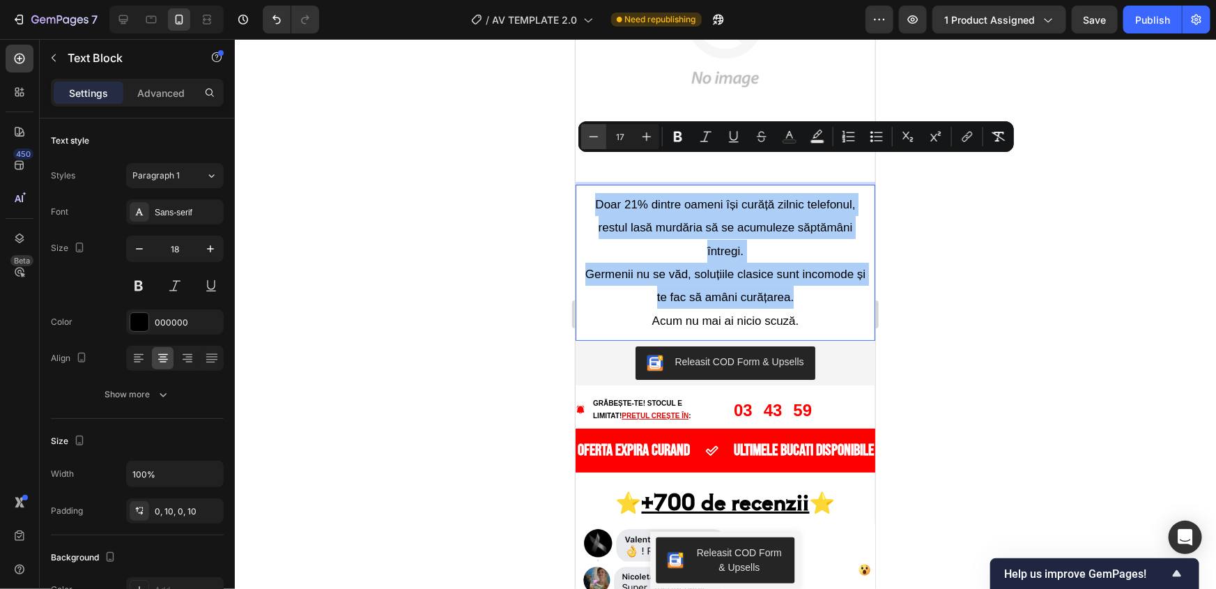
click at [595, 137] on icon "Editor contextual toolbar" at bounding box center [594, 136] width 9 height 1
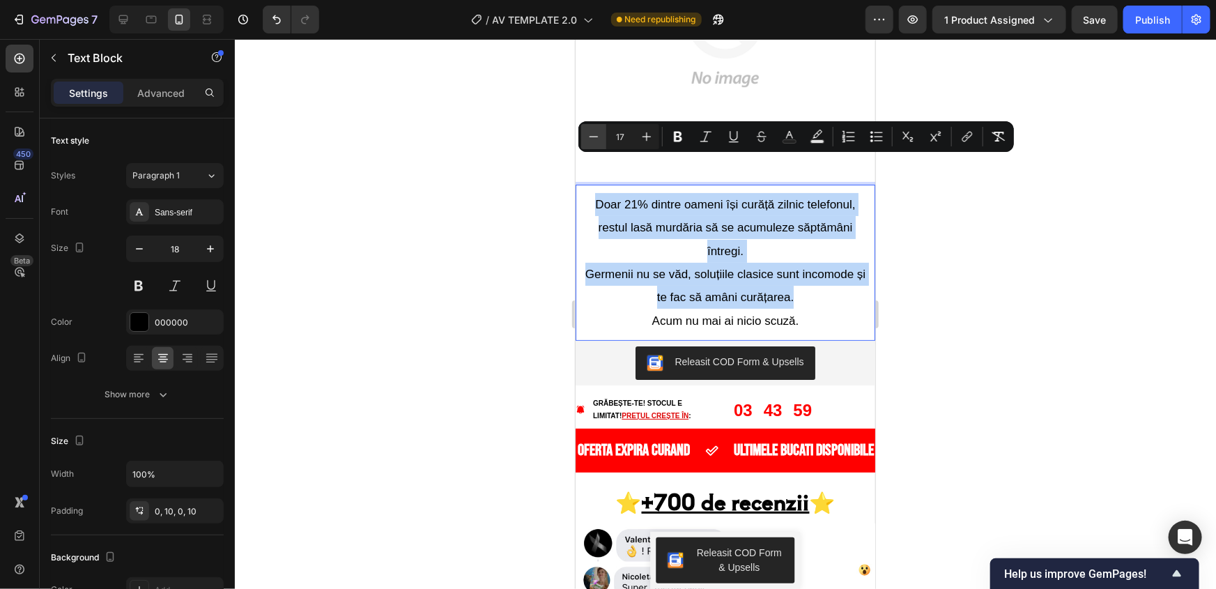
type input "16"
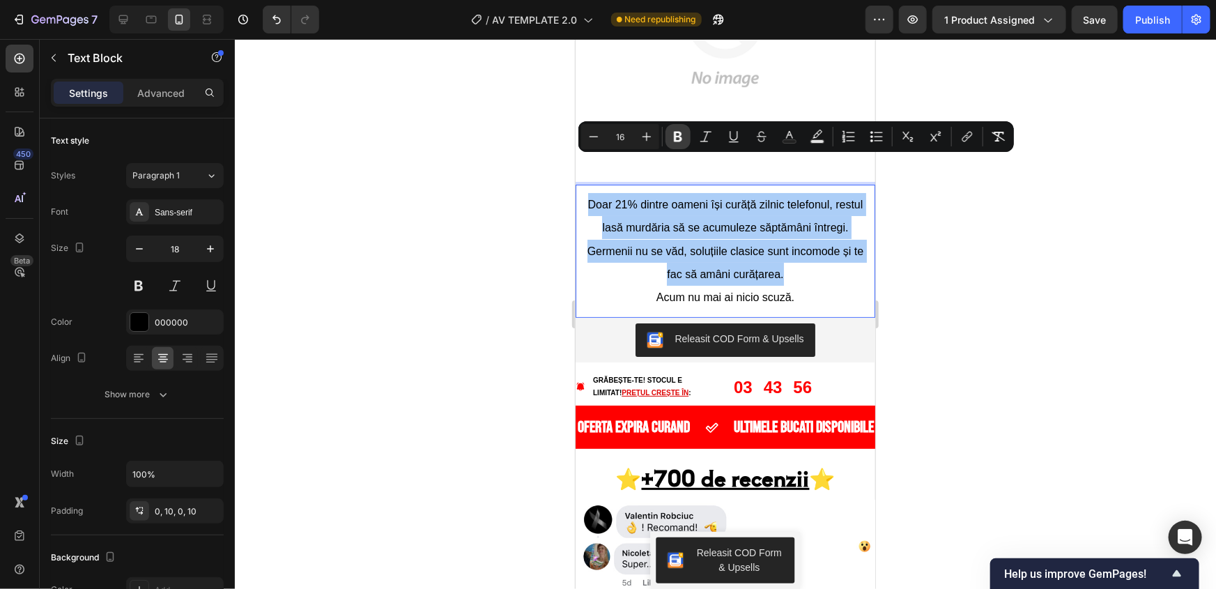
click at [675, 131] on icon "Editor contextual toolbar" at bounding box center [678, 137] width 14 height 14
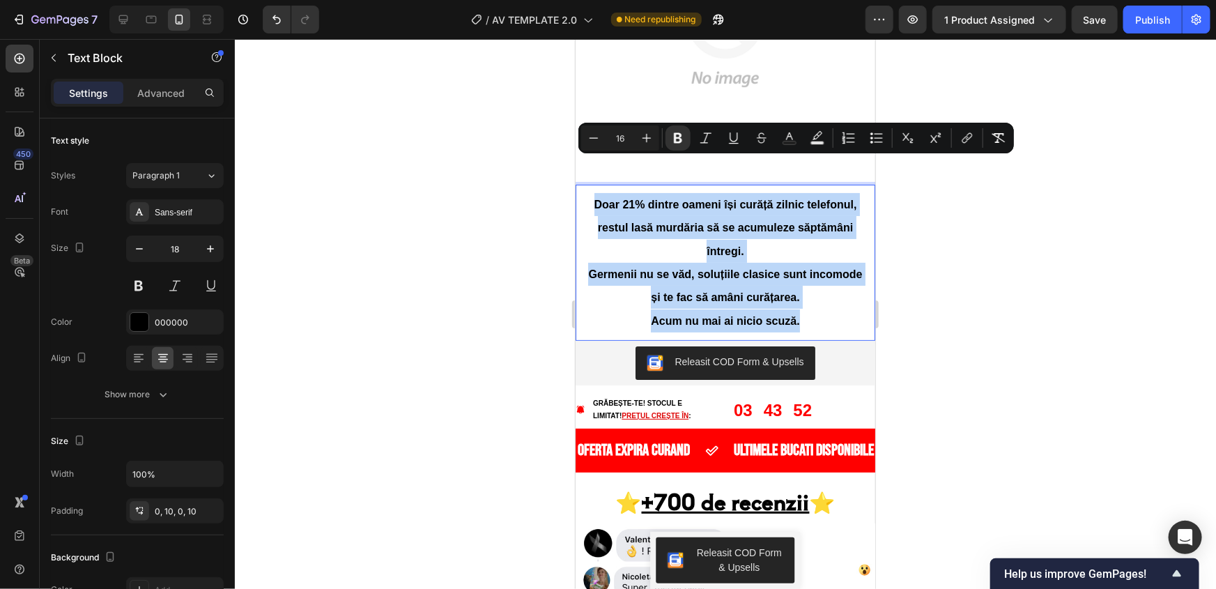
drag, startPoint x: 811, startPoint y: 280, endPoint x: 573, endPoint y: 167, distance: 263.8
click at [575, 167] on html "iPhone 15 Pro Max ( 430 px) iPhone 13 Mini iPhone 13 Pro iPhone 11 Pro Max iPho…" at bounding box center [725, 511] width 300 height 6269
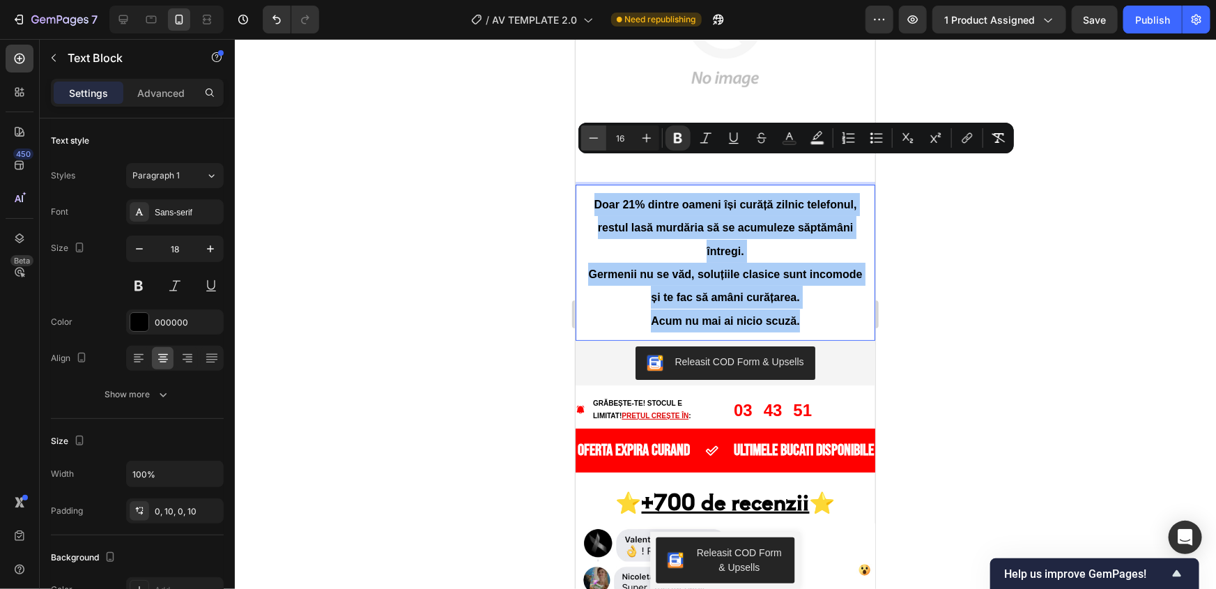
click at [587, 139] on icon "Editor contextual toolbar" at bounding box center [594, 138] width 14 height 14
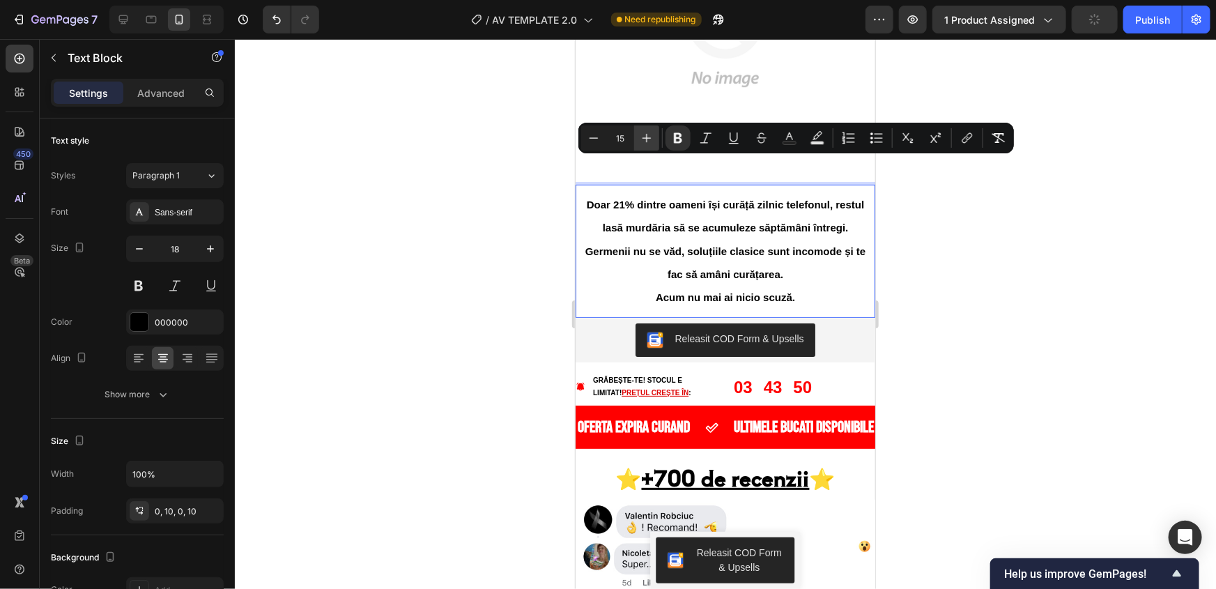
click at [639, 140] on button "Plus" at bounding box center [646, 137] width 25 height 25
type input "16"
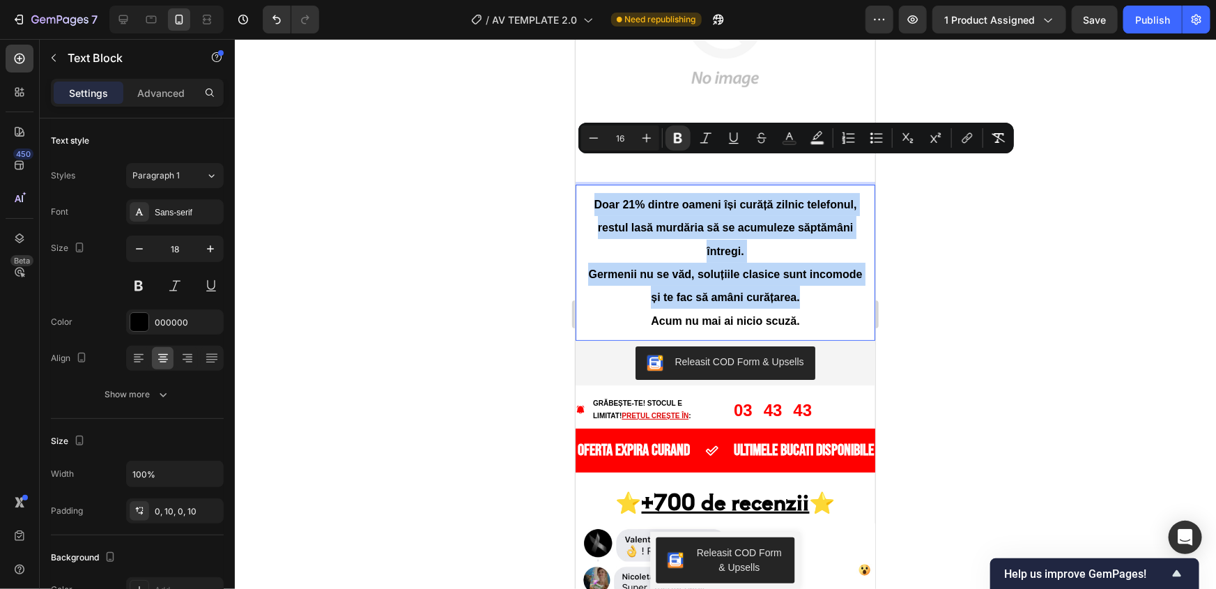
click at [598, 262] on p "Germenii nu se văd, soluțiile clasice sunt incomode și te fac să amâni curățare…" at bounding box center [725, 285] width 286 height 47
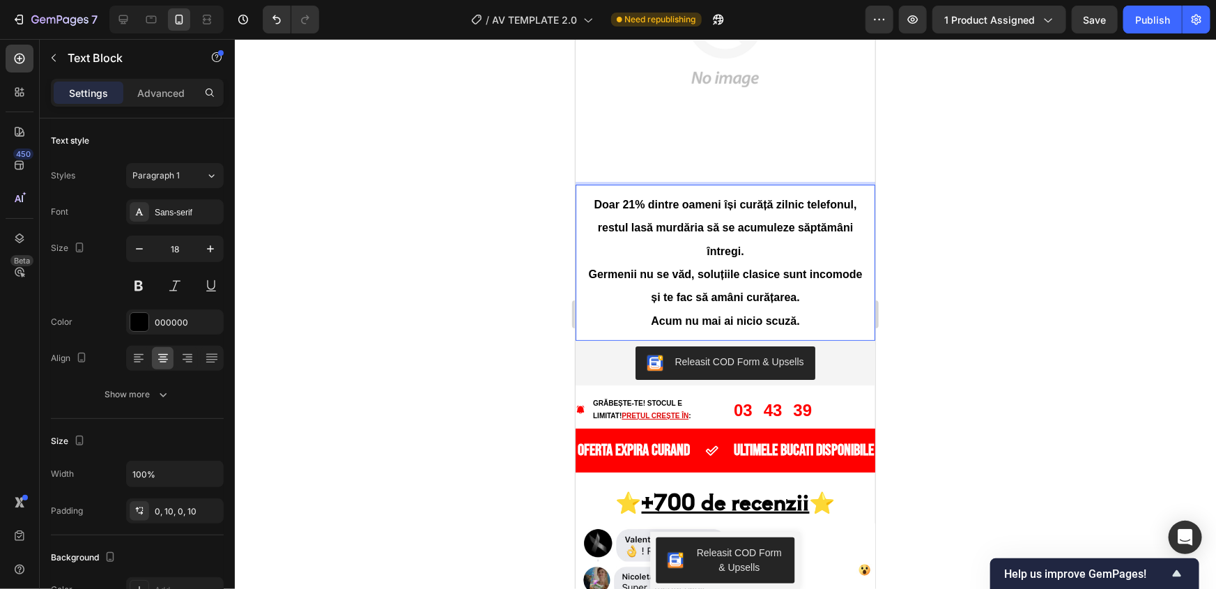
click at [756, 208] on p "Doar 21% dintre oameni își curăță zilnic telefonul, restul lasă murdăria să se …" at bounding box center [725, 227] width 286 height 70
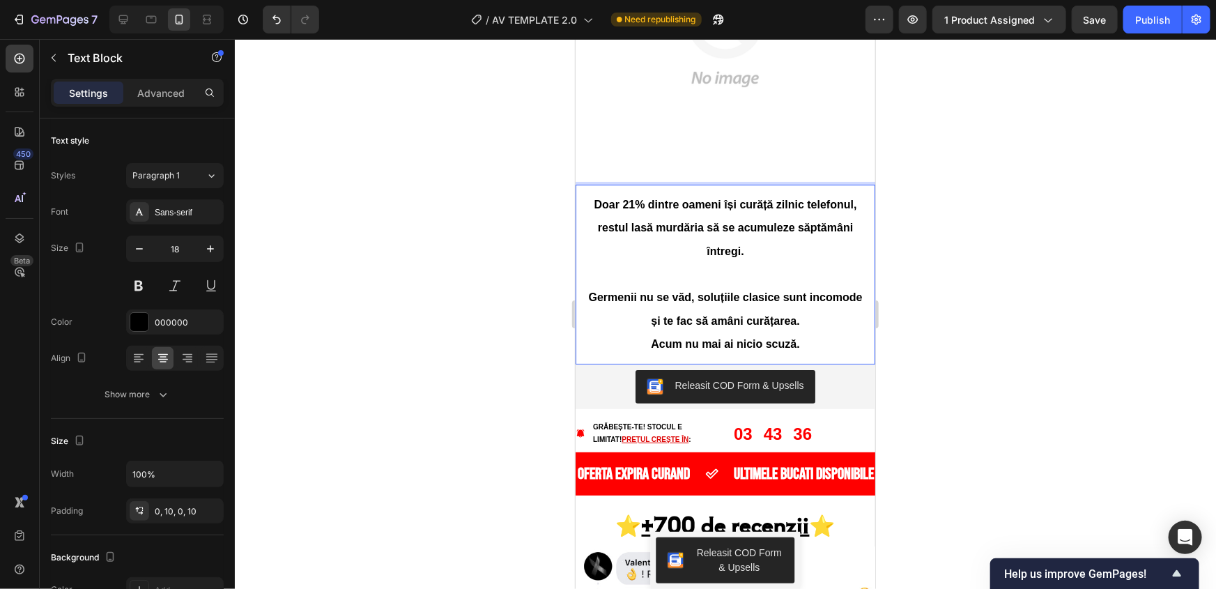
click at [835, 285] on p "Germenii nu se văd, soluțiile clasice sunt incomode și te fac să amâni curățare…" at bounding box center [725, 308] width 286 height 47
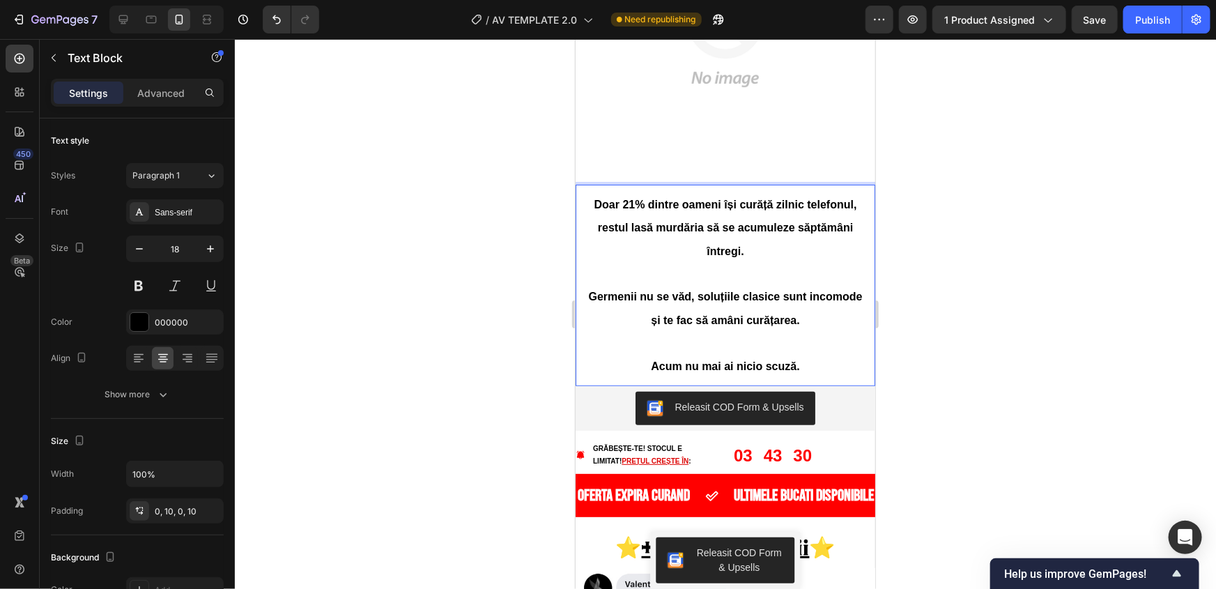
click at [696, 213] on p "Doar 21% dintre oameni își curăță zilnic telefonul, restul lasă murdăria să se …" at bounding box center [725, 227] width 286 height 70
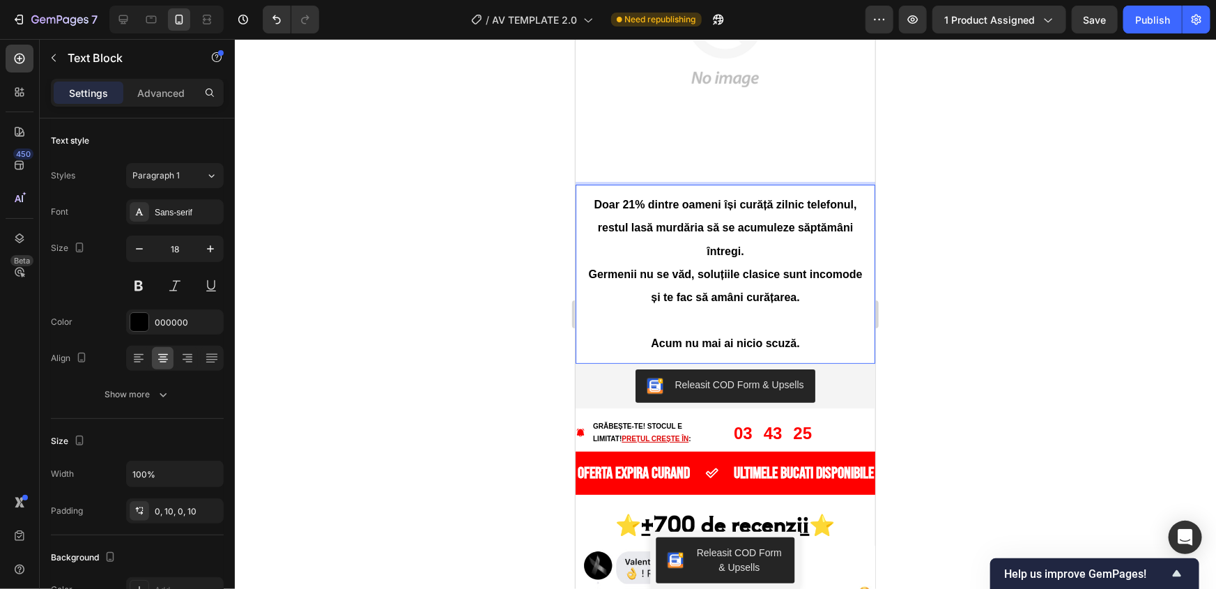
click at [642, 331] on p "Acum nu mai ai nicio scuză." at bounding box center [725, 342] width 286 height 23
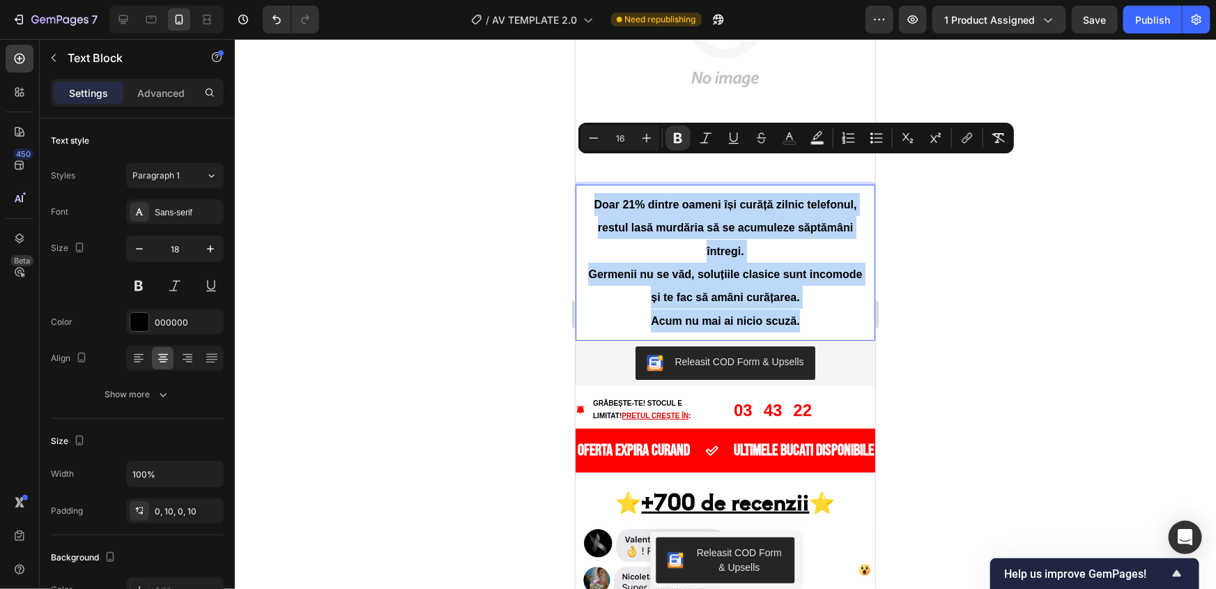
drag, startPoint x: 800, startPoint y: 281, endPoint x: 567, endPoint y: 172, distance: 257.6
click at [575, 172] on html "iPhone 15 Pro Max ( 430 px) iPhone 13 Mini iPhone 13 Pro iPhone 11 Pro Max iPho…" at bounding box center [725, 511] width 300 height 6269
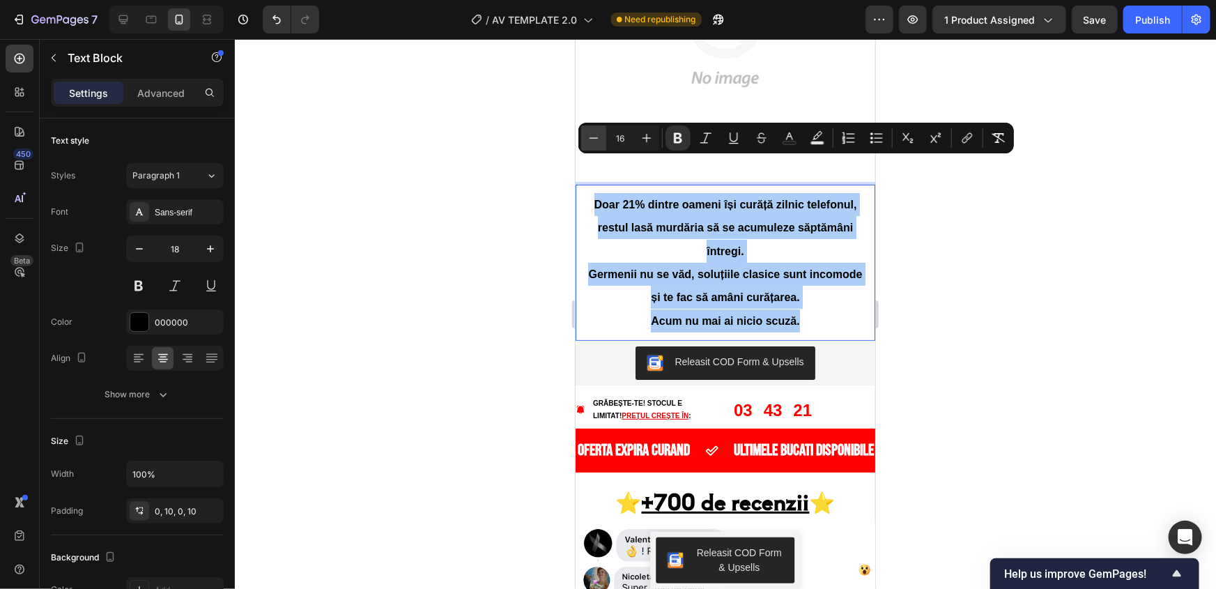
click at [599, 137] on icon "Editor contextual toolbar" at bounding box center [594, 138] width 14 height 14
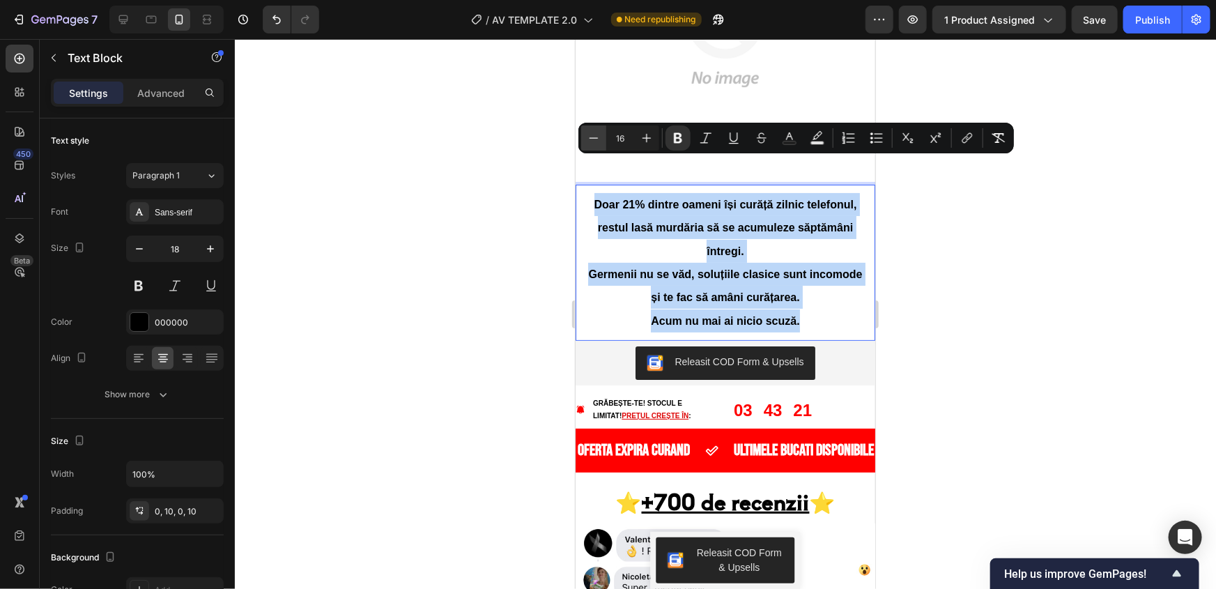
type input "15"
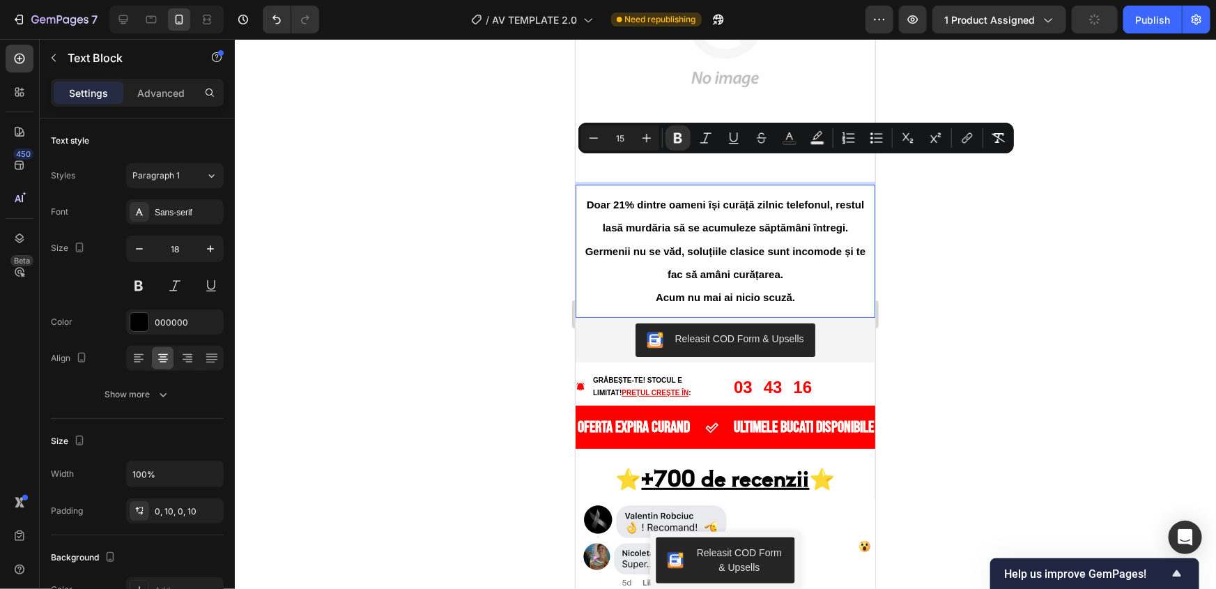
click at [849, 198] on strong "Doar 21% dintre oameni își curăță zilnic telefonul, restul lasă murdăria să se …" at bounding box center [724, 215] width 277 height 35
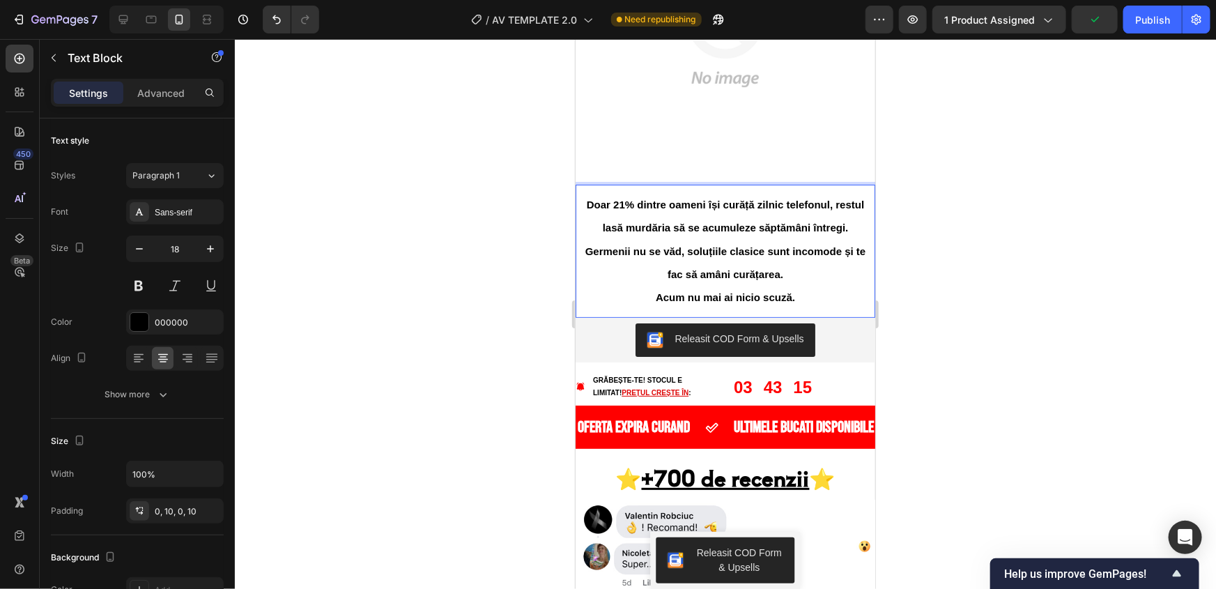
click at [857, 198] on strong "Doar 21% dintre oameni își curăță zilnic telefonul, restul lasă murdăria să se …" at bounding box center [724, 215] width 277 height 35
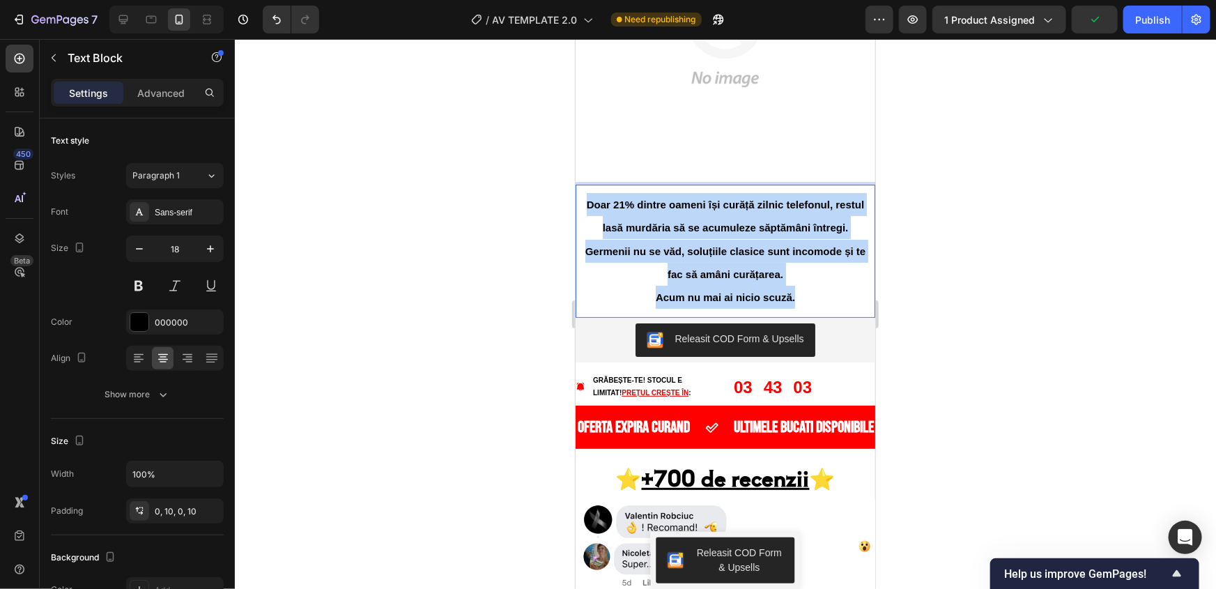
drag, startPoint x: 797, startPoint y: 262, endPoint x: 597, endPoint y: 158, distance: 225.4
click at [597, 191] on div "Doar 21% dintre oameni își curăță zilnic telefonul, restul lasă murdăria să se …" at bounding box center [725, 250] width 300 height 119
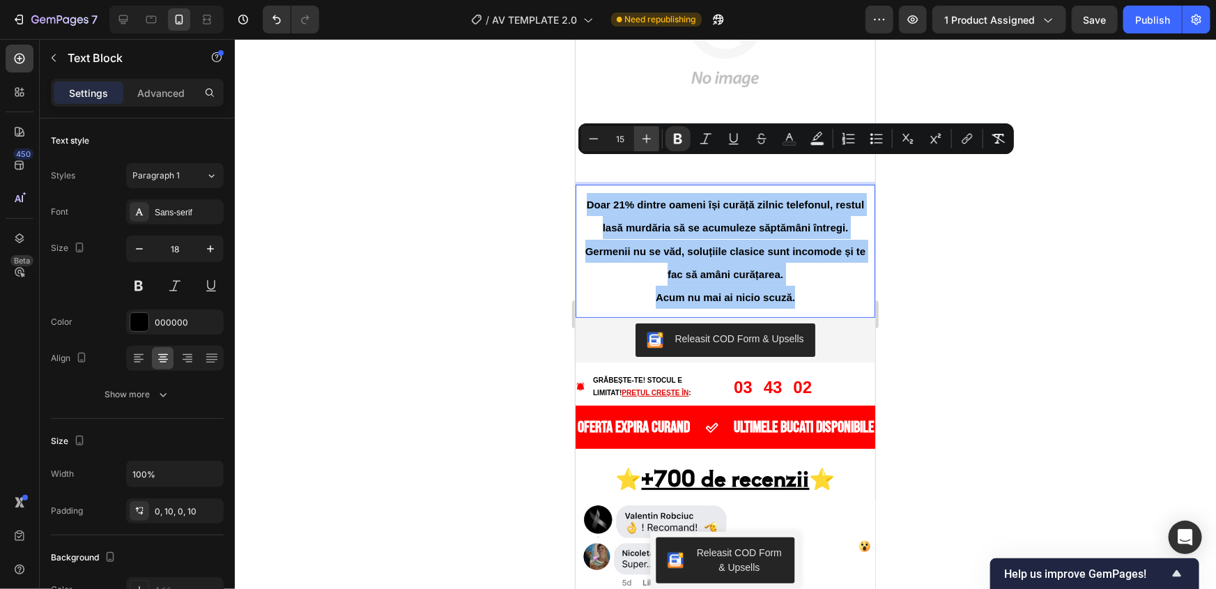
click at [651, 139] on icon "Editor contextual toolbar" at bounding box center [647, 139] width 14 height 14
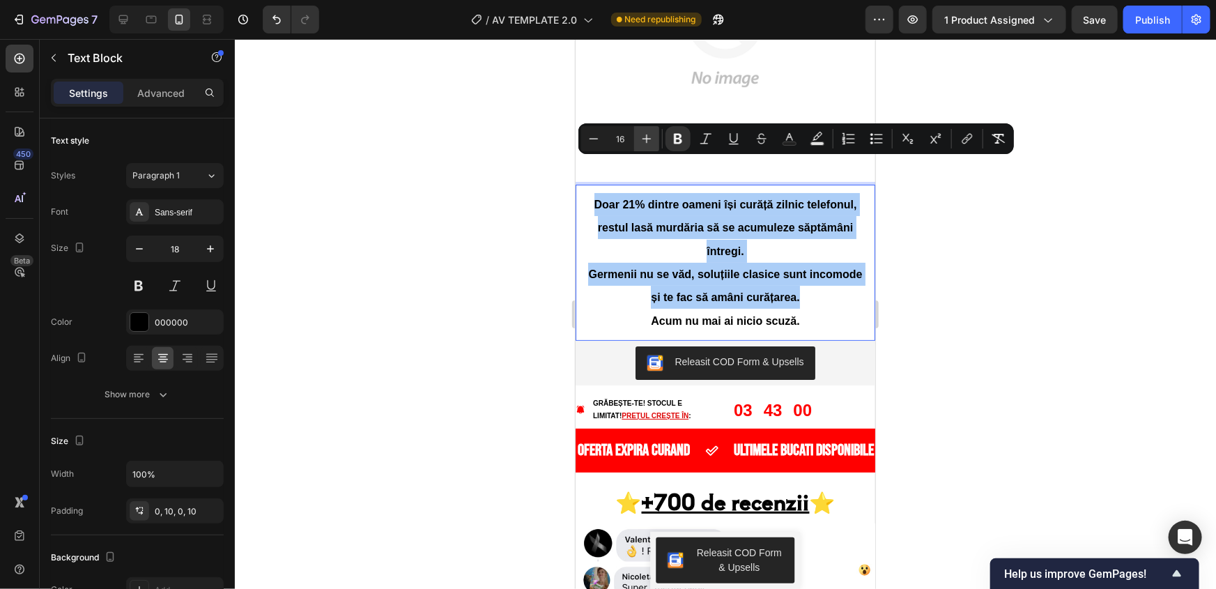
click at [651, 139] on icon "Editor contextual toolbar" at bounding box center [647, 139] width 14 height 14
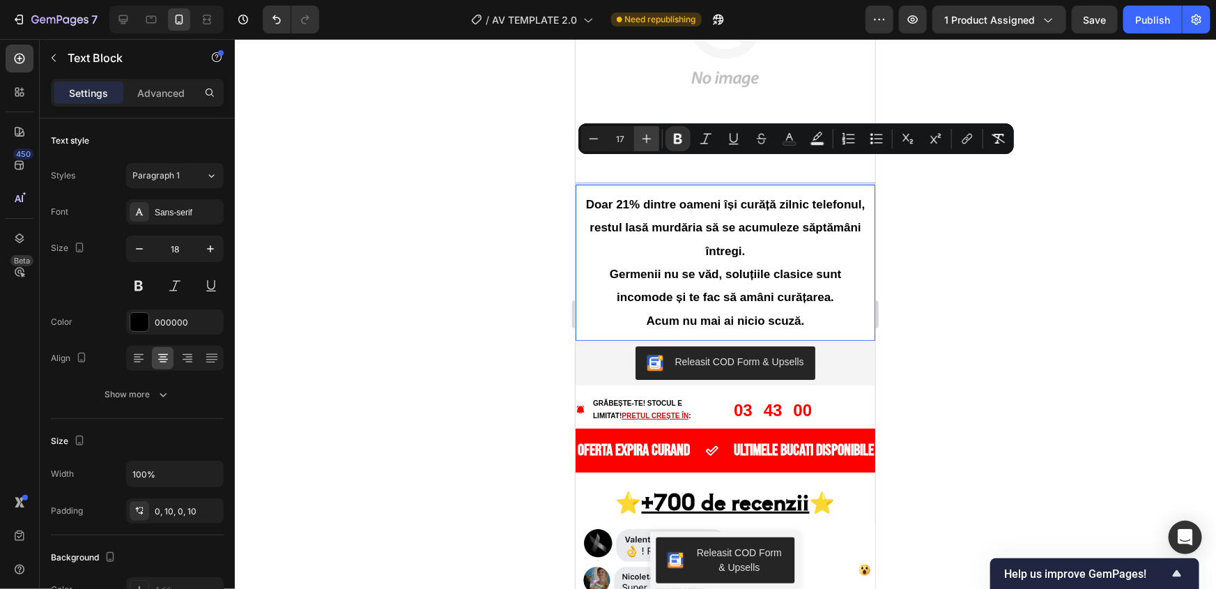
click at [651, 139] on icon "Editor contextual toolbar" at bounding box center [647, 139] width 14 height 14
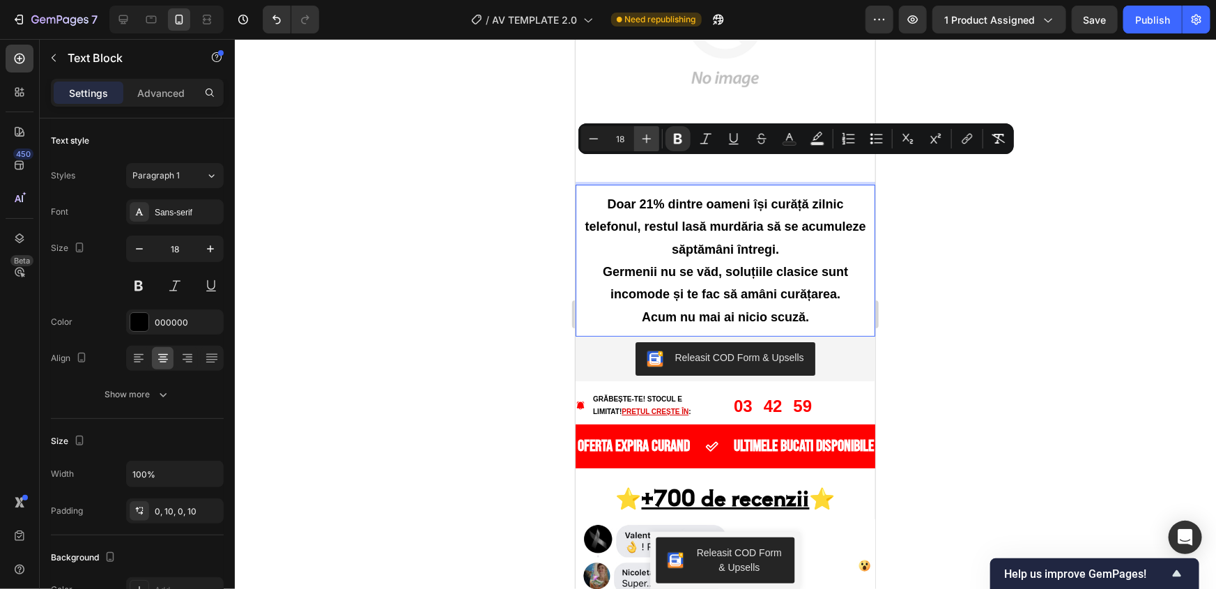
click at [651, 139] on icon "Editor contextual toolbar" at bounding box center [647, 139] width 14 height 14
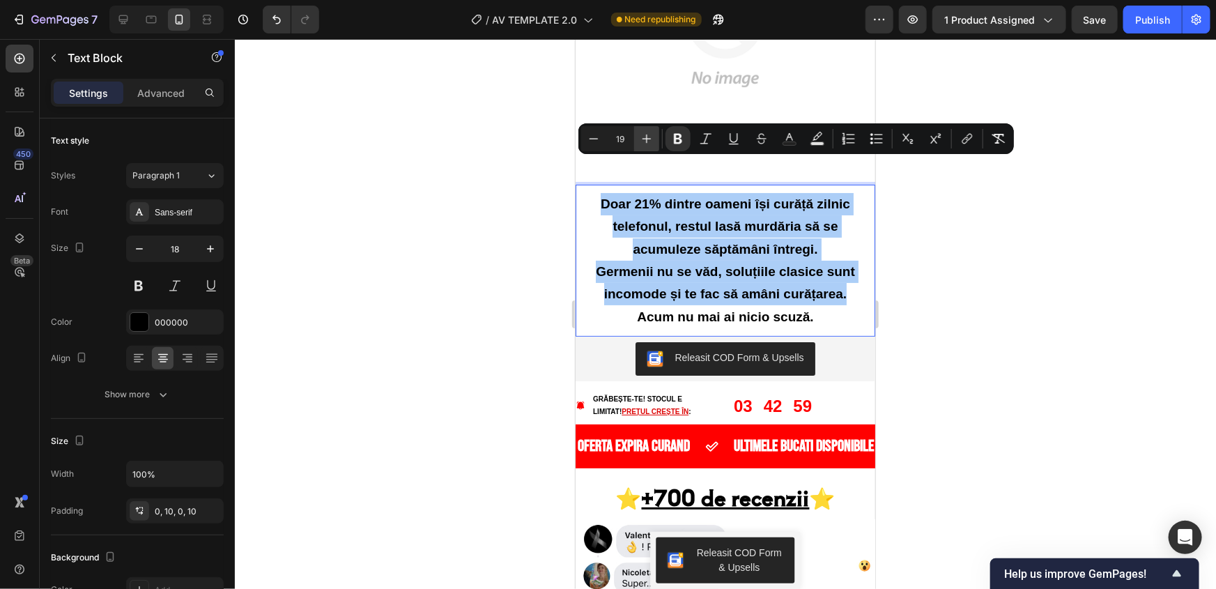
click at [651, 139] on icon "Editor contextual toolbar" at bounding box center [647, 139] width 14 height 14
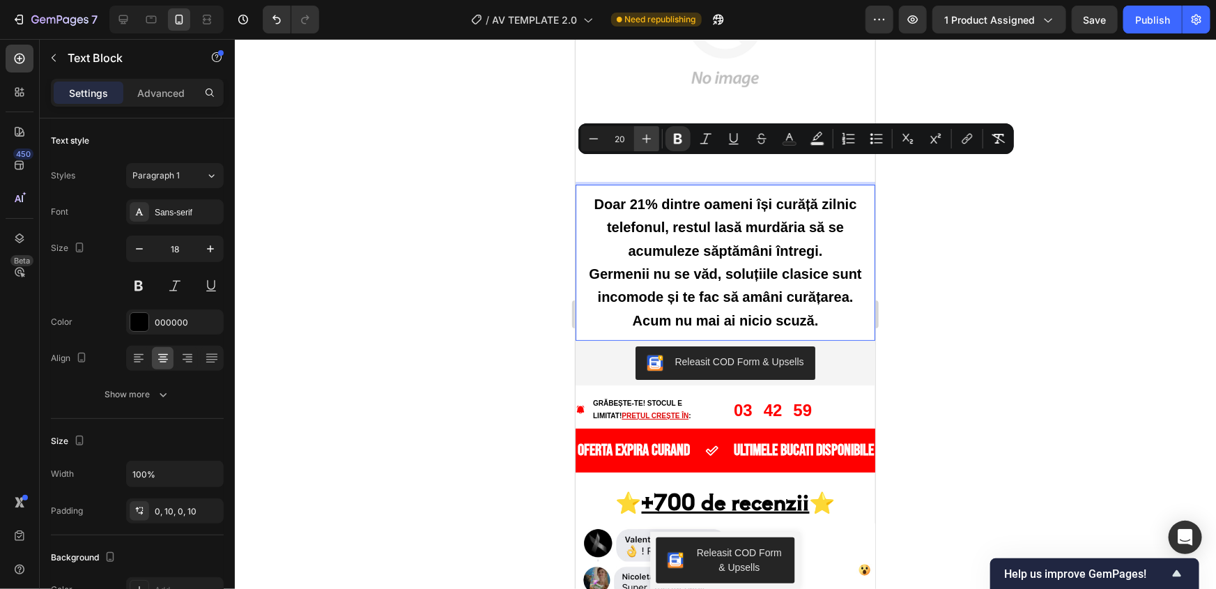
click at [651, 139] on icon "Editor contextual toolbar" at bounding box center [647, 139] width 14 height 14
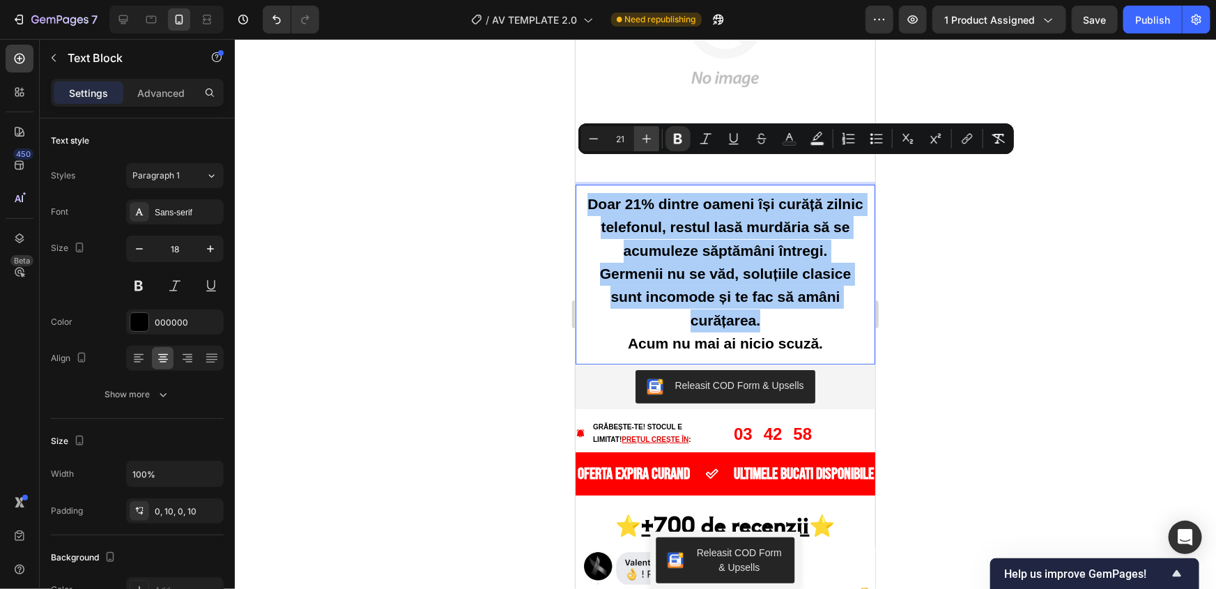
click at [651, 139] on icon "Editor contextual toolbar" at bounding box center [647, 139] width 14 height 14
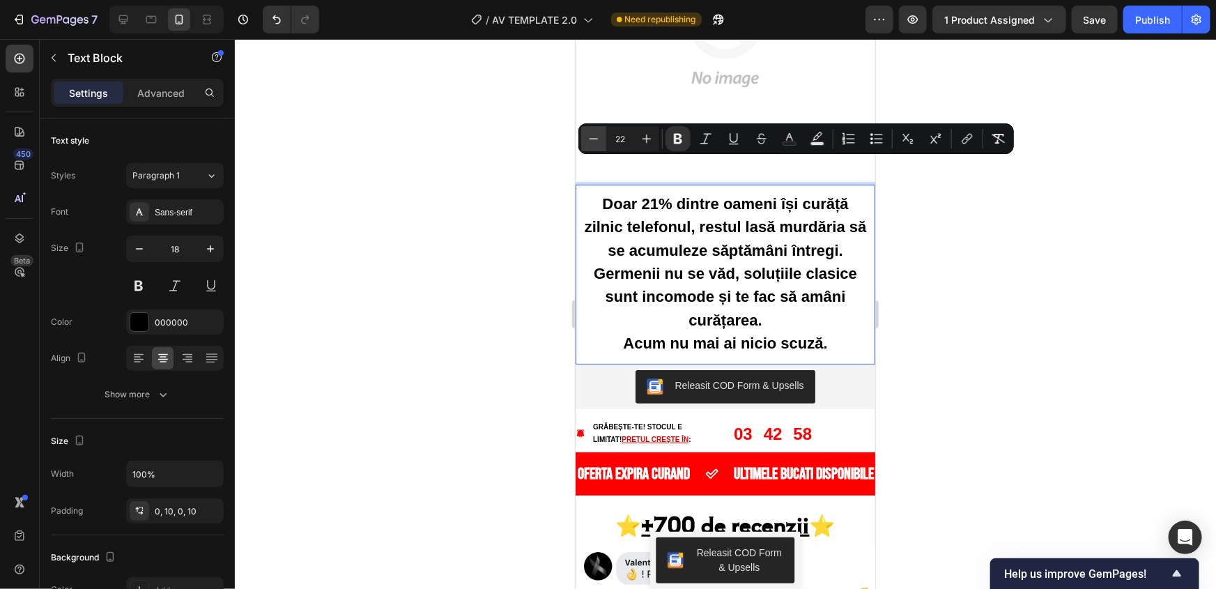
click at [599, 139] on icon "Editor contextual toolbar" at bounding box center [594, 139] width 14 height 14
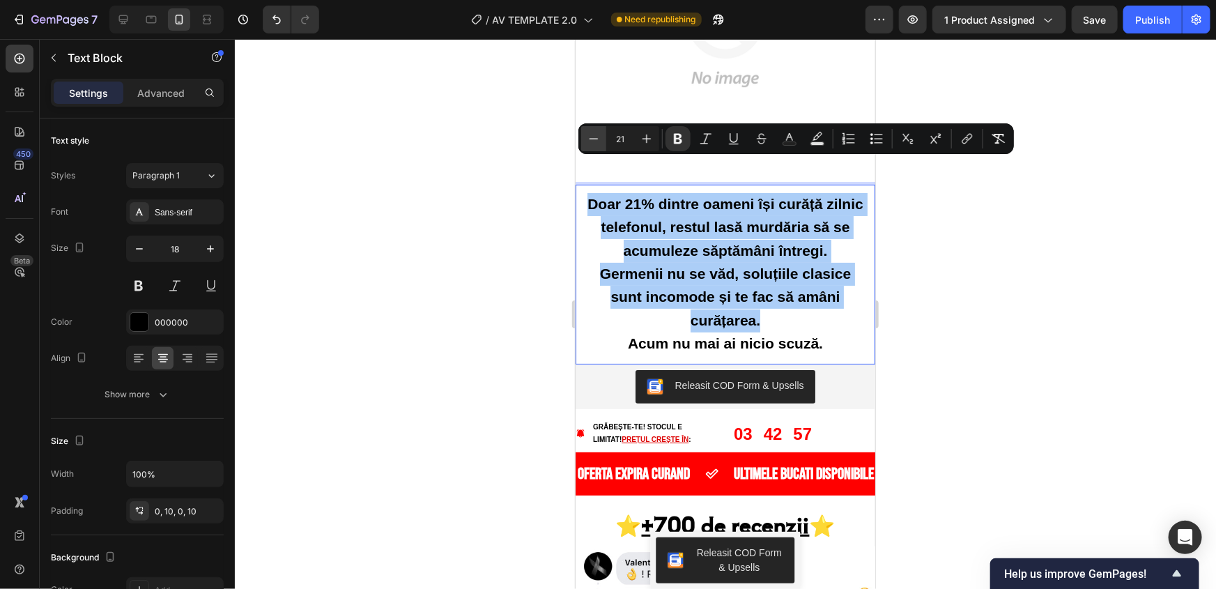
click at [599, 139] on icon "Editor contextual toolbar" at bounding box center [594, 139] width 14 height 14
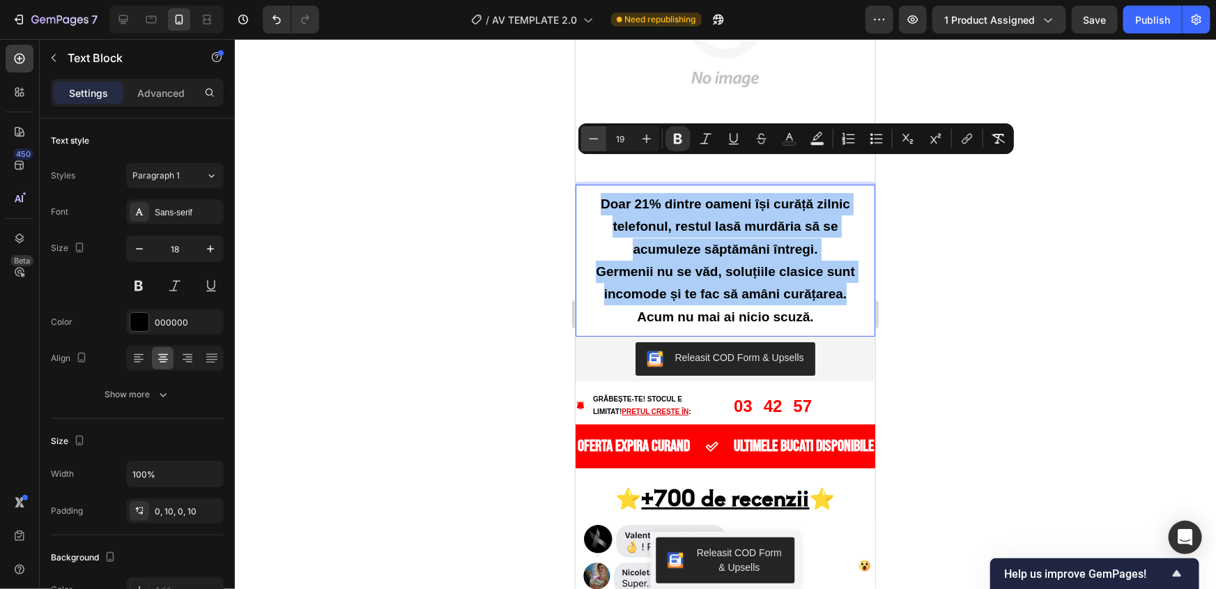
click at [599, 139] on icon "Editor contextual toolbar" at bounding box center [594, 139] width 14 height 14
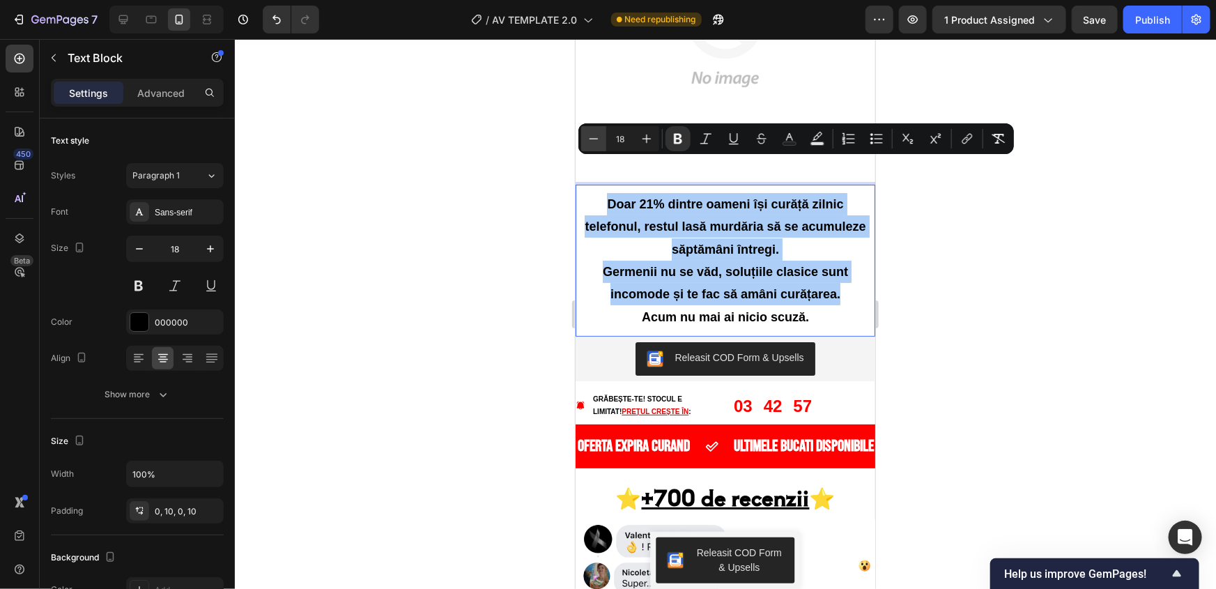
click at [599, 139] on icon "Editor contextual toolbar" at bounding box center [594, 139] width 14 height 14
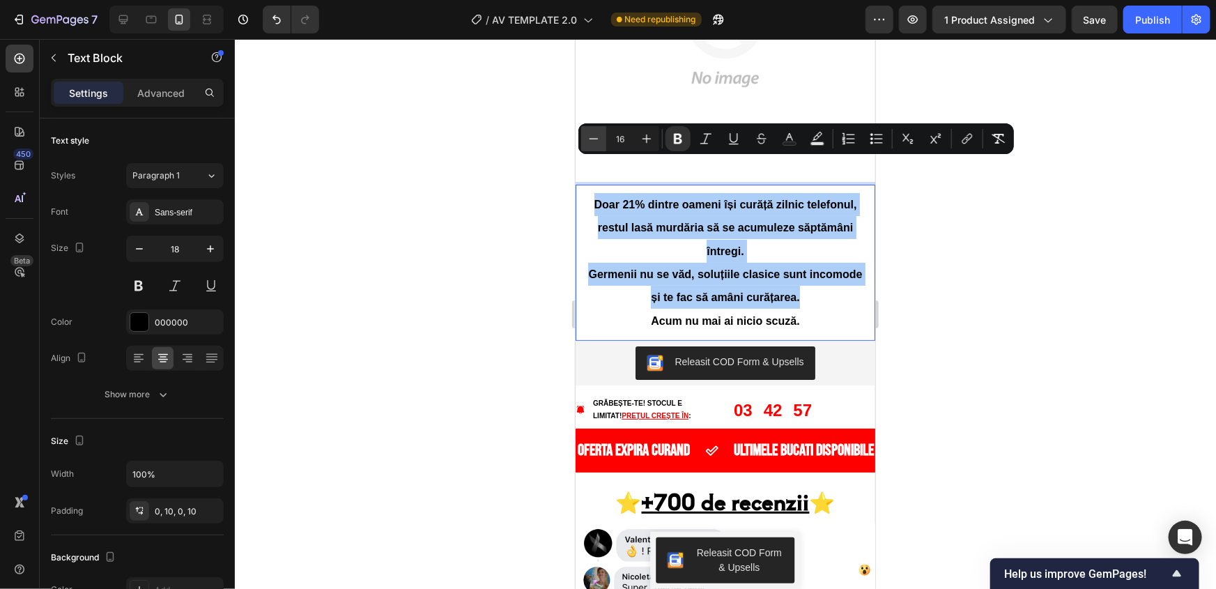
click at [599, 139] on icon "Editor contextual toolbar" at bounding box center [594, 139] width 14 height 14
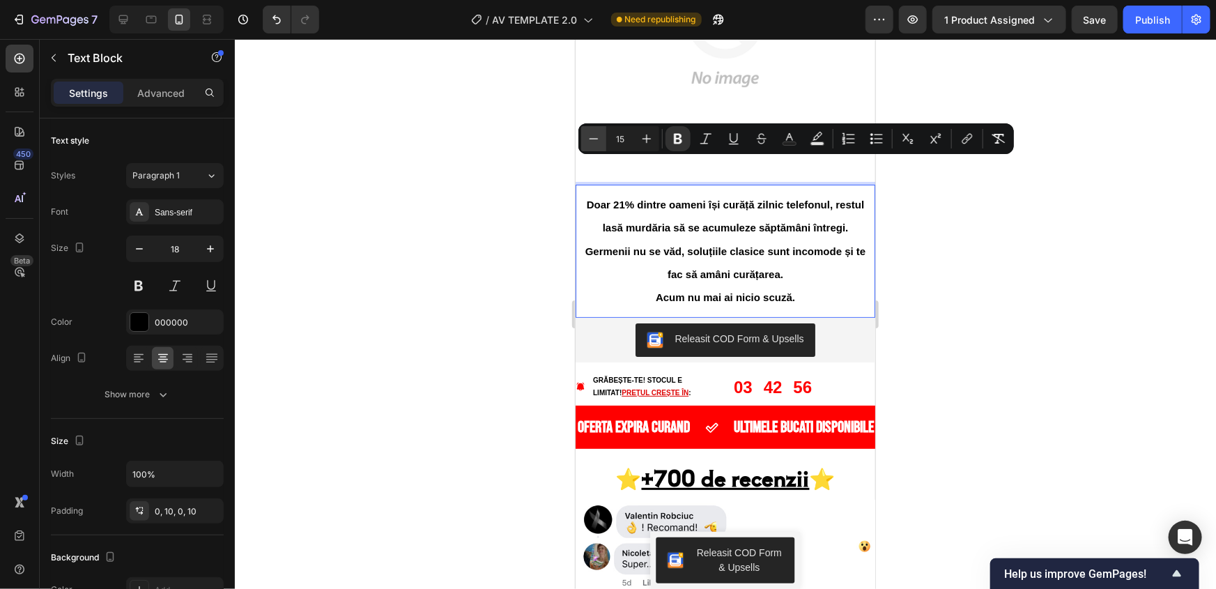
click at [599, 139] on icon "Editor contextual toolbar" at bounding box center [594, 139] width 14 height 14
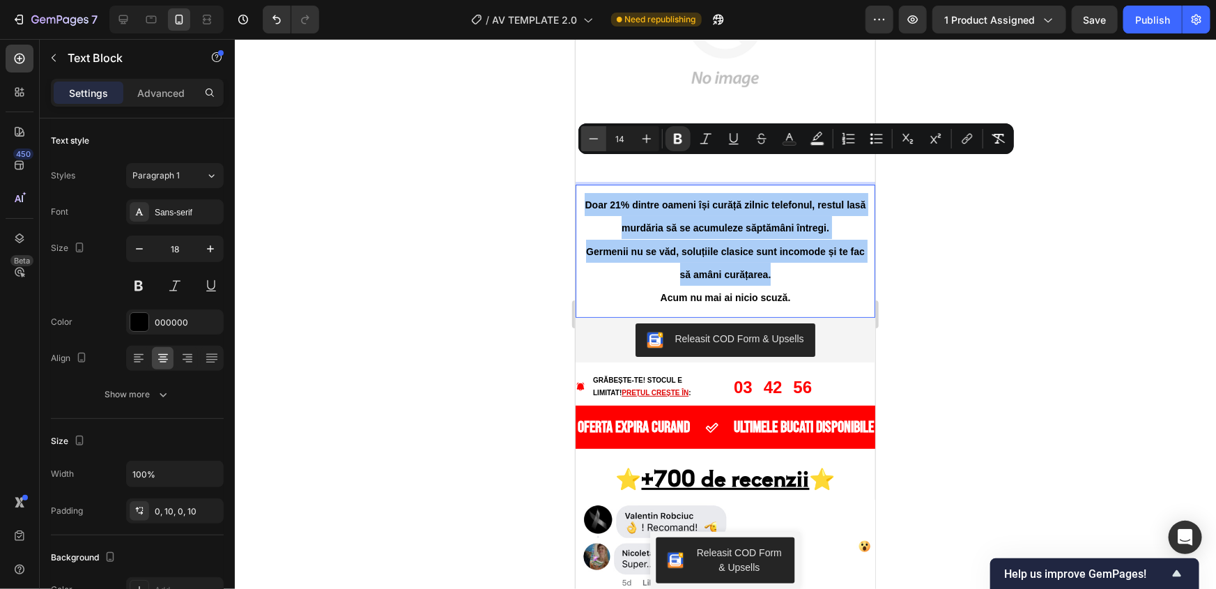
click at [599, 138] on icon "Editor contextual toolbar" at bounding box center [594, 139] width 14 height 14
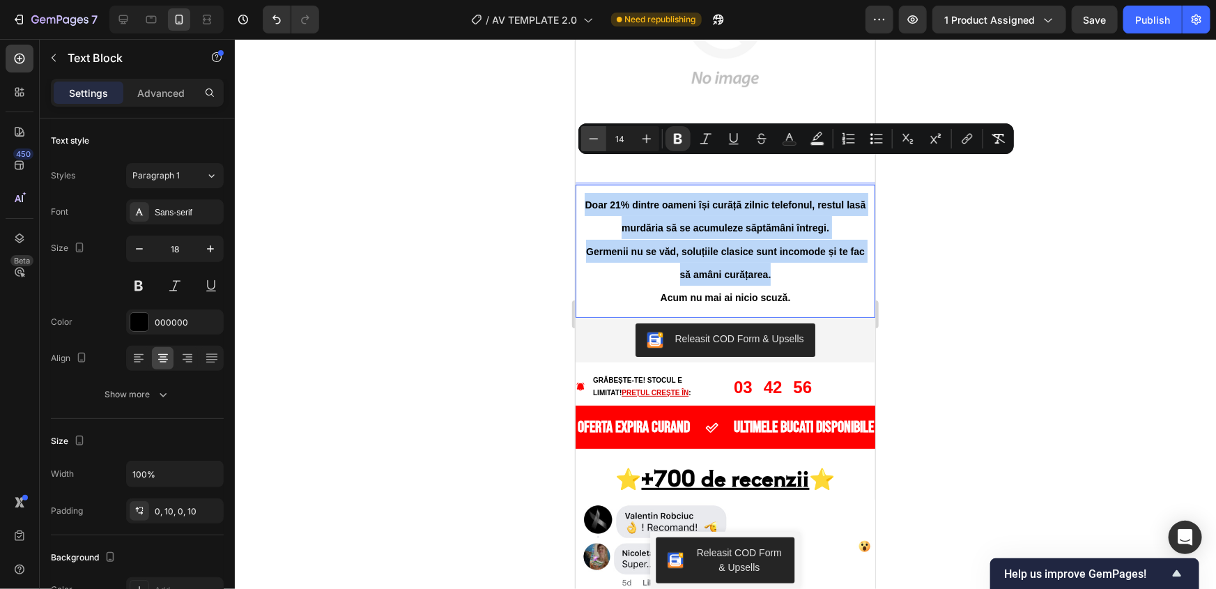
type input "13"
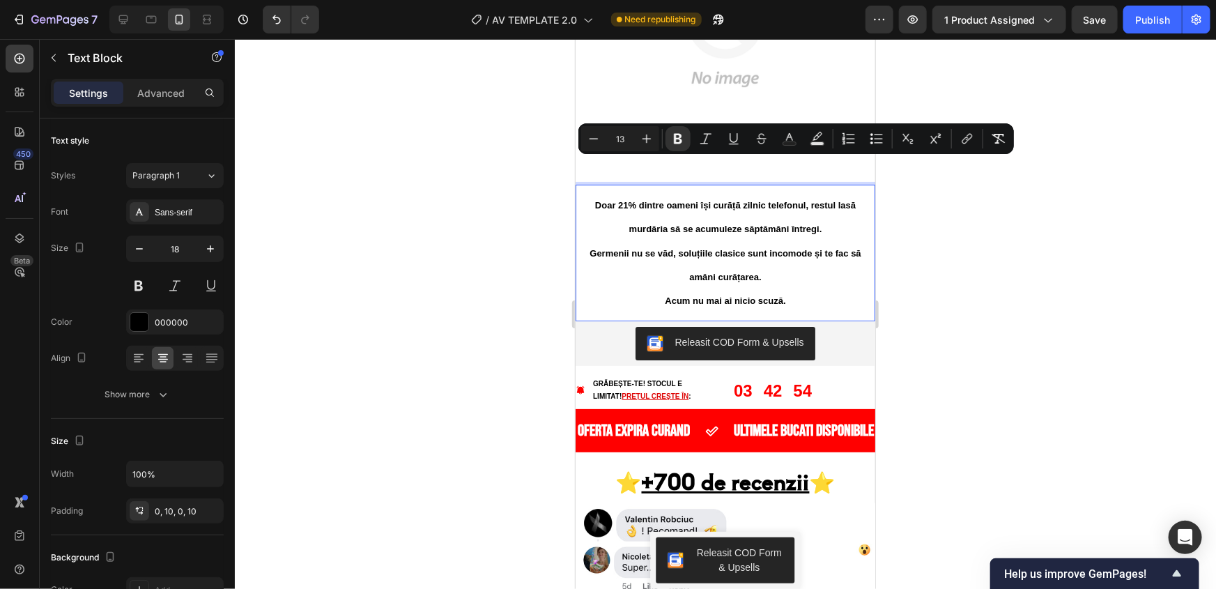
click at [802, 288] on p "Acum nu mai ai nicio scuză." at bounding box center [725, 300] width 286 height 24
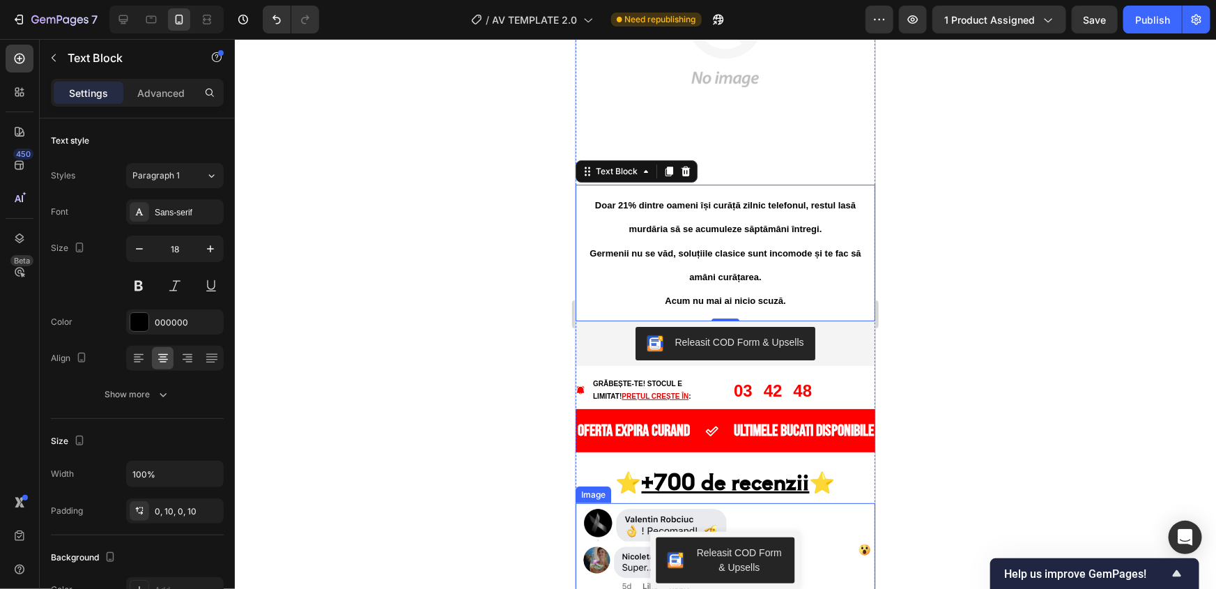
click at [490, 480] on div at bounding box center [725, 314] width 981 height 550
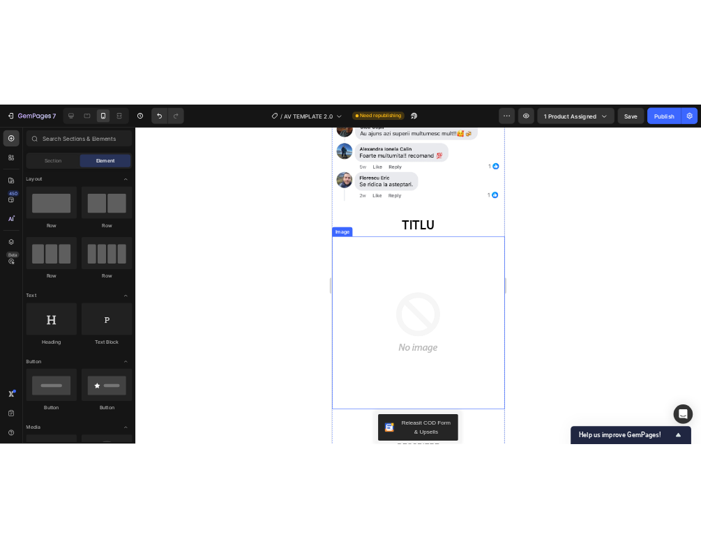
scroll to position [3611, 0]
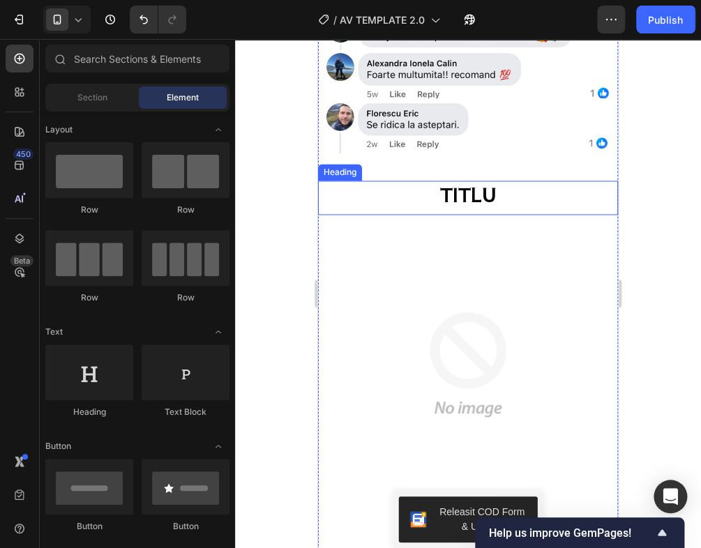
click at [448, 181] on h2 "TITLU" at bounding box center [468, 194] width 300 height 27
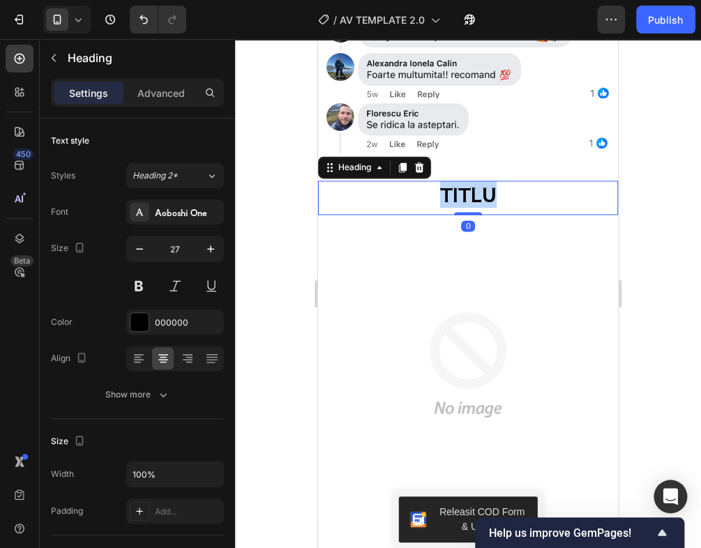
click at [448, 181] on h2 "TITLU" at bounding box center [468, 194] width 300 height 27
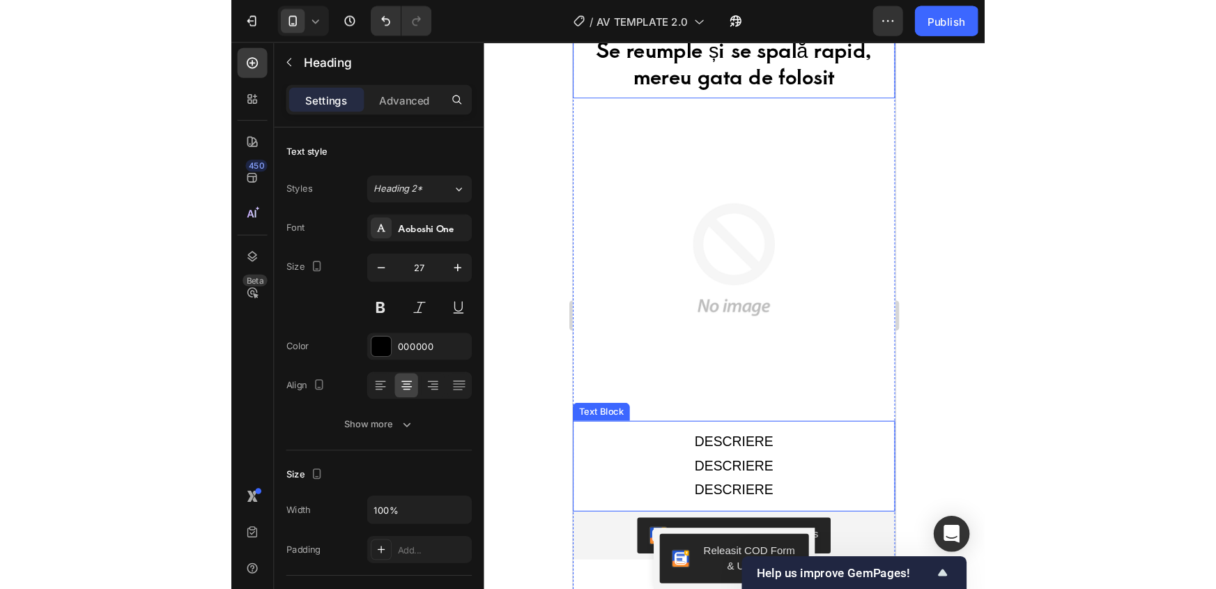
scroll to position [3802, 0]
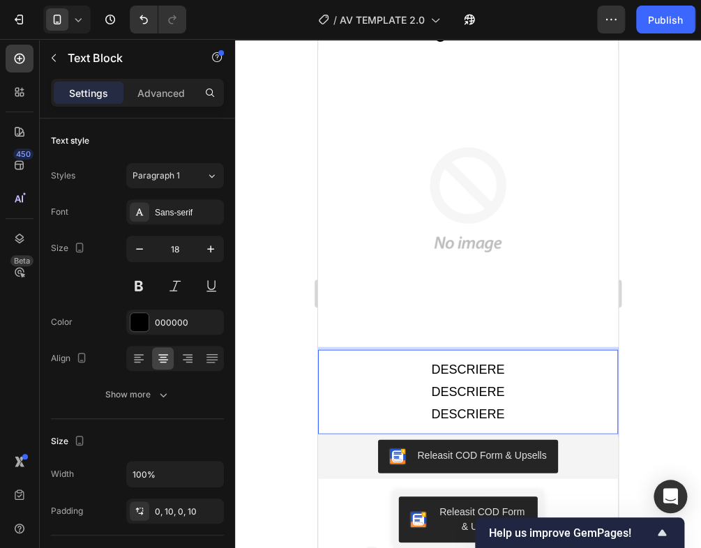
drag, startPoint x: 519, startPoint y: 349, endPoint x: 509, endPoint y: 354, distance: 11.2
click at [517, 402] on p "DESCRIERE" at bounding box center [468, 413] width 286 height 22
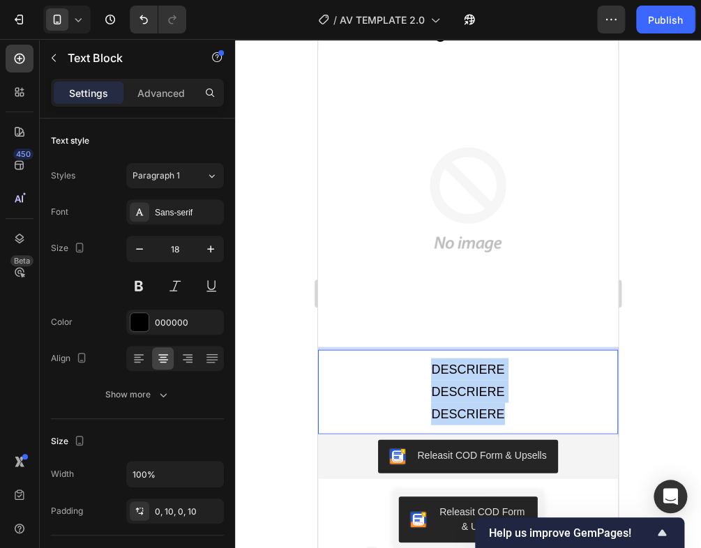
drag, startPoint x: 496, startPoint y: 345, endPoint x: 407, endPoint y: 307, distance: 97.1
click at [407, 356] on div "DESCRIERE DESCRIERE DESCRIERE" at bounding box center [468, 391] width 300 height 70
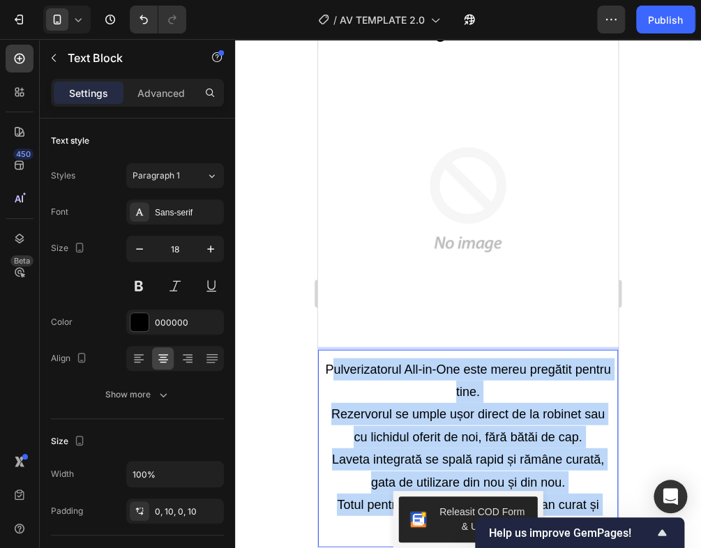
drag, startPoint x: 496, startPoint y: 460, endPoint x: 347, endPoint y: 306, distance: 214.0
click at [347, 356] on div "Pulverizatorul All-in-One este mereu pregătit pentru tine. Rezervorul se umple …" at bounding box center [468, 447] width 300 height 183
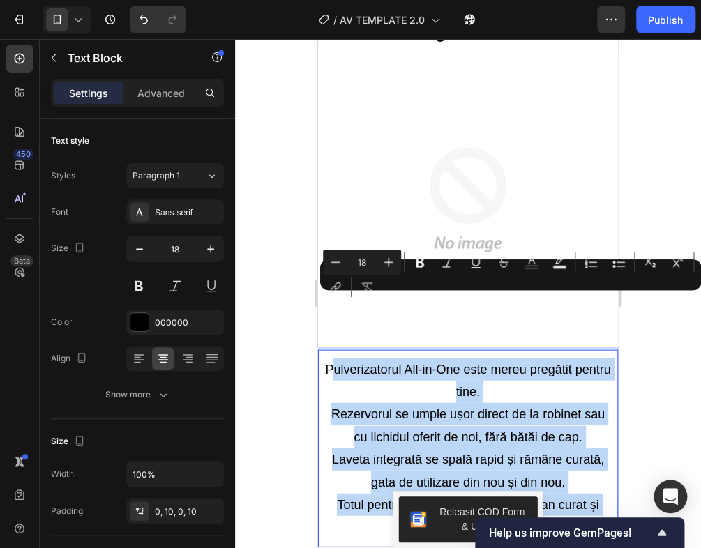
click at [538, 493] on p "Totul pentru ca tu să ai mereu un ecran curat și protejat." at bounding box center [468, 515] width 286 height 45
click at [519, 493] on p "Totul pentru ca tu să ai mereu un ecran curat și protejat." at bounding box center [468, 515] width 286 height 45
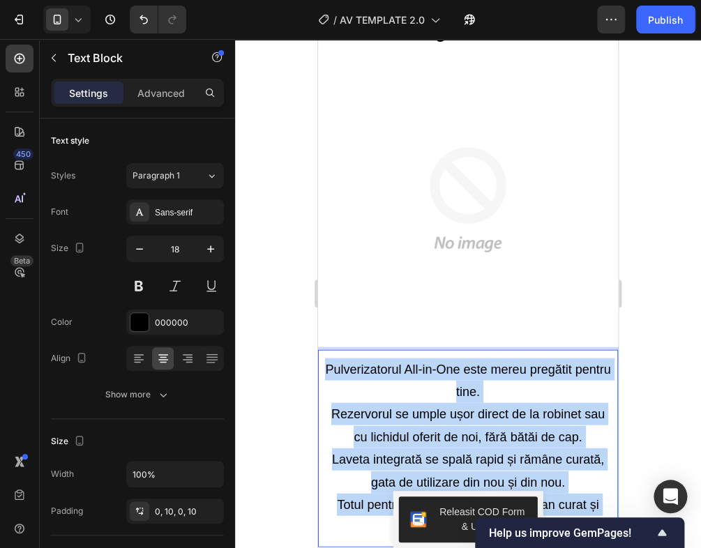
drag, startPoint x: 499, startPoint y: 466, endPoint x: 329, endPoint y: 301, distance: 236.6
click at [329, 356] on div "Pulverizatorul All-in-One este mereu pregătit pentru tine. Rezervorul se umple …" at bounding box center [468, 447] width 300 height 183
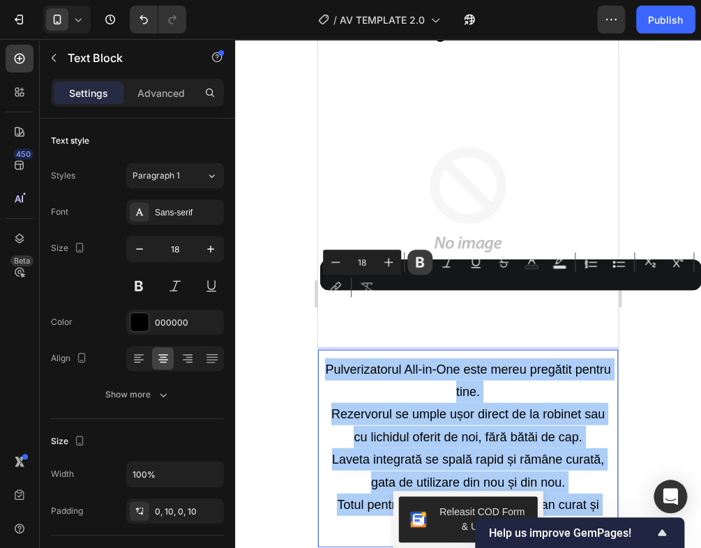
click at [411, 265] on button "Bold" at bounding box center [419, 262] width 25 height 25
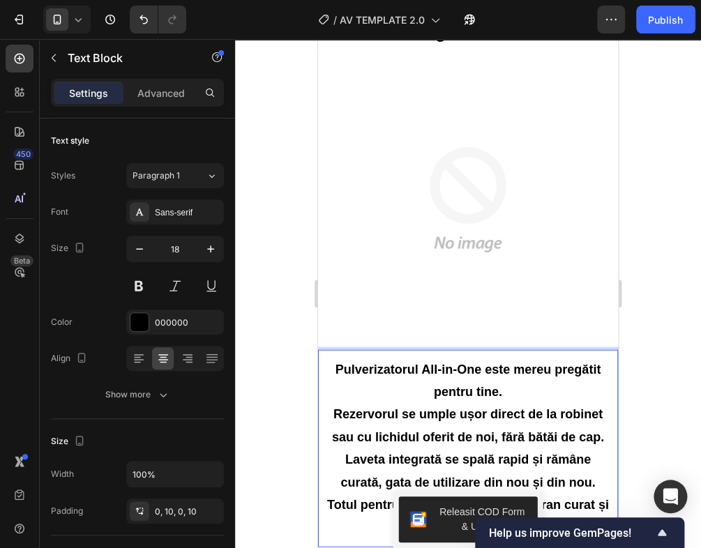
click at [519, 493] on p "Totul pentru ca tu să ai mereu un ecran curat și protejat." at bounding box center [468, 515] width 286 height 45
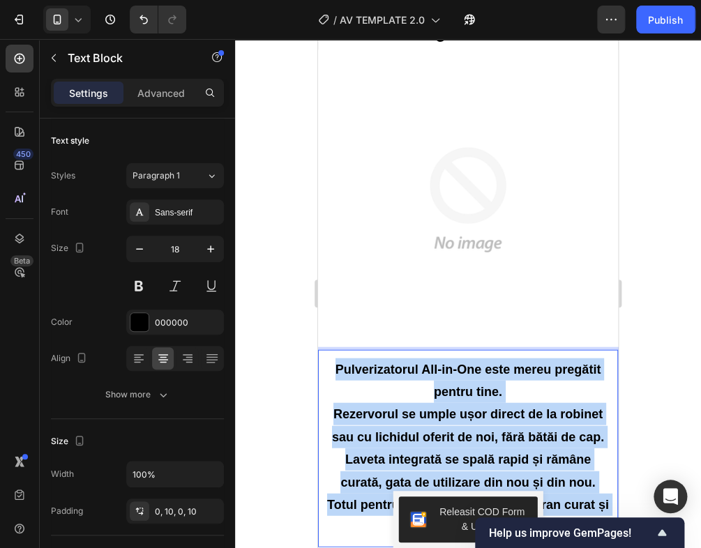
drag, startPoint x: 487, startPoint y: 455, endPoint x: 329, endPoint y: 303, distance: 219.9
click at [329, 356] on div "Pulverizatorul All-in-One este mereu pregătit pentru tine. Rezervorul se umple …" at bounding box center [468, 447] width 300 height 183
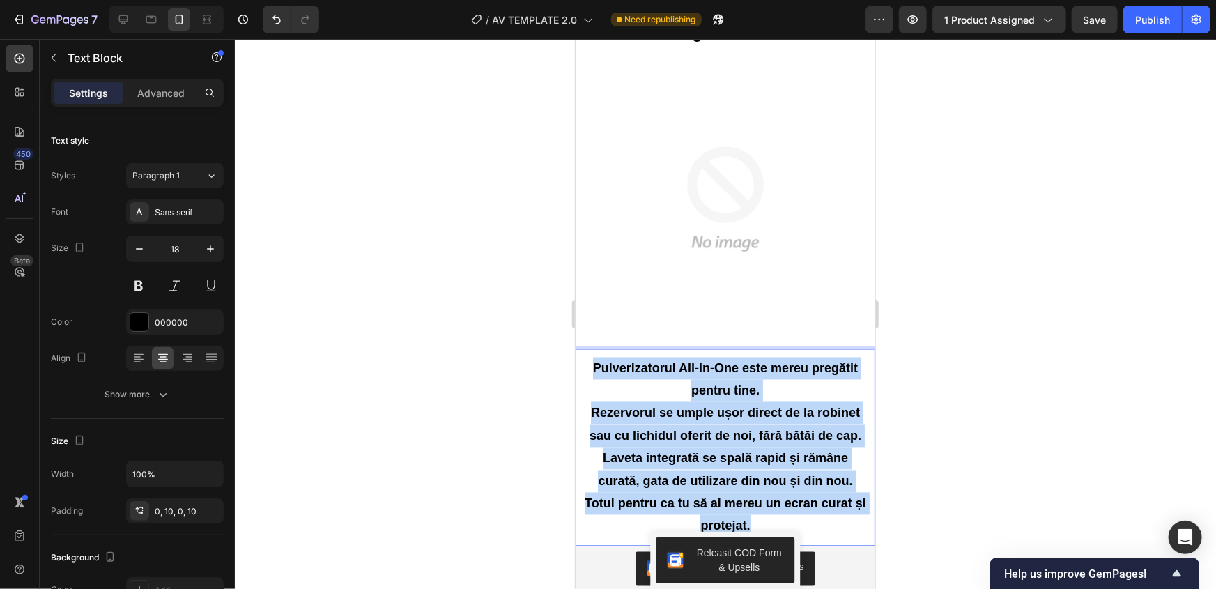
drag, startPoint x: 770, startPoint y: 441, endPoint x: 764, endPoint y: 454, distance: 14.4
click at [770, 496] on strong "Totul pentru ca tu să ai mereu un ecran curat și protejat." at bounding box center [725, 514] width 282 height 36
drag, startPoint x: 764, startPoint y: 458, endPoint x: 764, endPoint y: 450, distance: 7.7
click at [764, 492] on p "Totul pentru ca tu să ai mereu un ecran curat și protejat." at bounding box center [725, 514] width 286 height 45
drag, startPoint x: 757, startPoint y: 464, endPoint x: 583, endPoint y: 304, distance: 236.8
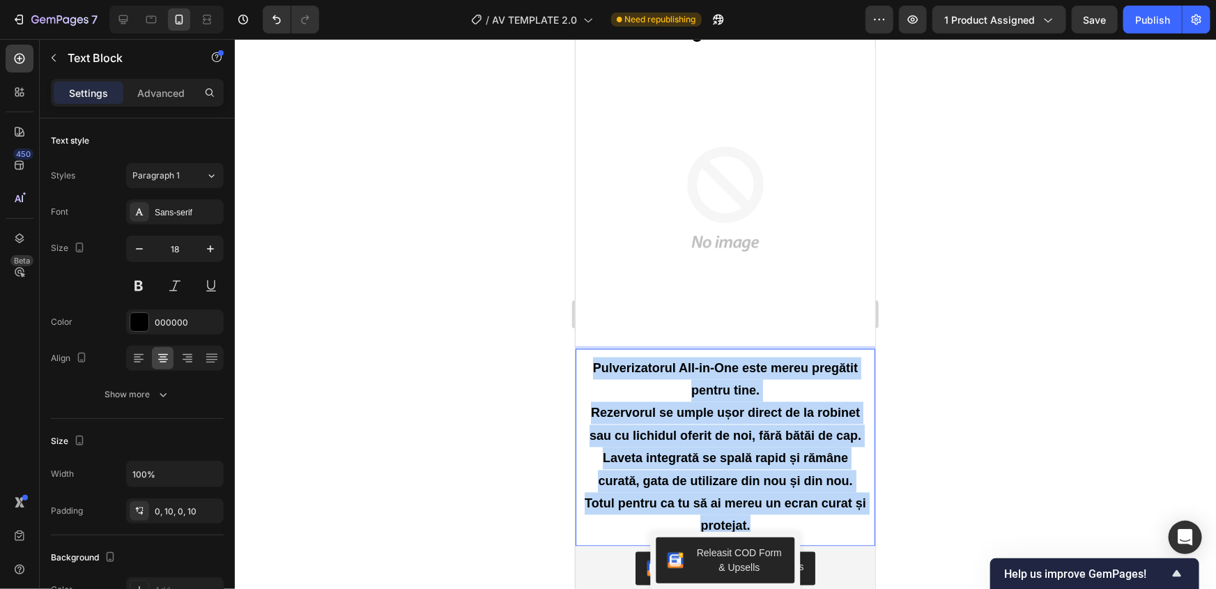
click at [583, 355] on div "Pulverizatorul All-in-One este mereu pregătit pentru tine. Rezervorul se umple …" at bounding box center [725, 446] width 300 height 183
click at [599, 361] on strong "Pulverizatorul All-in-One este mereu pregătit pentru tine." at bounding box center [724, 379] width 265 height 36
drag, startPoint x: 590, startPoint y: 300, endPoint x: 786, endPoint y: 464, distance: 255.4
drag, startPoint x: 696, startPoint y: 418, endPoint x: 731, endPoint y: 438, distance: 39.7
click at [699, 451] on strong "Laveta integrată se spală rapid și rămâne curată, gata de utilizare din nou și …" at bounding box center [724, 469] width 254 height 36
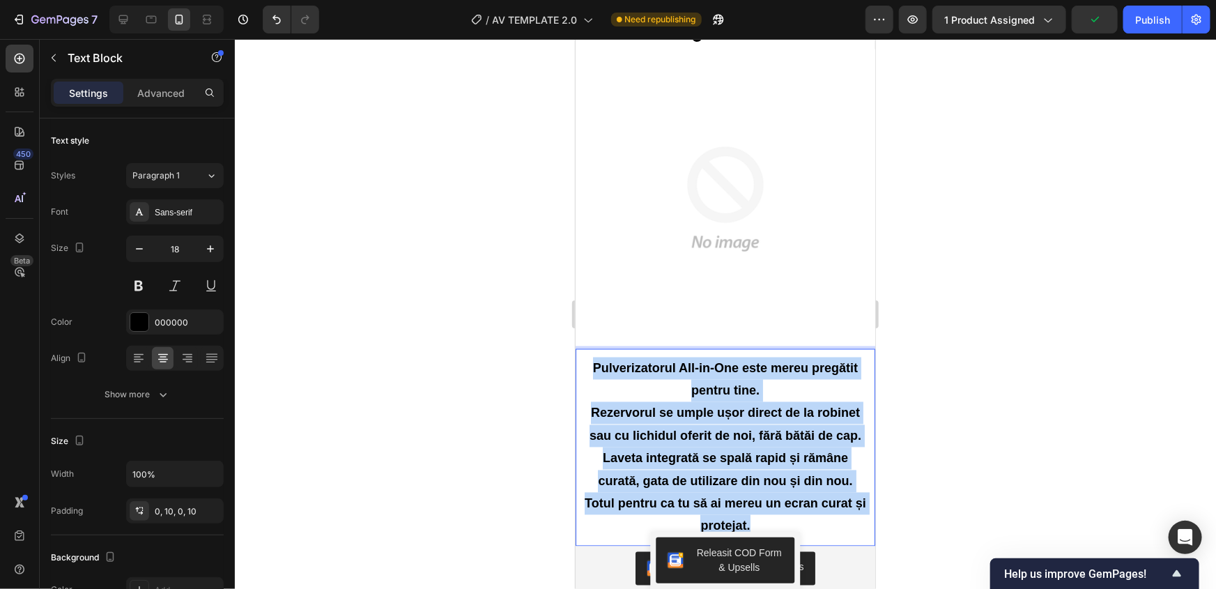
click at [763, 451] on strong "Laveta integrată se spală rapid și rămâne curată, gata de utilizare din nou și …" at bounding box center [724, 469] width 254 height 36
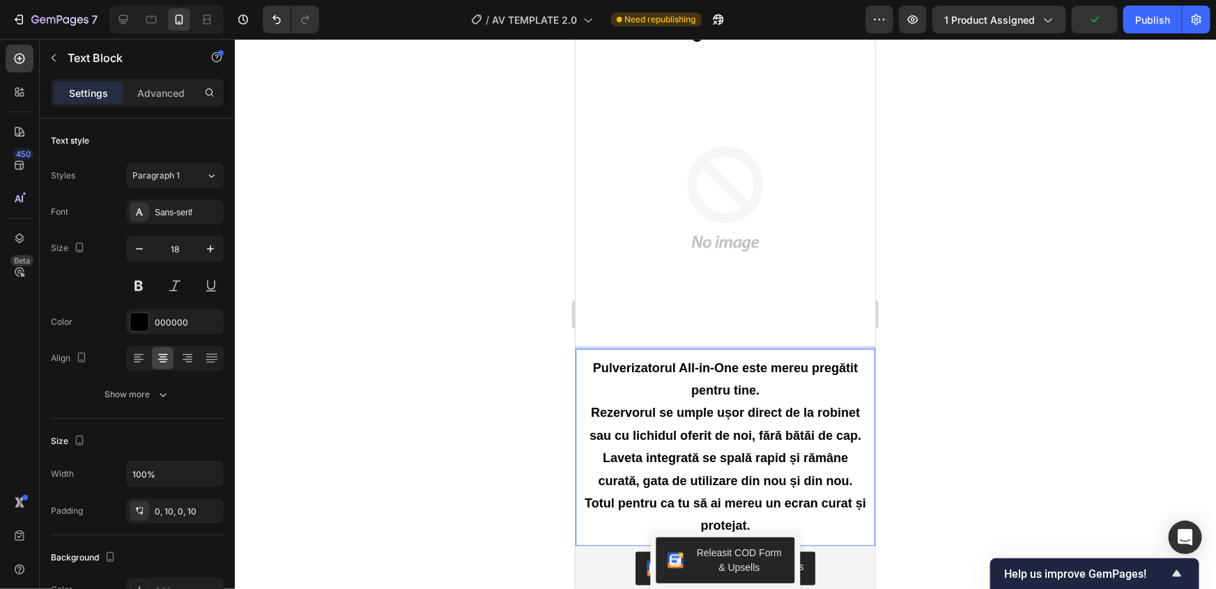
click at [773, 357] on p "Pulverizatorul All-in-One este mereu pregătit pentru tine." at bounding box center [725, 379] width 286 height 45
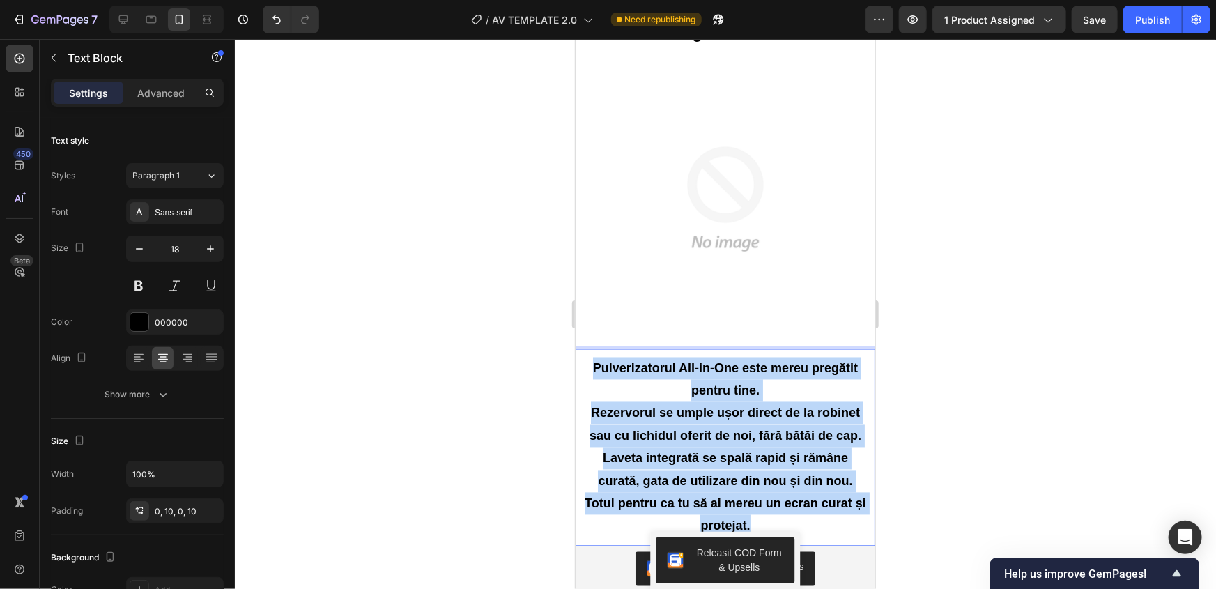
drag, startPoint x: 763, startPoint y: 469, endPoint x: 585, endPoint y: 299, distance: 246.5
click at [585, 355] on div "Pulverizatorul All-in-One este mereu pregătit pentru tine. Rezervorul se umple …" at bounding box center [725, 446] width 300 height 183
click at [592, 361] on strong "Pulverizatorul All-in-One este mereu pregătit pentru tine." at bounding box center [724, 379] width 265 height 36
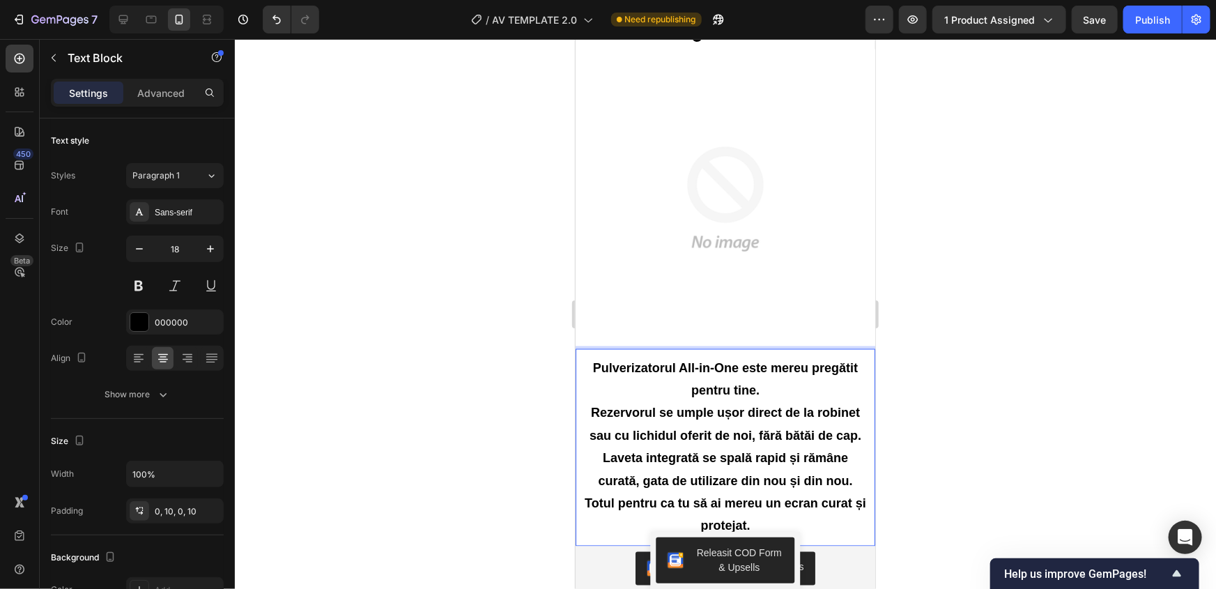
click at [654, 492] on p "Totul pentru ca tu să ai mereu un ecran curat și protejat." at bounding box center [725, 514] width 286 height 45
drag, startPoint x: 660, startPoint y: 459, endPoint x: 1118, endPoint y: 433, distance: 458.7
click at [660, 492] on p "Totul pentru ca tu să ai mereu un ecran curat și protejat." at bounding box center [725, 514] width 286 height 45
click at [542, 392] on div at bounding box center [725, 314] width 981 height 550
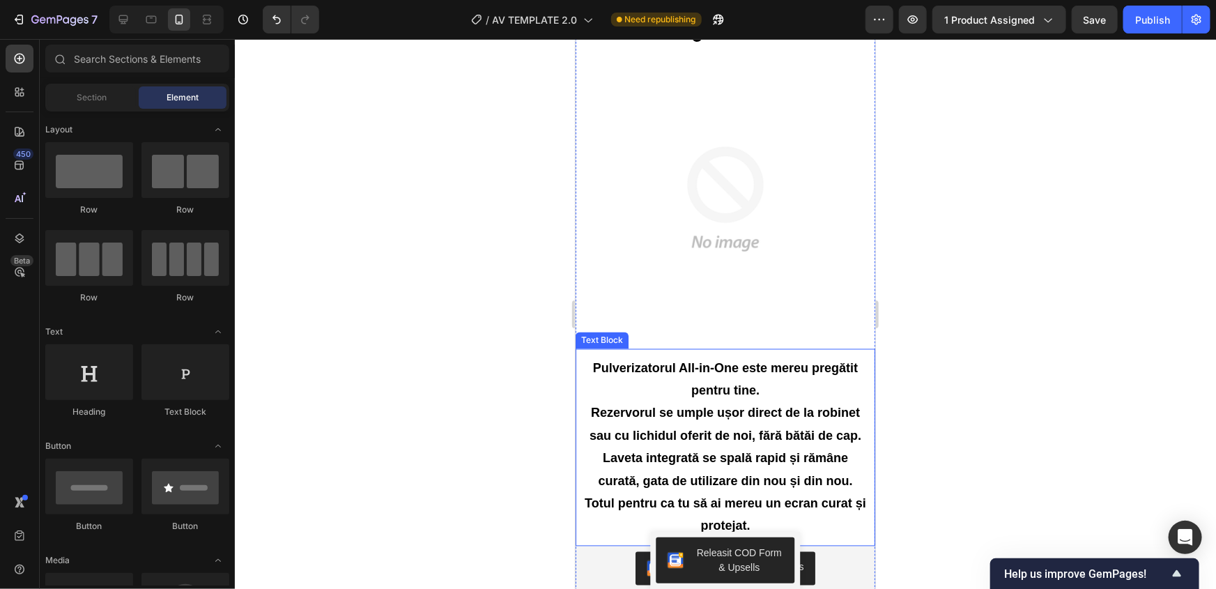
click at [763, 492] on p "Totul pentru ca tu să ai mereu un ecran curat și protejat." at bounding box center [725, 514] width 286 height 45
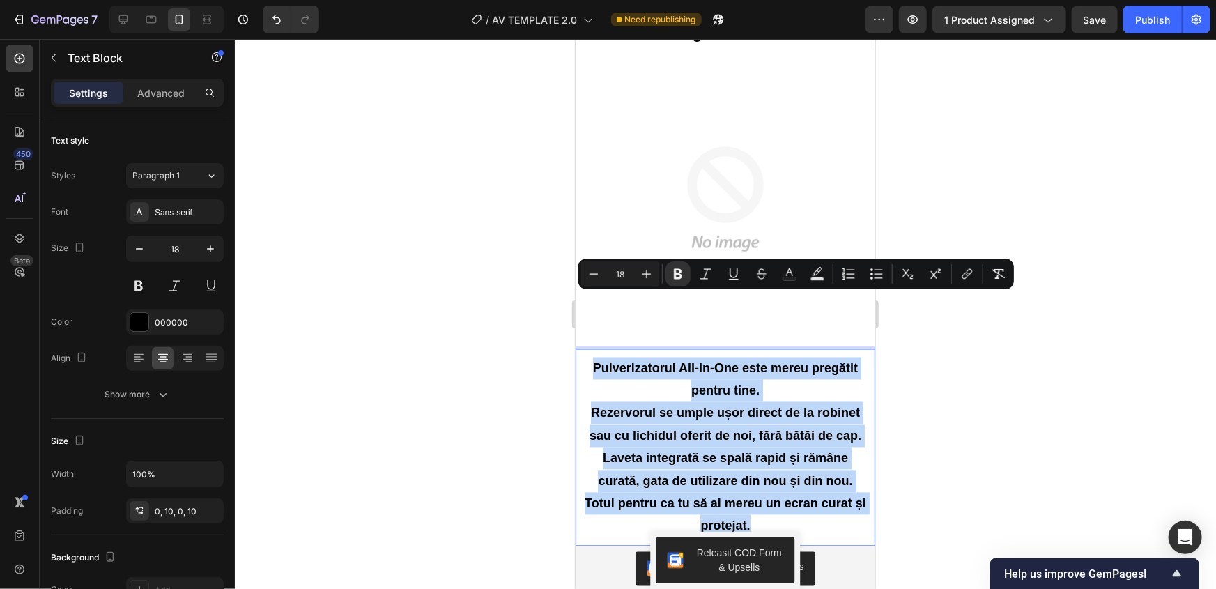
drag, startPoint x: 765, startPoint y: 470, endPoint x: 588, endPoint y: 300, distance: 245.0
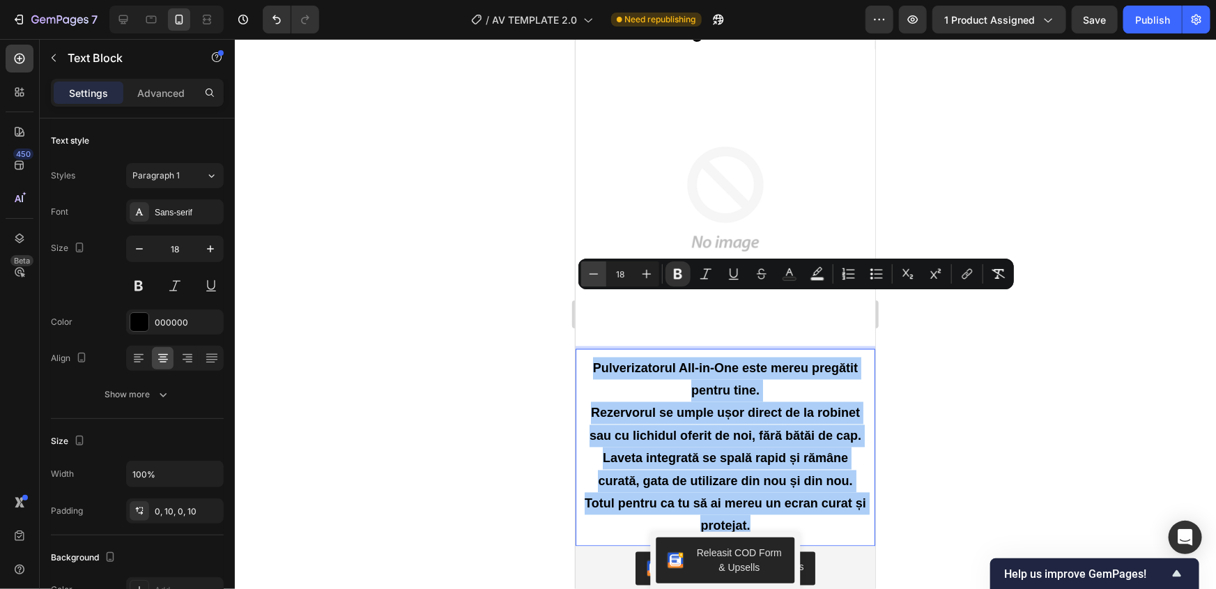
click at [589, 273] on icon "Editor contextual toolbar" at bounding box center [594, 274] width 14 height 14
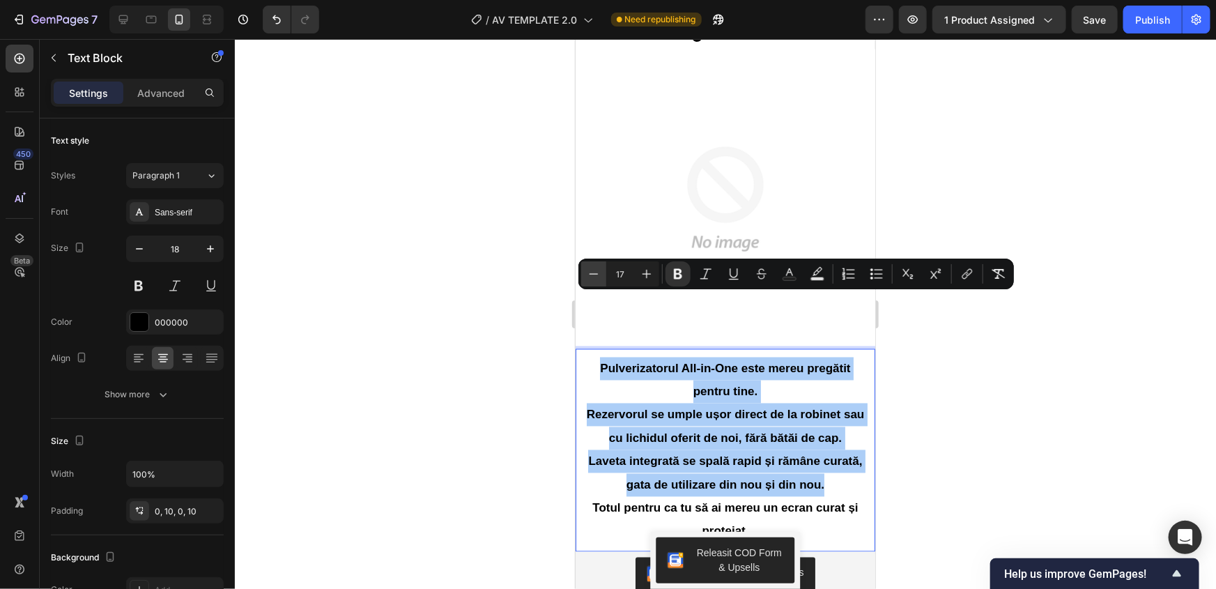
click at [589, 273] on icon "Editor contextual toolbar" at bounding box center [594, 274] width 14 height 14
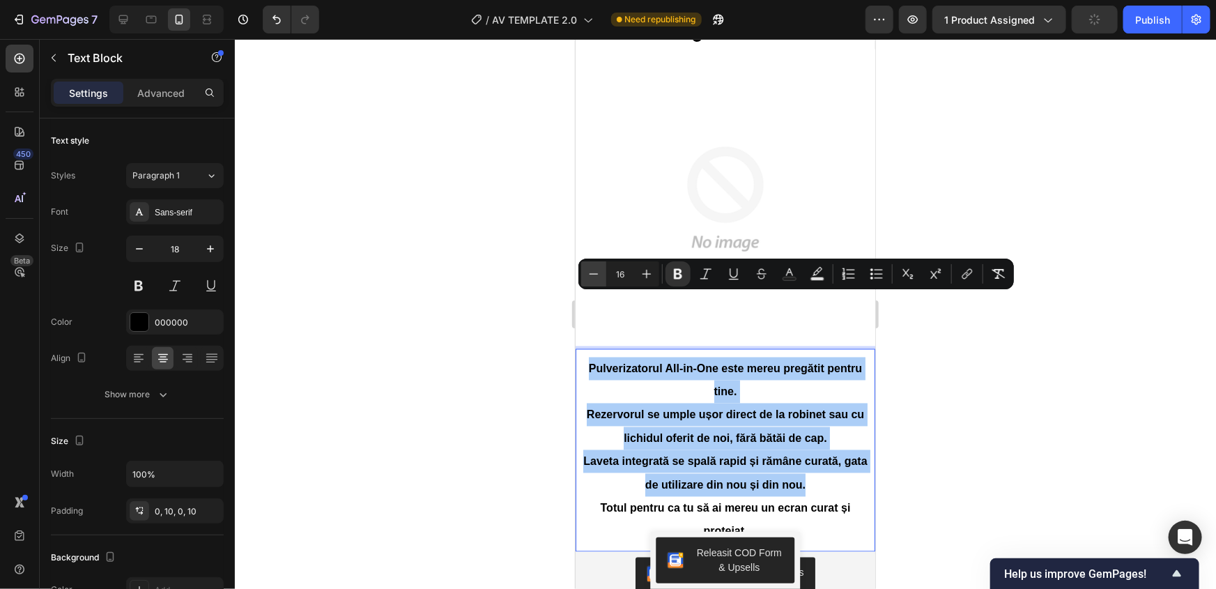
click at [592, 272] on icon "Editor contextual toolbar" at bounding box center [594, 274] width 14 height 14
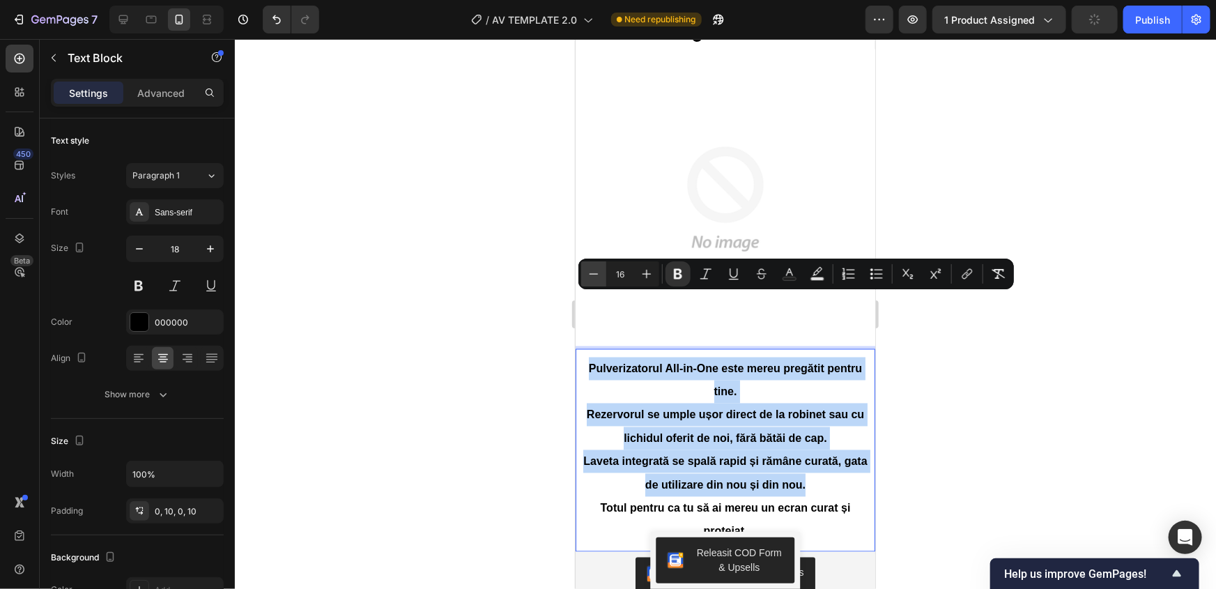
type input "15"
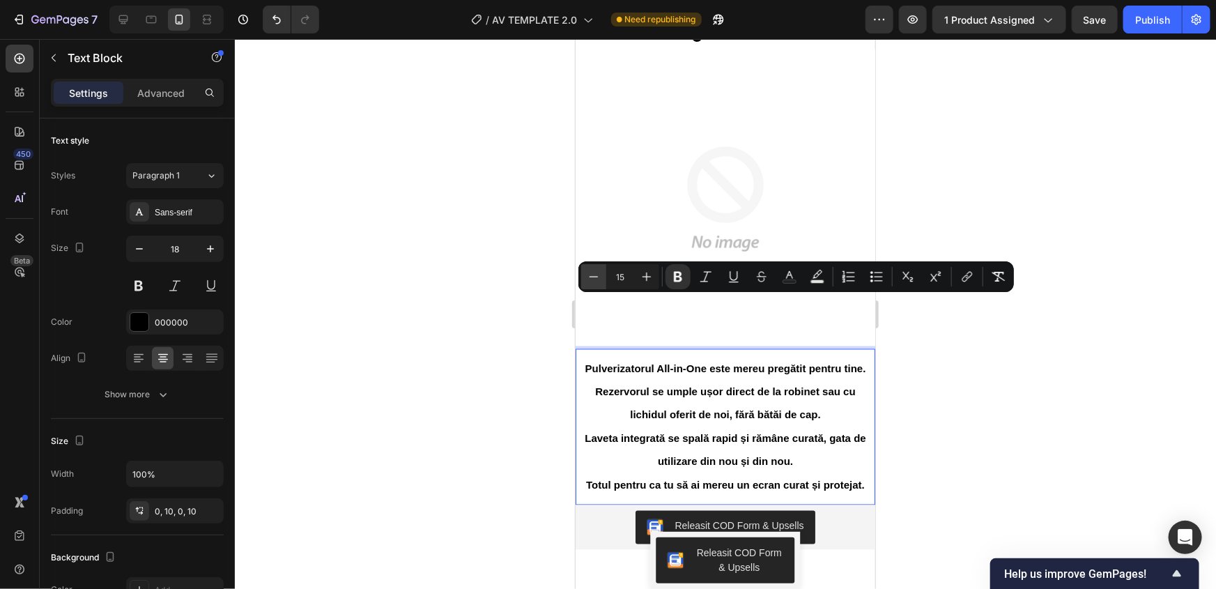
click at [599, 277] on icon "Editor contextual toolbar" at bounding box center [594, 277] width 14 height 14
type input "14"
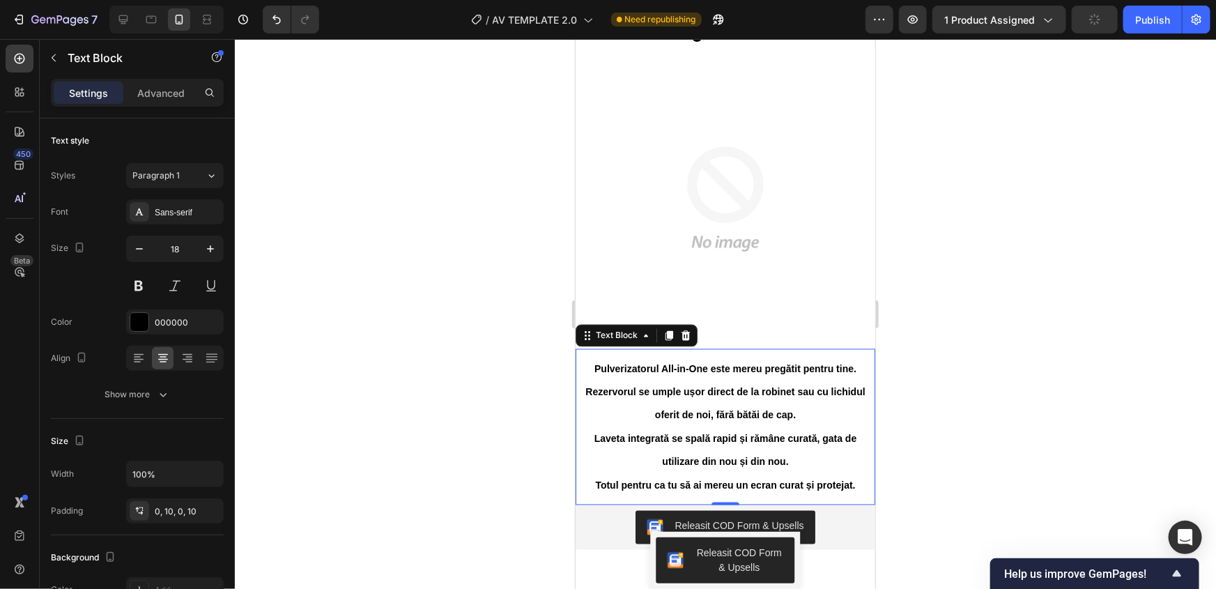
click at [512, 467] on div at bounding box center [725, 314] width 981 height 550
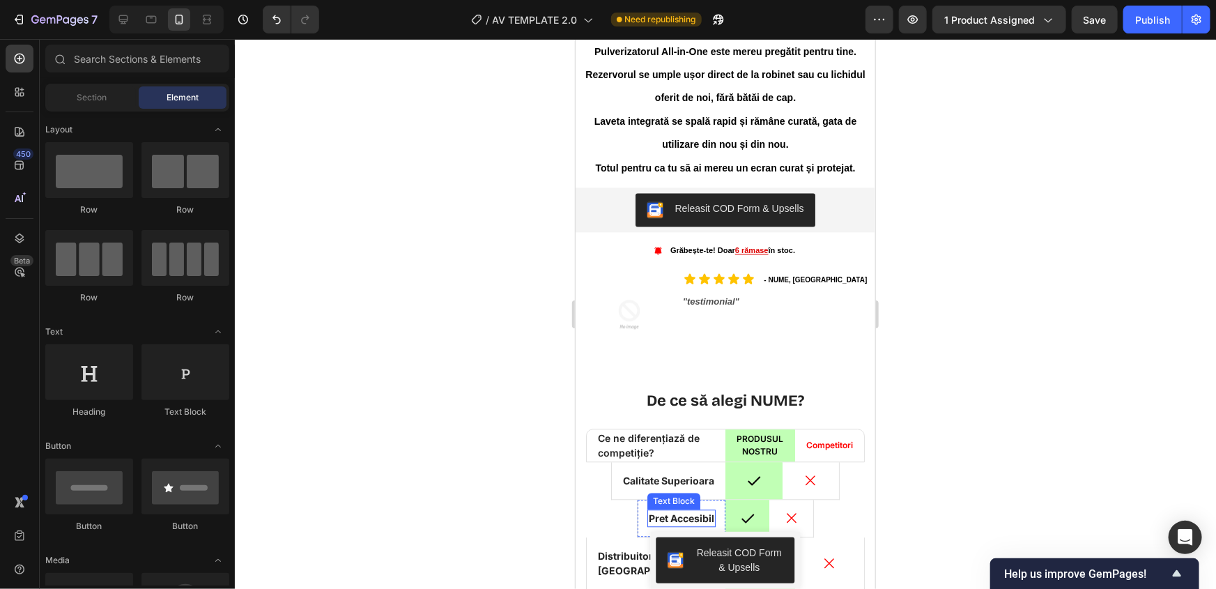
scroll to position [4119, 0]
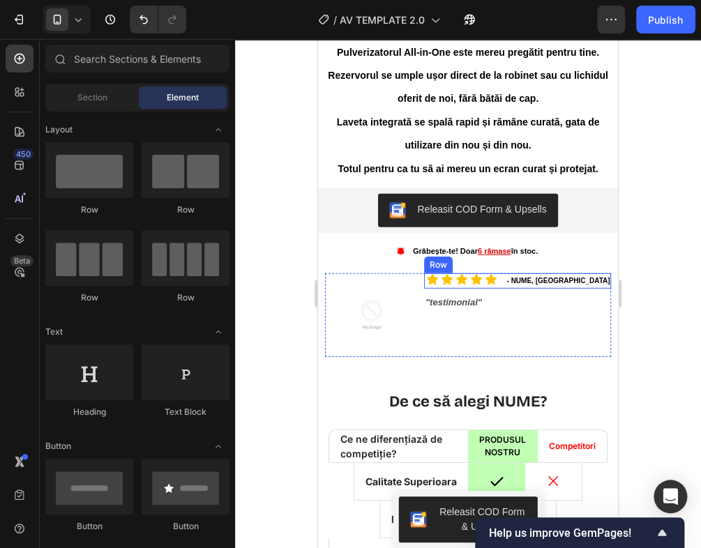
click at [517, 275] on p "- NUME, București" at bounding box center [557, 281] width 103 height 13
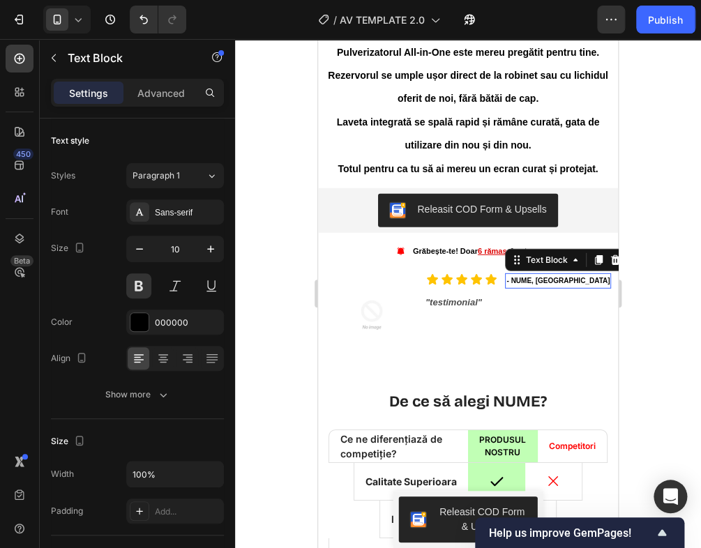
click at [517, 275] on p "- NUME, București" at bounding box center [557, 281] width 103 height 13
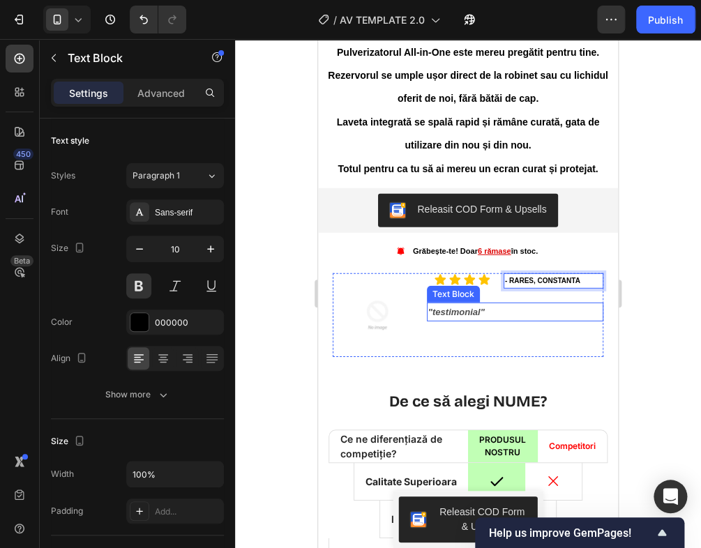
click at [471, 304] on p ""testimonial"" at bounding box center [515, 312] width 174 height 16
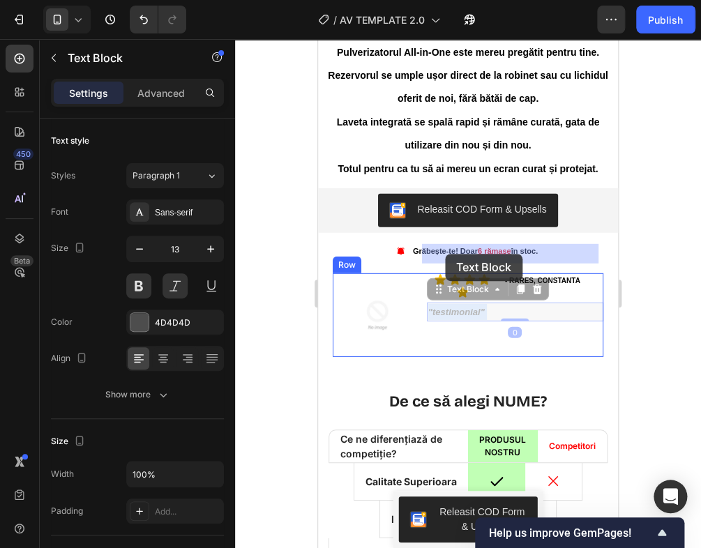
drag, startPoint x: 475, startPoint y: 254, endPoint x: 445, endPoint y: 254, distance: 30.0
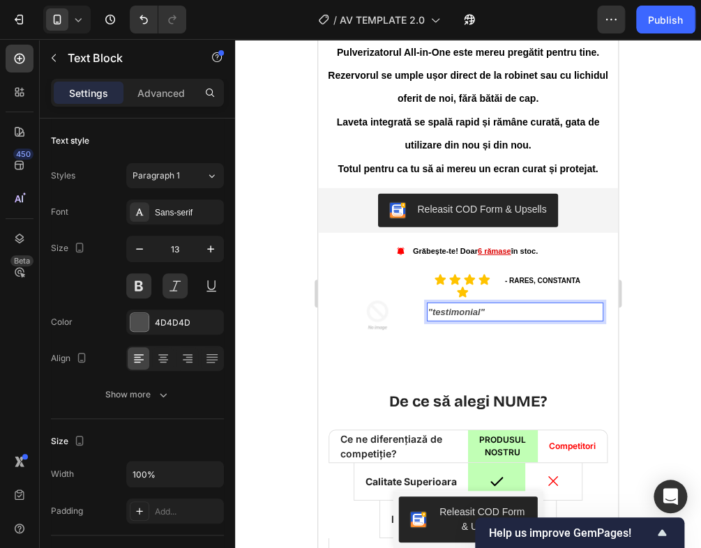
click at [470, 304] on p ""testimonial"" at bounding box center [515, 312] width 174 height 16
drag, startPoint x: 473, startPoint y: 252, endPoint x: 459, endPoint y: 254, distance: 14.0
click at [459, 304] on p ""testimonial"" at bounding box center [515, 312] width 174 height 16
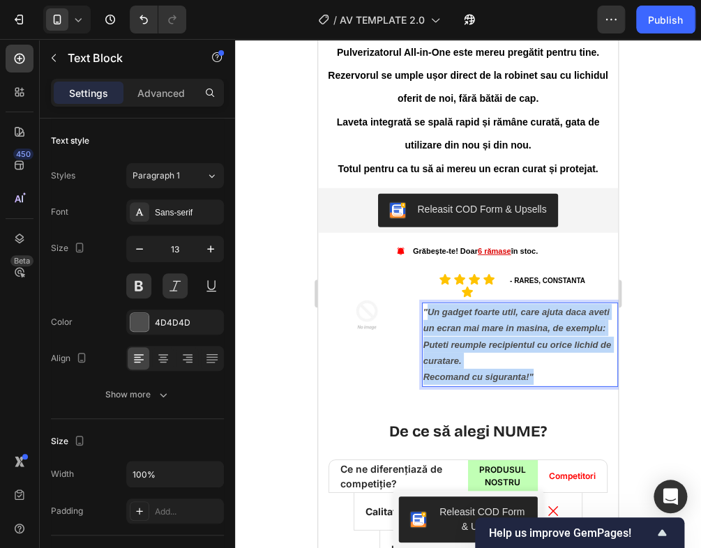
drag, startPoint x: 530, startPoint y: 319, endPoint x: 424, endPoint y: 256, distance: 123.7
click at [424, 303] on div ""Un gadget foarte util, care ajuta daca aveti un ecran mai mare in masina, de e…" at bounding box center [520, 345] width 196 height 84
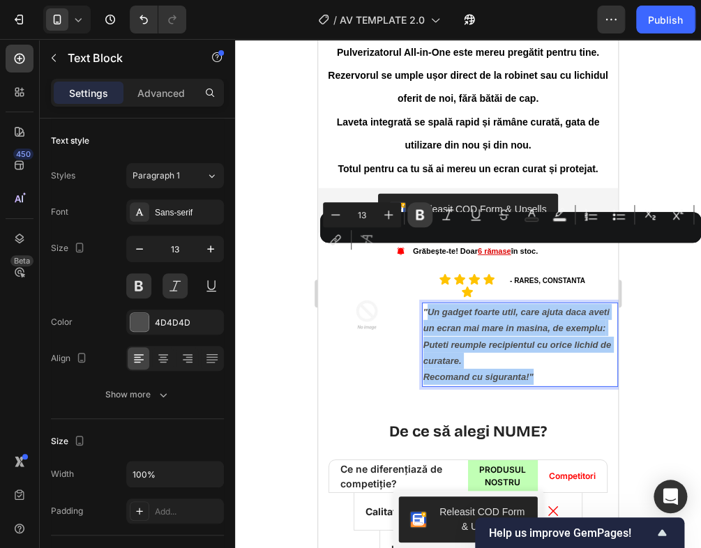
click at [415, 216] on icon "Editor contextual toolbar" at bounding box center [420, 215] width 14 height 14
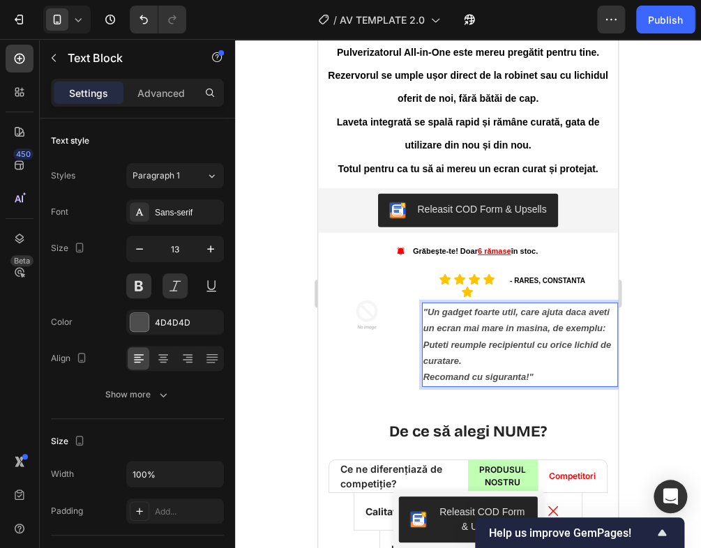
click at [542, 369] on p "Recomand cu siguranta!"" at bounding box center [519, 377] width 193 height 16
click at [422, 317] on div "" Un gadget foarte util, care ajuta daca aveti un ecran mai mare in masina, de …" at bounding box center [520, 345] width 196 height 84
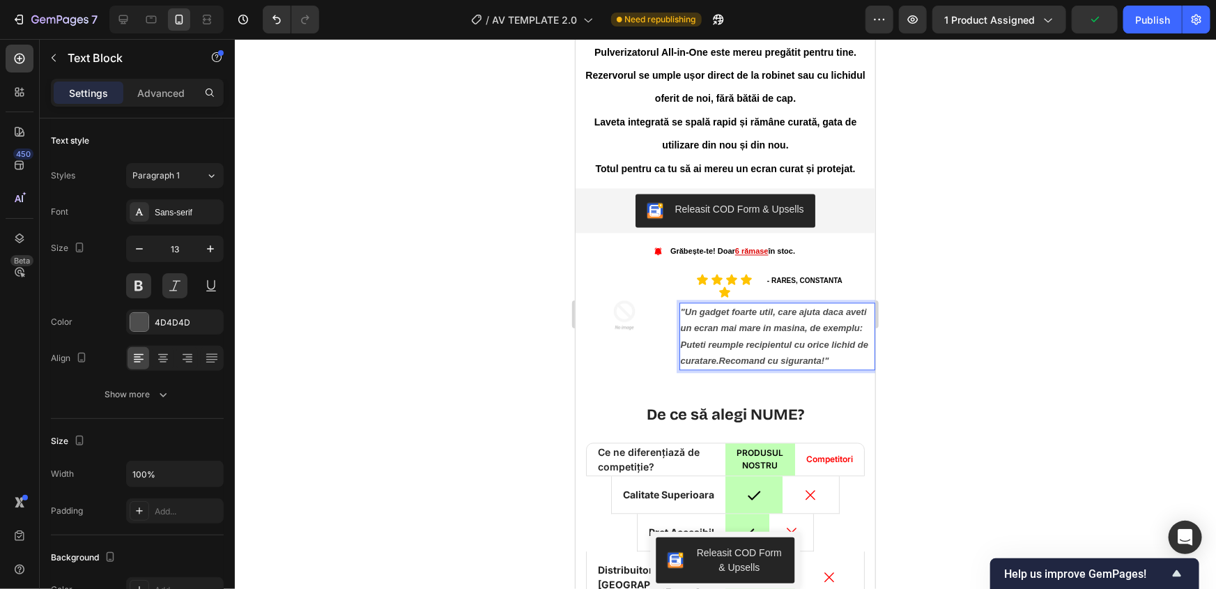
click at [729, 339] on strong "Puteti reumple recipientul cu orice lichid de curatare.Recomand cu siguranta!"" at bounding box center [774, 352] width 188 height 26
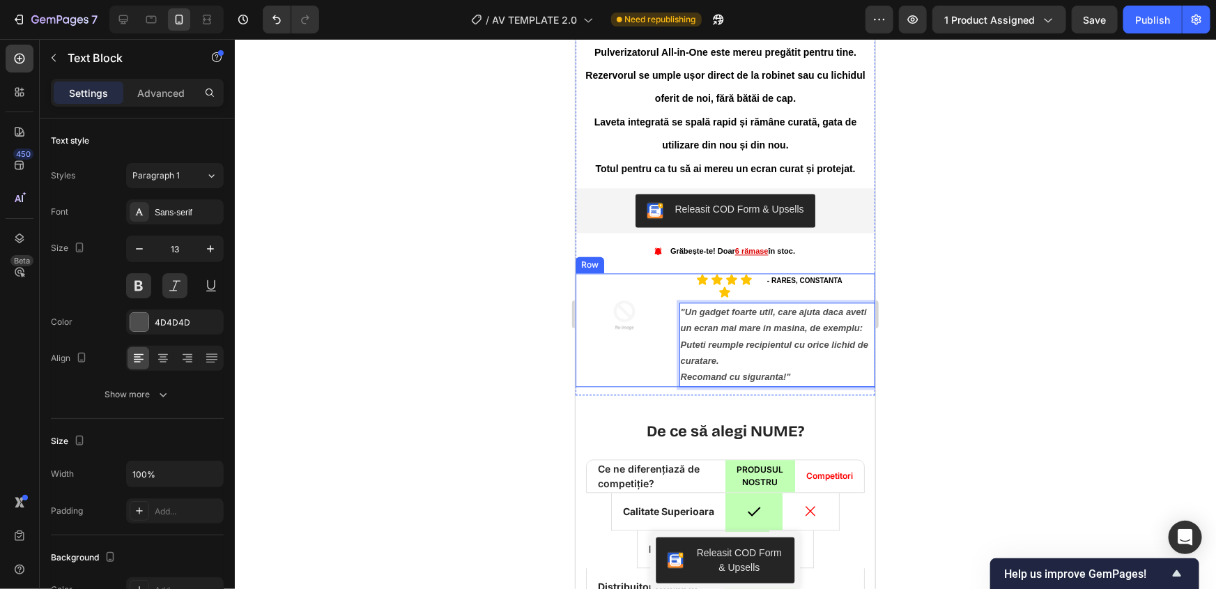
click at [665, 273] on div "Image" at bounding box center [624, 330] width 98 height 114
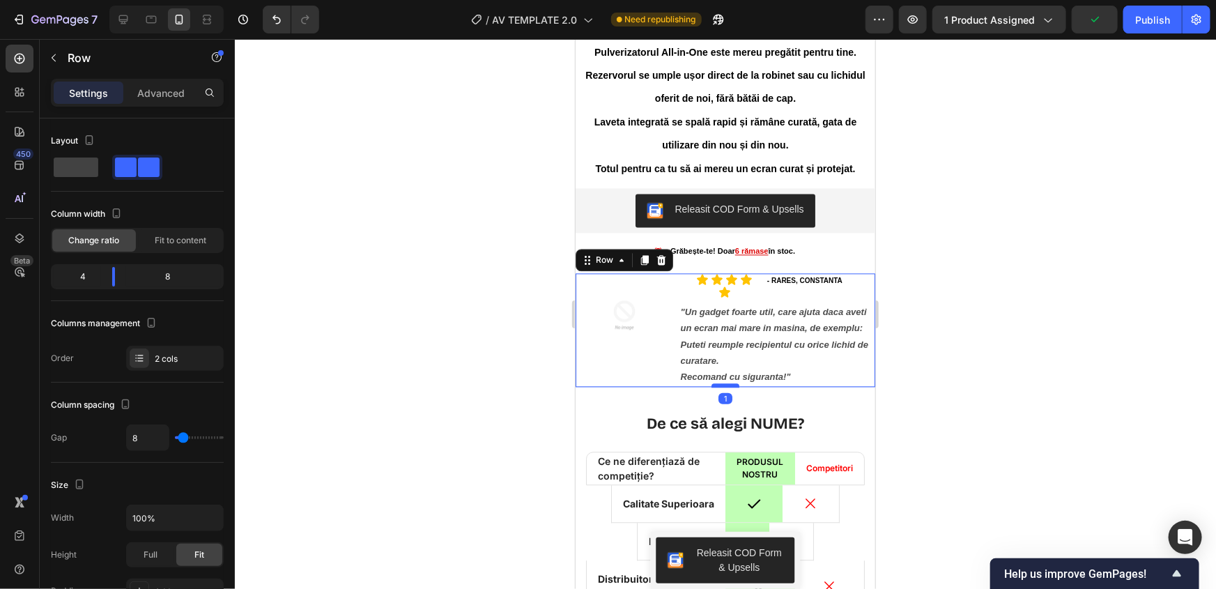
drag, startPoint x: 717, startPoint y: 334, endPoint x: 718, endPoint y: 326, distance: 7.8
click at [718, 383] on div at bounding box center [725, 385] width 28 height 4
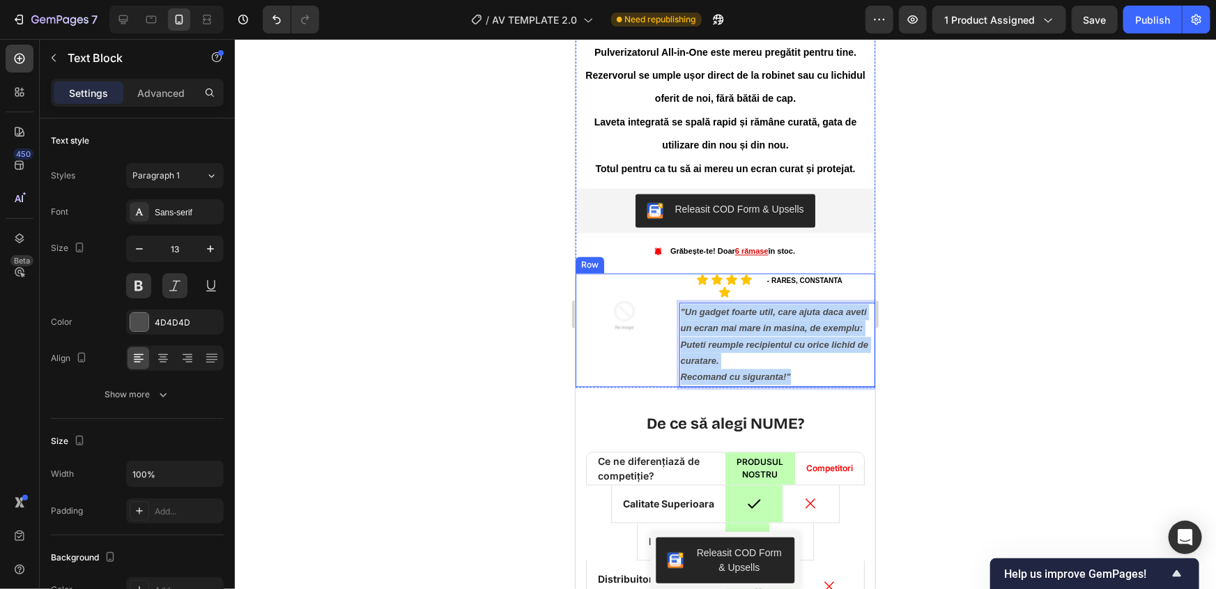
drag, startPoint x: 786, startPoint y: 316, endPoint x: 673, endPoint y: 254, distance: 128.5
click at [673, 273] on div "Image Icon Icon Icon Icon Icon Icon List - RARES, CONSTANTA Text Block Row " Un…" at bounding box center [725, 330] width 300 height 114
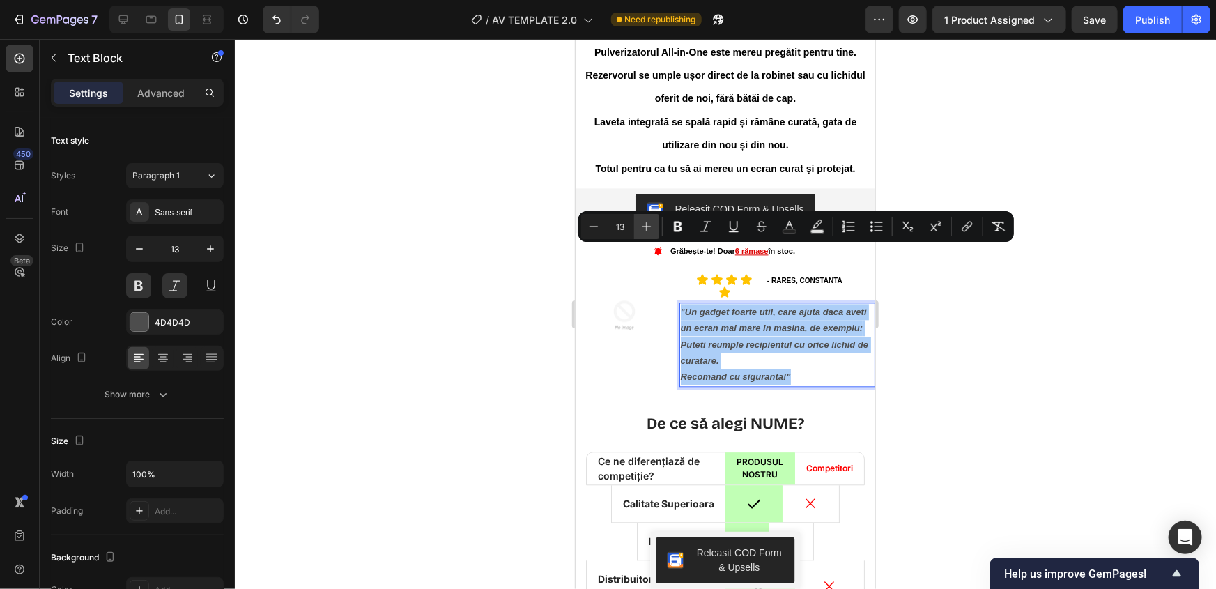
click at [655, 221] on button "Plus" at bounding box center [646, 226] width 25 height 25
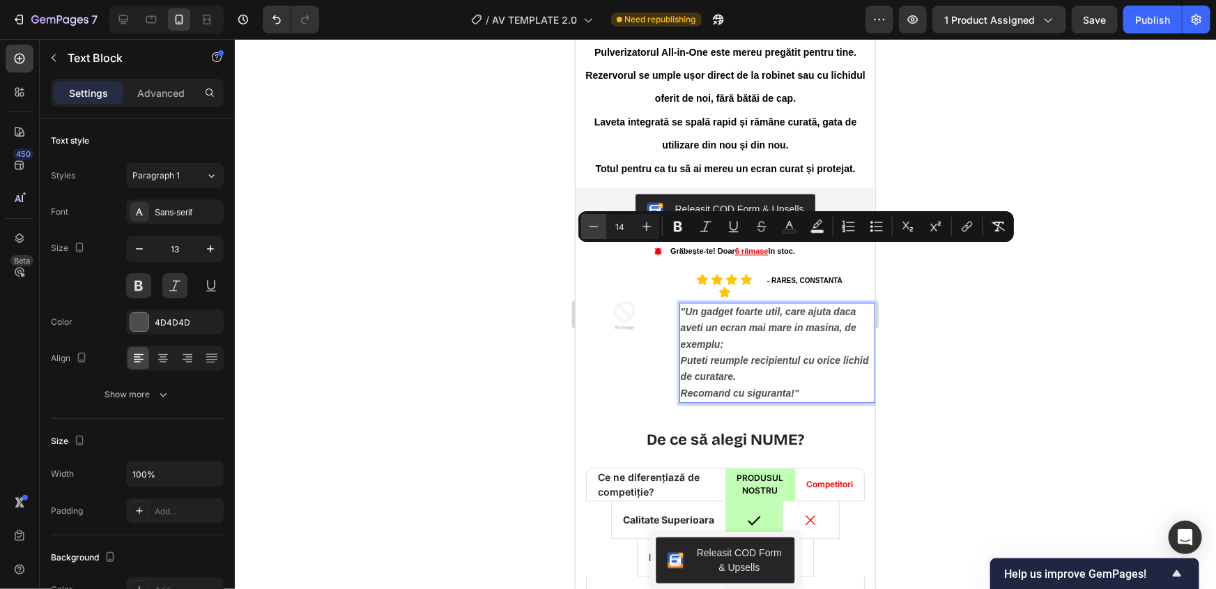
click at [596, 225] on icon "Editor contextual toolbar" at bounding box center [594, 227] width 14 height 14
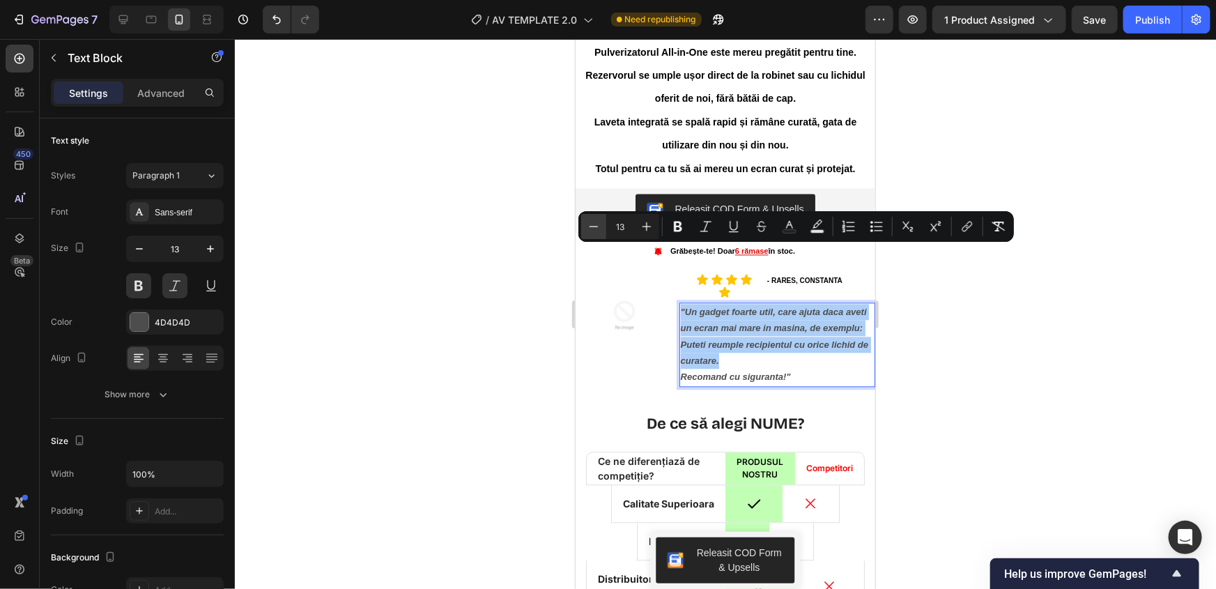
click at [596, 225] on icon "Editor contextual toolbar" at bounding box center [594, 227] width 14 height 14
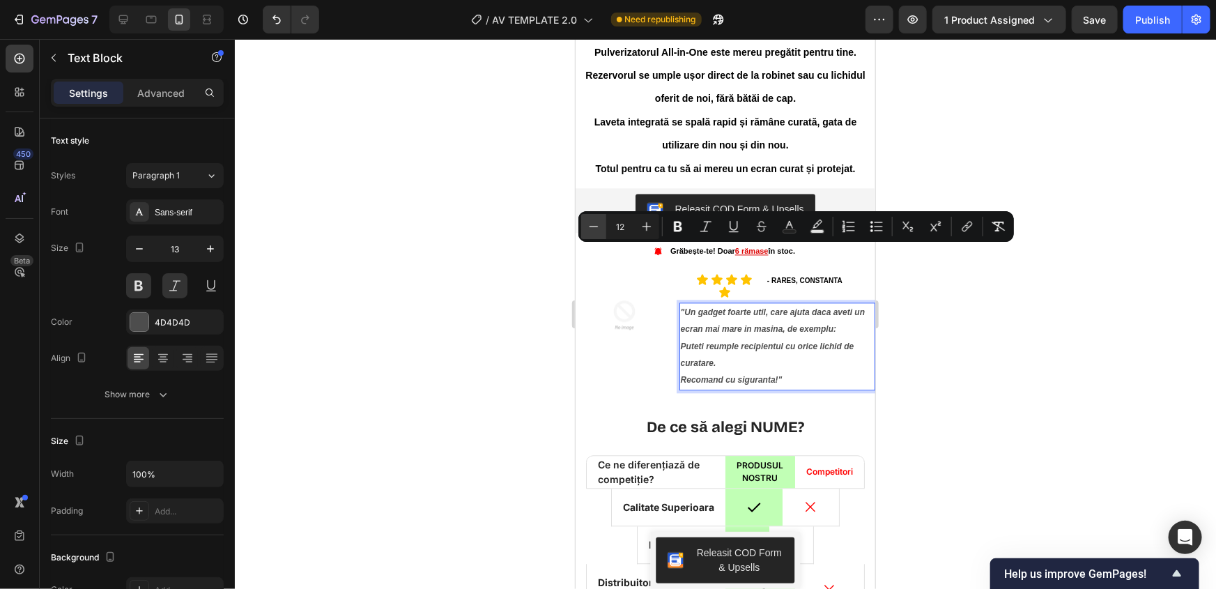
click at [596, 225] on icon "Editor contextual toolbar" at bounding box center [594, 227] width 14 height 14
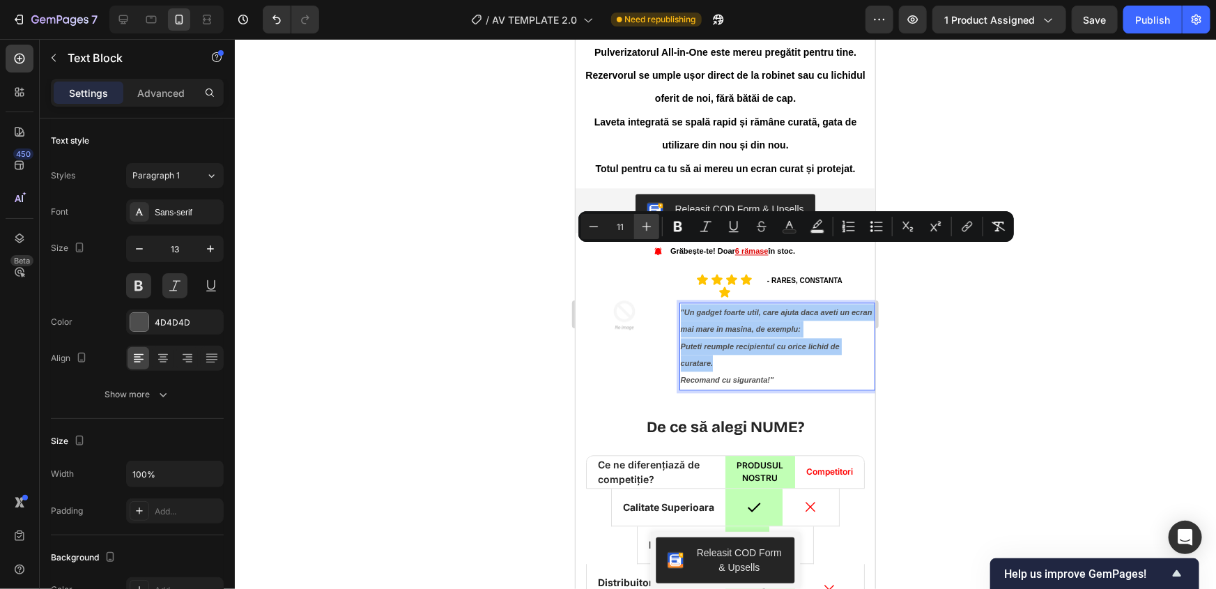
click at [644, 225] on icon "Editor contextual toolbar" at bounding box center [647, 227] width 14 height 14
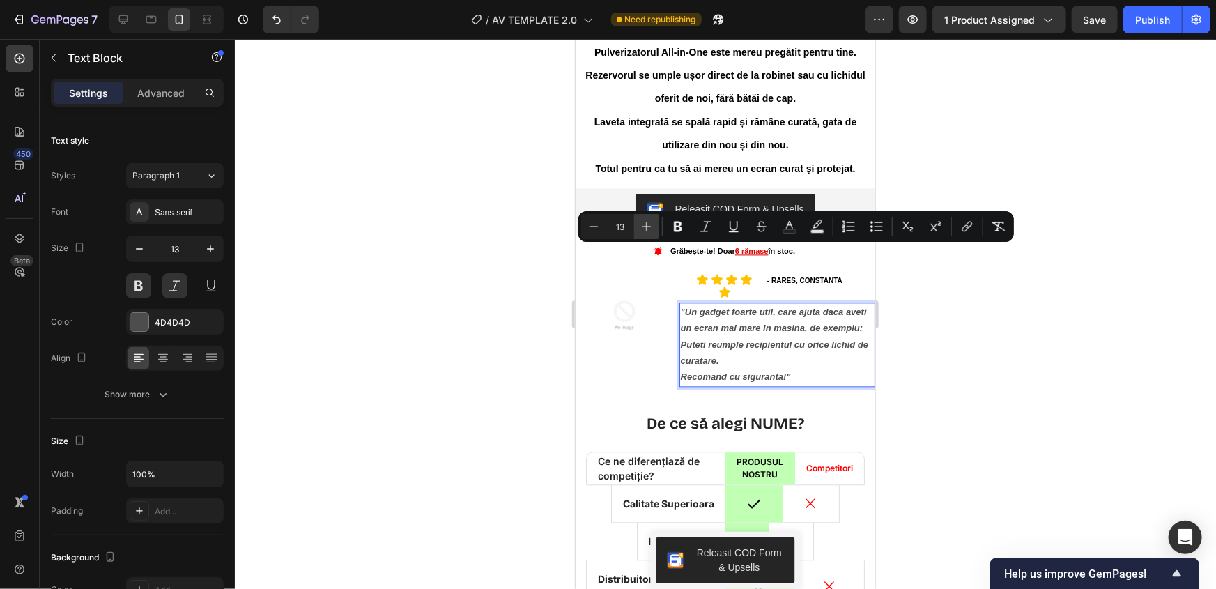
click at [644, 225] on icon "Editor contextual toolbar" at bounding box center [647, 227] width 14 height 14
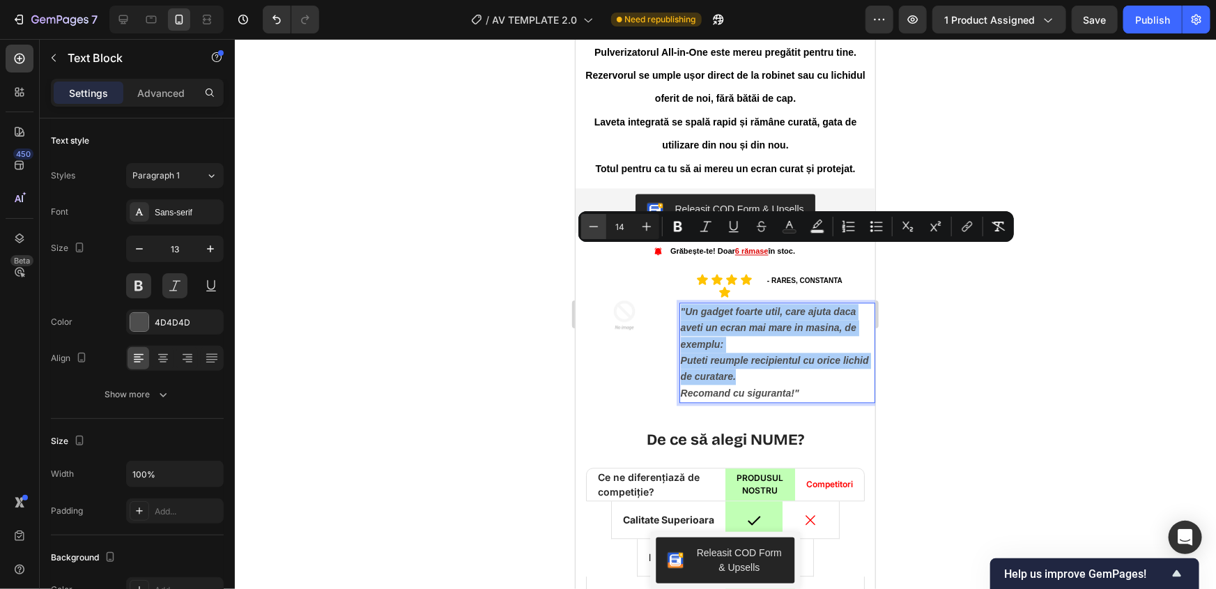
click at [598, 230] on icon "Editor contextual toolbar" at bounding box center [594, 227] width 14 height 14
type input "13"
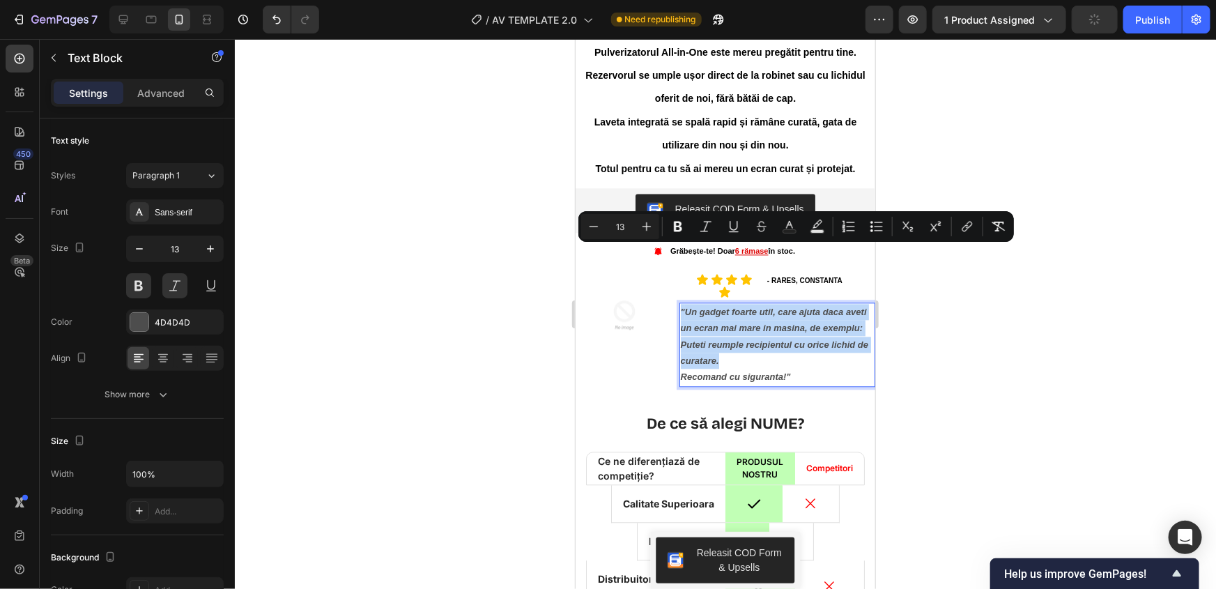
click at [823, 368] on p "Recomand cu siguranta!"" at bounding box center [776, 376] width 193 height 16
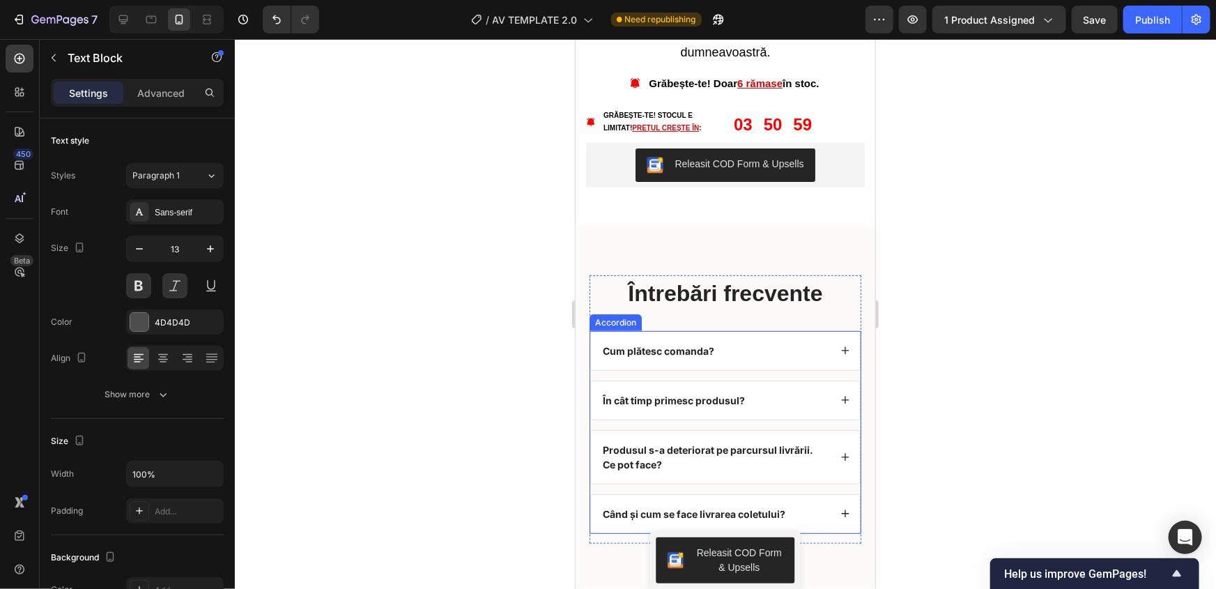
scroll to position [5323, 0]
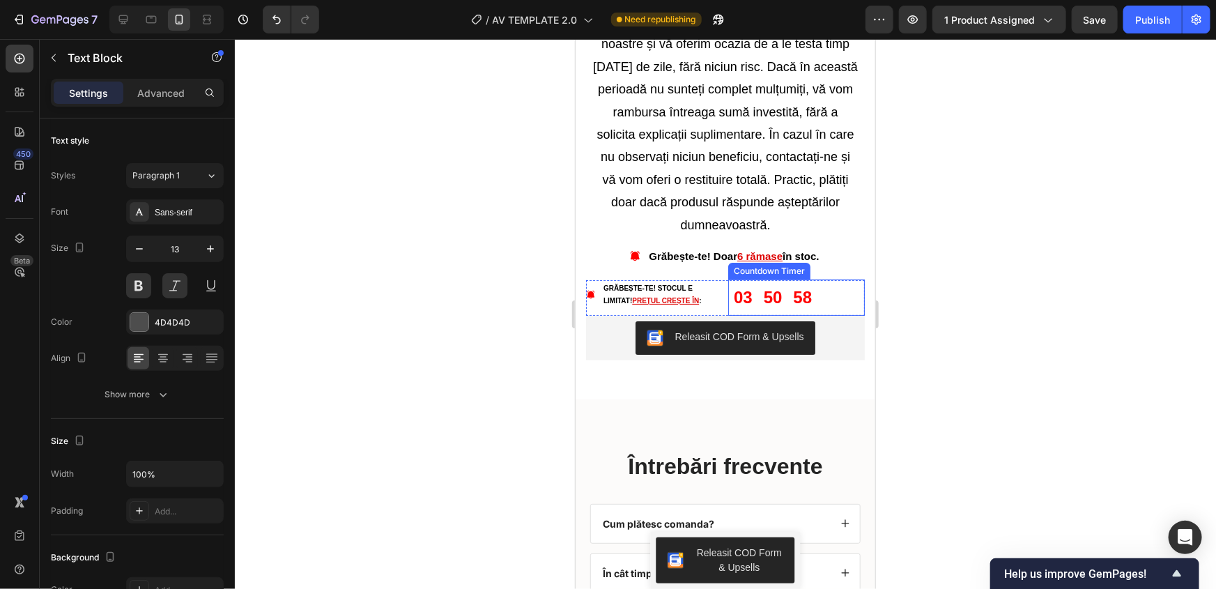
click at [744, 261] on u "6 rămase" at bounding box center [759, 256] width 45 height 12
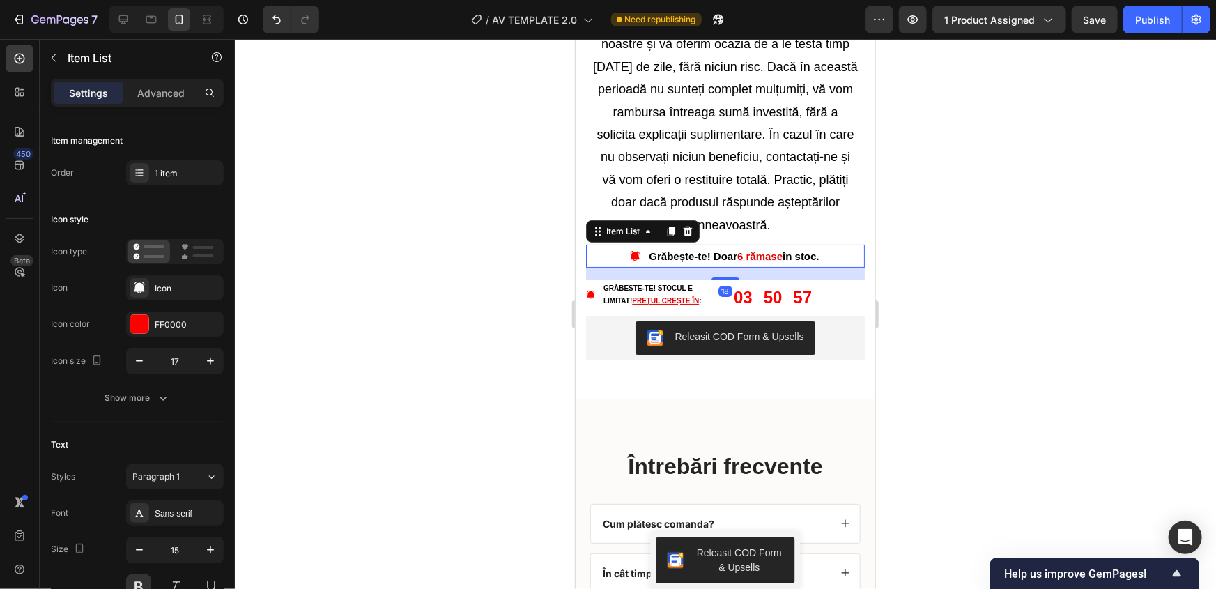
click at [740, 261] on u "6 rămase" at bounding box center [759, 256] width 45 height 12
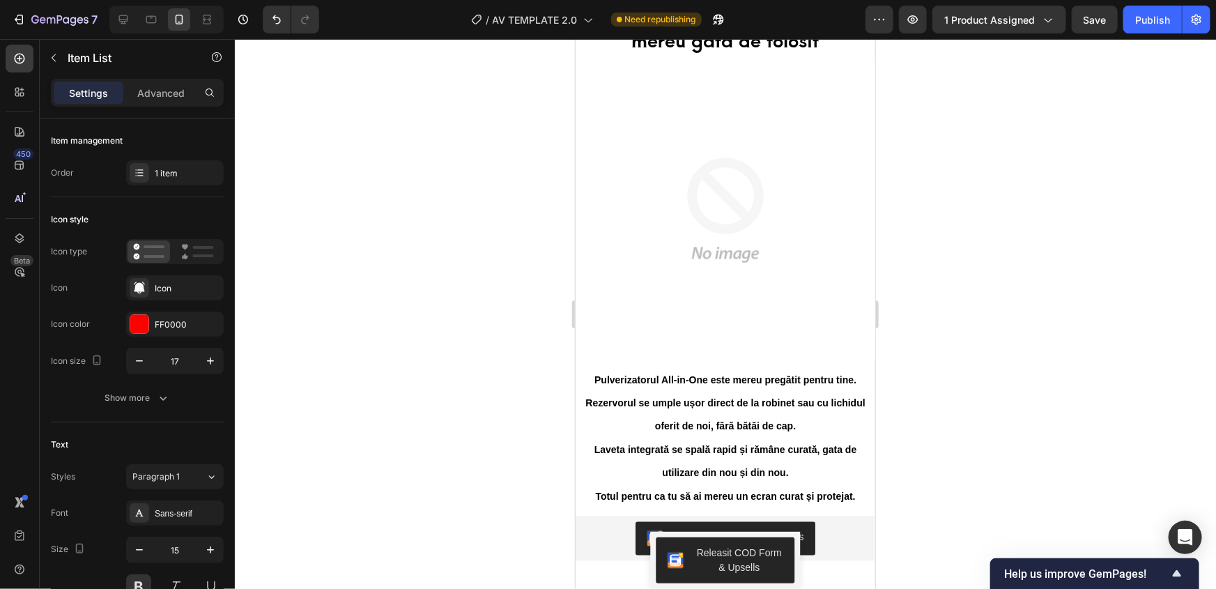
scroll to position [3992, 0]
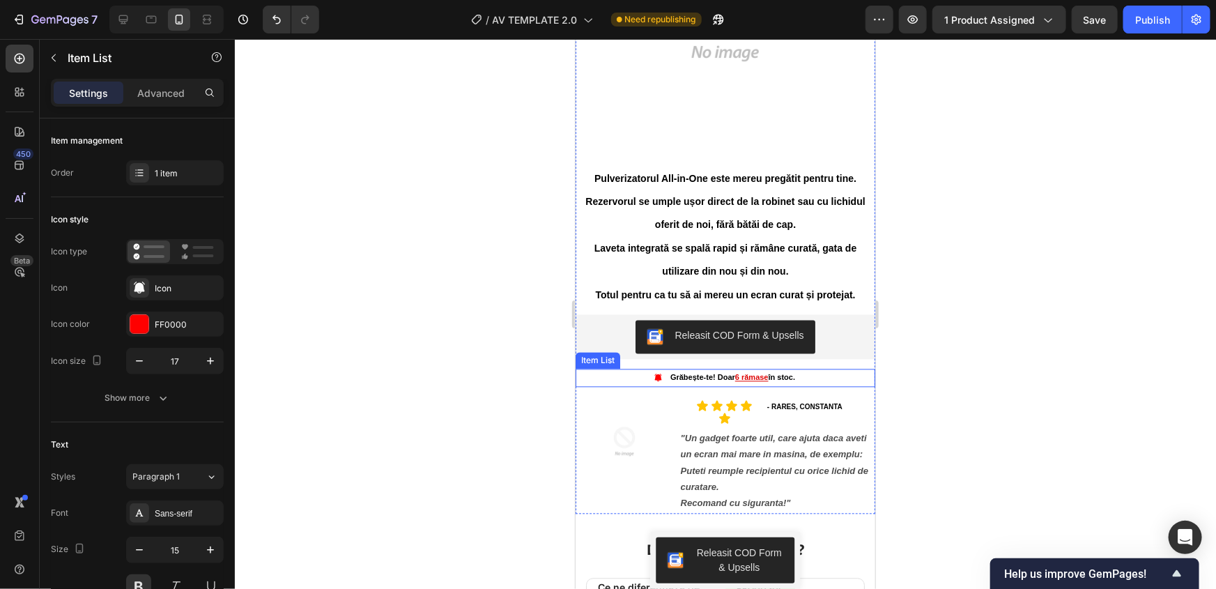
click at [739, 373] on u "6 rămase" at bounding box center [751, 377] width 33 height 8
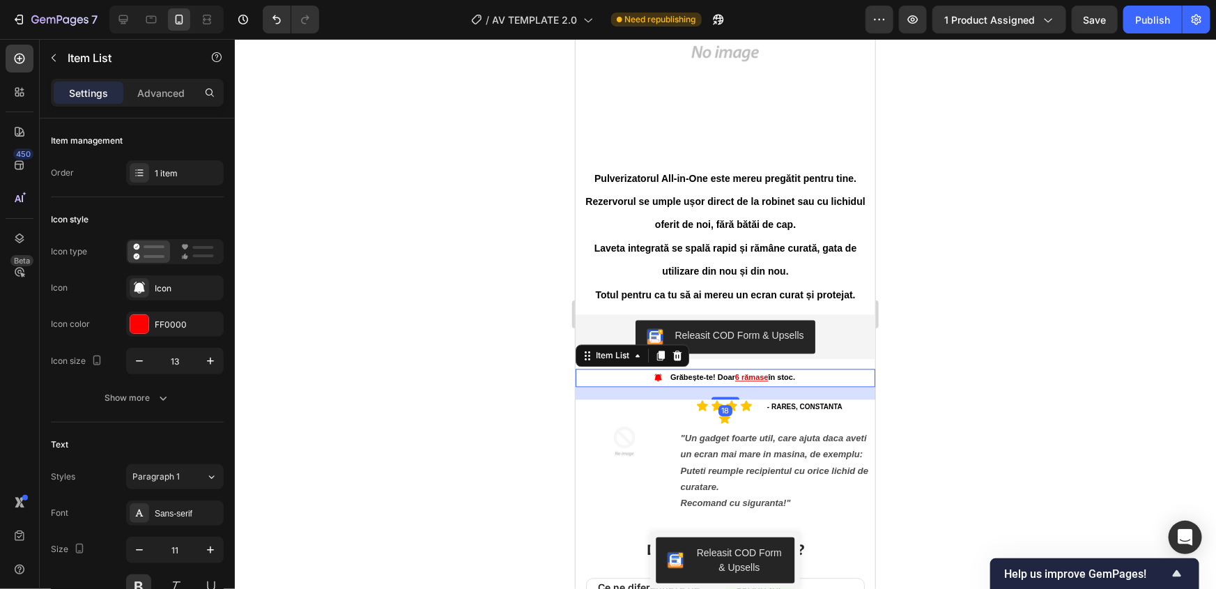
click at [737, 373] on u "6 rămase" at bounding box center [751, 377] width 33 height 8
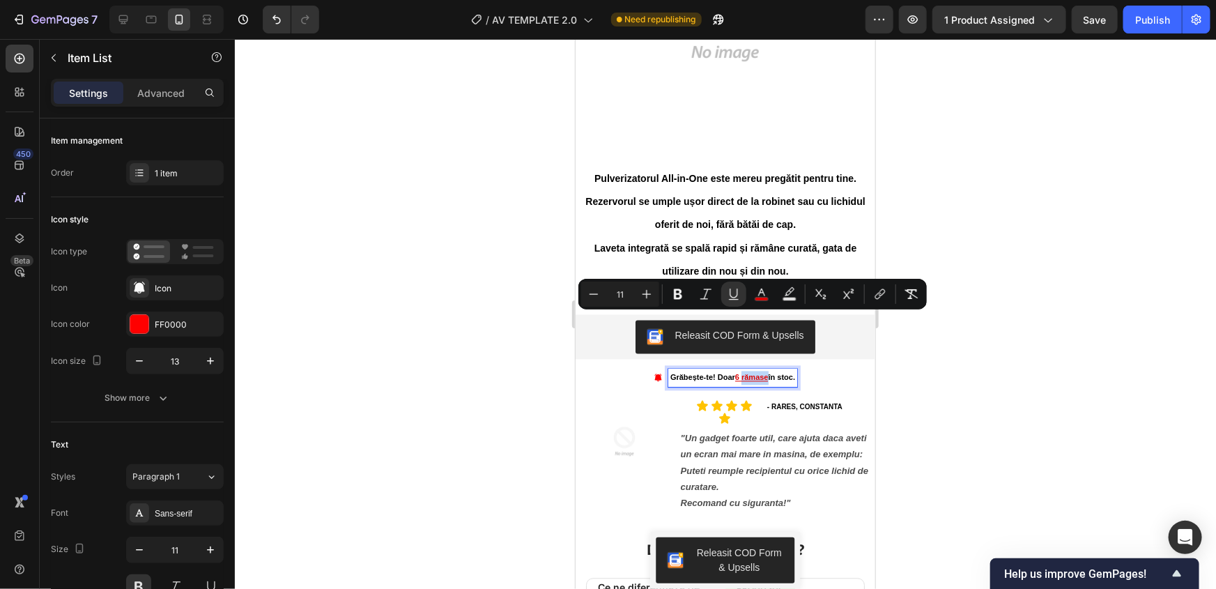
click at [735, 373] on u "6 rămase" at bounding box center [751, 377] width 33 height 8
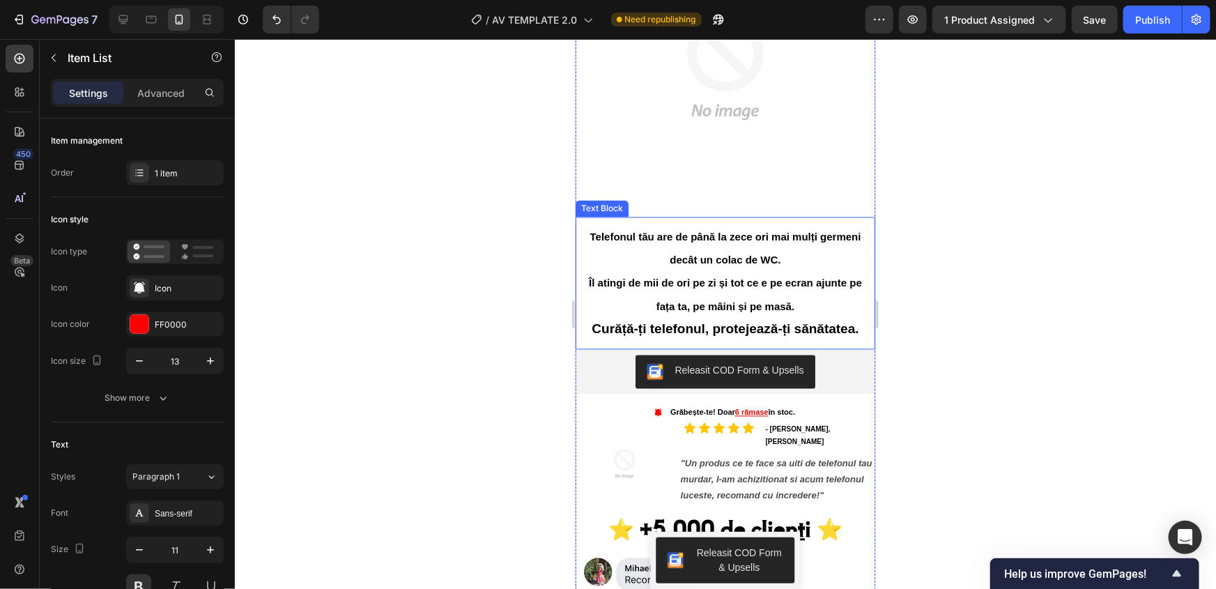
scroll to position [1394, 0]
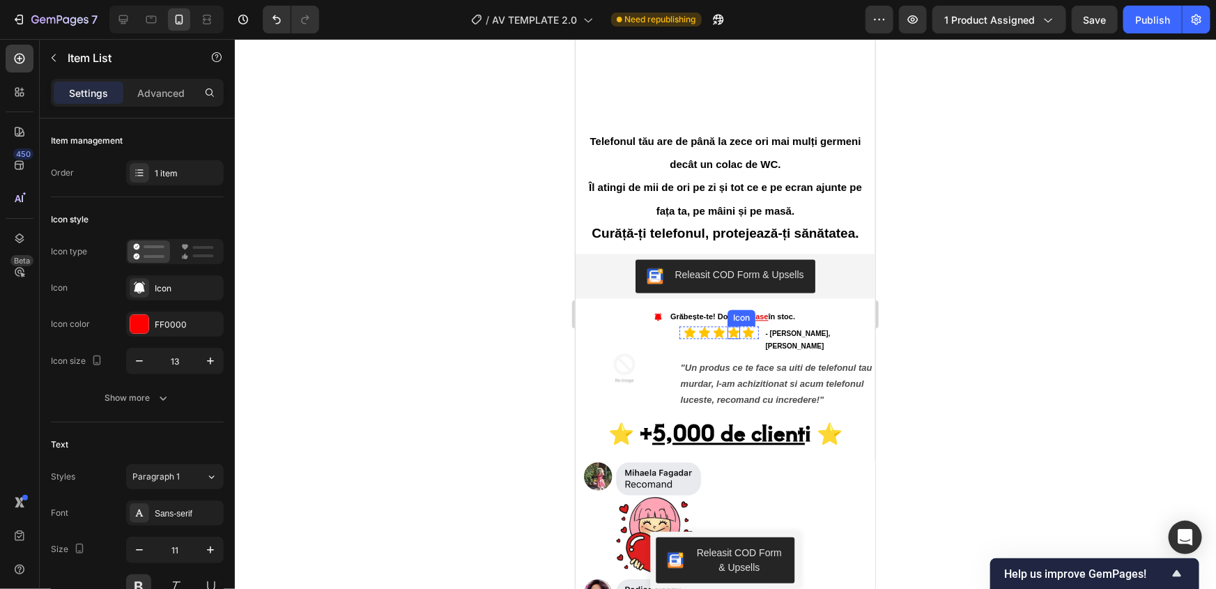
click at [738, 317] on div "Icon" at bounding box center [741, 317] width 22 height 0
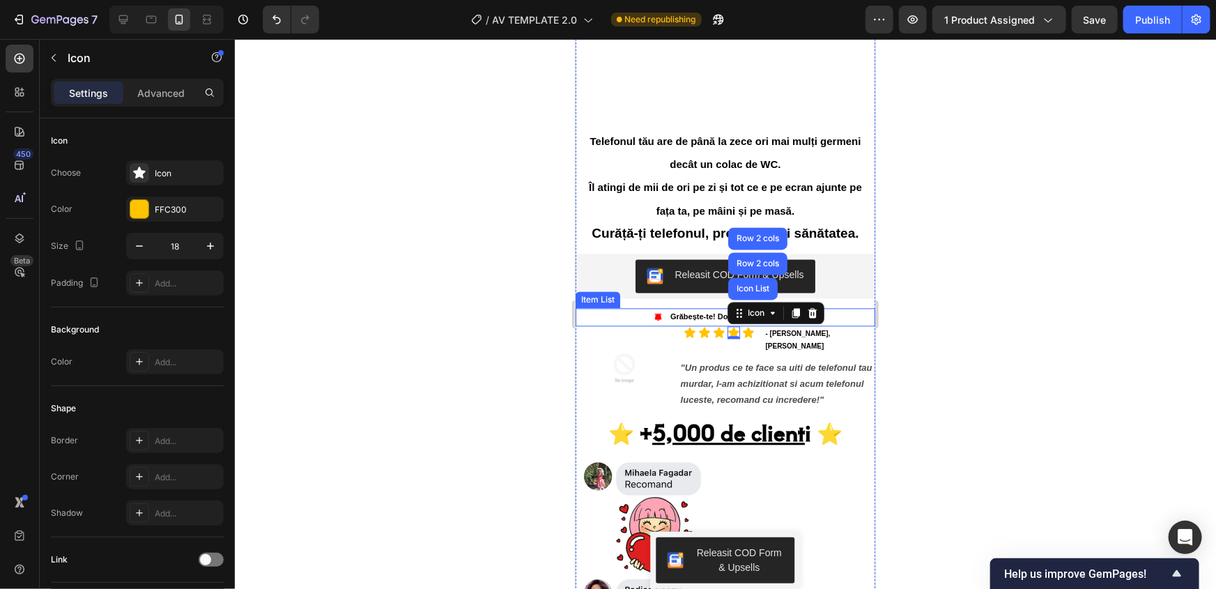
click at [720, 311] on p "Grăbește-te! Doar 6 rămase în stoc." at bounding box center [732, 316] width 125 height 14
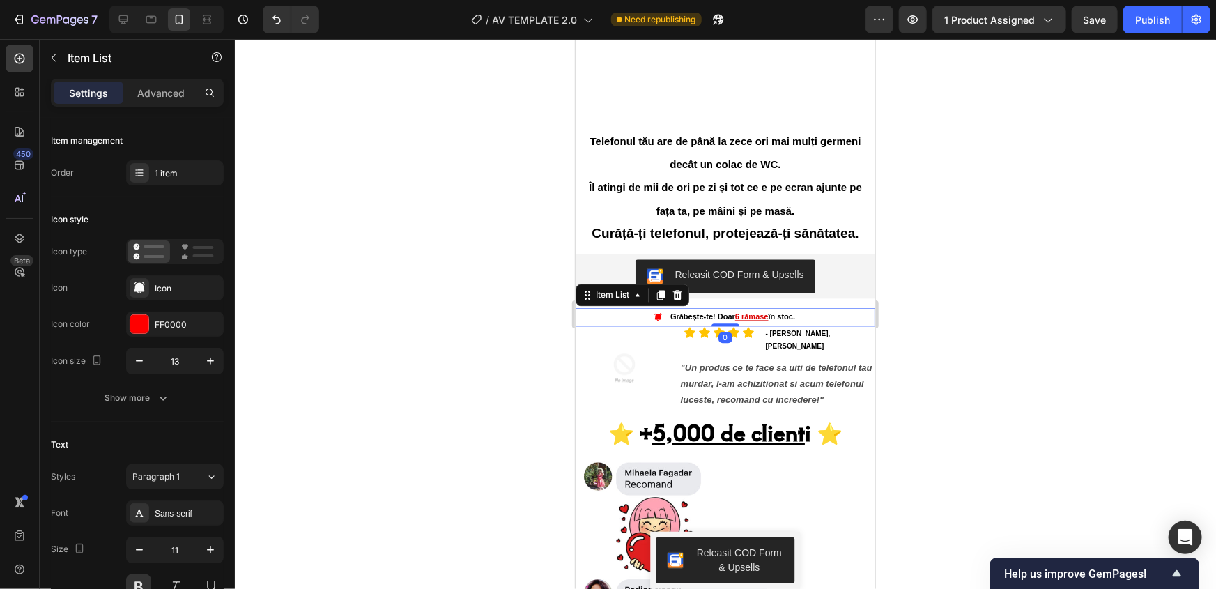
click at [735, 312] on u "6 rămase" at bounding box center [751, 316] width 33 height 8
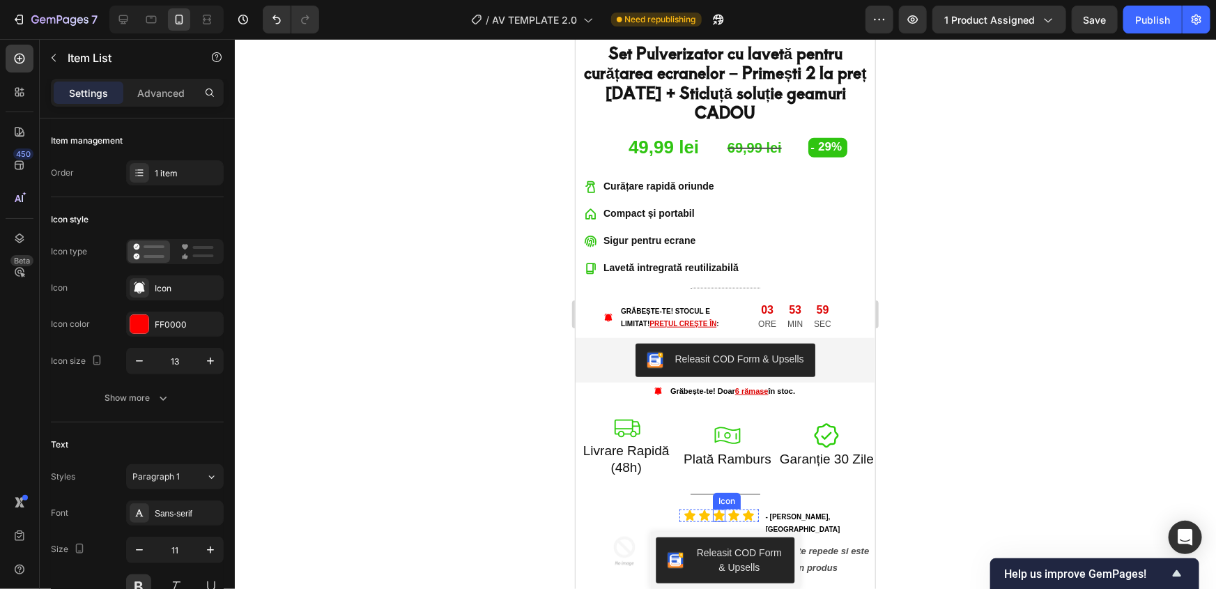
scroll to position [697, 0]
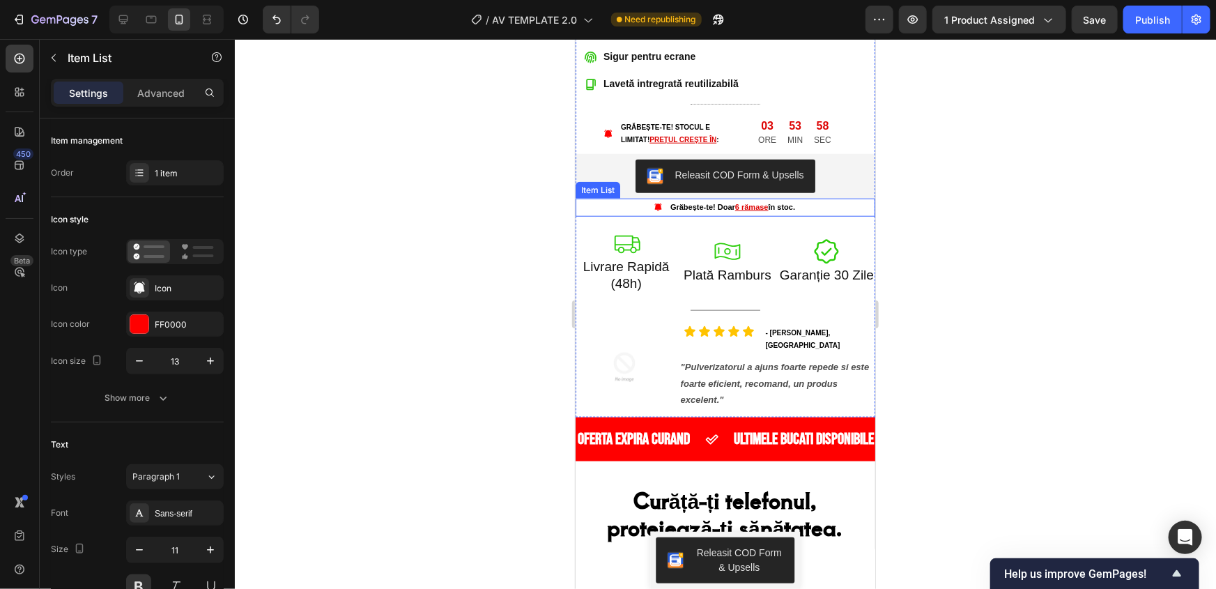
click at [735, 202] on u "6 rămase" at bounding box center [751, 206] width 33 height 8
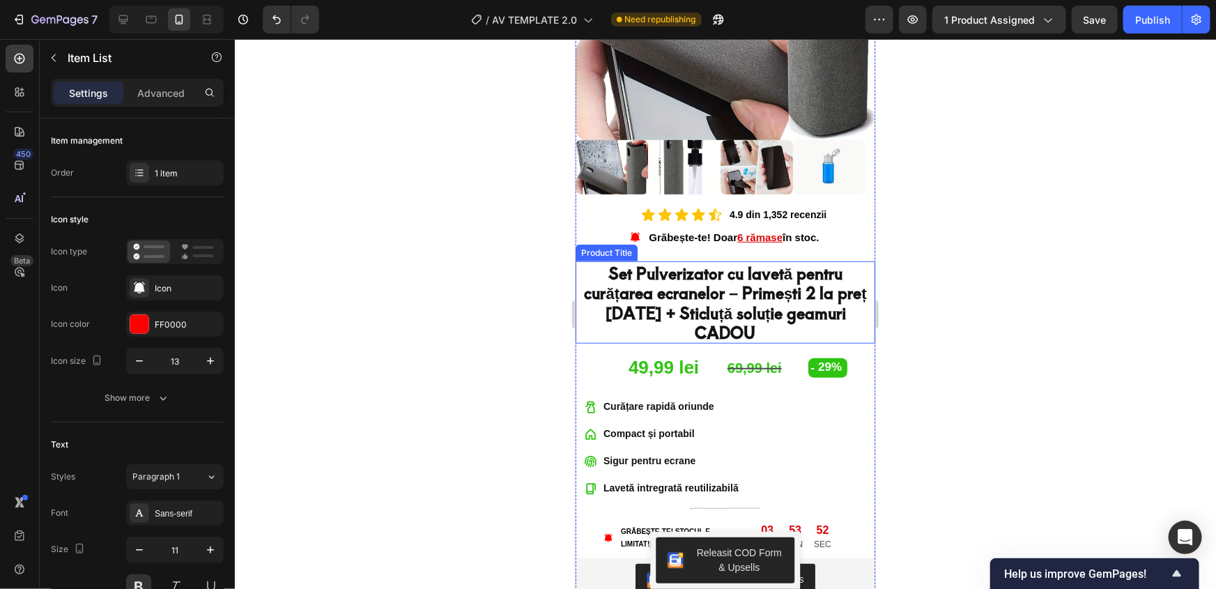
scroll to position [253, 0]
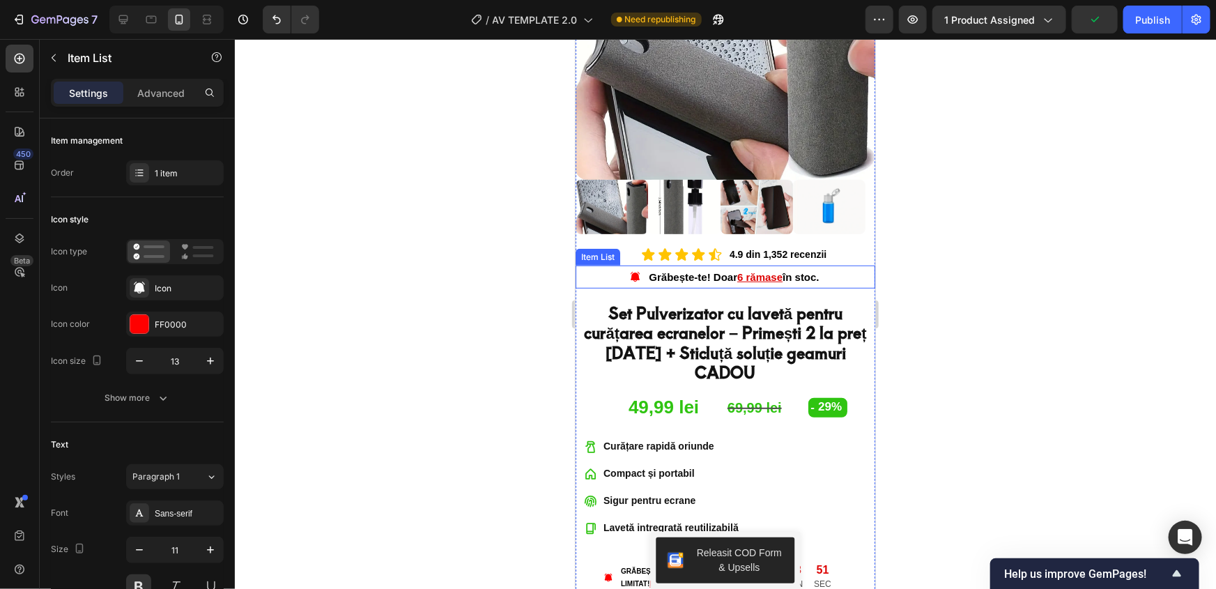
click at [745, 270] on u "6 rămase" at bounding box center [759, 276] width 45 height 12
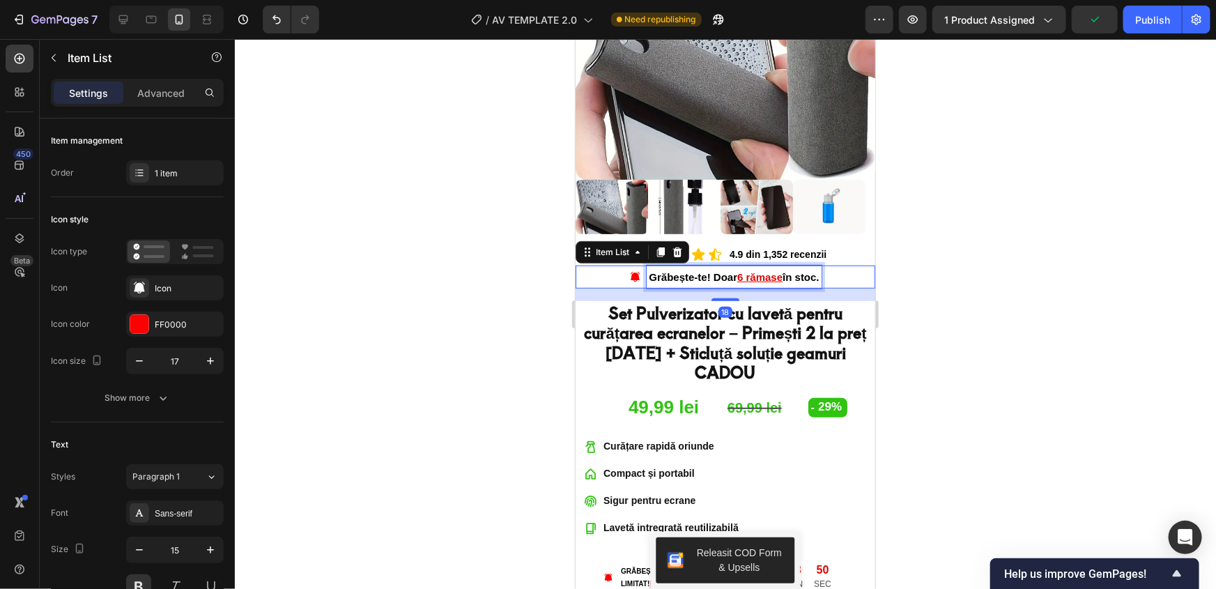
click at [740, 270] on u "6 rămase" at bounding box center [759, 276] width 45 height 12
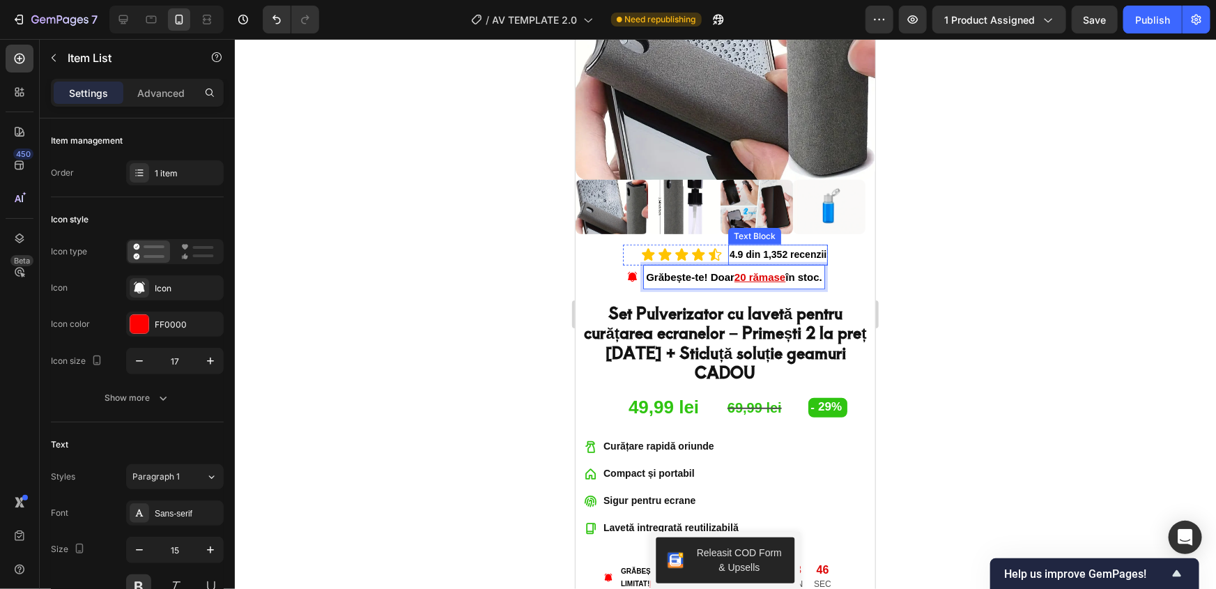
click at [771, 245] on p "4.9 din 1,352 recenzii" at bounding box center [777, 253] width 97 height 17
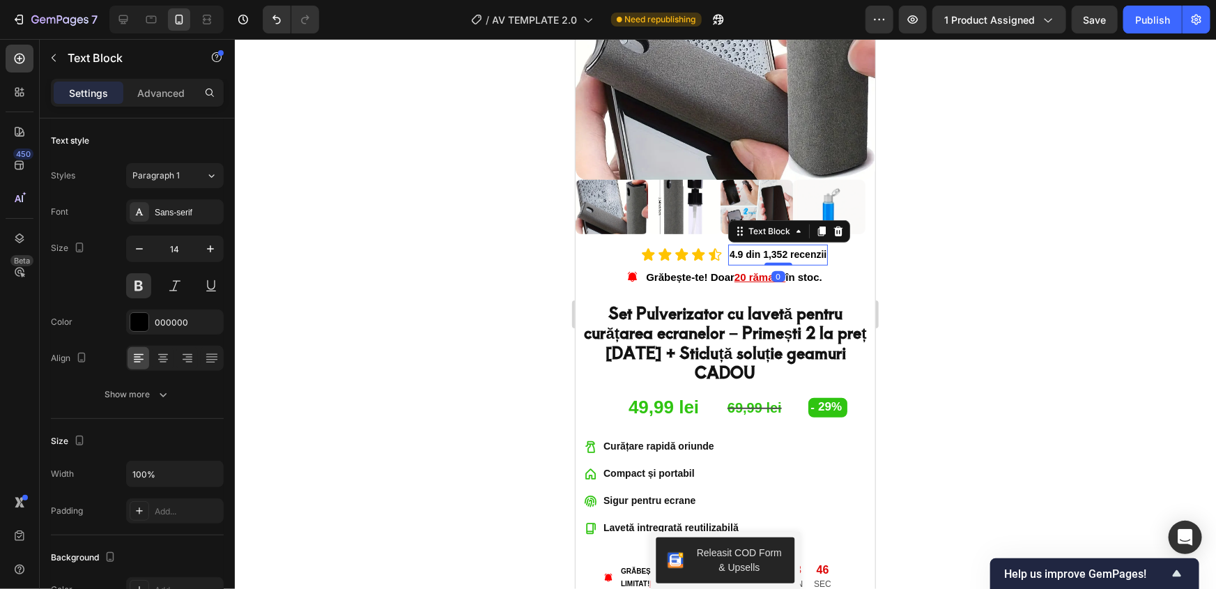
click at [769, 245] on p "4.9 din 1,352 recenzii" at bounding box center [777, 253] width 97 height 17
drag, startPoint x: 936, startPoint y: 269, endPoint x: 940, endPoint y: 277, distance: 8.7
click at [938, 273] on div at bounding box center [725, 314] width 981 height 550
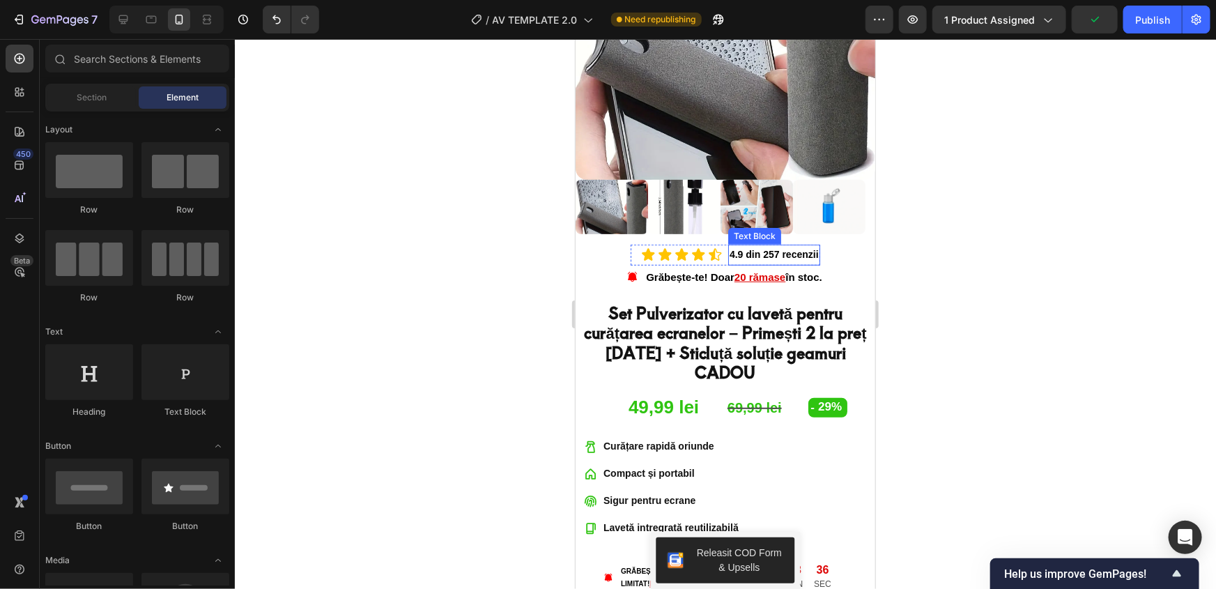
click at [771, 245] on p "4.9 din 257 recenzii" at bounding box center [773, 253] width 89 height 17
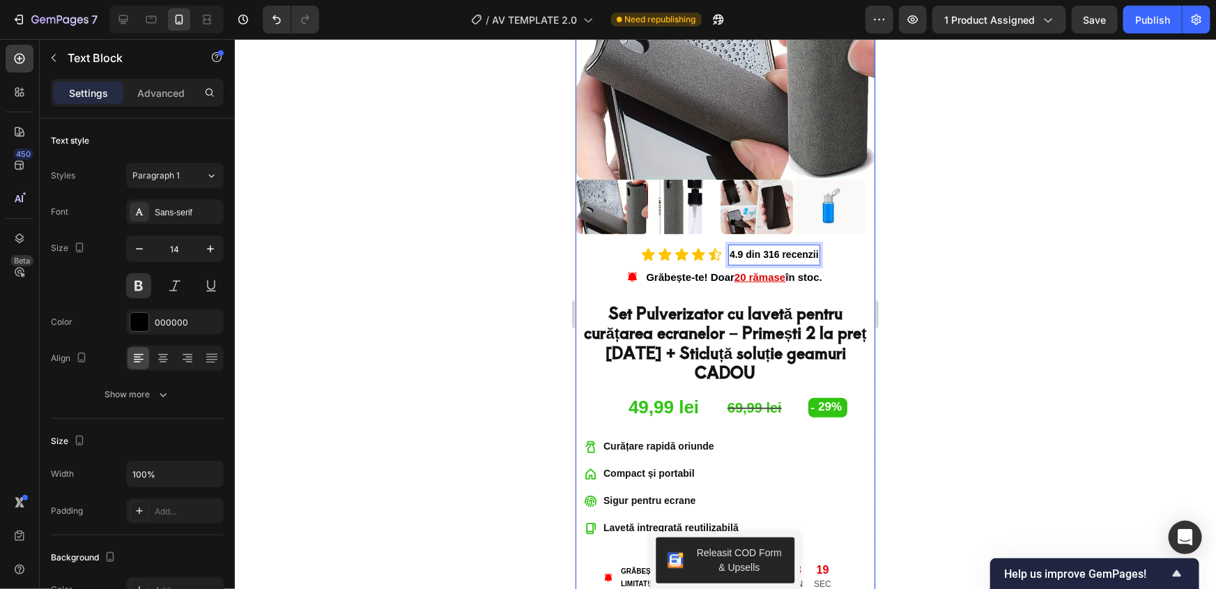
click at [482, 268] on div at bounding box center [725, 314] width 981 height 550
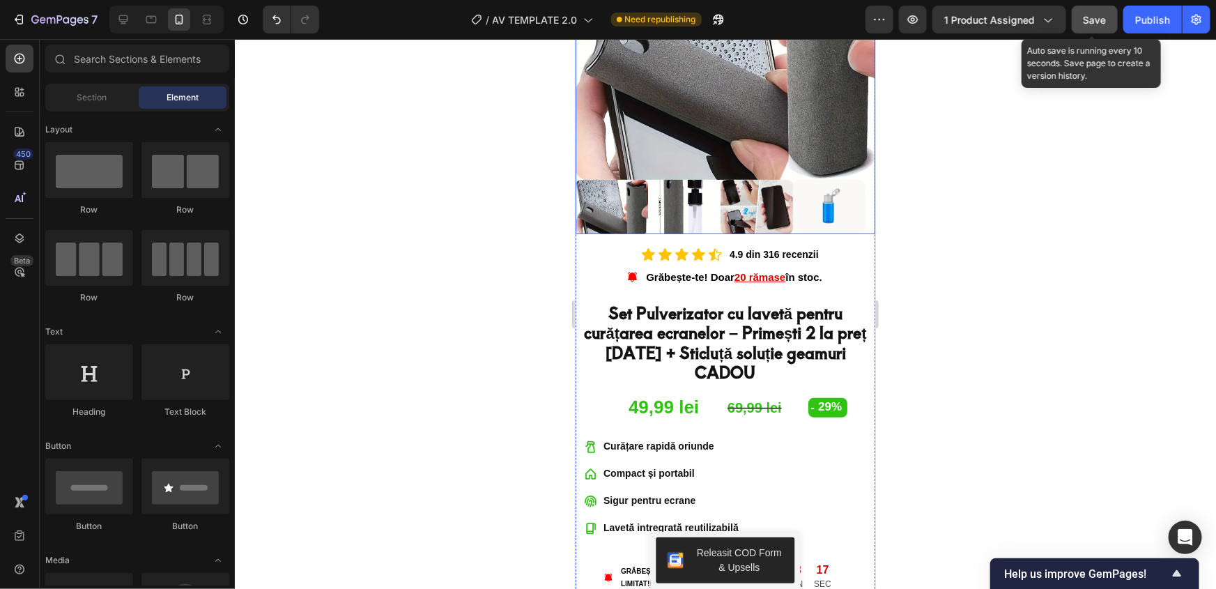
click at [1089, 29] on button "Save" at bounding box center [1095, 20] width 46 height 28
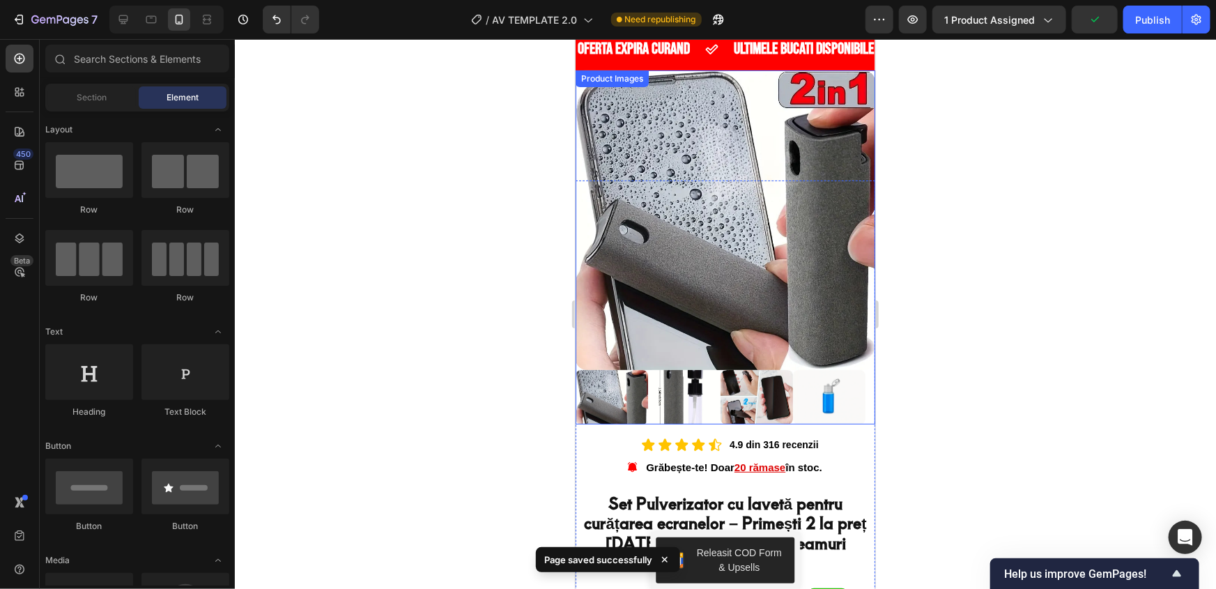
scroll to position [0, 0]
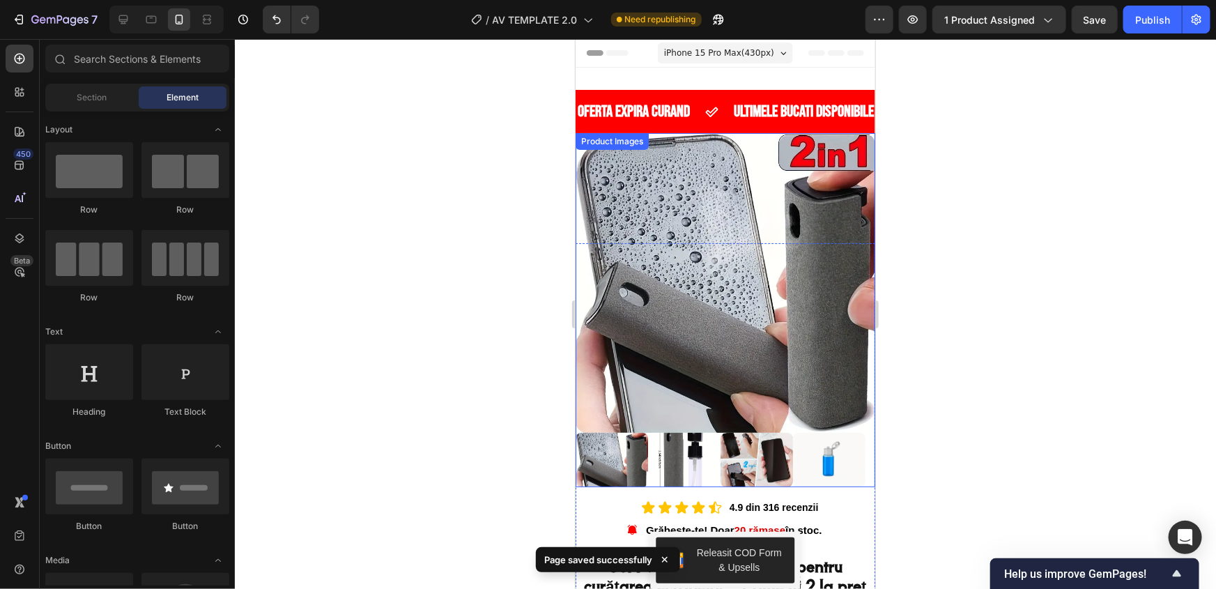
click at [673, 446] on img at bounding box center [684, 459] width 72 height 54
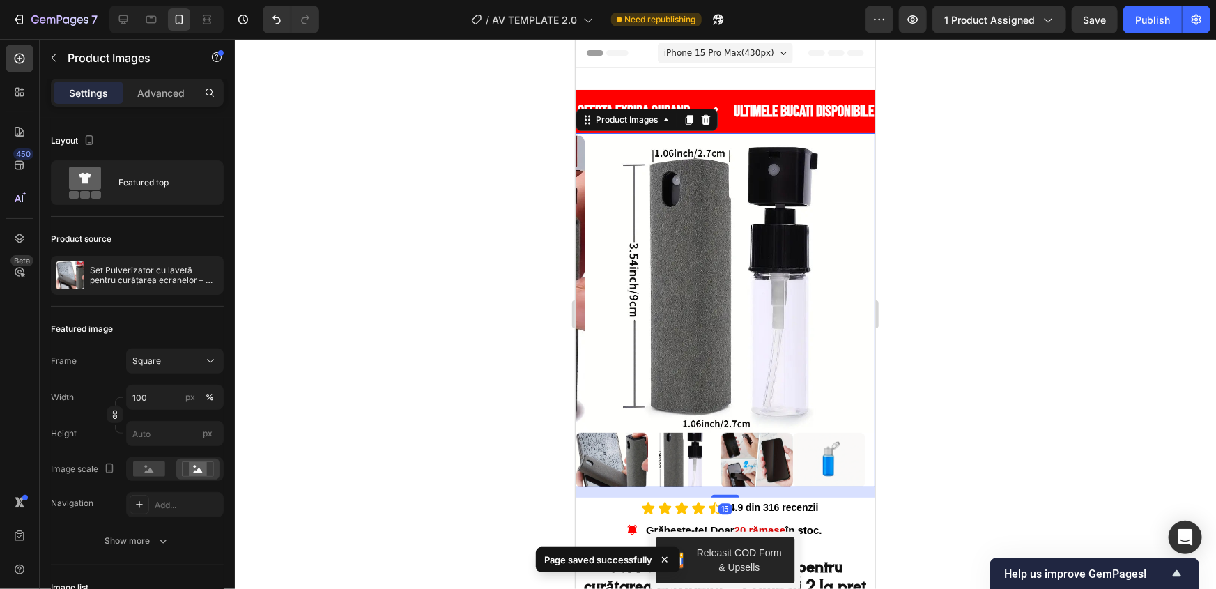
click at [726, 451] on img at bounding box center [756, 459] width 72 height 54
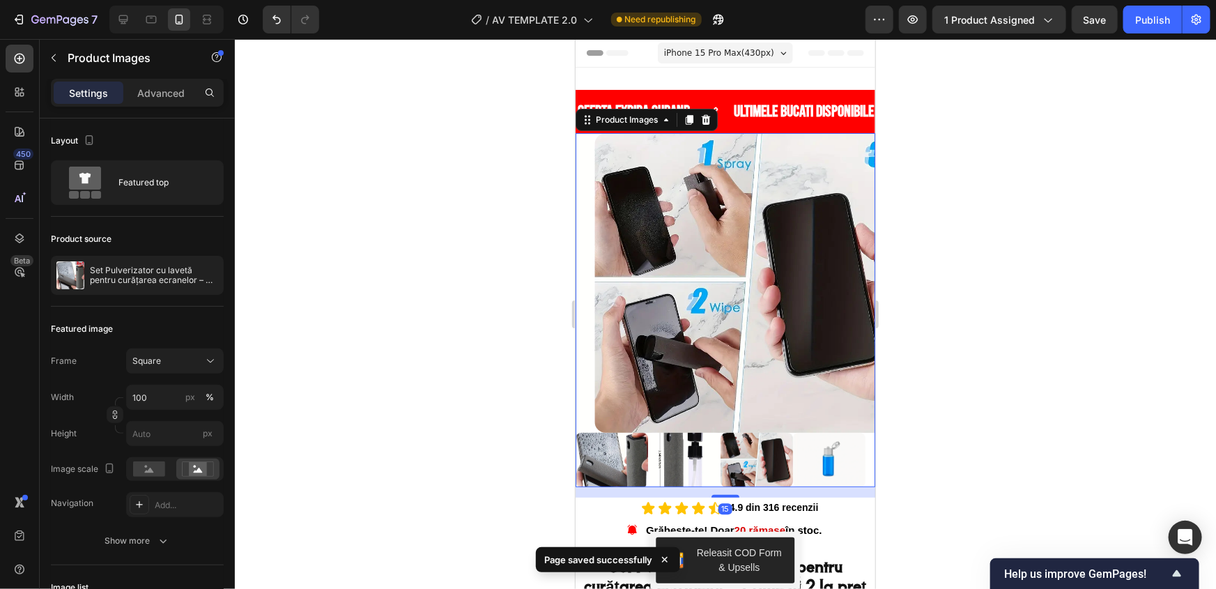
click at [790, 455] on img at bounding box center [756, 459] width 72 height 54
click at [779, 452] on img at bounding box center [756, 459] width 72 height 54
click at [832, 455] on img at bounding box center [829, 459] width 72 height 54
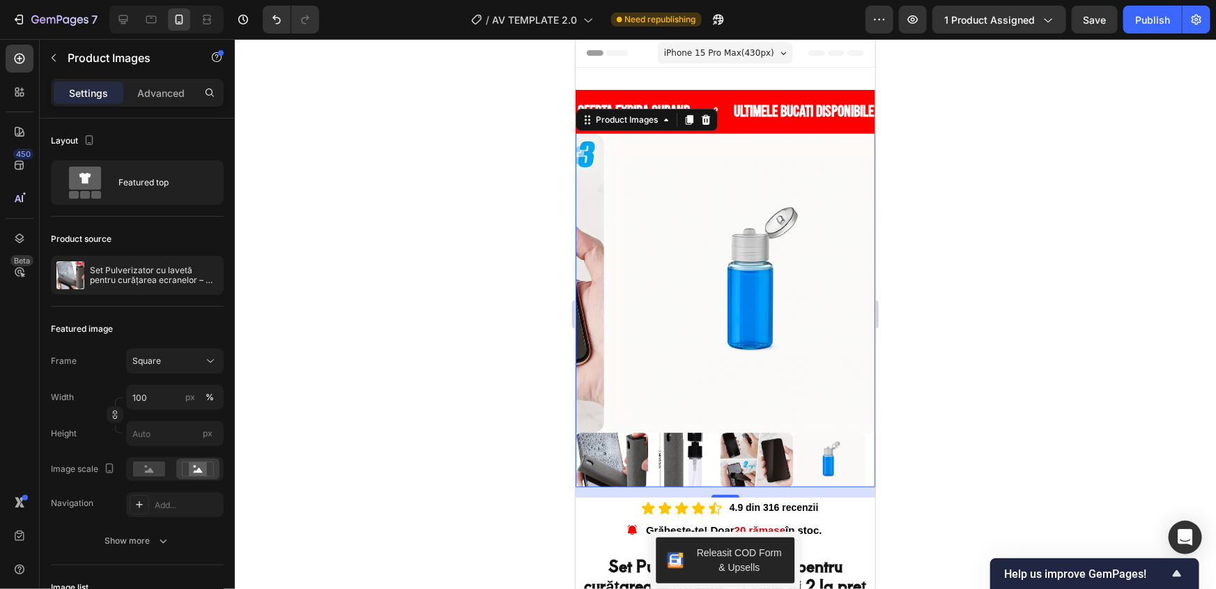
click at [597, 441] on img at bounding box center [611, 459] width 72 height 54
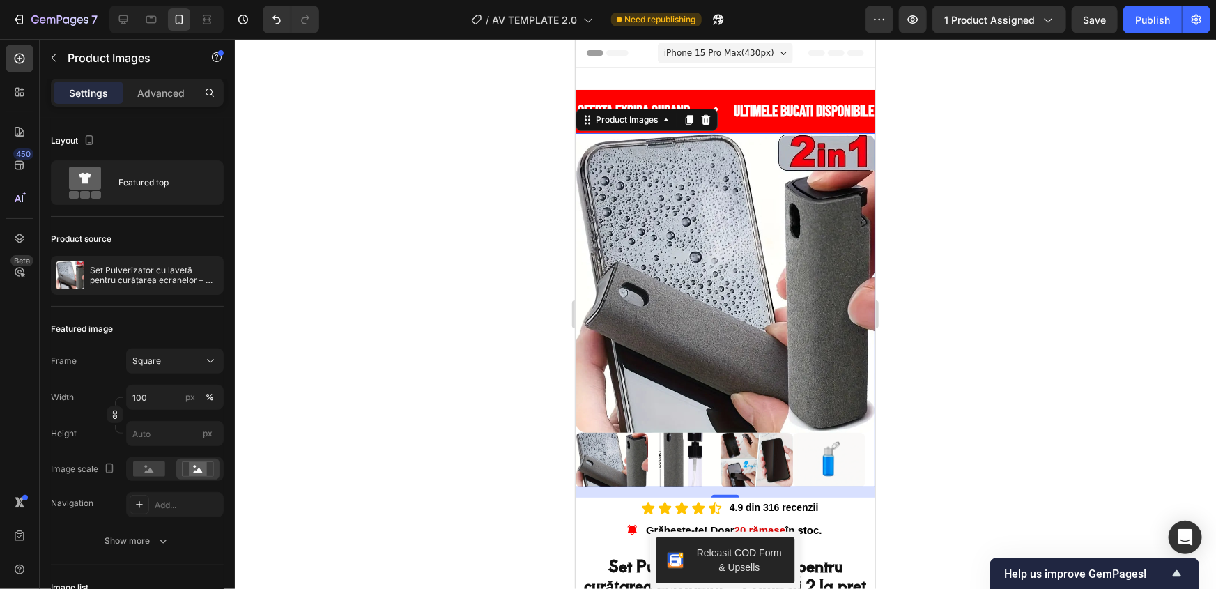
click at [680, 448] on img at bounding box center [684, 459] width 72 height 54
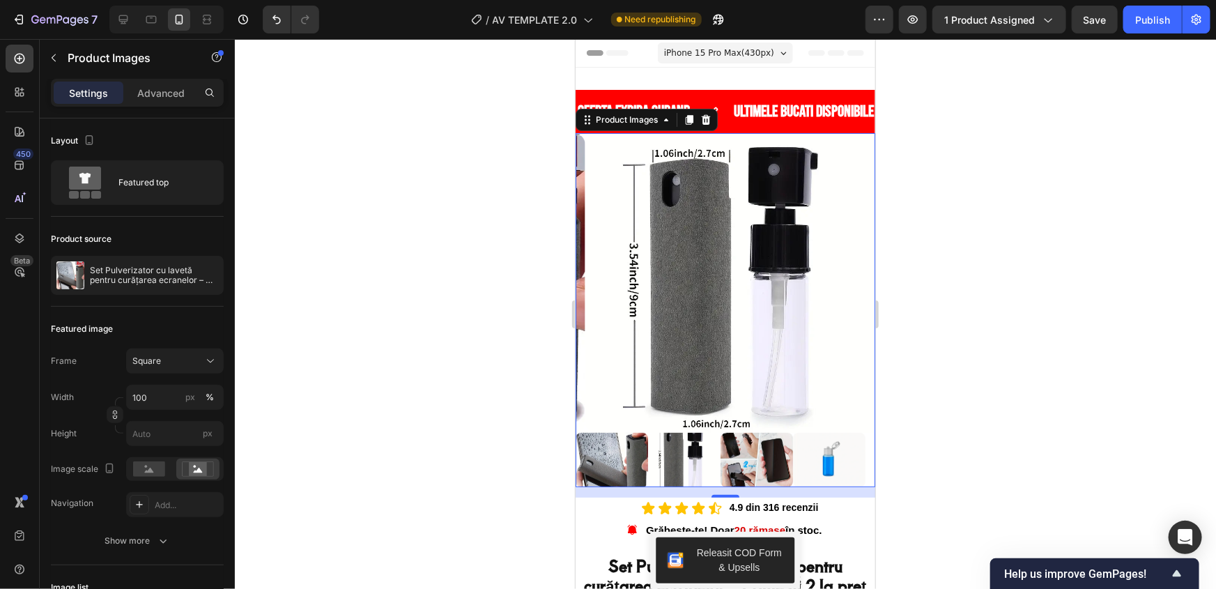
click at [756, 452] on img at bounding box center [756, 459] width 72 height 54
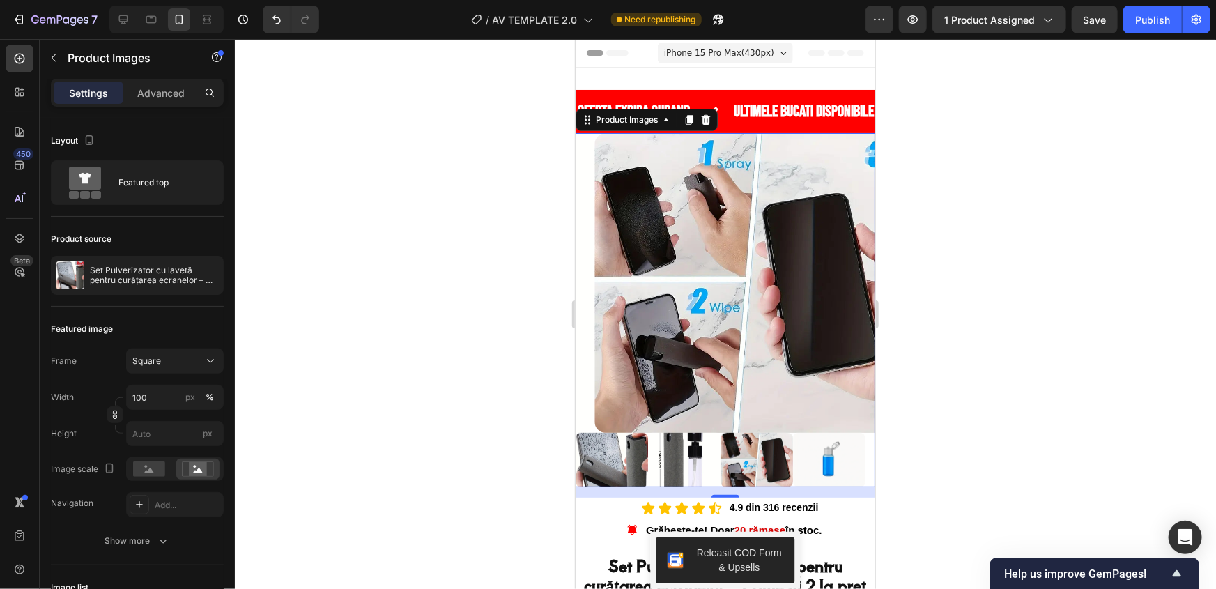
click at [819, 446] on img at bounding box center [829, 459] width 72 height 54
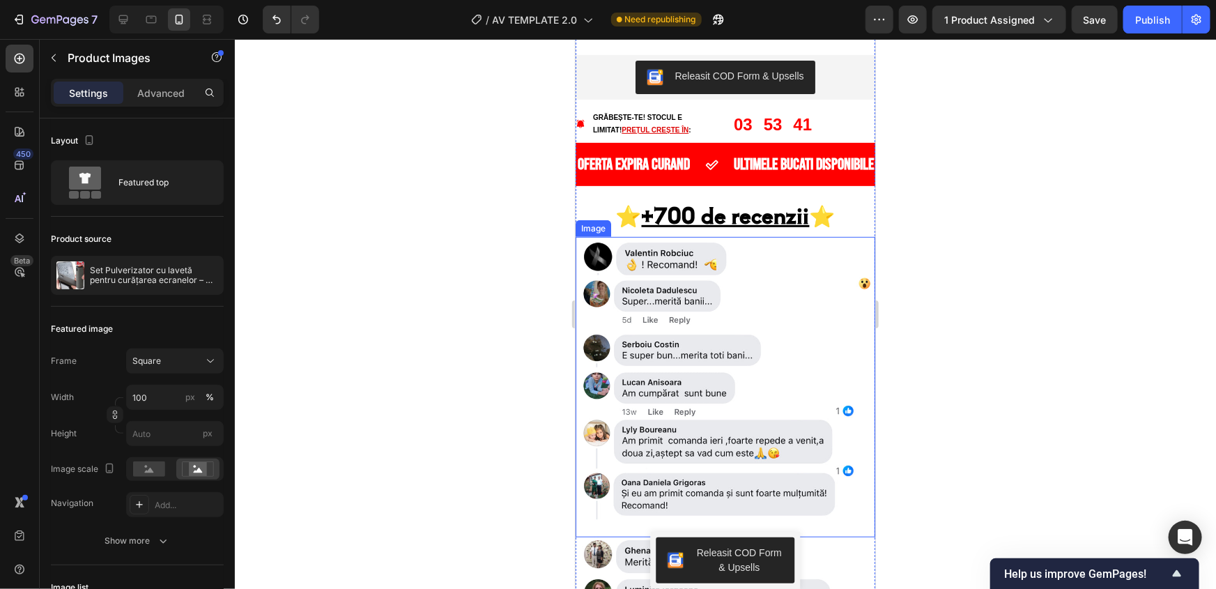
scroll to position [2914, 0]
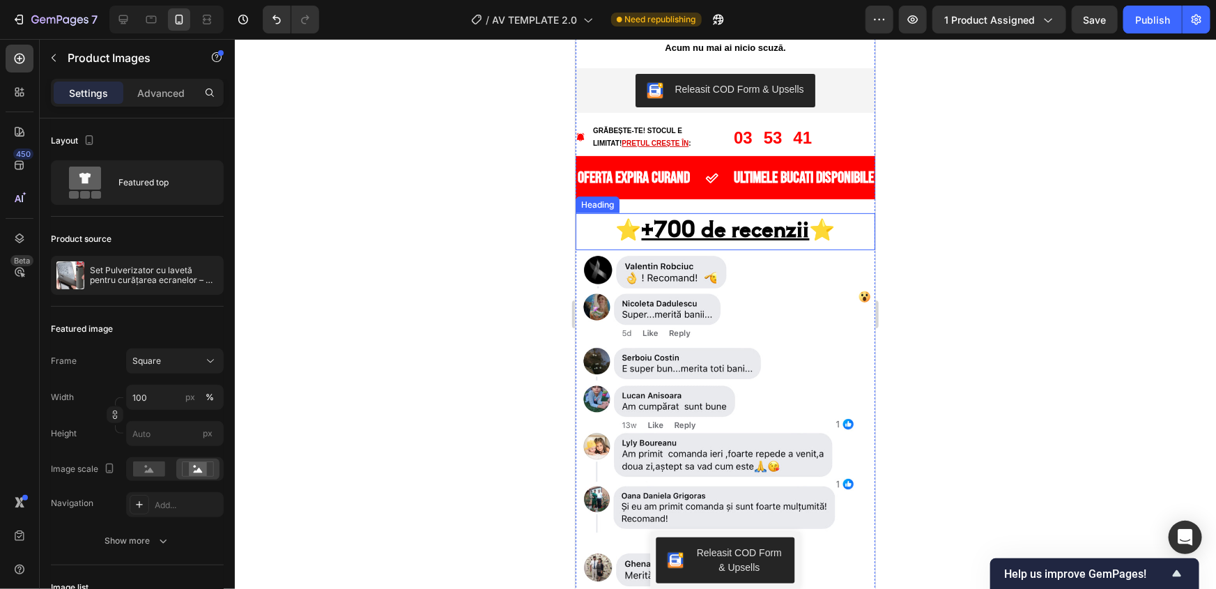
click at [669, 212] on u "+700 de recenzii" at bounding box center [725, 227] width 168 height 31
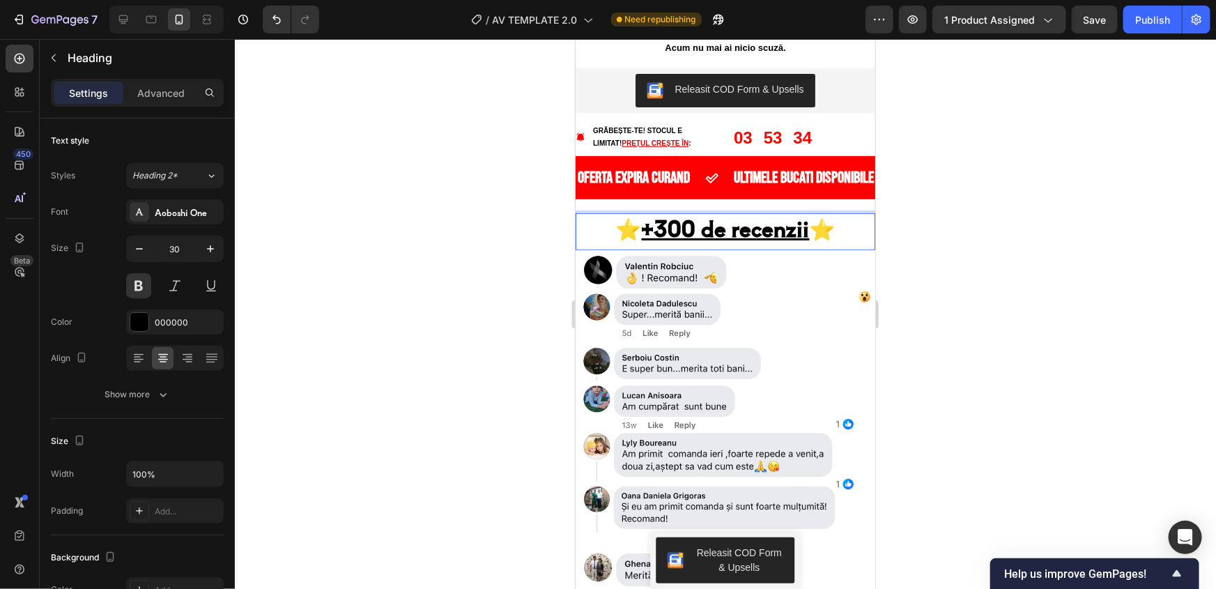
drag, startPoint x: 487, startPoint y: 251, endPoint x: 505, endPoint y: 234, distance: 24.7
click at [496, 240] on div at bounding box center [725, 314] width 981 height 550
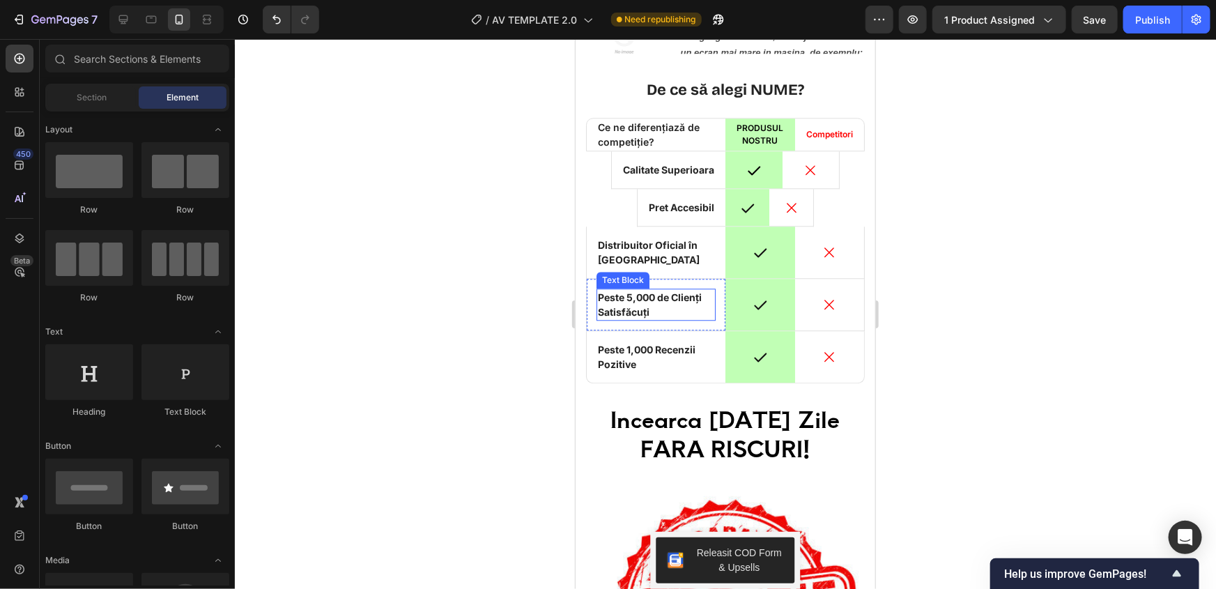
scroll to position [4372, 0]
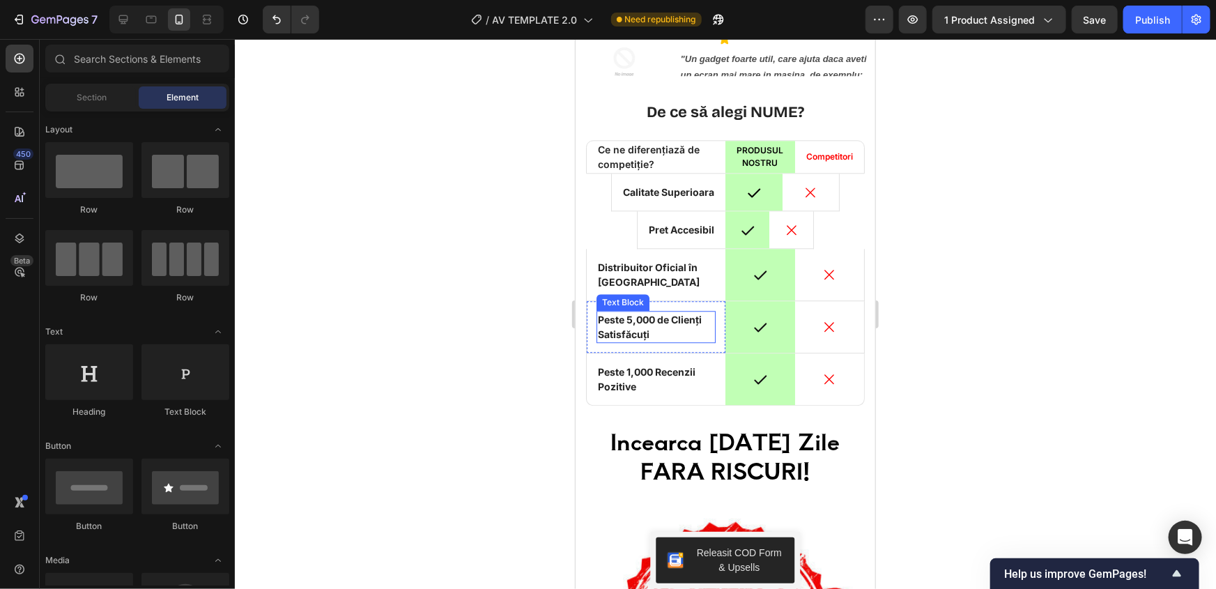
click at [636, 318] on p "Peste 5,000 de Clienți Satisfăcuți" at bounding box center [655, 326] width 116 height 29
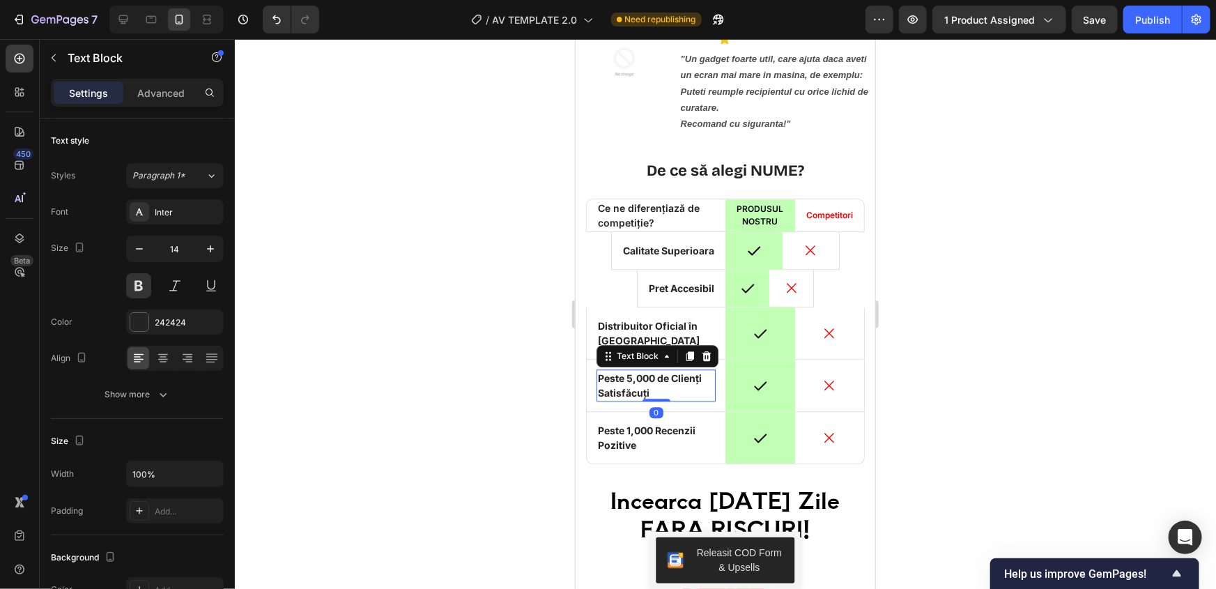
click at [643, 370] on p "Peste 5,000 de Clienți Satisfăcuți" at bounding box center [655, 384] width 116 height 29
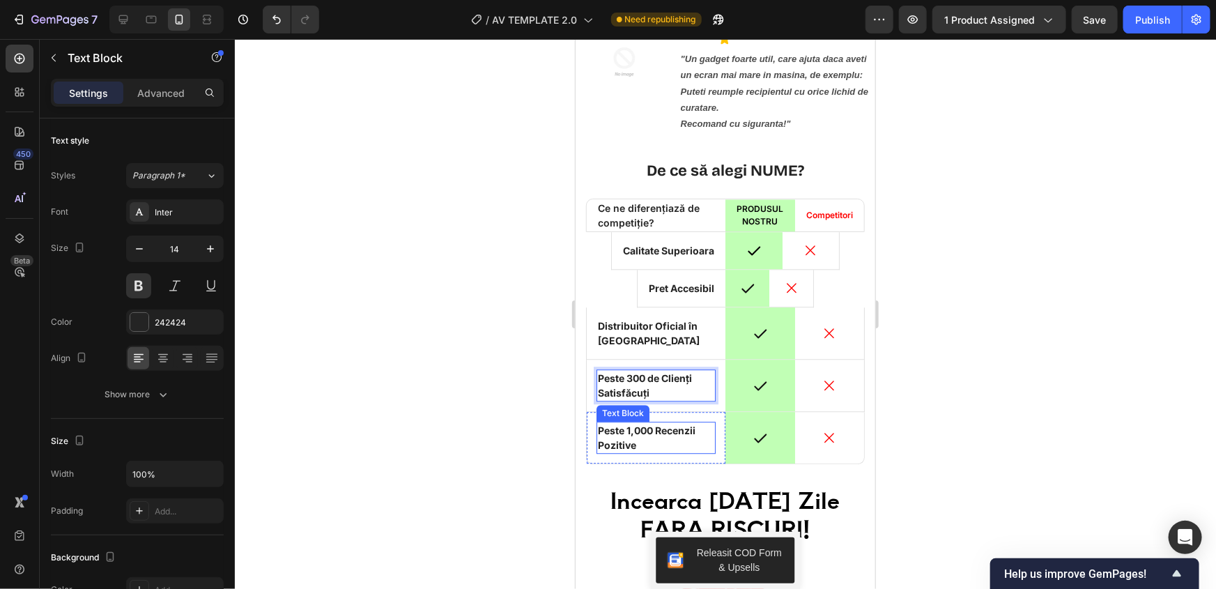
click at [636, 422] on p "Peste 1,000 Recenzii Pozitive" at bounding box center [655, 436] width 116 height 29
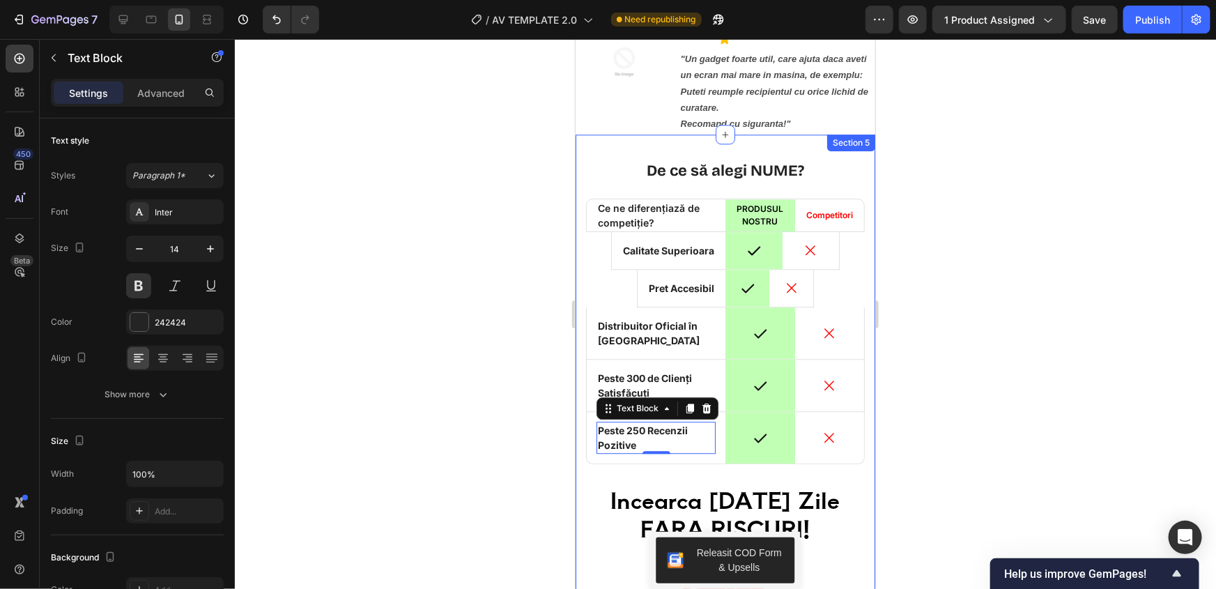
click at [501, 318] on div at bounding box center [725, 314] width 981 height 550
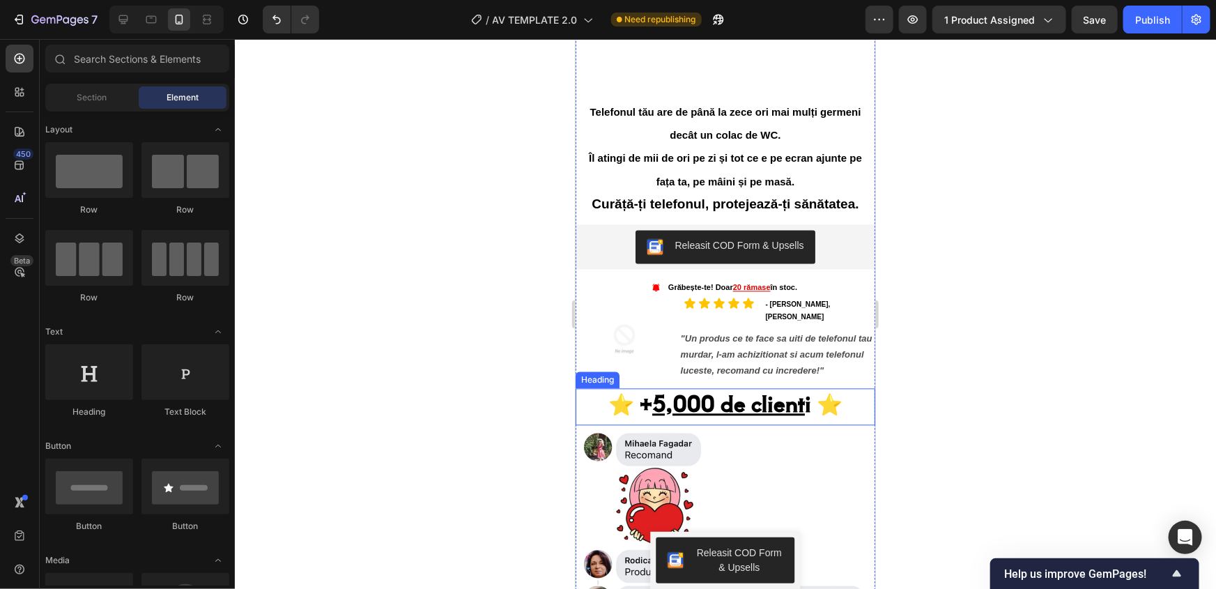
scroll to position [1457, 0]
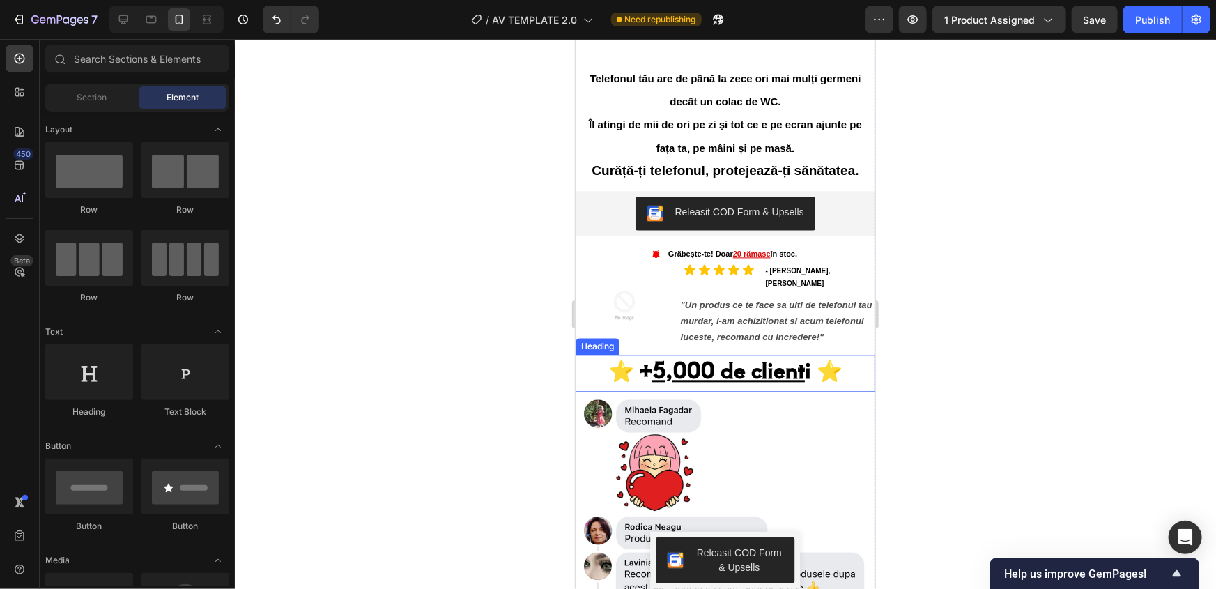
click at [675, 360] on u "5,000 de client" at bounding box center [728, 368] width 153 height 31
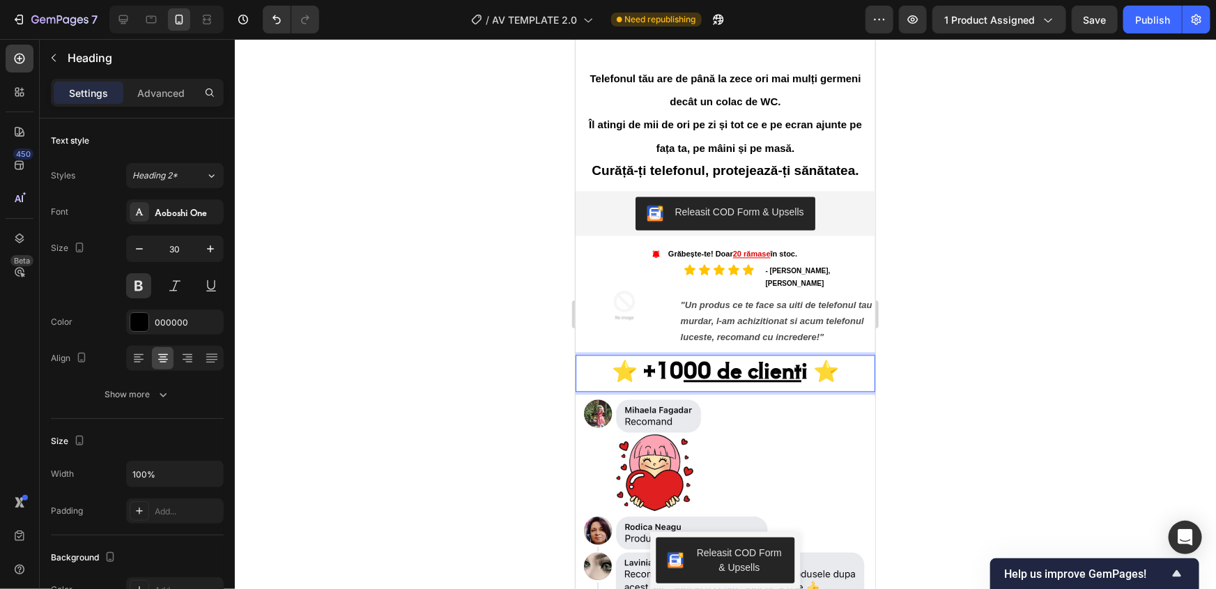
click at [544, 327] on div at bounding box center [725, 314] width 981 height 550
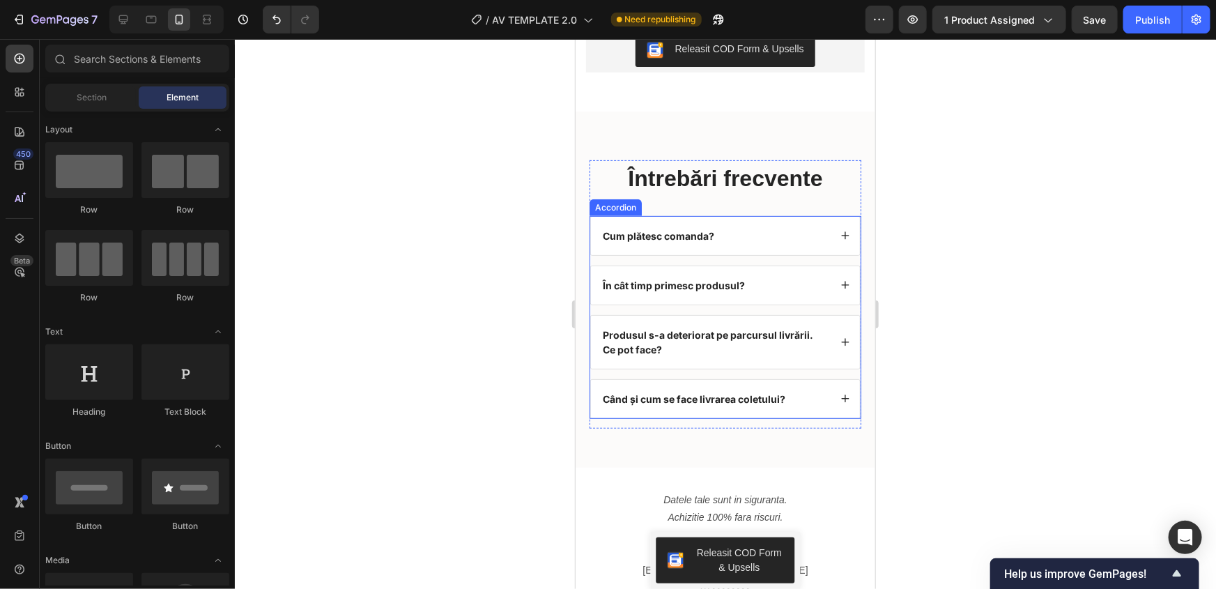
scroll to position [5639, 0]
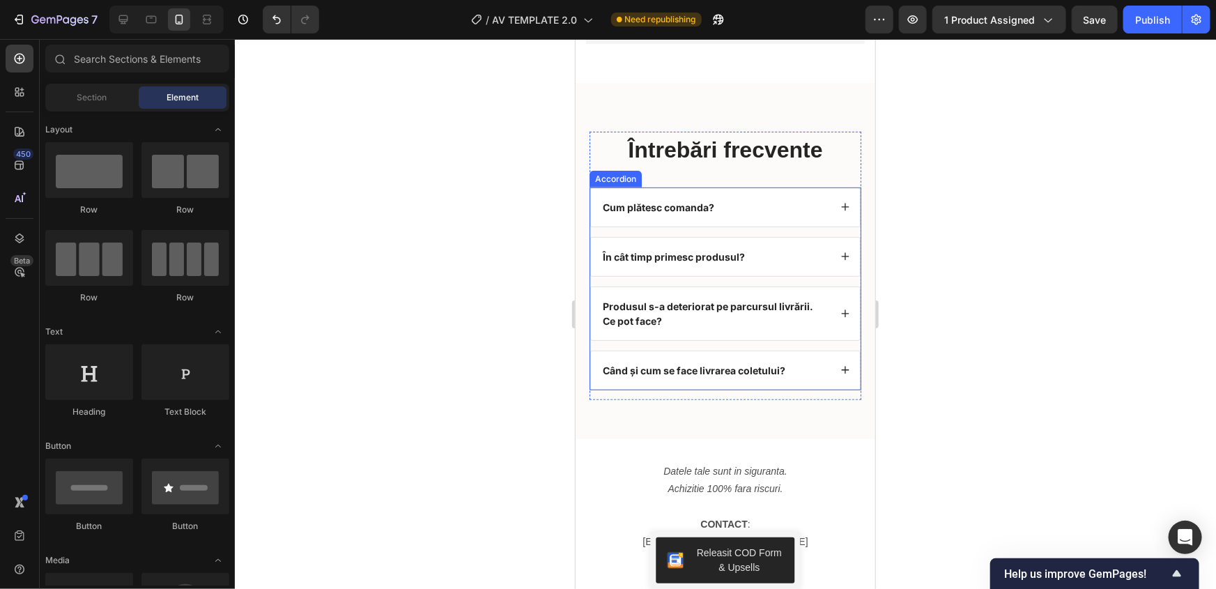
click at [840, 211] on icon at bounding box center [845, 206] width 10 height 10
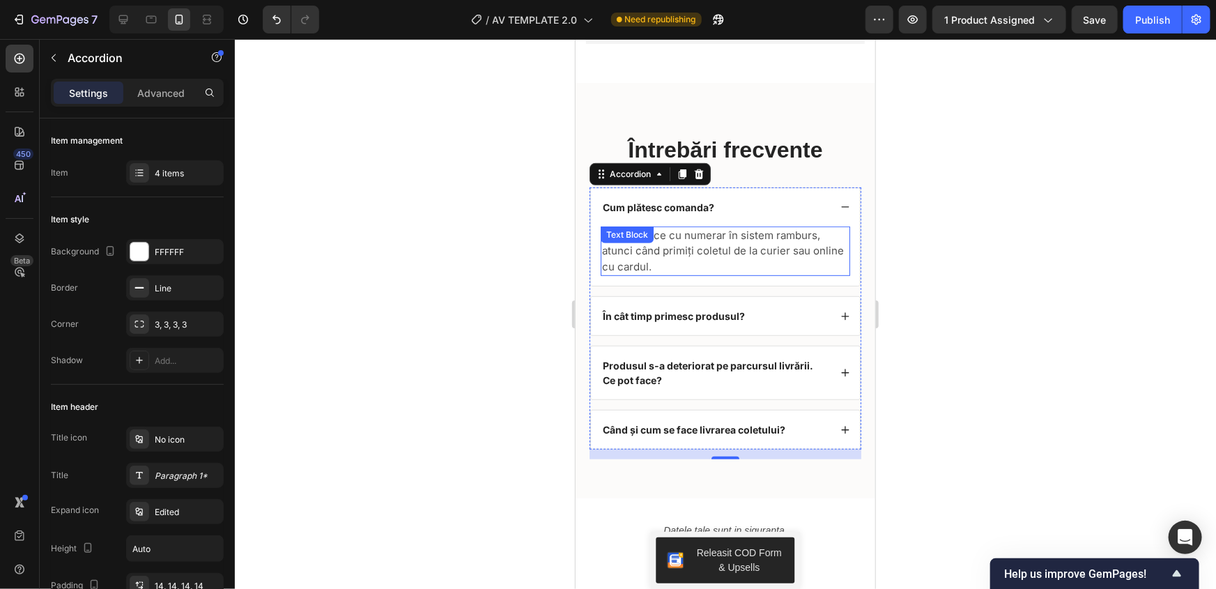
click at [688, 275] on p "Plata se face cu numerar în sistem ramburs, atunci când primiți coletul de la c…" at bounding box center [725, 250] width 247 height 47
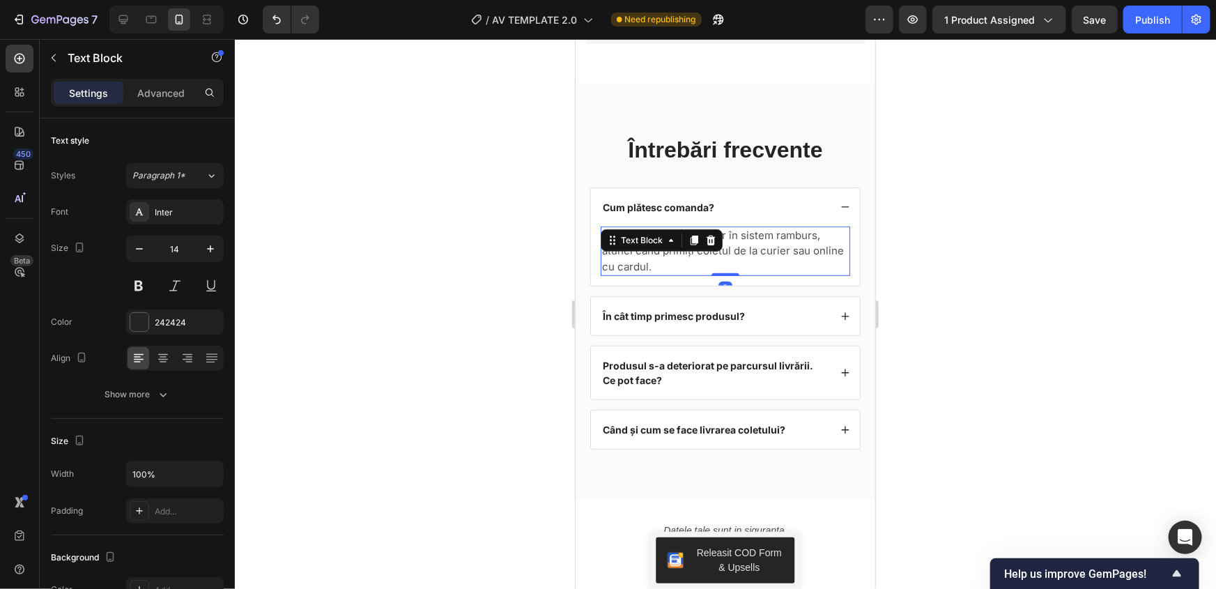
click at [678, 273] on span "Plata se face cu numerar în sistem ramburs, atunci când primiți coletul de la c…" at bounding box center [723, 250] width 242 height 45
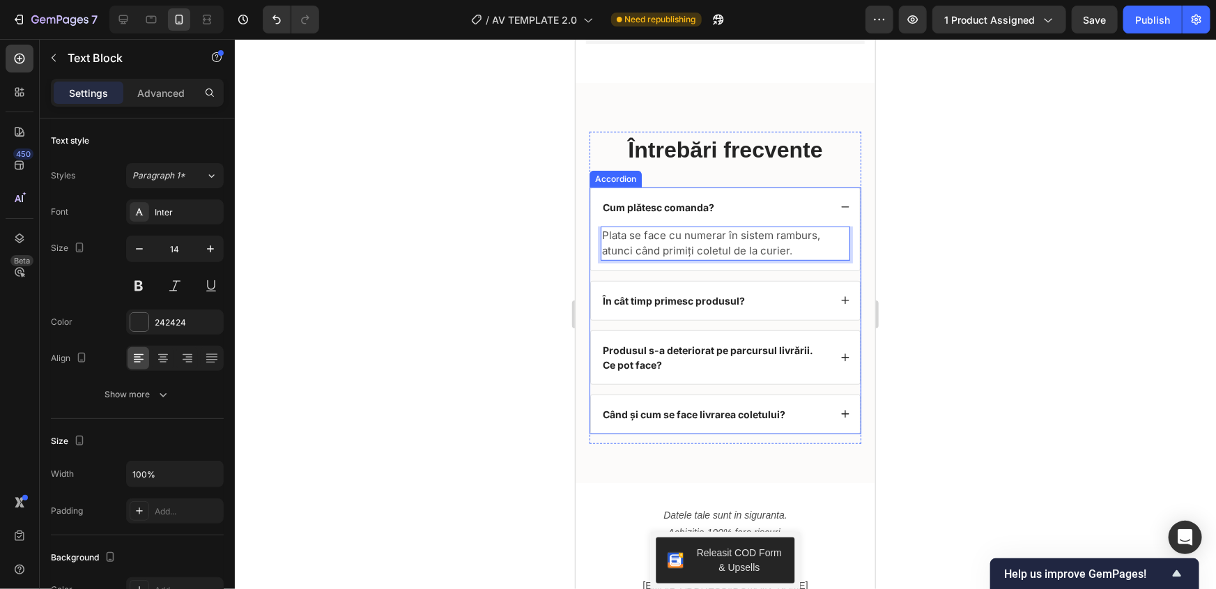
click at [757, 309] on div "În cât timp primesc produsul?" at bounding box center [714, 300] width 229 height 19
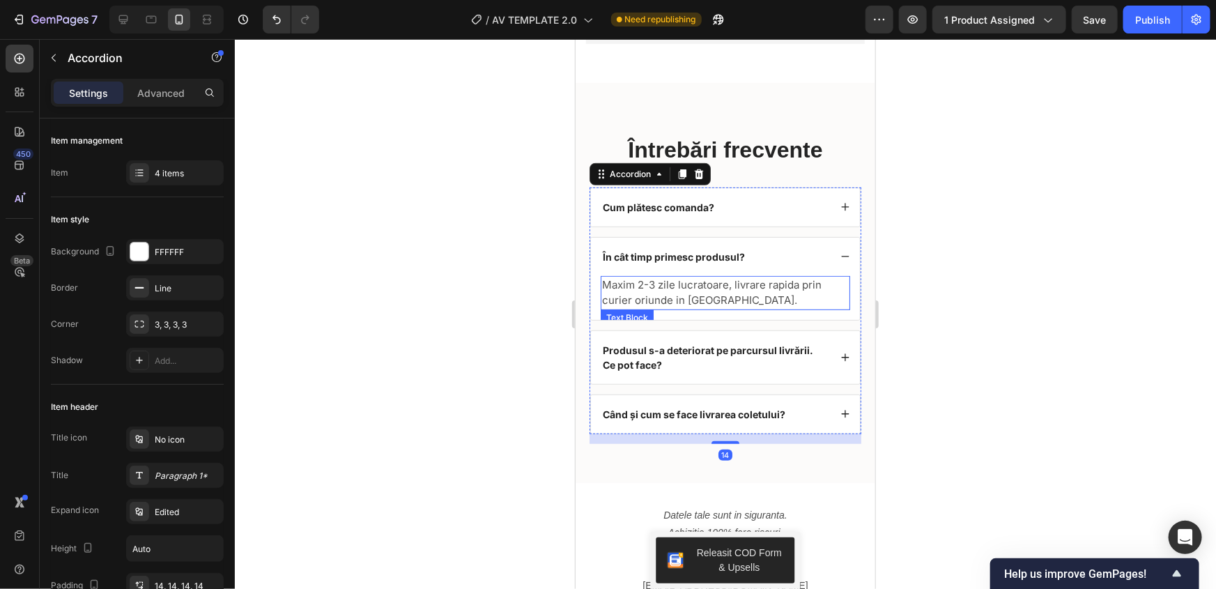
click at [645, 294] on span "Maxim 2-3 zile lucratoare, livrare rapida prin curier oriunde in tara." at bounding box center [712, 291] width 220 height 29
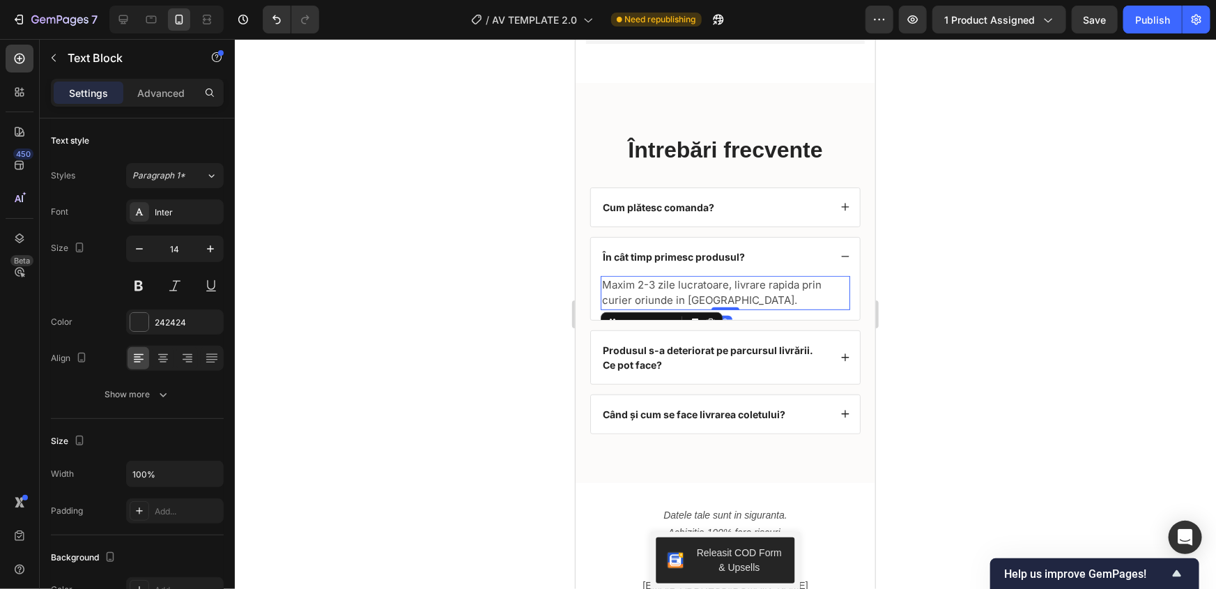
click at [647, 293] on span "Maxim 2-3 zile lucratoare, livrare rapida prin curier oriunde in tara." at bounding box center [712, 291] width 220 height 29
click at [639, 295] on span "Maxim 2-3 zile lucratoare, livrare rapida prin curier oriunde in tara." at bounding box center [712, 291] width 220 height 29
click at [643, 293] on span "Maxim 2-3 zile lucratoare, livrare rapida prin curier oriunde in tara." at bounding box center [712, 291] width 220 height 29
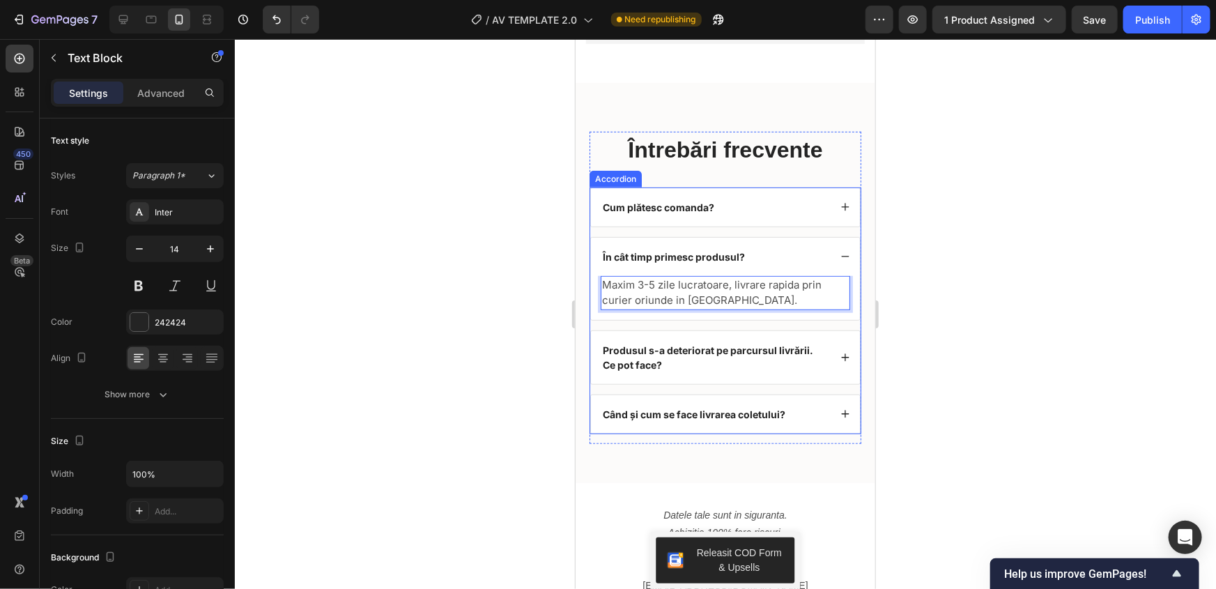
click at [827, 265] on div "În cât timp primesc produsul?" at bounding box center [724, 256] width 269 height 38
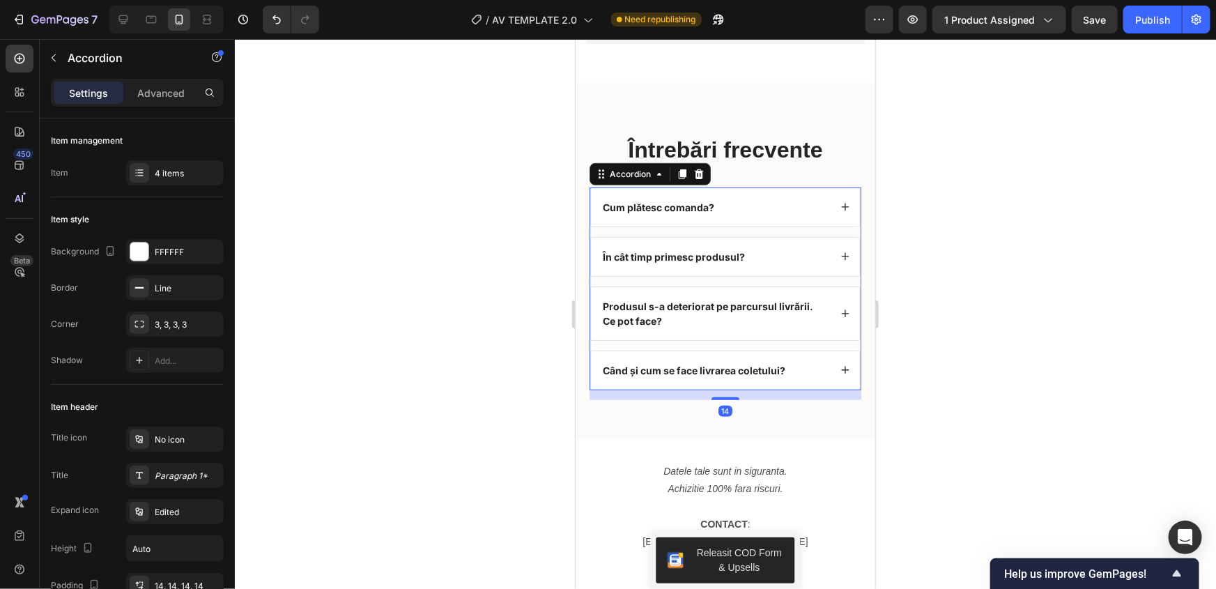
click at [841, 317] on icon at bounding box center [845, 313] width 8 height 8
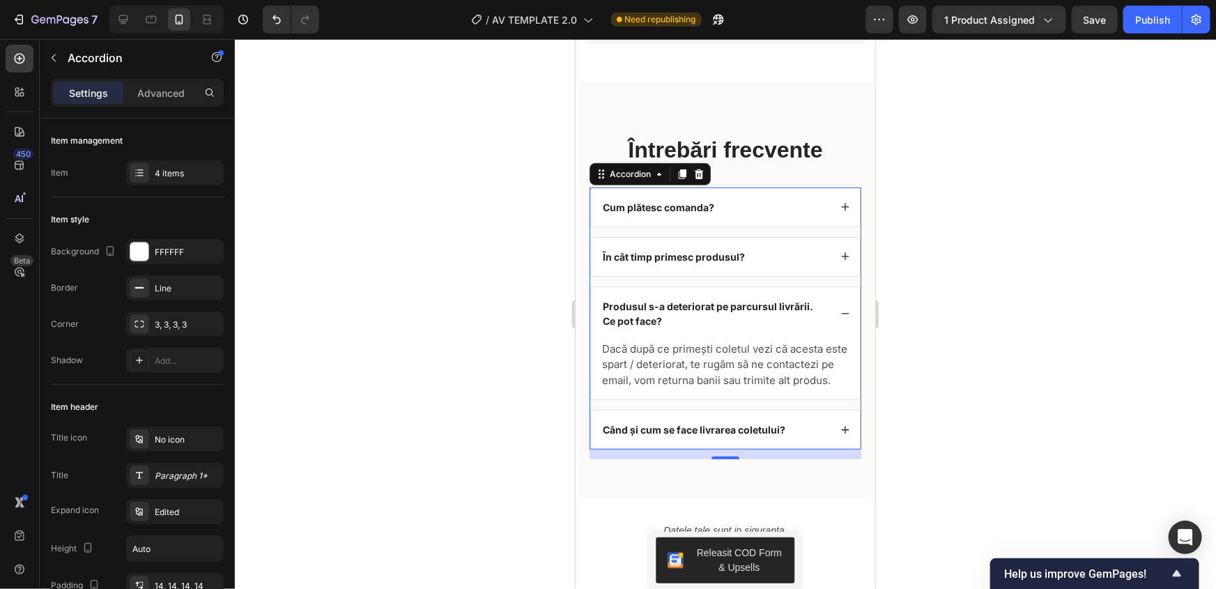
click at [840, 318] on icon at bounding box center [845, 313] width 10 height 10
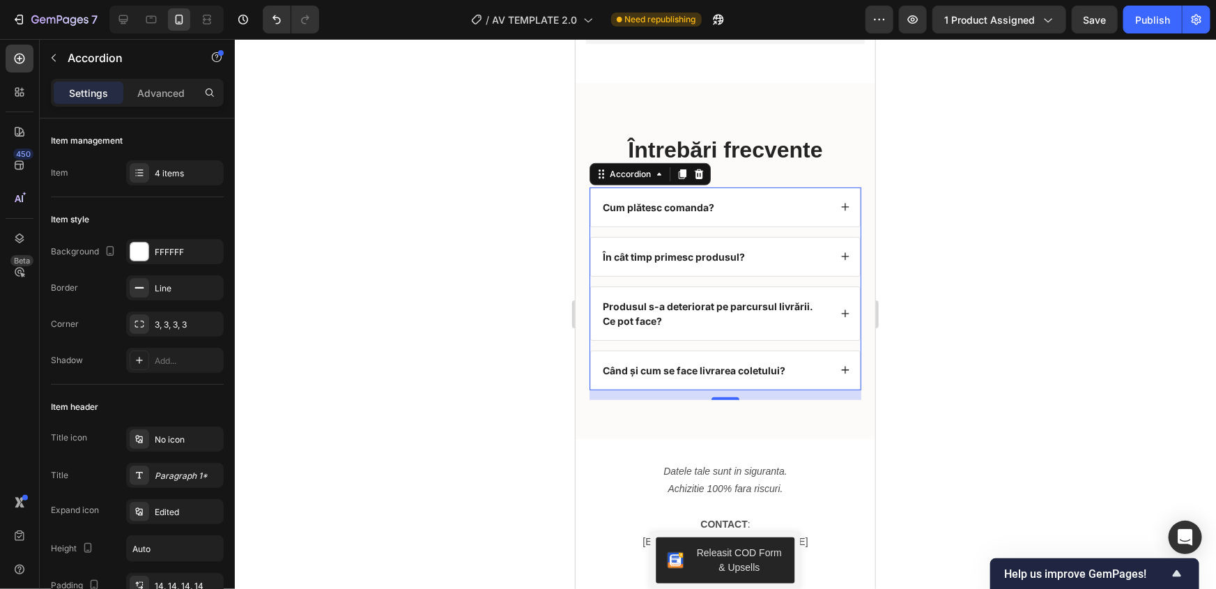
click at [828, 380] on div "Când și cum se face livrarea coletului?" at bounding box center [724, 370] width 269 height 38
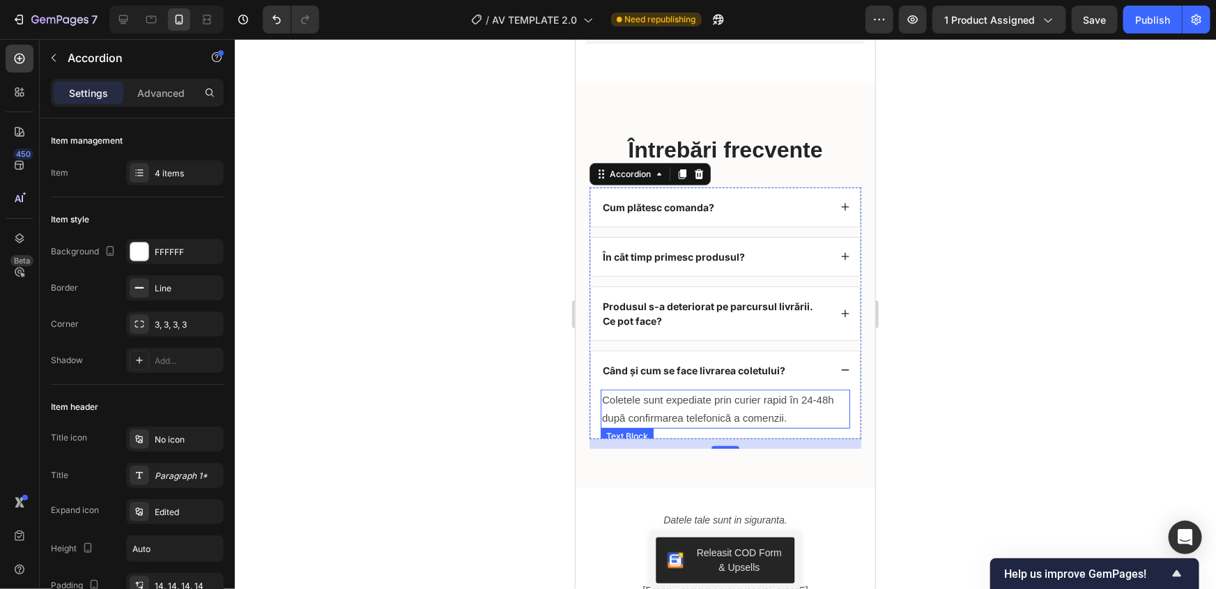
click at [807, 406] on span "Coletele sunt expediate prin curier rapid în 24-48h după confirmarea telefonică…" at bounding box center [718, 408] width 232 height 30
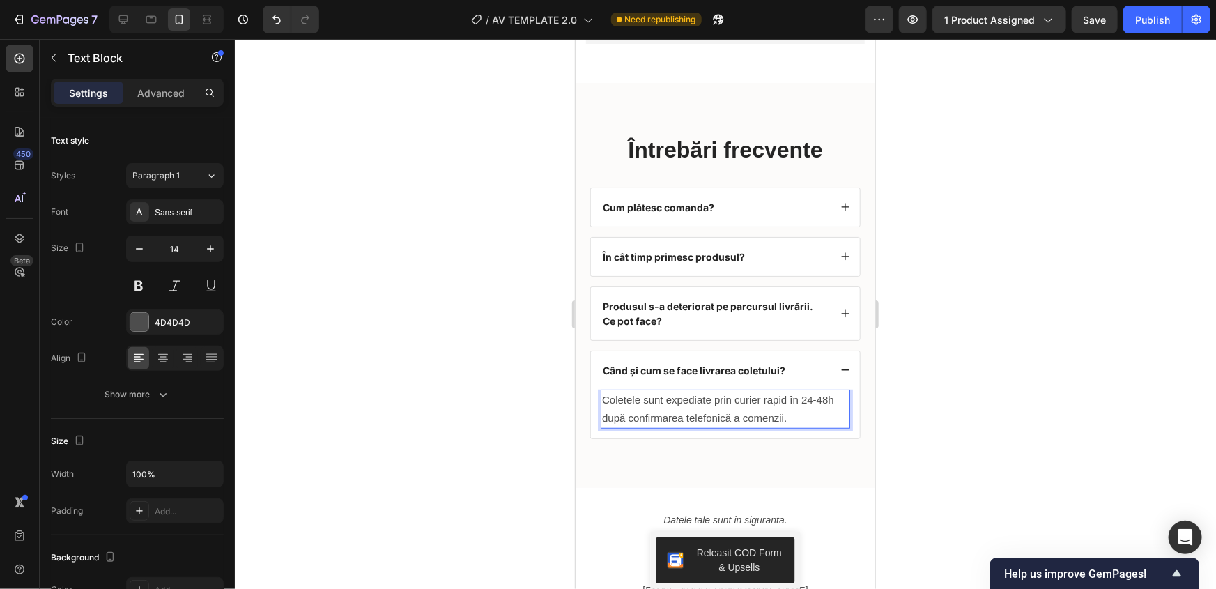
click at [811, 408] on span "Coletele sunt expediate prin curier rapid în 24-48h după confirmarea telefonică…" at bounding box center [718, 408] width 232 height 30
click at [840, 374] on icon at bounding box center [845, 370] width 10 height 10
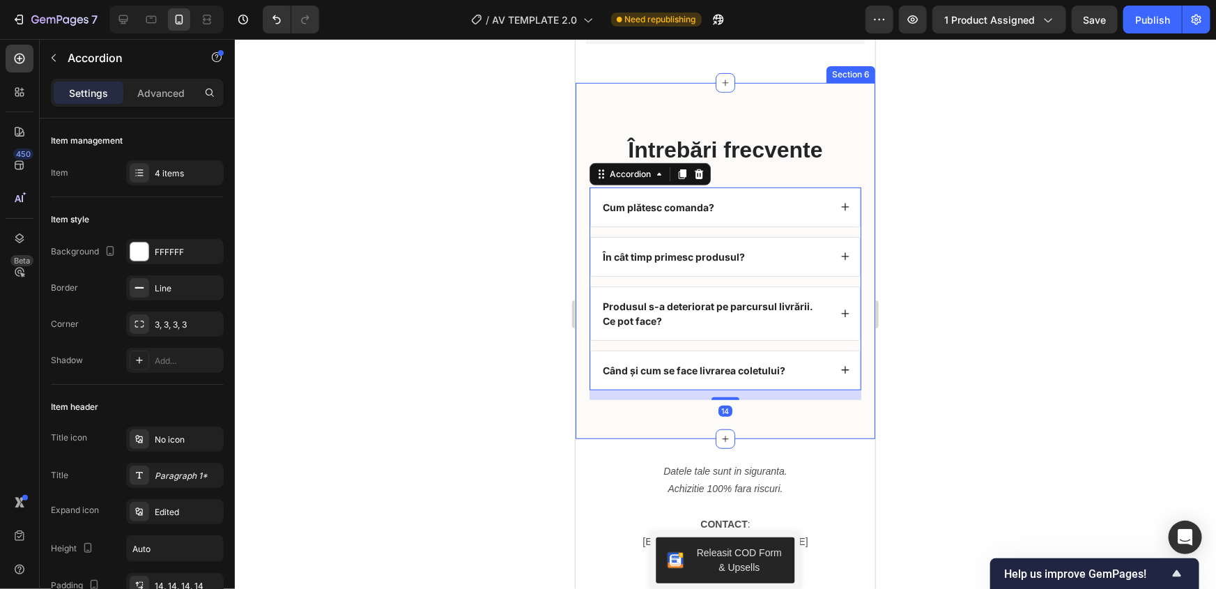
click at [536, 369] on div at bounding box center [725, 314] width 981 height 550
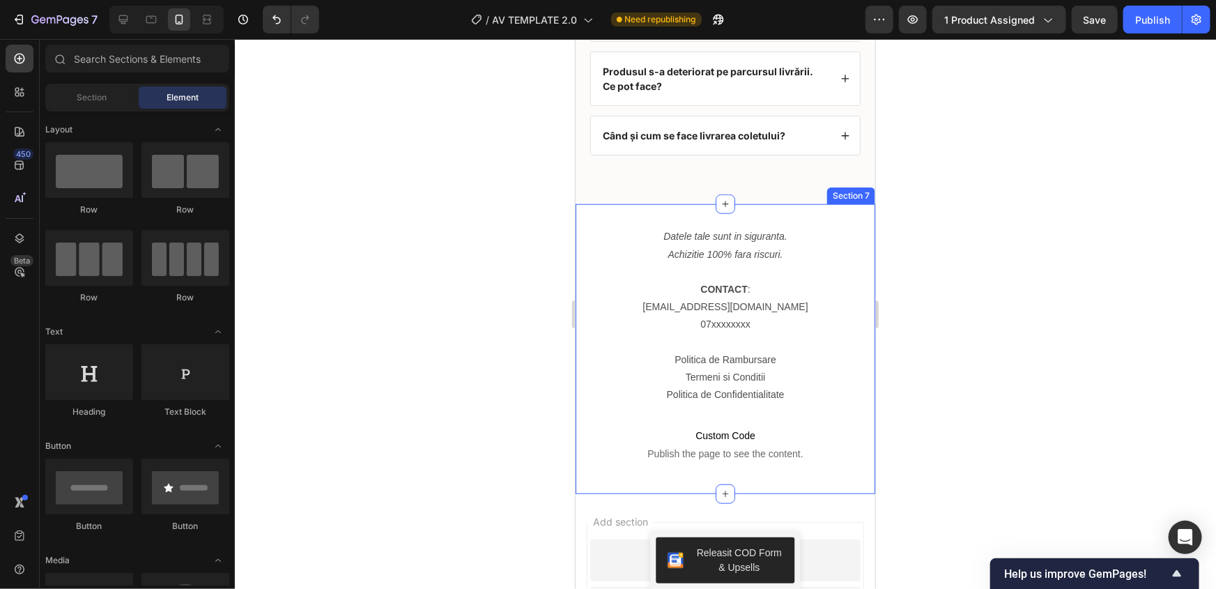
scroll to position [5893, 0]
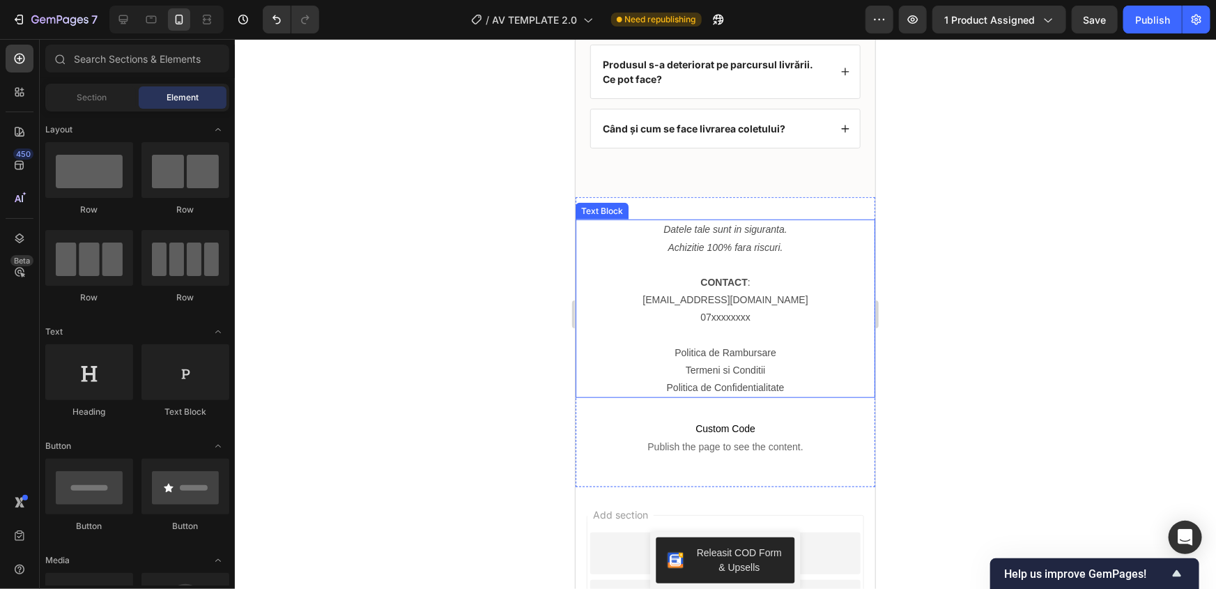
click at [739, 298] on link "email@email.com" at bounding box center [724, 298] width 165 height 11
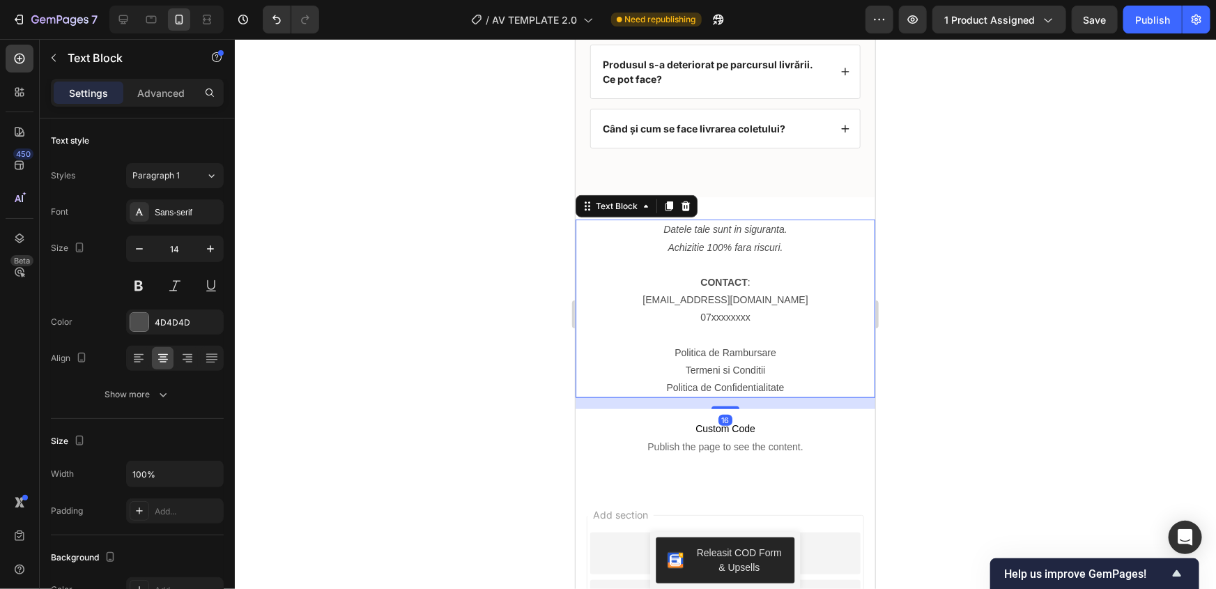
click at [713, 298] on link "email@email.com" at bounding box center [724, 298] width 165 height 11
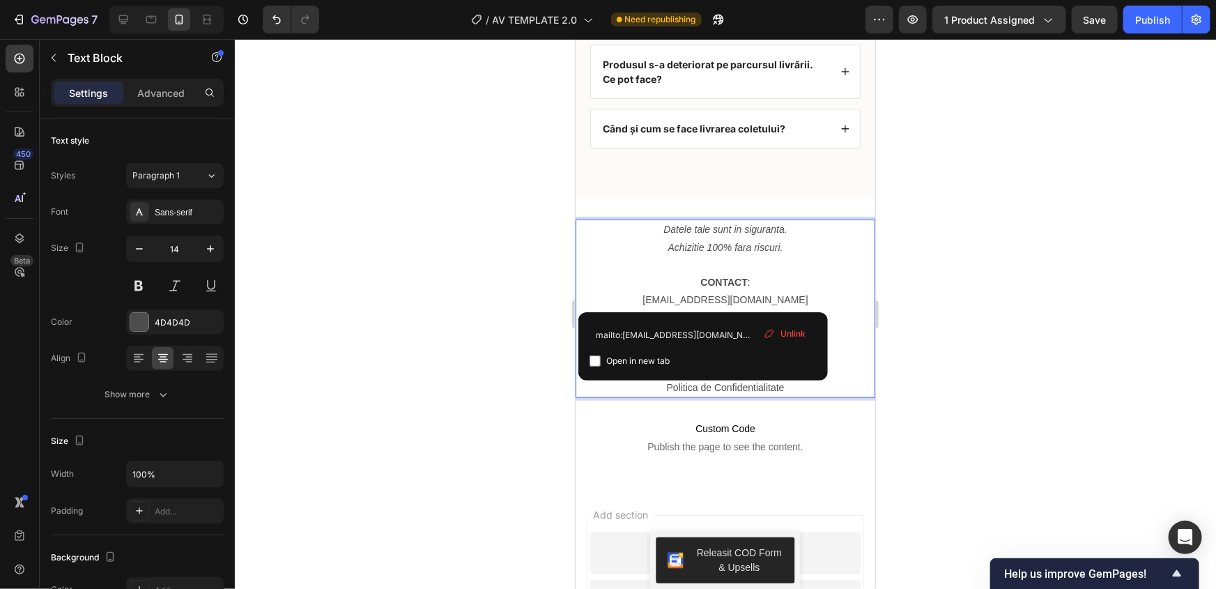
click at [590, 303] on p "contact.clarifix@gmail.com" at bounding box center [724, 299] width 297 height 17
click at [776, 286] on p "CONTACT :" at bounding box center [724, 281] width 297 height 17
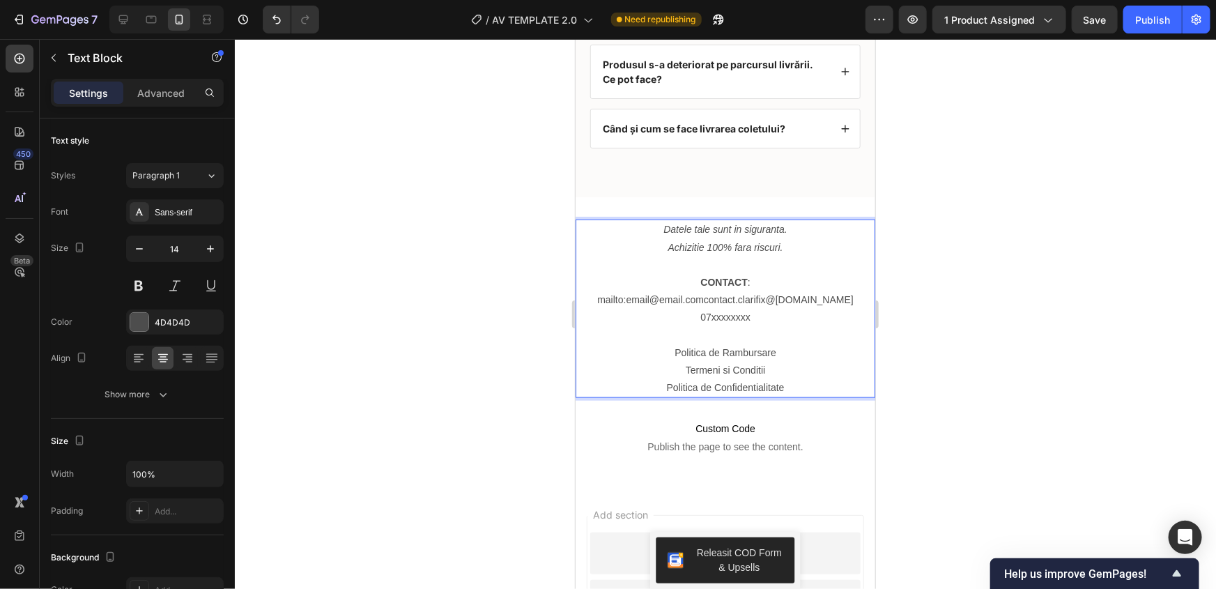
click at [744, 313] on p "07xxxxxxxx" at bounding box center [724, 316] width 297 height 17
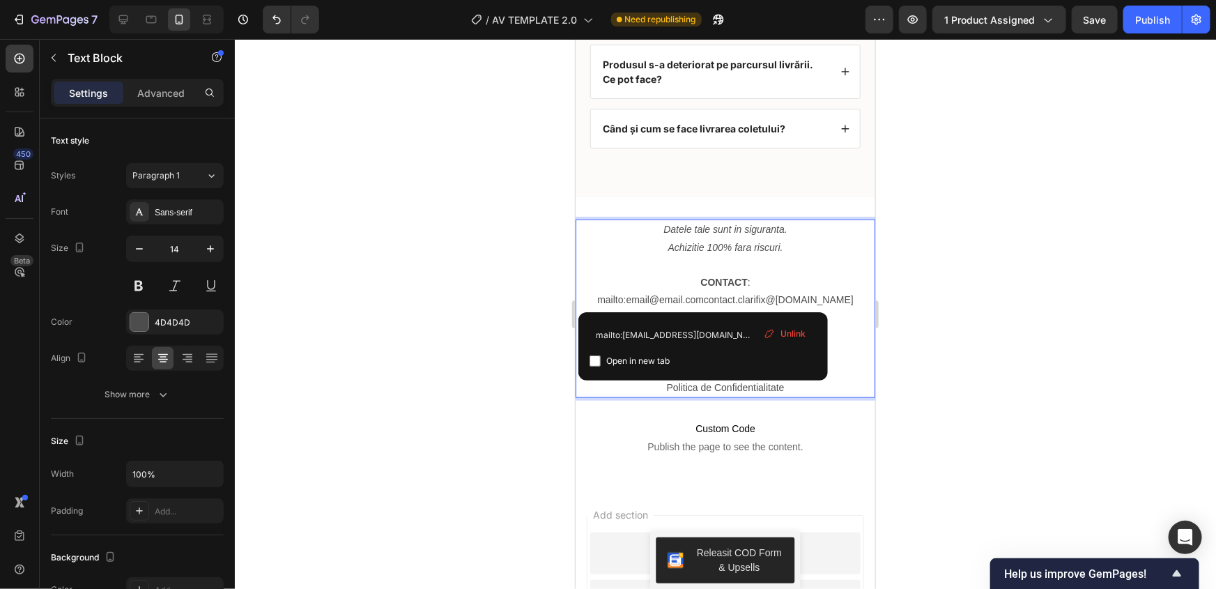
click at [692, 298] on link "mailto:email@email.comcontact.clarifix@gmail.com" at bounding box center [725, 298] width 257 height 11
click at [782, 335] on span "Unlink" at bounding box center [793, 334] width 25 height 13
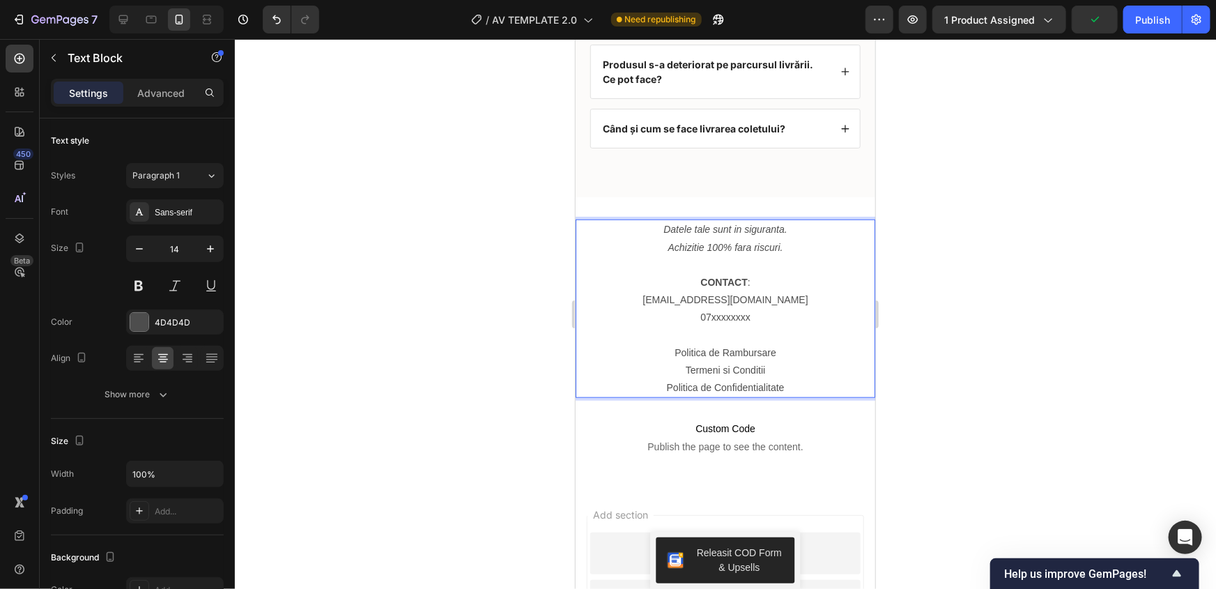
click at [673, 300] on p "macontact.clarifix@gmail.com" at bounding box center [724, 299] width 297 height 17
click at [773, 300] on p "contact.clarifix@gmail.com" at bounding box center [724, 299] width 297 height 17
drag, startPoint x: 778, startPoint y: 296, endPoint x: 667, endPoint y: 298, distance: 110.8
click at [667, 298] on p "contact.clarifix@gmail.com" at bounding box center [724, 299] width 297 height 17
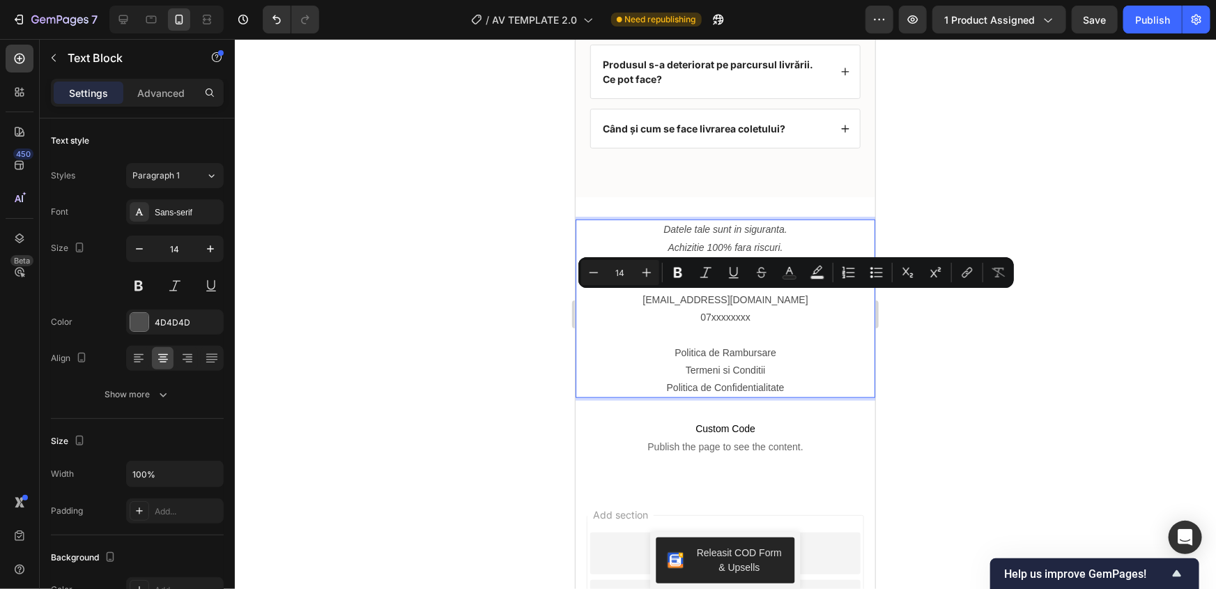
click at [754, 309] on p "07xxxxxxxx" at bounding box center [724, 316] width 297 height 17
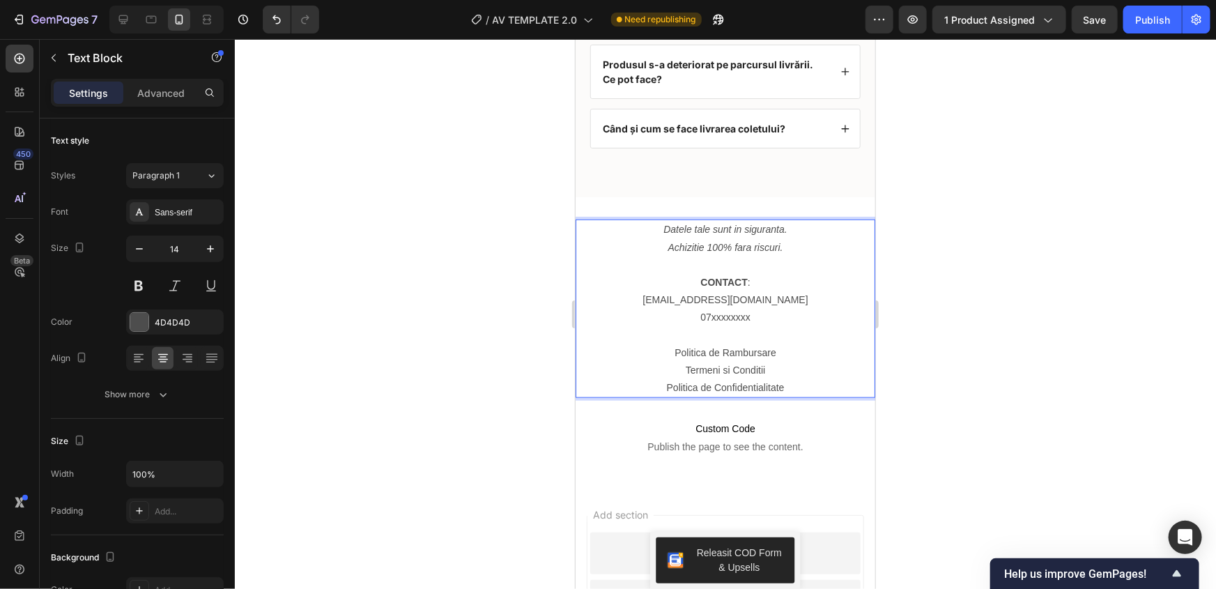
click at [747, 298] on p "contact.clarifix@gmail.com" at bounding box center [724, 299] width 297 height 17
click at [750, 298] on p "contact.clarifix@gmail.com" at bounding box center [724, 299] width 297 height 17
click at [778, 298] on p "contact.clarifix@gmail.com" at bounding box center [724, 299] width 297 height 17
drag, startPoint x: 778, startPoint y: 298, endPoint x: 668, endPoint y: 294, distance: 109.5
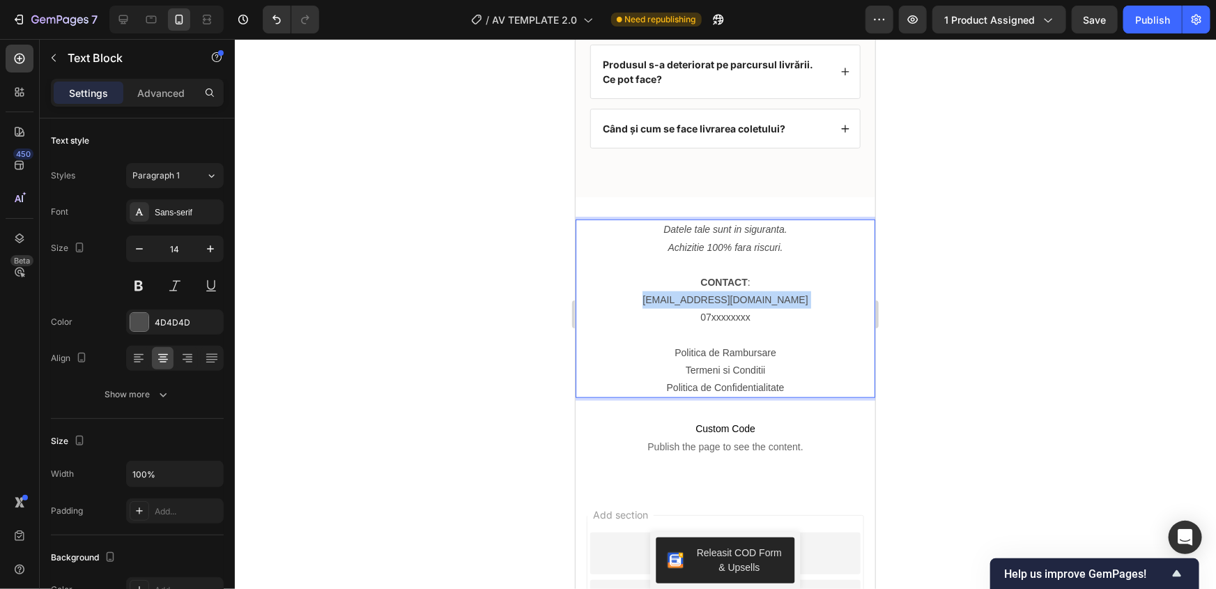
click at [668, 294] on p "contact.clarifix@gmail.com" at bounding box center [724, 299] width 297 height 17
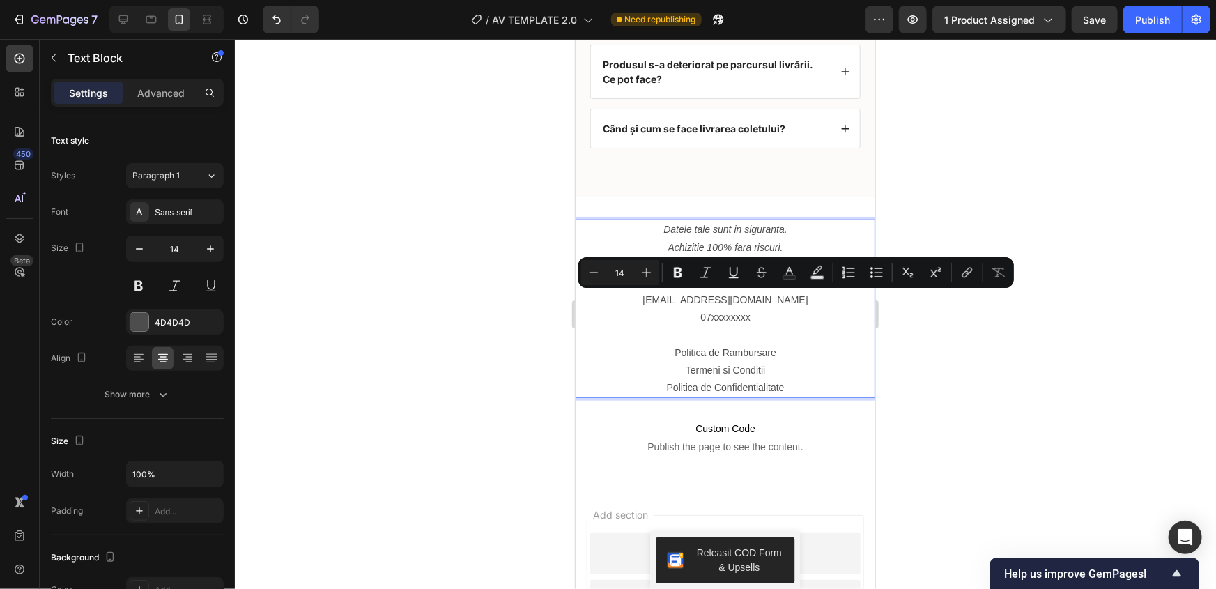
click at [835, 330] on p "Rich Text Editor. Editing area: main" at bounding box center [724, 334] width 297 height 17
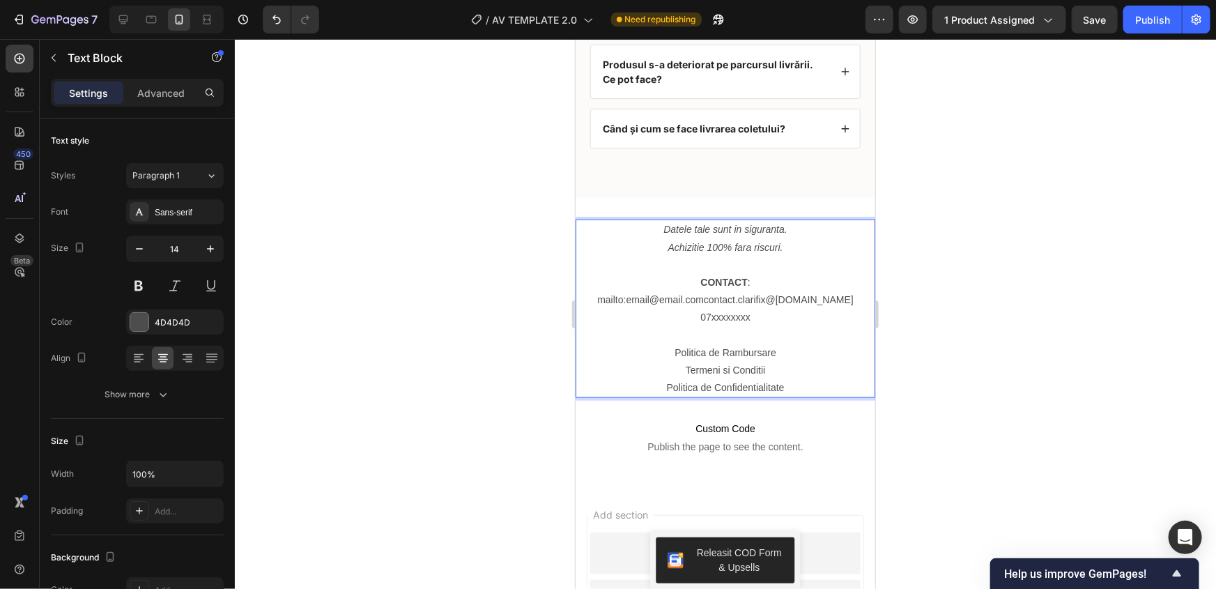
click at [736, 300] on link "mailto:email@email.comcontact.clarifix@gmail.com" at bounding box center [725, 298] width 257 height 11
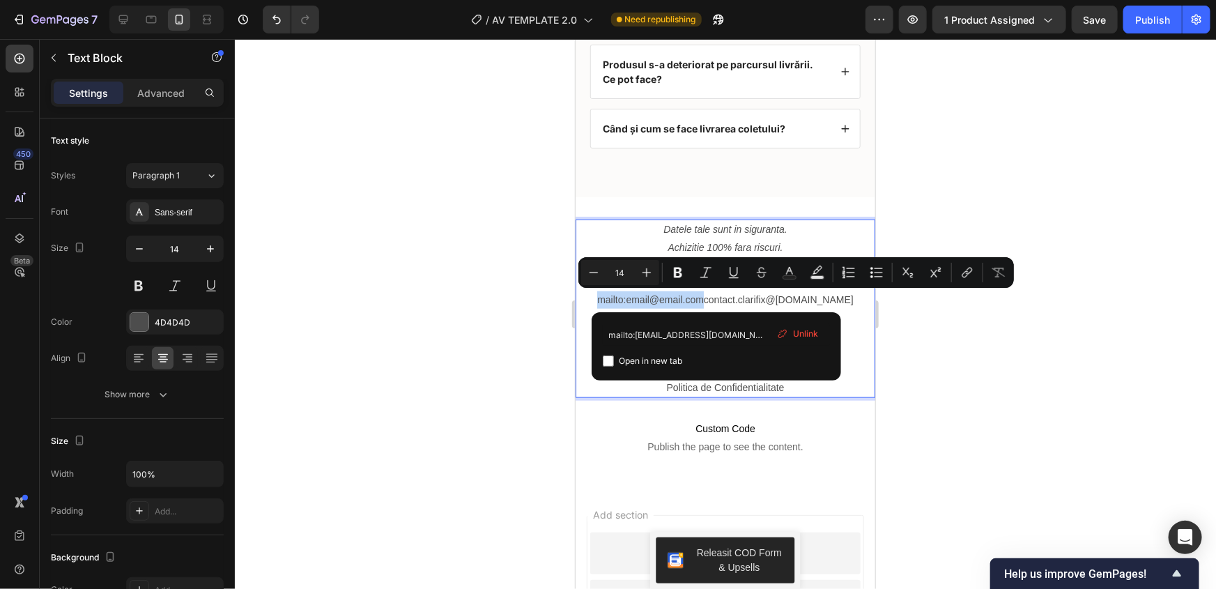
drag, startPoint x: 713, startPoint y: 298, endPoint x: 614, endPoint y: 296, distance: 99.0
click at [614, 296] on link "mailto:email@email.comcontact.clarifix@gmail.com" at bounding box center [725, 298] width 257 height 11
click at [793, 334] on div "Unlink" at bounding box center [798, 334] width 53 height 18
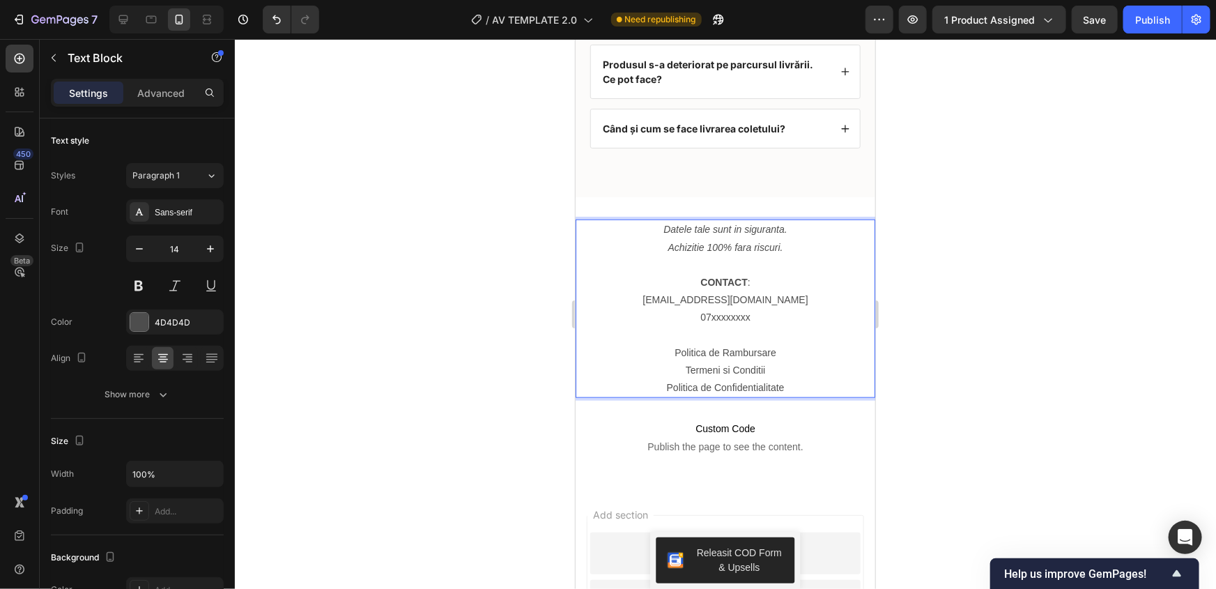
click at [715, 302] on link "contact.clarifix@gmail.com" at bounding box center [724, 298] width 165 height 11
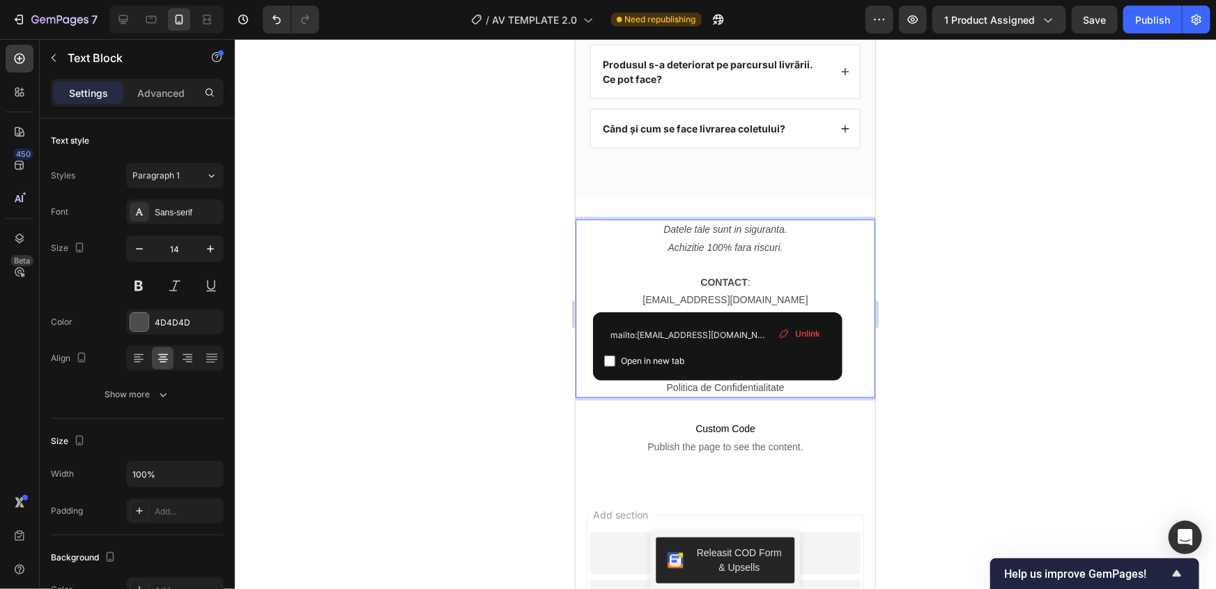
click at [794, 332] on div "Unlink" at bounding box center [799, 334] width 53 height 18
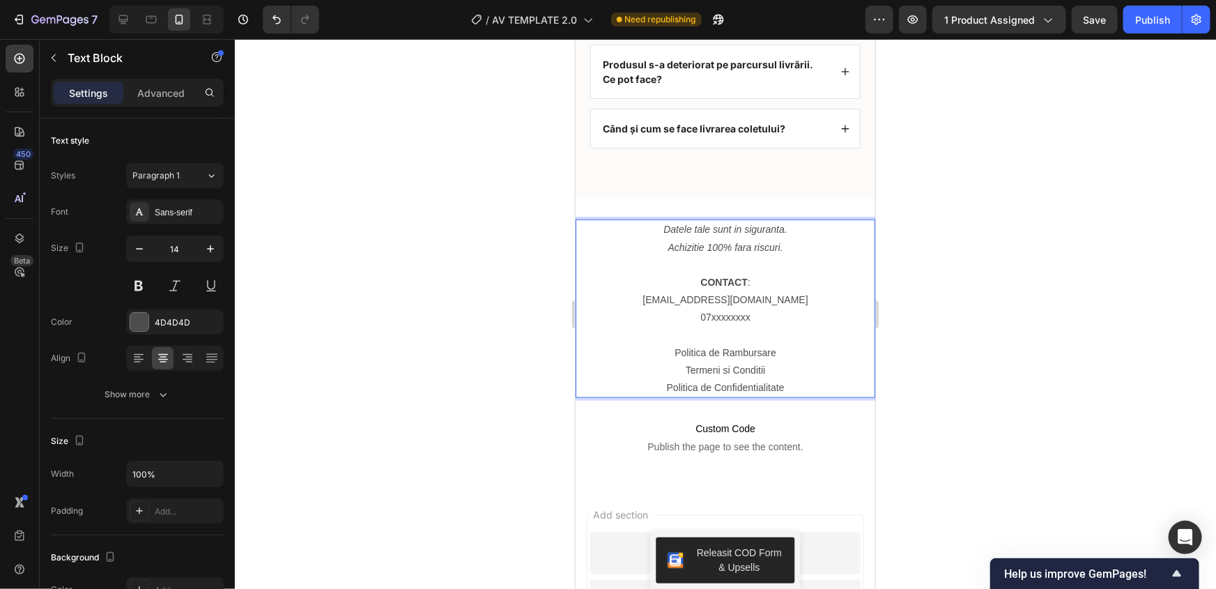
click at [748, 308] on p "07xxxxxxxx" at bounding box center [724, 316] width 297 height 17
click at [751, 303] on p "contact.clarifix@gmail.com" at bounding box center [724, 299] width 297 height 17
click at [758, 298] on p "contact.clarifix@gmail.com" at bounding box center [724, 299] width 297 height 17
click at [779, 299] on p "contact.clarifix@gmail.com" at bounding box center [724, 299] width 297 height 17
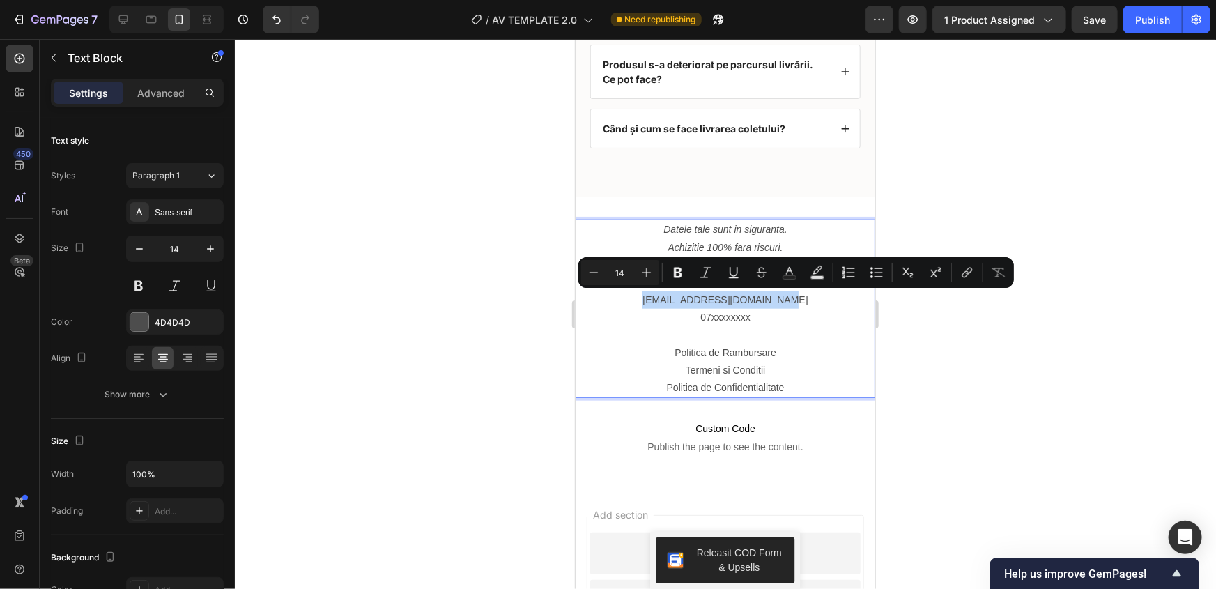
drag, startPoint x: 772, startPoint y: 301, endPoint x: 663, endPoint y: 293, distance: 109.1
click at [663, 293] on p "contact.clarifix@gmail.com" at bounding box center [724, 299] width 297 height 17
copy p "contact.clarifix@gmail.com"
click at [972, 275] on icon "Editor contextual toolbar" at bounding box center [968, 273] width 14 height 14
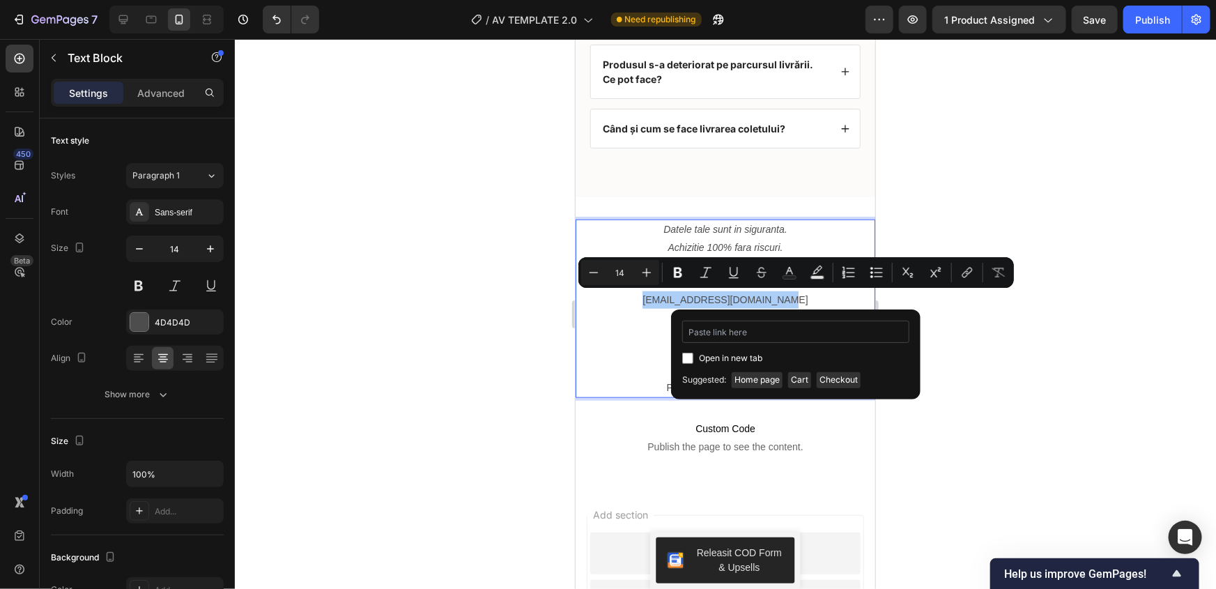
type input "contact.clarifix@gmail.com"
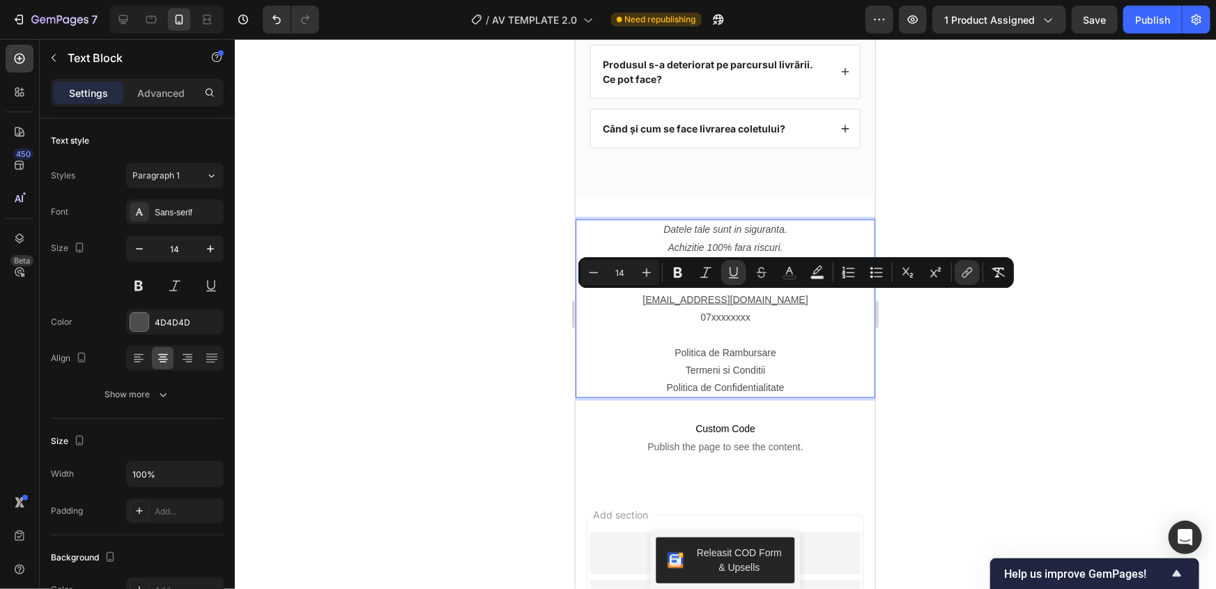
click at [1009, 376] on div at bounding box center [725, 314] width 981 height 550
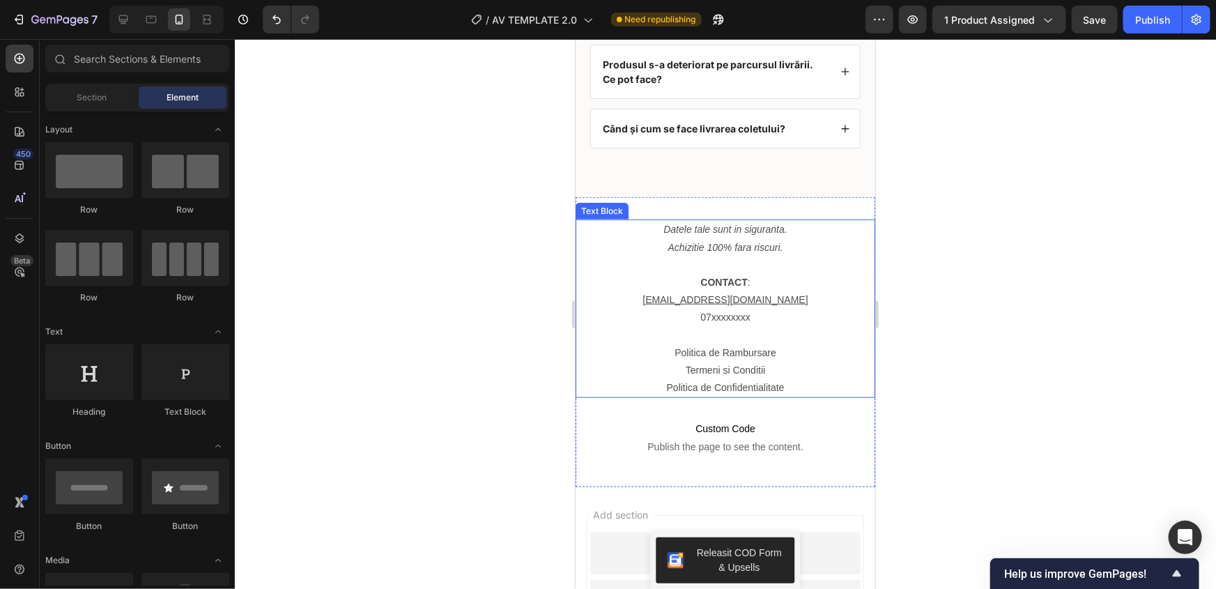
click at [738, 300] on u "contact.clarifix@gmail.com" at bounding box center [724, 298] width 165 height 11
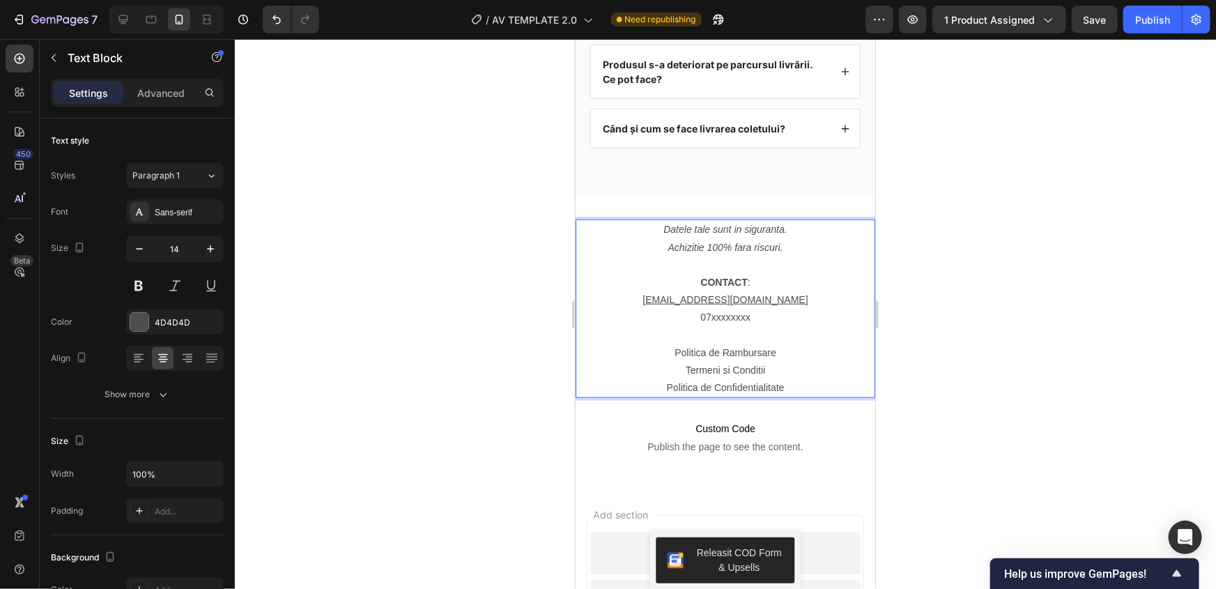
click at [743, 321] on p "07xxxxxxxx" at bounding box center [724, 316] width 297 height 17
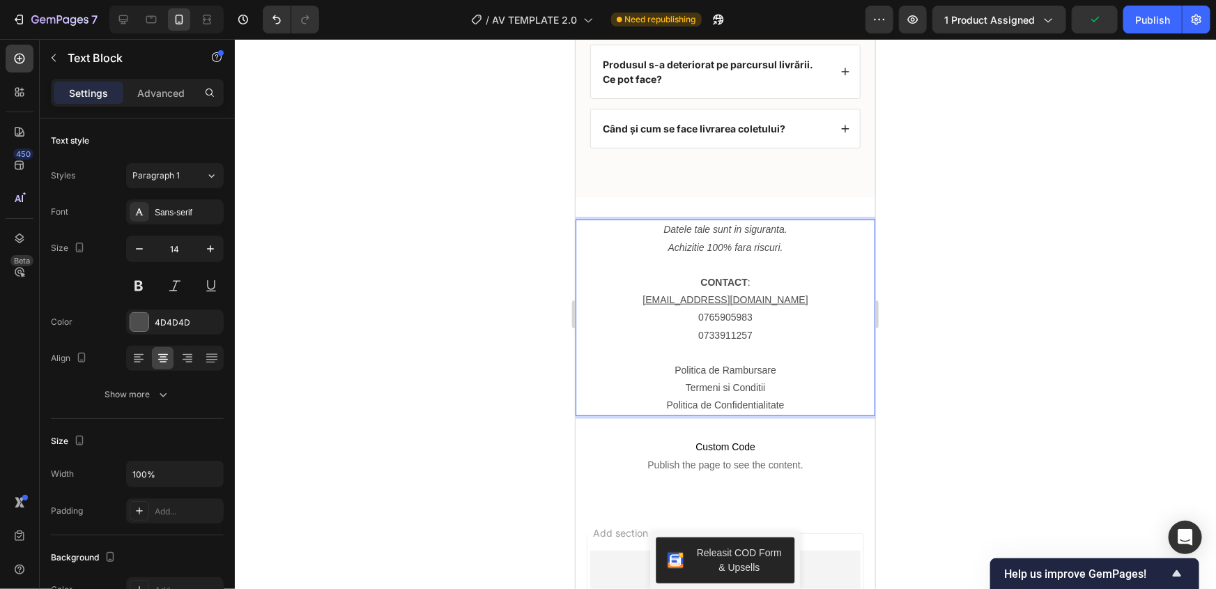
click at [706, 326] on p "0733911257" at bounding box center [724, 334] width 297 height 17
click at [708, 321] on p "0765905983" at bounding box center [724, 316] width 297 height 17
click at [767, 339] on p "0733911257" at bounding box center [724, 334] width 297 height 17
click at [766, 372] on p "Politica de Rambursare" at bounding box center [724, 369] width 297 height 17
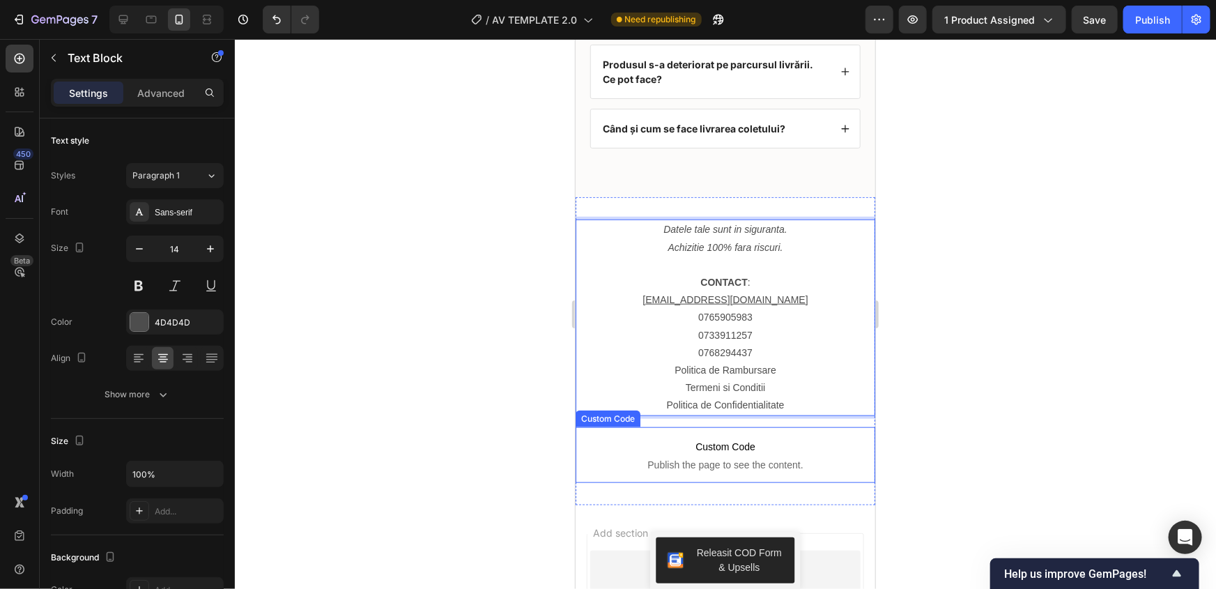
click at [706, 471] on p "Custom Code Publish the page to see the content." at bounding box center [725, 455] width 300 height 56
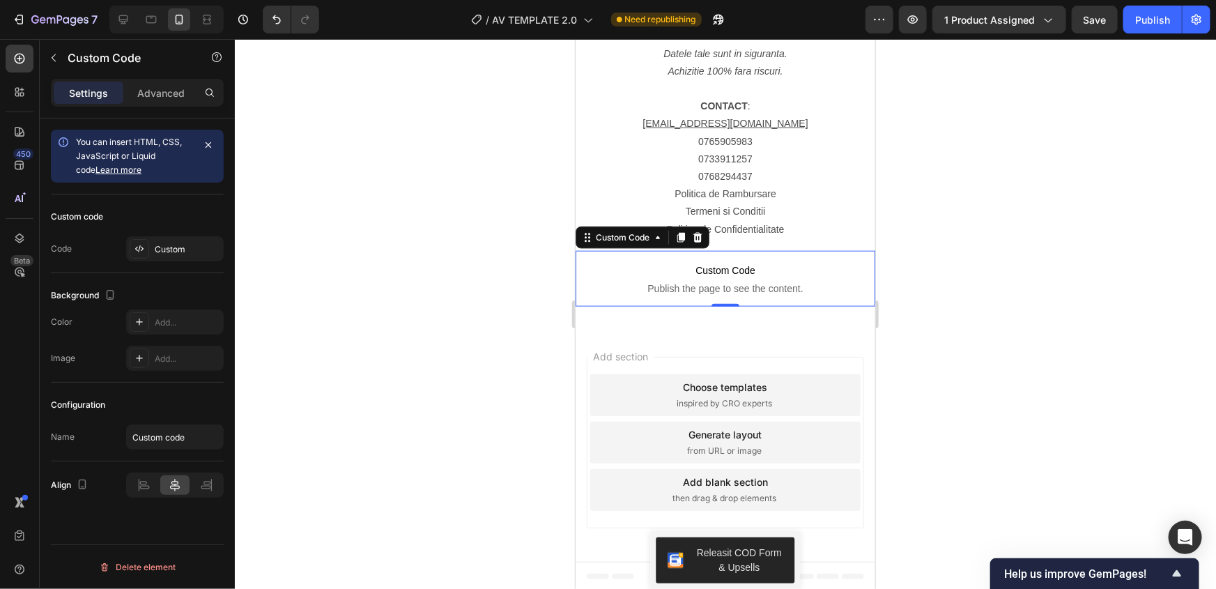
scroll to position [6071, 0]
click at [470, 355] on div at bounding box center [725, 314] width 981 height 550
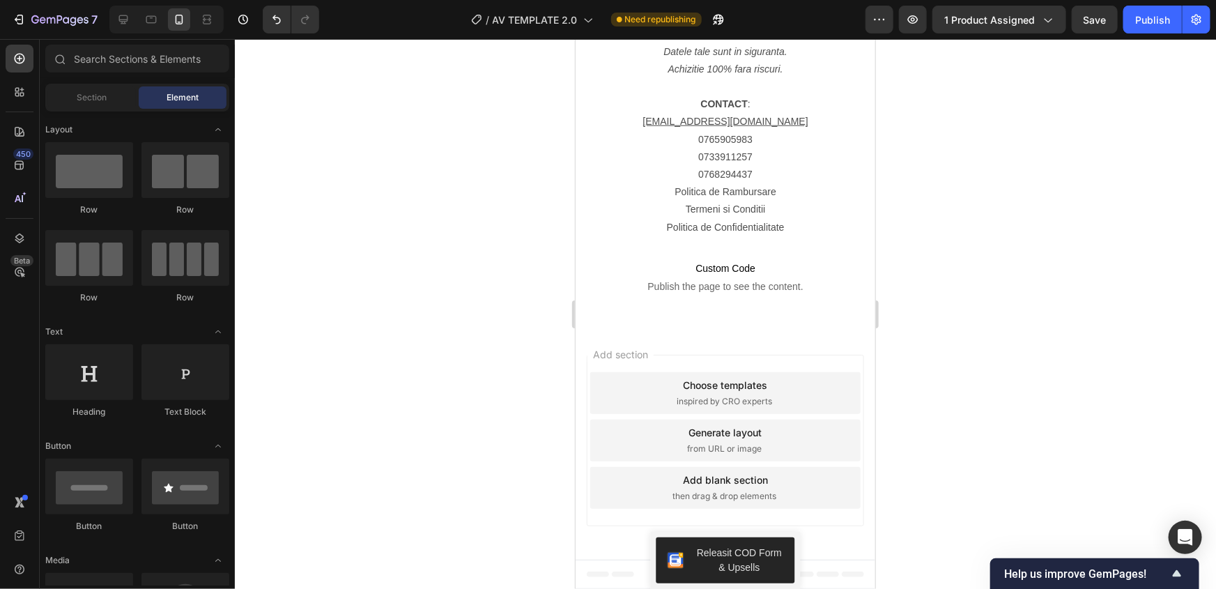
scroll to position [6007, 0]
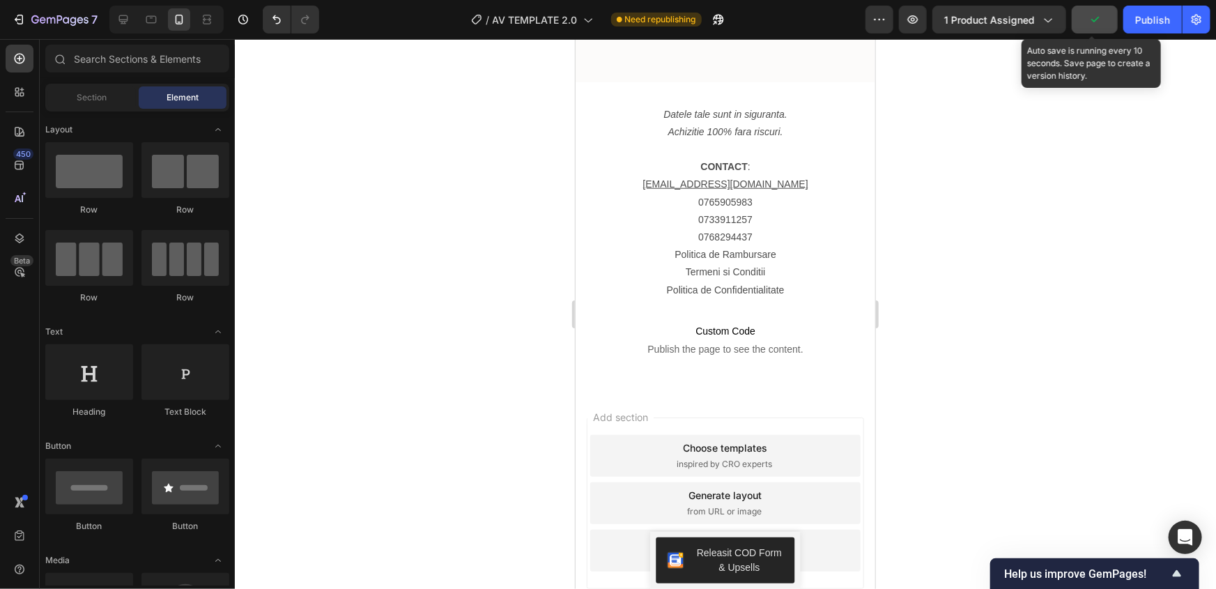
click at [1090, 27] on button "button" at bounding box center [1095, 20] width 46 height 28
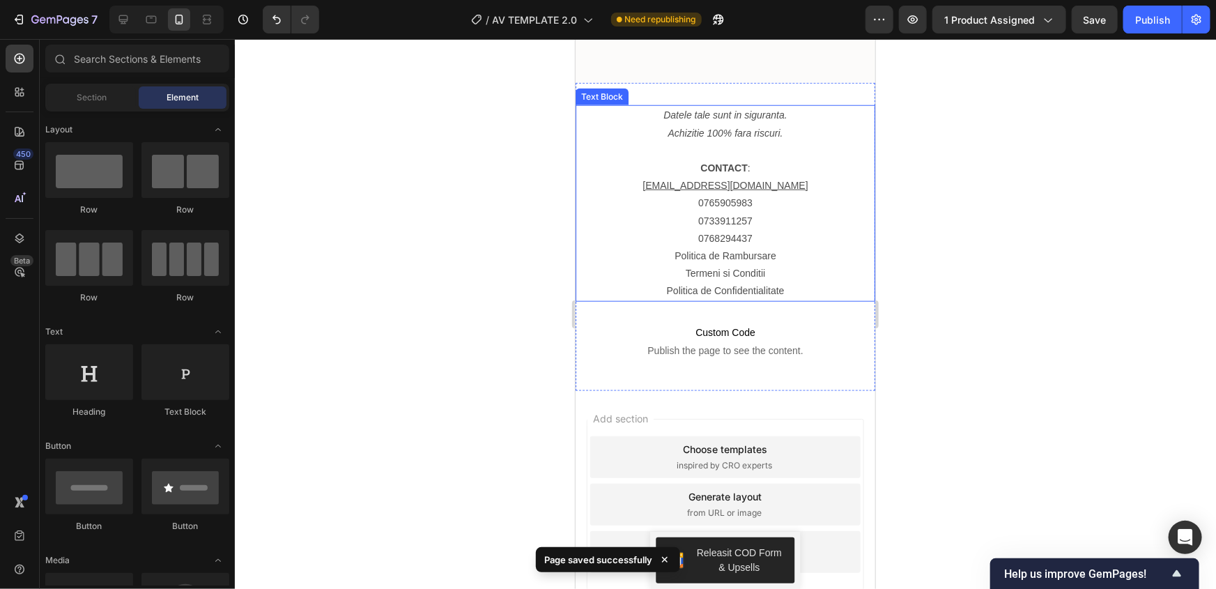
click at [714, 183] on u "contact.clarifix@gmail.com" at bounding box center [724, 184] width 165 height 11
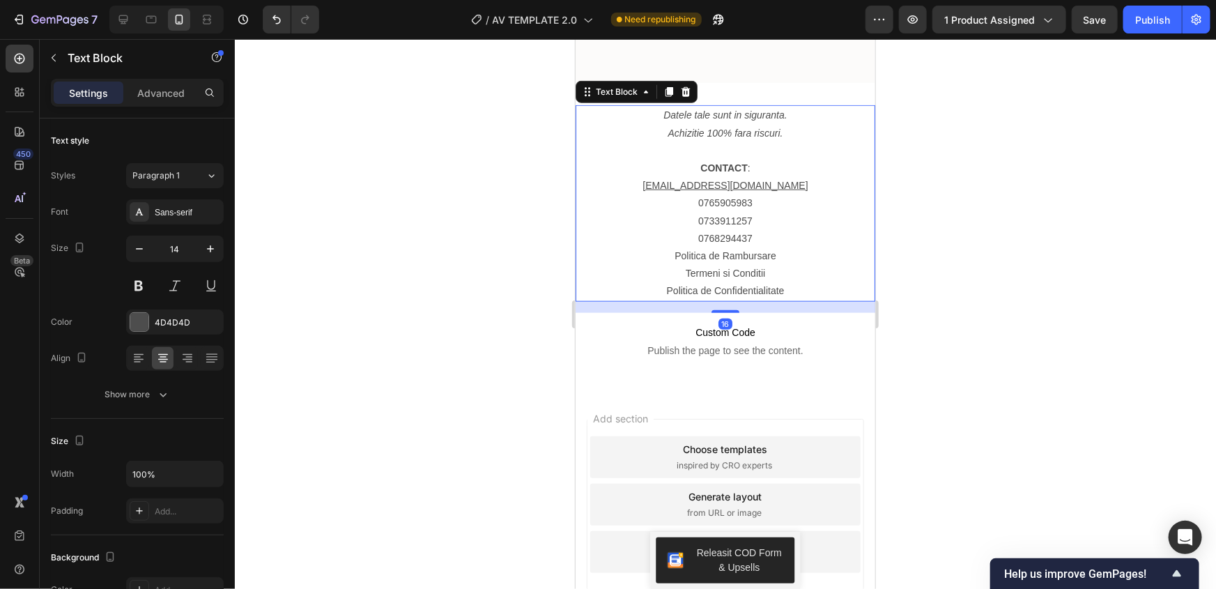
click at [429, 328] on div at bounding box center [725, 314] width 981 height 550
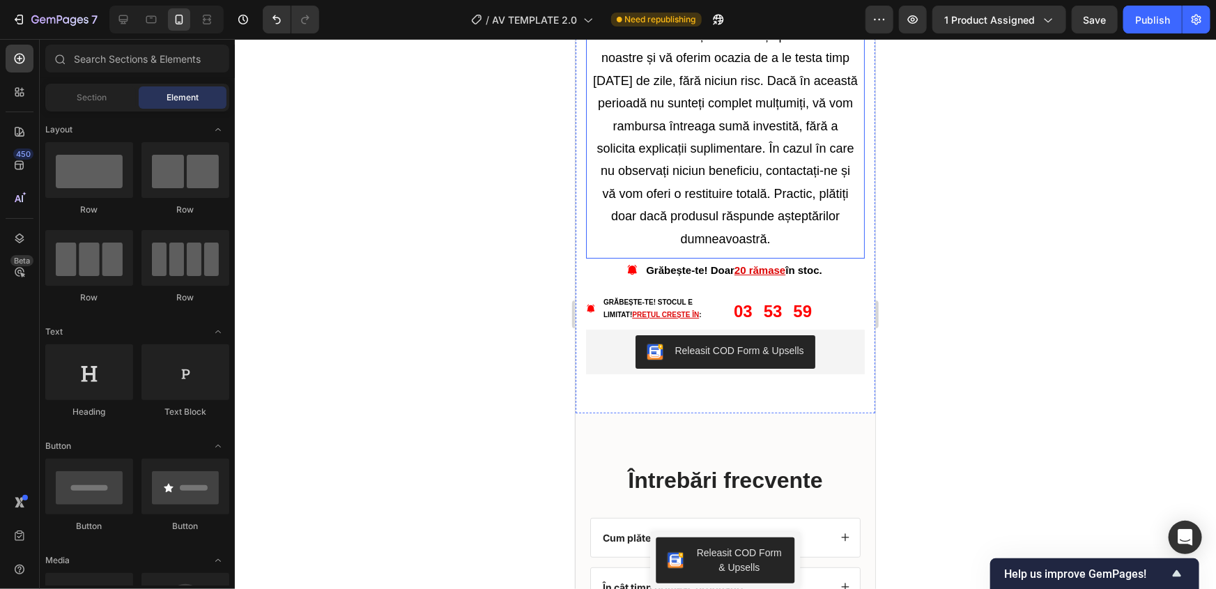
scroll to position [5310, 0]
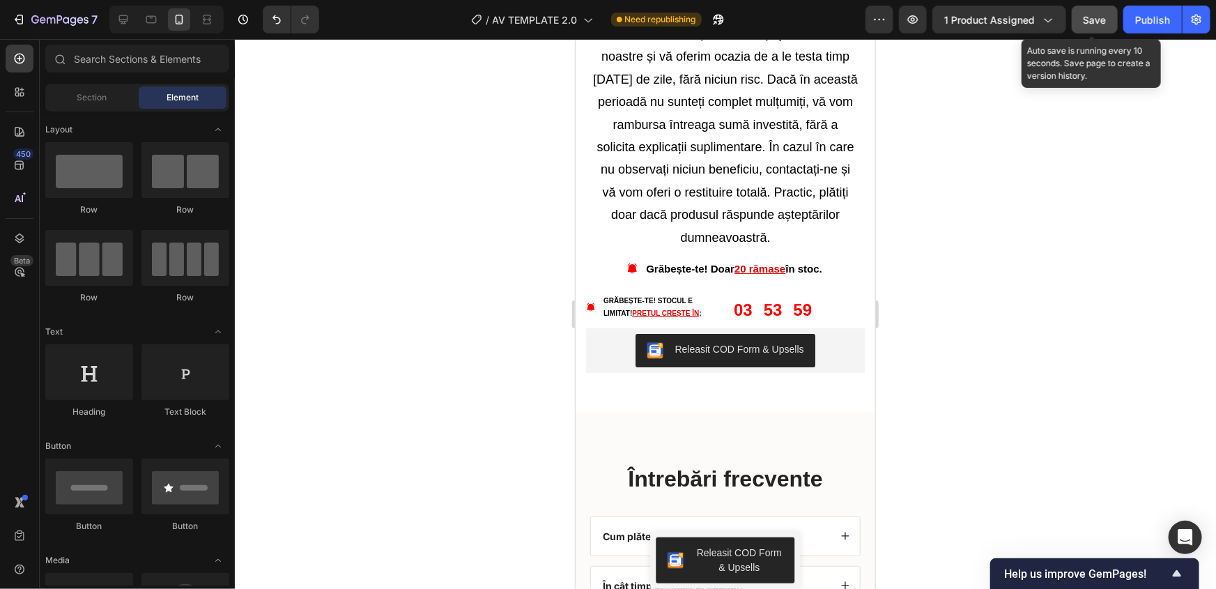
click at [1081, 23] on button "Save" at bounding box center [1095, 20] width 46 height 28
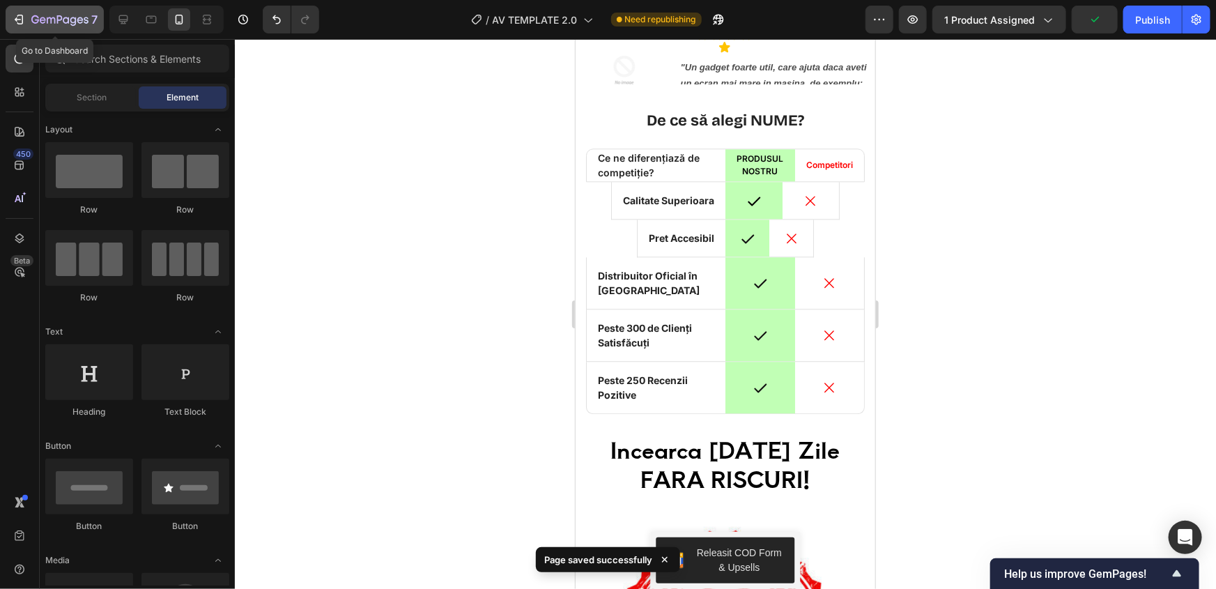
scroll to position [4296, 0]
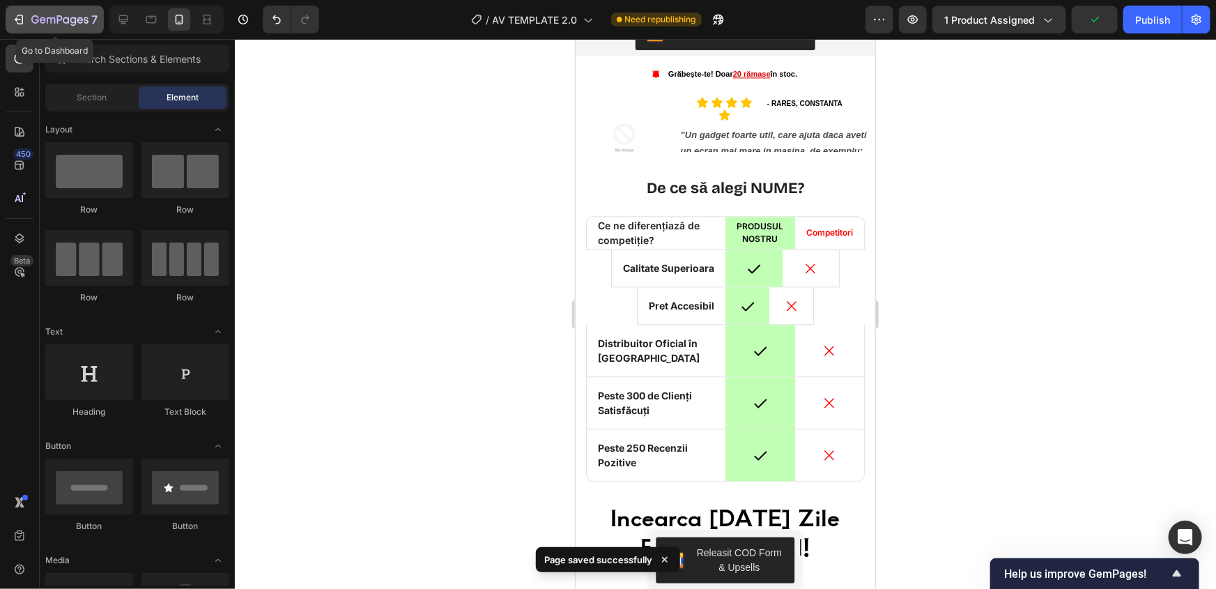
click at [54, 15] on icon "button" at bounding box center [59, 21] width 57 height 12
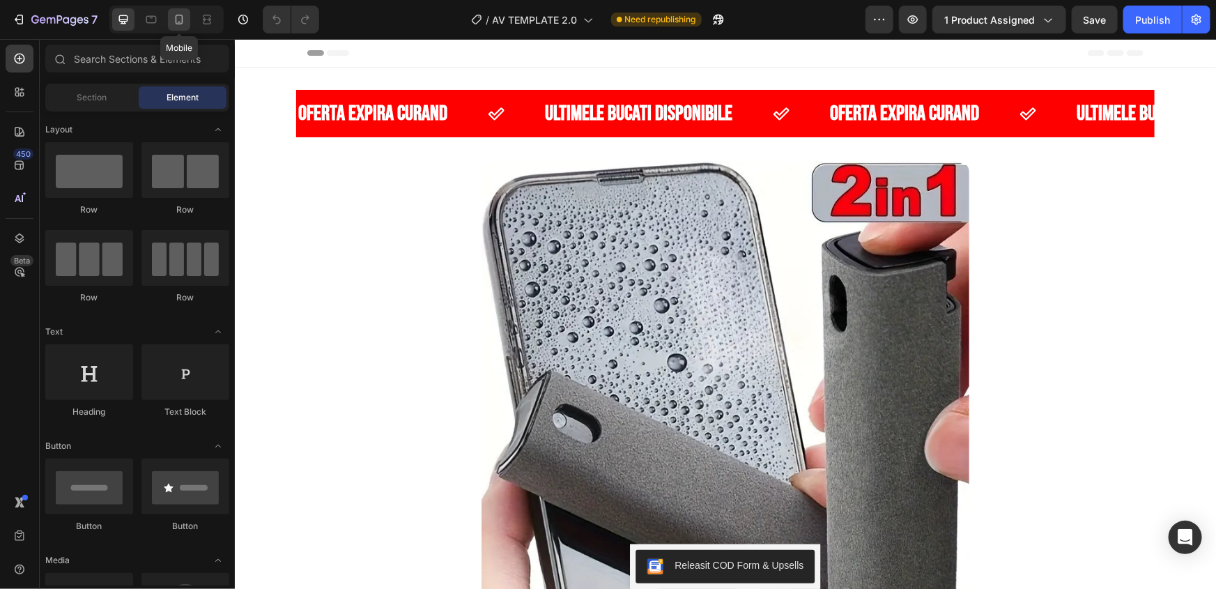
click at [180, 20] on icon at bounding box center [179, 20] width 14 height 14
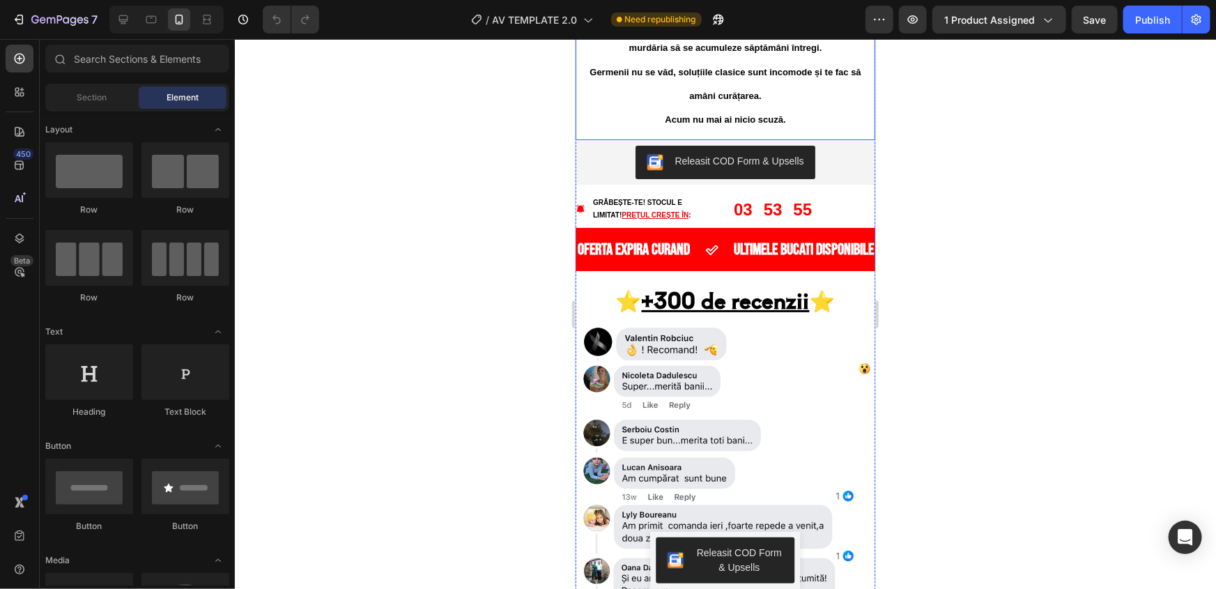
scroll to position [2851, 0]
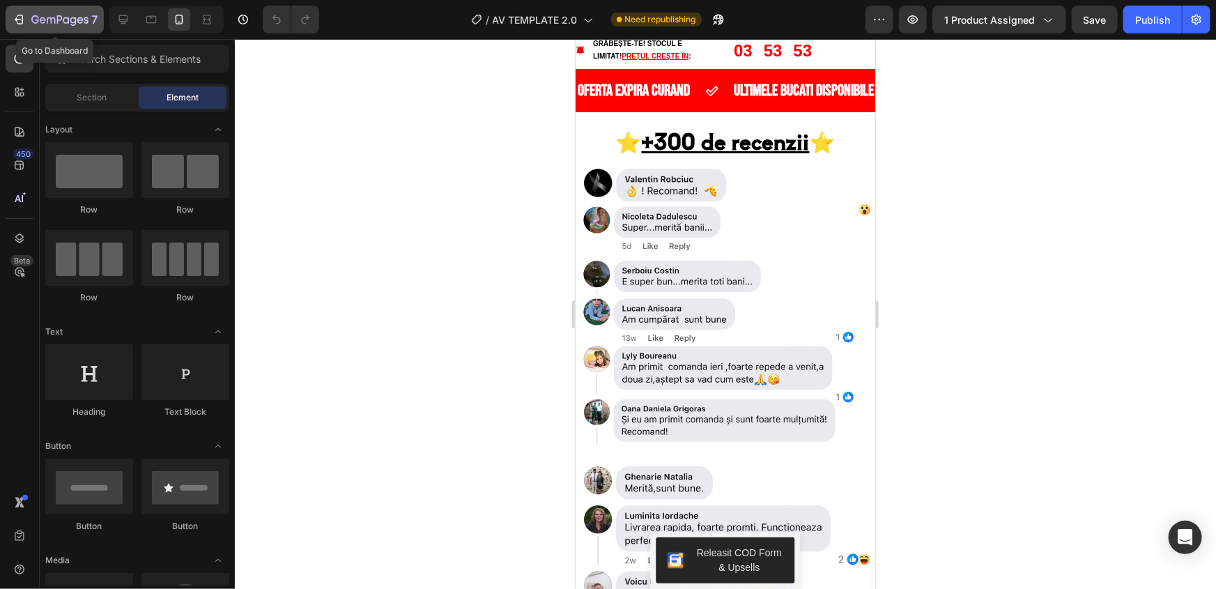
click at [63, 15] on icon "button" at bounding box center [59, 21] width 57 height 12
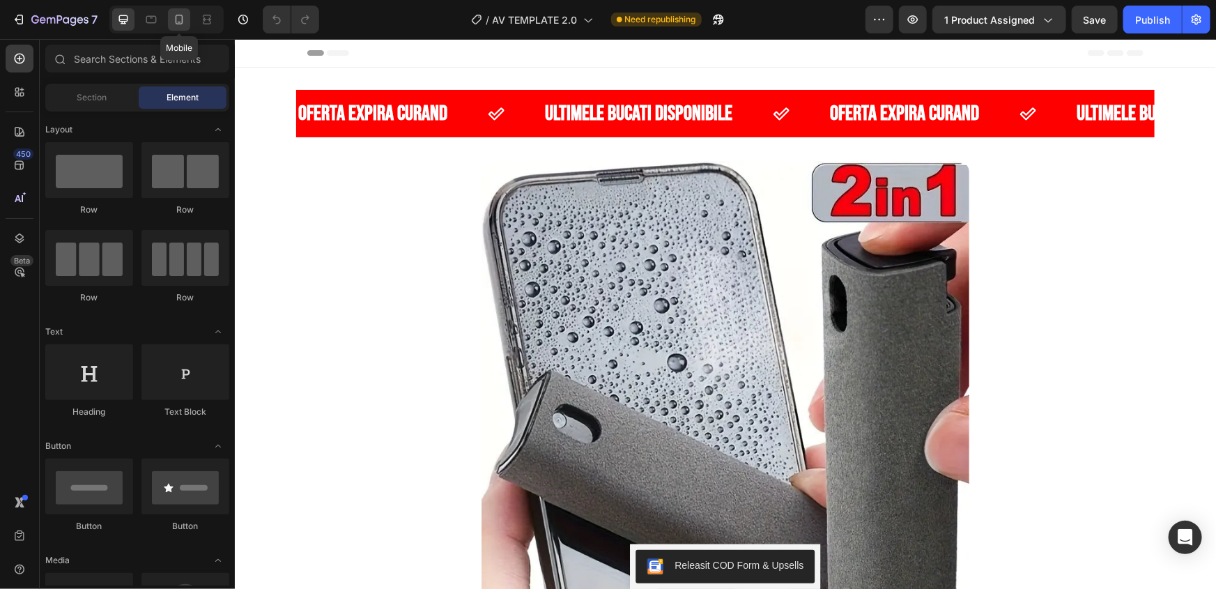
click at [190, 19] on div at bounding box center [179, 19] width 22 height 22
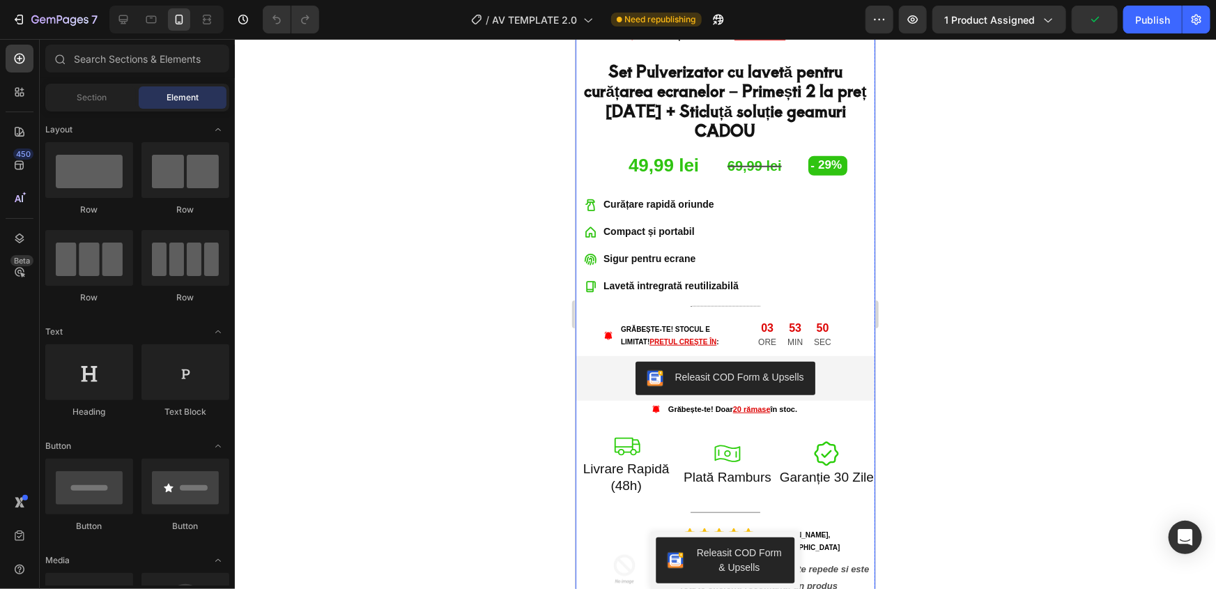
scroll to position [697, 0]
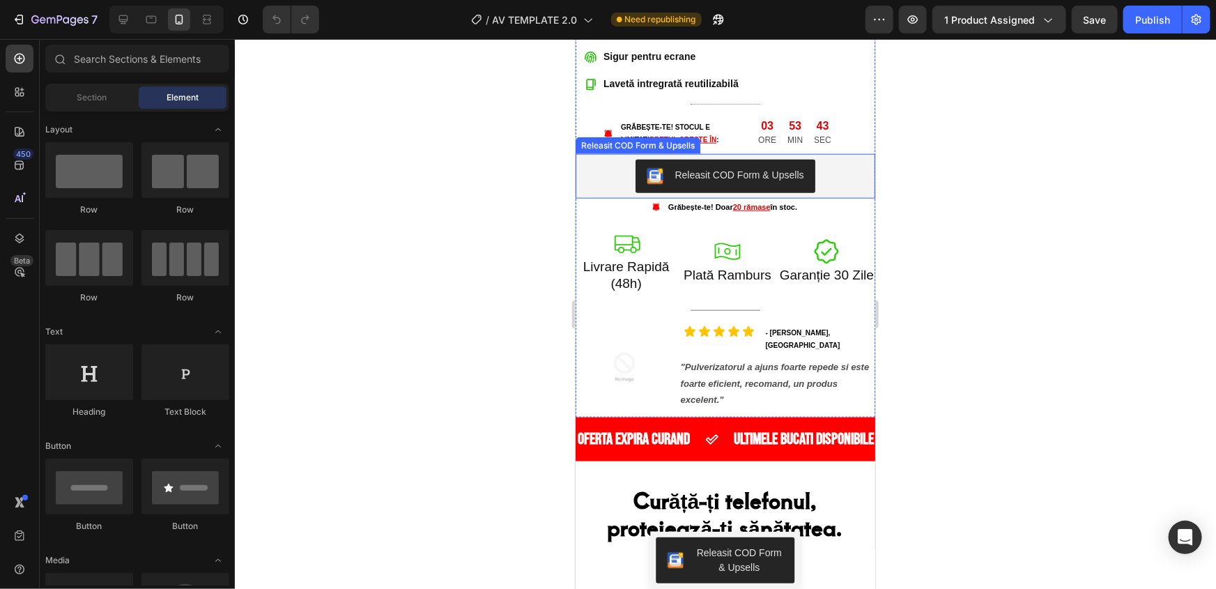
click at [739, 167] on div "Releasit COD Form & Upsells" at bounding box center [724, 175] width 157 height 17
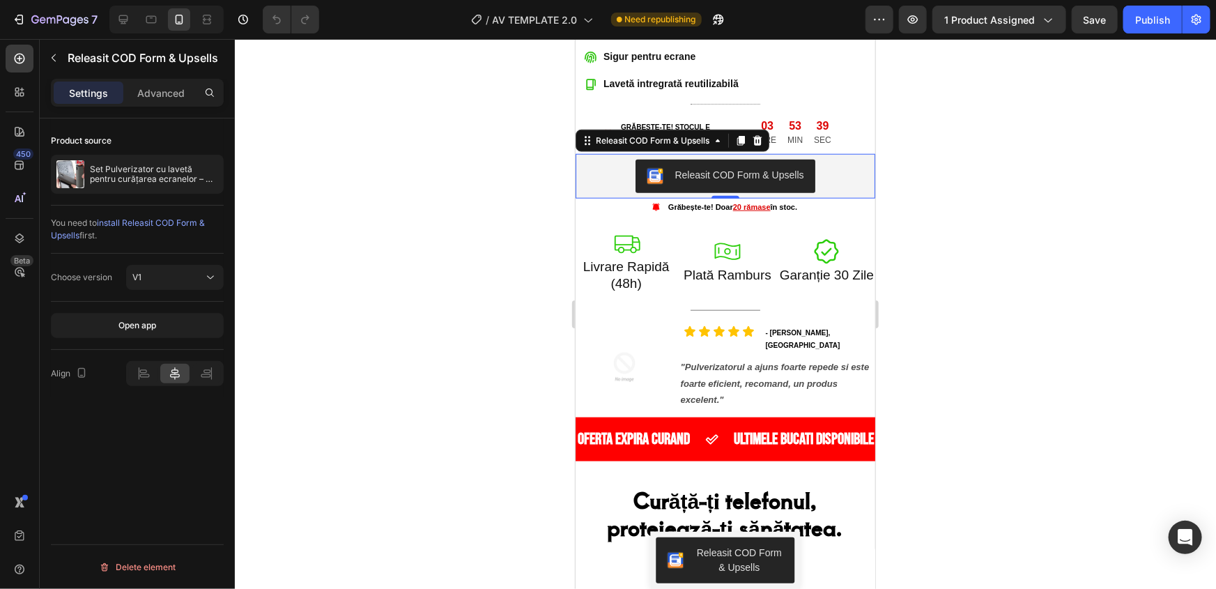
click at [716, 159] on button "Releasit COD Form & Upsells" at bounding box center [724, 175] width 179 height 33
click at [146, 331] on button "Open app" at bounding box center [137, 325] width 173 height 25
click at [1149, 17] on div "Publish" at bounding box center [1152, 20] width 35 height 15
click at [721, 18] on div "/ AV TEMPLATE 2.0 Published" at bounding box center [597, 20] width 535 height 28
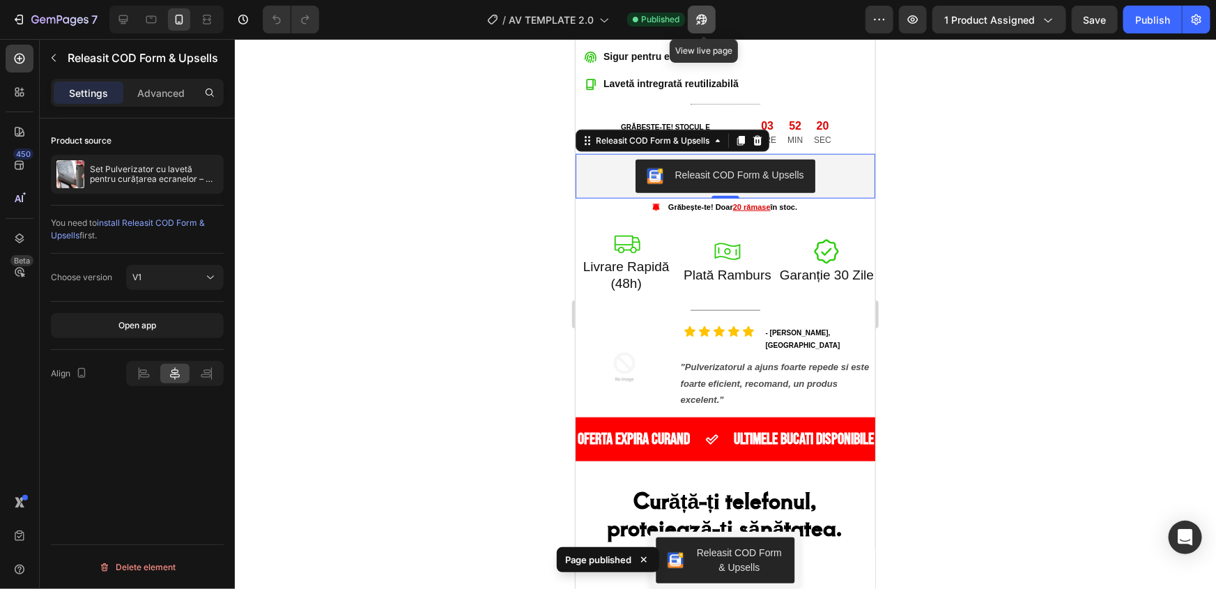
click at [707, 22] on icon "button" at bounding box center [702, 20] width 10 height 10
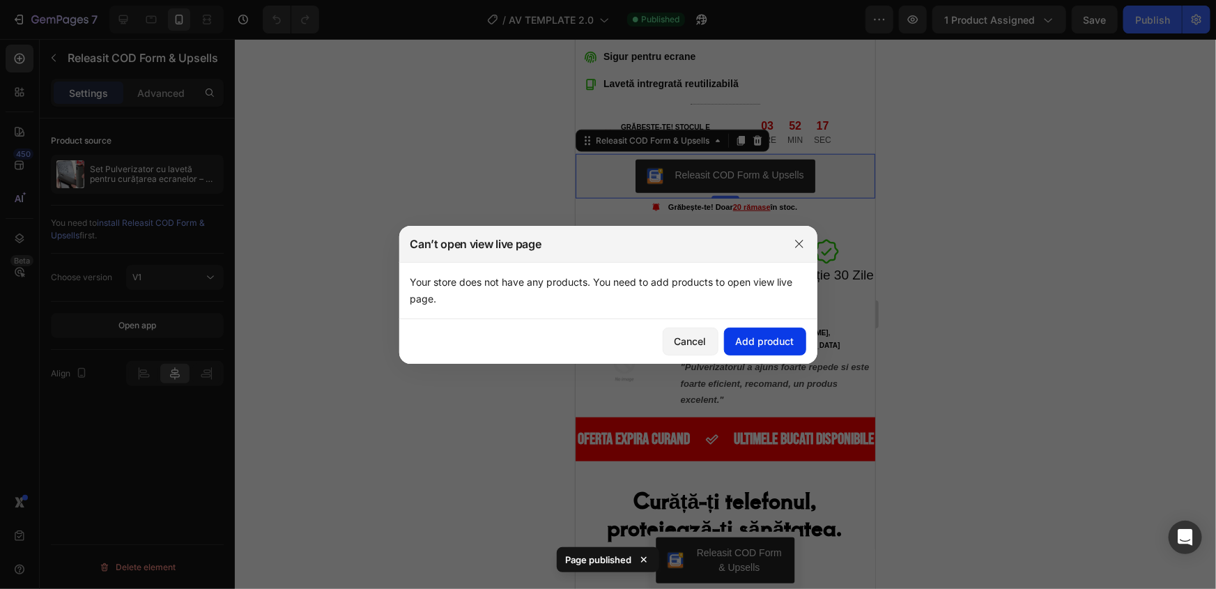
click at [750, 335] on div "Add product" at bounding box center [765, 341] width 59 height 15
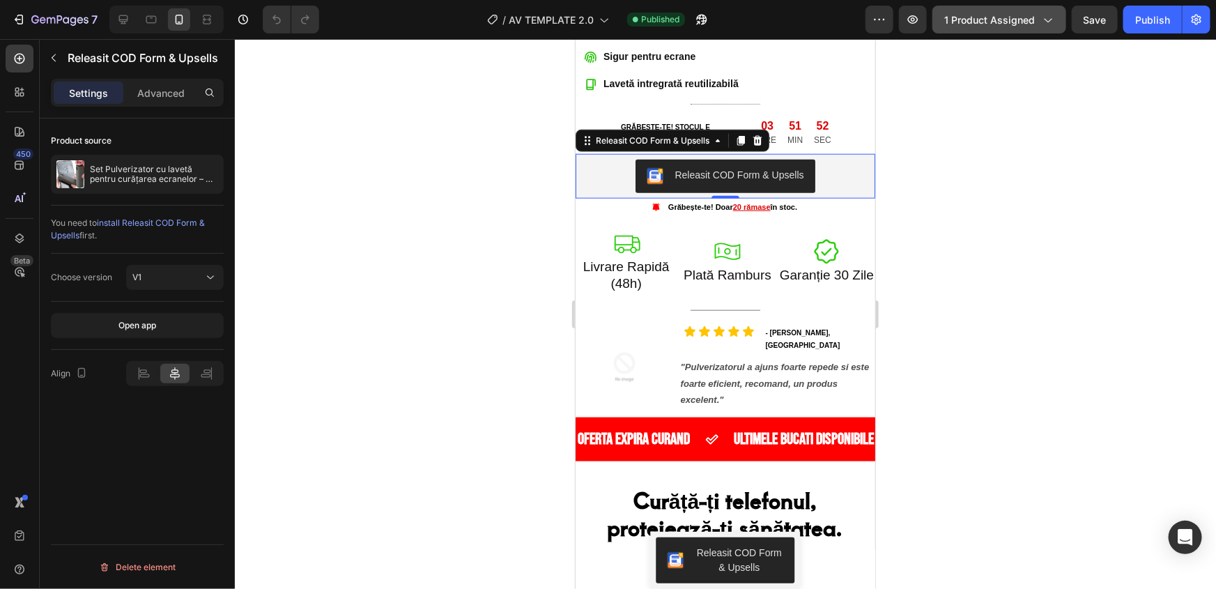
click at [1044, 24] on icon "button" at bounding box center [1048, 20] width 14 height 14
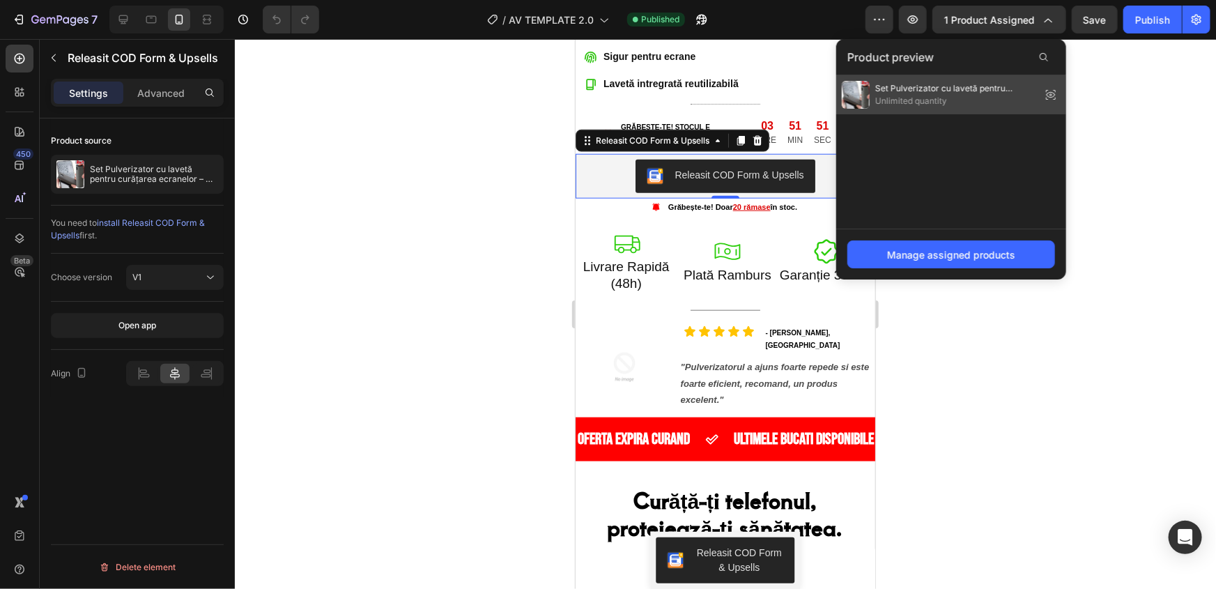
click at [907, 95] on span "Unlimited quantity" at bounding box center [955, 101] width 160 height 13
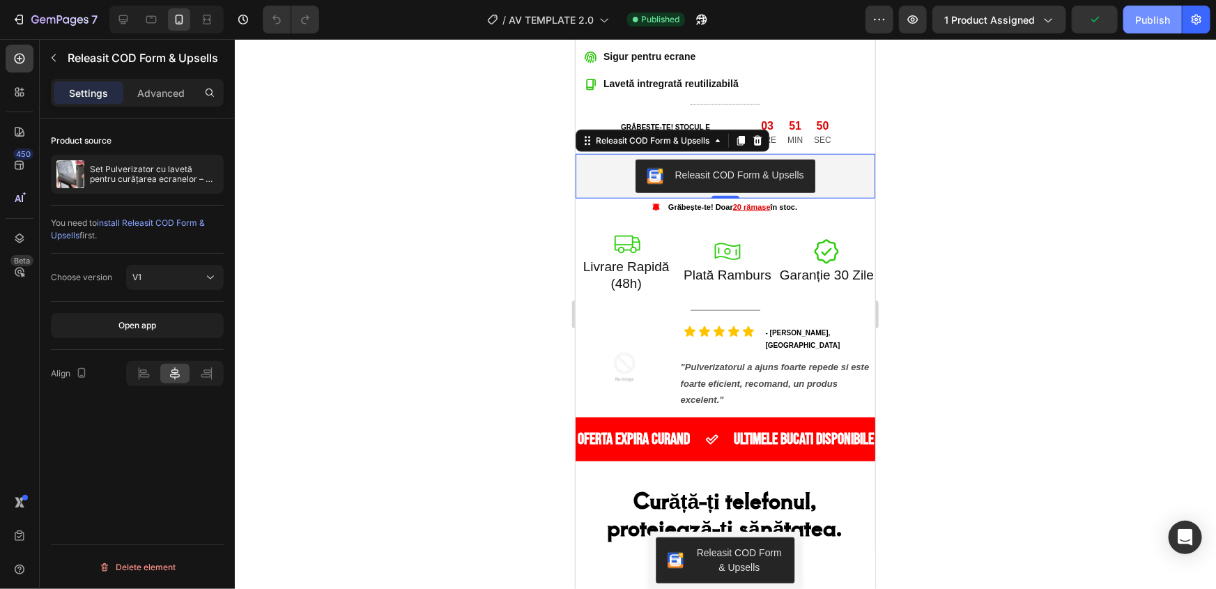
click at [1158, 24] on div "Publish" at bounding box center [1152, 20] width 35 height 15
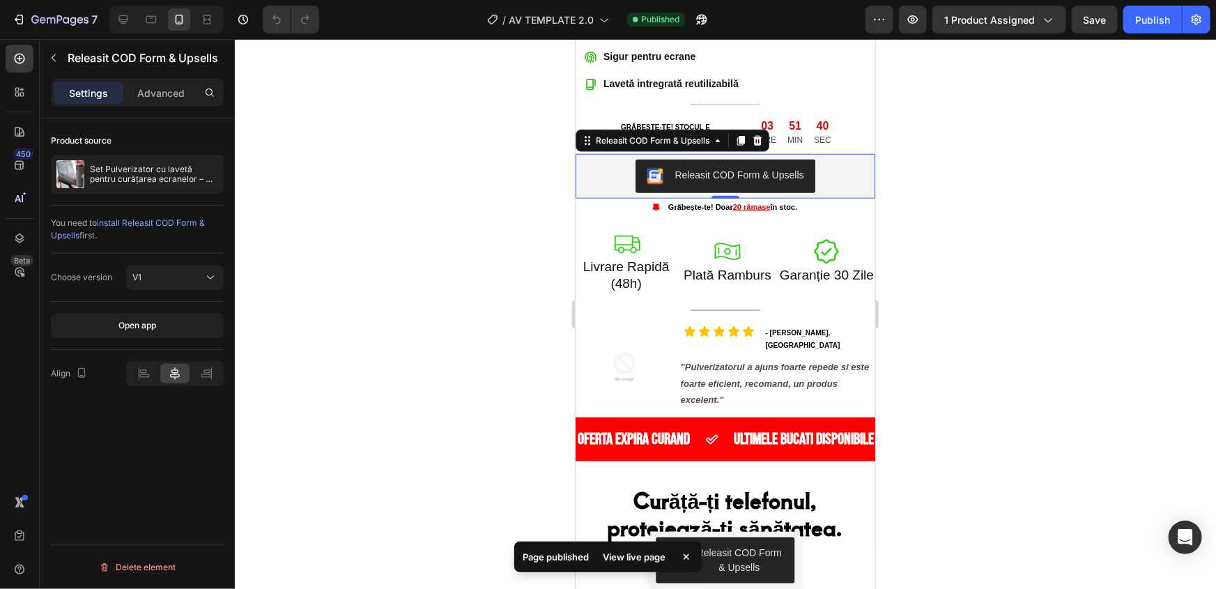
click at [646, 551] on div "View live page" at bounding box center [634, 557] width 79 height 20
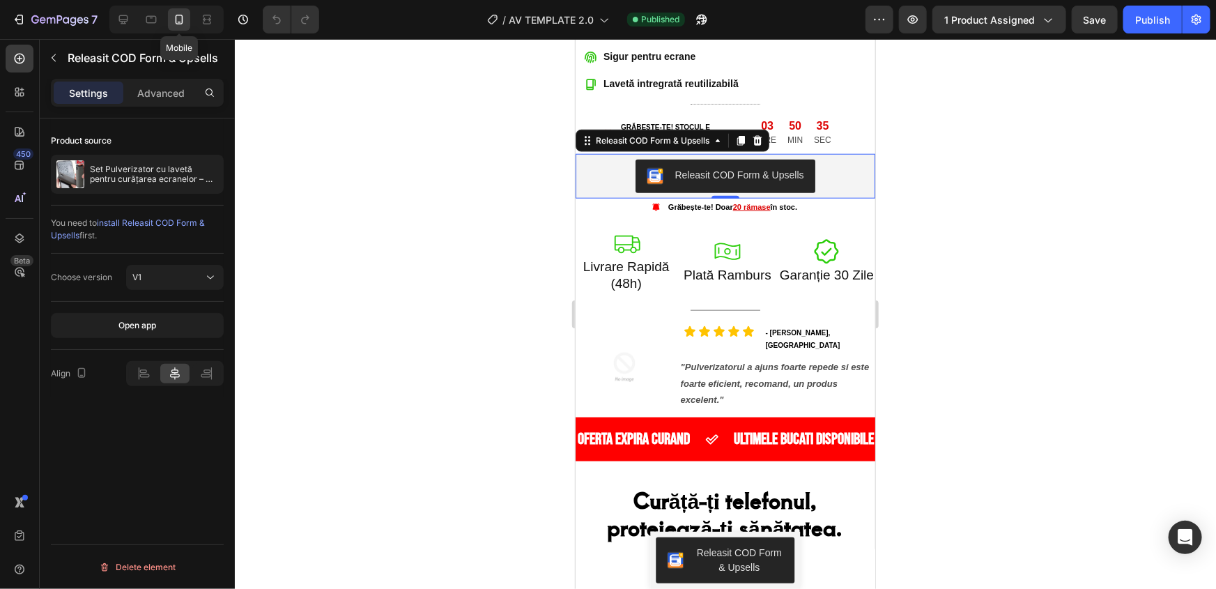
click at [176, 25] on icon at bounding box center [179, 20] width 14 height 14
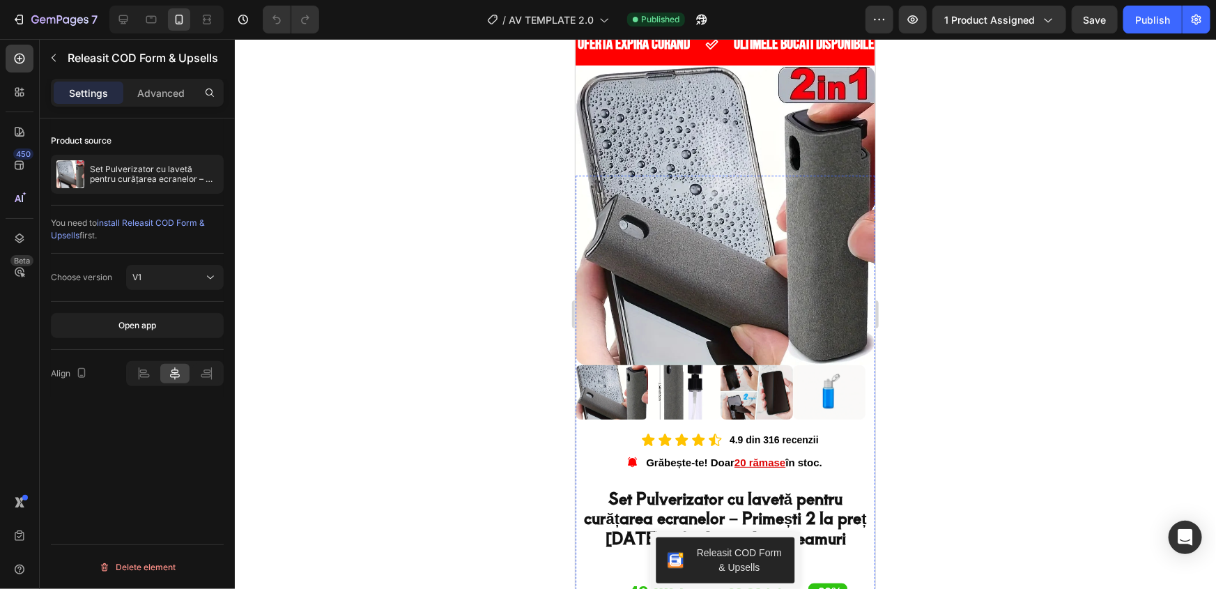
scroll to position [0, 0]
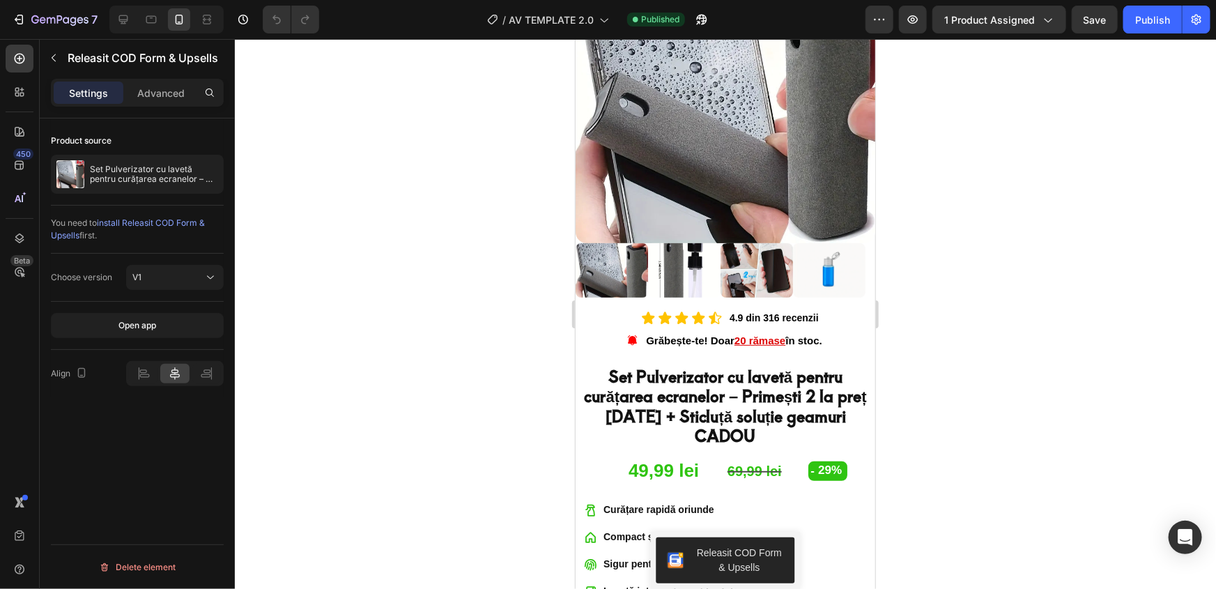
click at [1071, 300] on div at bounding box center [725, 314] width 981 height 550
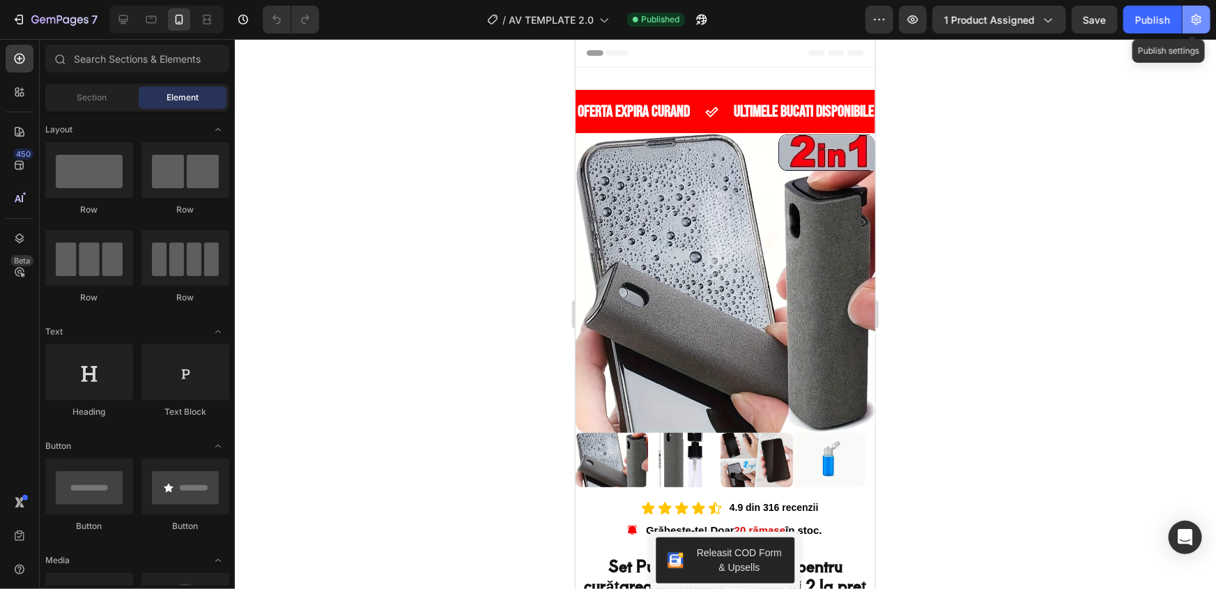
click at [1202, 24] on icon "button" at bounding box center [1197, 20] width 14 height 14
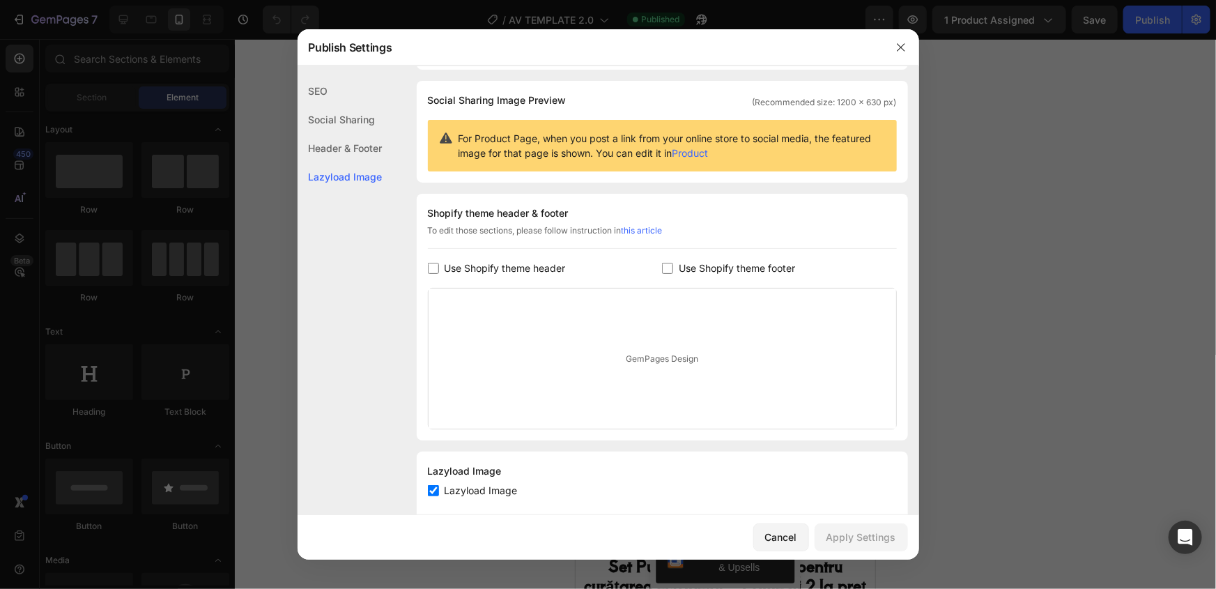
scroll to position [117, 0]
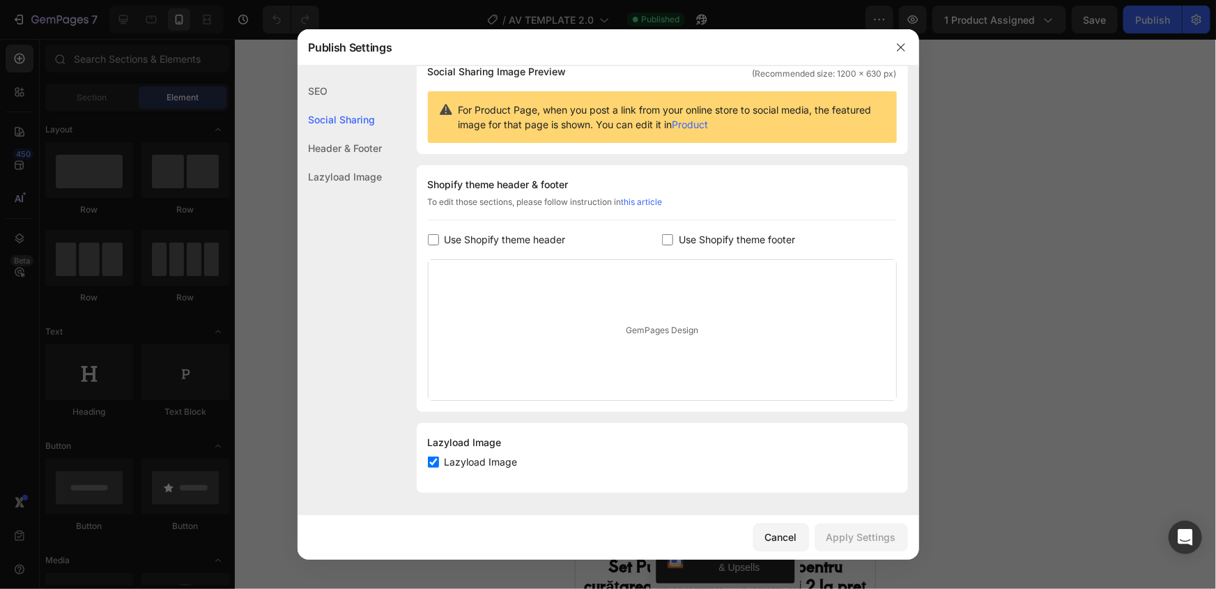
click at [472, 237] on span "Use Shopify theme header" at bounding box center [505, 239] width 121 height 17
checkbox input "true"
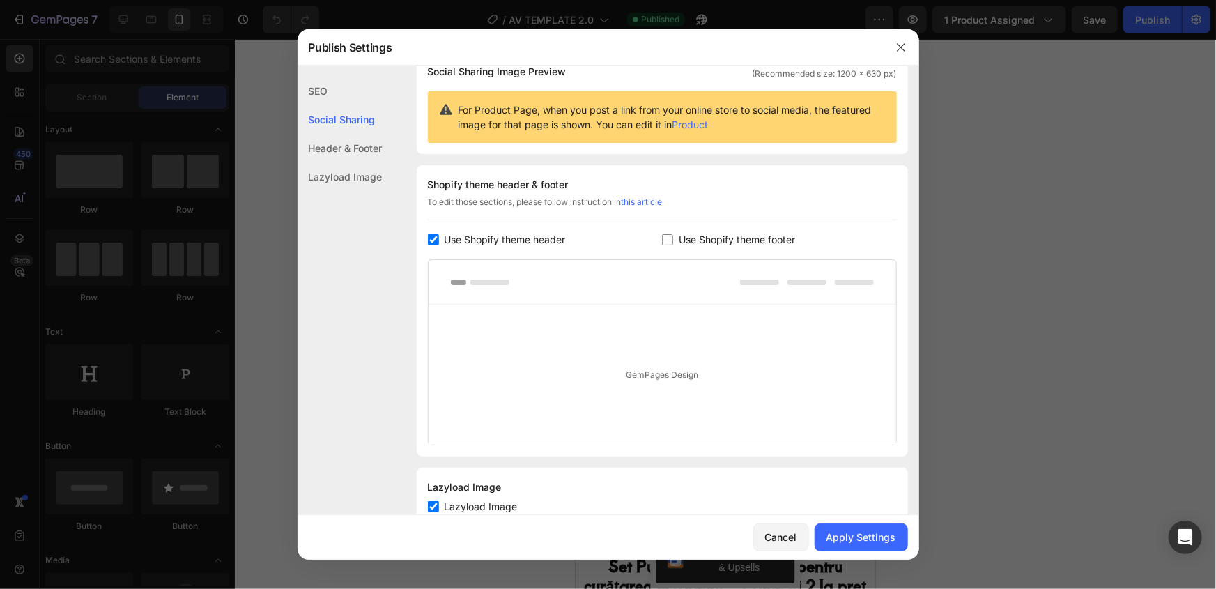
click at [673, 242] on label "Use Shopify theme footer" at bounding box center [734, 239] width 122 height 17
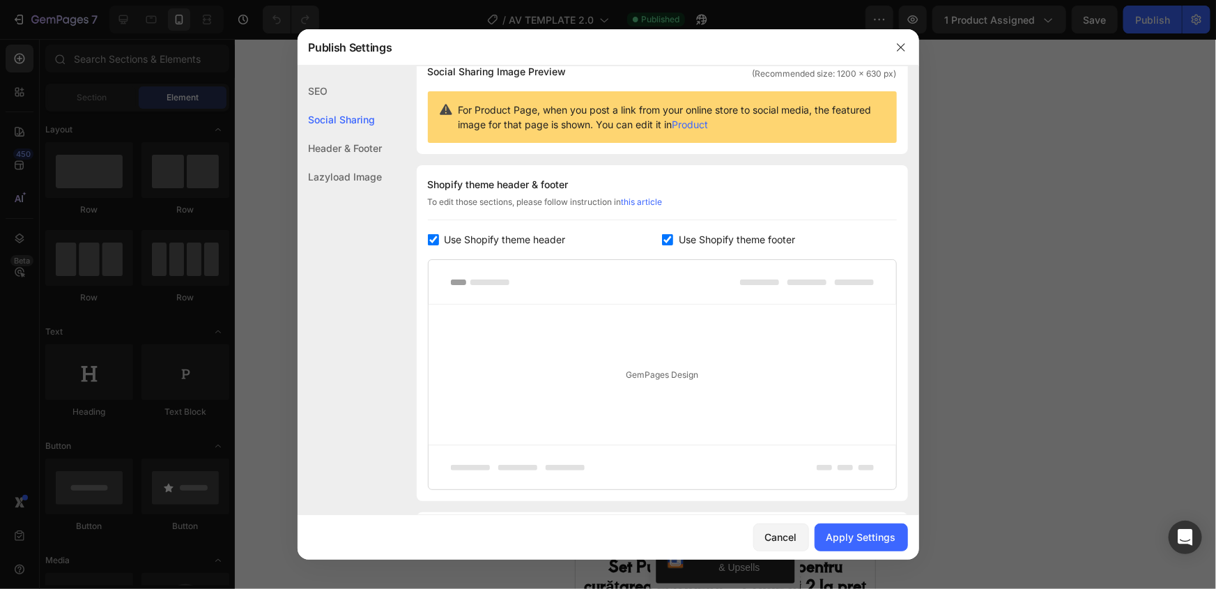
click at [673, 240] on label "Use Shopify theme footer" at bounding box center [734, 239] width 122 height 17
checkbox input "false"
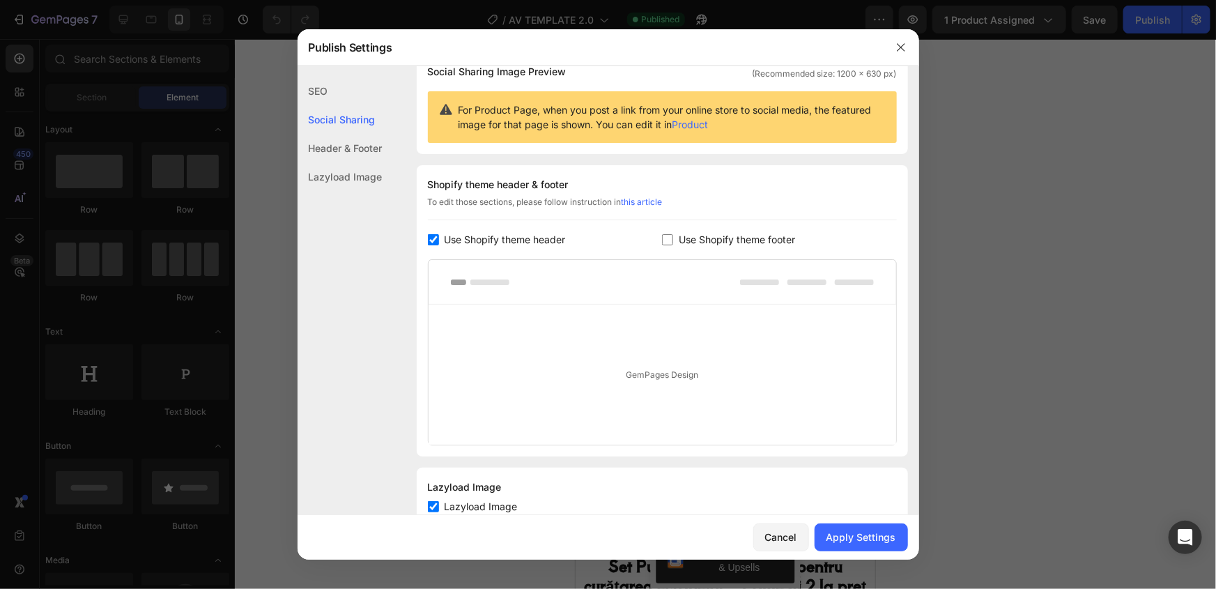
click at [430, 240] on input "checkbox" at bounding box center [433, 239] width 11 height 11
checkbox input "false"
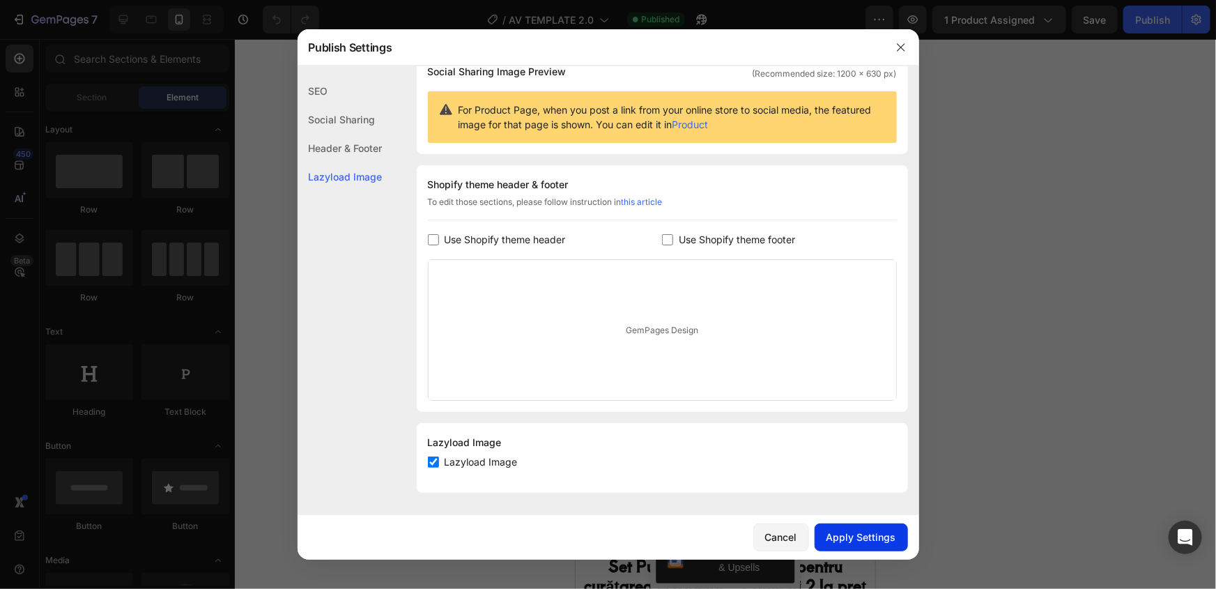
click at [885, 537] on div "Apply Settings" at bounding box center [862, 537] width 70 height 15
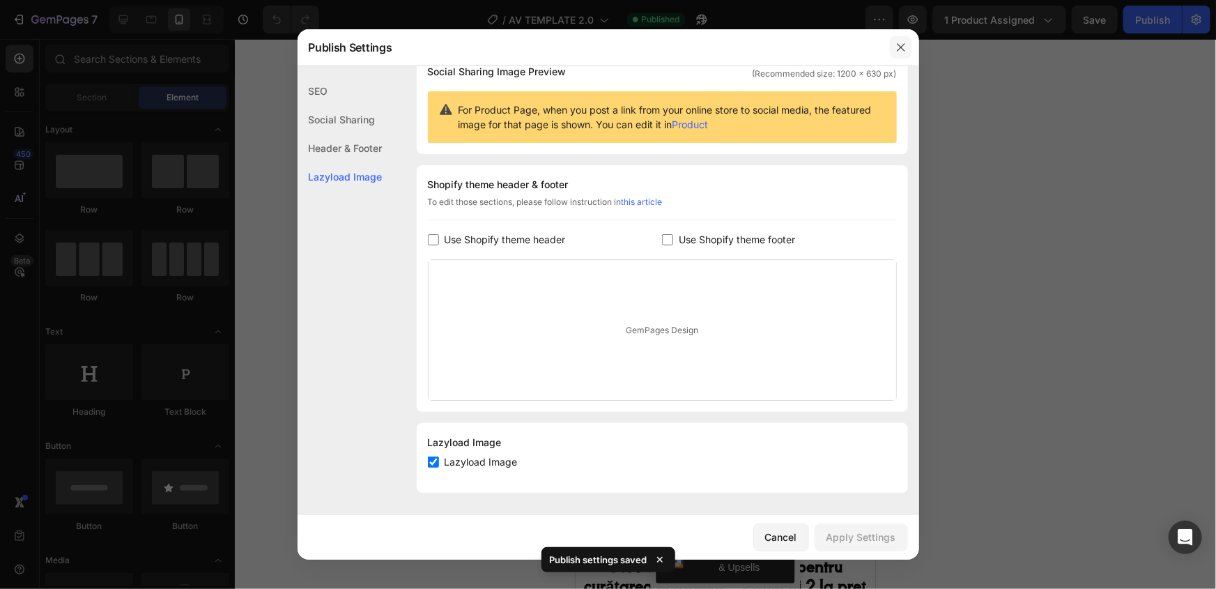
click at [900, 49] on icon "button" at bounding box center [901, 47] width 11 height 11
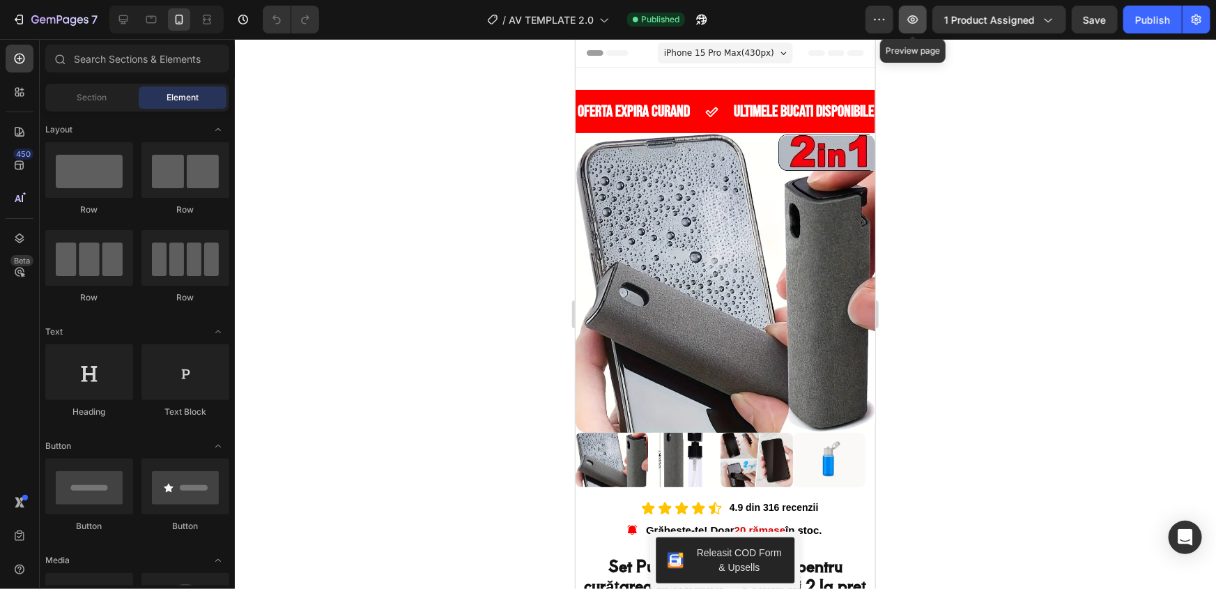
click at [917, 23] on icon "button" at bounding box center [913, 19] width 10 height 8
click at [703, 15] on icon "button" at bounding box center [702, 20] width 14 height 14
click at [708, 20] on icon "button" at bounding box center [702, 20] width 10 height 10
click at [695, 14] on button "button" at bounding box center [702, 20] width 28 height 28
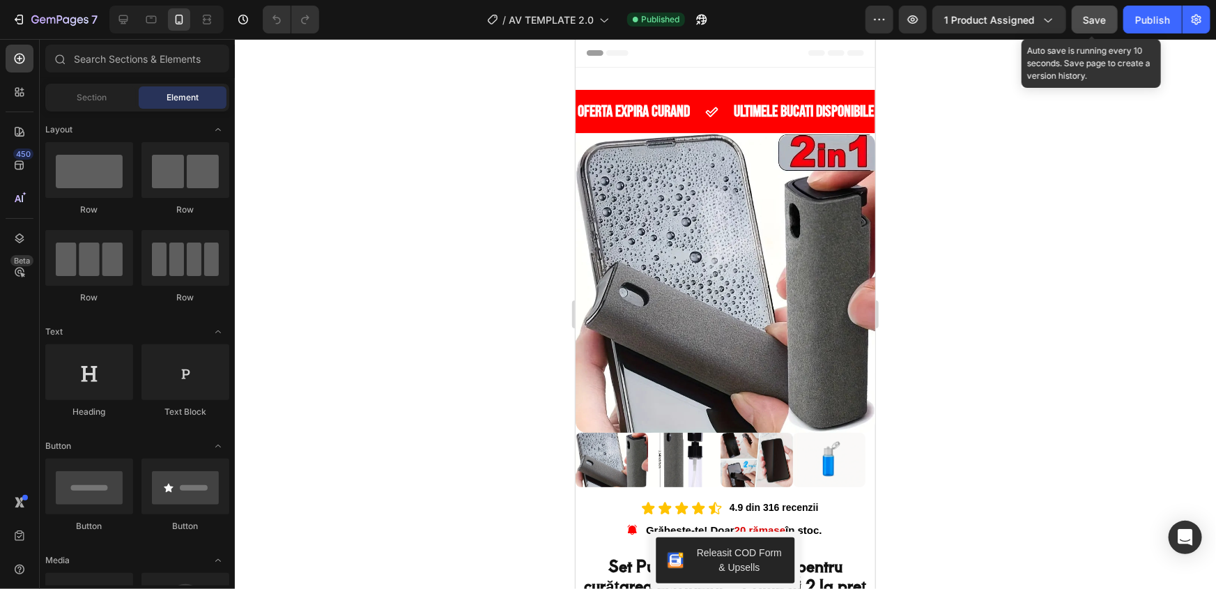
click at [1103, 18] on span "Save" at bounding box center [1095, 20] width 23 height 12
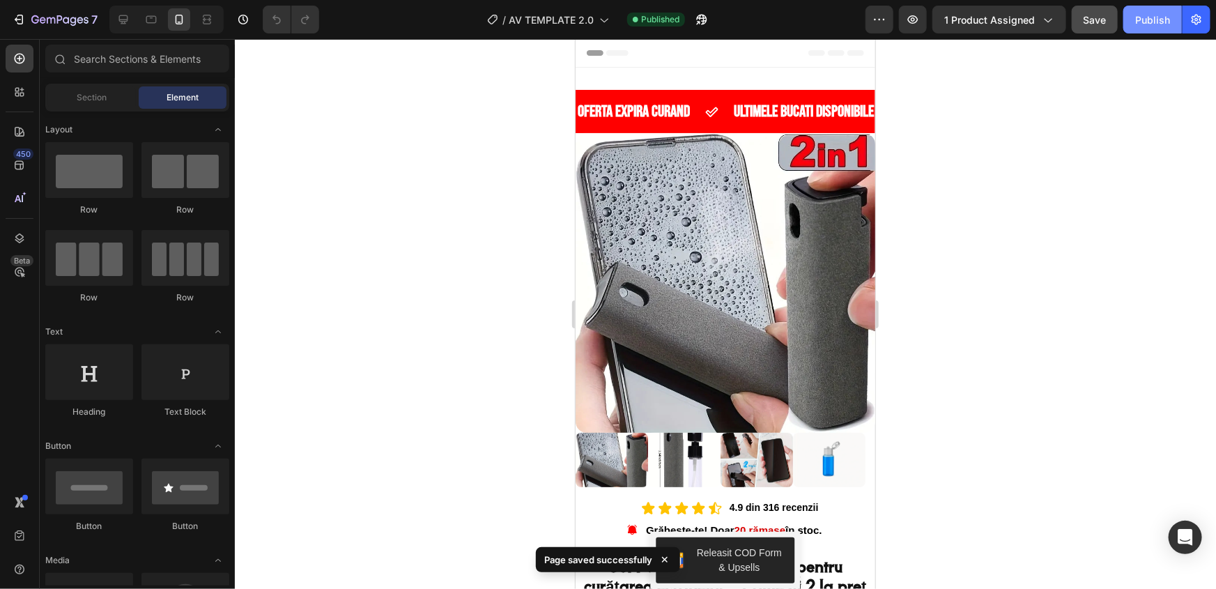
click at [1161, 16] on div "Publish" at bounding box center [1152, 20] width 35 height 15
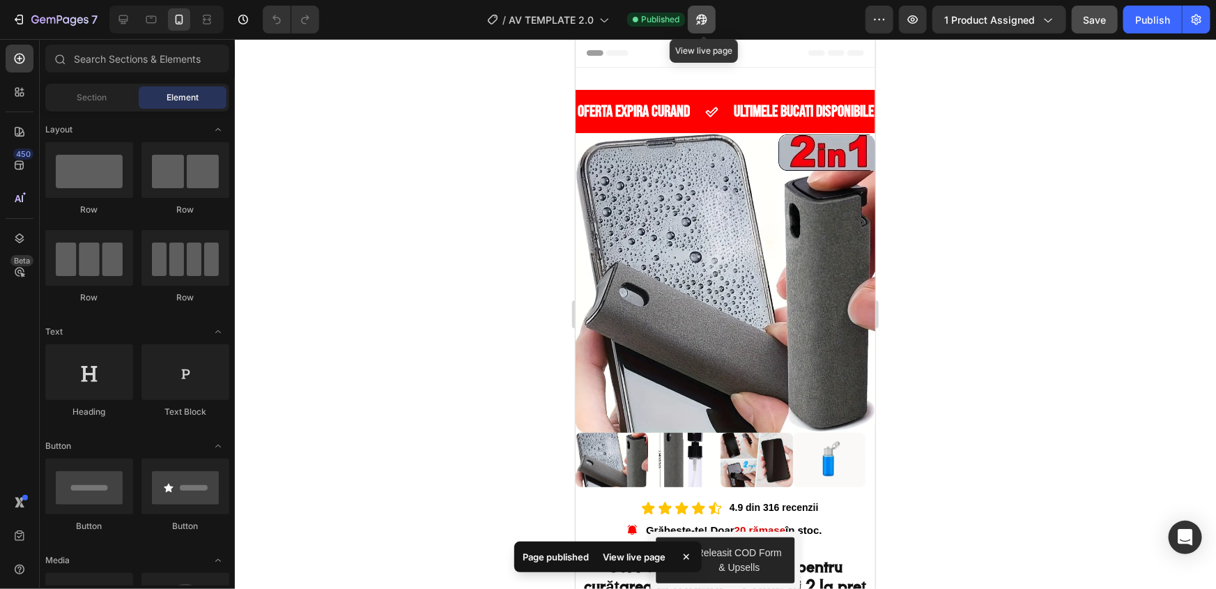
click at [702, 29] on button "button" at bounding box center [702, 20] width 28 height 28
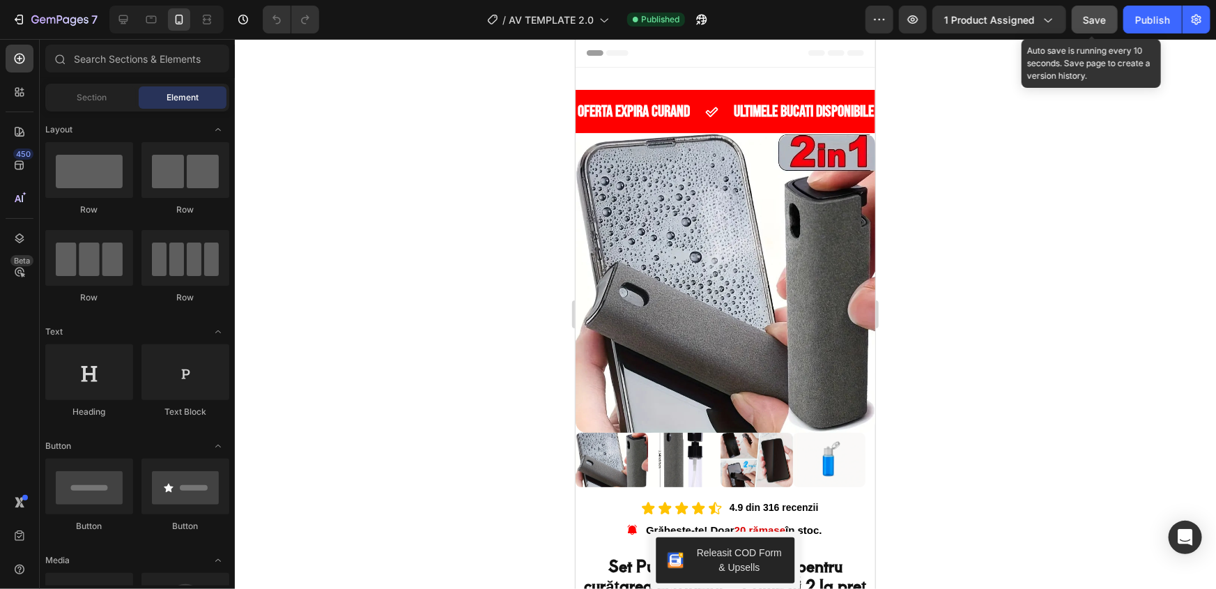
click at [1088, 17] on span "Save" at bounding box center [1095, 20] width 23 height 12
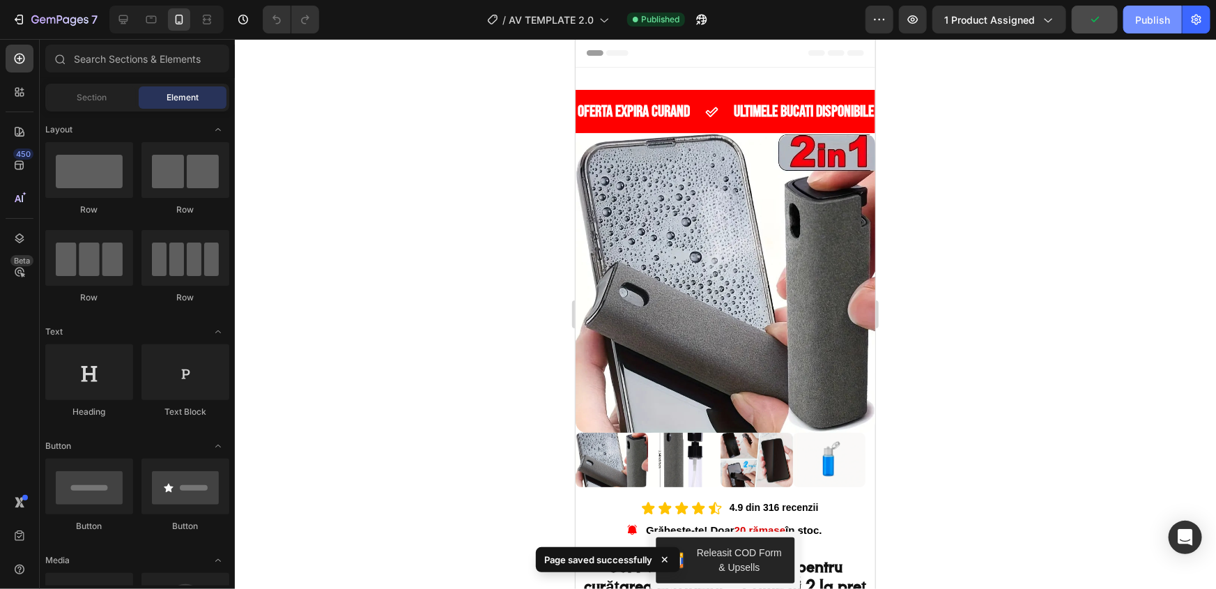
click at [1136, 15] on button "Publish" at bounding box center [1153, 20] width 59 height 28
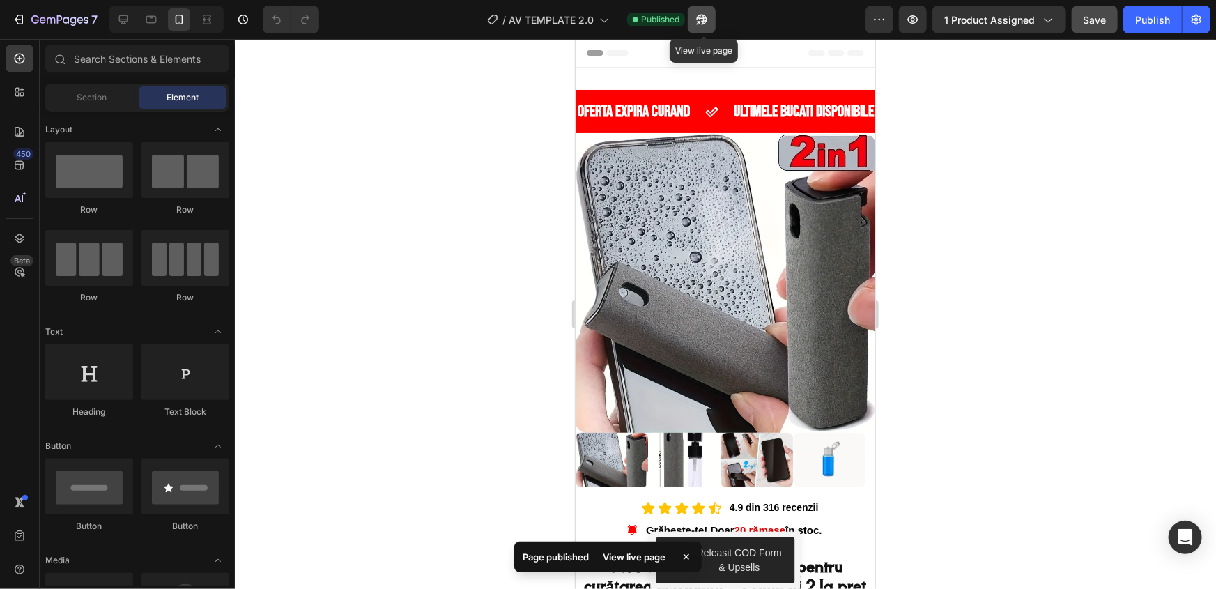
click at [701, 14] on icon "button" at bounding box center [702, 20] width 14 height 14
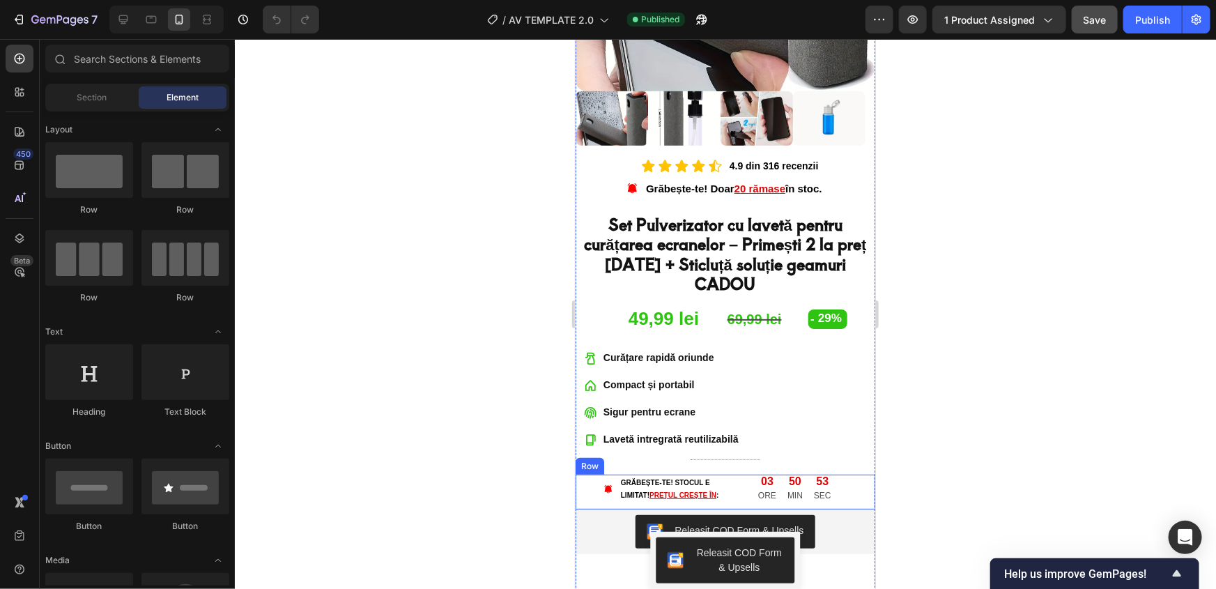
scroll to position [380, 0]
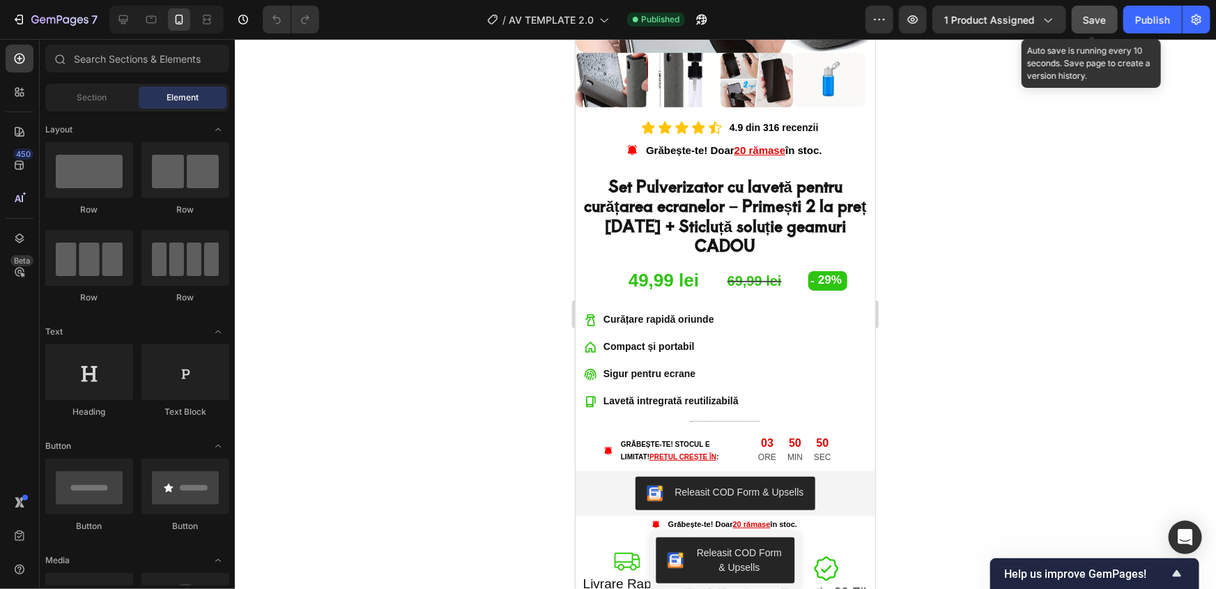
click at [1084, 29] on button "Save" at bounding box center [1095, 20] width 46 height 28
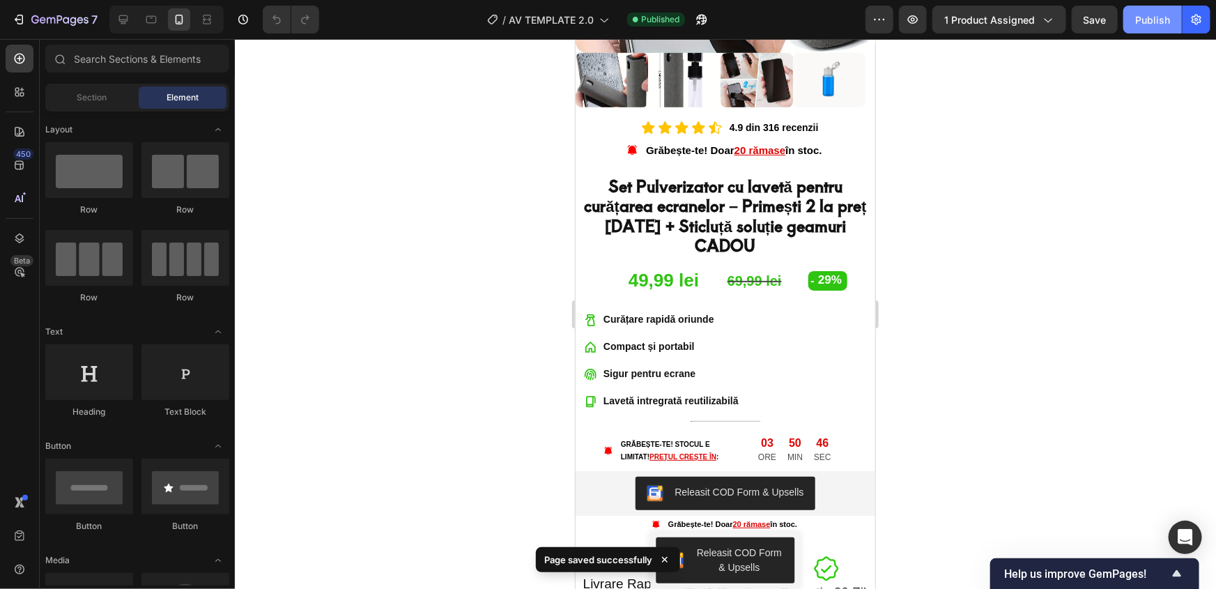
click at [1153, 21] on div "Publish" at bounding box center [1152, 20] width 35 height 15
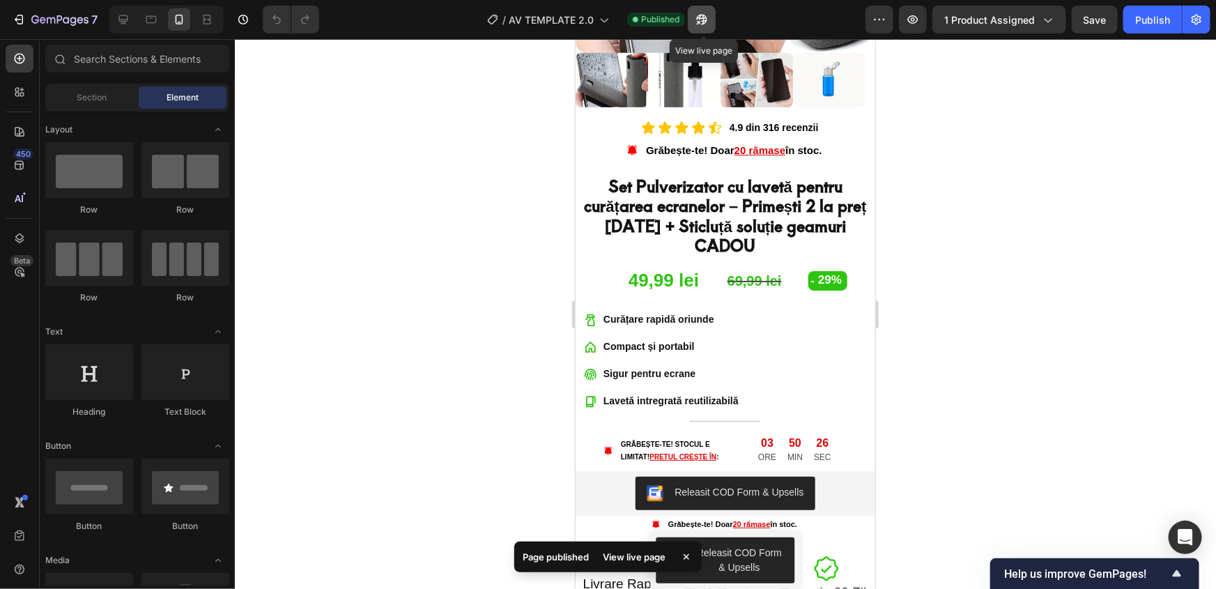
click at [707, 13] on icon "button" at bounding box center [702, 20] width 14 height 14
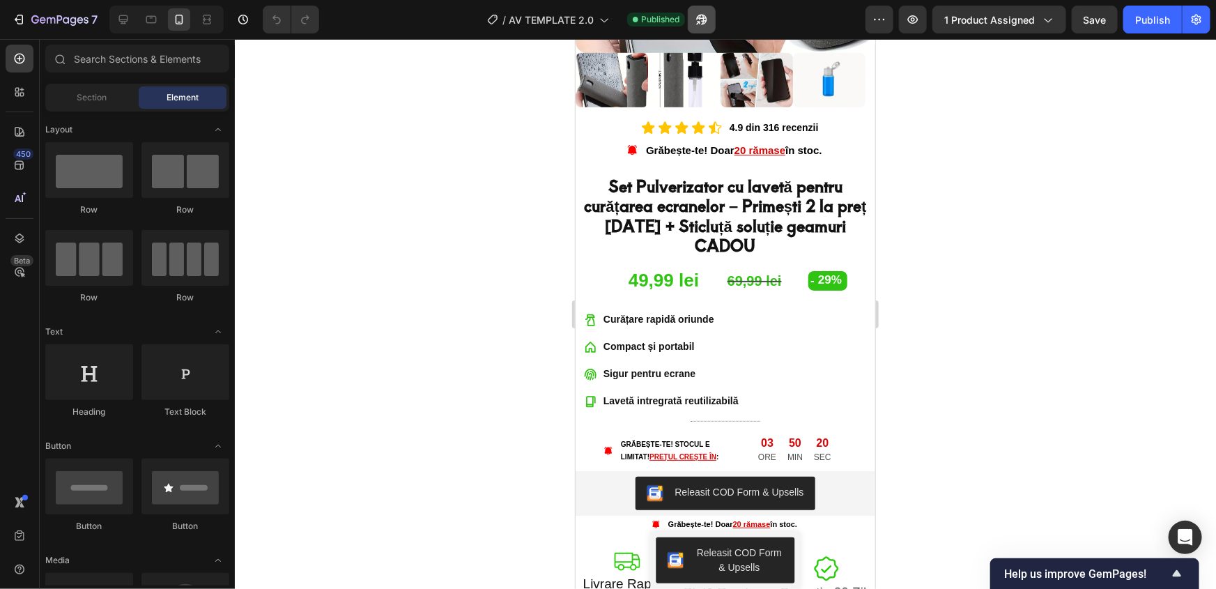
click at [703, 15] on icon "button" at bounding box center [702, 20] width 10 height 10
